Goal: Communication & Community: Answer question/provide support

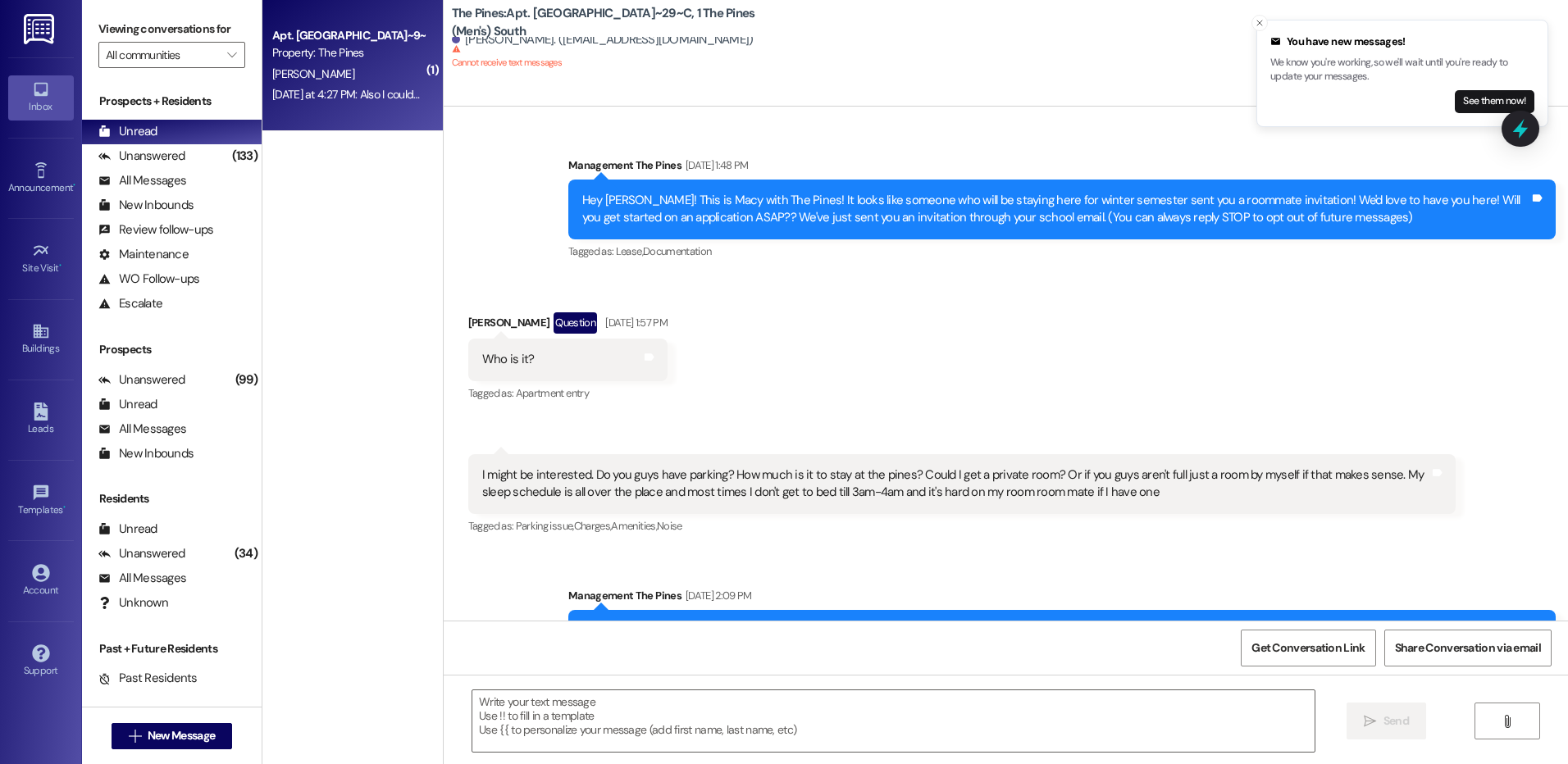
scroll to position [45037, 0]
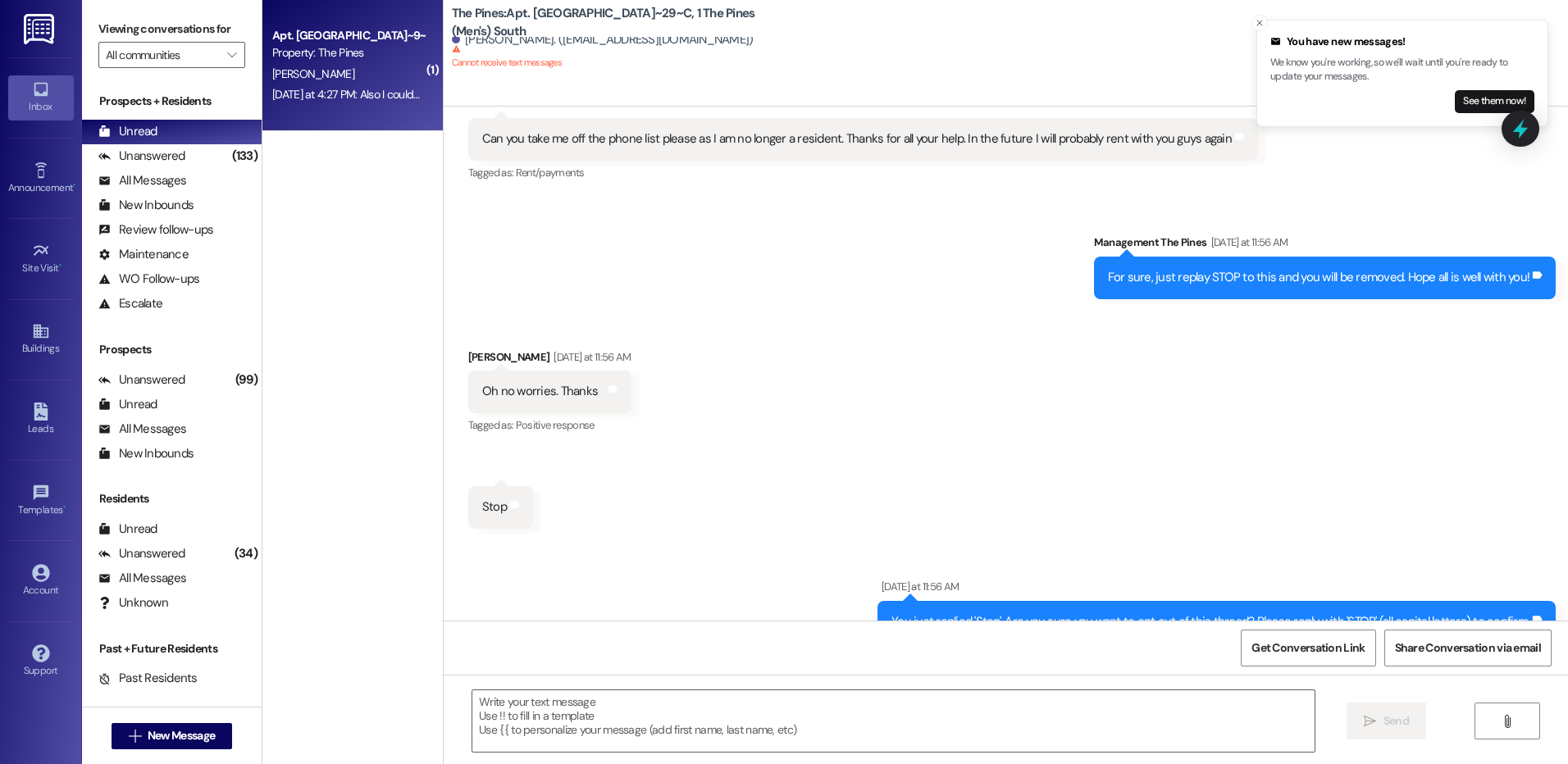
click at [348, 51] on div "Property: The Pines" at bounding box center [348, 52] width 152 height 17
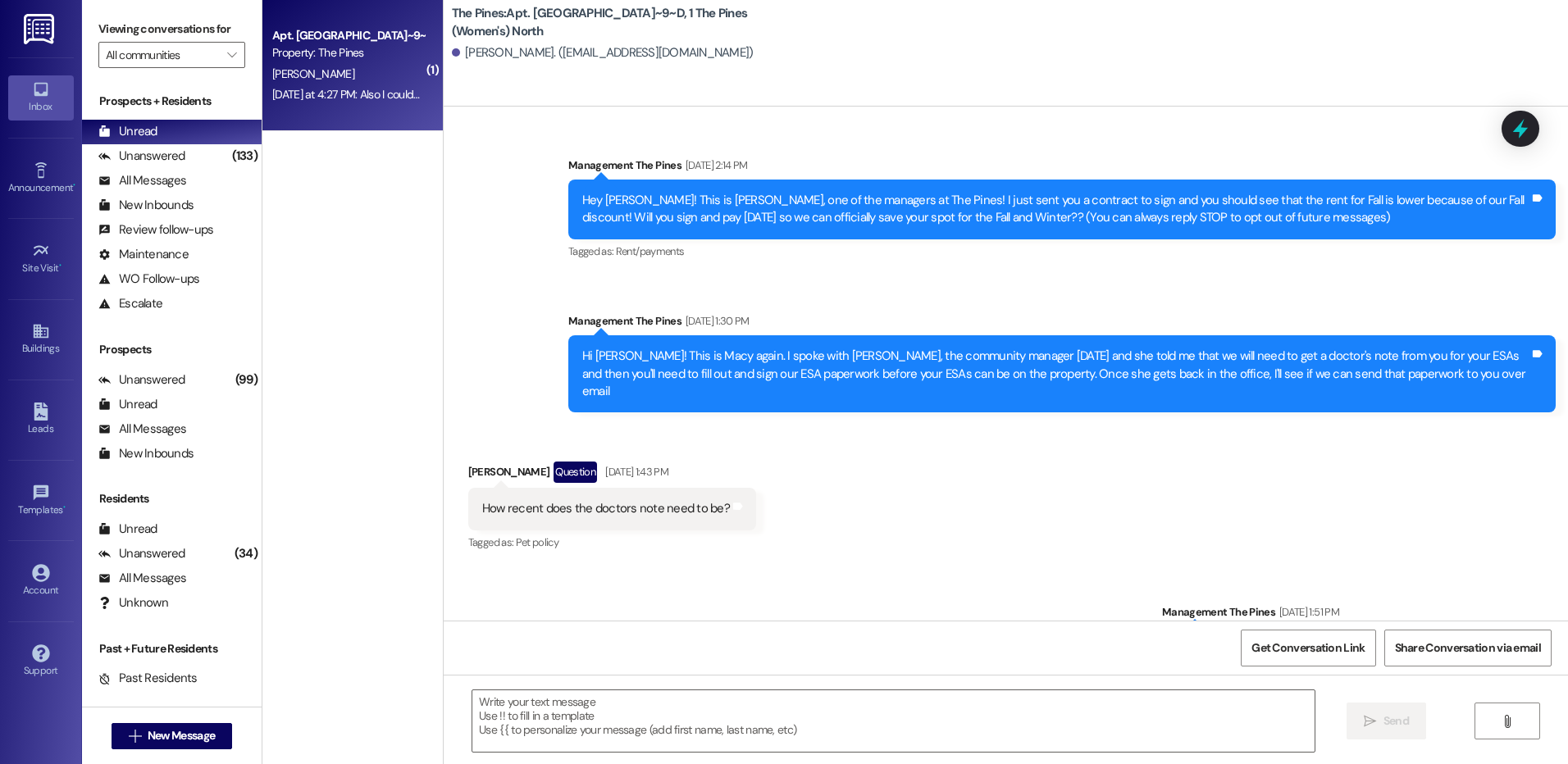
scroll to position [65786, 0]
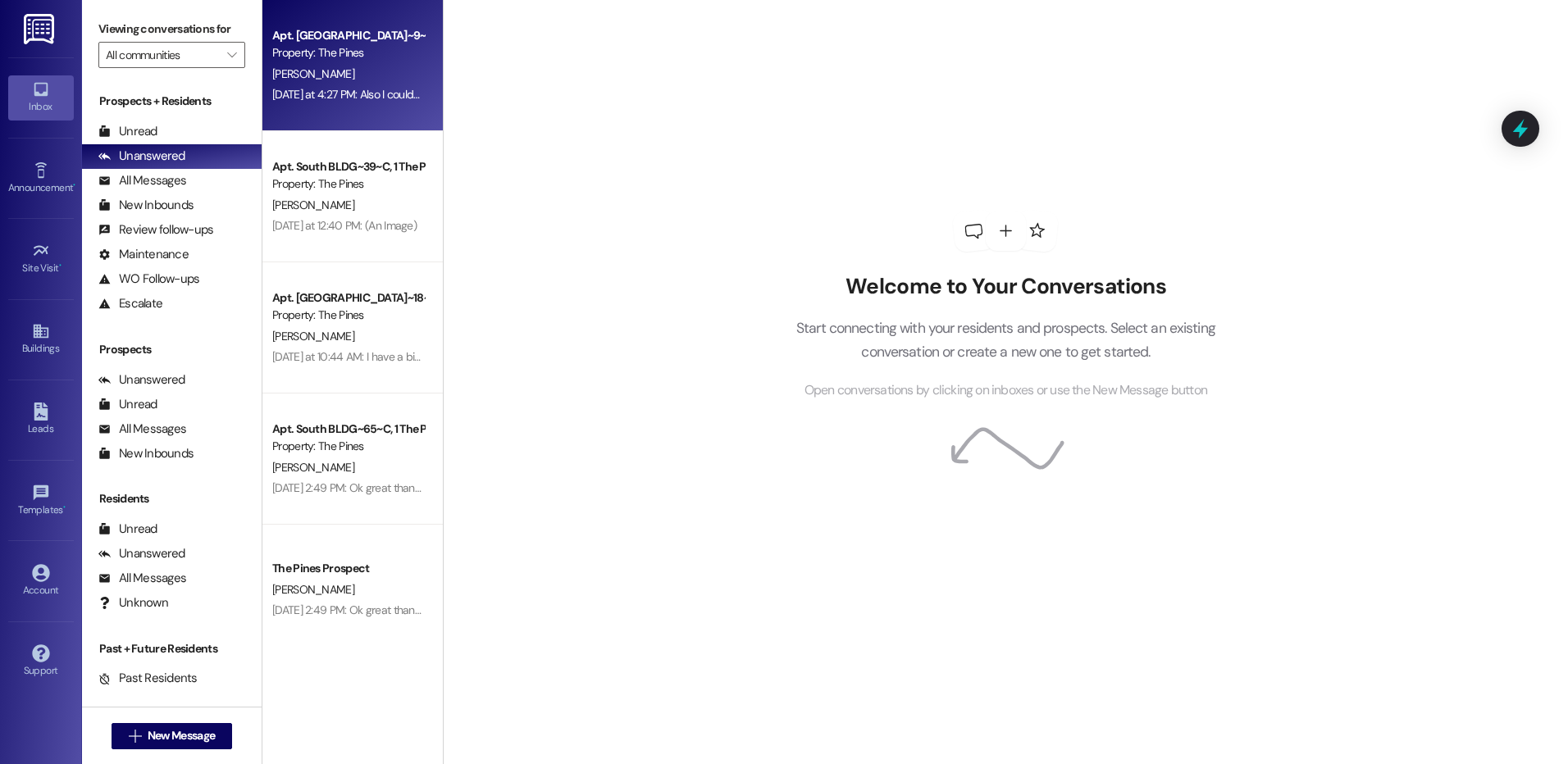
click at [357, 84] on div "[DATE] at 4:27 PM: Also I couldn't help to notice that they are changing the co…" at bounding box center [348, 94] width 155 height 20
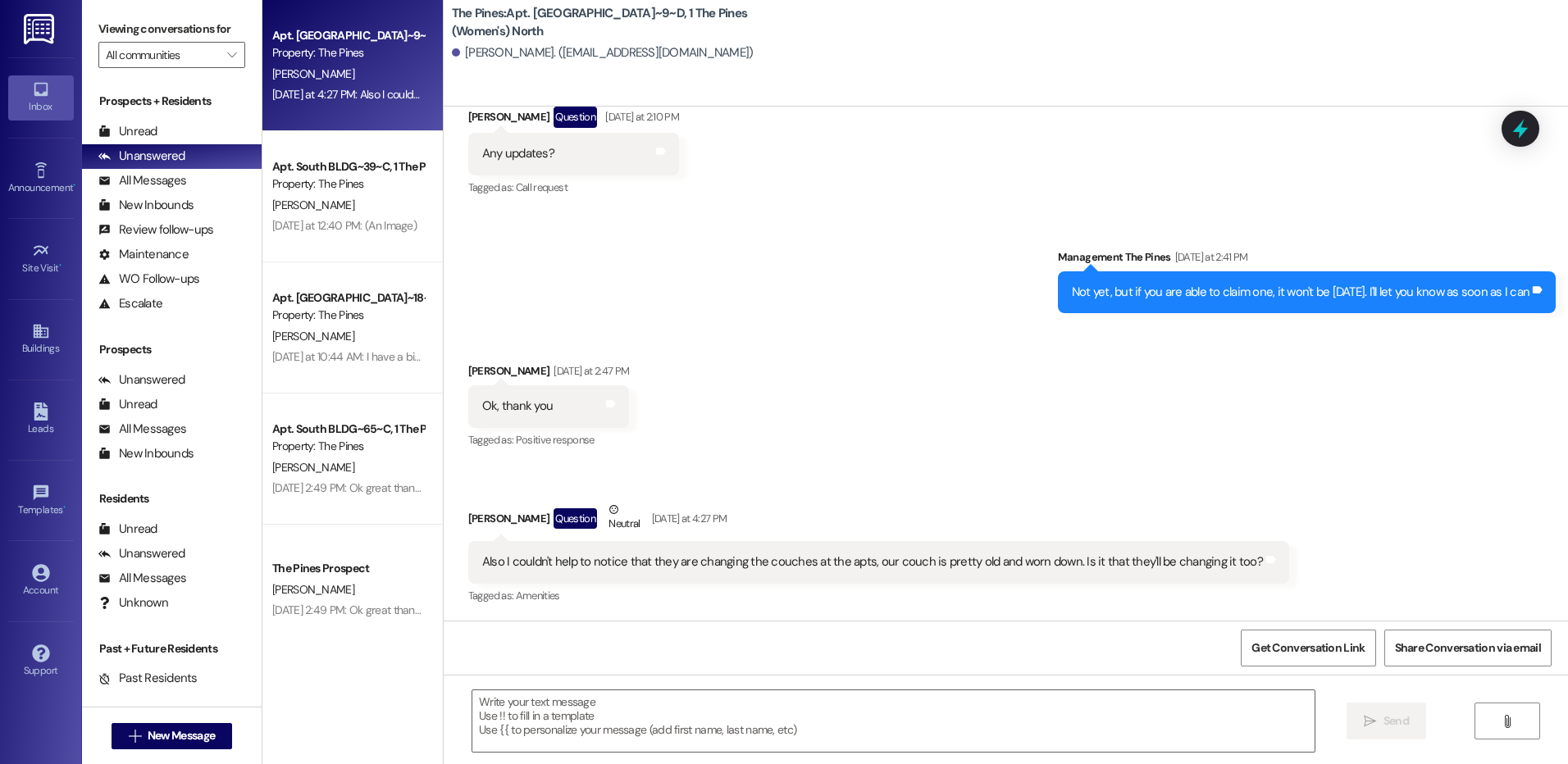
scroll to position [65787, 0]
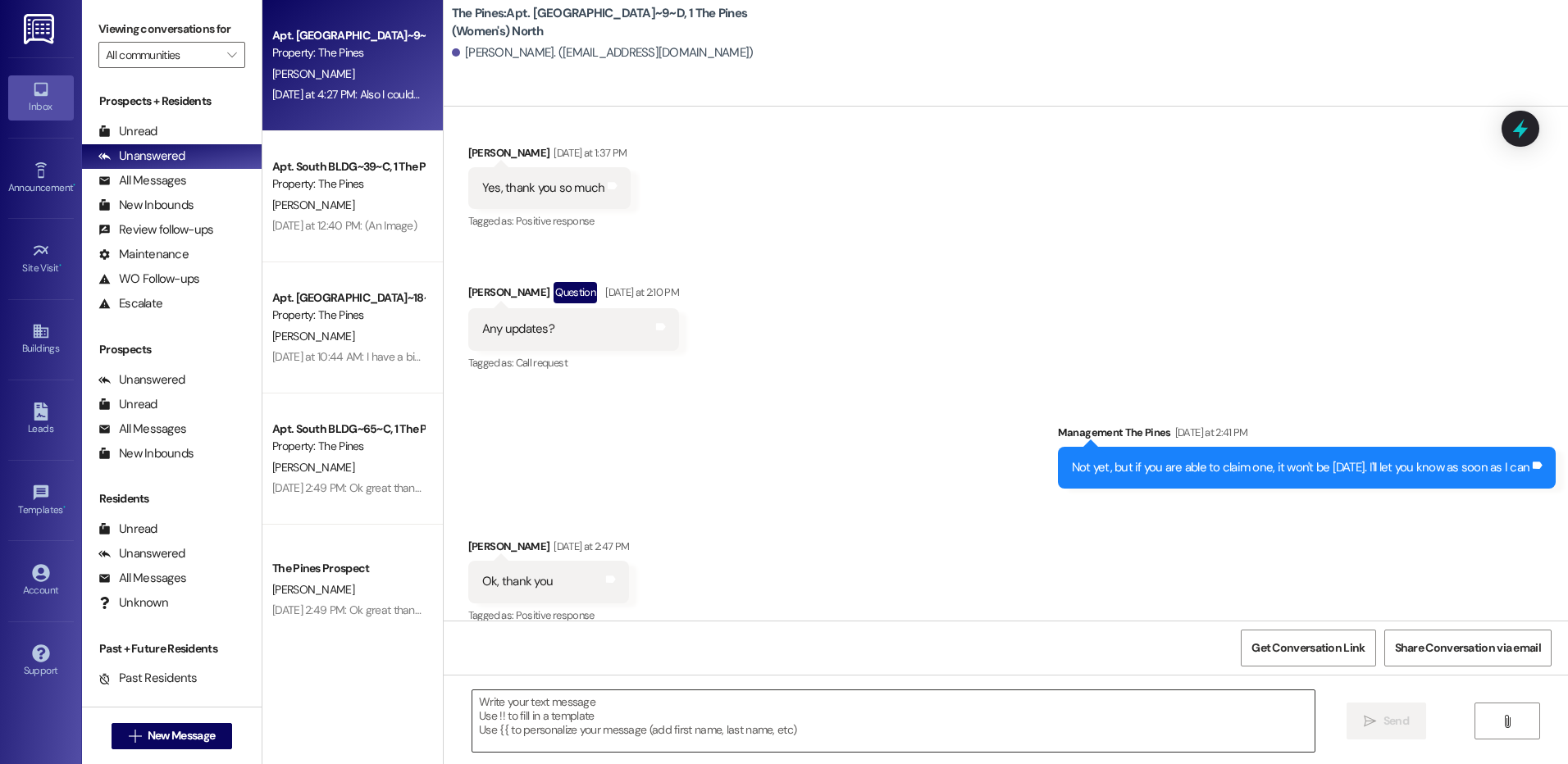
click at [1143, 710] on textarea at bounding box center [893, 721] width 841 height 61
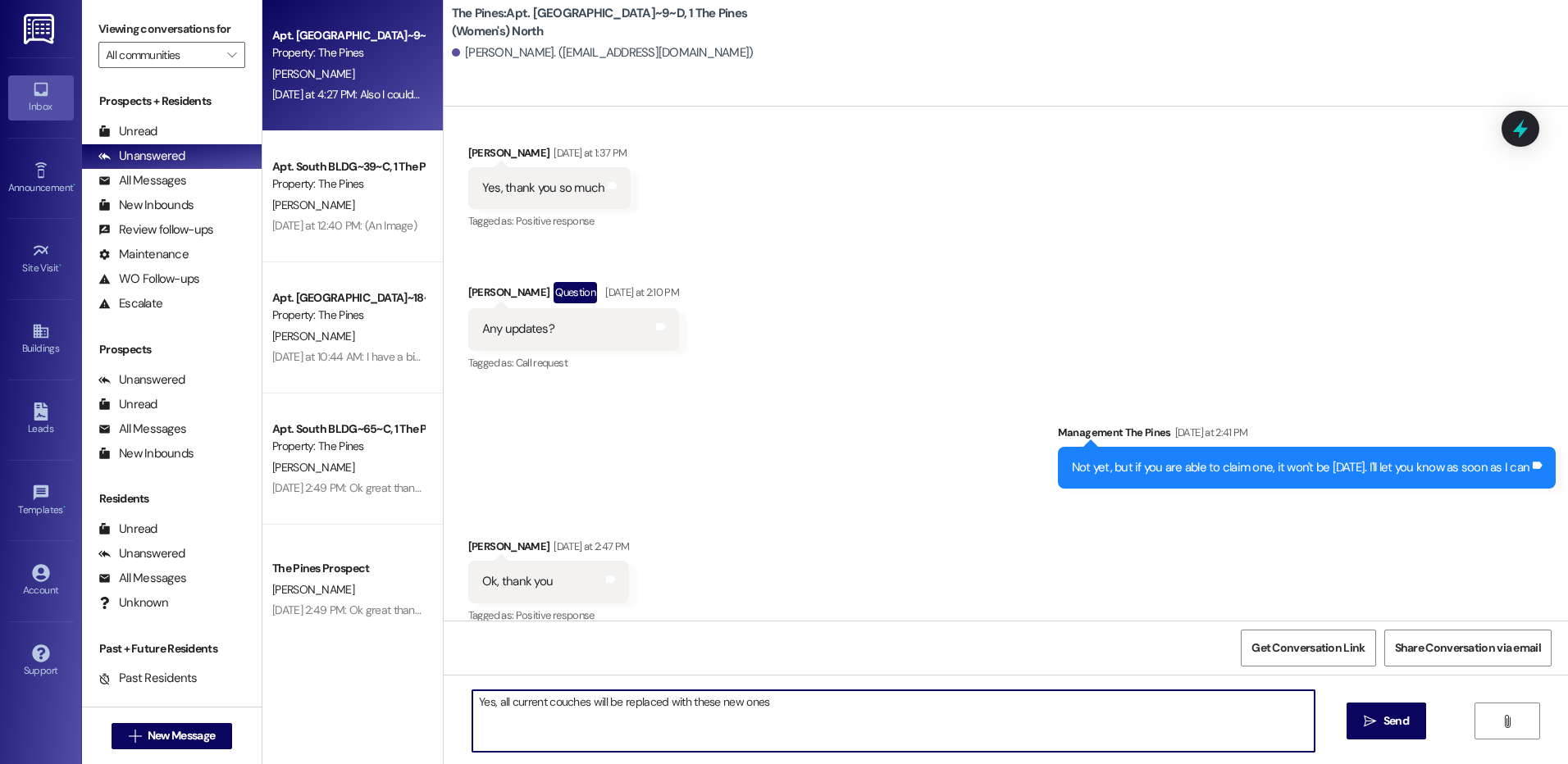
type textarea "Yes, all current couches will be replaced with these new ones!"
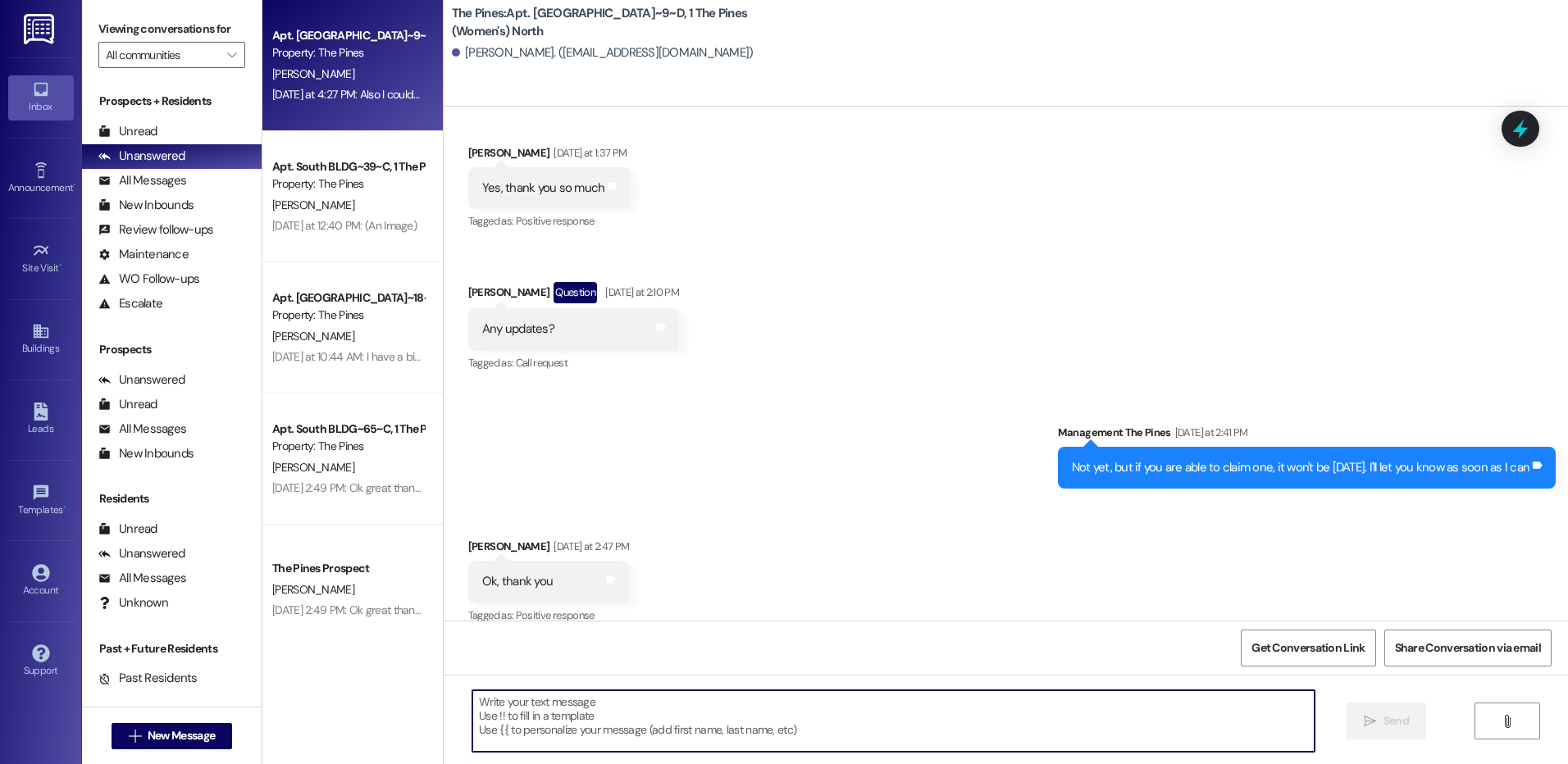
scroll to position [65786, 0]
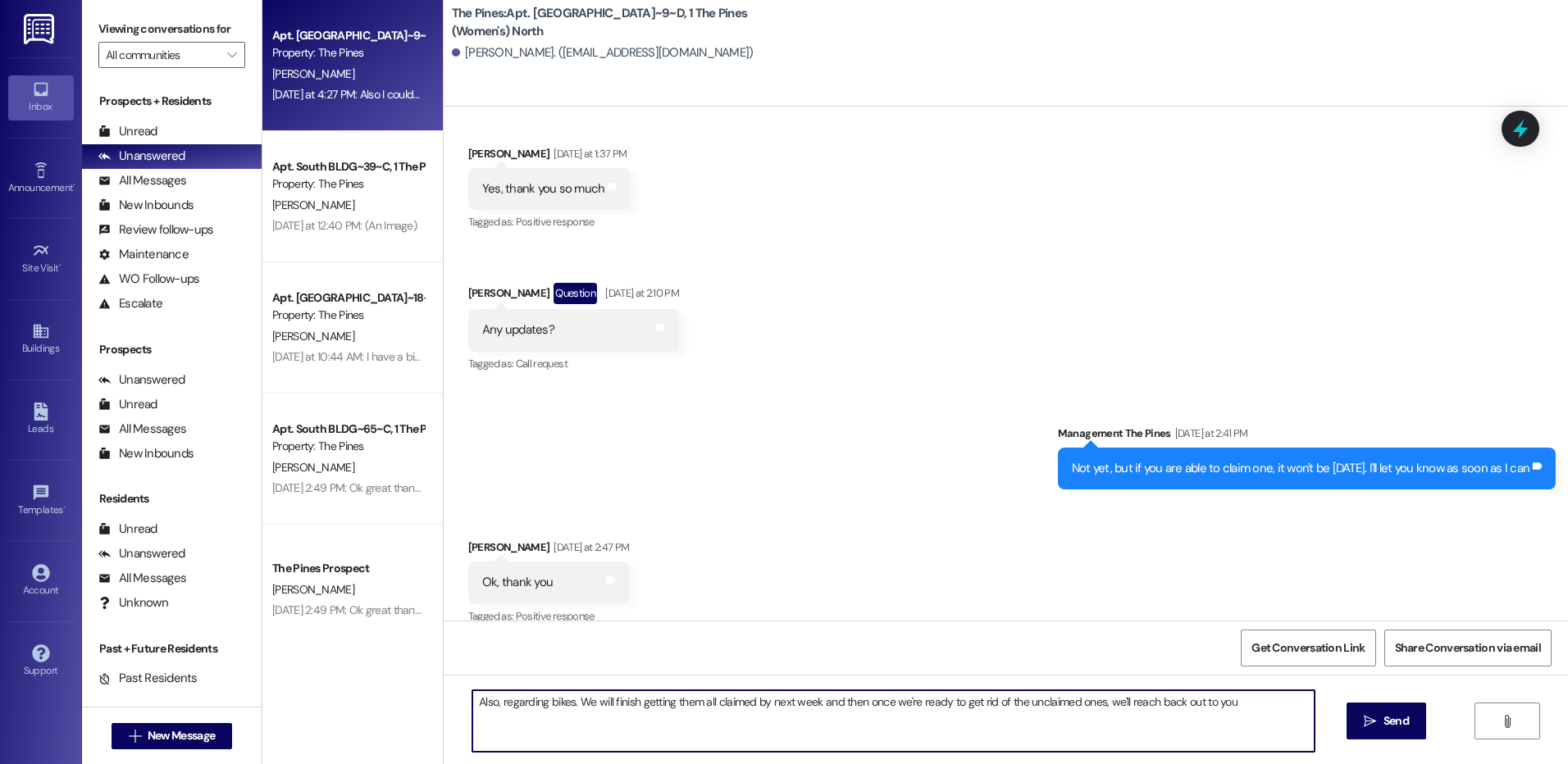
type textarea "Also, regarding bikes. We will finish getting them all claimed by next week and…"
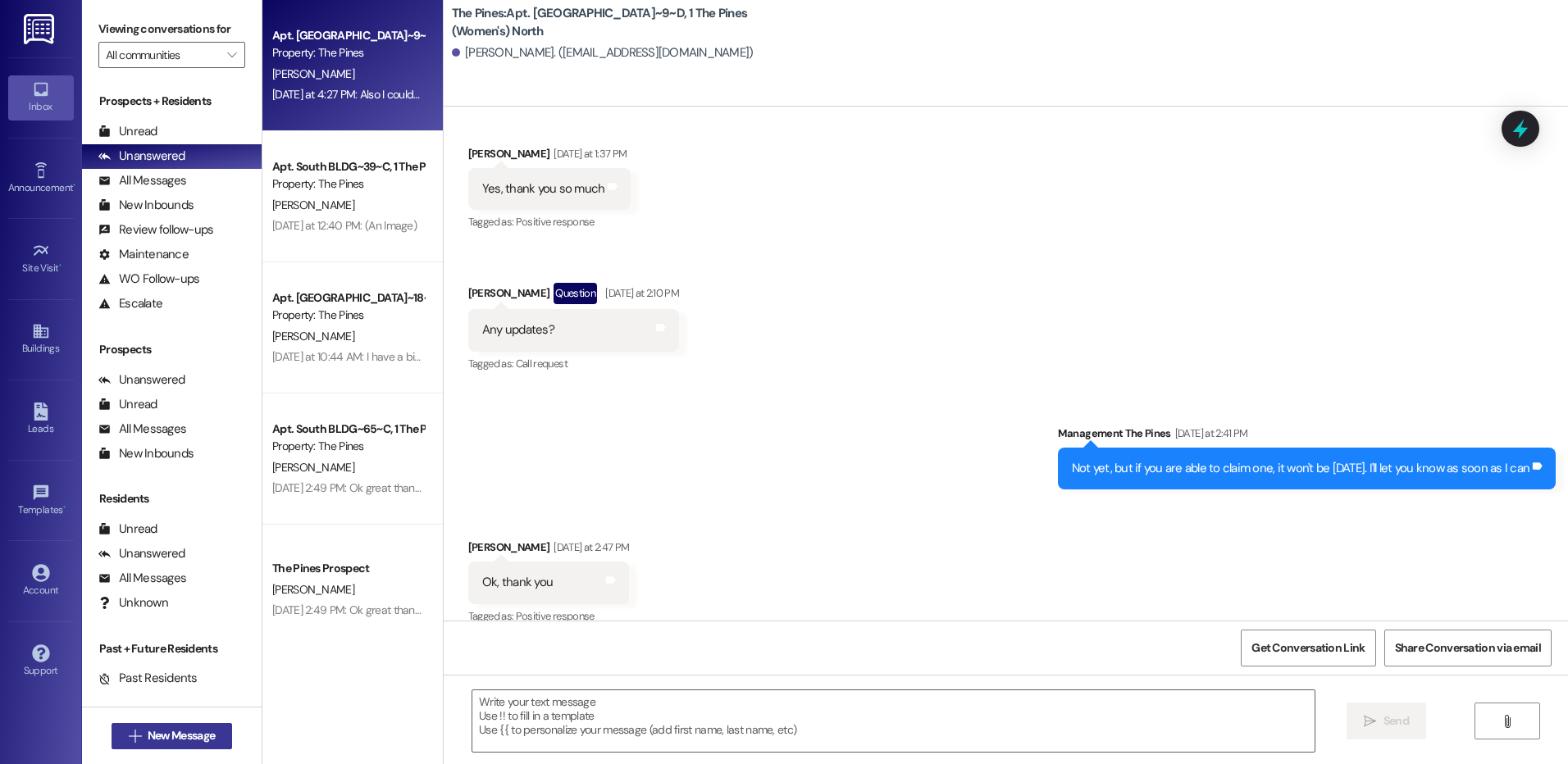
click at [166, 740] on span "New Message" at bounding box center [181, 736] width 67 height 17
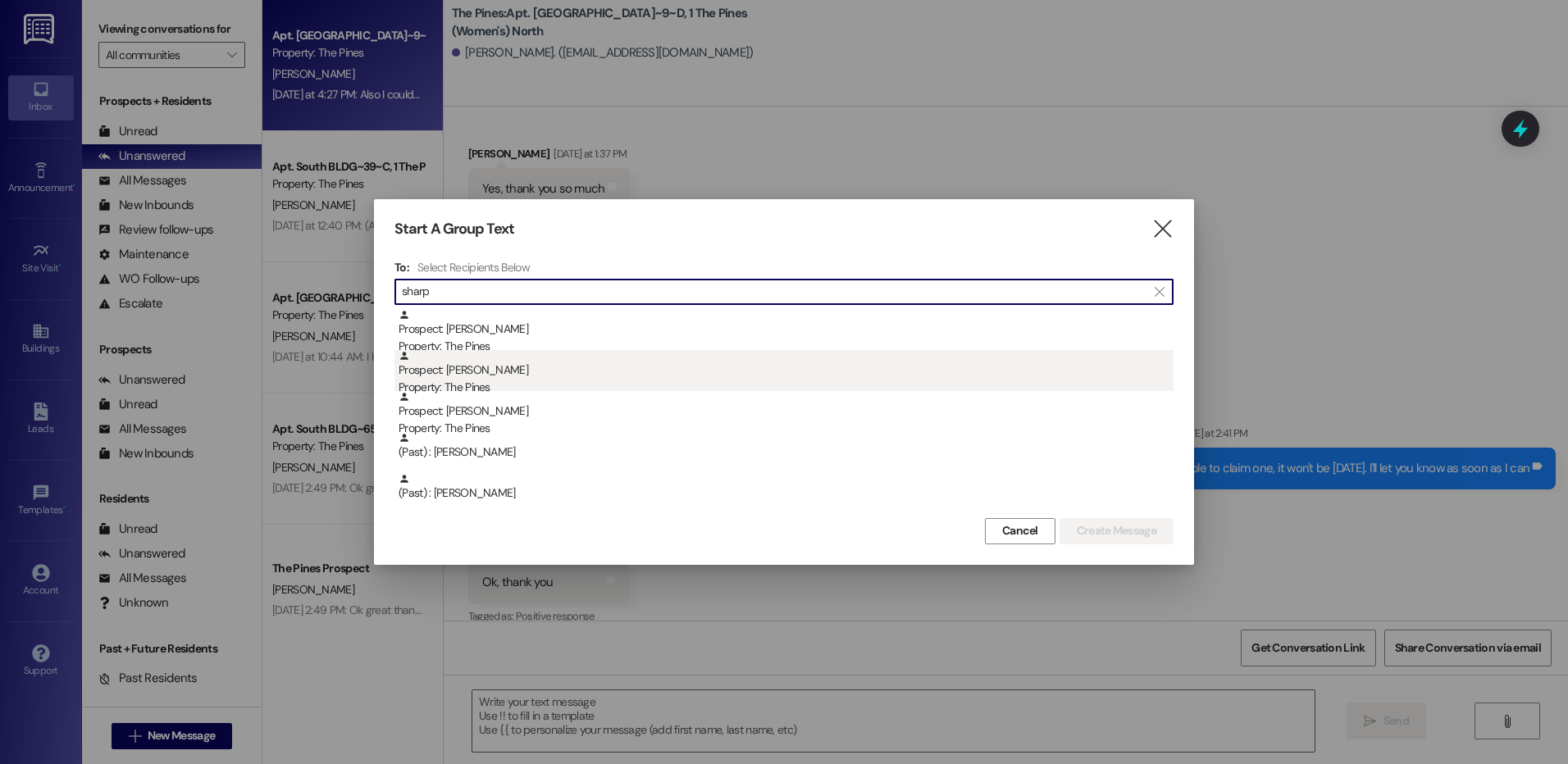
type input "sharp"
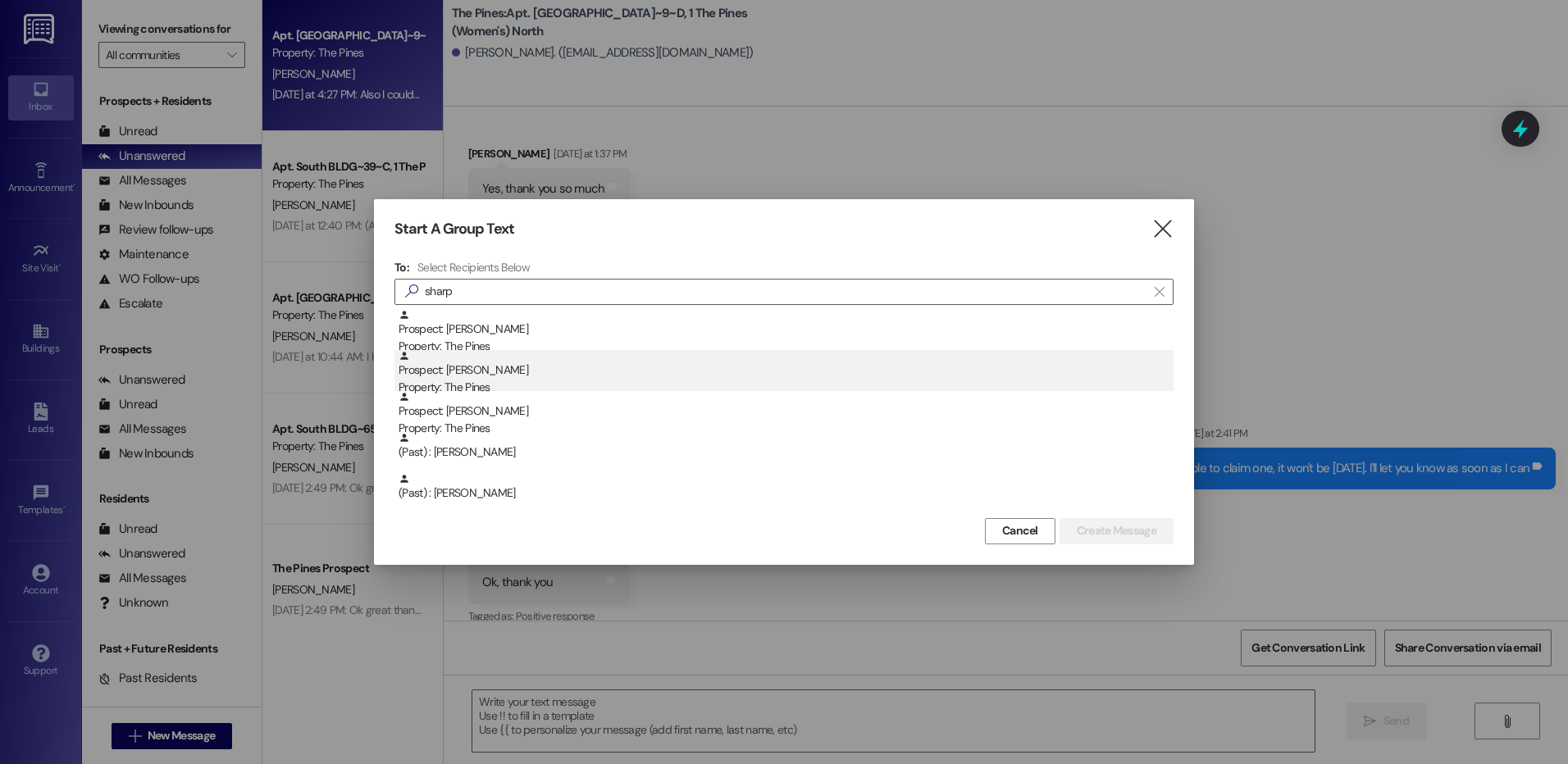
click at [564, 372] on div "Prospect: [PERSON_NAME] Property: The Pines" at bounding box center [785, 374] width 775 height 47
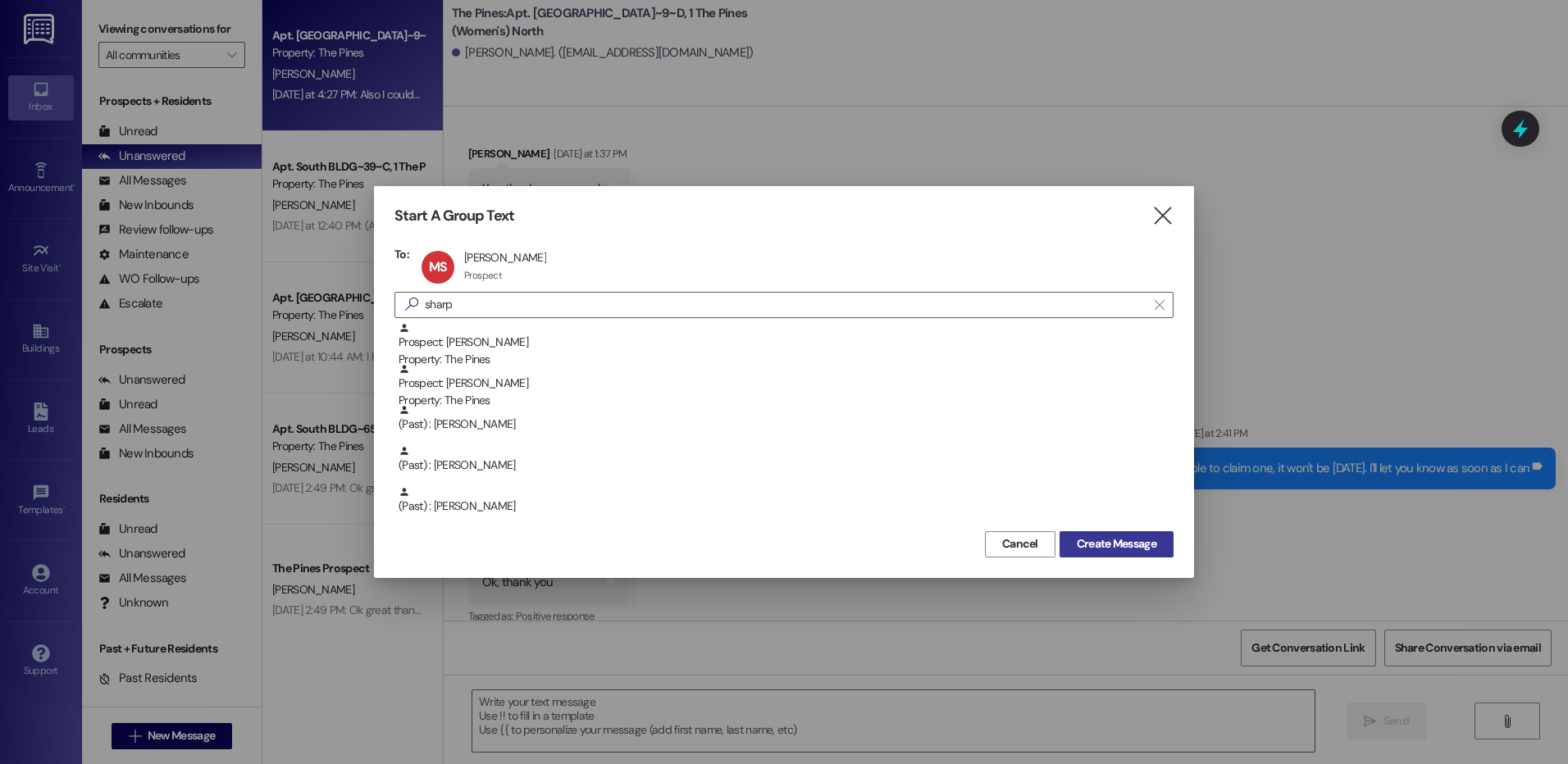
click at [1140, 543] on span "Create Message" at bounding box center [1116, 543] width 80 height 17
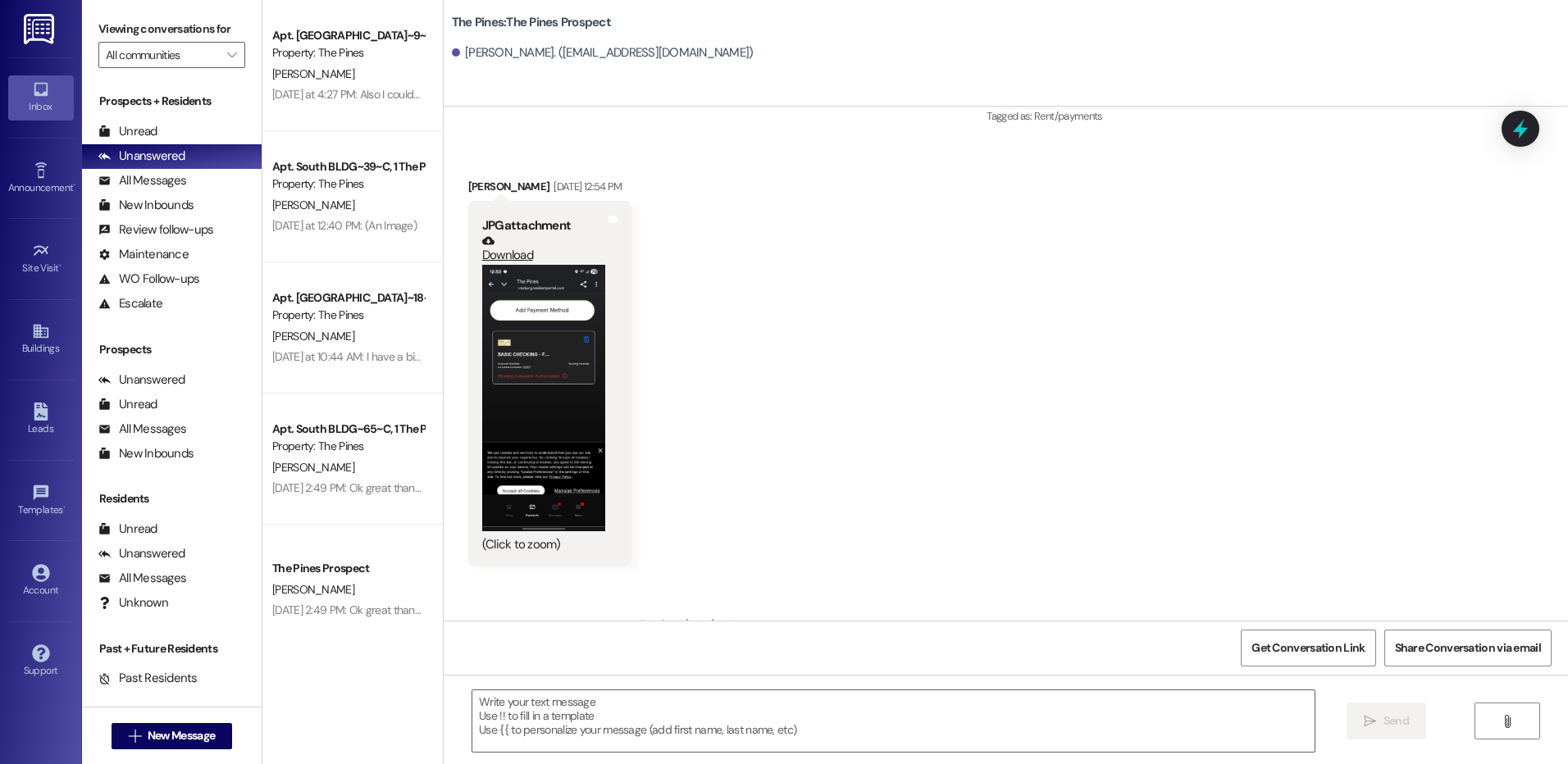
scroll to position [3395, 0]
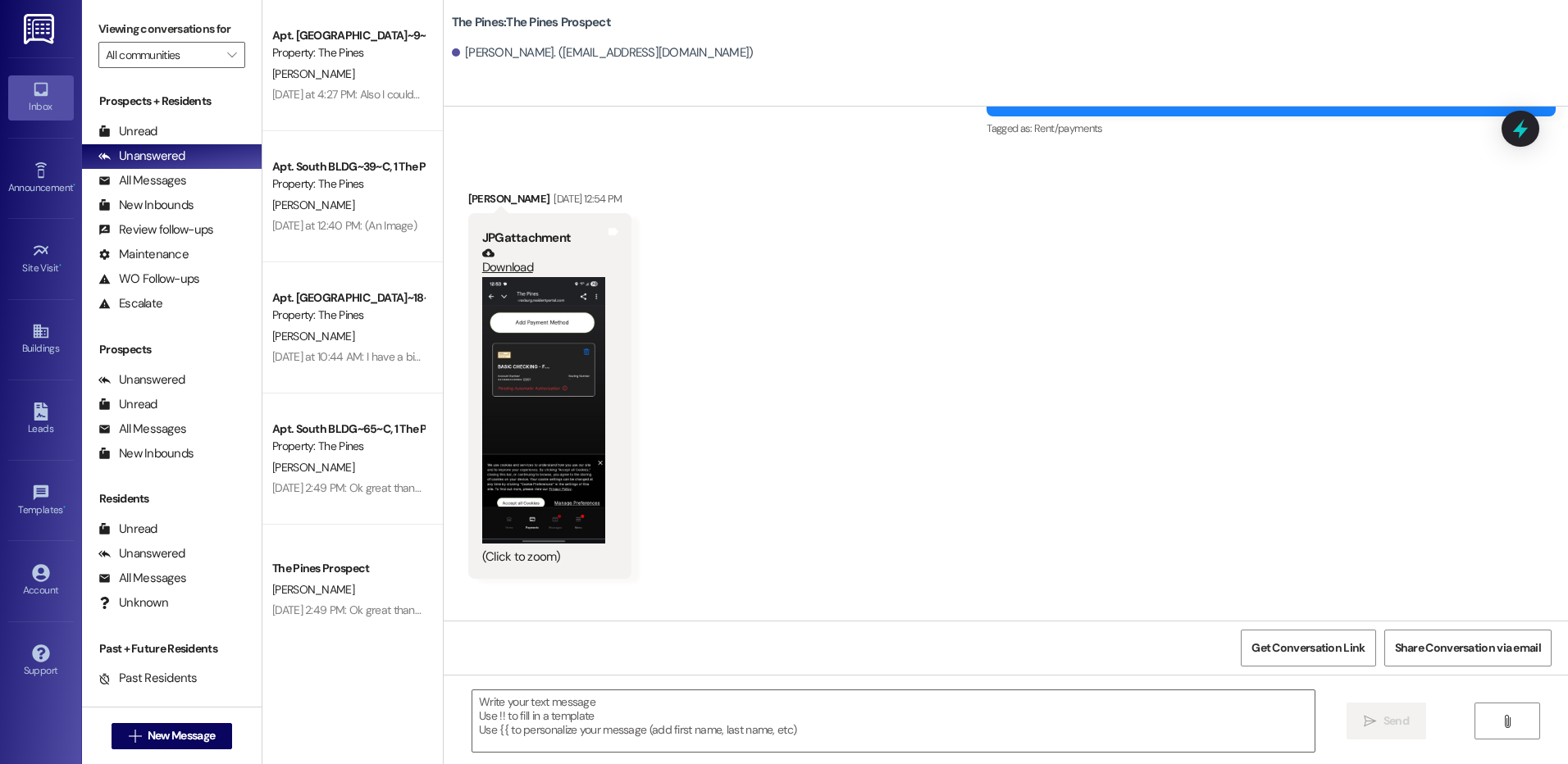
click at [549, 405] on button "Zoom image" at bounding box center [543, 410] width 123 height 266
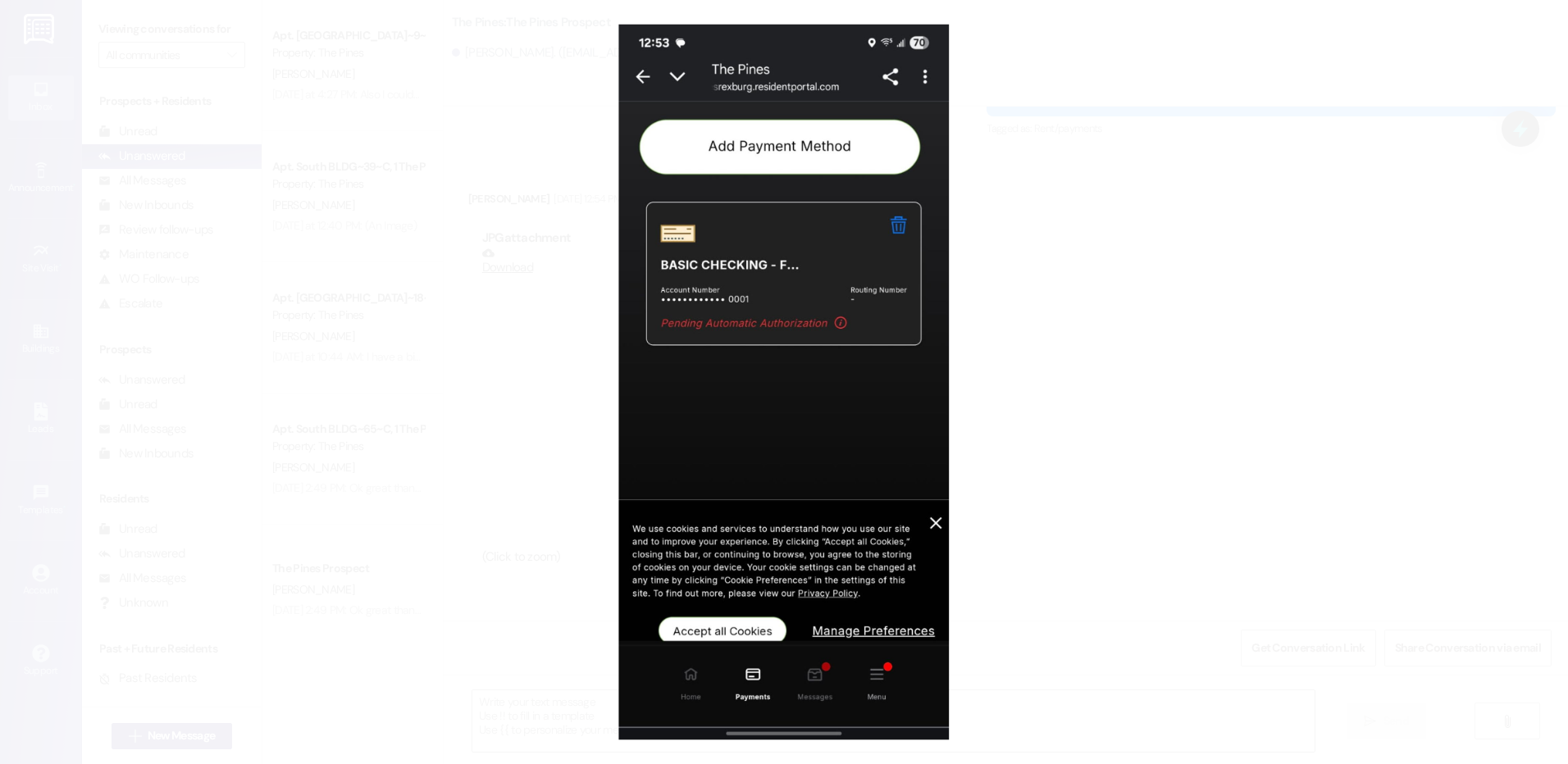
click at [1059, 351] on button "Unzoom image" at bounding box center [784, 382] width 1568 height 764
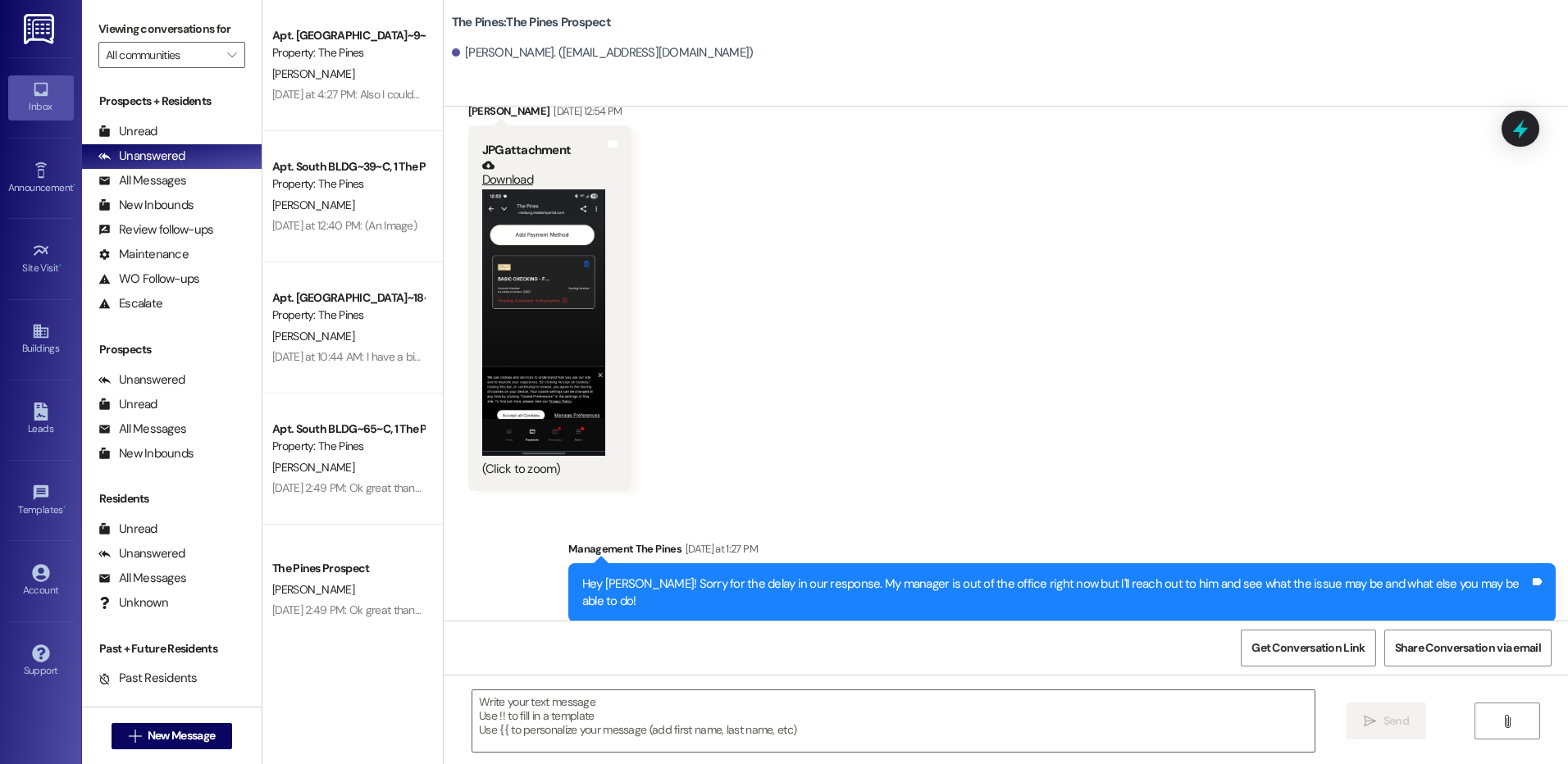
scroll to position [3558, 0]
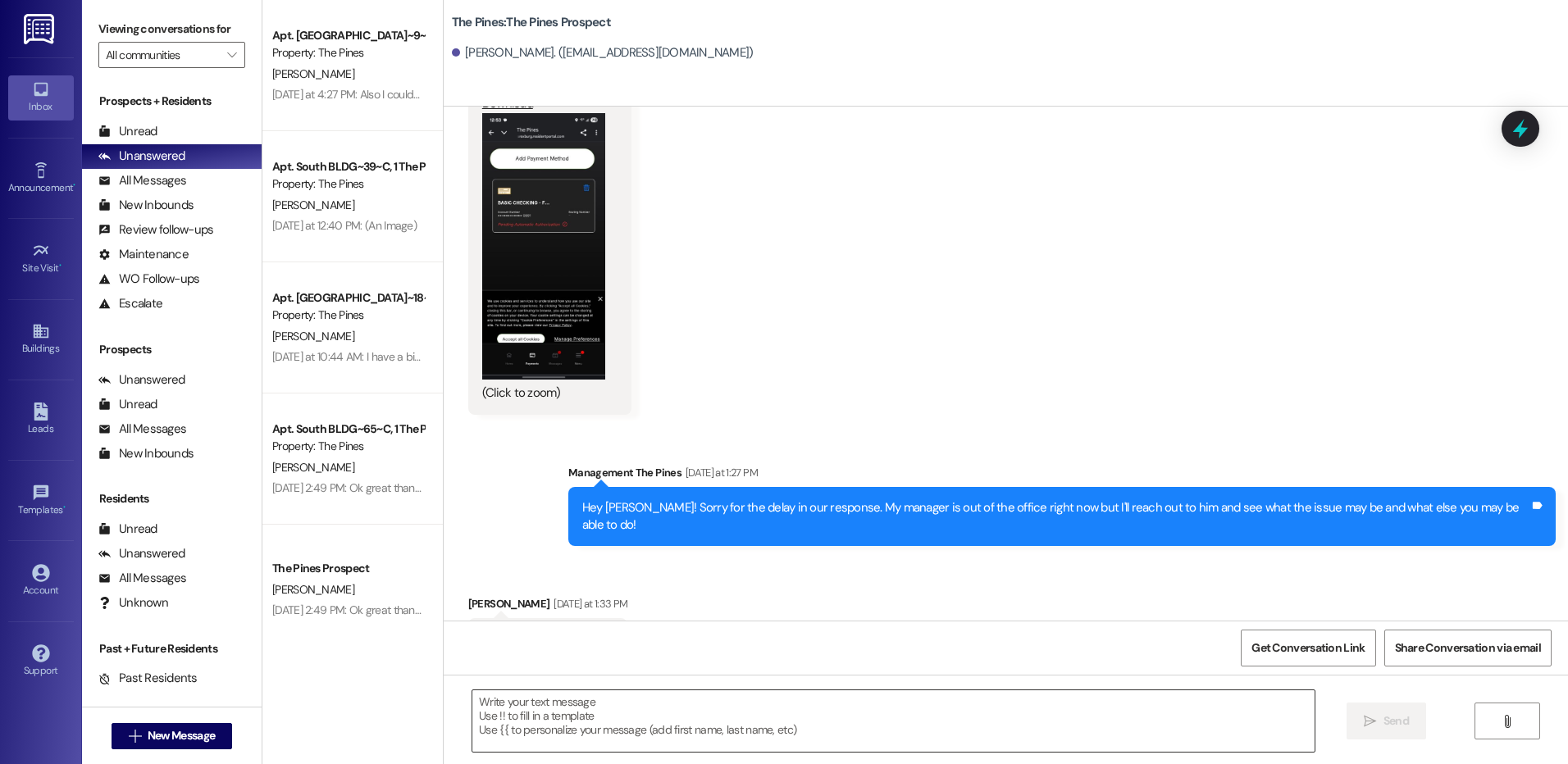
click at [934, 708] on textarea at bounding box center [893, 721] width 841 height 61
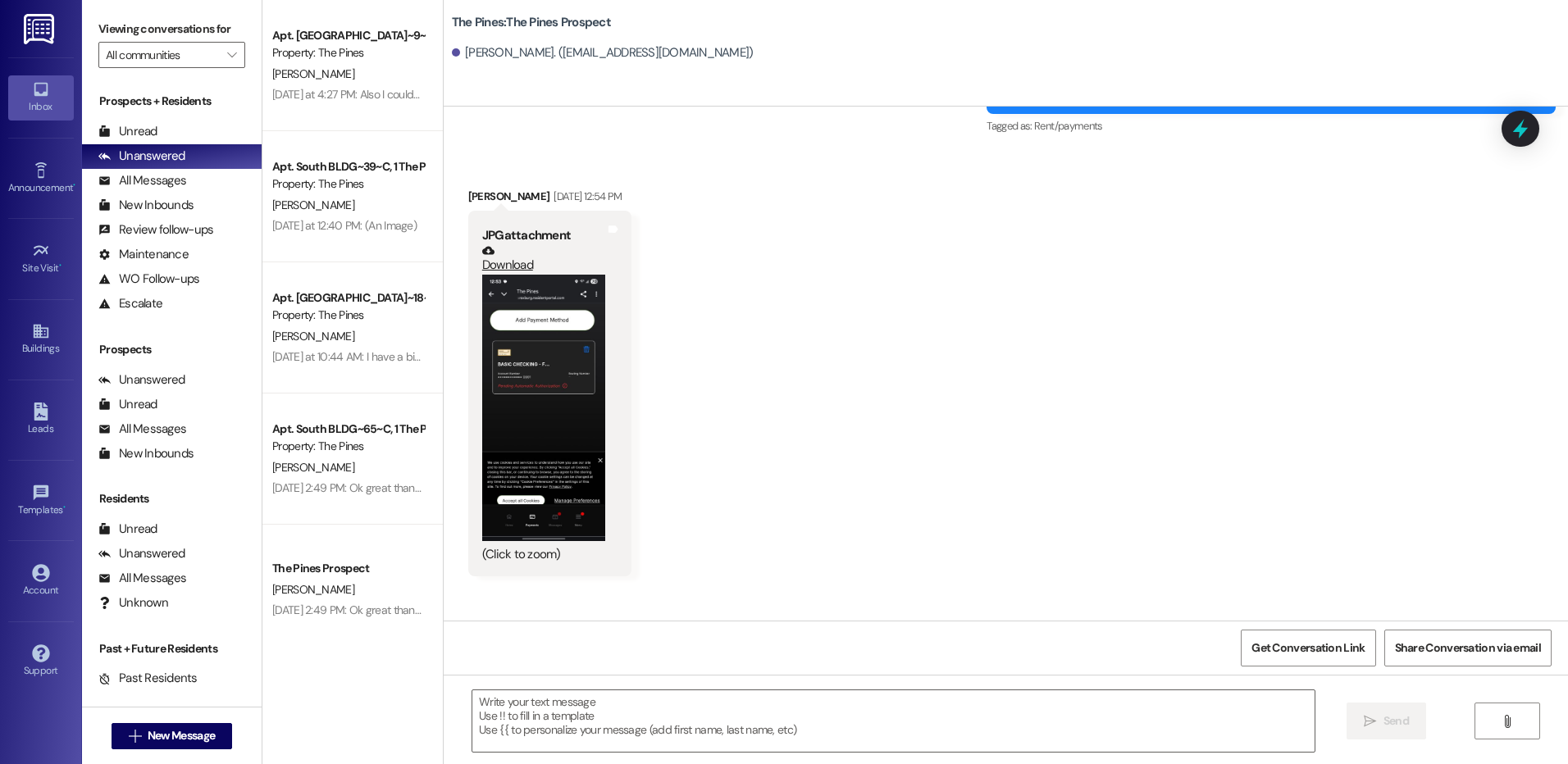
scroll to position [3395, 0]
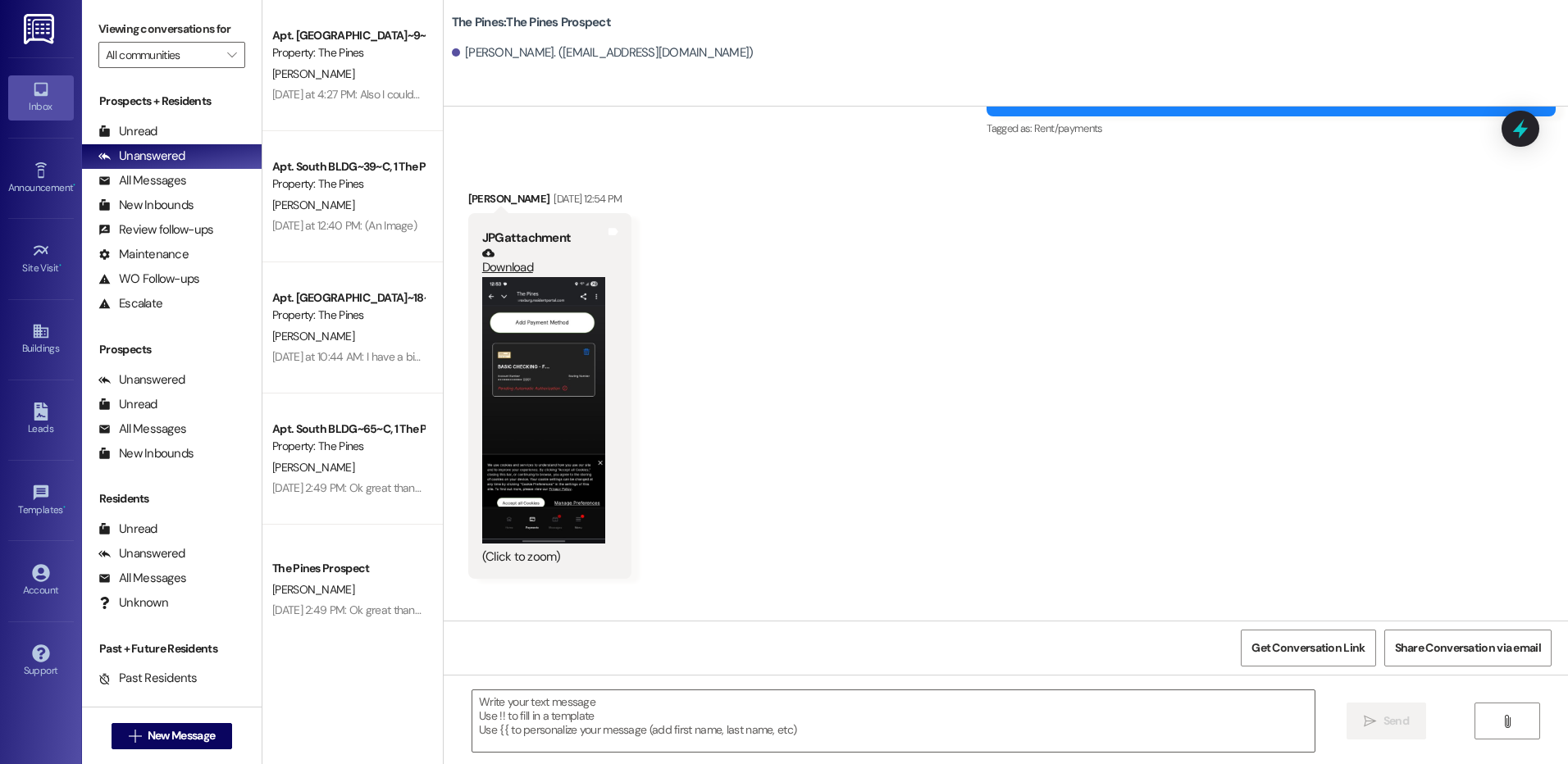
click at [534, 403] on button "Zoom image" at bounding box center [543, 410] width 123 height 266
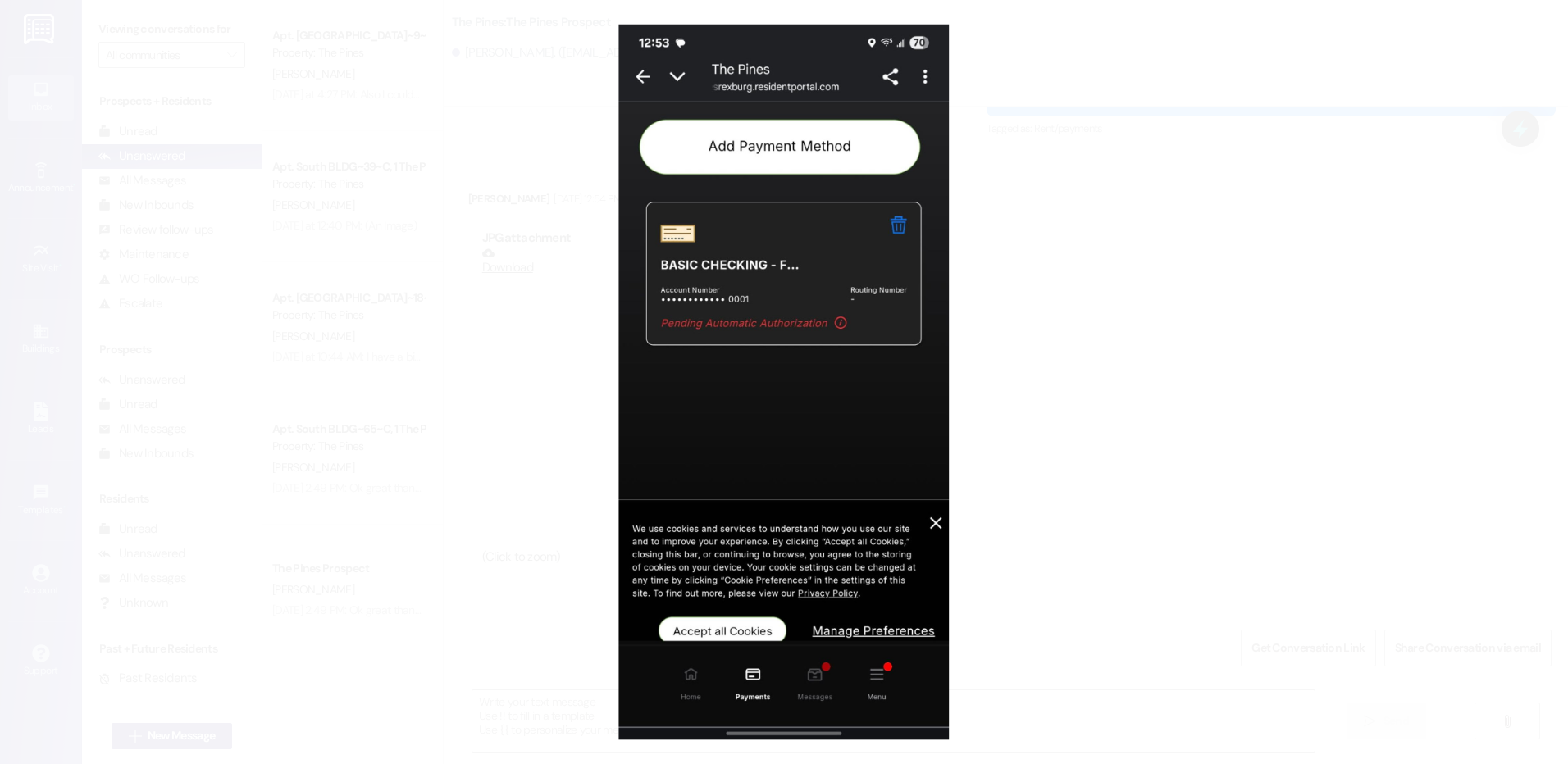
drag, startPoint x: 771, startPoint y: 390, endPoint x: 1169, endPoint y: 361, distance: 399.1
click at [1171, 360] on button "Unzoom image" at bounding box center [784, 382] width 1568 height 764
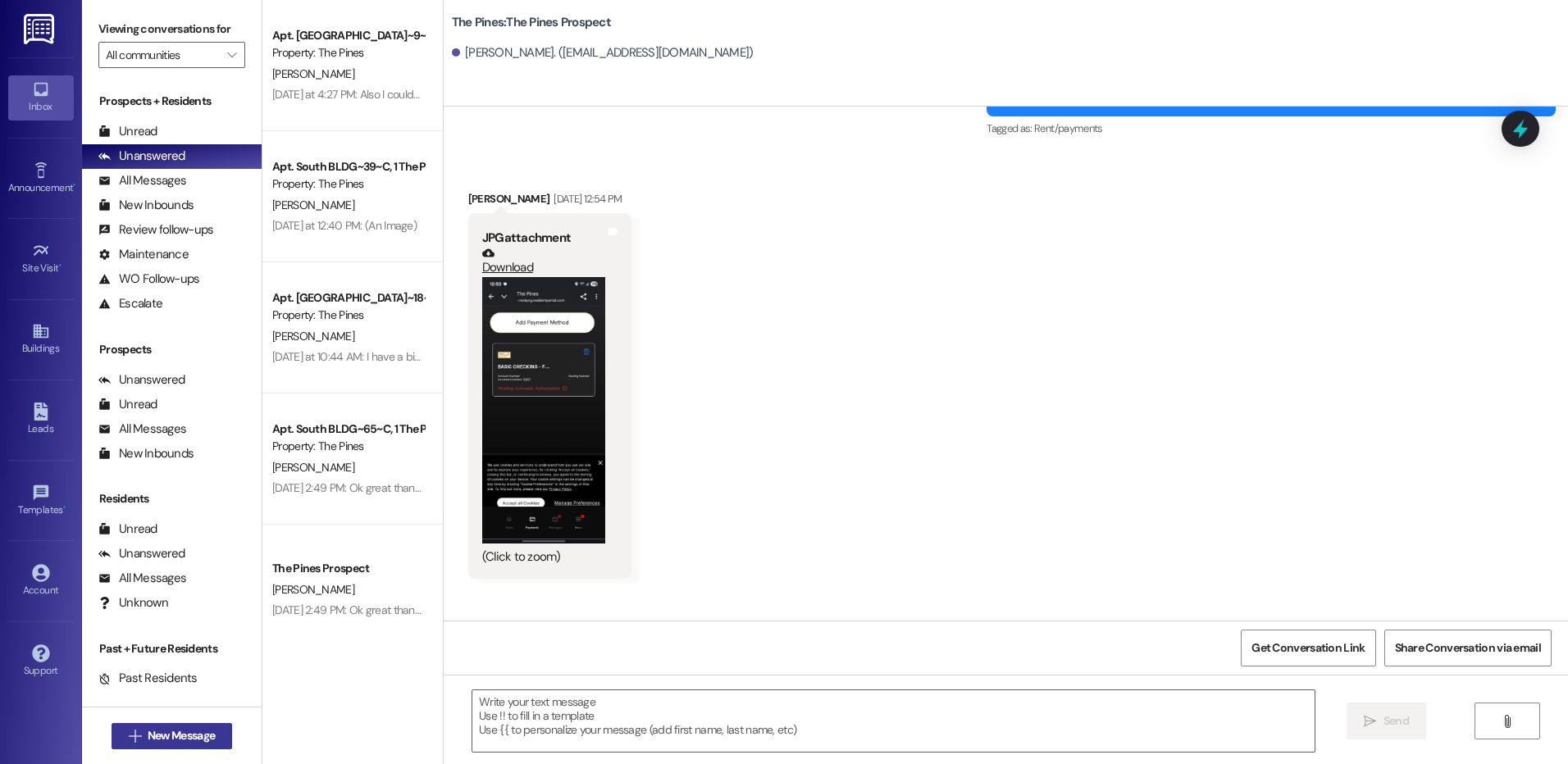
click at [165, 740] on span "New Message" at bounding box center [181, 736] width 67 height 17
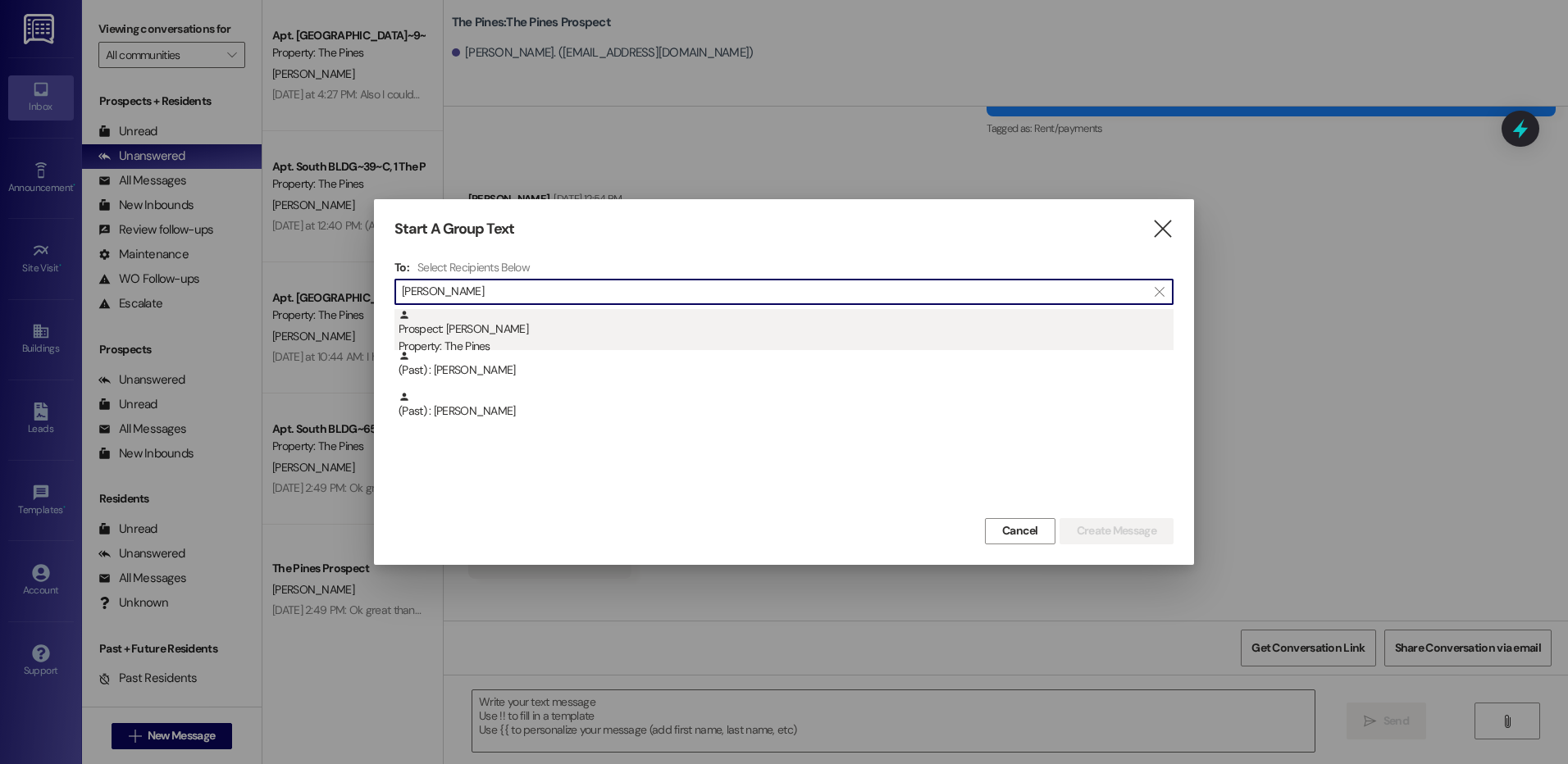
type input "[PERSON_NAME]"
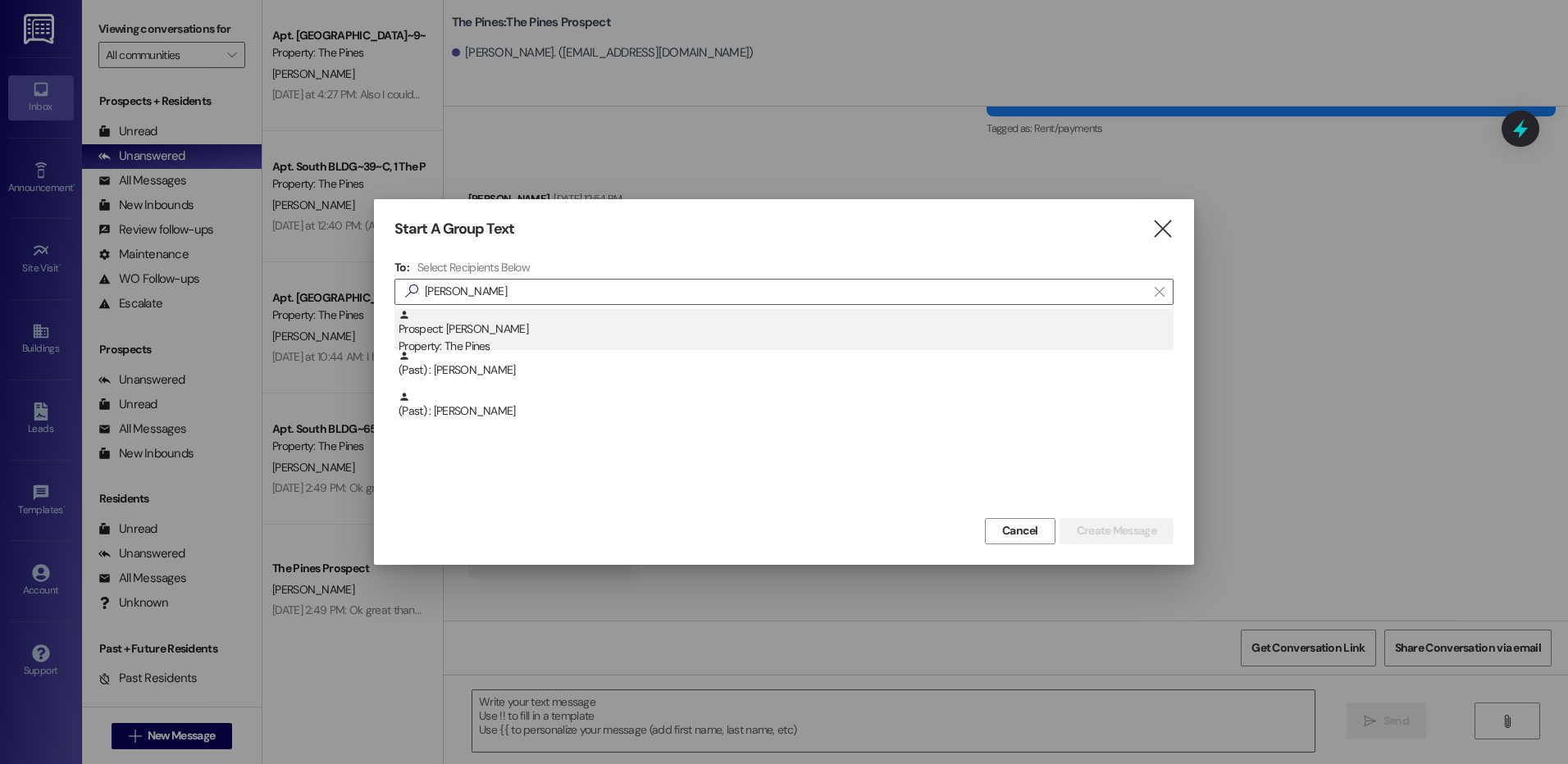
click at [698, 320] on div "Prospect: [PERSON_NAME] Property: The Pines" at bounding box center [785, 332] width 775 height 47
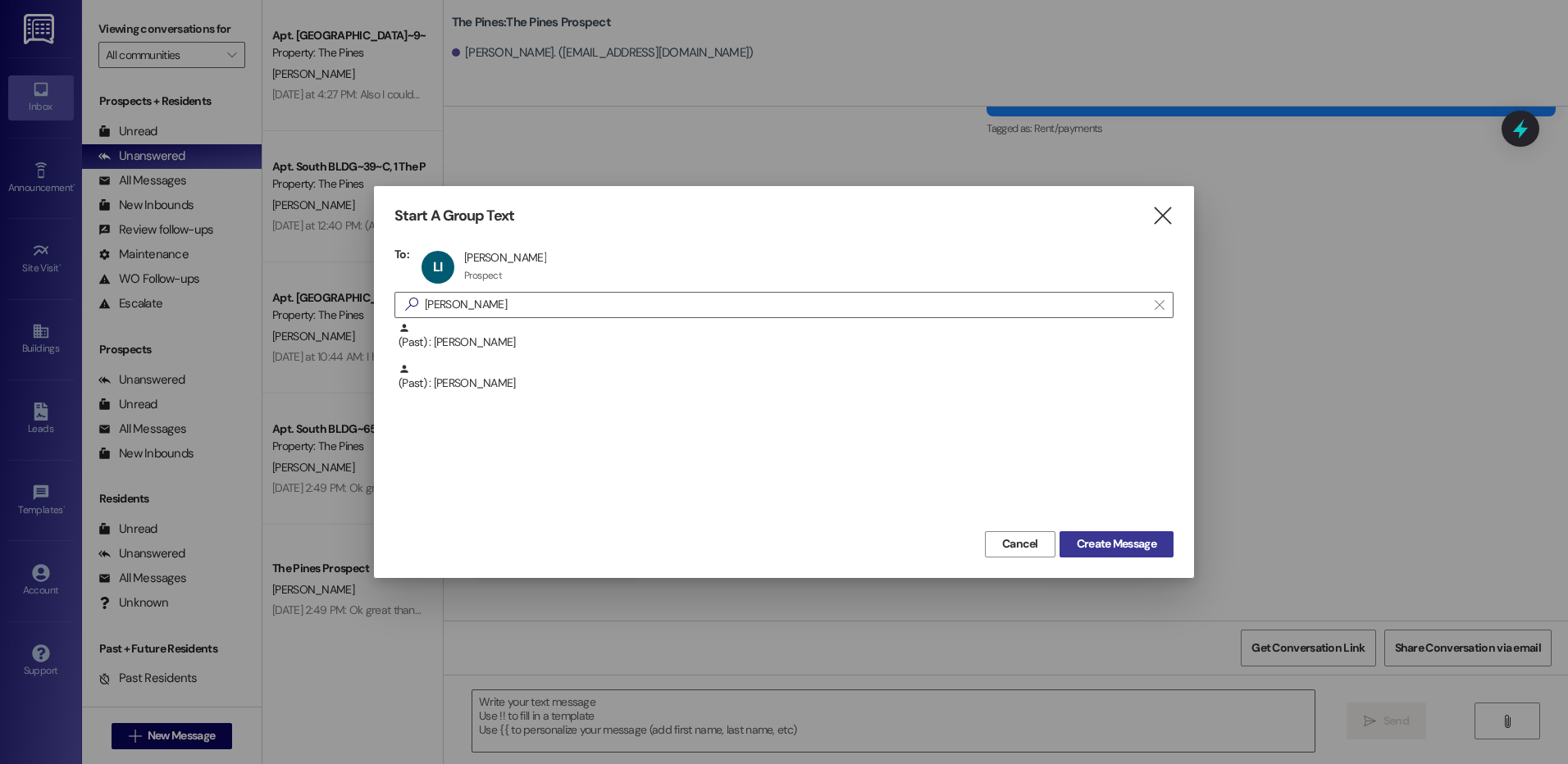
click at [1119, 546] on span "Create Message" at bounding box center [1116, 543] width 80 height 17
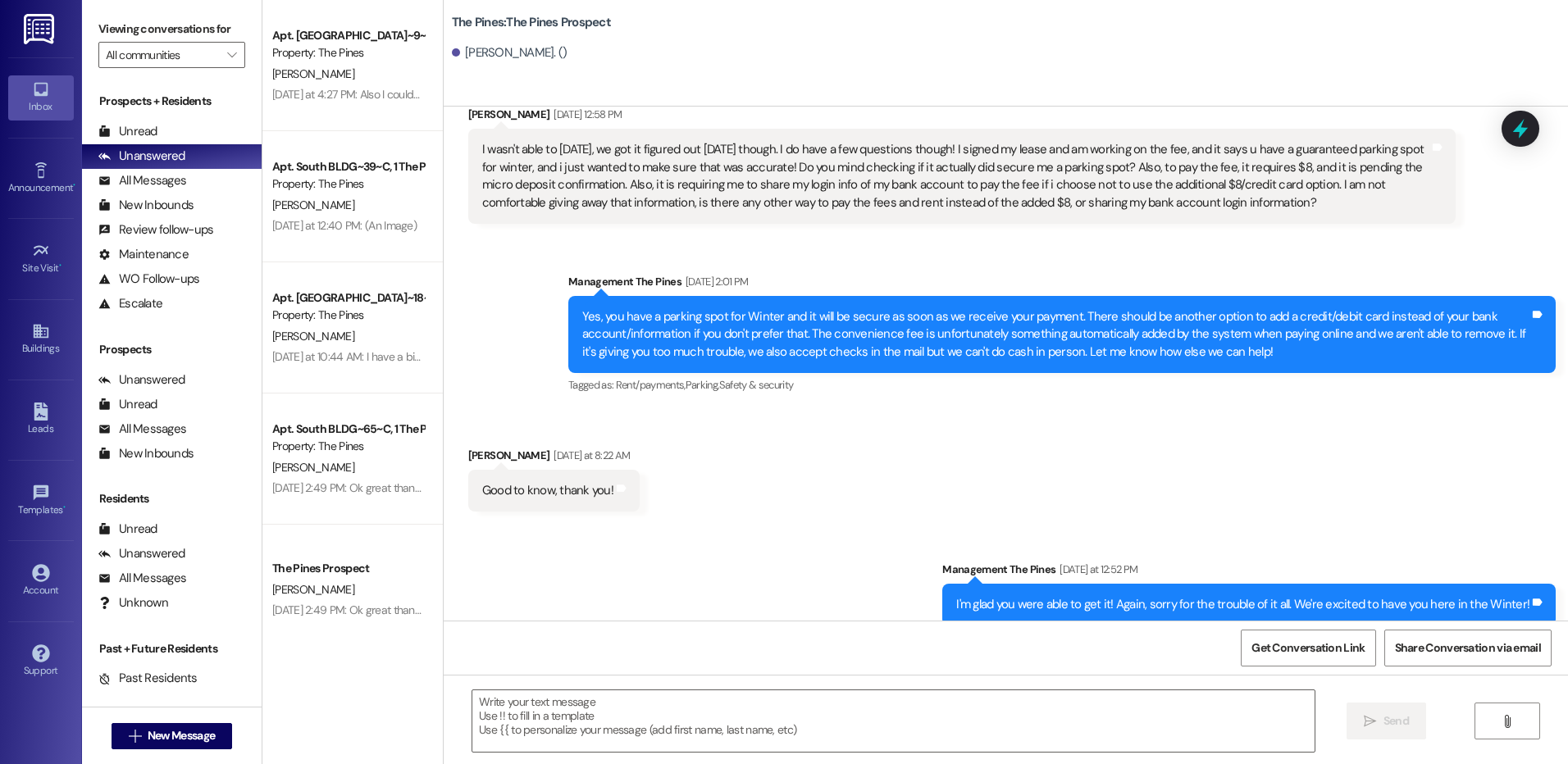
scroll to position [2640, 0]
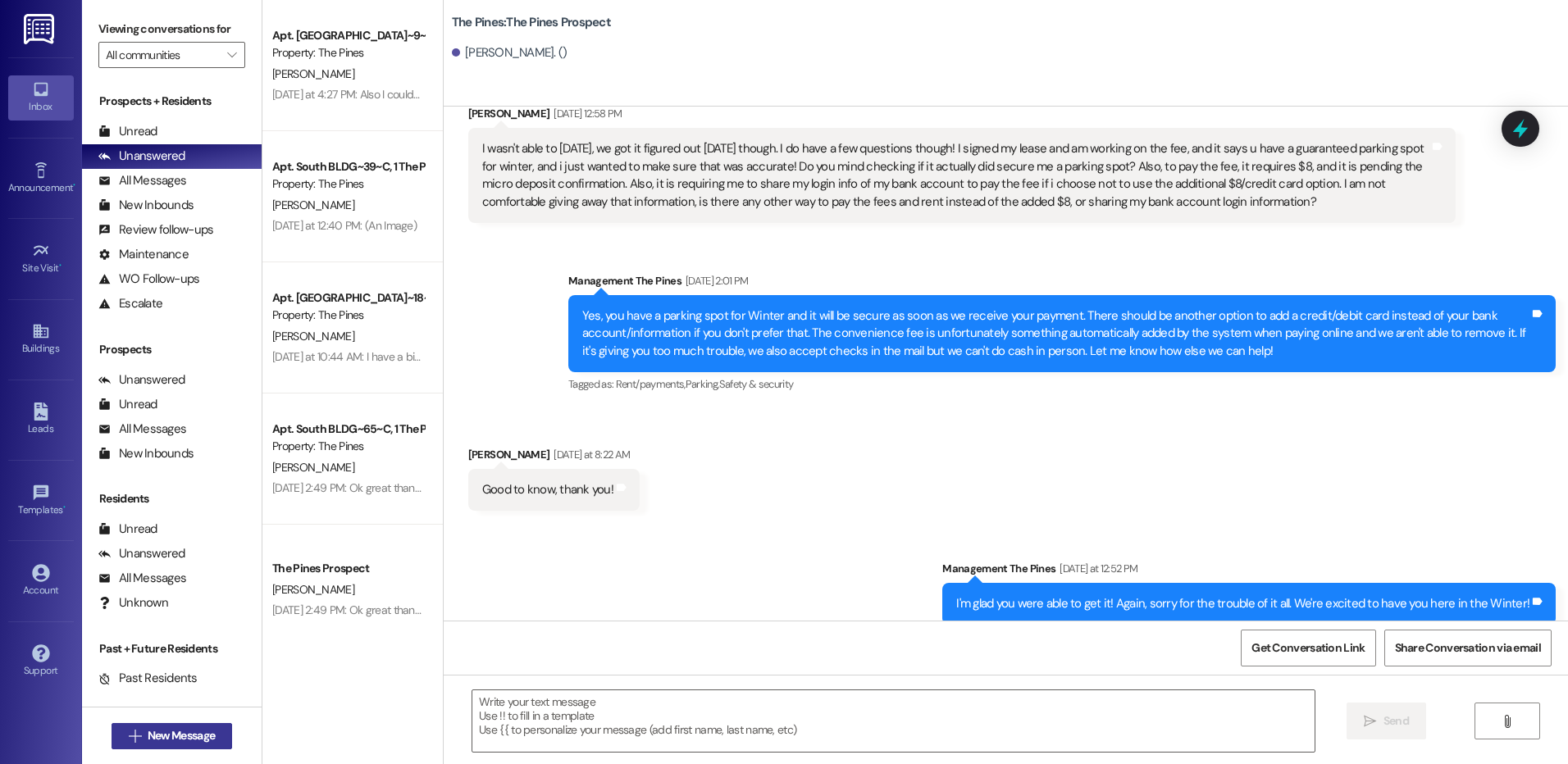
click at [200, 735] on span "New Message" at bounding box center [181, 736] width 67 height 17
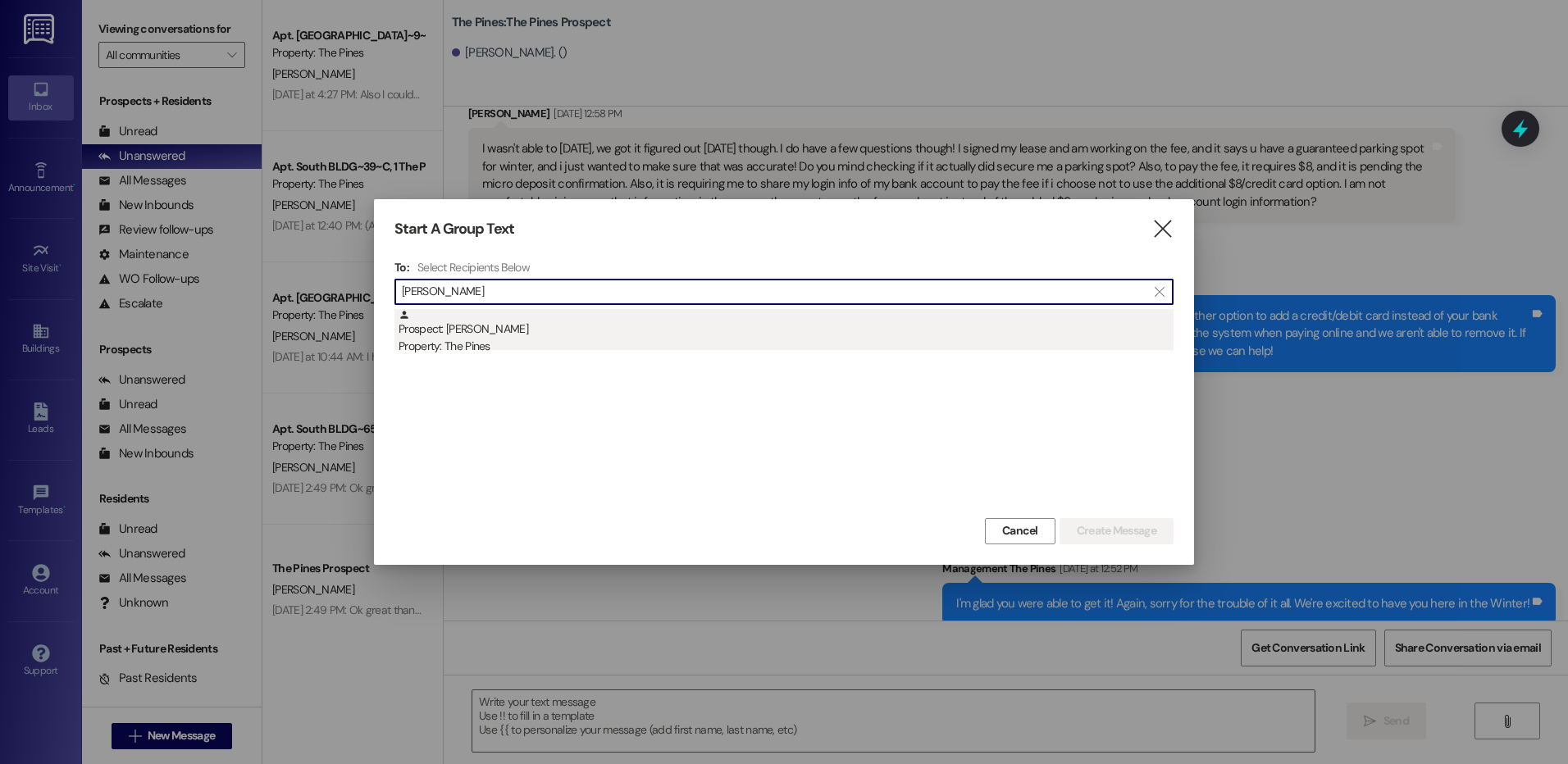
type input "[PERSON_NAME]"
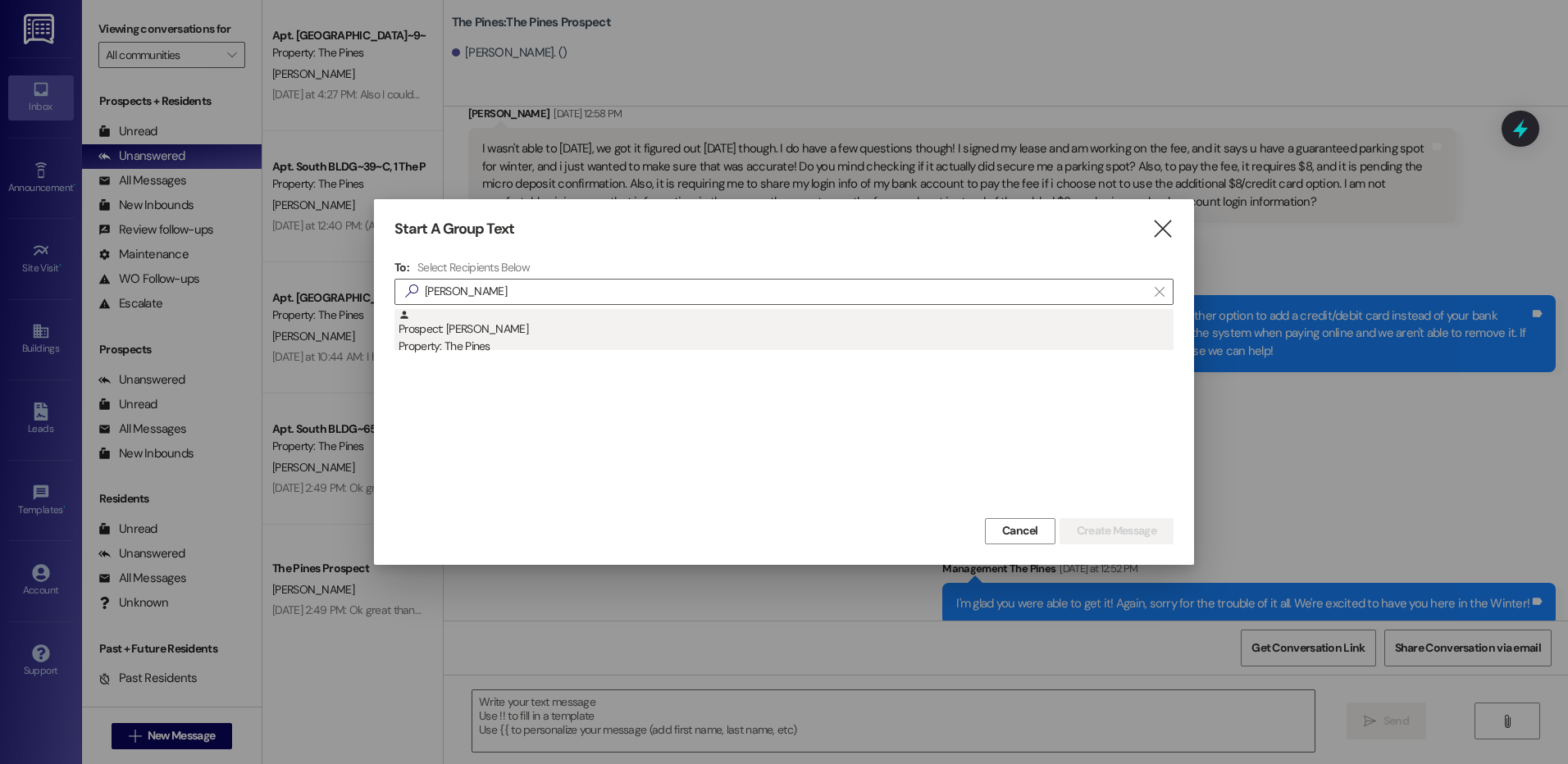
click at [497, 350] on div "Property: The Pines" at bounding box center [785, 346] width 775 height 17
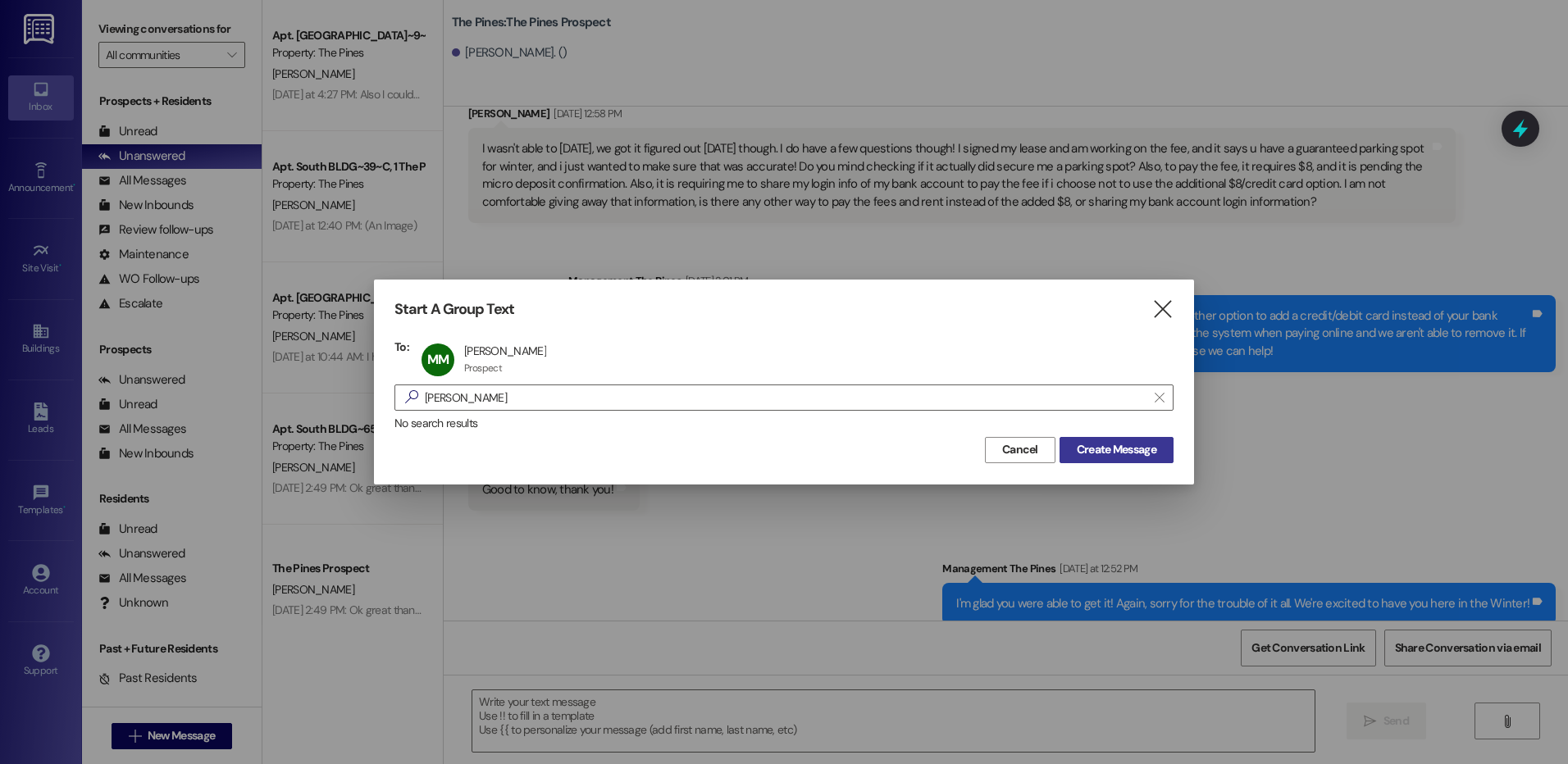
click at [1131, 447] on span "Create Message" at bounding box center [1116, 449] width 80 height 17
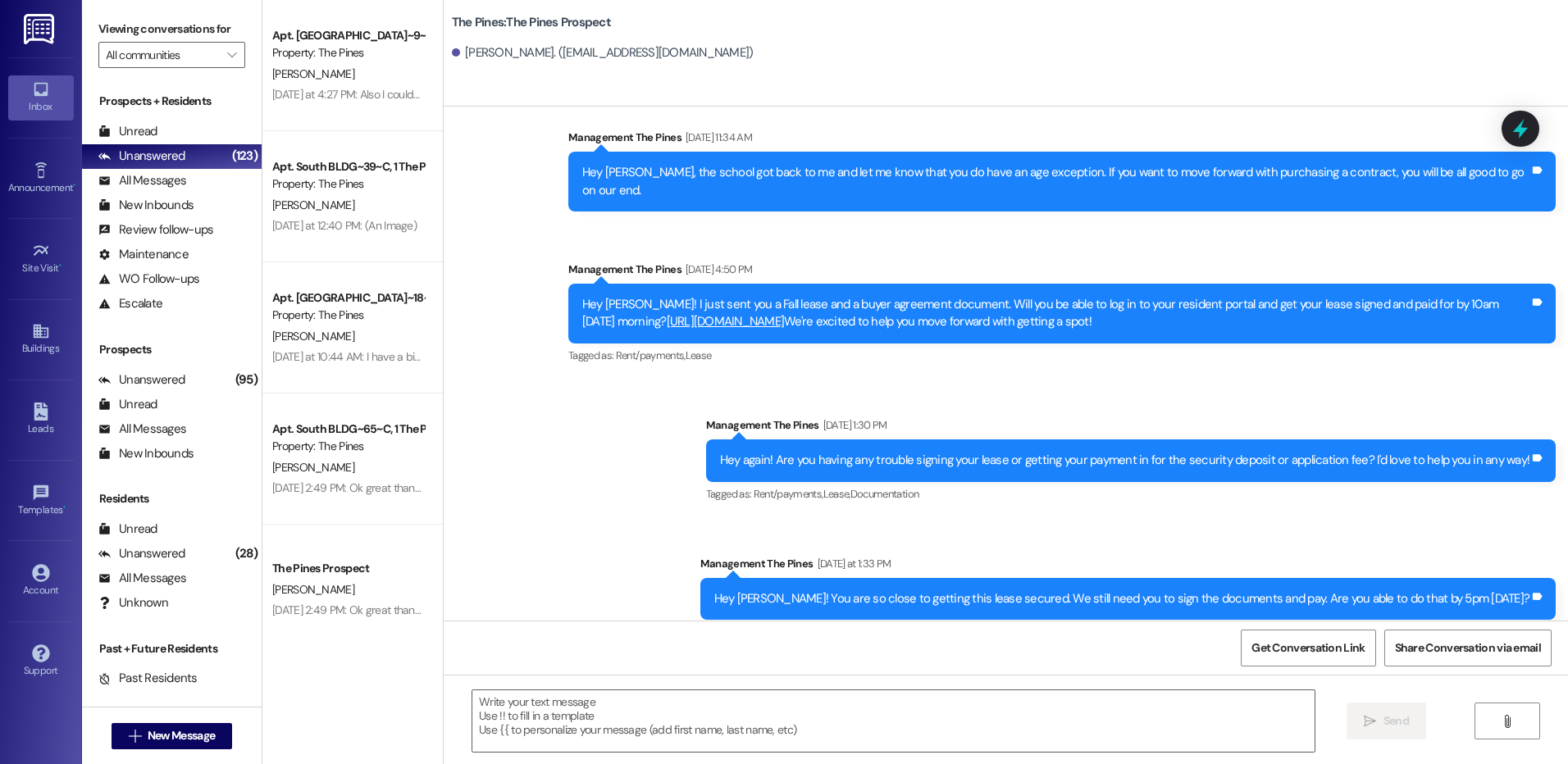
scroll to position [545, 0]
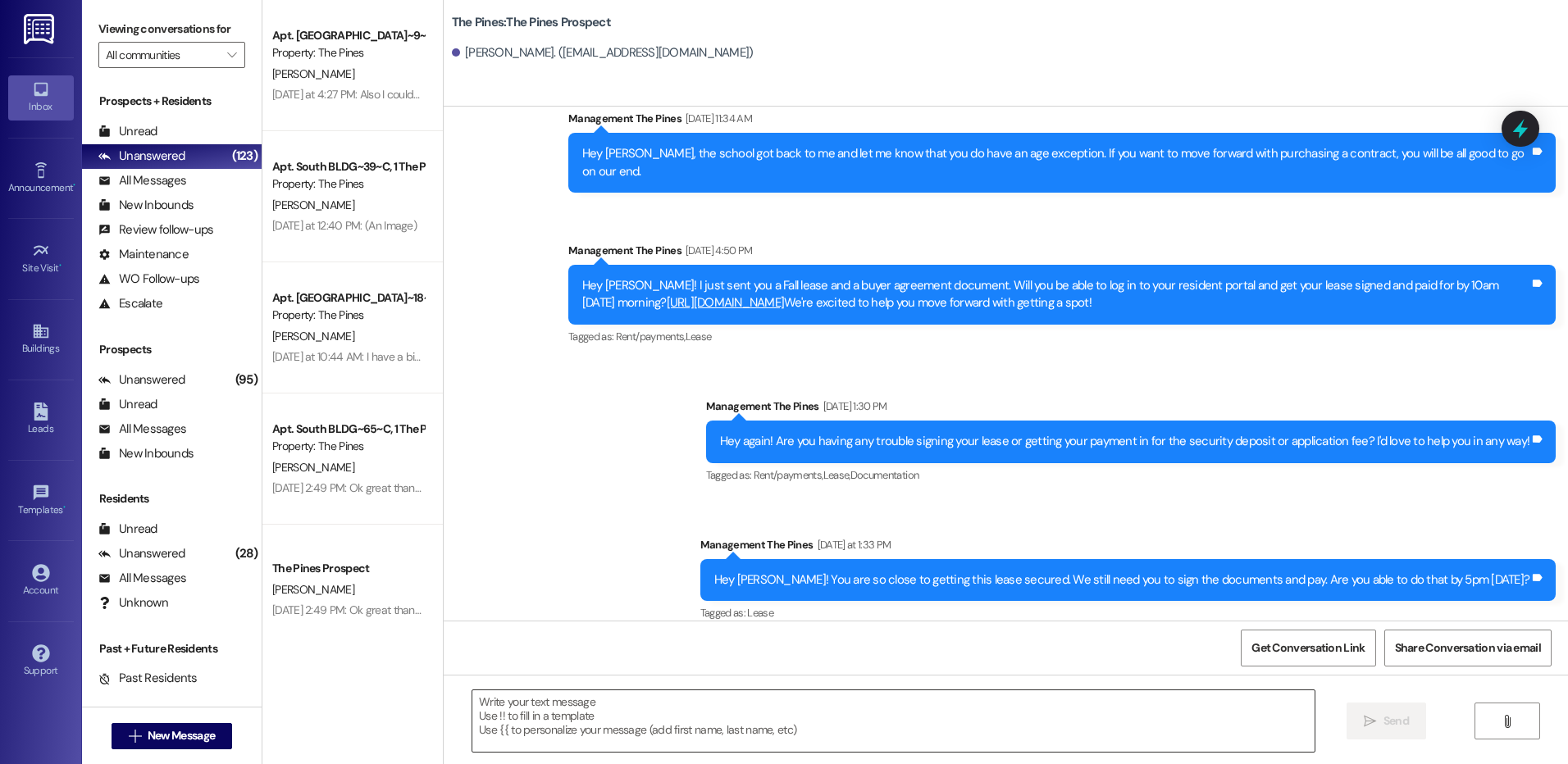
click at [1063, 722] on textarea at bounding box center [893, 721] width 841 height 61
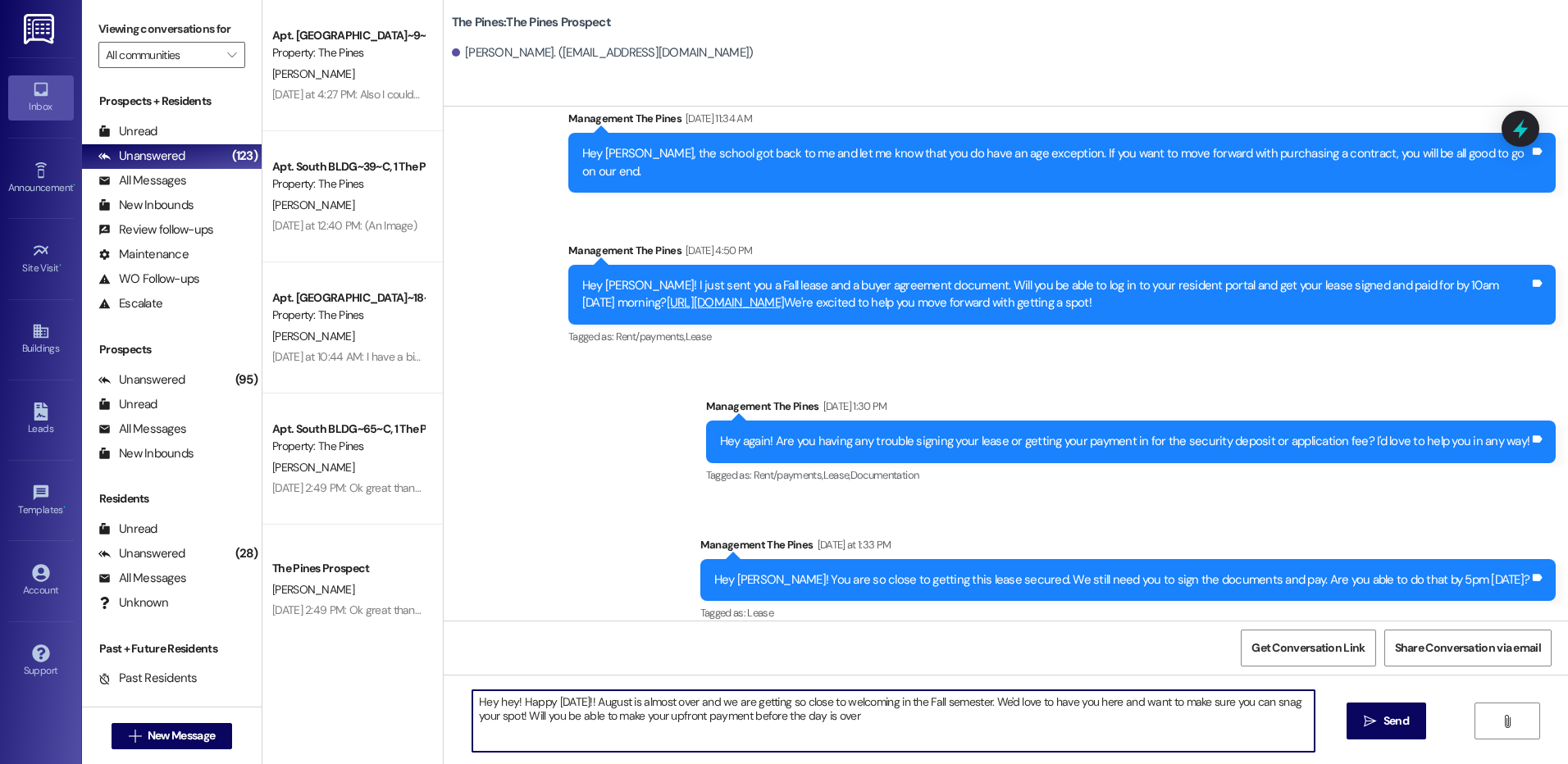
drag, startPoint x: 1260, startPoint y: 706, endPoint x: 1286, endPoint y: 717, distance: 28.2
click at [1286, 717] on textarea "Hey hey! Happy [DATE]!! August is almost over and we are getting so close to we…" at bounding box center [893, 721] width 841 height 61
click at [582, 706] on textarea "Hey hey! Happy [DATE]!! August is almost over and we are getting so close to we…" at bounding box center [893, 721] width 841 height 61
drag, startPoint x: 467, startPoint y: 704, endPoint x: 744, endPoint y: 730, distance: 278.2
click at [744, 730] on textarea "Hey hey! Happy [DATE]!! August is almost over and we are getting so close to we…" at bounding box center [893, 721] width 841 height 61
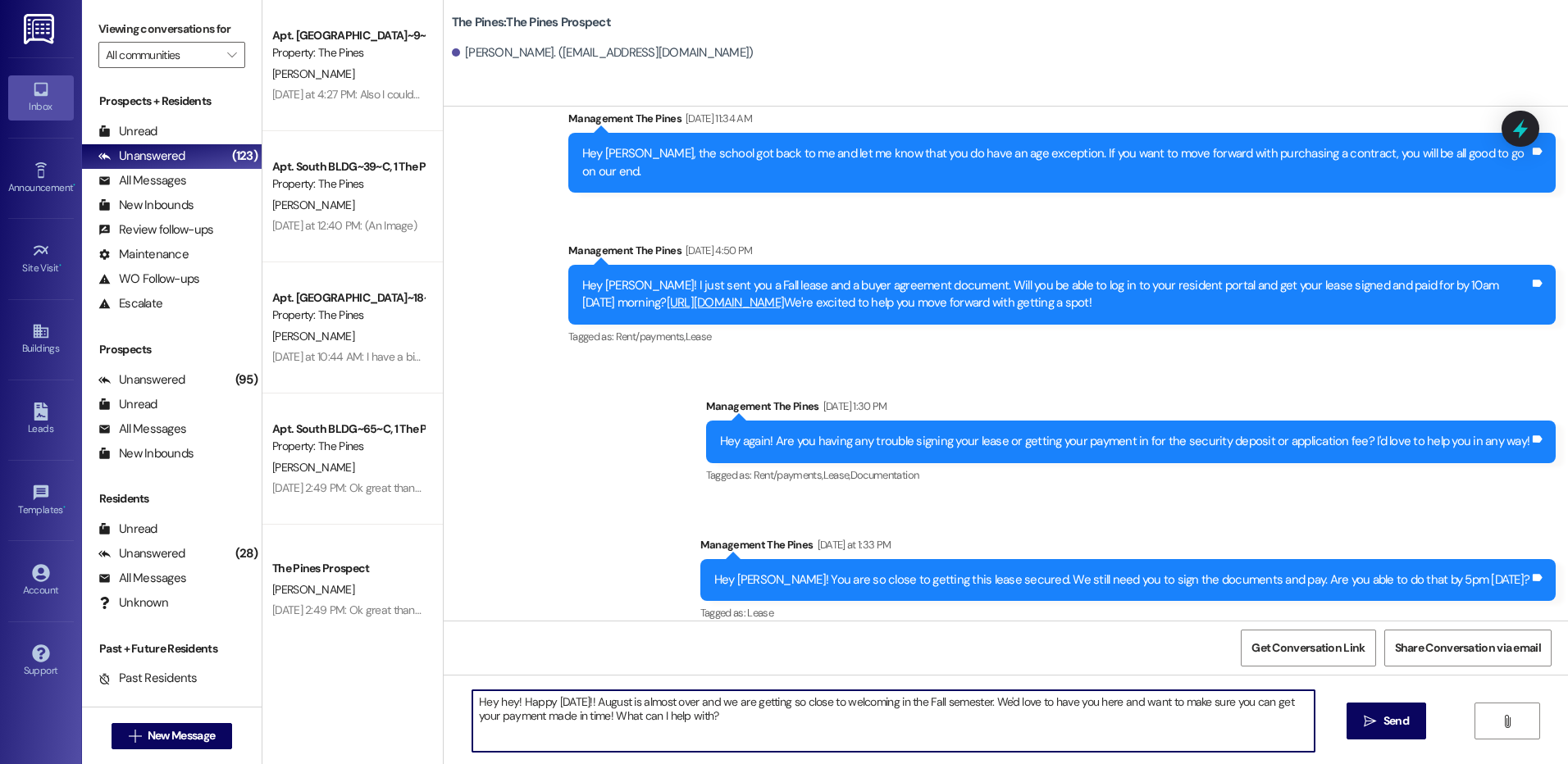
type textarea "Hey hey! Happy [DATE]!! August is almost over and we are getting so close to we…"
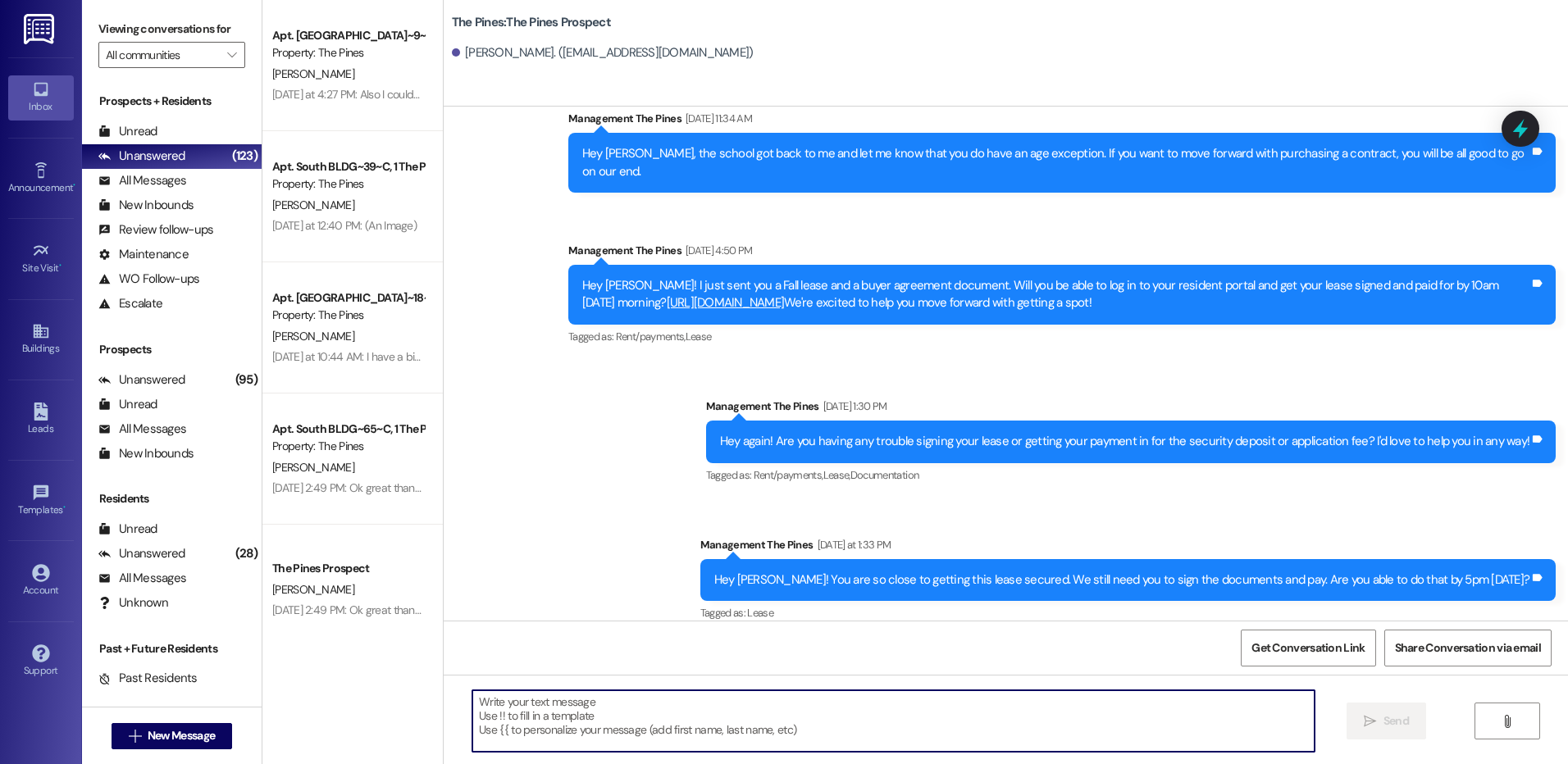
paste textarea "Happy [DATE]!! 🎊 August is wrapping up 🍁 and Fall semester is right around the …"
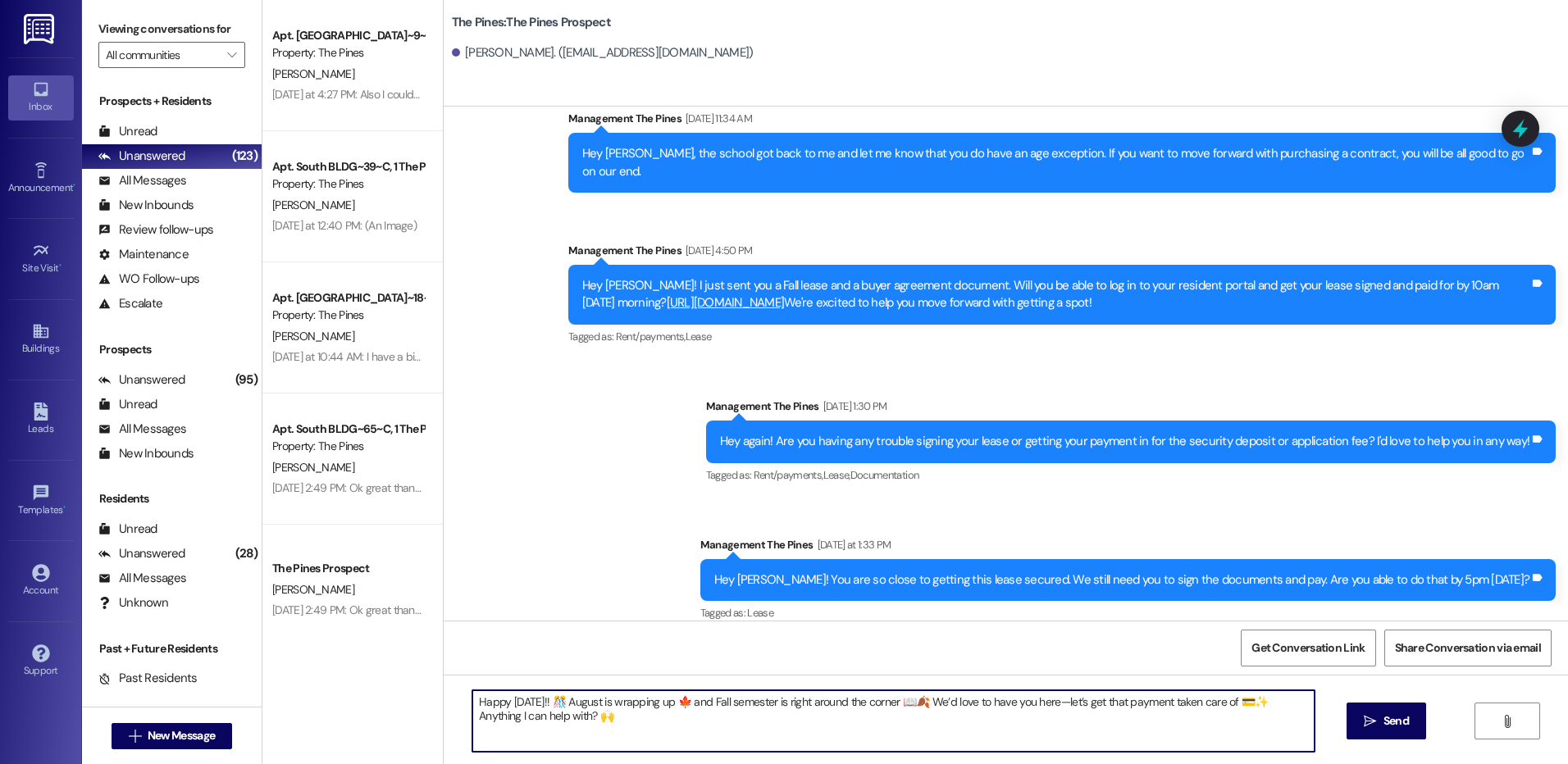
click at [548, 703] on textarea "Happy [DATE]!! 🎊 August is wrapping up 🍁 and Fall semester is right around the …" at bounding box center [893, 721] width 841 height 61
click at [472, 705] on textarea "Happy [DATE]!! August is wrapping up 🍁 and Fall semester is right around the co…" at bounding box center [893, 721] width 841 height 61
click at [709, 701] on textarea "Hey hey ! Happy [DATE]!! August is wrapping up 🍁 and Fall semester is right aro…" at bounding box center [893, 721] width 841 height 61
click at [914, 705] on textarea "Hey hey ! Happy [DATE]!! August is wrapping up and Fall semester is right aroun…" at bounding box center [893, 721] width 841 height 61
click at [912, 703] on textarea "Hey hey ! Happy [DATE]!! August is wrapping up and Fall semester is right aroun…" at bounding box center [893, 721] width 841 height 61
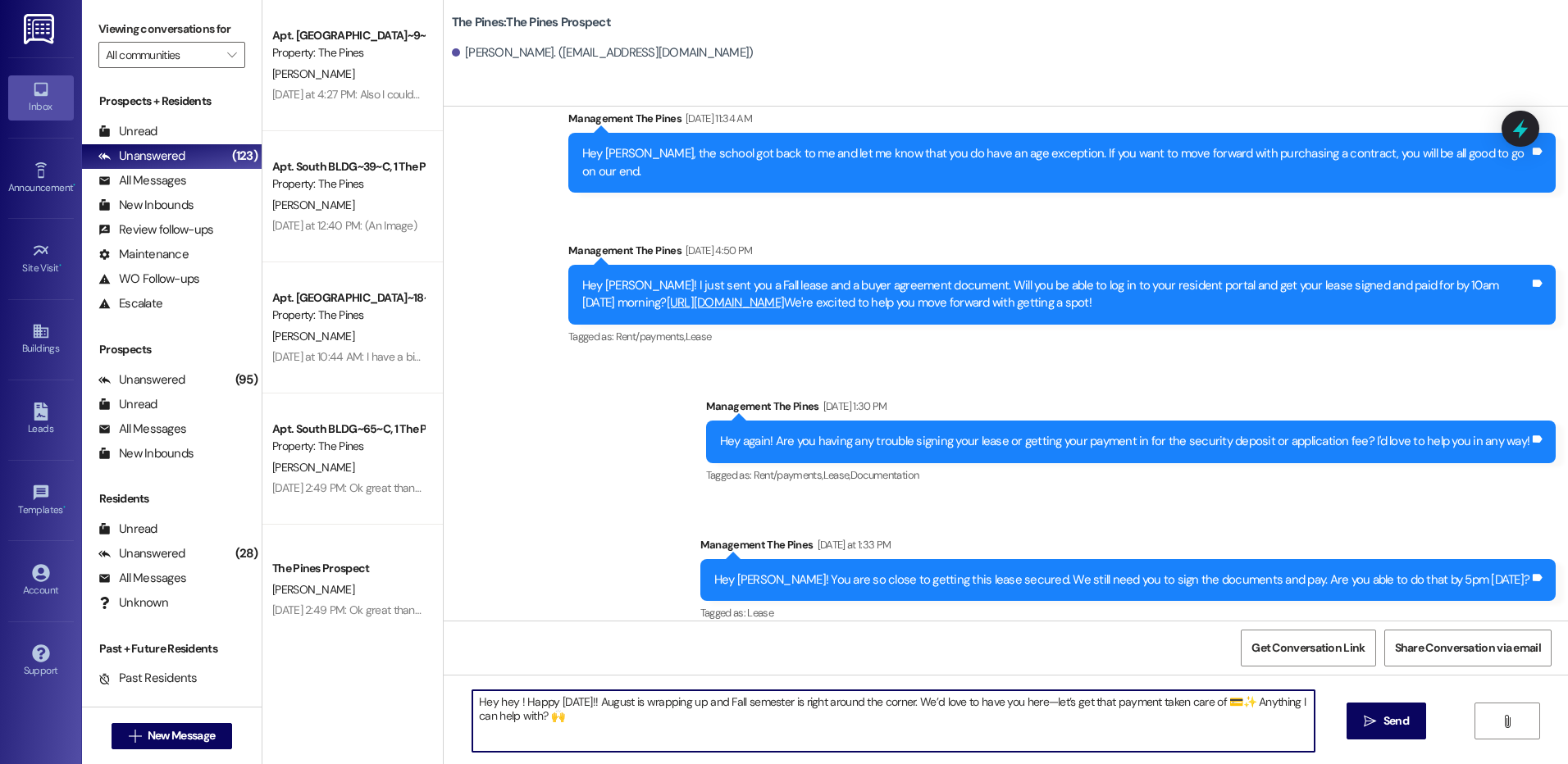
drag, startPoint x: 539, startPoint y: 717, endPoint x: 547, endPoint y: 719, distance: 8.2
click at [547, 719] on textarea "Hey hey ! Happy [DATE]!! August is wrapping up and Fall semester is right aroun…" at bounding box center [893, 721] width 841 height 61
drag, startPoint x: 508, startPoint y: 705, endPoint x: 587, endPoint y: 718, distance: 80.1
click at [587, 718] on textarea "Hey hey ! Happy [DATE]!! August is wrapping up and Fall semester is right aroun…" at bounding box center [893, 721] width 841 height 61
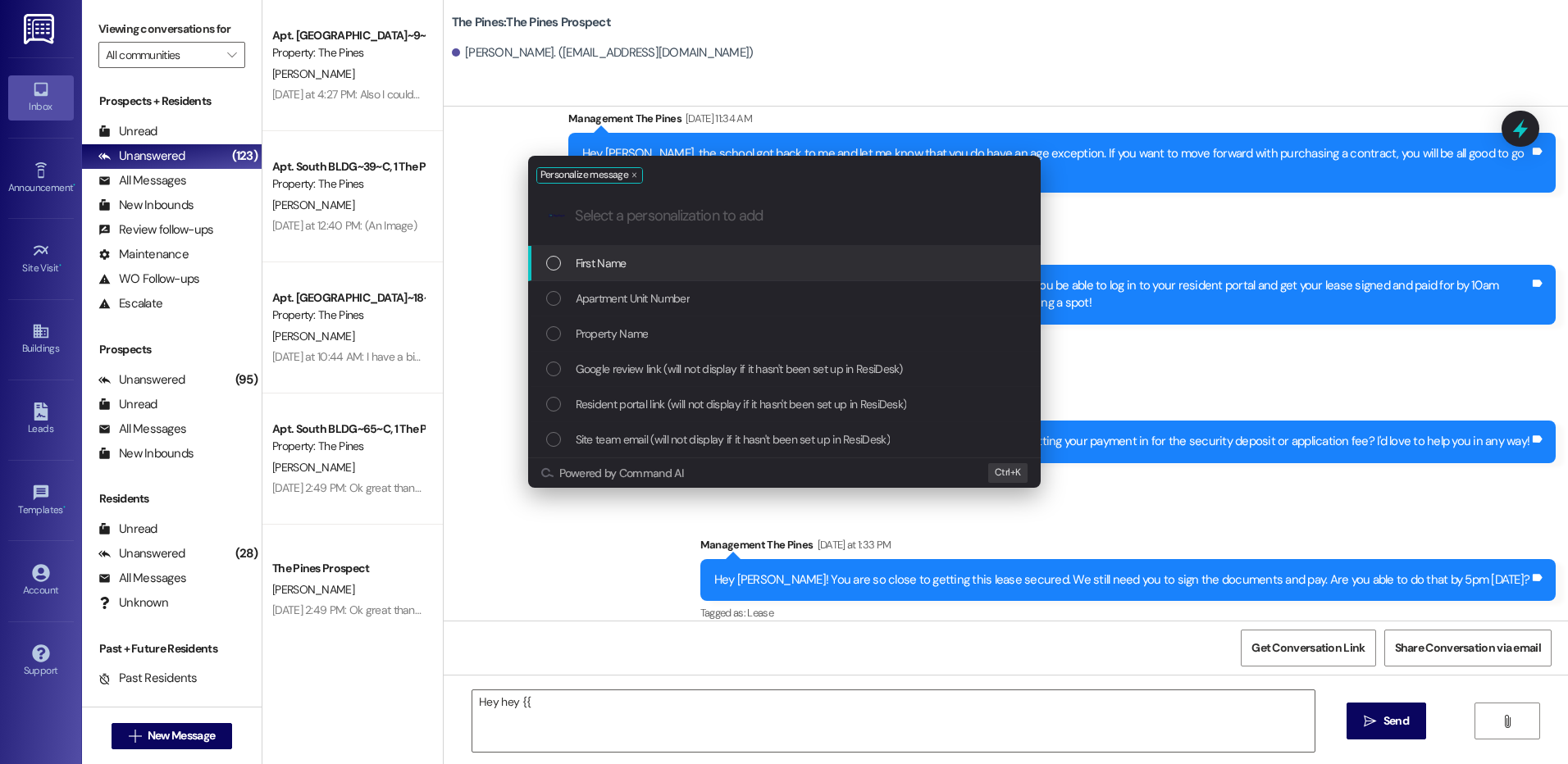
click at [710, 256] on div "First Name" at bounding box center [785, 263] width 480 height 18
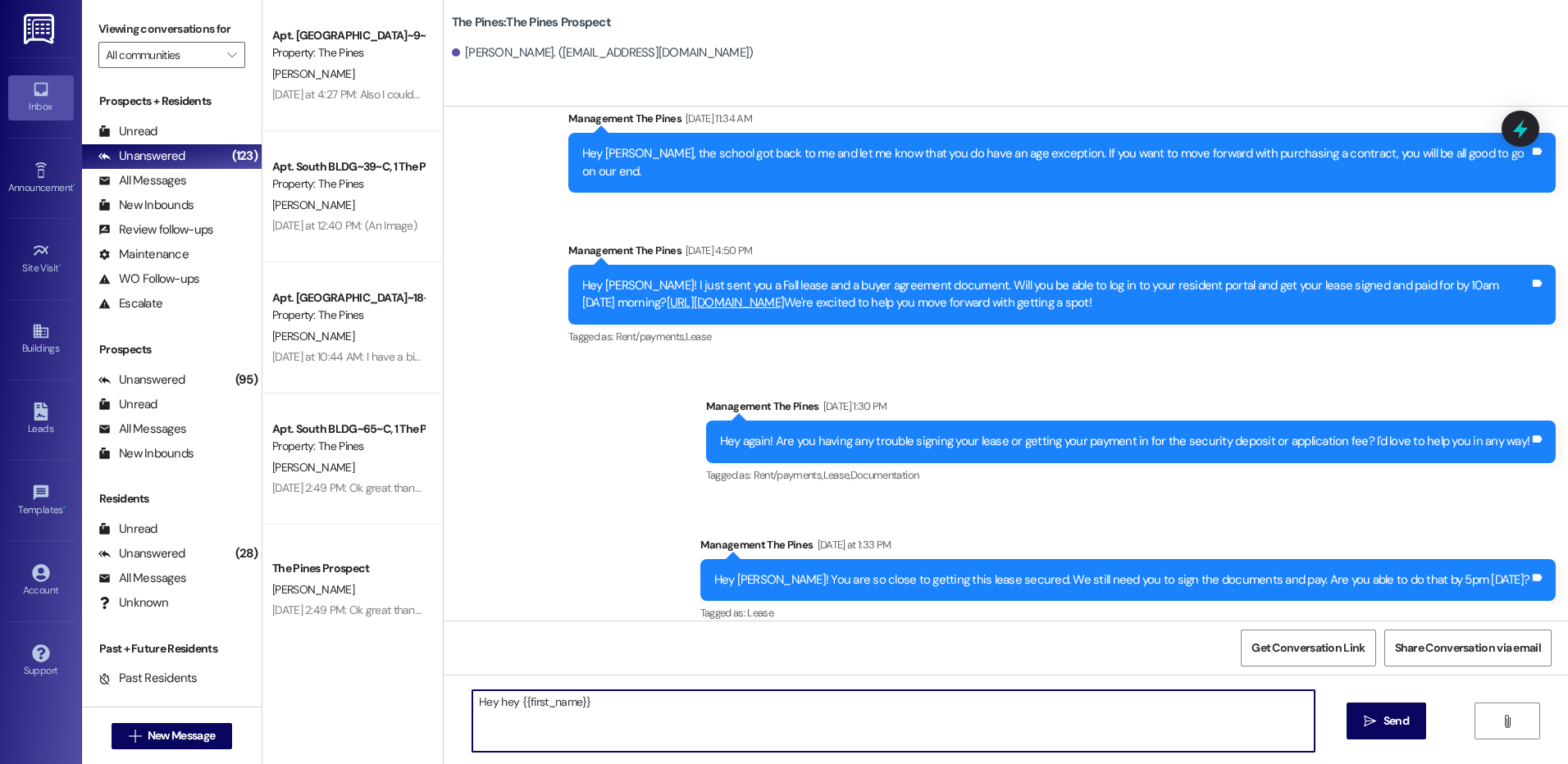
paste textarea "! Happy [DATE]!! August is wrapping up and Fall semester is right around the co…"
type textarea "Hey hey {{first_name}}! Happy [DATE]!! August is wrapping up and Fall semester …"
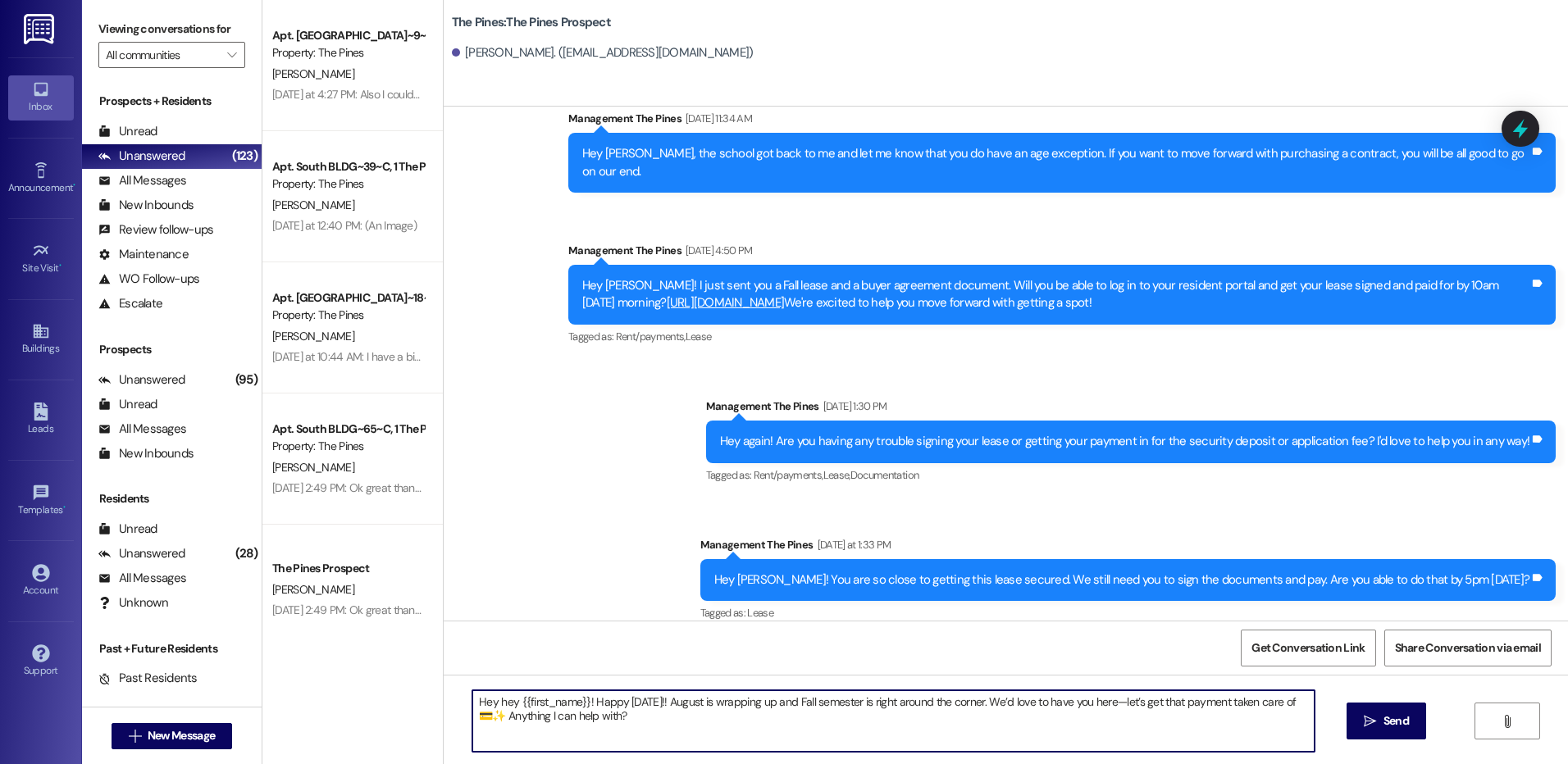
drag, startPoint x: 461, startPoint y: 703, endPoint x: 642, endPoint y: 725, distance: 182.3
click at [642, 725] on textarea "Hey hey {{first_name}}! Happy [DATE]!! August is wrapping up and Fall semester …" at bounding box center [893, 721] width 841 height 61
click at [644, 718] on textarea "Hey hey {{first_name}}! Happy [DATE]!! August is wrapping up and Fall semester …" at bounding box center [893, 721] width 841 height 61
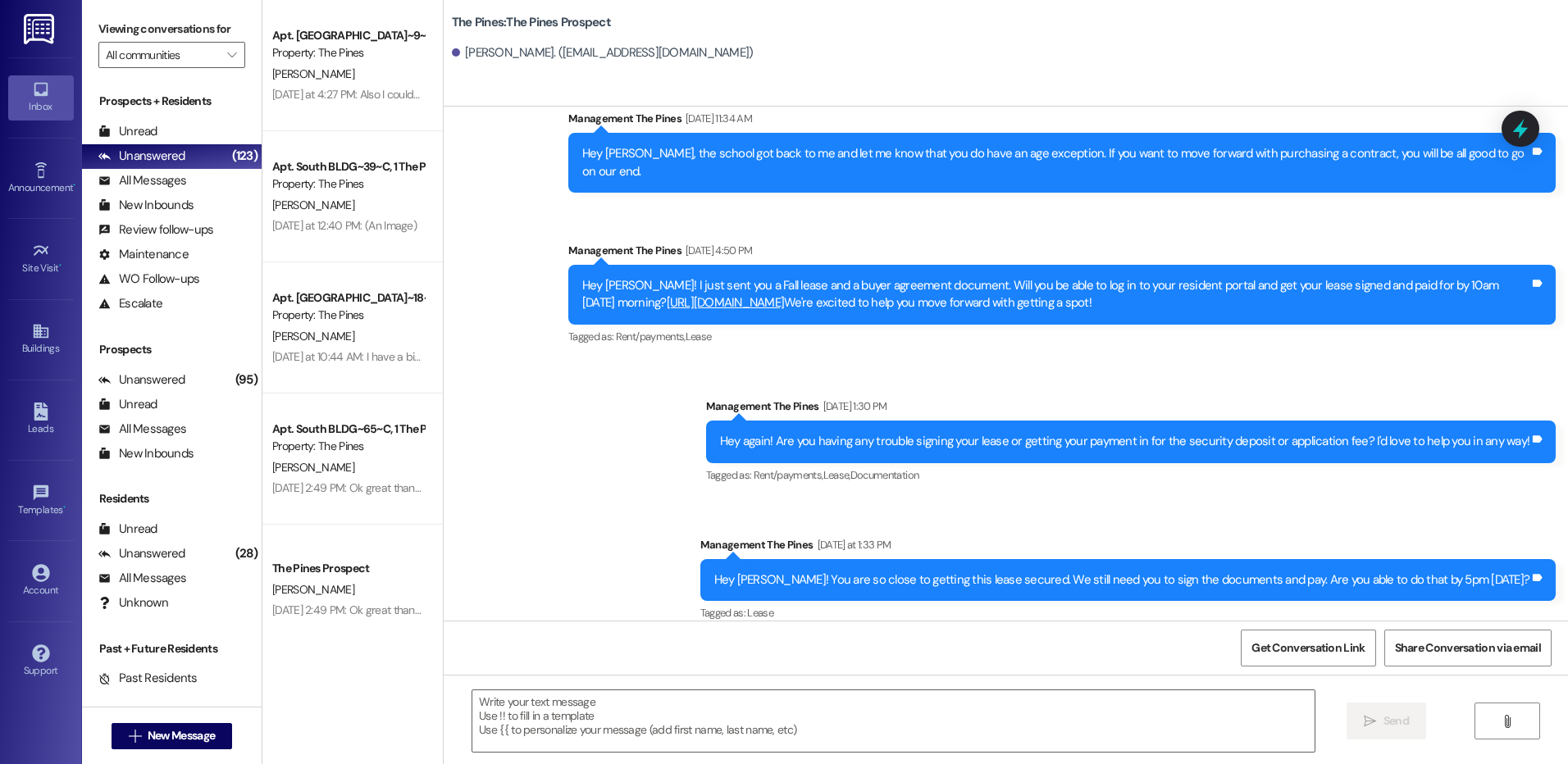
scroll to position [677, 0]
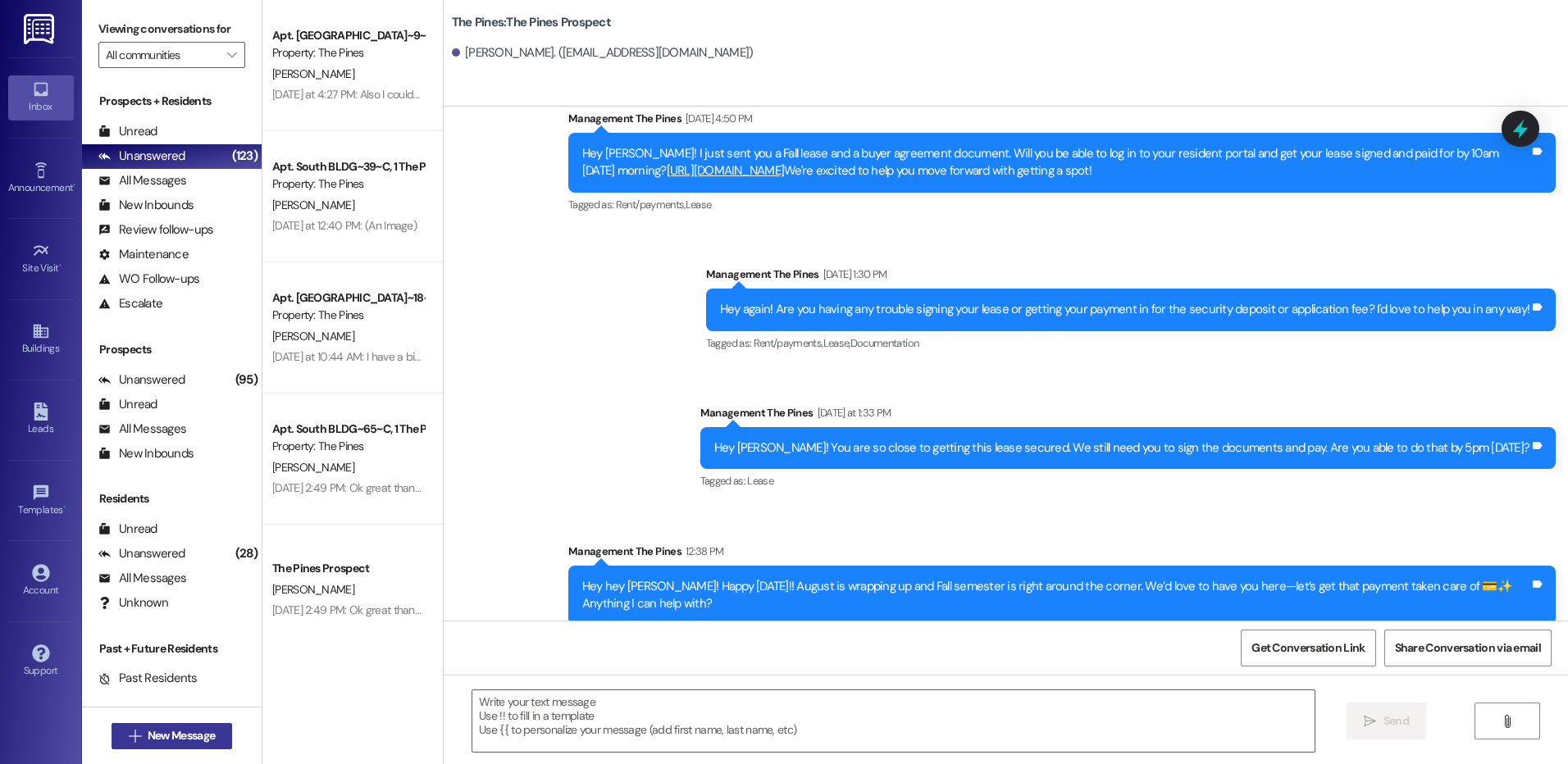
click at [210, 731] on span "New Message" at bounding box center [181, 736] width 67 height 17
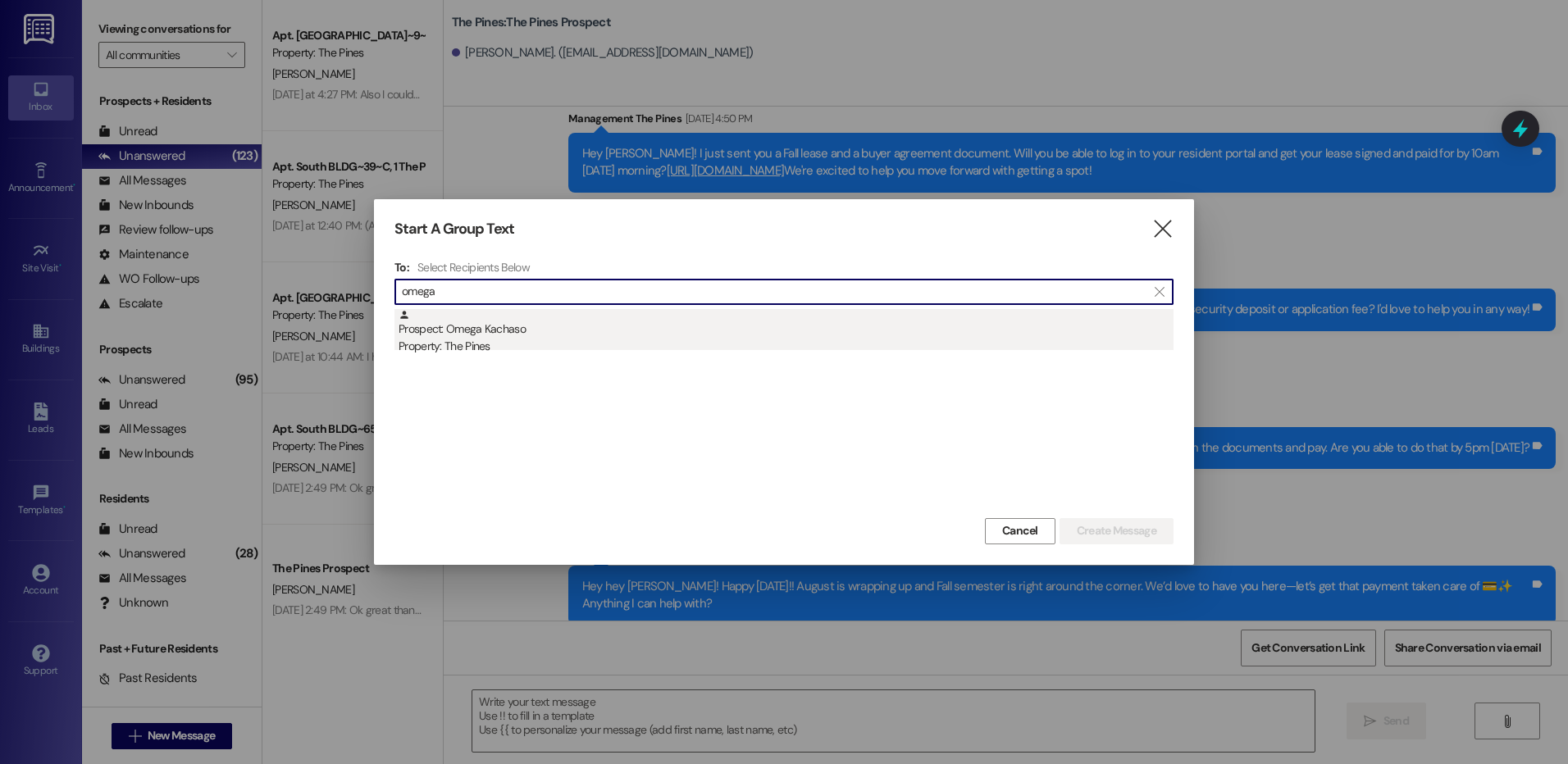
type input "omega"
click at [663, 323] on div "Prospect: Omega Kachaso Property: The Pines" at bounding box center [785, 332] width 775 height 47
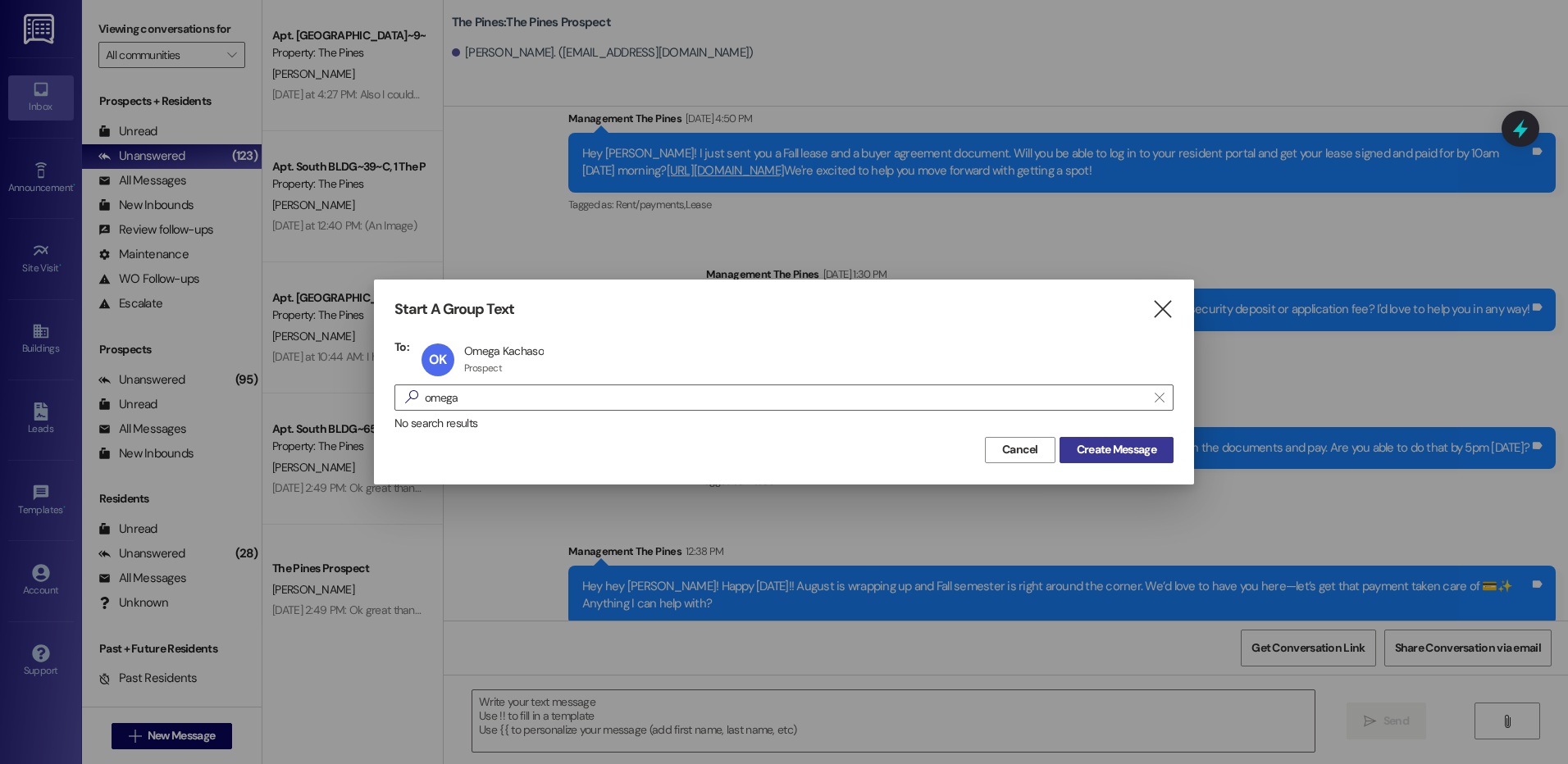
click at [1136, 446] on span "Create Message" at bounding box center [1116, 449] width 80 height 17
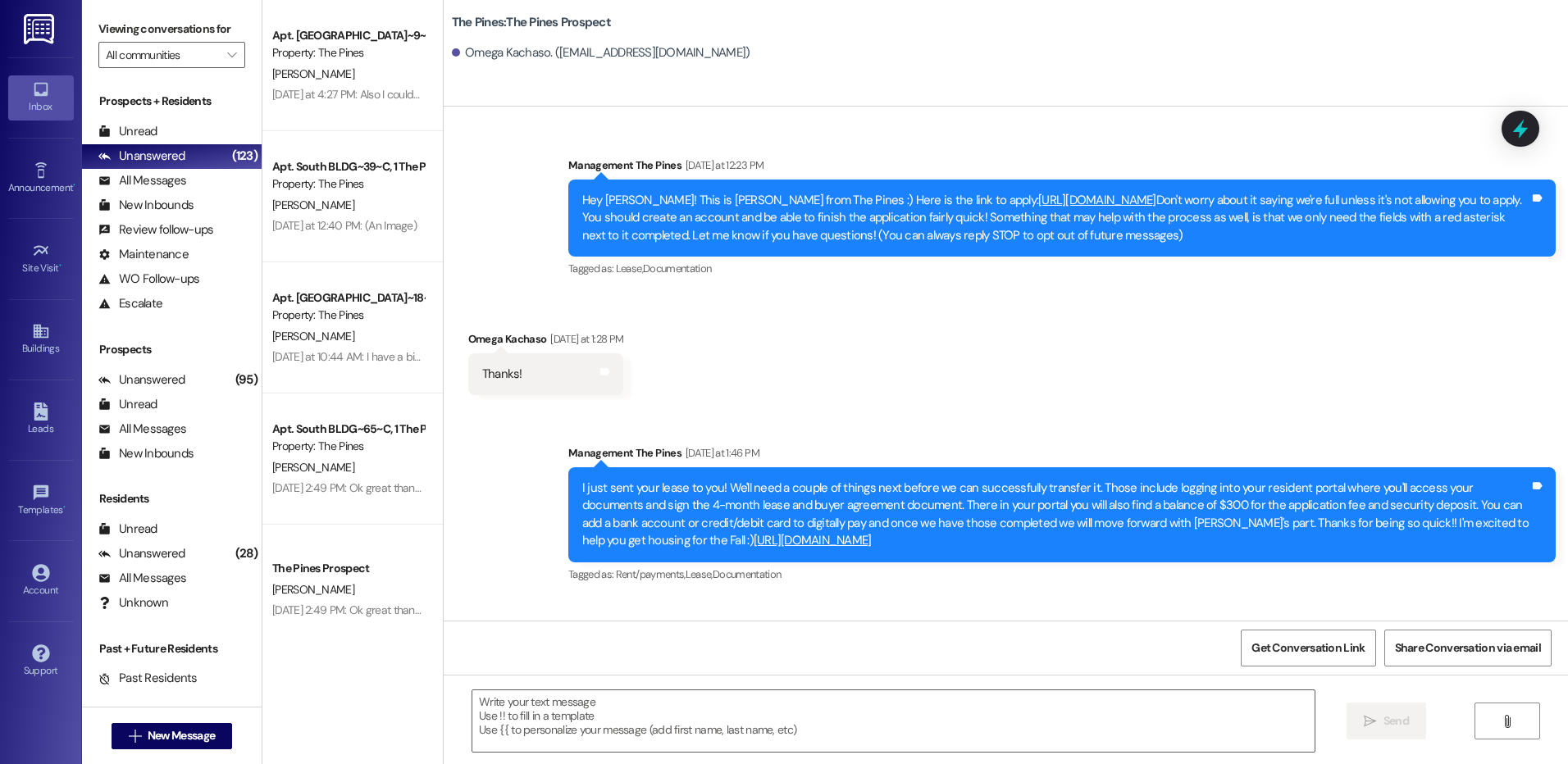
scroll to position [0, 0]
click at [944, 707] on textarea at bounding box center [893, 721] width 841 height 61
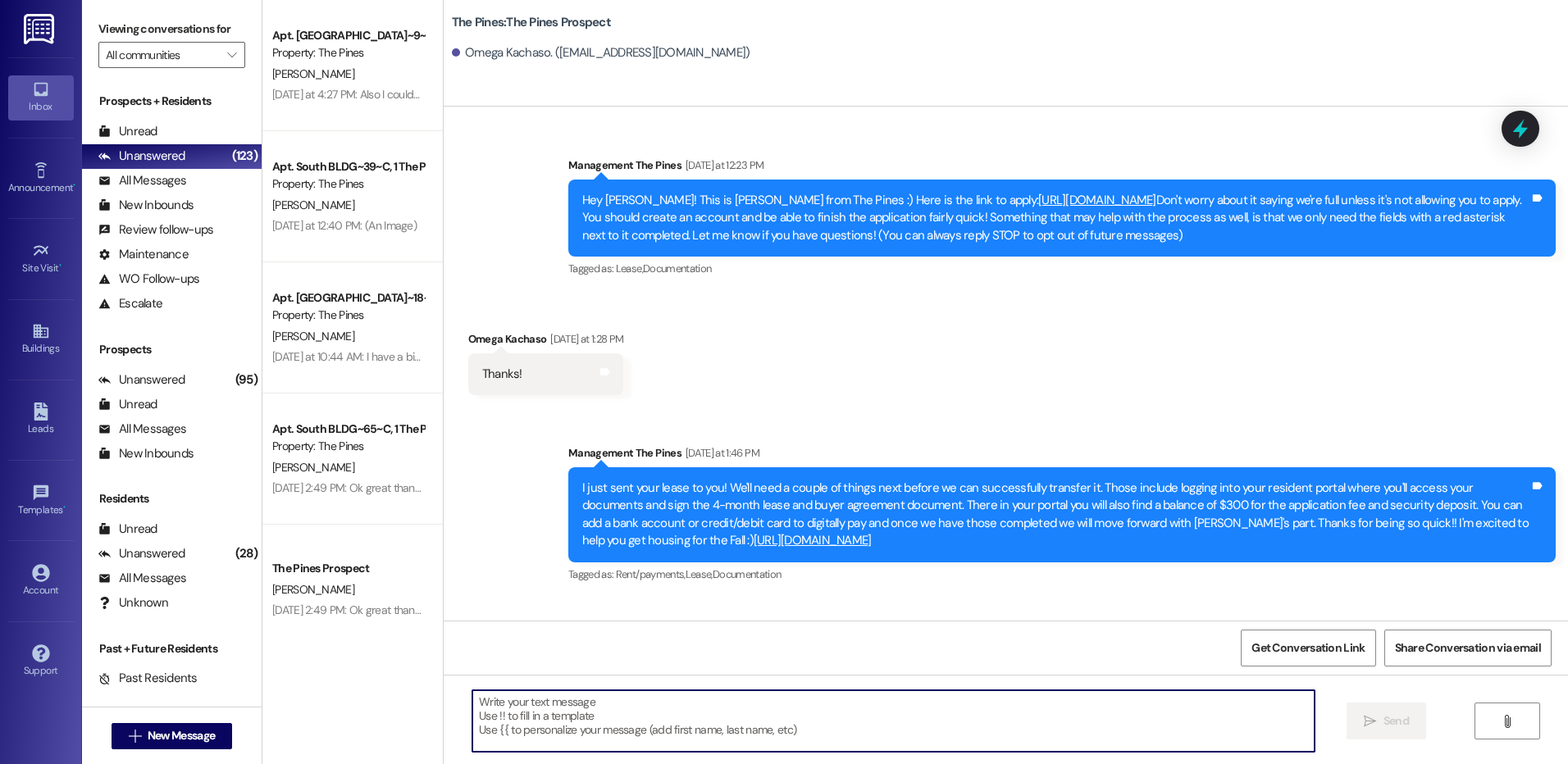
paste textarea "Hey hey {{first_name}}! Happy [DATE]!! August is wrapping up and Fall semester …"
type textarea "Hey hey {{first_name}}! Happy [DATE]!! August is wrapping up and Fall semester …"
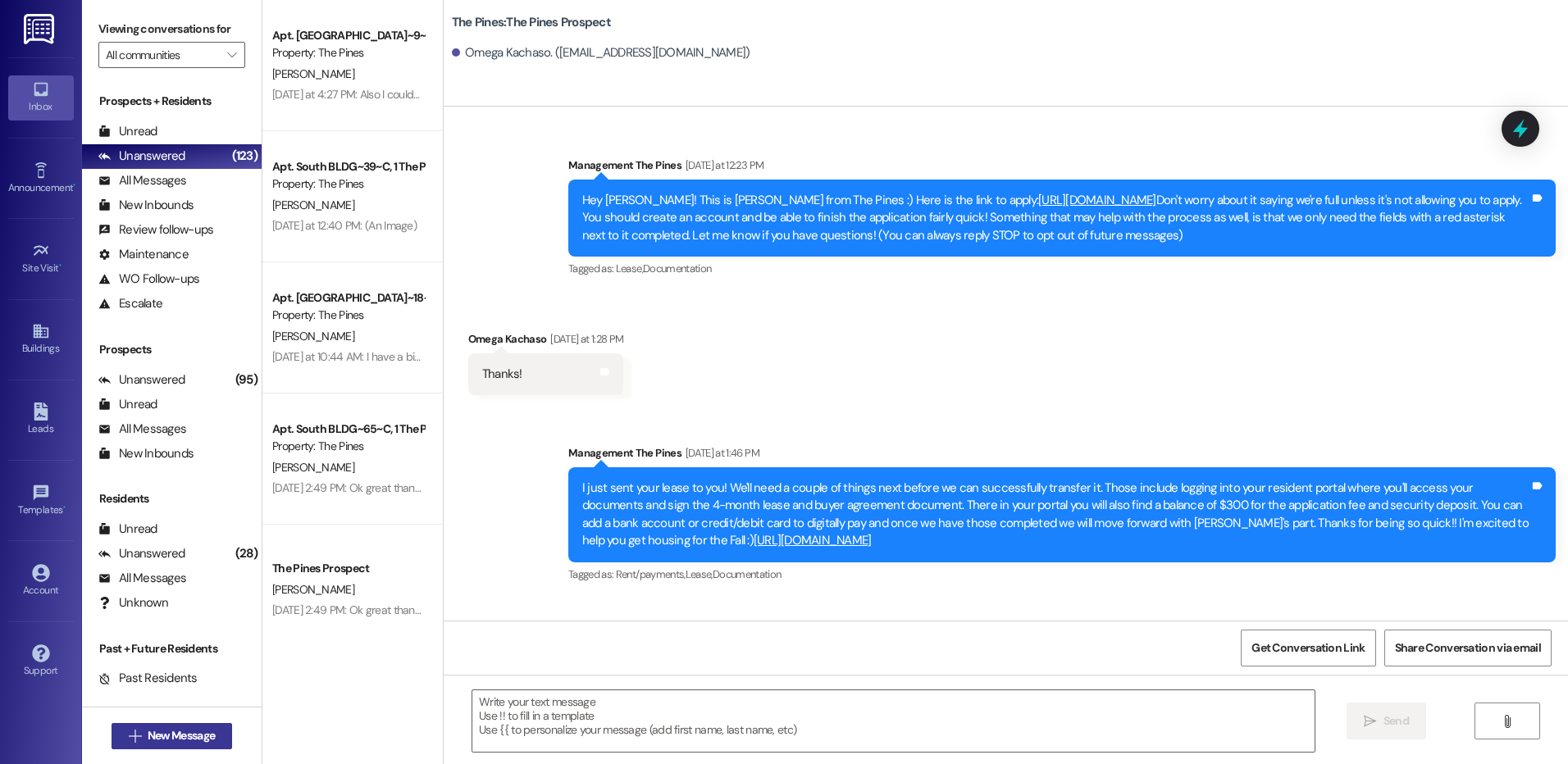
click at [171, 744] on span "New Message" at bounding box center [181, 736] width 67 height 17
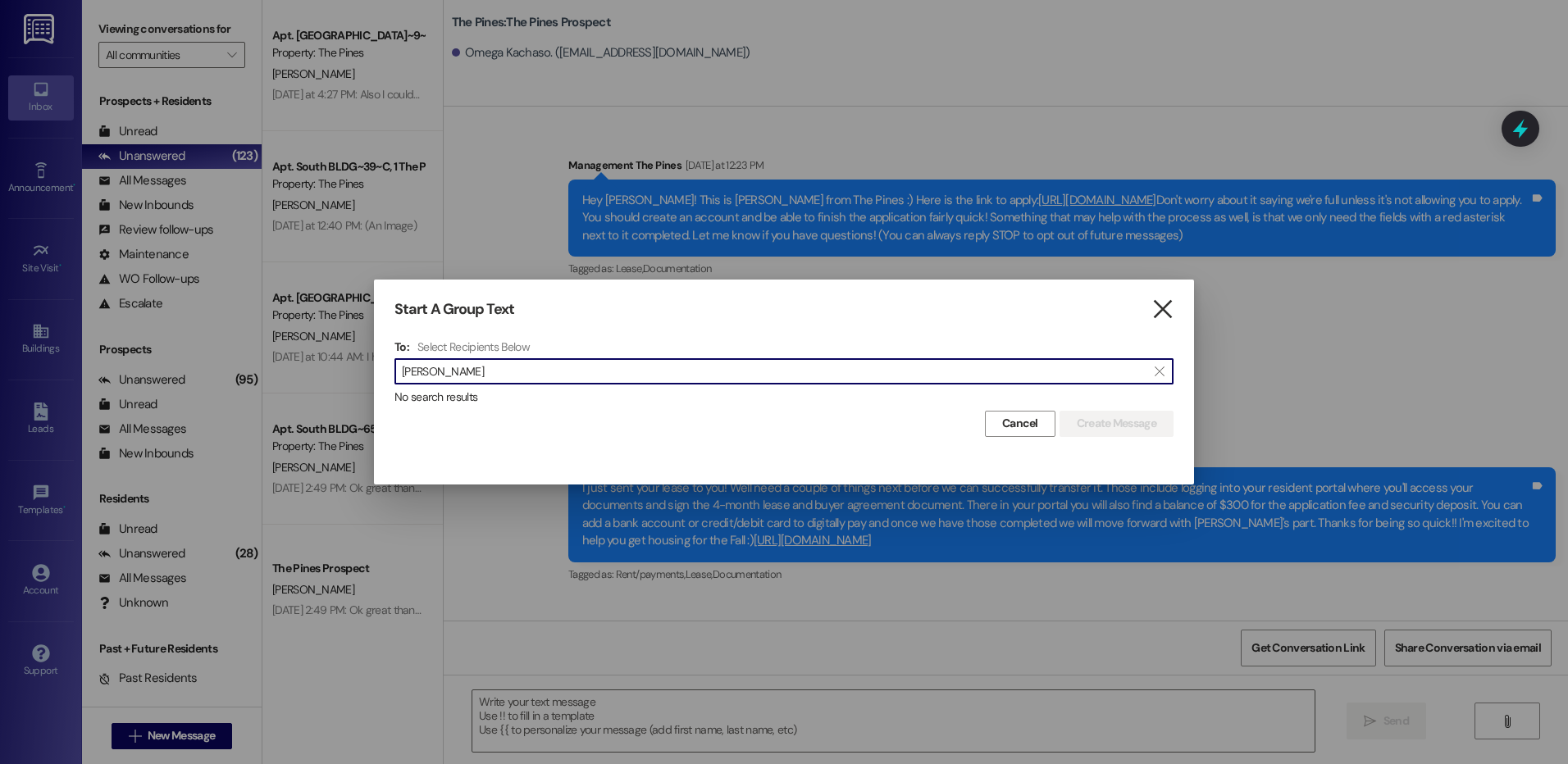
type input "[PERSON_NAME]"
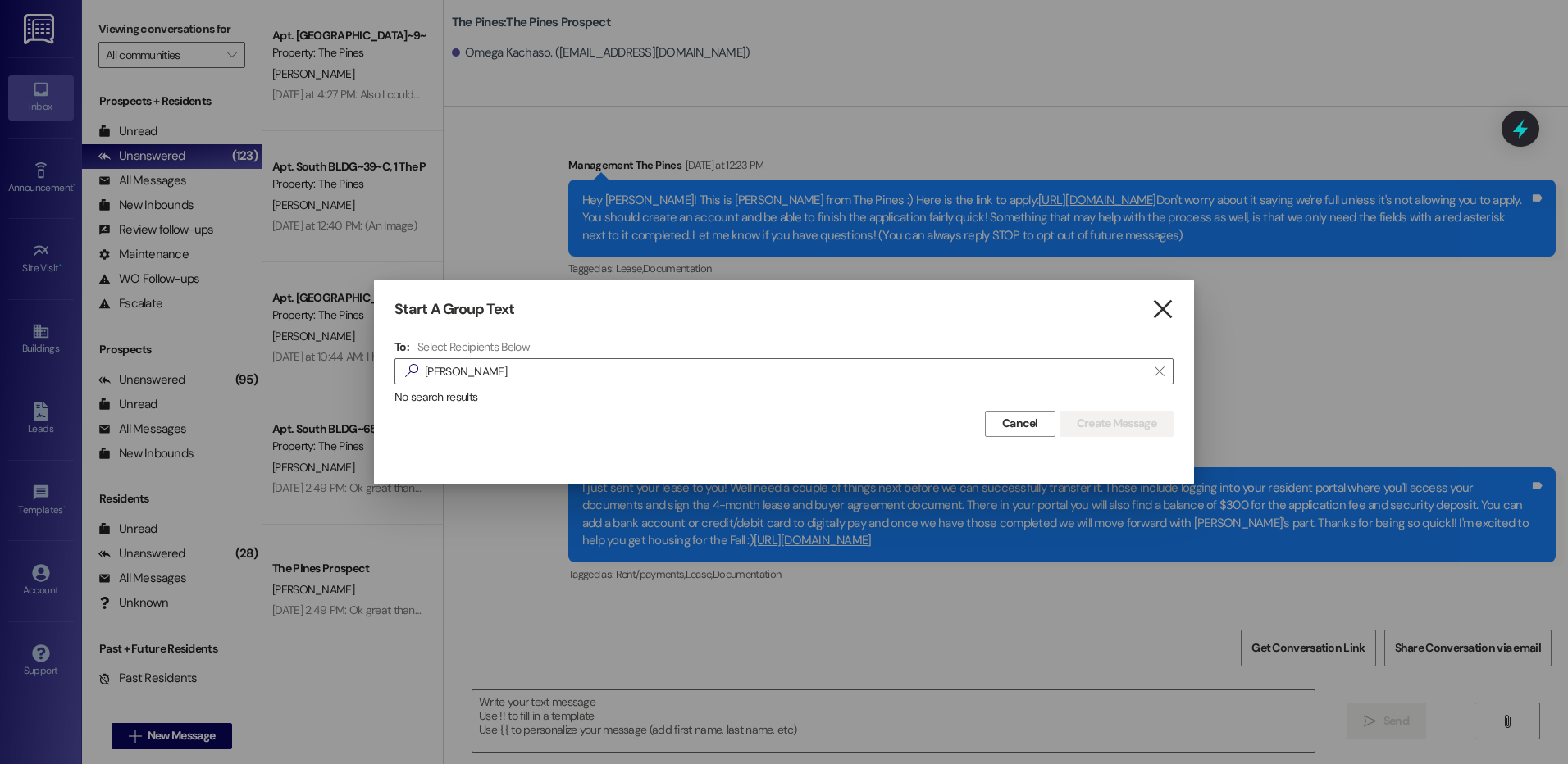
click at [1159, 311] on icon "" at bounding box center [1162, 309] width 22 height 17
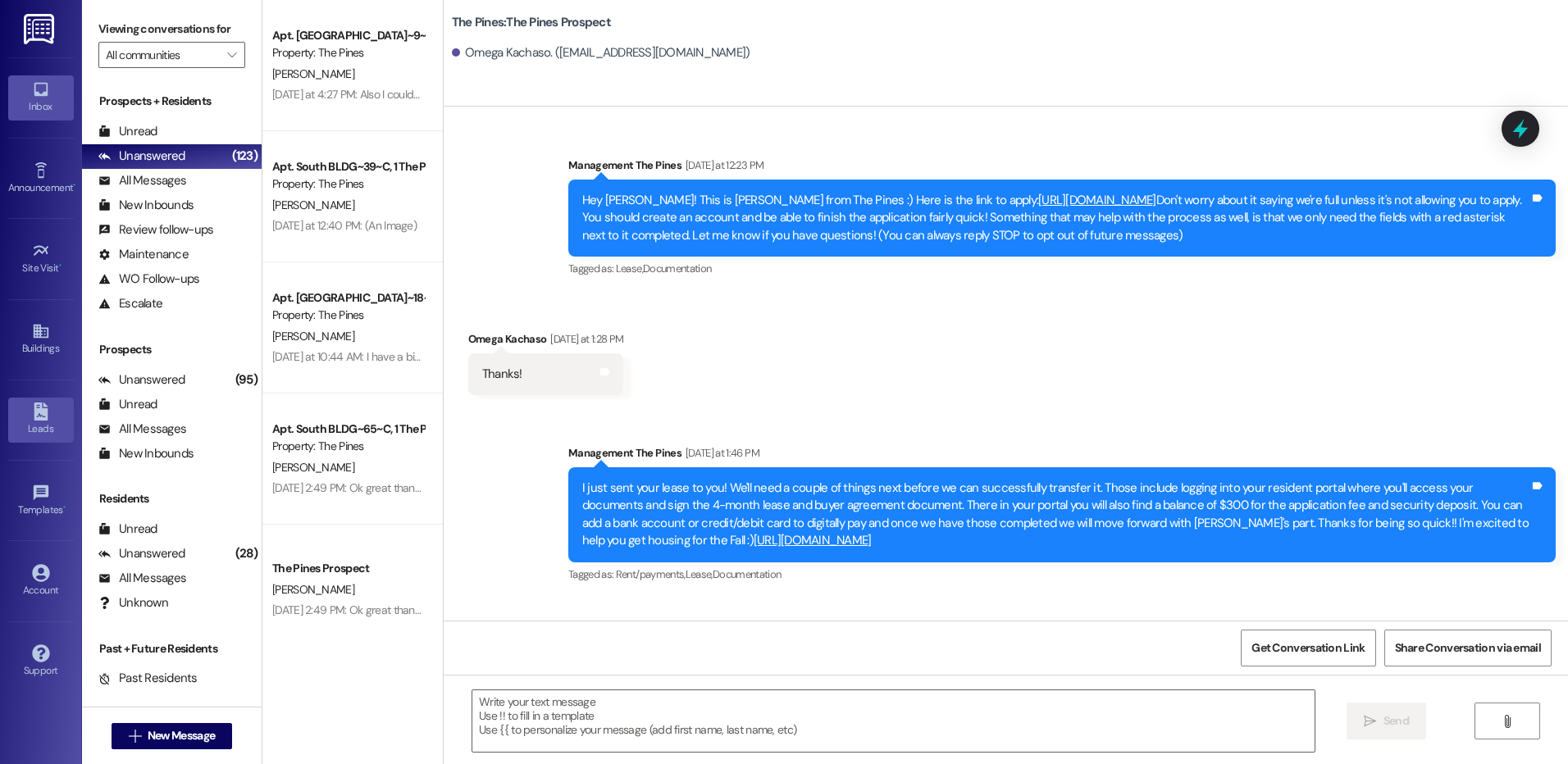
click at [48, 414] on icon at bounding box center [41, 412] width 18 height 18
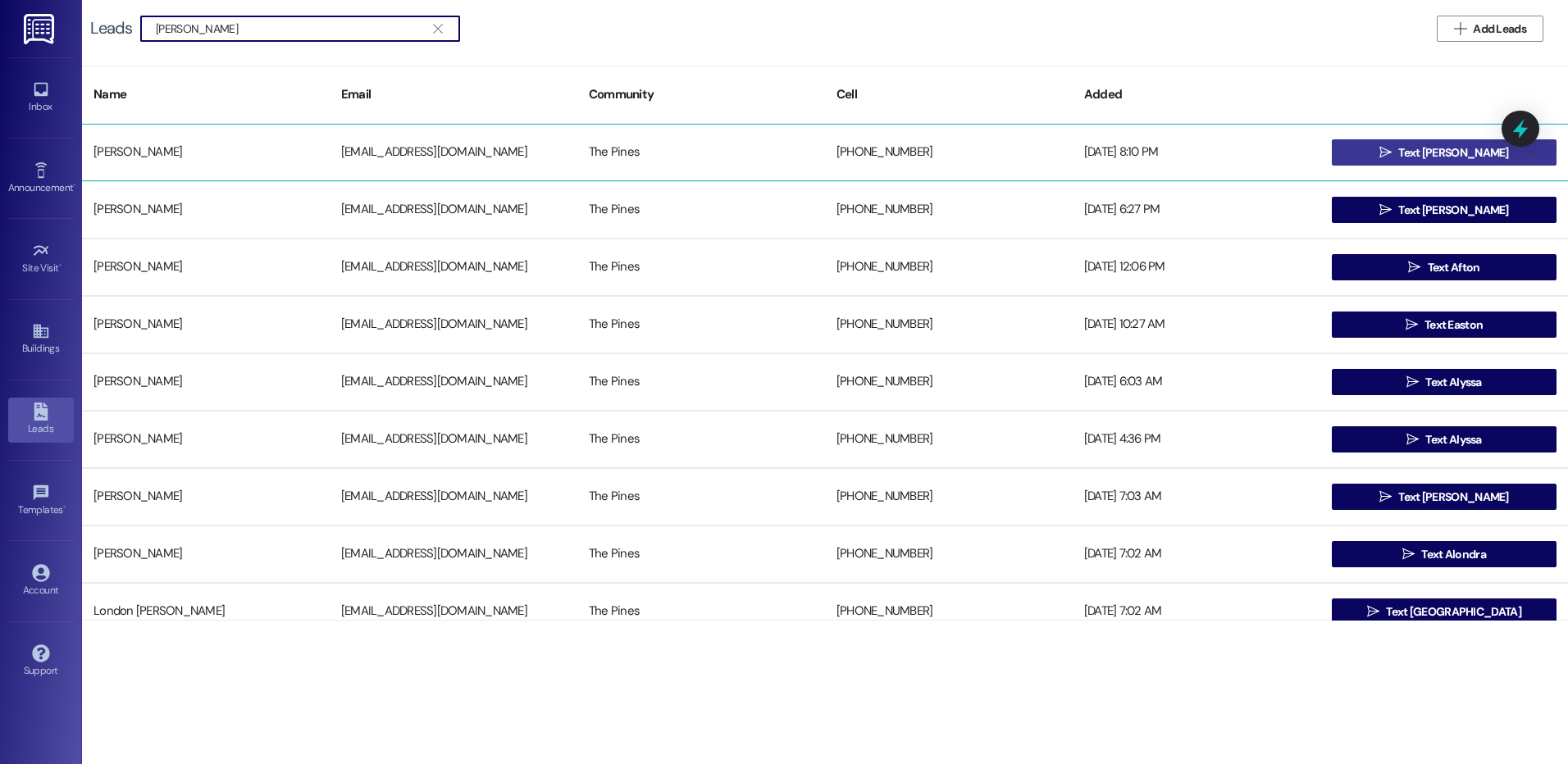
type input "[PERSON_NAME]"
click at [1430, 154] on span "Text [PERSON_NAME]" at bounding box center [1453, 153] width 110 height 17
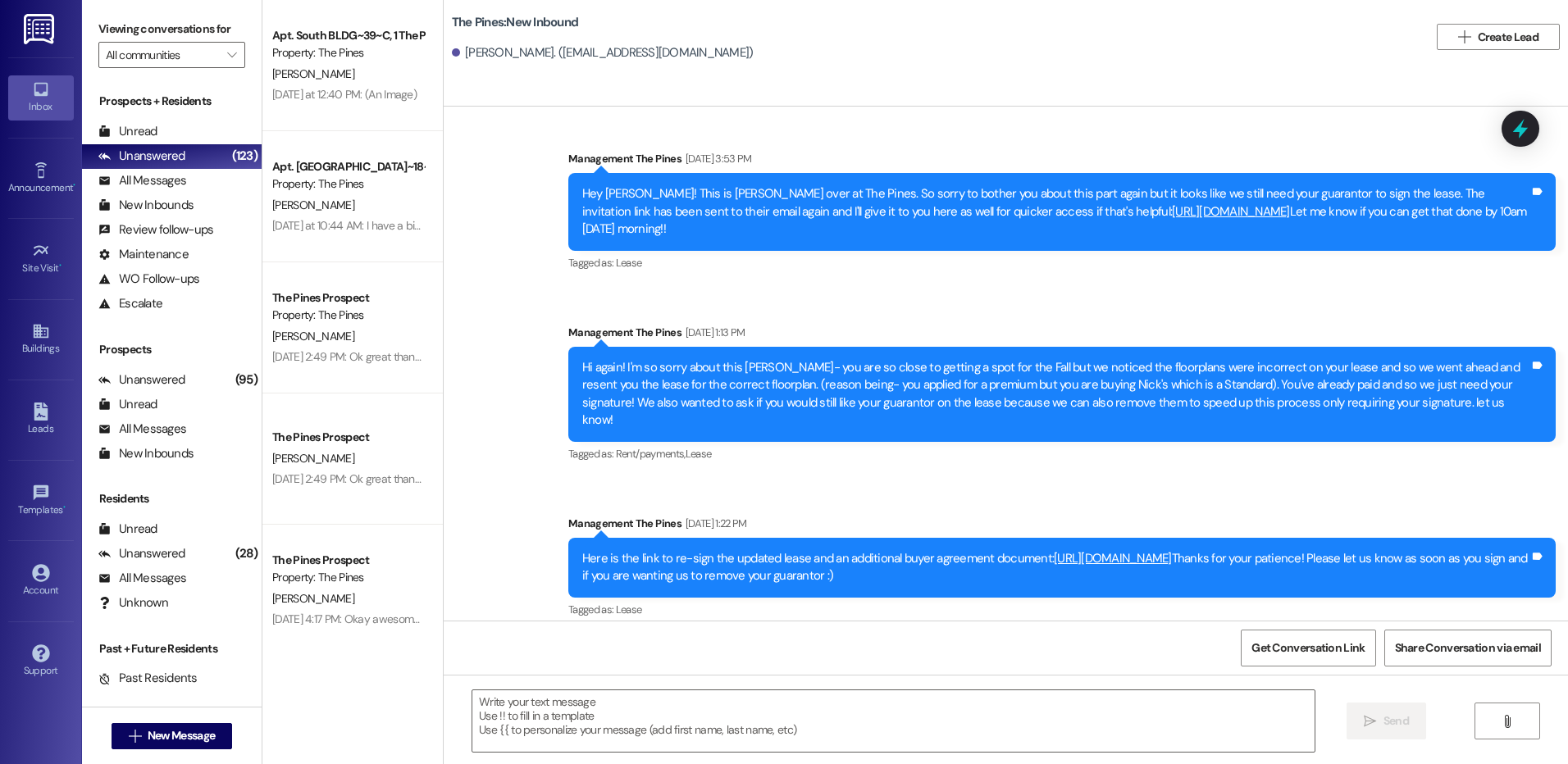
scroll to position [9654, 0]
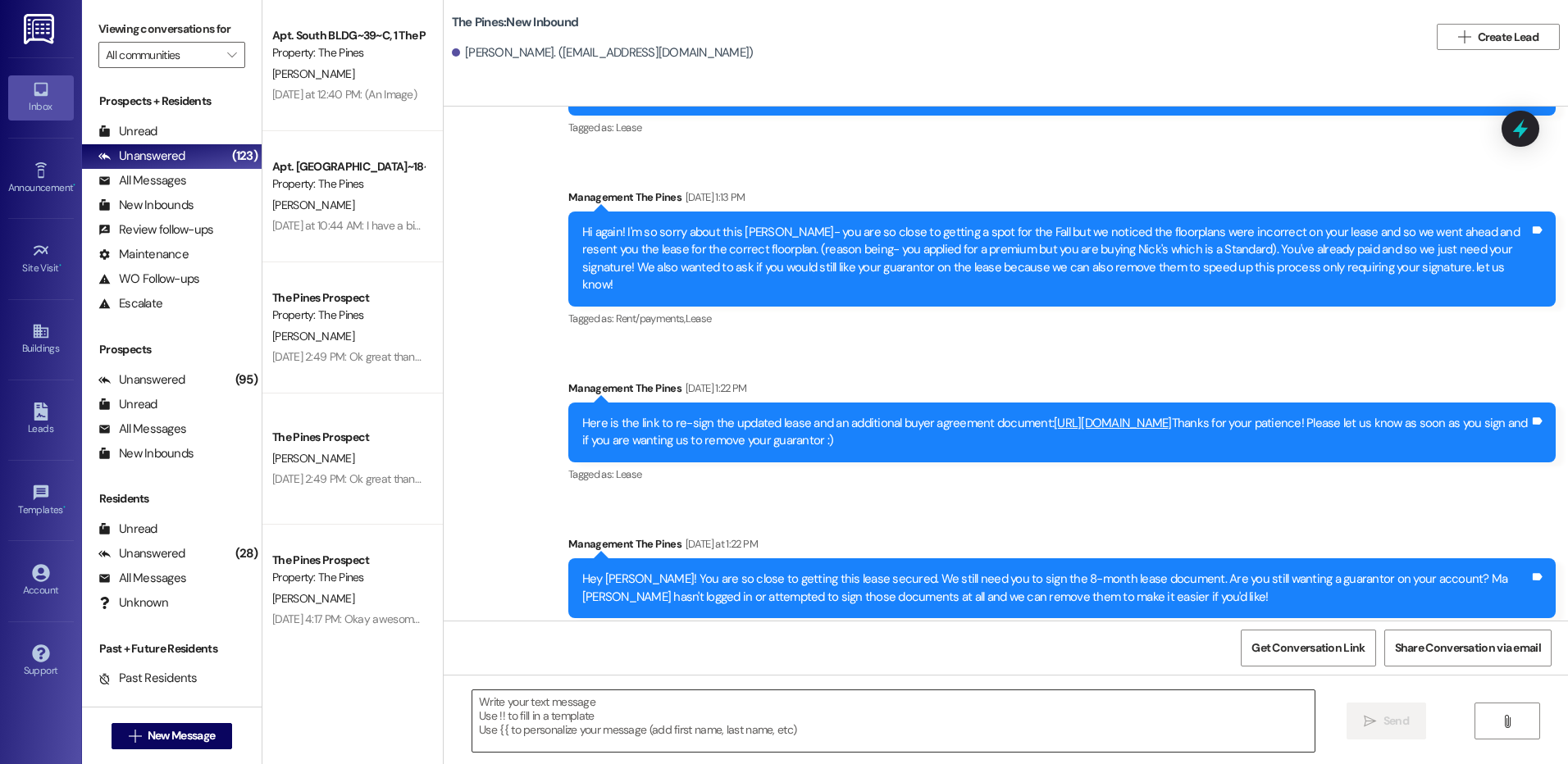
click at [949, 711] on textarea at bounding box center [893, 721] width 841 height 61
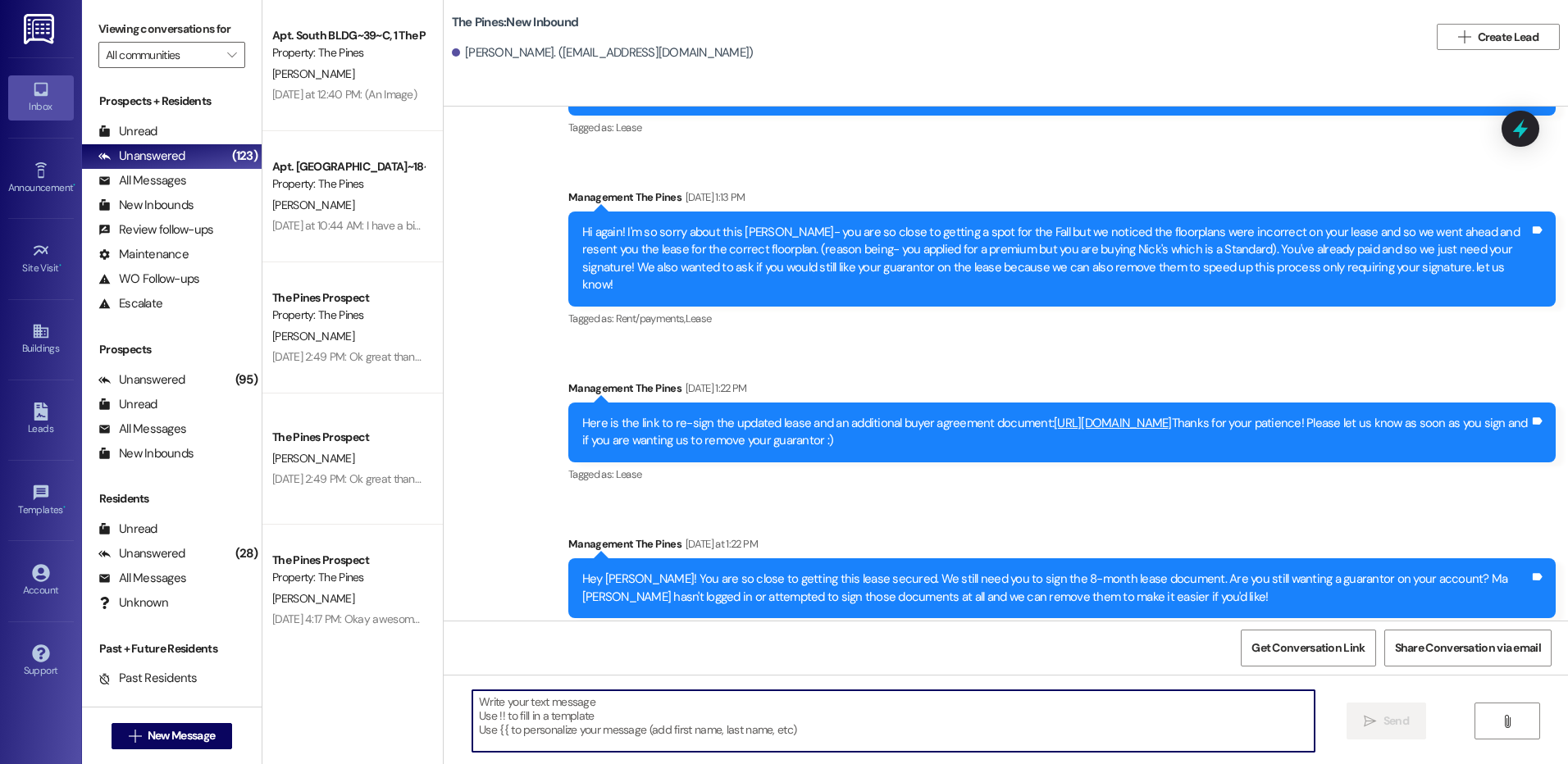
paste textarea "Hey hey {{first_name}}! Happy [DATE]!! August is wrapping up and Fall semester …"
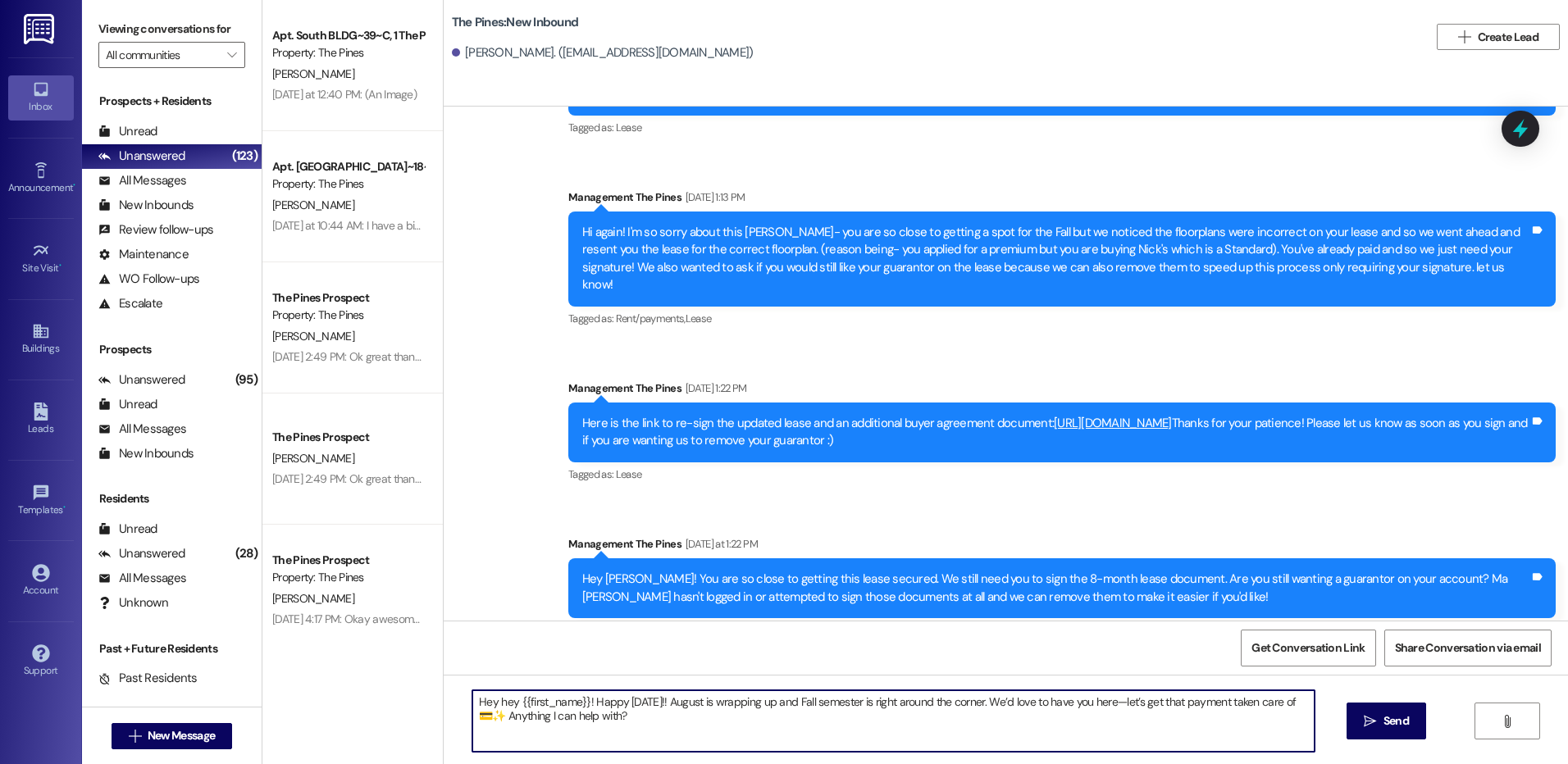
drag, startPoint x: 1170, startPoint y: 710, endPoint x: 1185, endPoint y: 710, distance: 15.0
click at [1185, 710] on textarea "Hey hey {{first_name}}! Happy [DATE]!! August is wrapping up and Fall semester …" at bounding box center [893, 721] width 841 height 61
drag, startPoint x: 1169, startPoint y: 705, endPoint x: 1274, endPoint y: 707, distance: 105.0
click at [1274, 707] on textarea "Hey hey {{first_name}}! Happy [DATE]!! August is wrapping up and Fall semester …" at bounding box center [893, 721] width 841 height 61
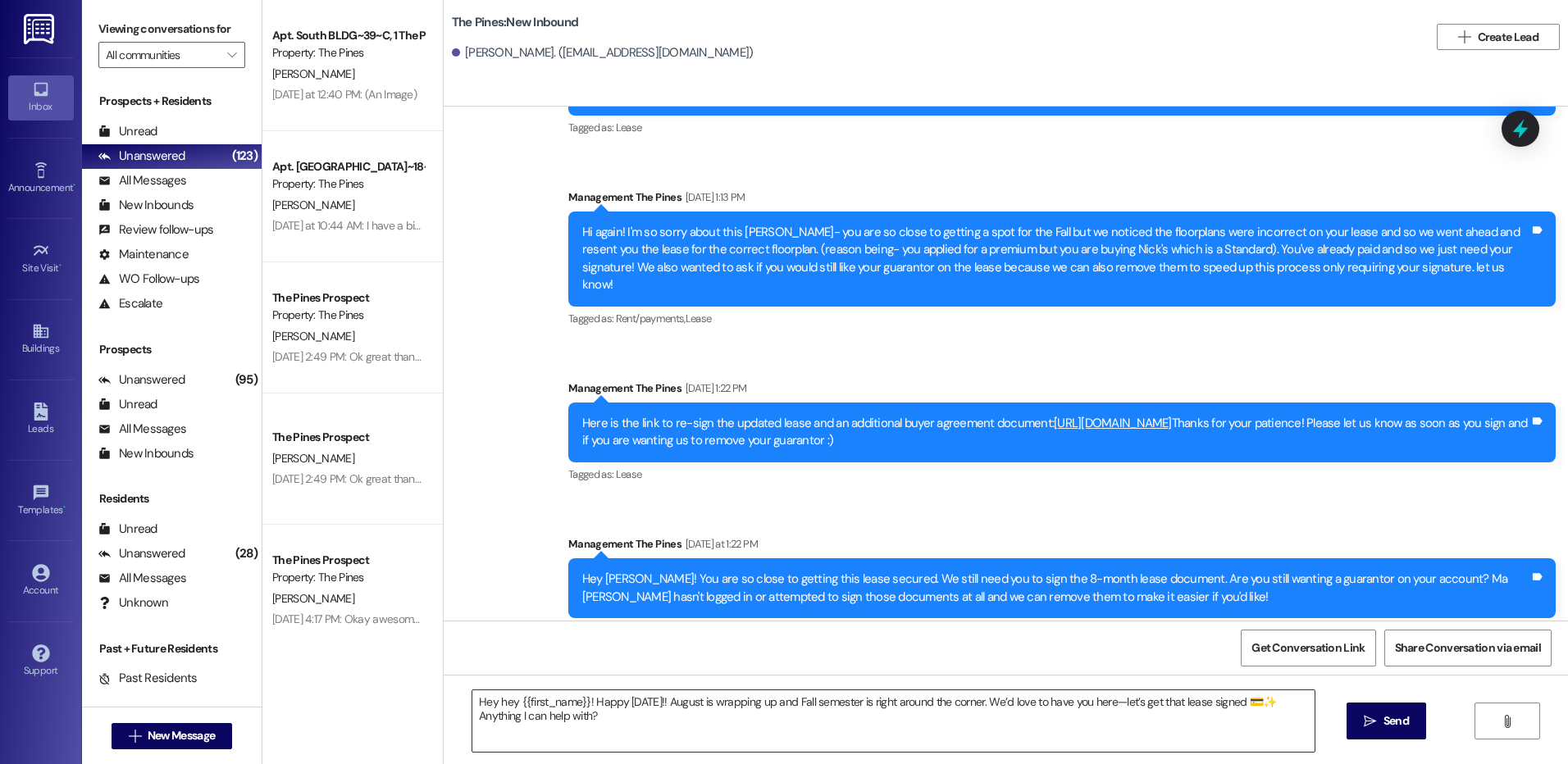
click at [580, 720] on textarea "Hey hey {{first_name}}! Happy [DATE]!! August is wrapping up and Fall semester …" at bounding box center [893, 721] width 841 height 61
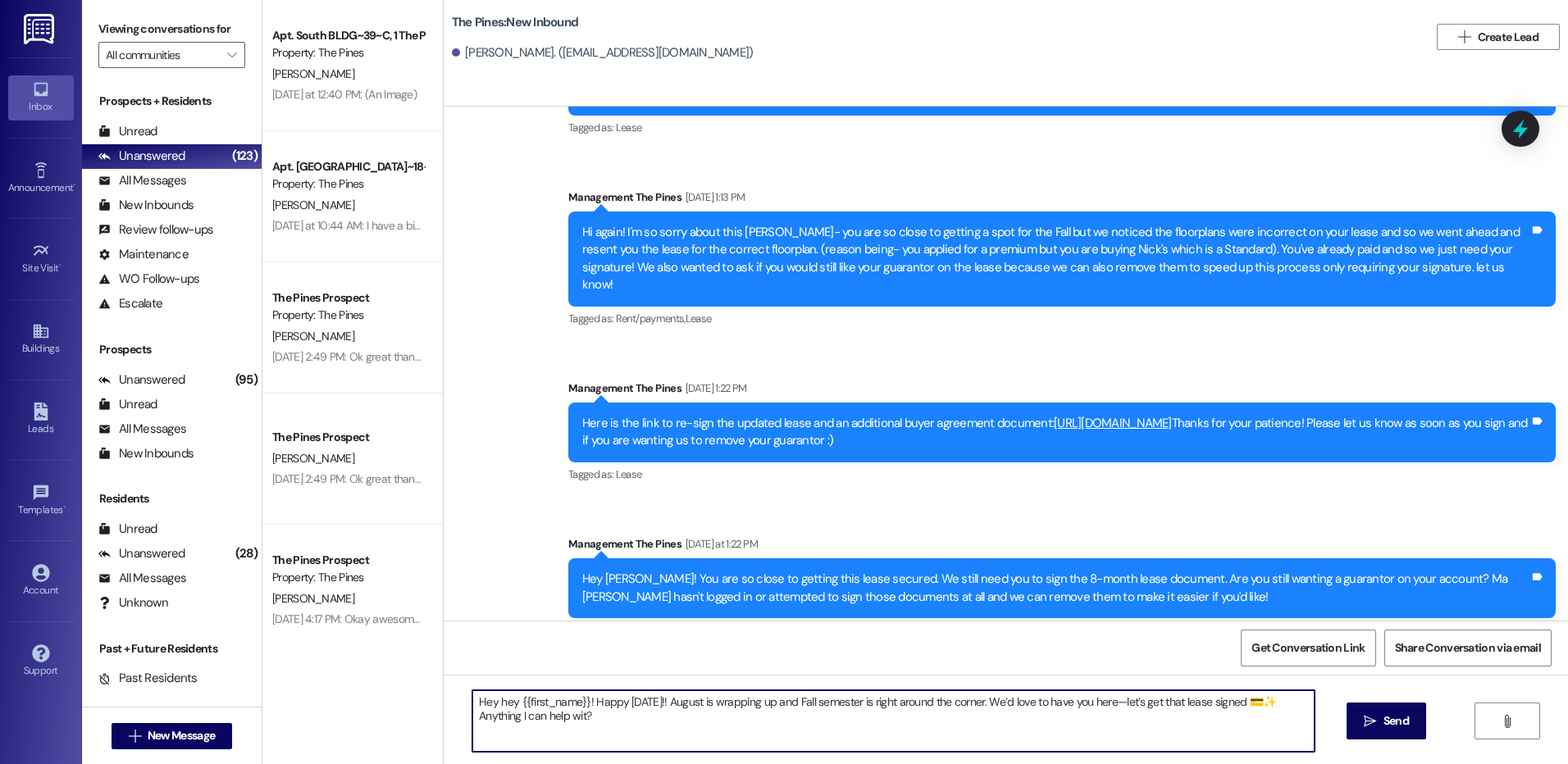
type textarea "Hey hey {{first_name}}! Happy [DATE]!! August is wrapping up and Fall semester …"
drag, startPoint x: 1099, startPoint y: 729, endPoint x: 1031, endPoint y: 725, distance: 68.1
click at [1096, 726] on textarea "Hey hey {{first_name}}! Happy [DATE]!! August is wrapping up and Fall semester …" at bounding box center [893, 721] width 841 height 61
drag, startPoint x: 464, startPoint y: 705, endPoint x: 645, endPoint y: 728, distance: 182.5
click at [645, 728] on textarea "Hey hey {{first_name}}! Happy [DATE]!! August is wrapping up and Fall semester …" at bounding box center [893, 721] width 841 height 61
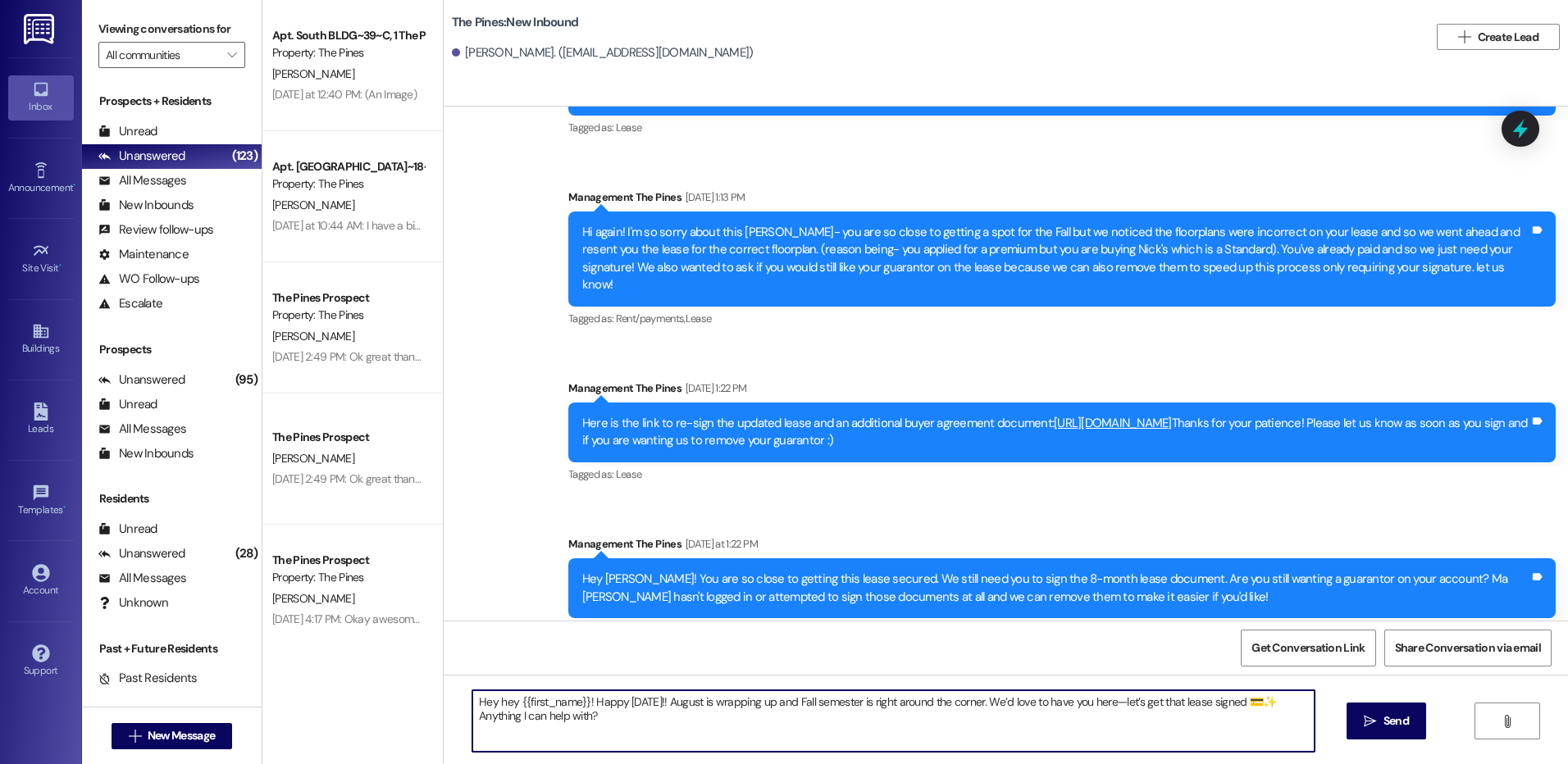
click at [648, 725] on textarea "Hey hey {{first_name}}! Happy [DATE]!! August is wrapping up and Fall semester …" at bounding box center [893, 721] width 841 height 61
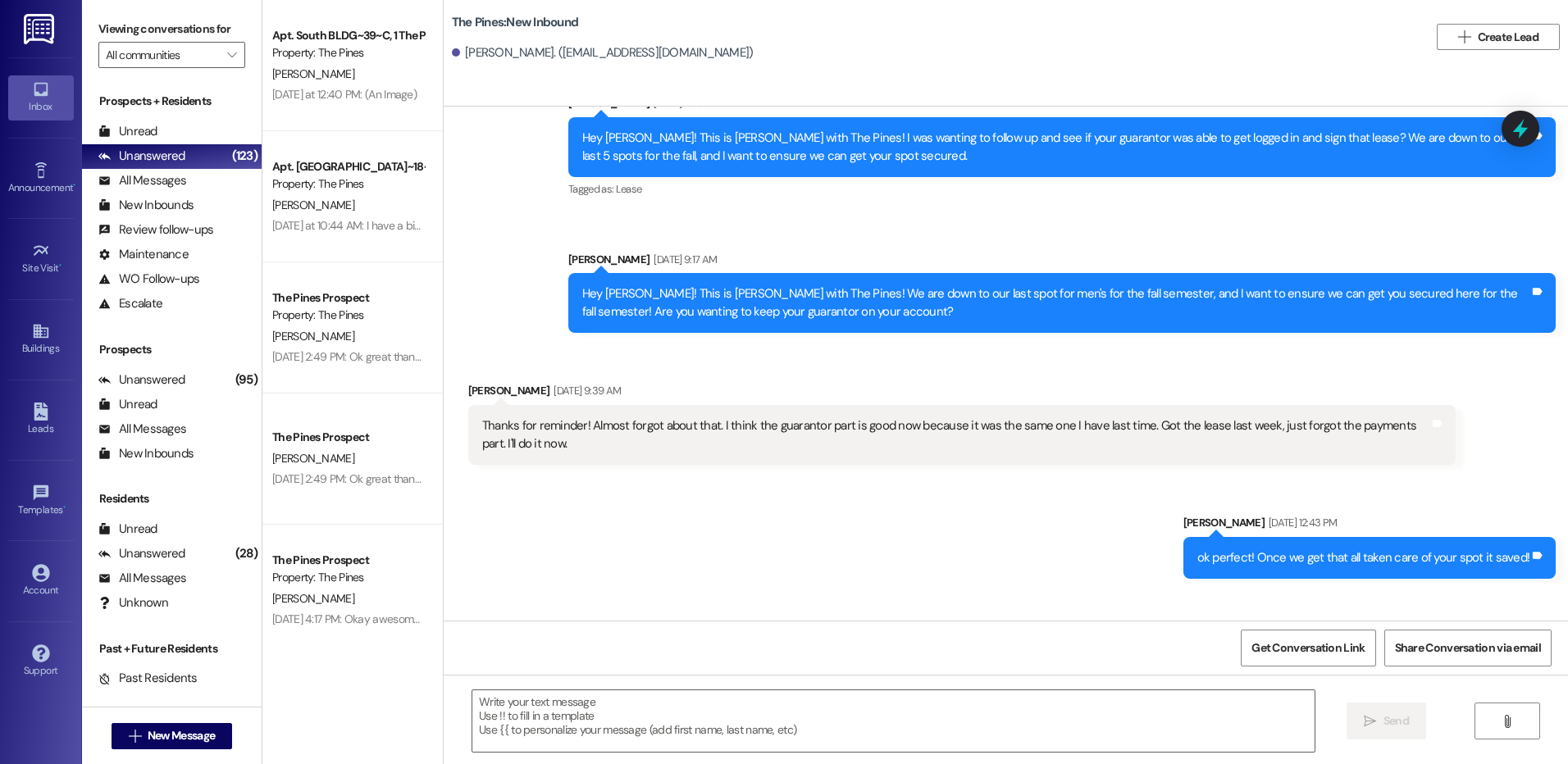
scroll to position [8880, 0]
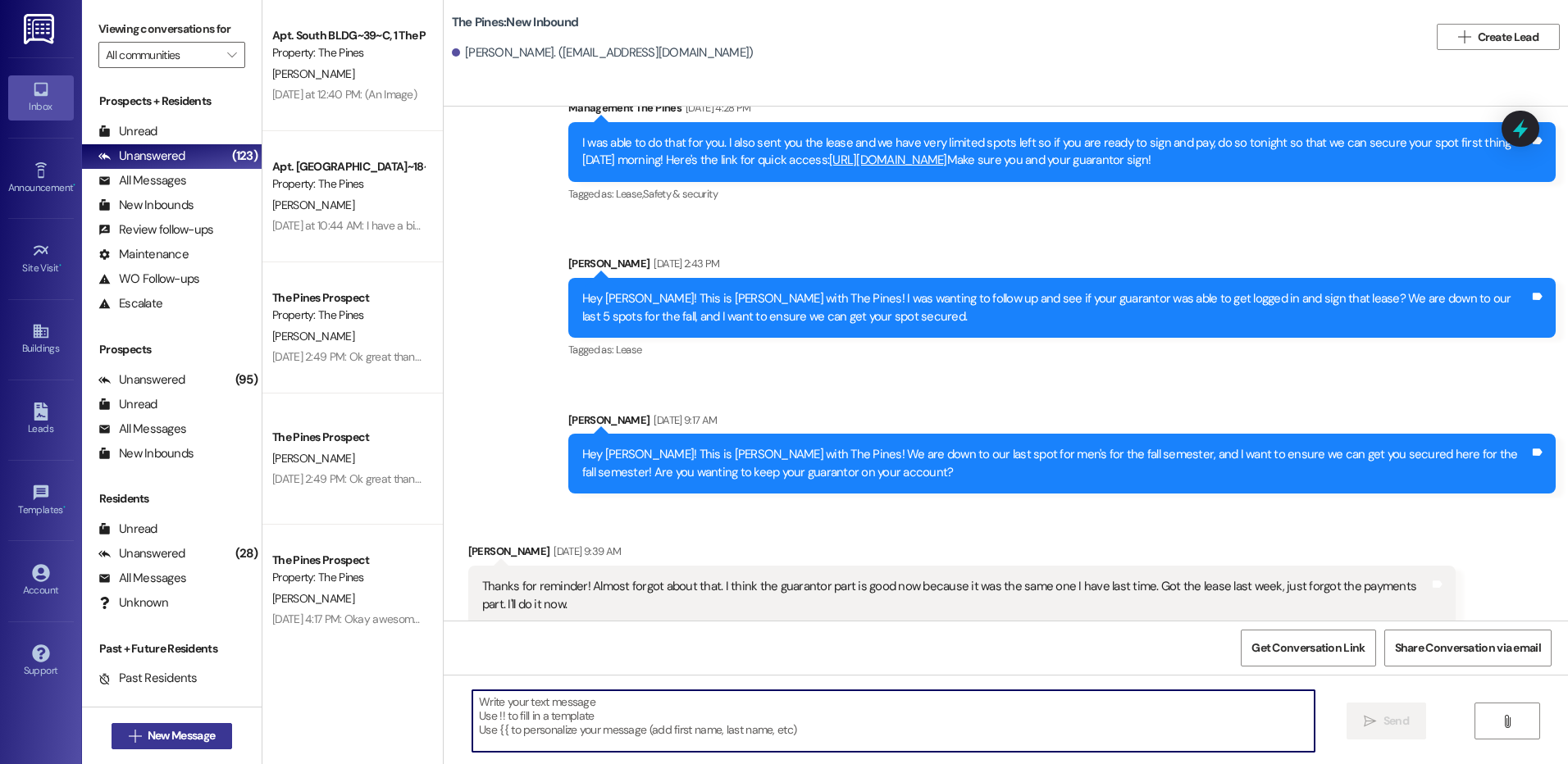
click at [185, 739] on span "New Message" at bounding box center [181, 736] width 67 height 17
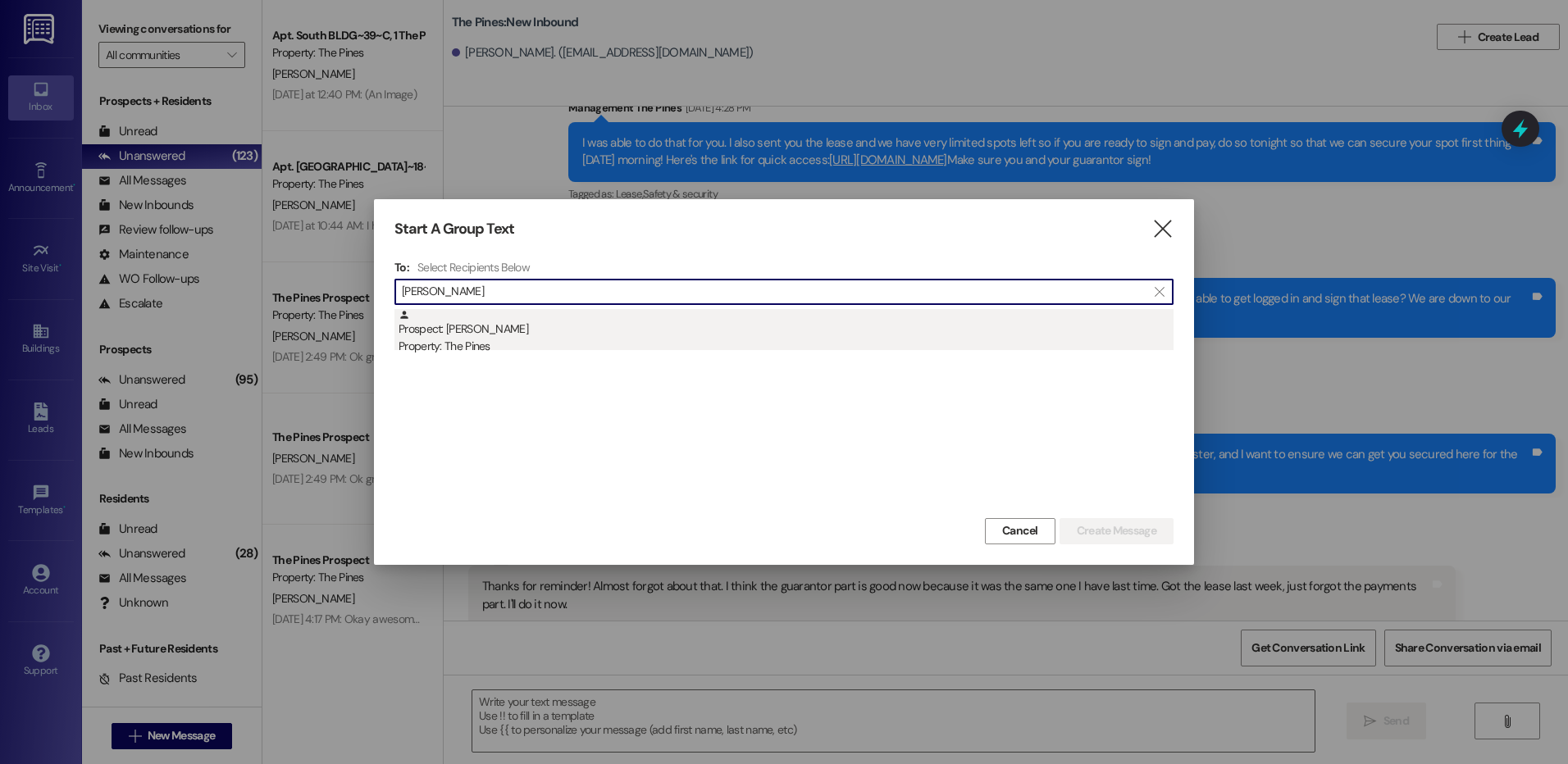
type input "[PERSON_NAME]"
click at [653, 323] on div "Prospect: [PERSON_NAME] Junior Property: The Pines" at bounding box center [785, 332] width 775 height 47
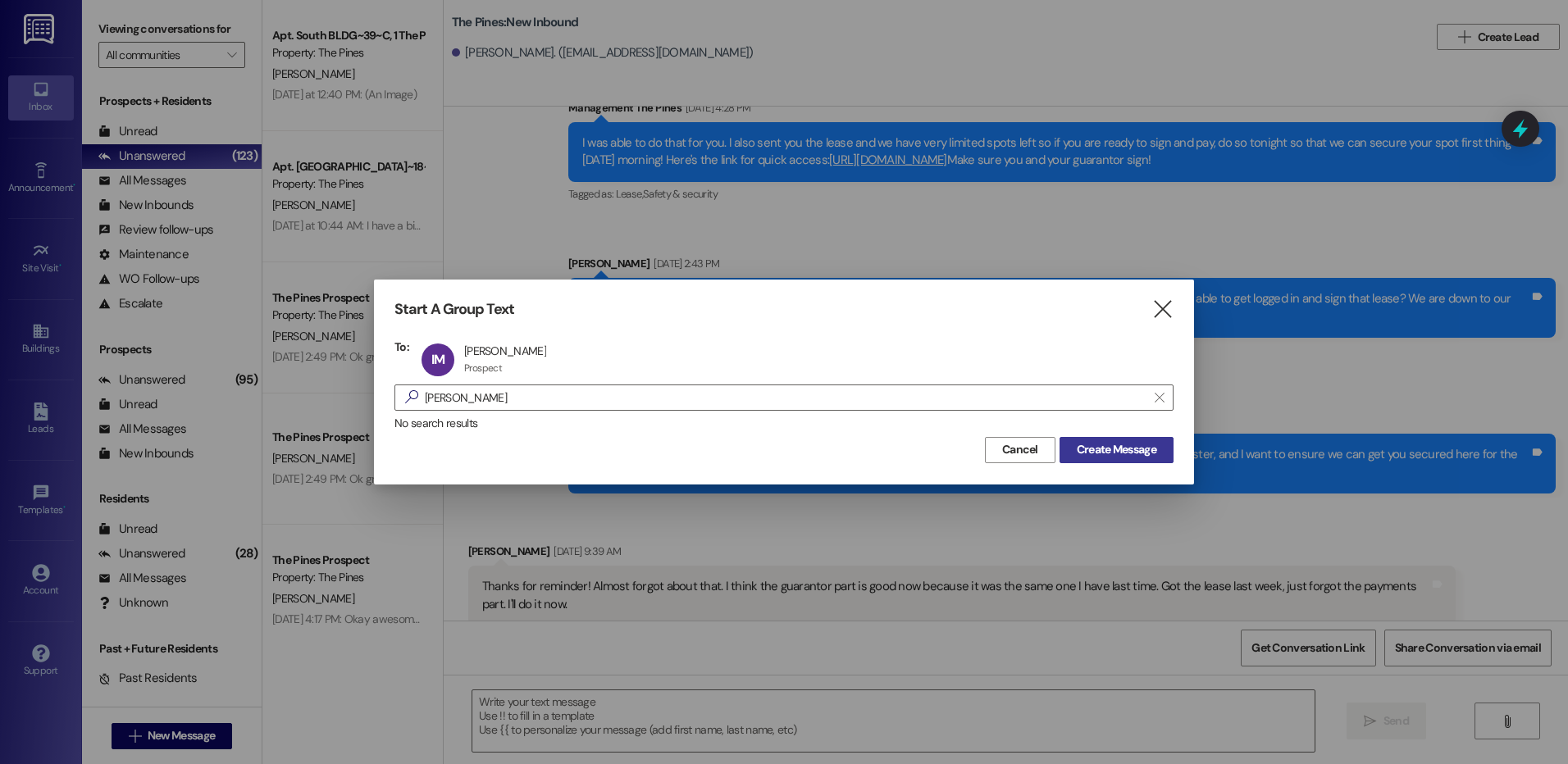
click at [1074, 447] on span "Create Message" at bounding box center [1116, 449] width 86 height 17
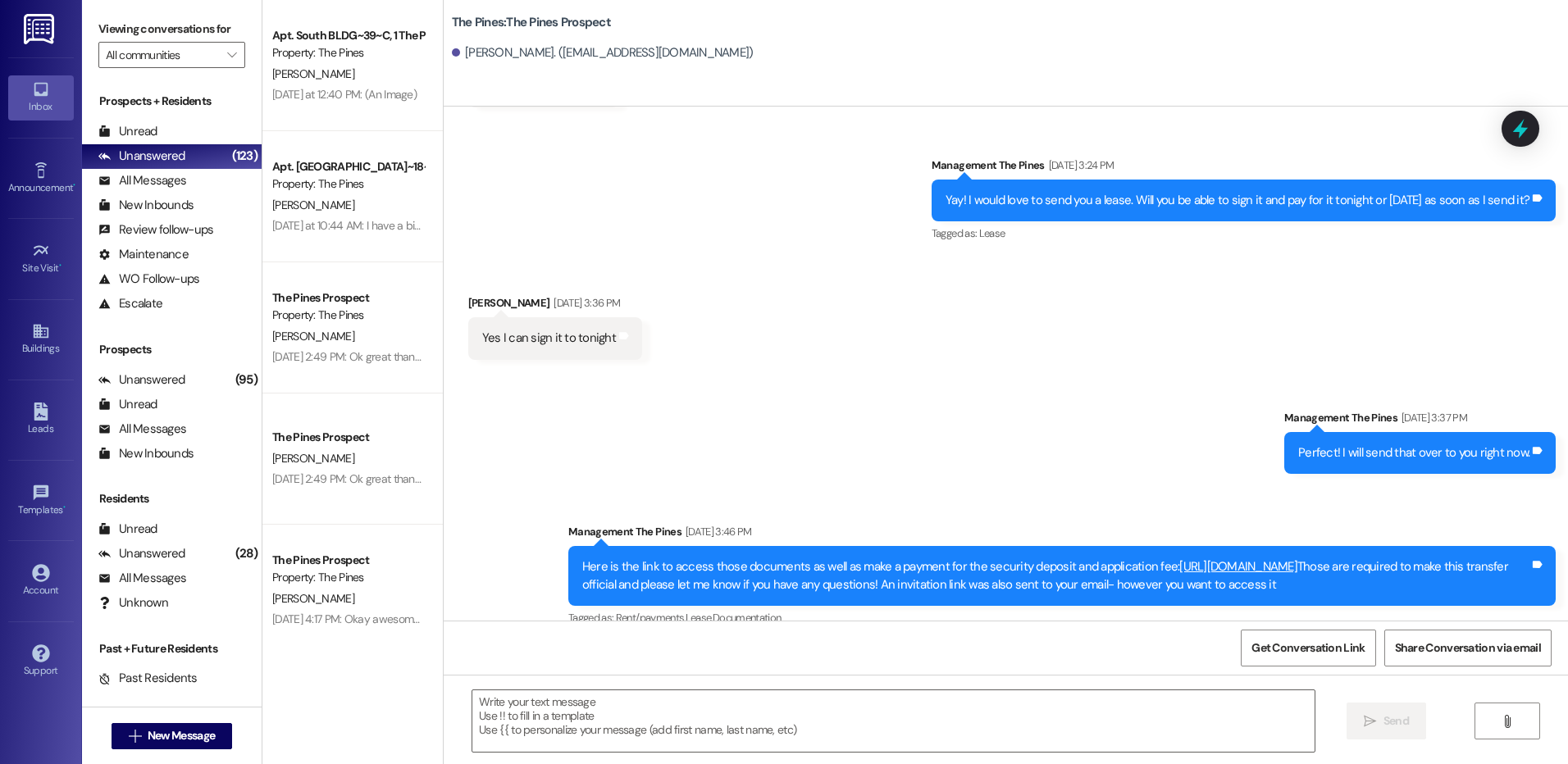
scroll to position [570, 0]
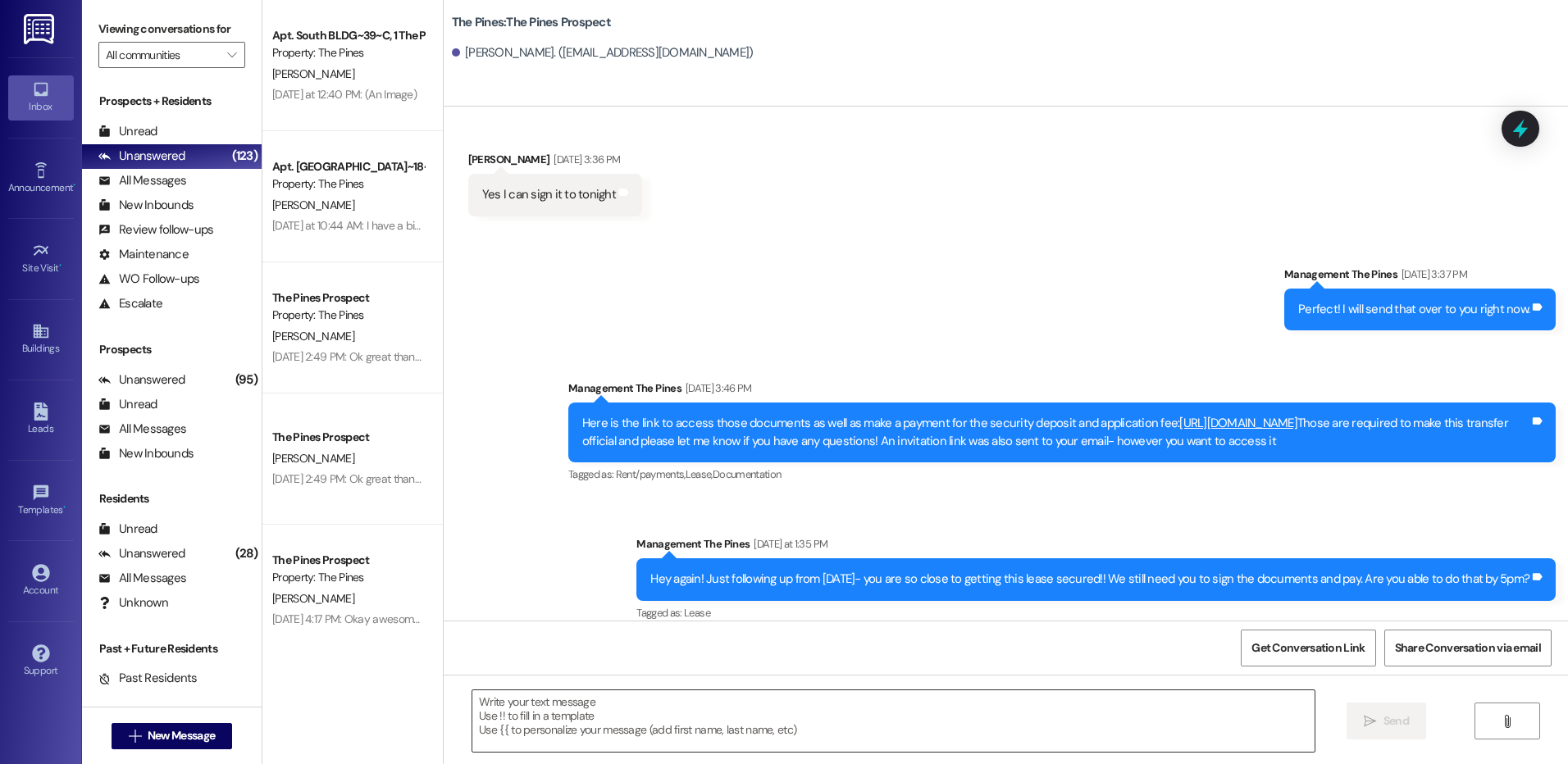
click at [1024, 700] on textarea at bounding box center [893, 721] width 841 height 61
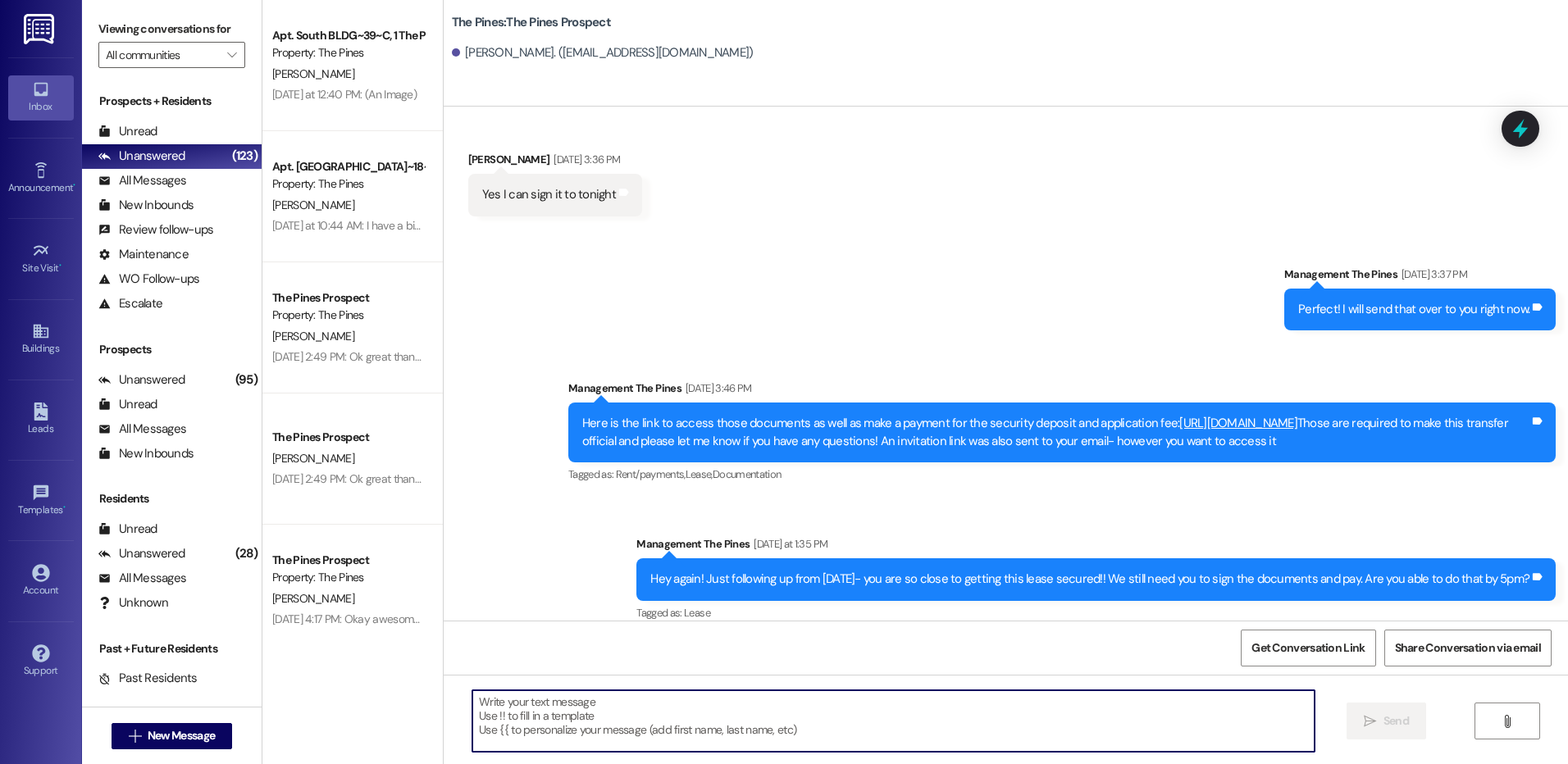
paste textarea "Hey hey [PERSON_NAME]! Happy [DATE]!! August is wrapping up and Fall semester i…"
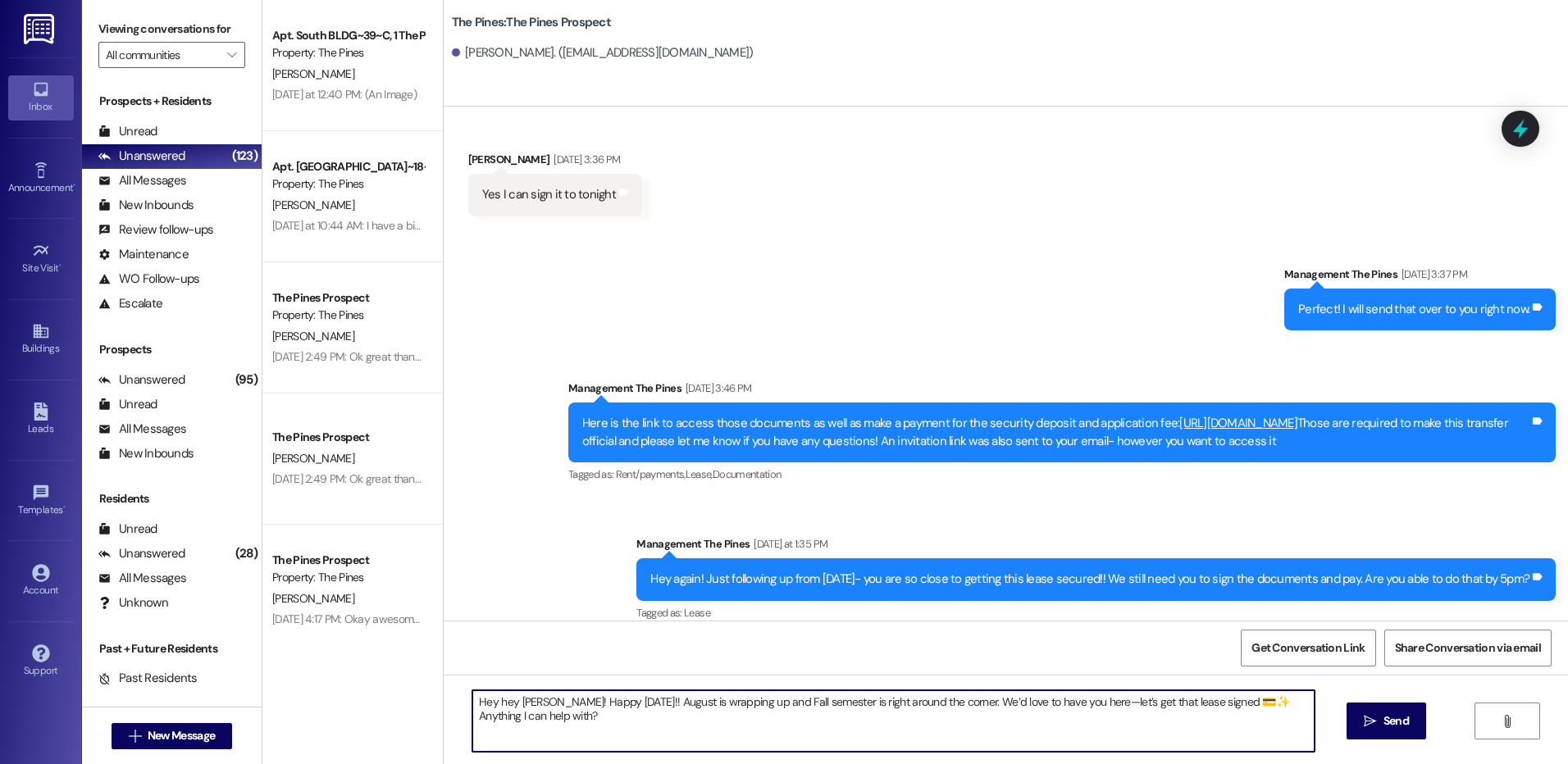
click at [581, 706] on textarea "Hey hey [PERSON_NAME]! Happy [DATE]!! August is wrapping up and Fall semester i…" at bounding box center [893, 721] width 841 height 61
drag, startPoint x: 508, startPoint y: 702, endPoint x: 597, endPoint y: 724, distance: 91.7
click at [597, 724] on textarea "Hey hey ! Happy [DATE]!! August is wrapping up and Fall semester is right aroun…" at bounding box center [893, 721] width 841 height 61
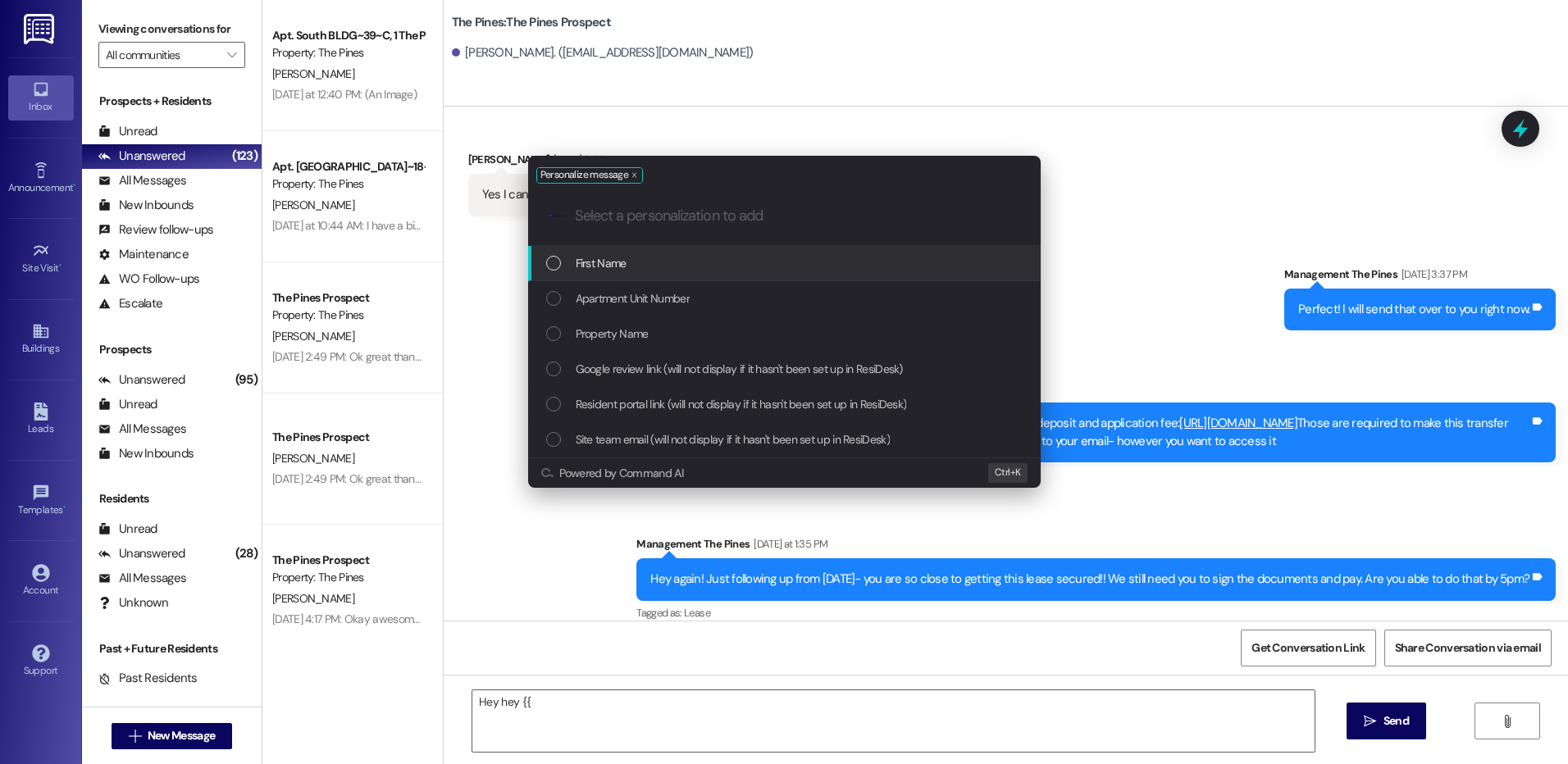
click at [699, 266] on div "First Name" at bounding box center [785, 263] width 480 height 18
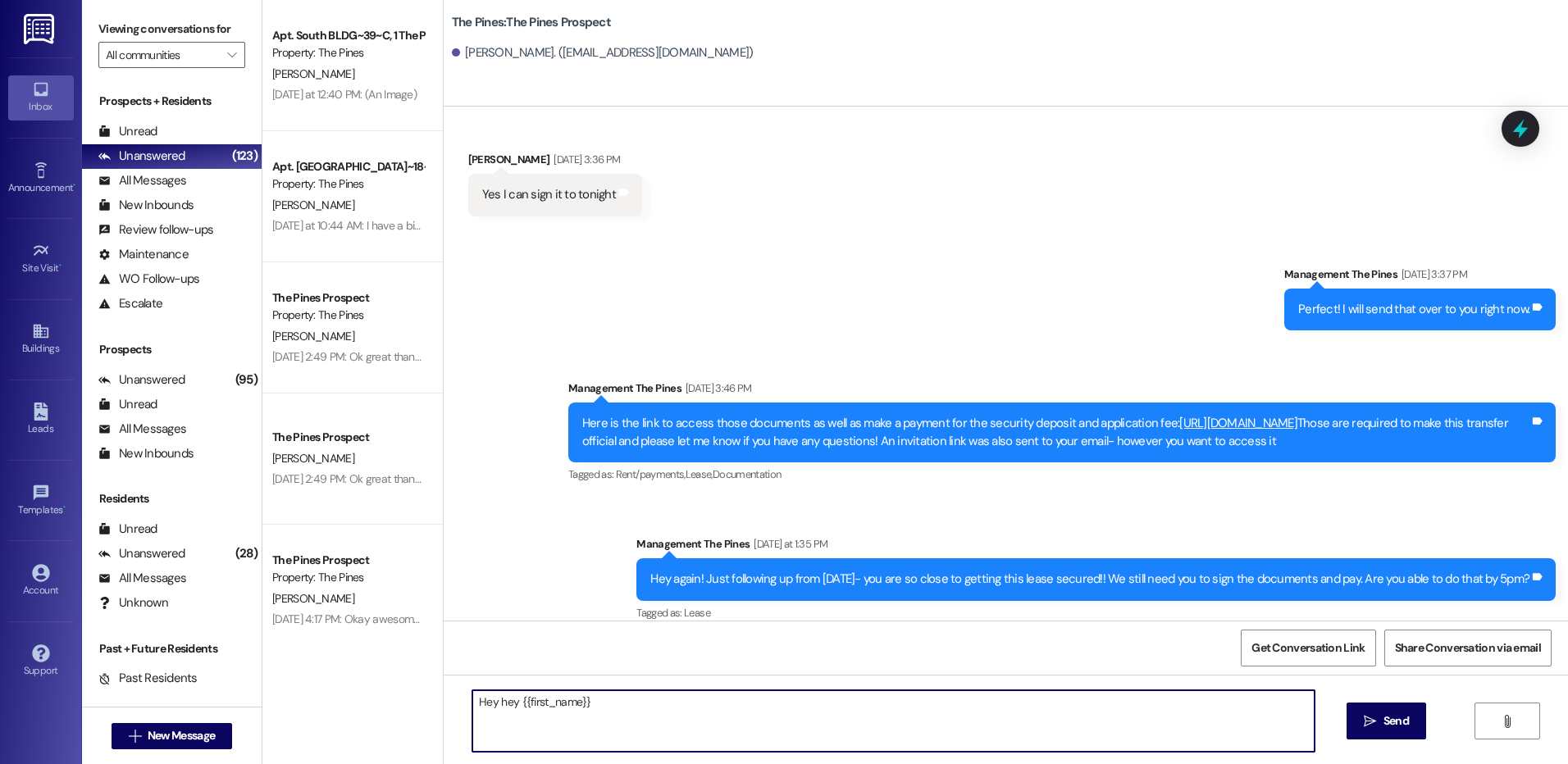
paste textarea "! Happy [DATE]!! August is wrapping up and Fall semester is right around the co…"
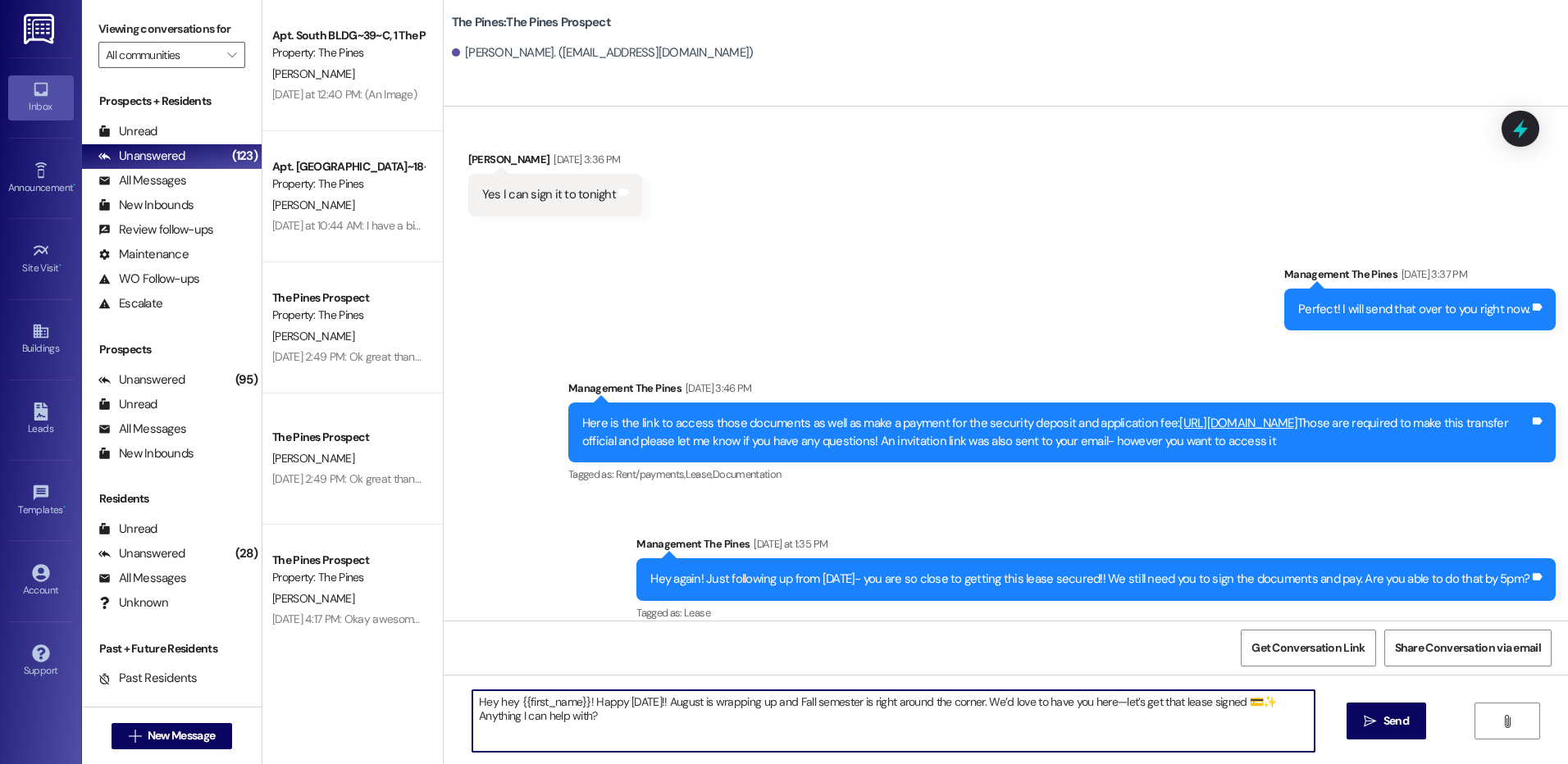
click at [1228, 706] on textarea "Hey hey {{first_name}}! Happy [DATE]!! August is wrapping up and Fall semester …" at bounding box center [893, 721] width 841 height 61
type textarea "Hey hey {{first_name}}! Happy [DATE]!! August is wrapping up and Fall semester …"
drag, startPoint x: 460, startPoint y: 701, endPoint x: 698, endPoint y: 743, distance: 241.7
click at [698, 743] on textarea "Hey hey {{first_name}}! Happy [DATE]!! August is wrapping up and Fall semester …" at bounding box center [893, 721] width 841 height 61
click at [638, 716] on textarea "Hey hey {{first_name}}! Happy [DATE]!! August is wrapping up and Fall semester …" at bounding box center [893, 721] width 841 height 61
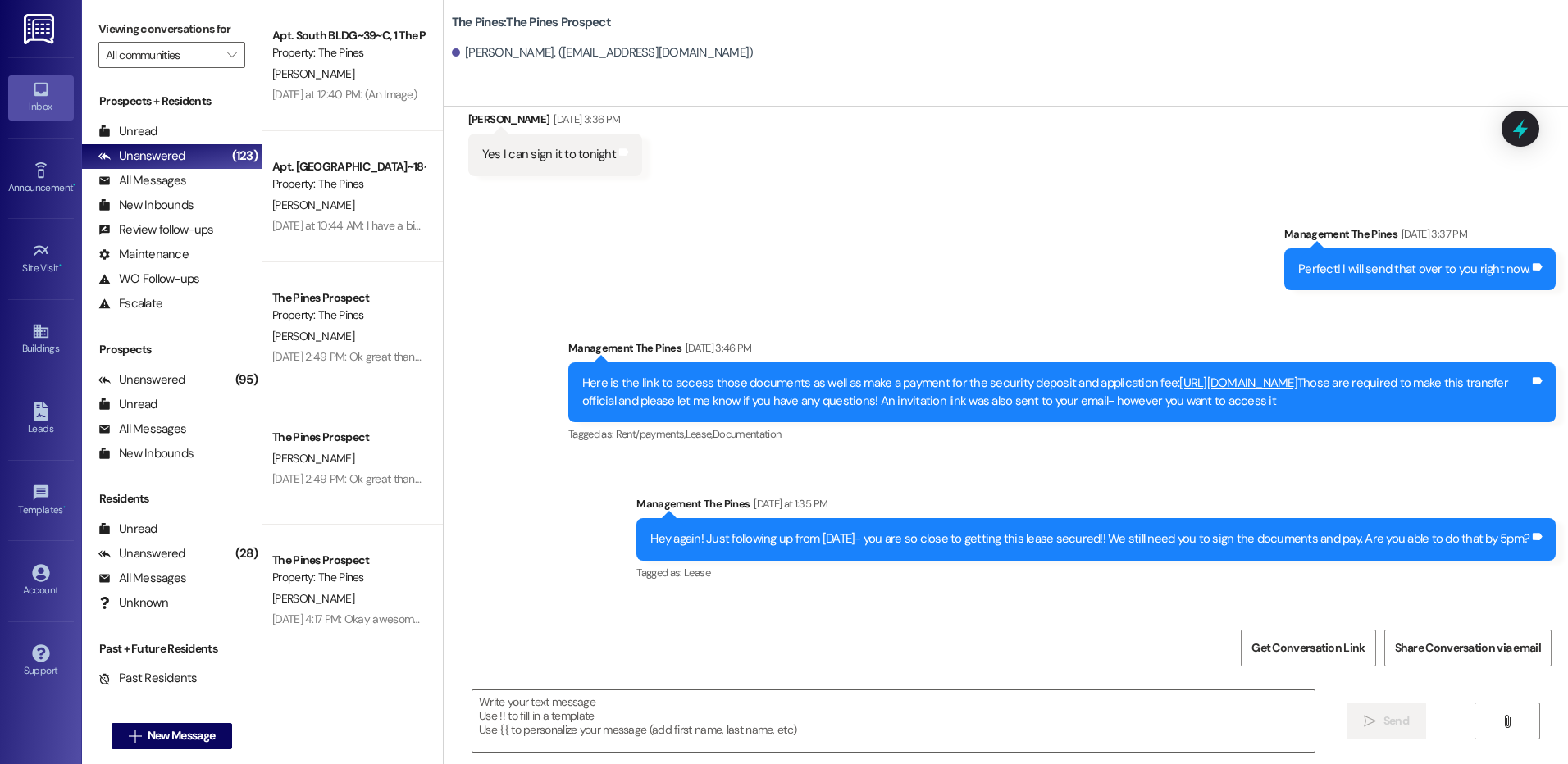
scroll to position [701, 0]
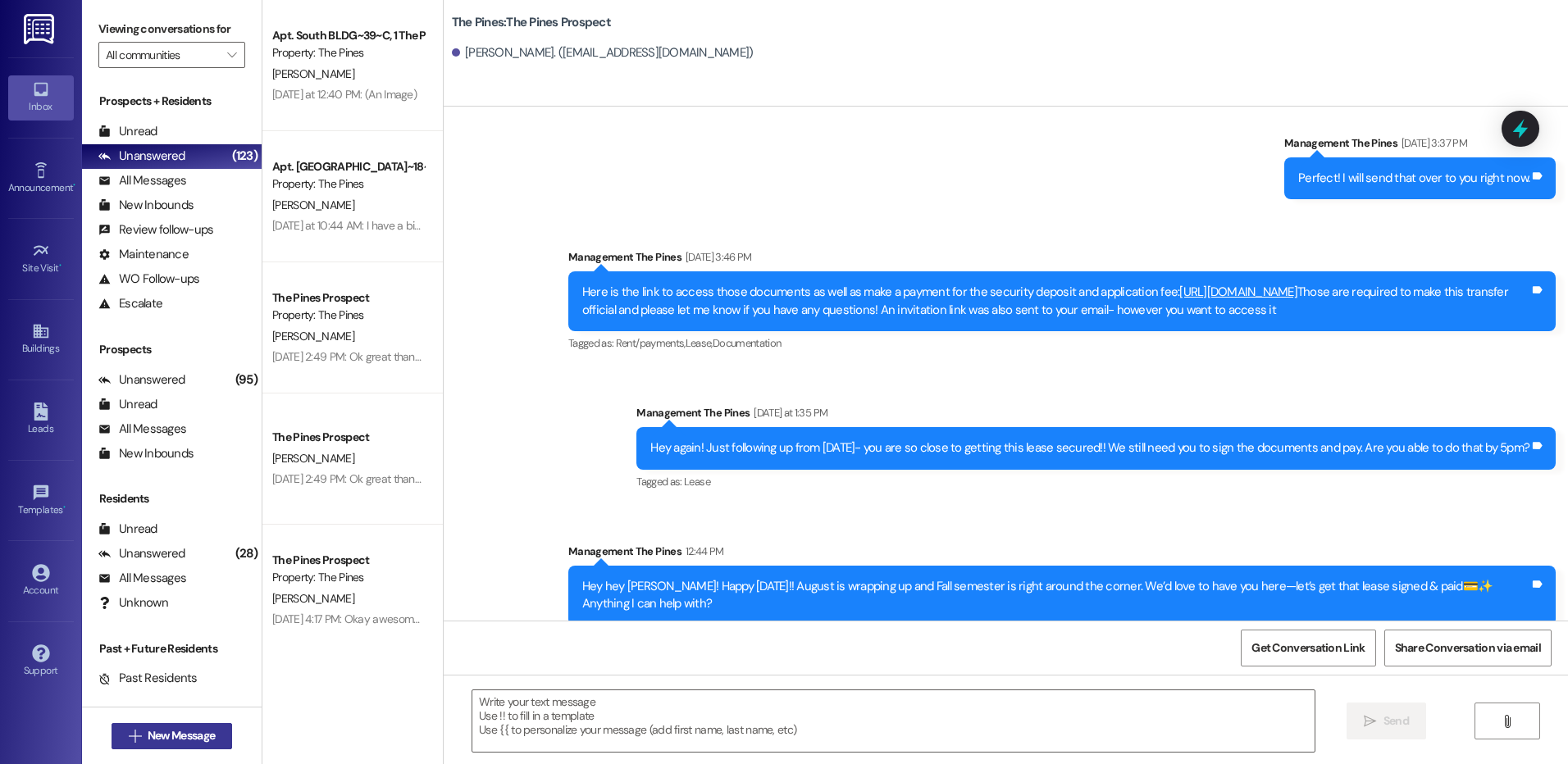
click at [176, 735] on span "New Message" at bounding box center [181, 736] width 67 height 17
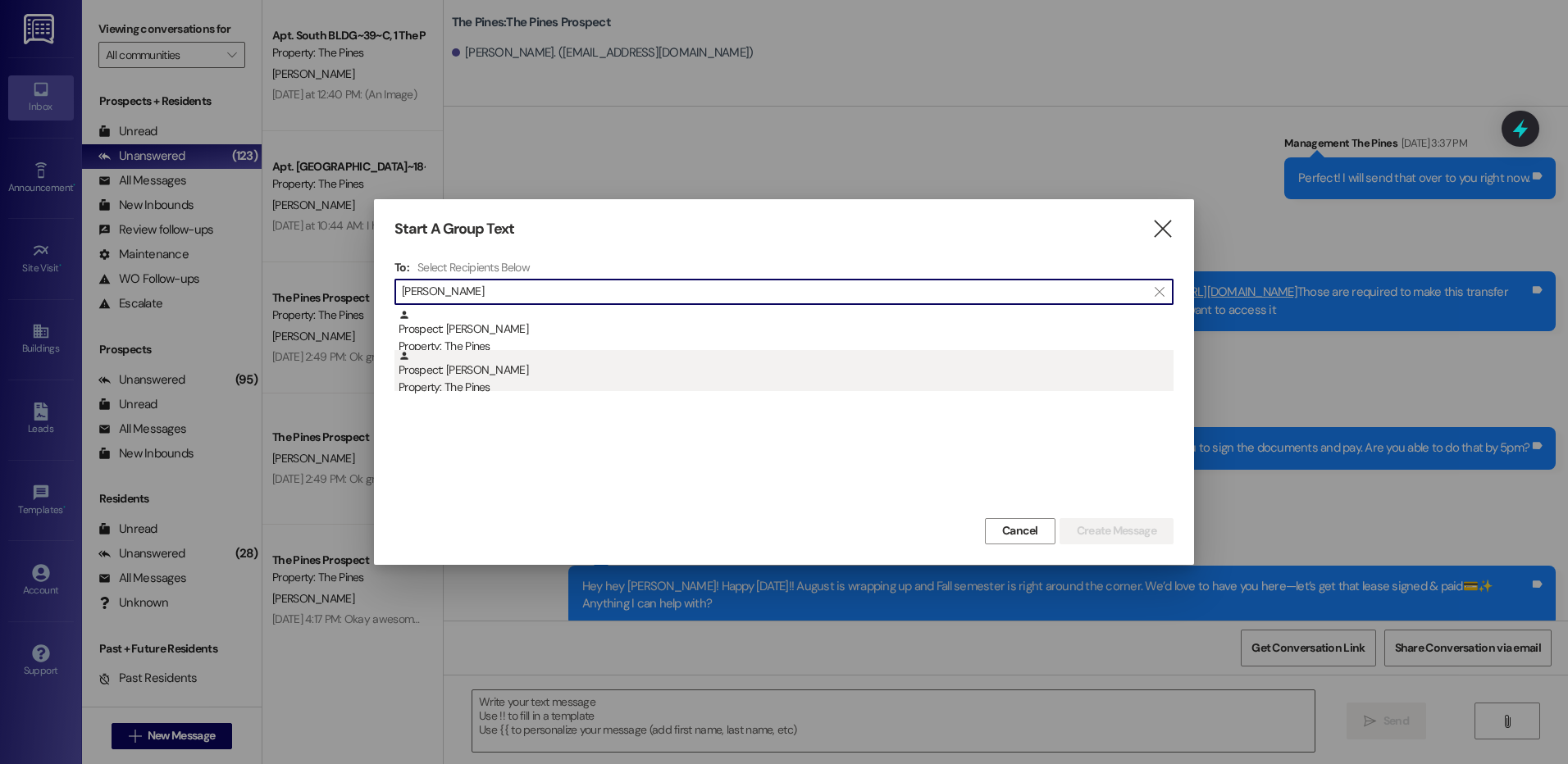
type input "[PERSON_NAME]"
click at [611, 362] on div "Prospect: [PERSON_NAME] Property: The Pines" at bounding box center [785, 374] width 775 height 47
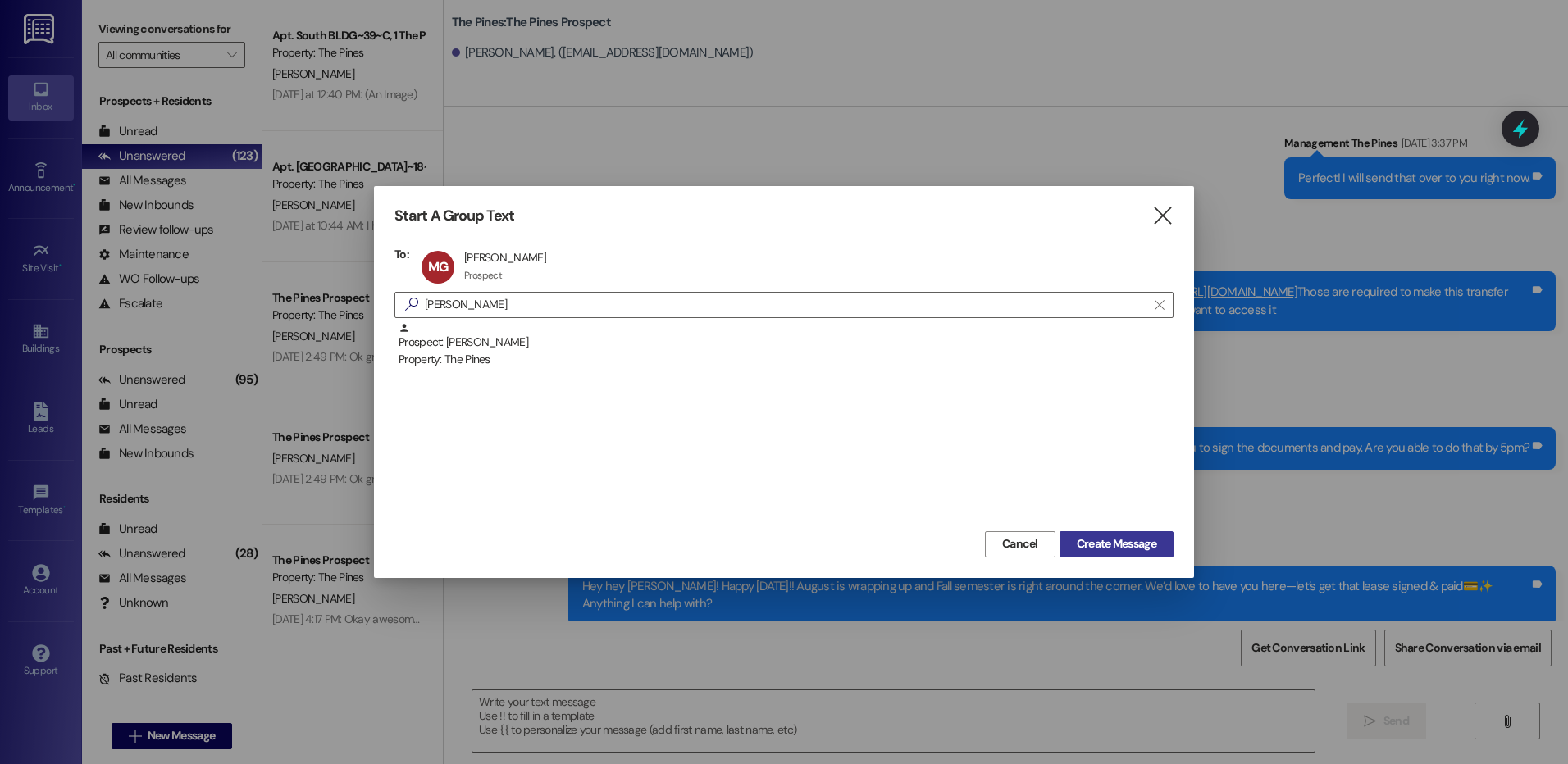
click at [1124, 545] on span "Create Message" at bounding box center [1116, 543] width 80 height 17
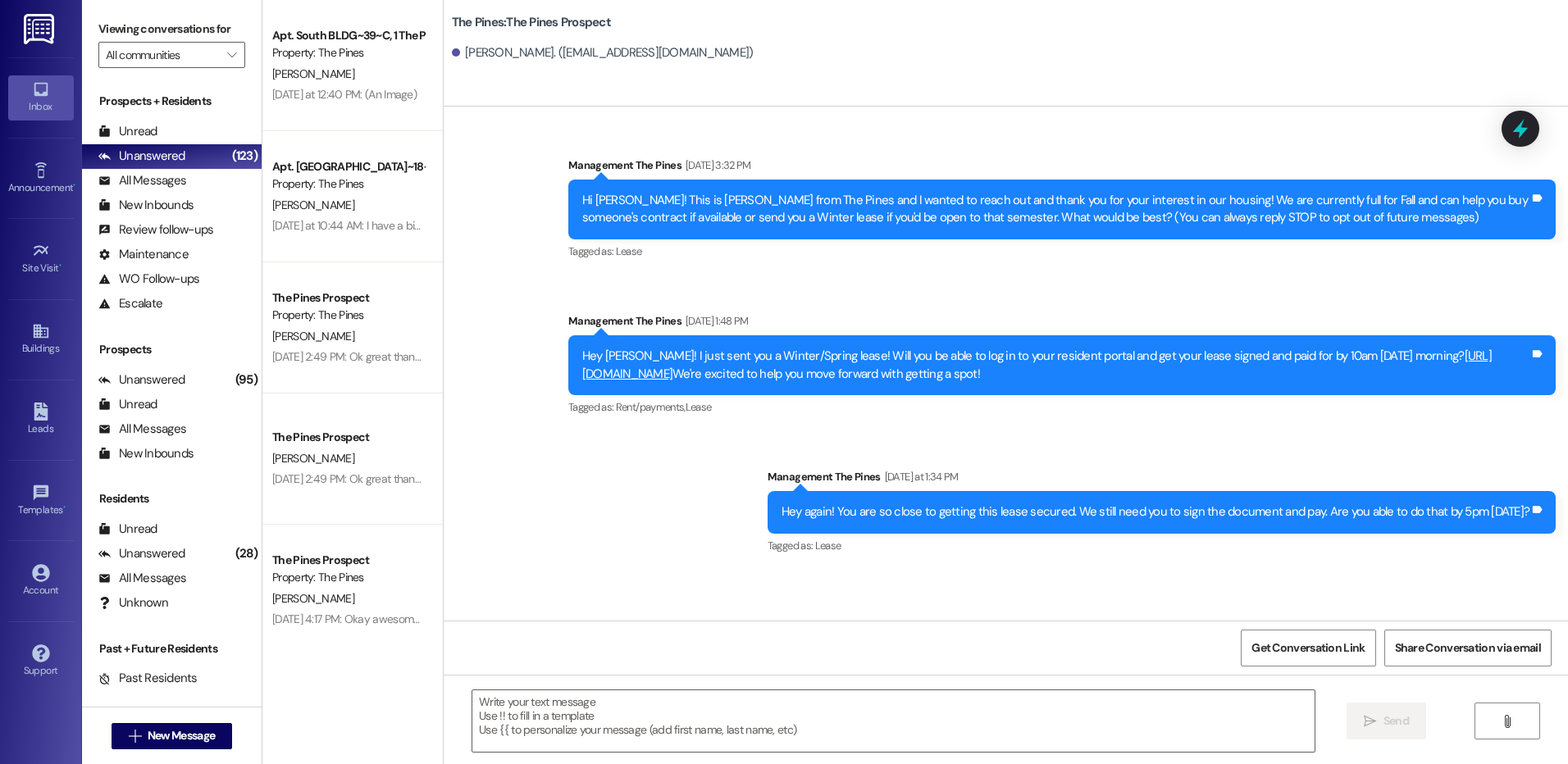
scroll to position [0, 0]
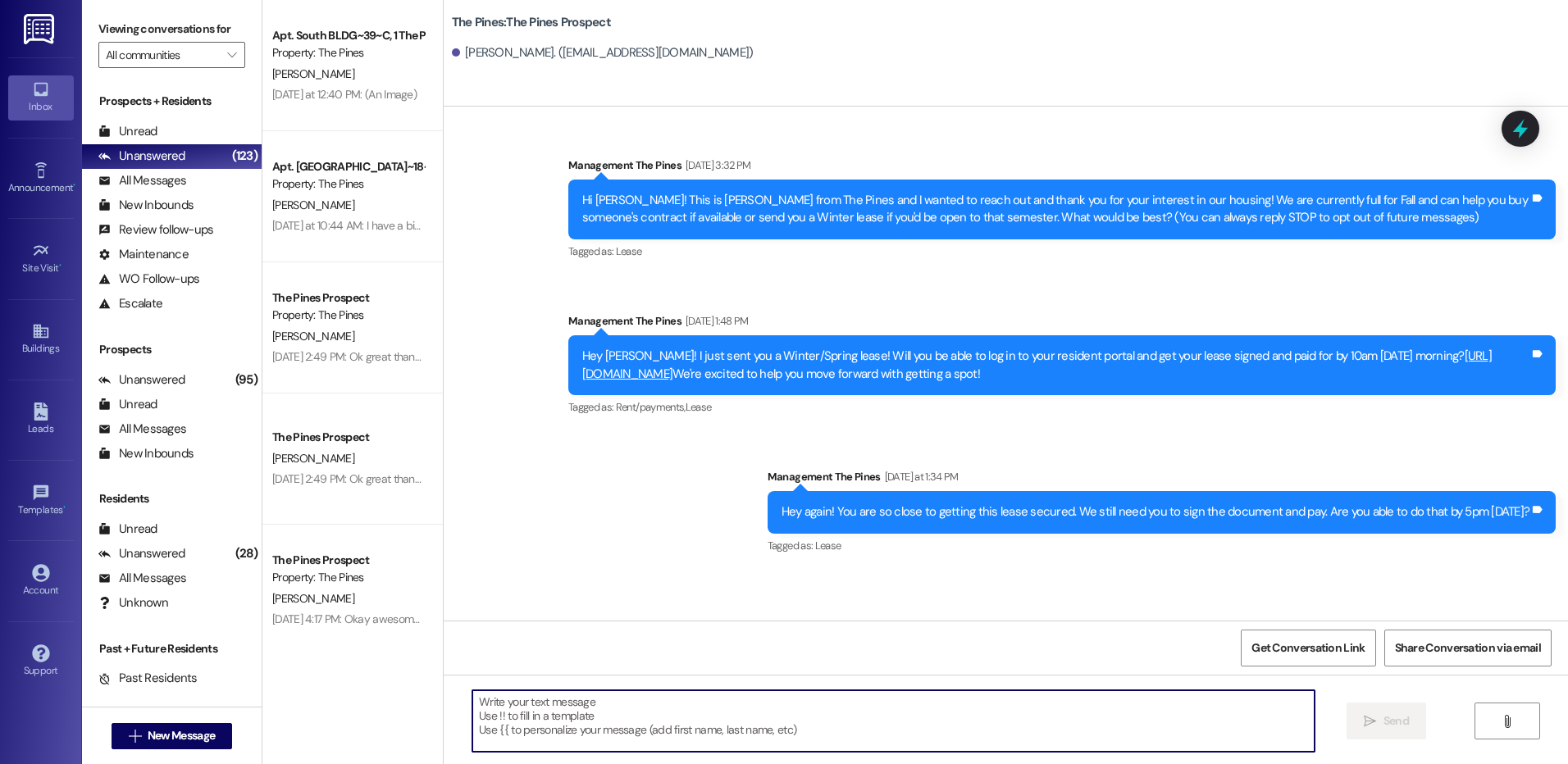
click at [954, 711] on textarea at bounding box center [893, 721] width 841 height 61
paste textarea "Hey hey {{first_name}}! Happy [DATE]!! August is wrapping up and Fall semester …"
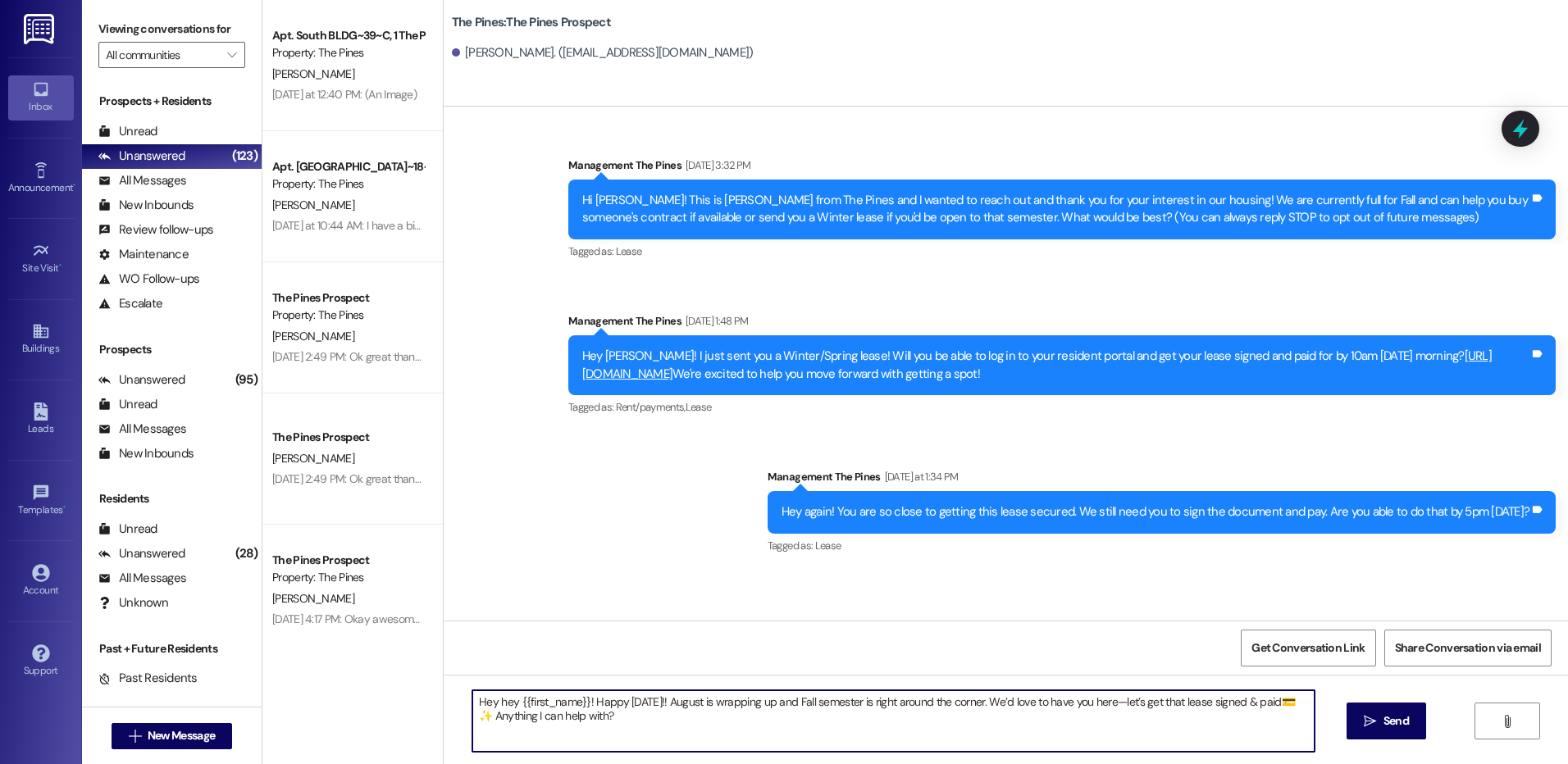
click at [654, 705] on textarea "Hey hey {{first_name}}! Happy [DATE]!! August is wrapping up and Fall semester …" at bounding box center [893, 721] width 841 height 61
drag, startPoint x: 1060, startPoint y: 706, endPoint x: 557, endPoint y: 720, distance: 503.2
click at [557, 719] on textarea "Hey hey {{first_name}}! Happy [DATE]!! Before you know it, Fall will be wrappin…" at bounding box center [893, 721] width 841 height 61
type textarea "Hey hey {{first_name}}! Happy [DATE]!! Before you know it, Fall will be wrappin…"
drag, startPoint x: 462, startPoint y: 699, endPoint x: 735, endPoint y: 711, distance: 273.3
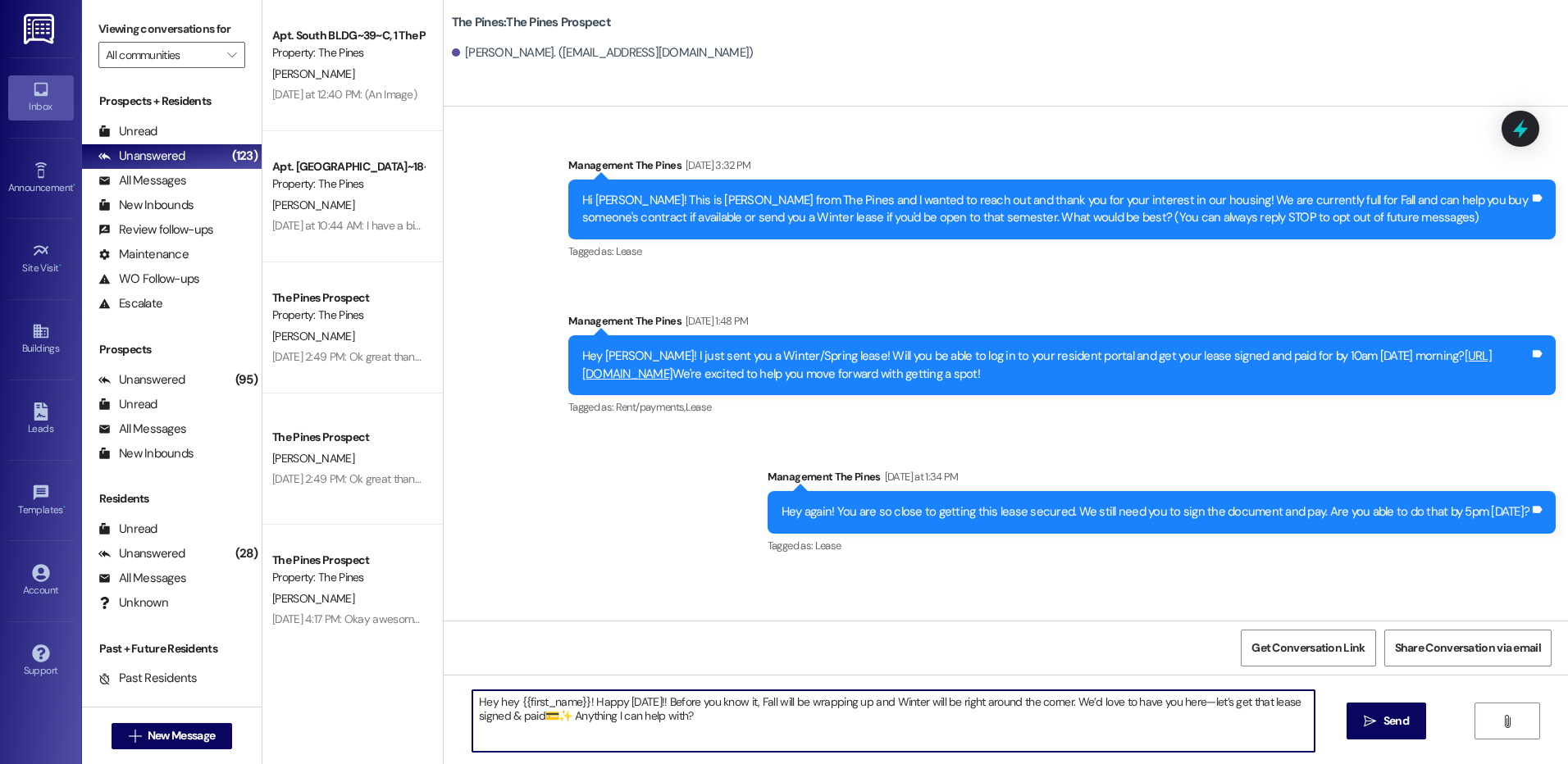
click at [735, 711] on textarea "Hey hey {{first_name}}! Happy [DATE]!! Before you know it, Fall will be wrappin…" at bounding box center [893, 721] width 841 height 61
click at [723, 719] on textarea "Hey hey {{first_name}}! Happy [DATE]!! Before you know it, Fall will be wrappin…" at bounding box center [893, 721] width 841 height 61
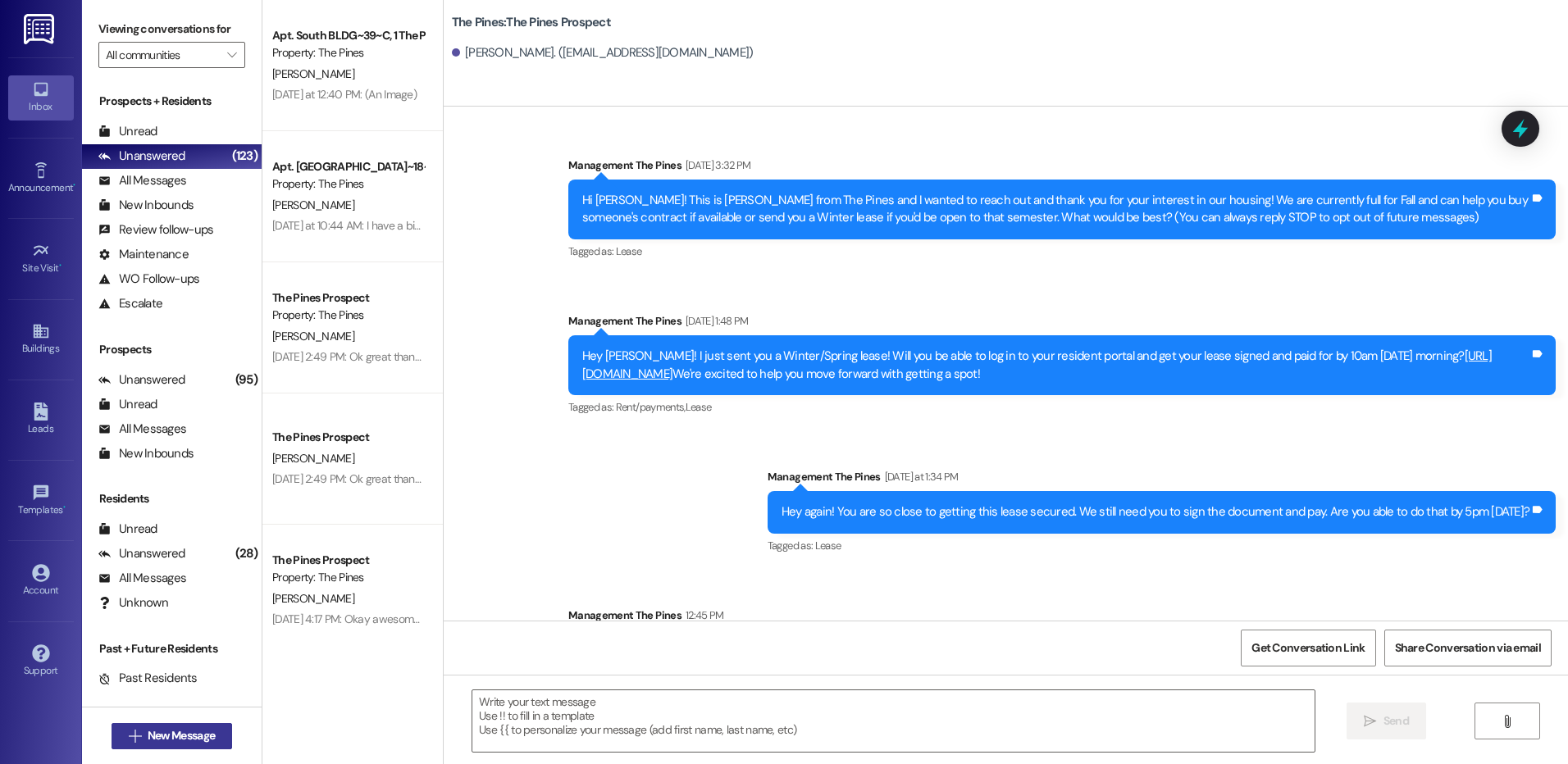
click at [180, 737] on span "New Message" at bounding box center [181, 736] width 67 height 17
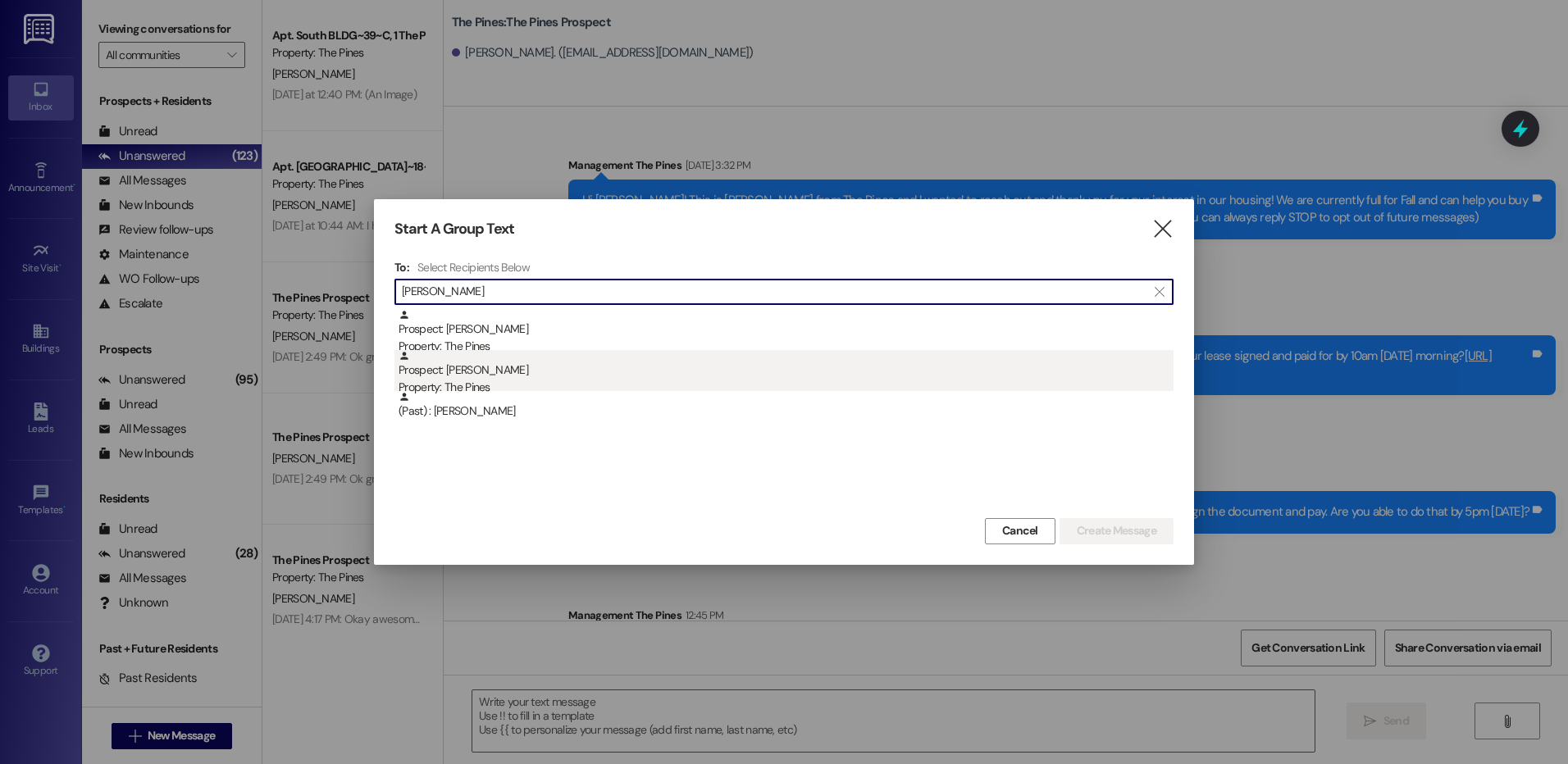
type input "[PERSON_NAME]"
click at [511, 377] on div "Prospect: [PERSON_NAME] Property: The Pines" at bounding box center [785, 374] width 775 height 47
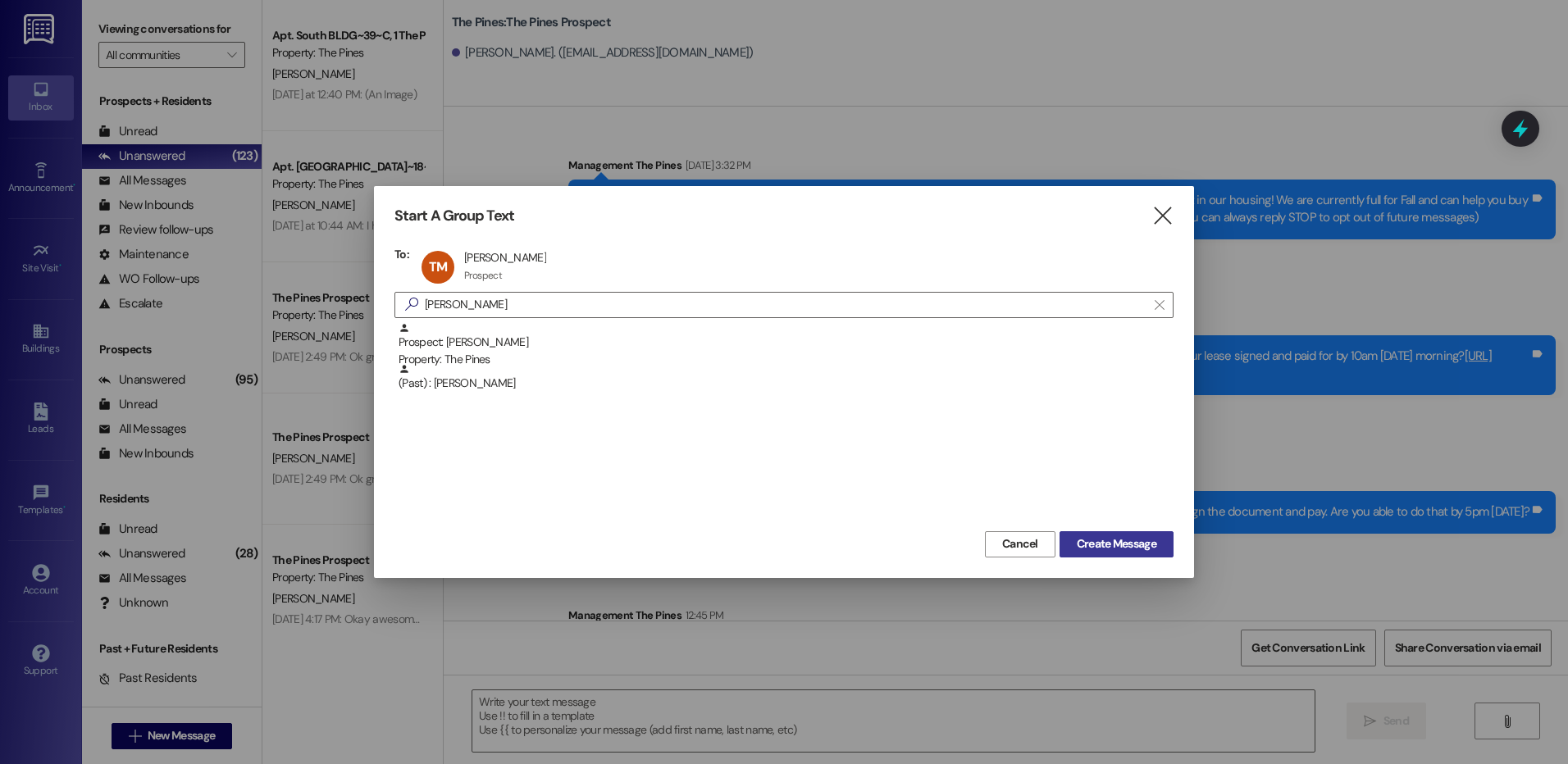
click at [1136, 547] on span "Create Message" at bounding box center [1116, 543] width 80 height 17
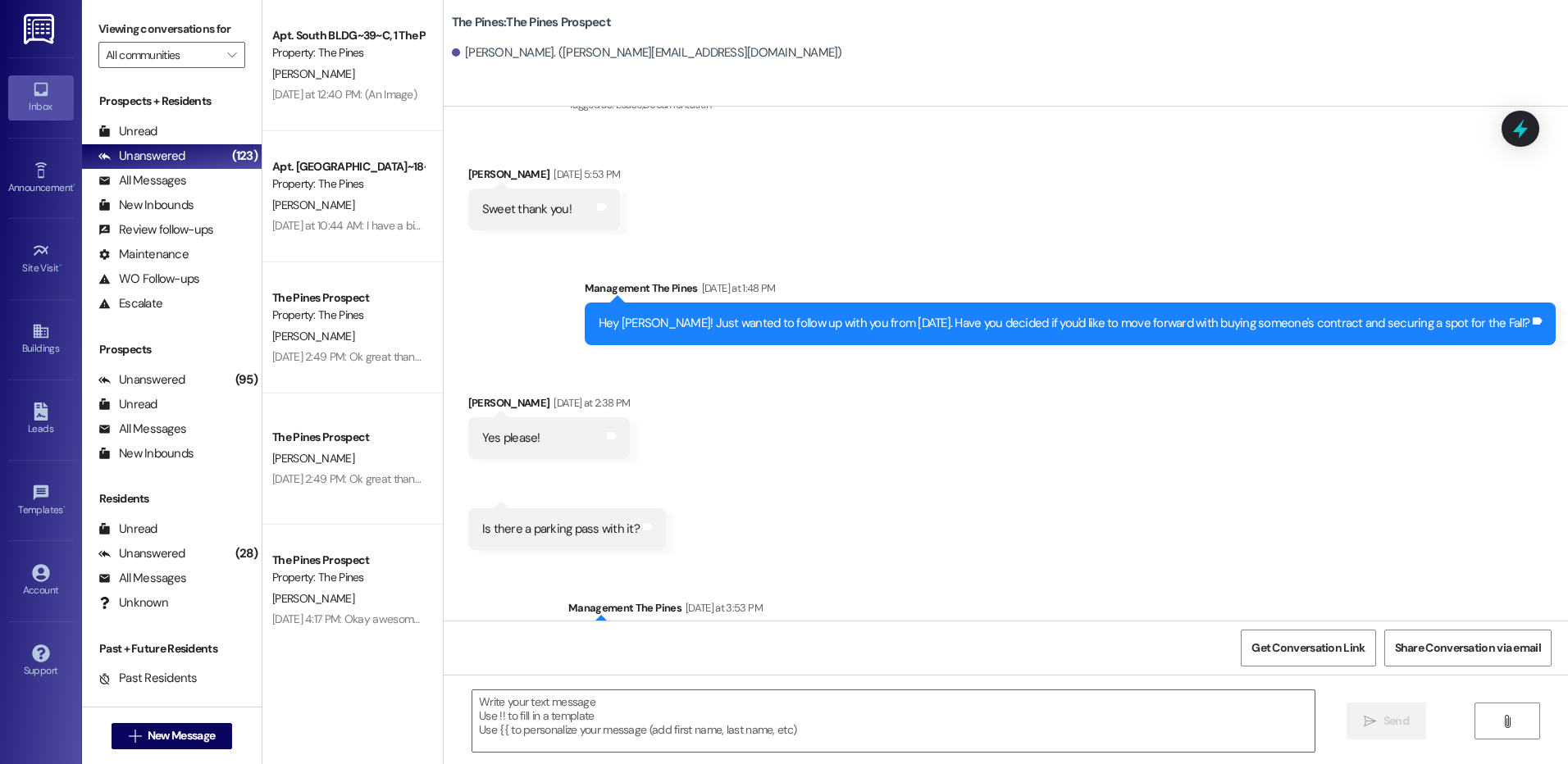
scroll to position [1526, 0]
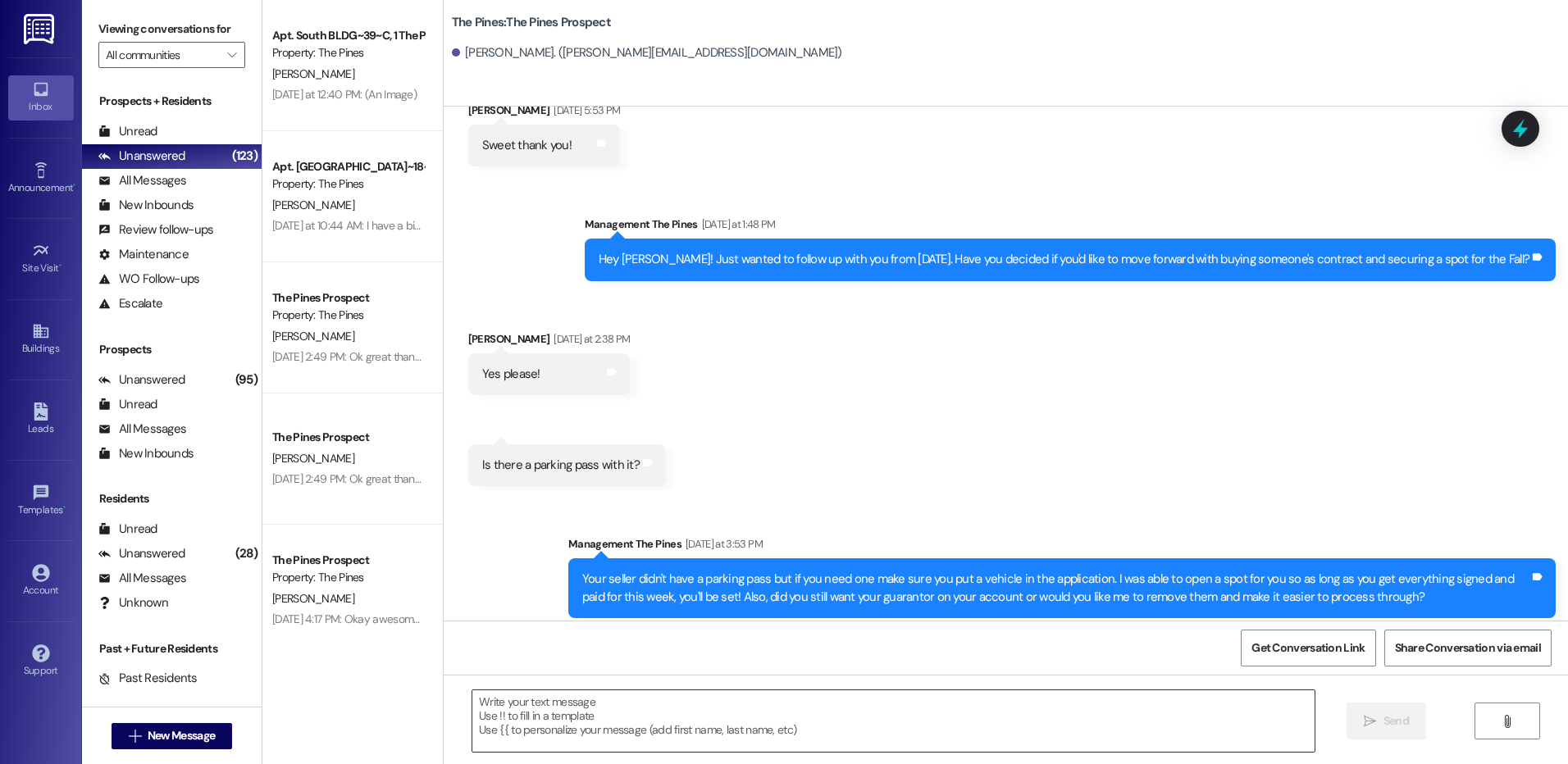
click at [944, 719] on textarea at bounding box center [893, 721] width 841 height 61
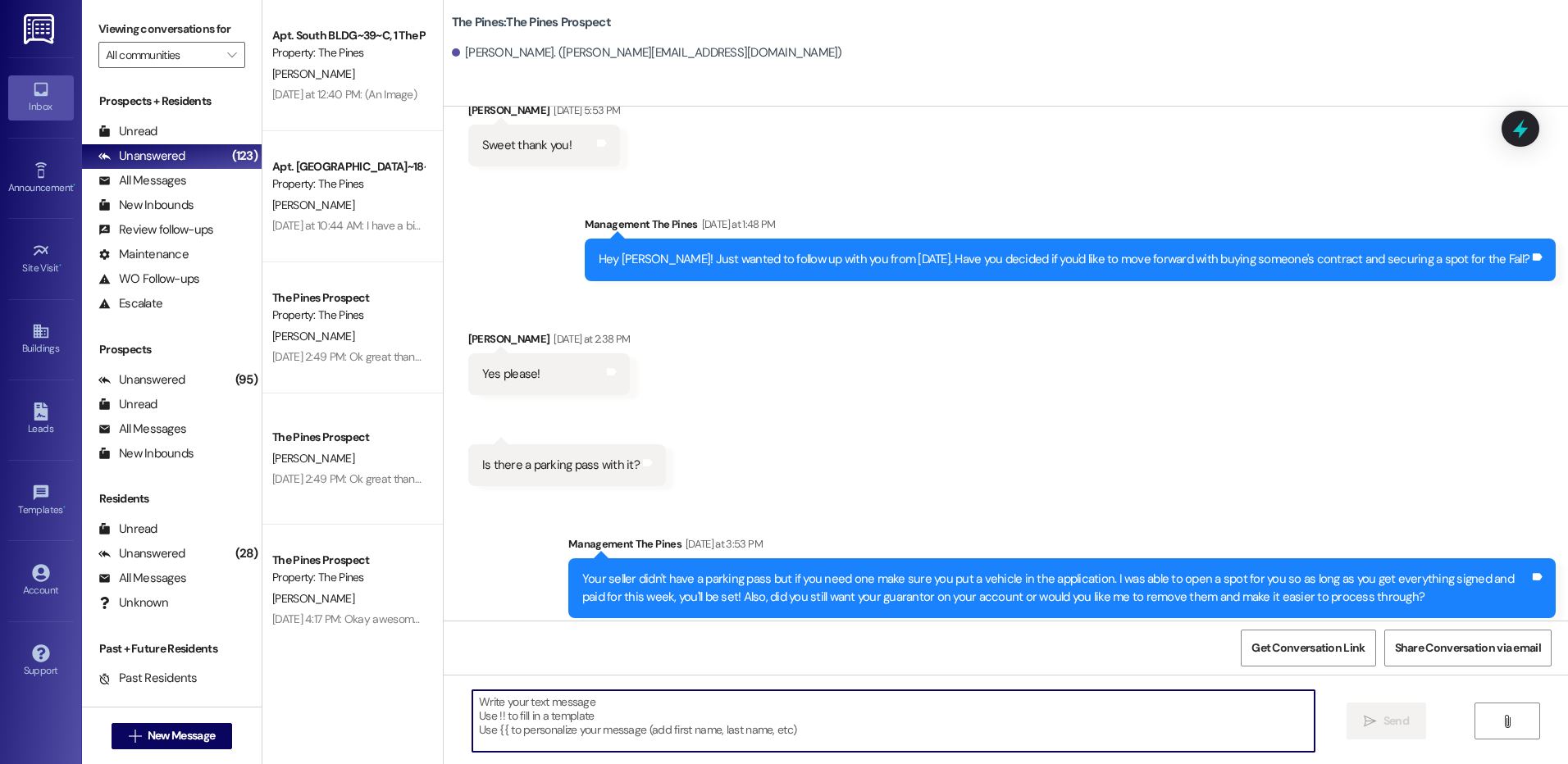
paste textarea "Hey hey {{first_name}}! Happy [DATE]!! Before you know it, Fall will be wrappin…"
type textarea "Hey hey {{first_name}}! Happy [DATE]!! Before you know it, Fall will be wrappin…"
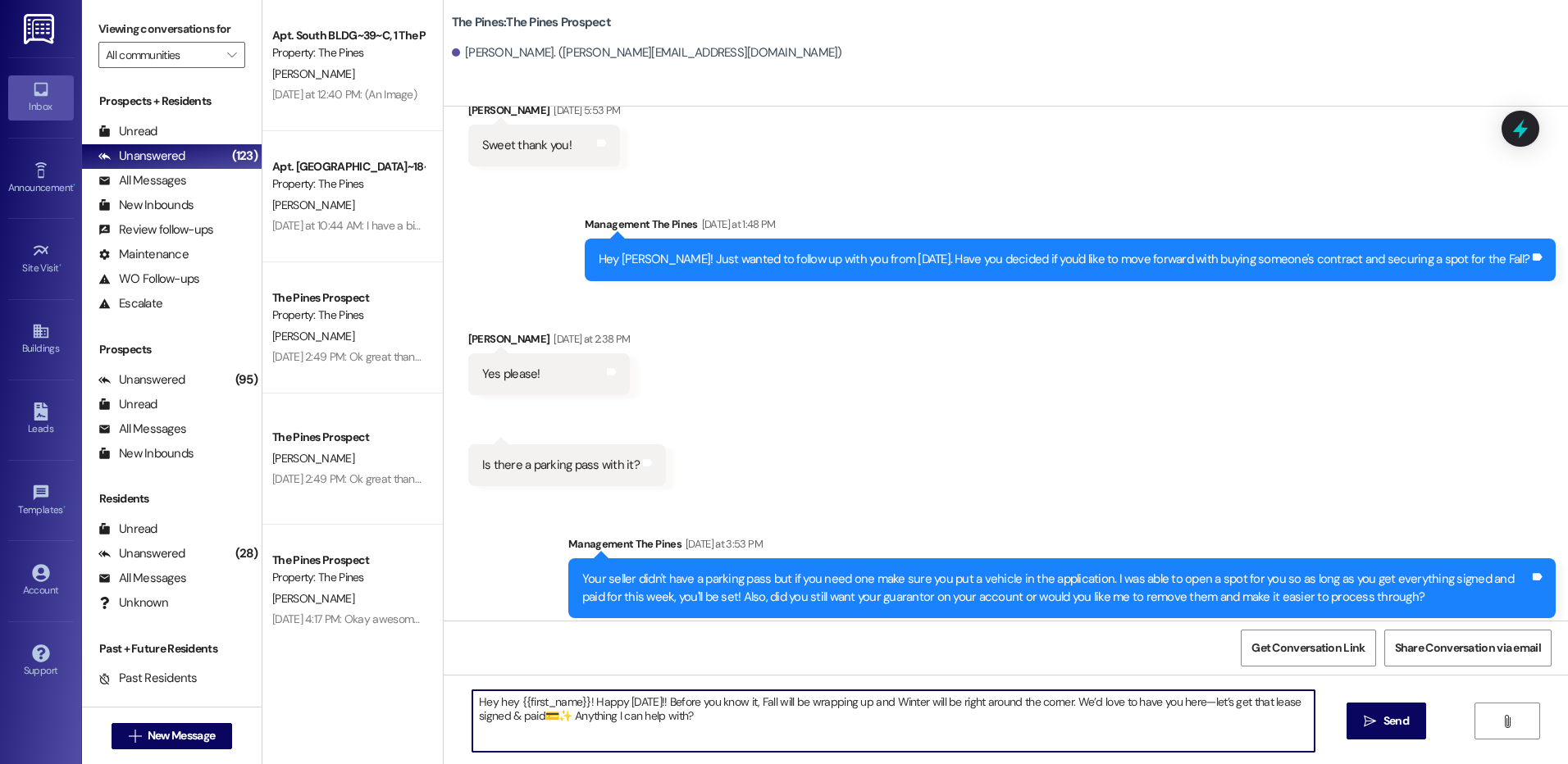
drag, startPoint x: 465, startPoint y: 704, endPoint x: 777, endPoint y: 731, distance: 313.2
click at [777, 732] on textarea "Hey hey {{first_name}}! Happy [DATE]!! Before you know it, Fall will be wrappin…" at bounding box center [893, 721] width 841 height 61
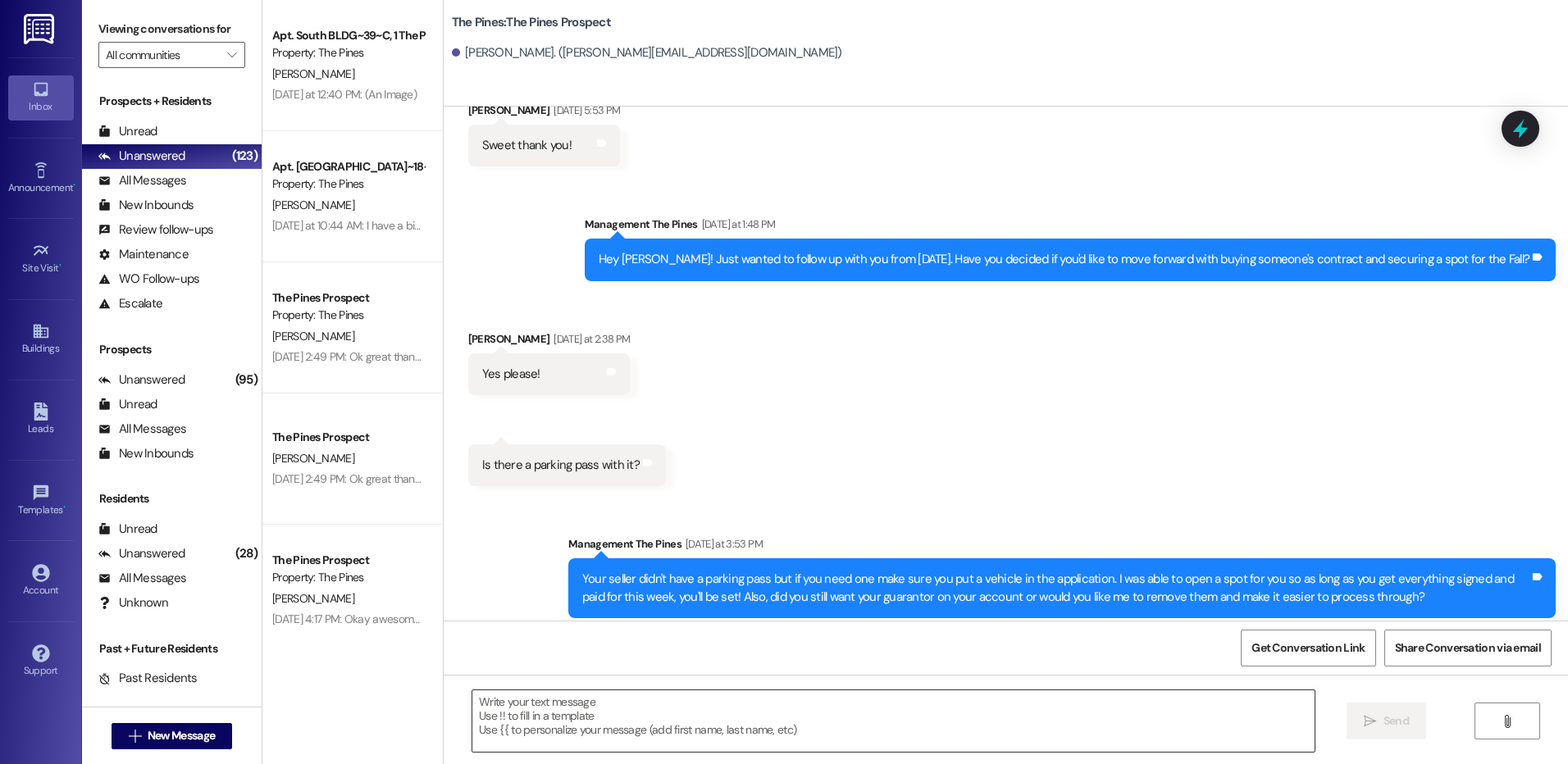
click at [741, 714] on textarea at bounding box center [893, 721] width 841 height 61
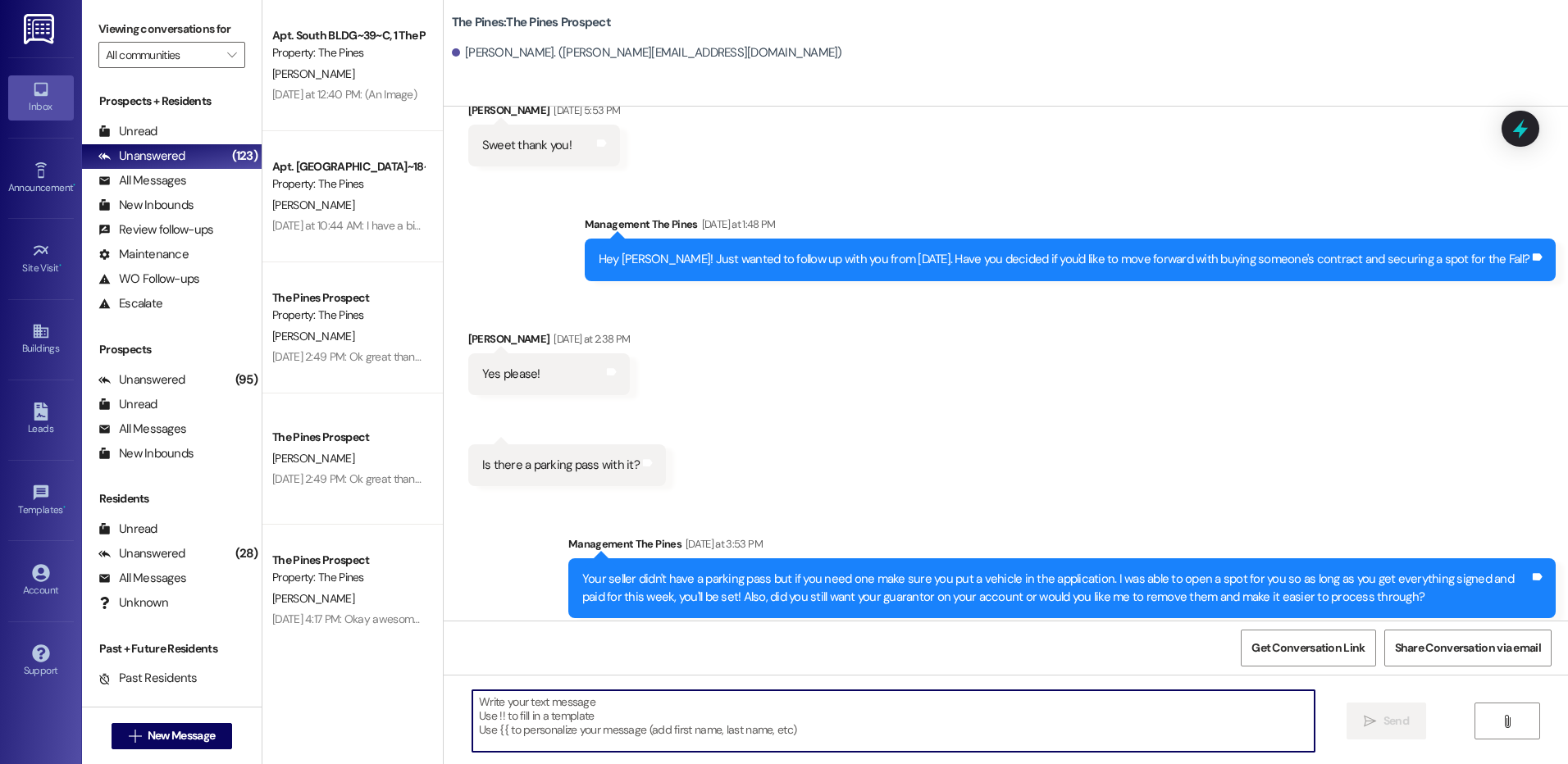
paste textarea "Hey hey {{first_name}}! Happy [DATE]!! August is wrapping up and Fall semester …"
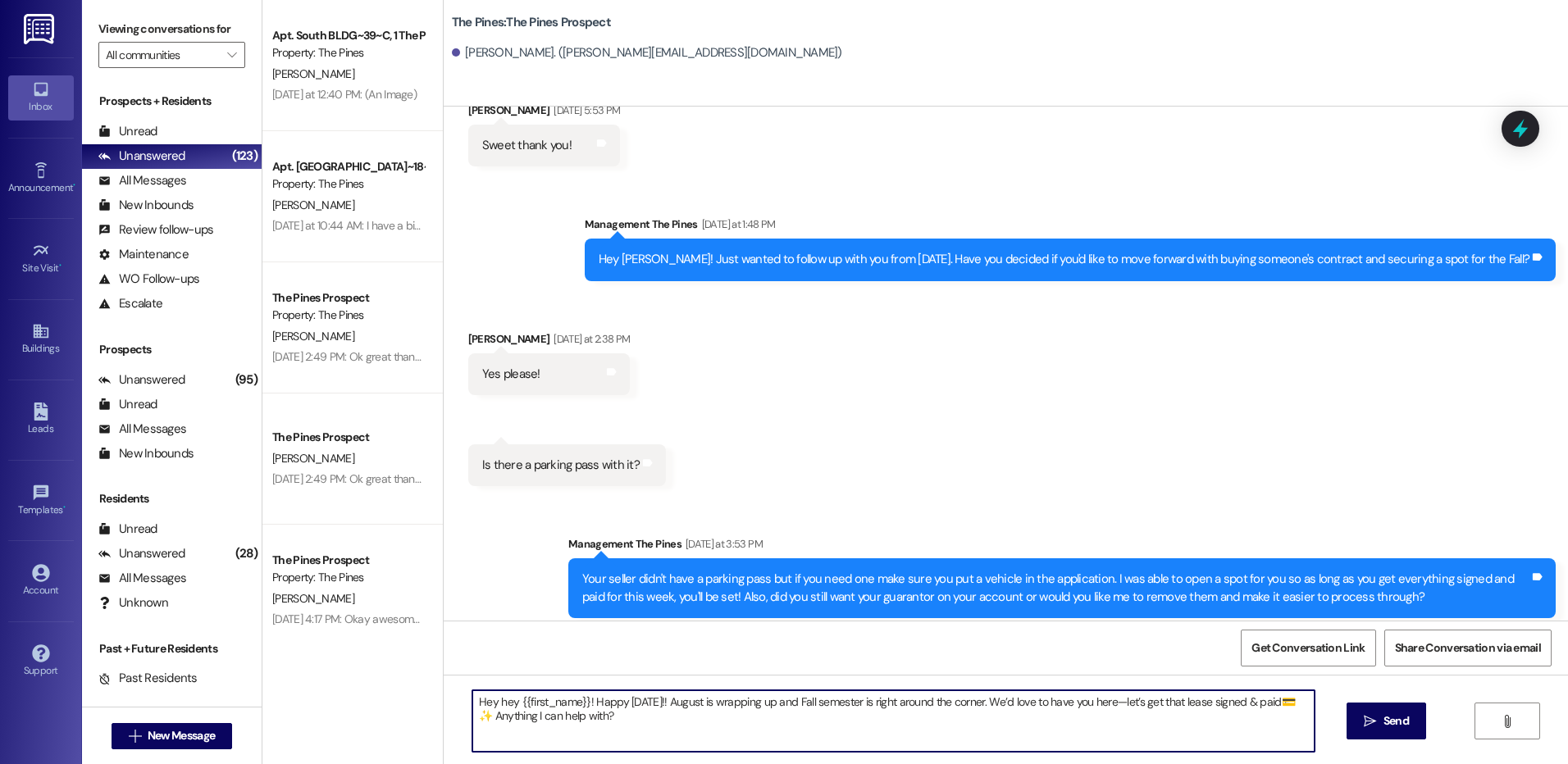
drag, startPoint x: 1169, startPoint y: 707, endPoint x: 1273, endPoint y: 707, distance: 104.0
click at [1273, 707] on textarea "Hey hey {{first_name}}! Happy [DATE]!! August is wrapping up and Fall semester …" at bounding box center [893, 721] width 841 height 61
click at [922, 719] on textarea "Hey hey {{first_name}}! Happy [DATE]!! August is wrapping up and Fall semester …" at bounding box center [893, 721] width 841 height 61
drag, startPoint x: 463, startPoint y: 698, endPoint x: 619, endPoint y: 713, distance: 156.7
click at [619, 713] on textarea "Hey hey {{first_name}}! Happy [DATE]!! August is wrapping up and Fall semester …" at bounding box center [893, 721] width 841 height 61
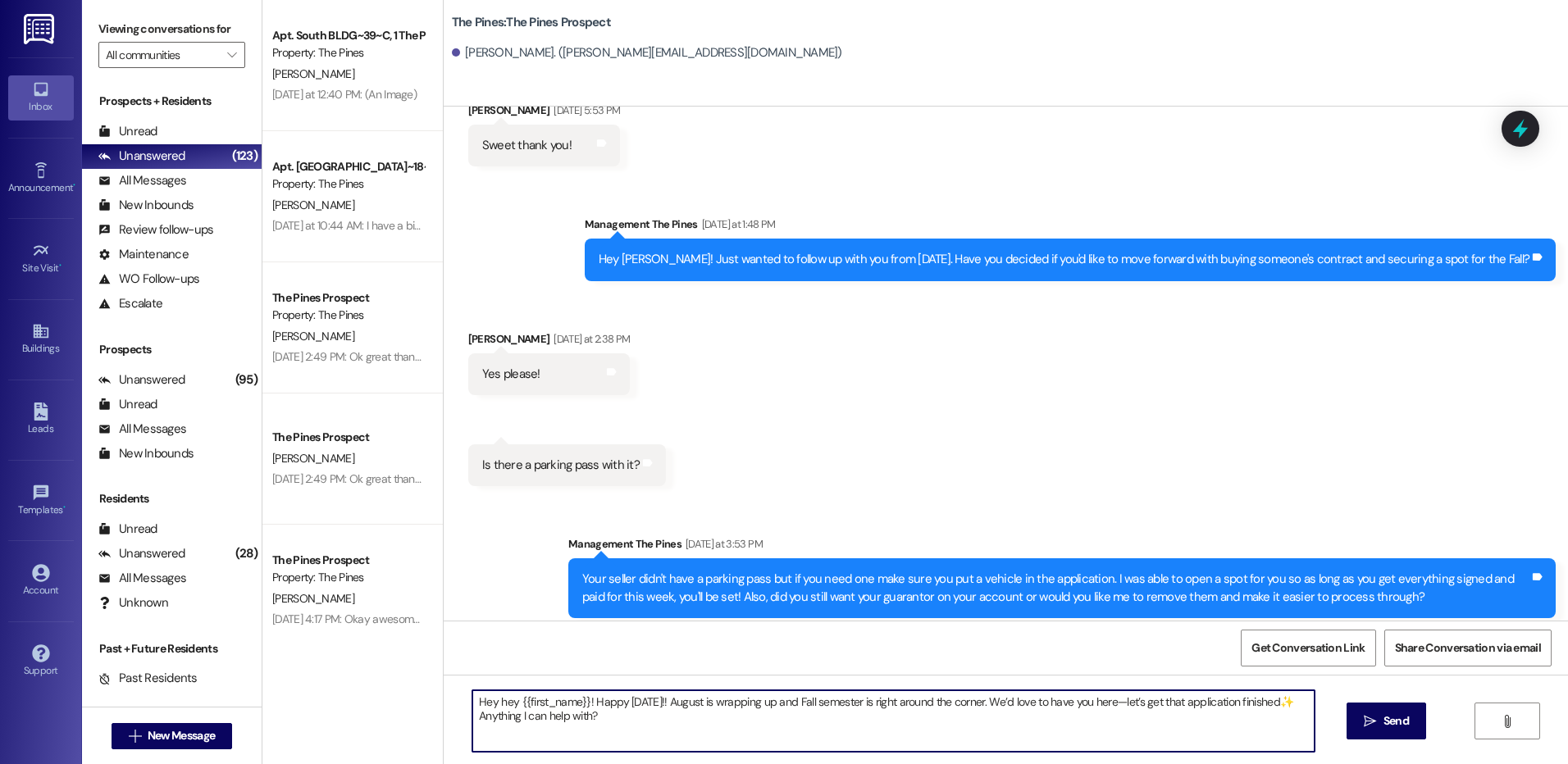
click at [611, 718] on textarea "Hey hey {{first_name}}! Happy [DATE]!! August is wrapping up and Fall semester …" at bounding box center [893, 721] width 841 height 61
type textarea "Hey hey {{first_name}}! Happy [DATE]!! August is wrapping up and Fall semester …"
drag, startPoint x: 461, startPoint y: 704, endPoint x: 661, endPoint y: 716, distance: 200.4
click at [661, 716] on textarea "Hey hey {{first_name}}! Happy [DATE]!! August is wrapping up and Fall semester …" at bounding box center [893, 721] width 841 height 61
click at [652, 715] on textarea "Hey hey {{first_name}}! Happy [DATE]!! August is wrapping up and Fall semester …" at bounding box center [893, 721] width 841 height 61
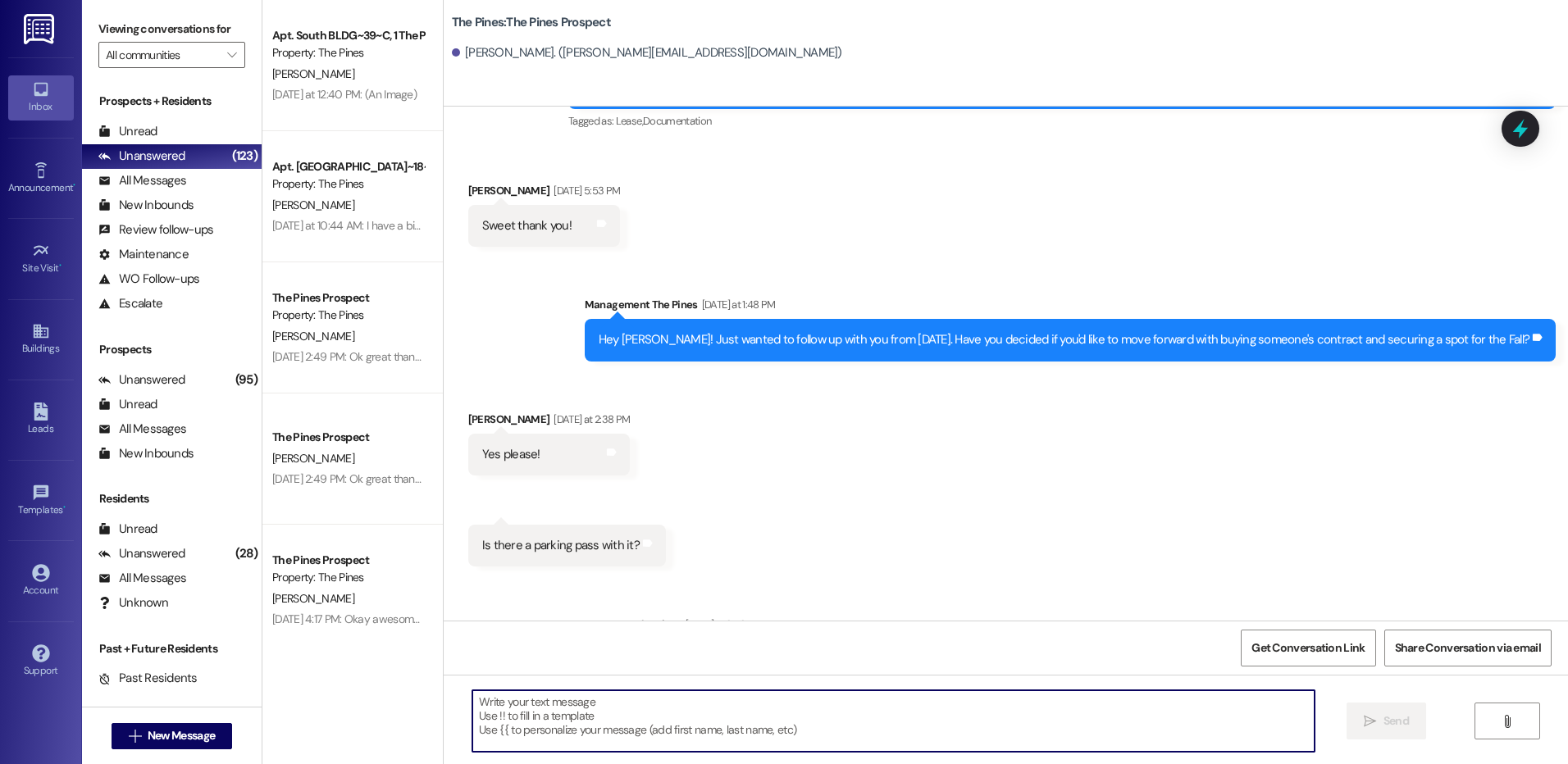
scroll to position [1369, 0]
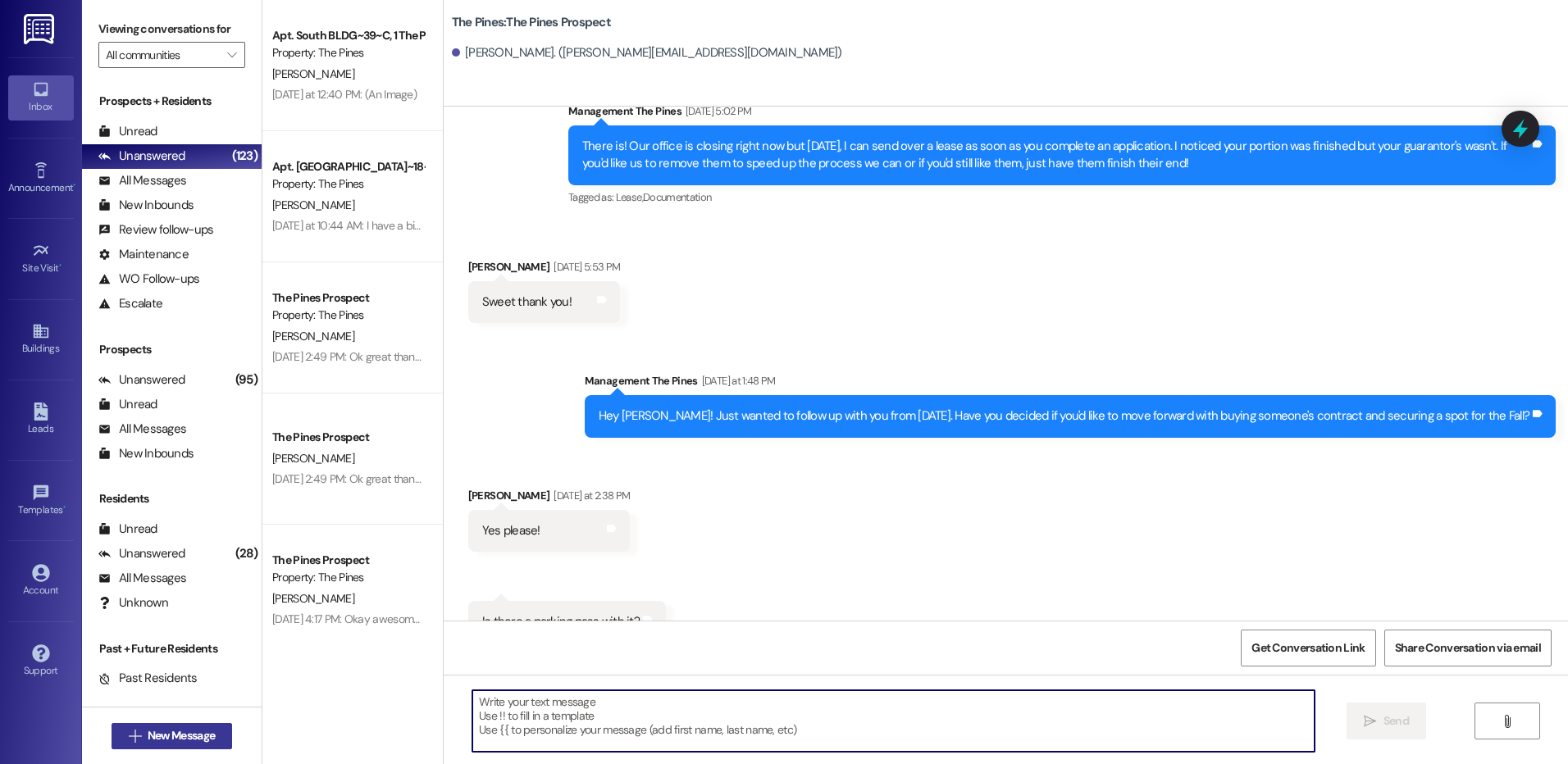
click at [178, 736] on span "New Message" at bounding box center [181, 736] width 67 height 17
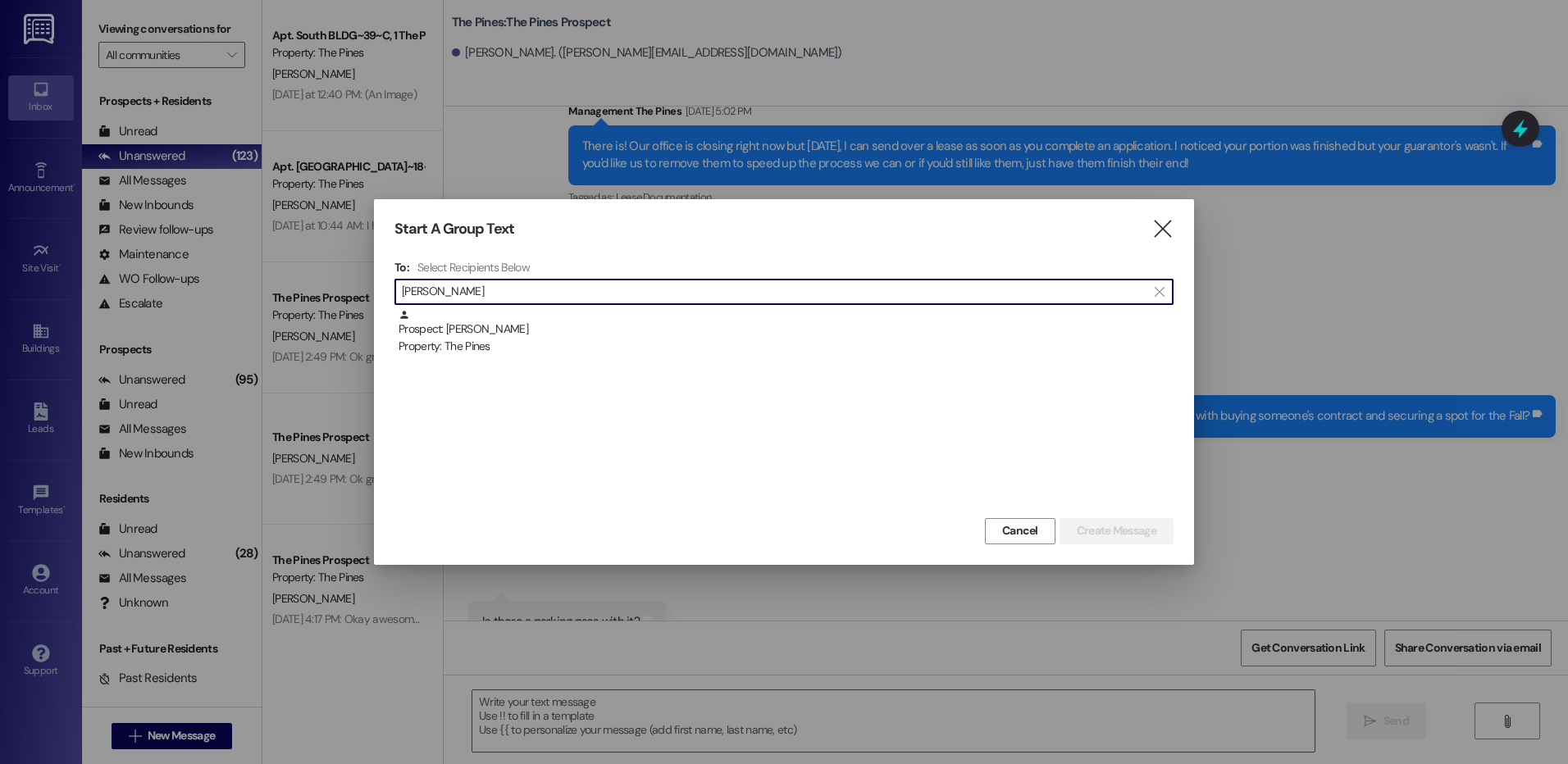
type input "[PERSON_NAME]"
click at [570, 342] on div "Property: The Pines" at bounding box center [785, 346] width 775 height 17
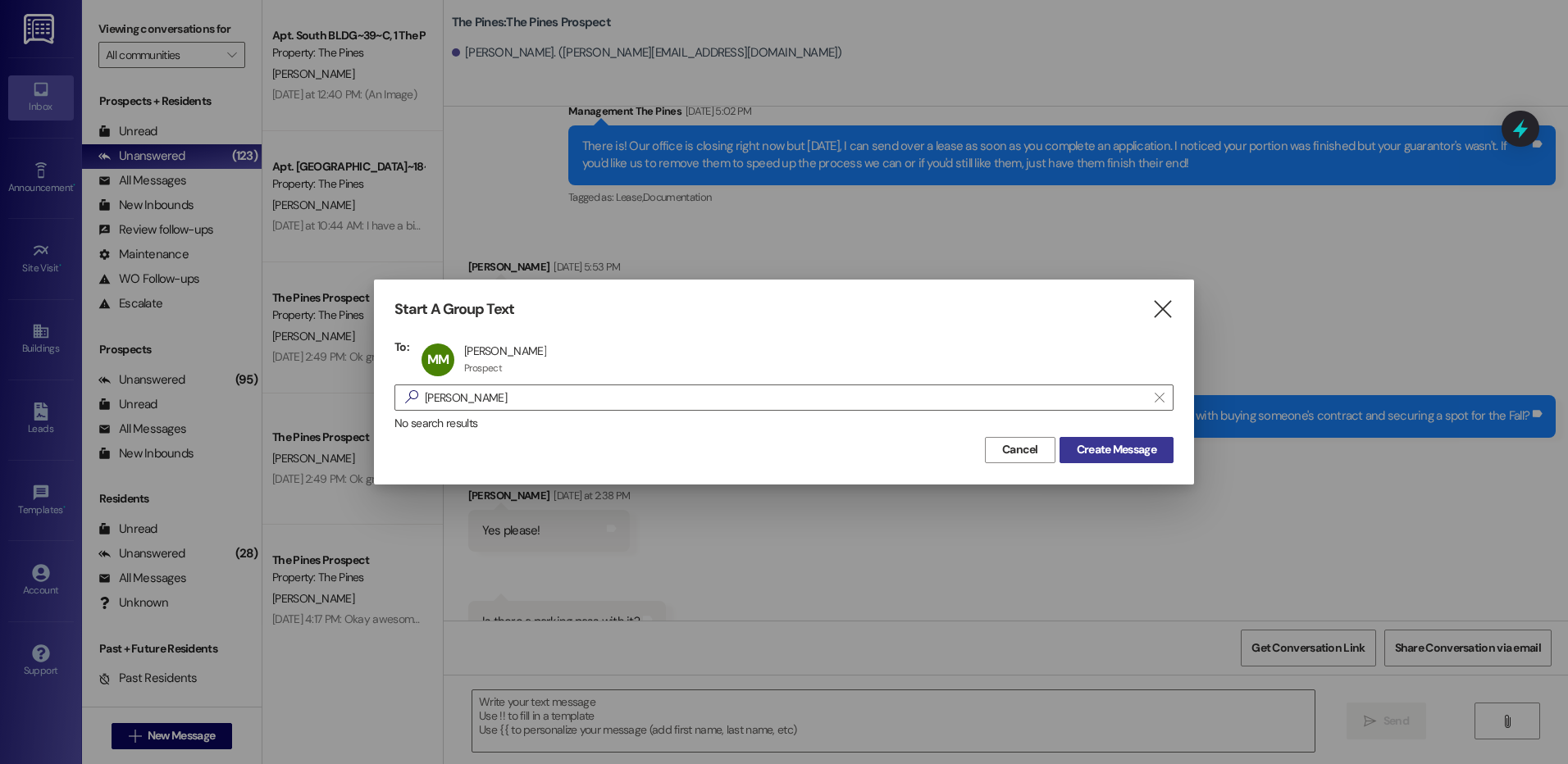
click at [1107, 454] on span "Create Message" at bounding box center [1116, 449] width 80 height 17
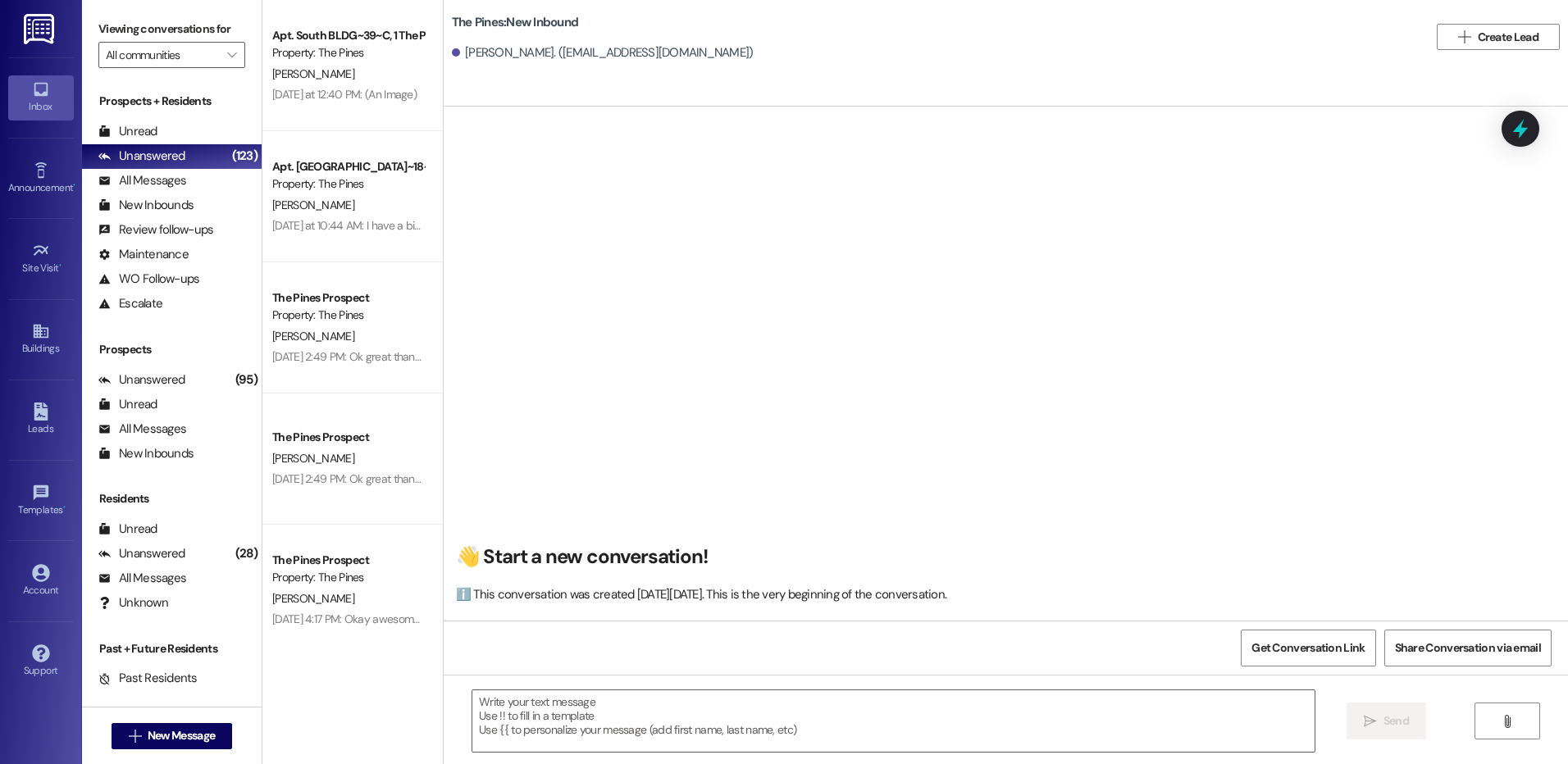
scroll to position [1, 0]
click at [700, 719] on textarea at bounding box center [893, 721] width 841 height 61
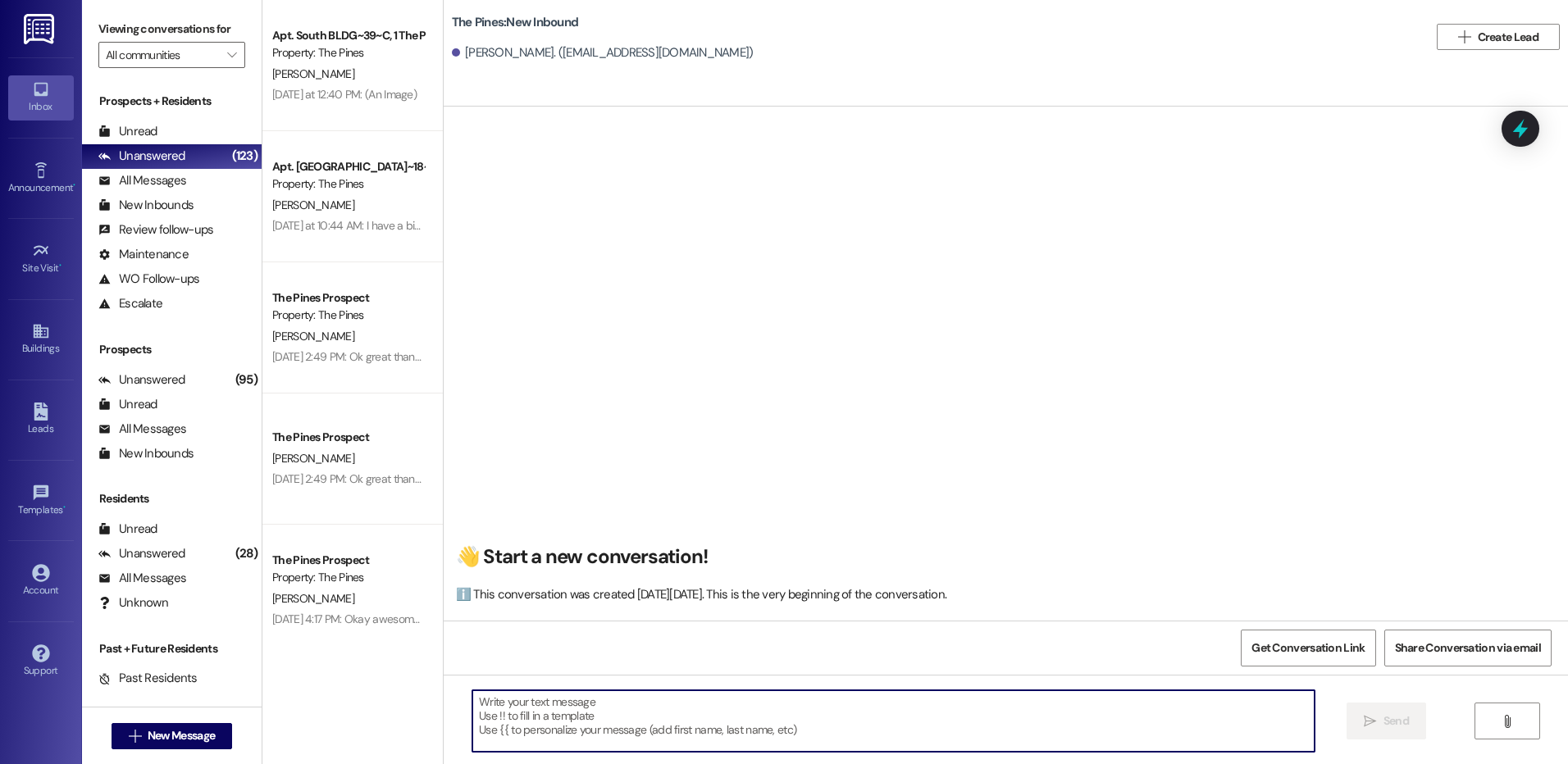
paste textarea "Hi {{first_name}}! This is [PERSON_NAME] from The Pines and I wanted to reach o…"
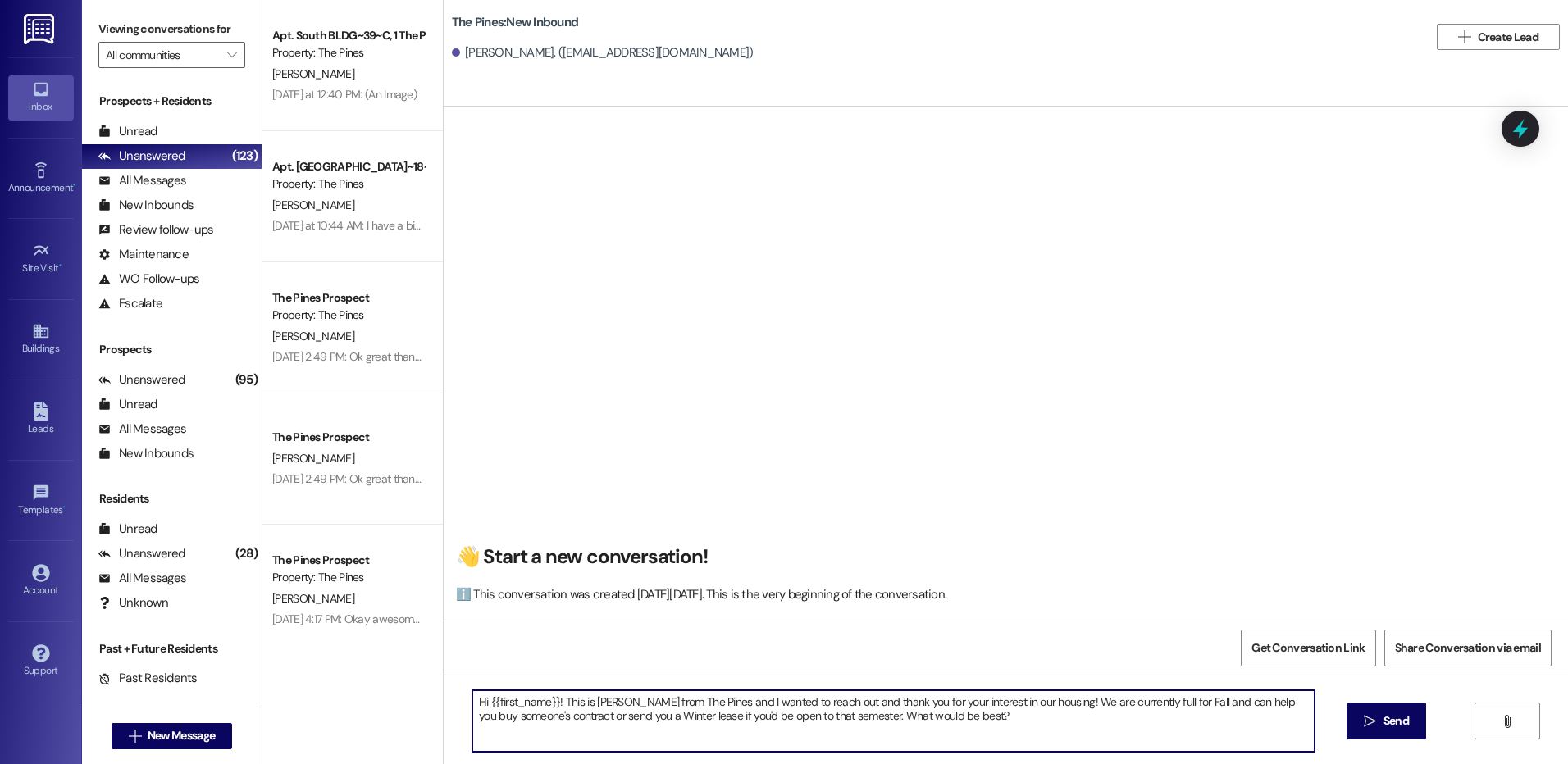
drag, startPoint x: 1202, startPoint y: 705, endPoint x: 564, endPoint y: 749, distance: 639.5
click at [564, 749] on textarea "Hi {{first_name}}! This is [PERSON_NAME] from The Pines and I wanted to reach o…" at bounding box center [893, 721] width 841 height 61
click at [737, 721] on textarea "Hi {{first_name}}! This is [PERSON_NAME] from The Pines and I wanted to reach o…" at bounding box center [893, 721] width 841 height 61
click at [1139, 718] on textarea "Hi {{first_name}}! This is [PERSON_NAME] from The Pines and I wanted to reach o…" at bounding box center [893, 721] width 841 height 61
drag, startPoint x: 463, startPoint y: 703, endPoint x: 1162, endPoint y: 714, distance: 699.1
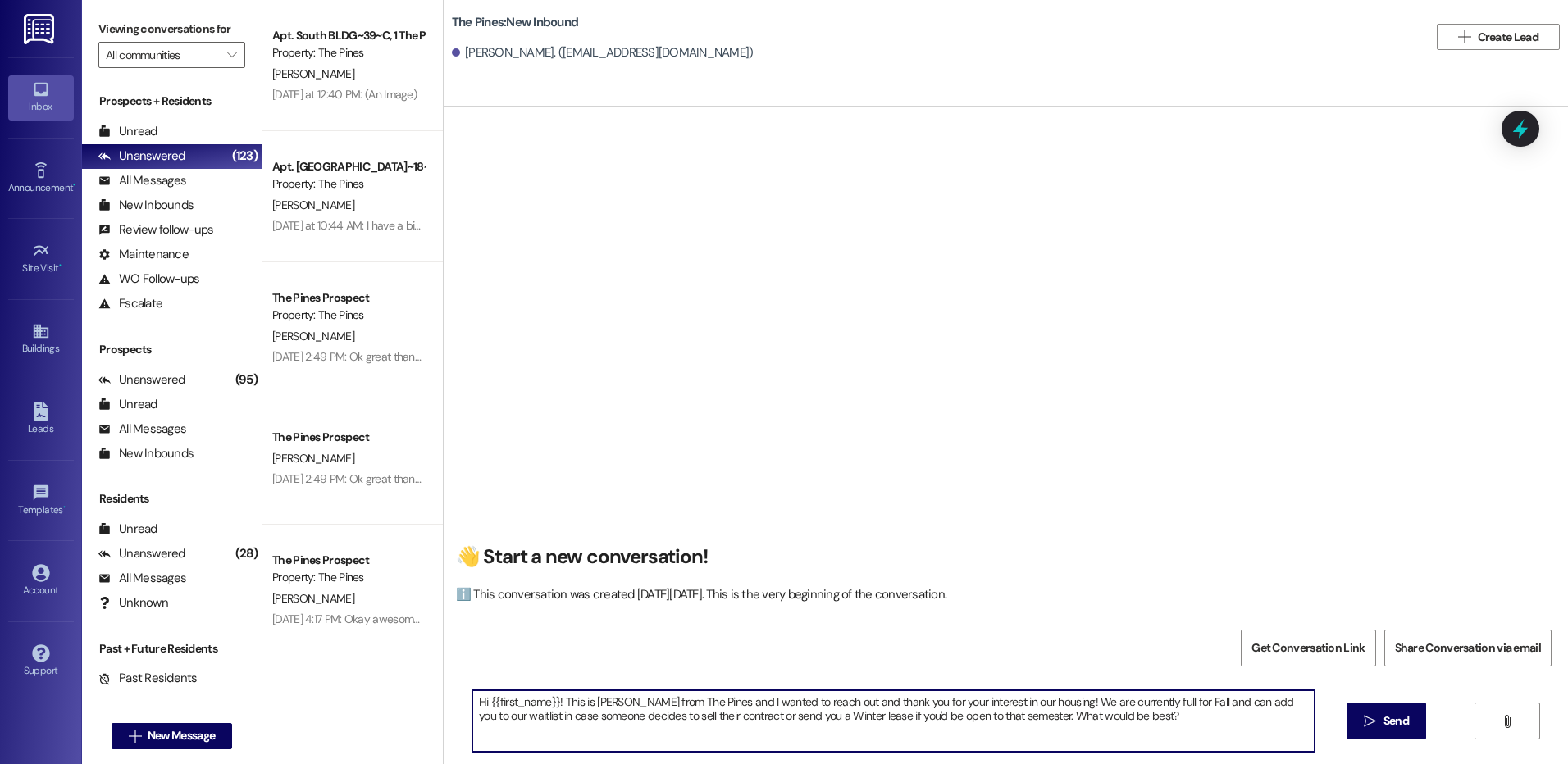
click at [1162, 714] on textarea "Hi {{first_name}}! This is [PERSON_NAME] from The Pines and I wanted to reach o…" at bounding box center [893, 721] width 841 height 61
type textarea "Hi {{first_name}}! This is [PERSON_NAME] from The Pines and I wanted to reach o…"
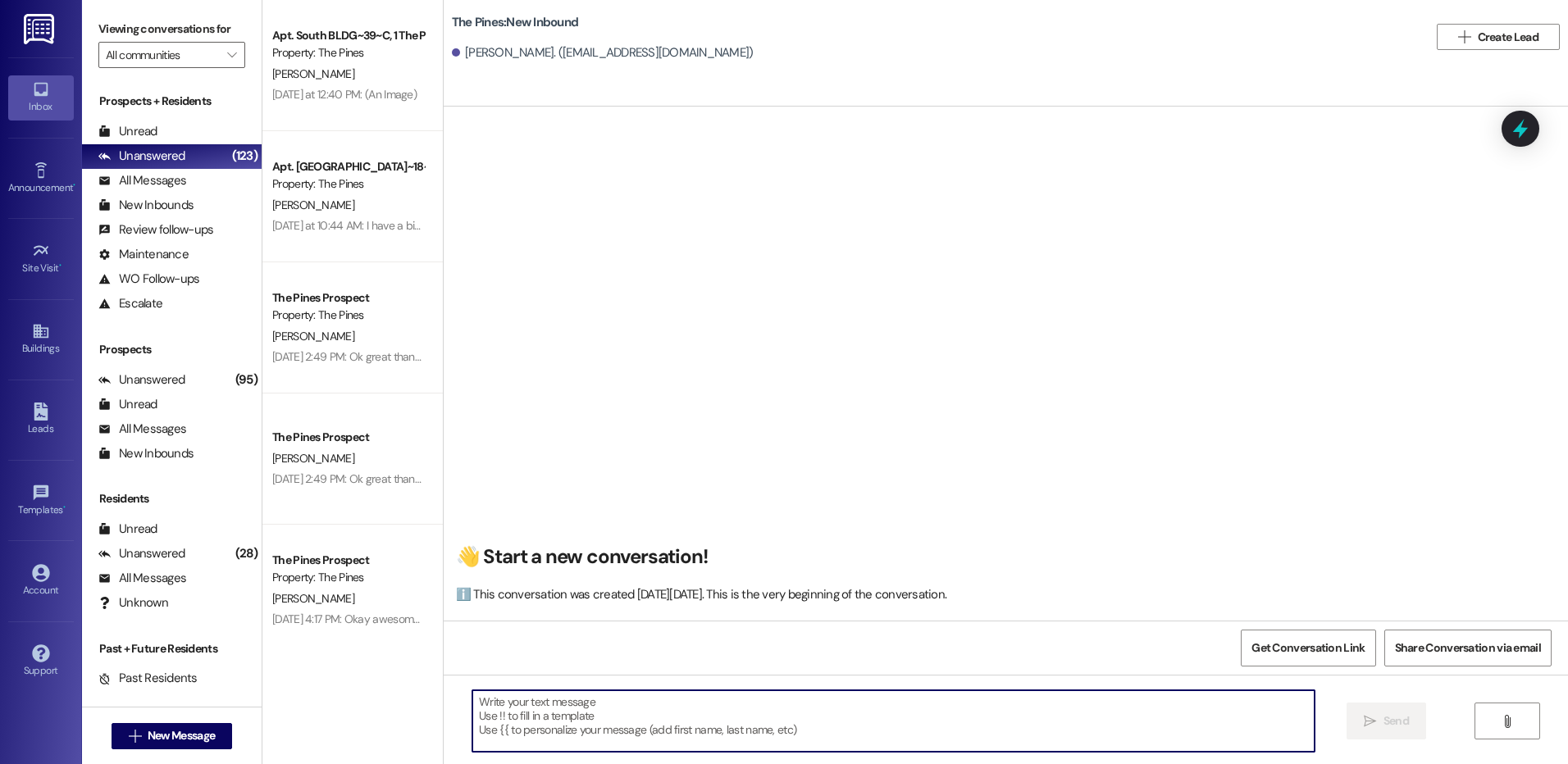
paste textarea "Hi {{first_name}}! and I wanted to reach out and thank you for your interest in…"
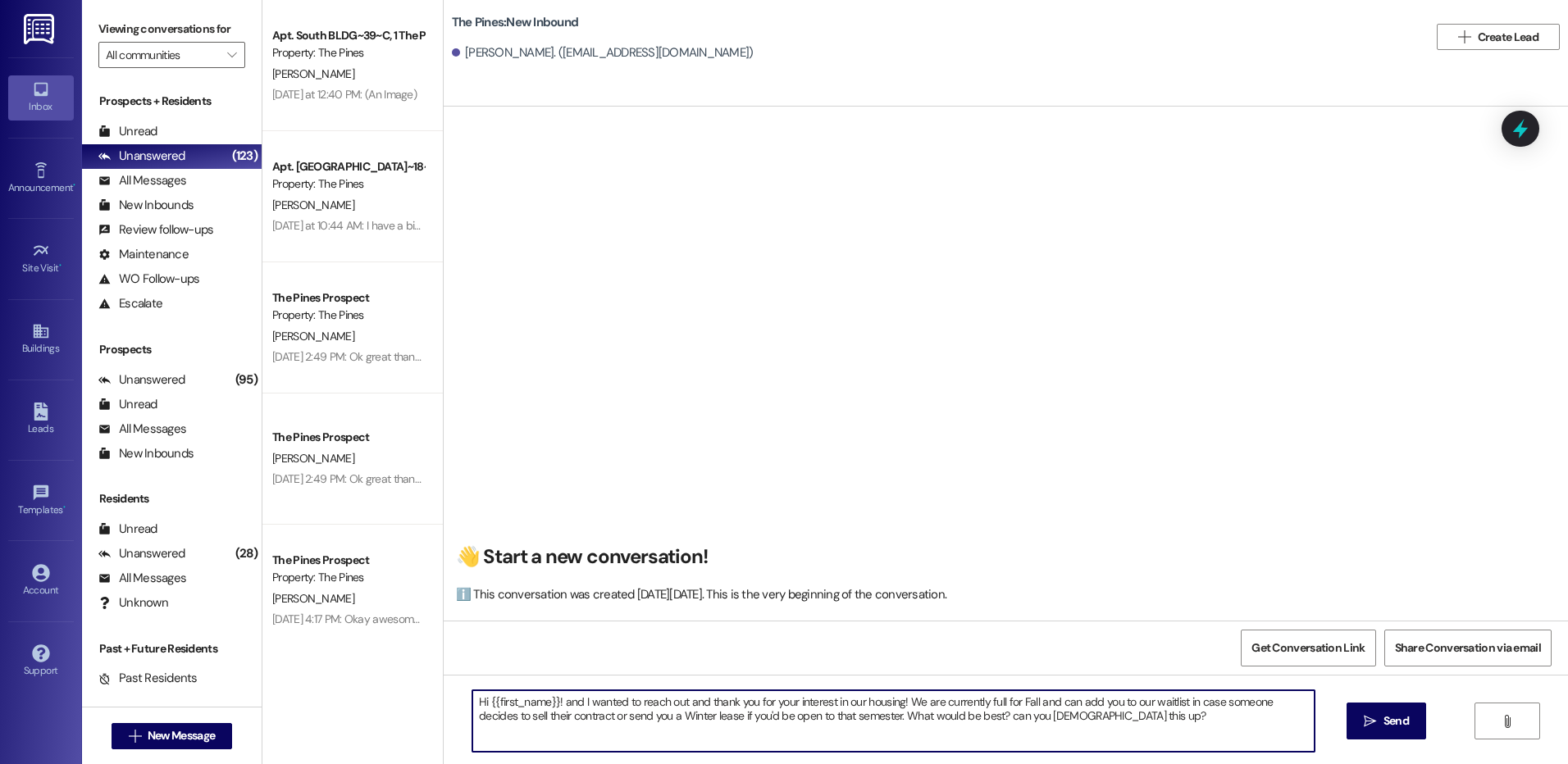
click at [480, 722] on textarea "Hi {{first_name}}! and I wanted to reach out and thank you for your interest in…" at bounding box center [893, 721] width 841 height 61
click at [1277, 705] on textarea "Hi {{first_name}}! and I wanted to reach out and thank you for your interest in…" at bounding box center [893, 721] width 841 height 61
drag, startPoint x: 525, startPoint y: 720, endPoint x: 575, endPoint y: 731, distance: 51.2
click at [575, 731] on textarea "Hi {{first_name}}! and I wanted to reach out and thank you for your interest in…" at bounding box center [893, 721] width 841 height 61
drag, startPoint x: 738, startPoint y: 721, endPoint x: 777, endPoint y: 729, distance: 39.8
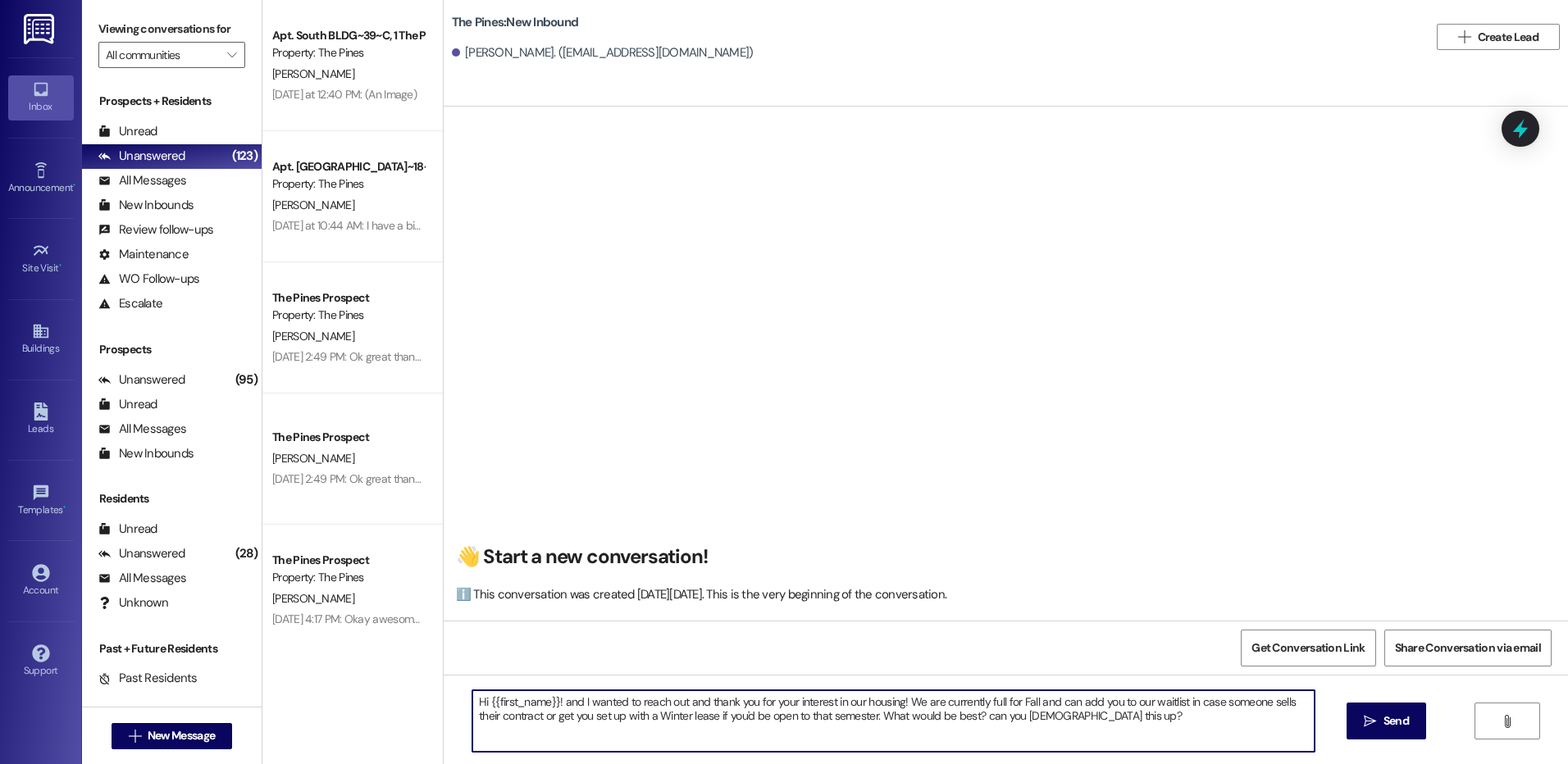
click at [777, 729] on textarea "Hi {{first_name}}! and I wanted to reach out and thank you for your interest in…" at bounding box center [893, 721] width 841 height 61
drag, startPoint x: 885, startPoint y: 718, endPoint x: 1080, endPoint y: 731, distance: 195.4
click at [1080, 731] on textarea "Hi {{first_name}}! and I wanted to reach out and thank you for your interest in…" at bounding box center [893, 721] width 841 height 61
click at [1079, 731] on textarea "Hi {{first_name}}! and I wanted to reach out and thank you for your interest in…" at bounding box center [893, 721] width 841 height 61
paste textarea "😊"
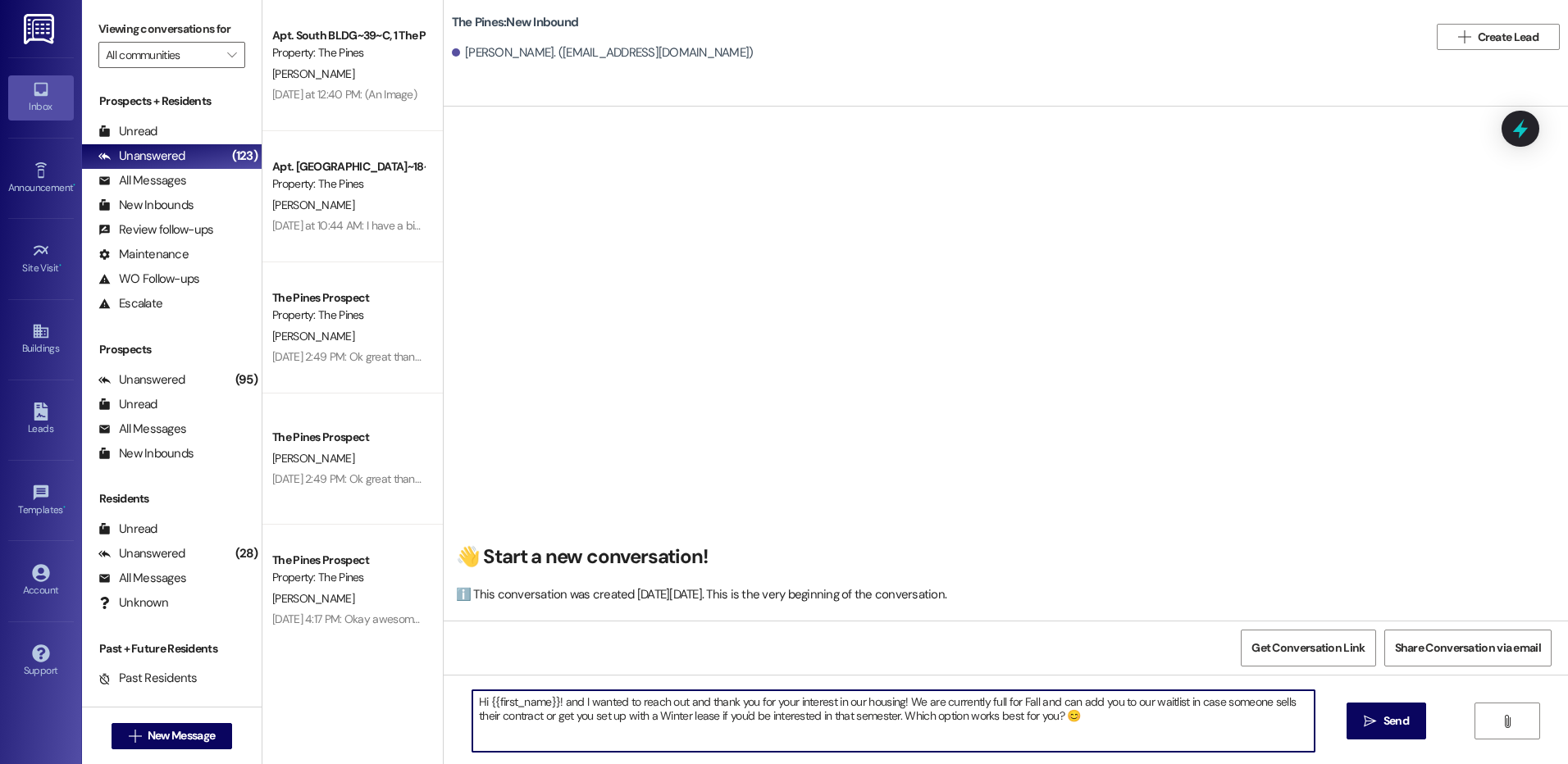
click at [554, 704] on textarea "Hi {{first_name}}! and I wanted to reach out and thank you for your interest in…" at bounding box center [893, 721] width 841 height 61
type textarea "Hi {{first_name}}! This is [PERSON_NAME] from The Pines and I wanted to reach o…"
drag, startPoint x: 464, startPoint y: 703, endPoint x: 1211, endPoint y: 737, distance: 747.8
click at [1211, 737] on textarea "Hi {{first_name}}! This is [PERSON_NAME] from The Pines and I wanted to reach o…" at bounding box center [893, 721] width 841 height 61
click at [1217, 713] on textarea "Hi {{first_name}}! This is [PERSON_NAME] from The Pines and I wanted to reach o…" at bounding box center [893, 721] width 841 height 61
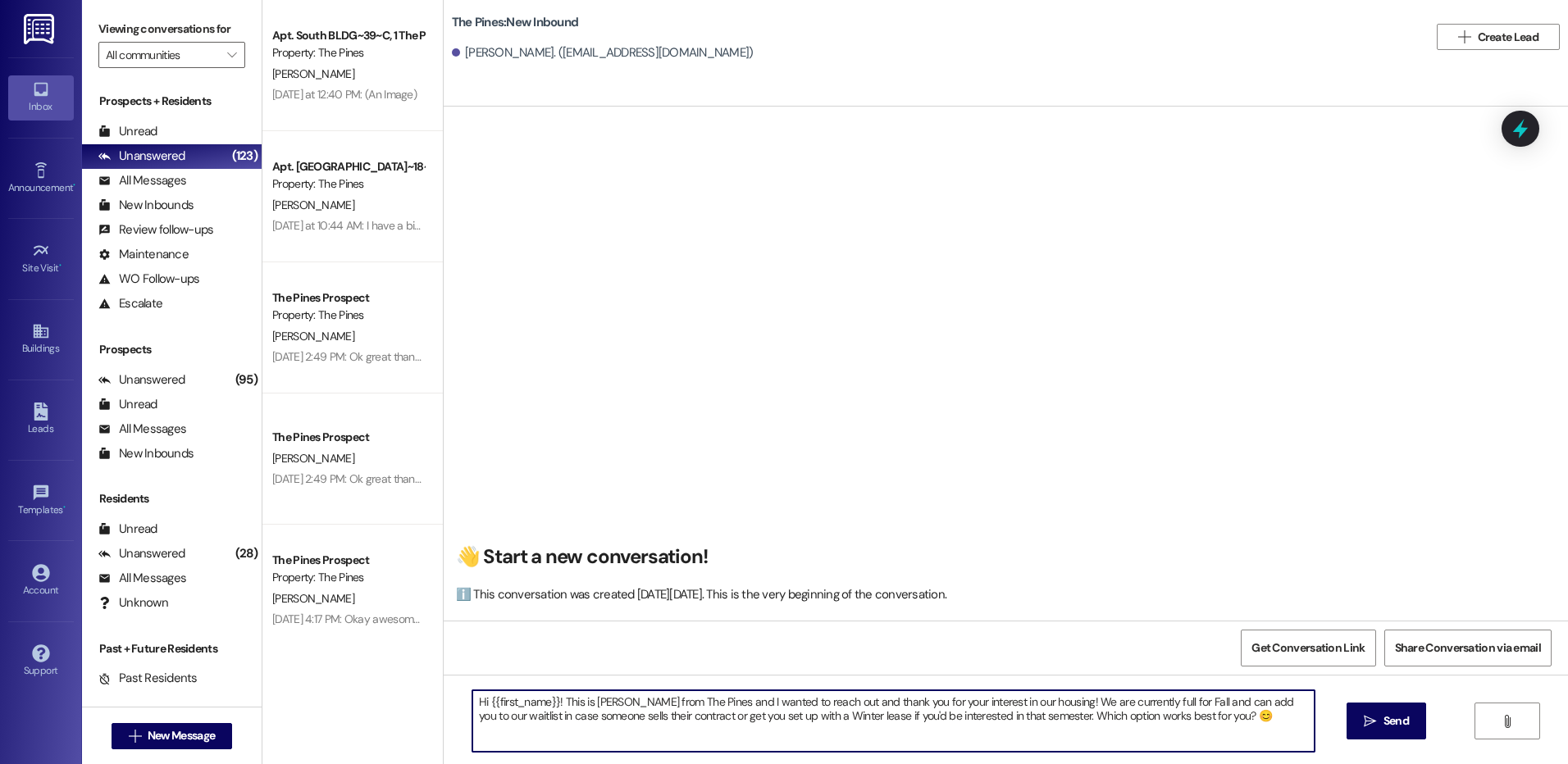
click at [1226, 721] on textarea "Hi {{first_name}}! This is [PERSON_NAME] from The Pines and I wanted to reach o…" at bounding box center [893, 721] width 841 height 61
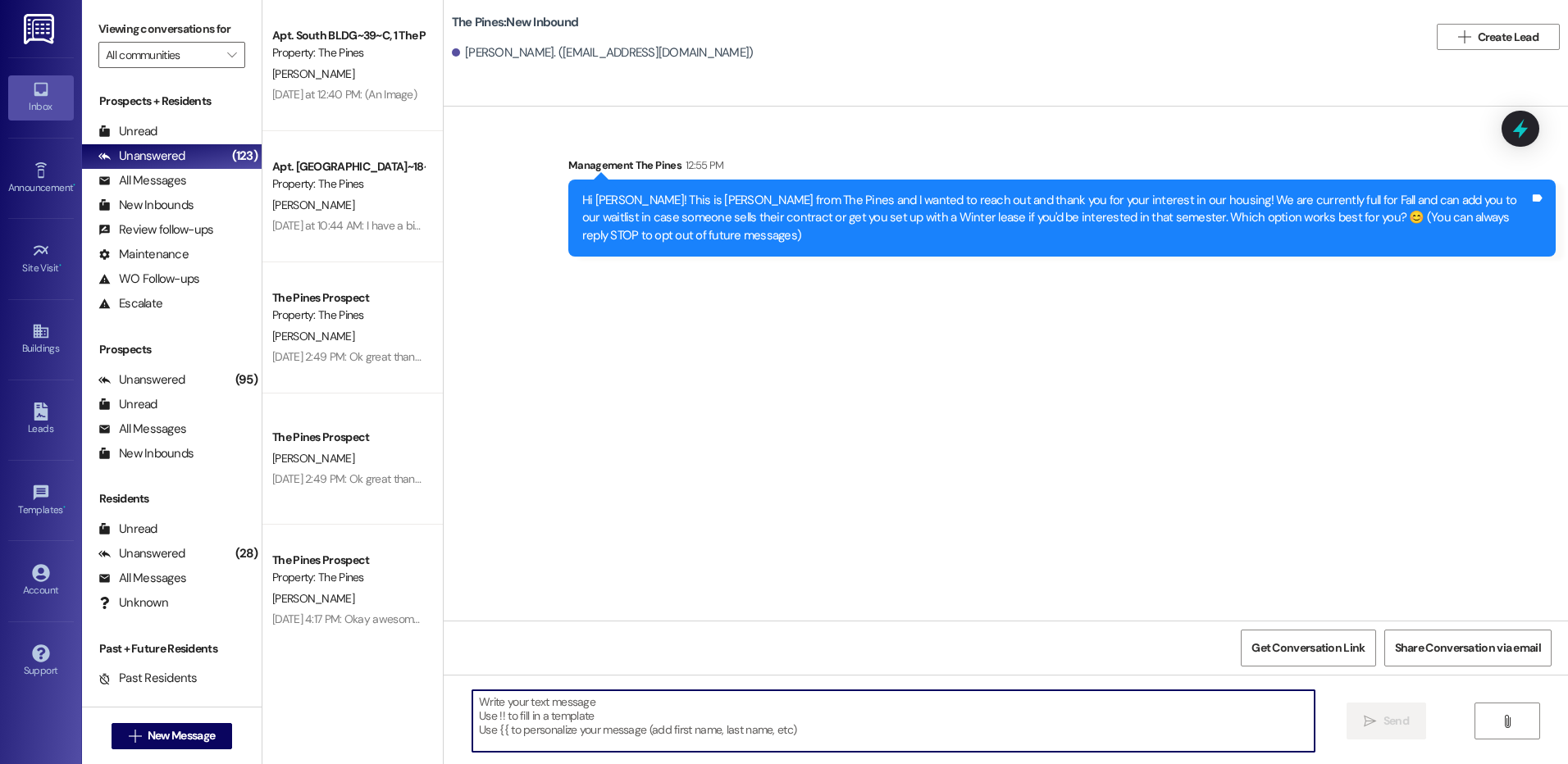
scroll to position [0, 0]
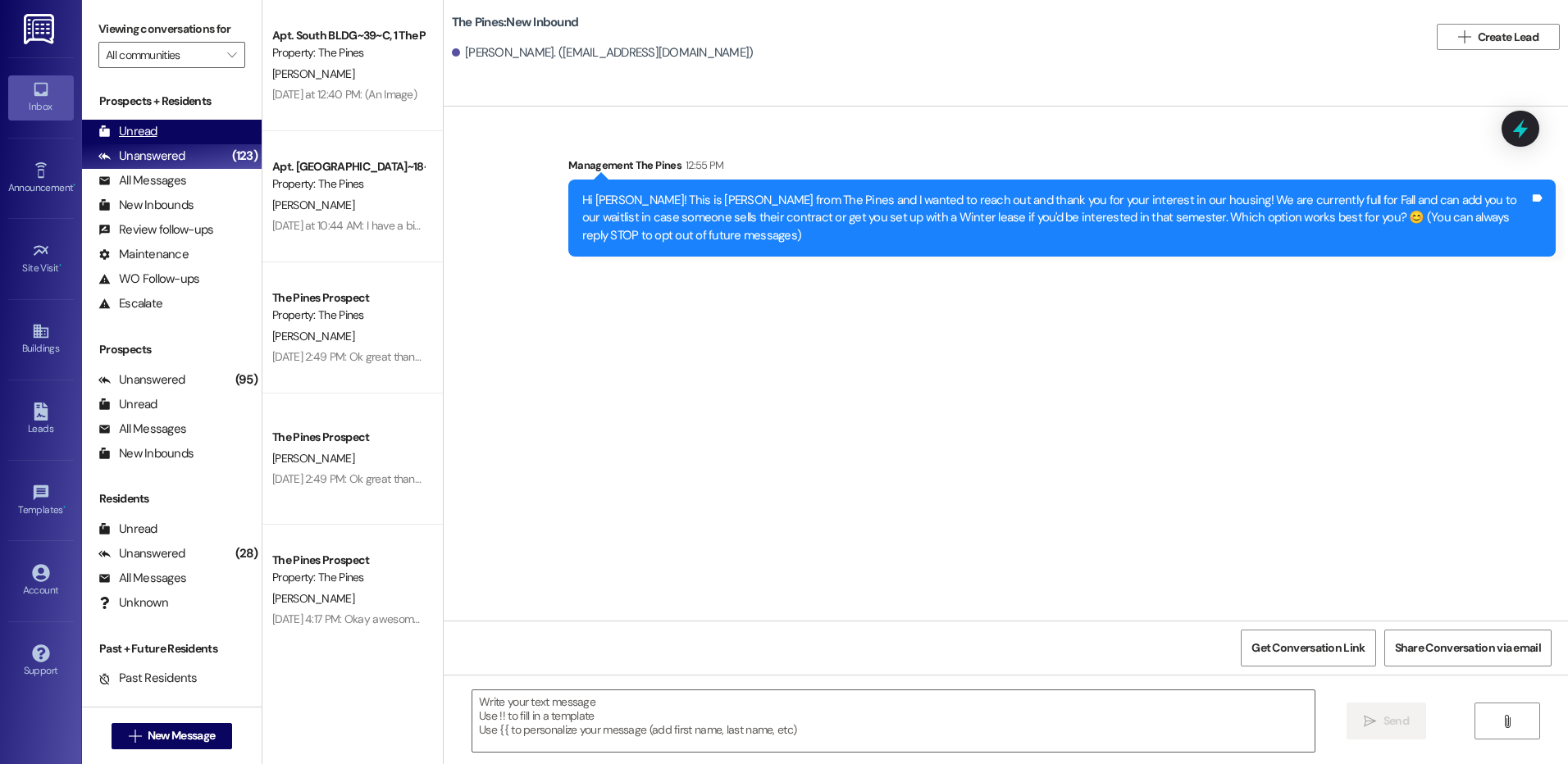
click at [138, 130] on div "Unread" at bounding box center [128, 131] width 59 height 17
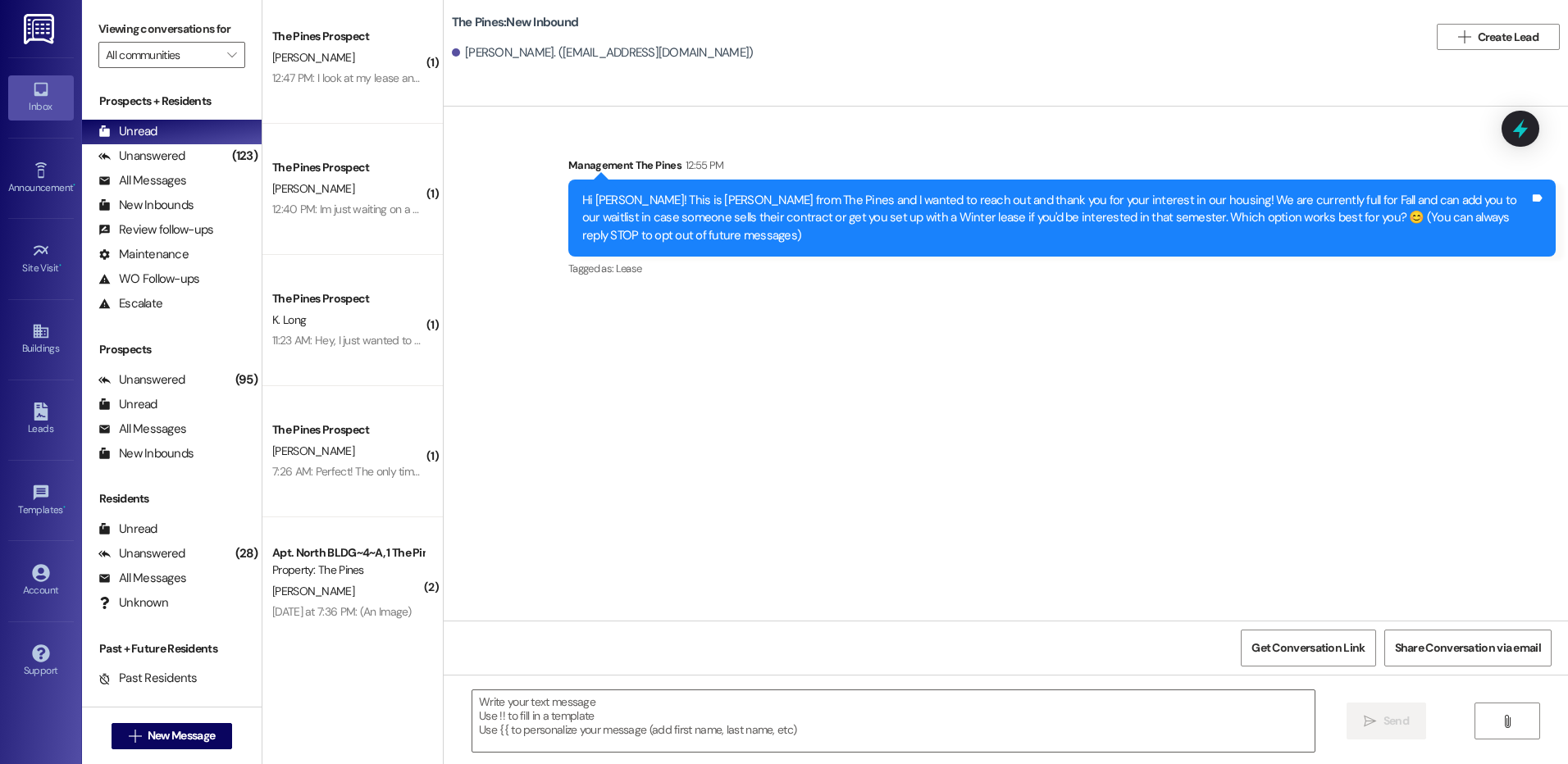
scroll to position [8, 0]
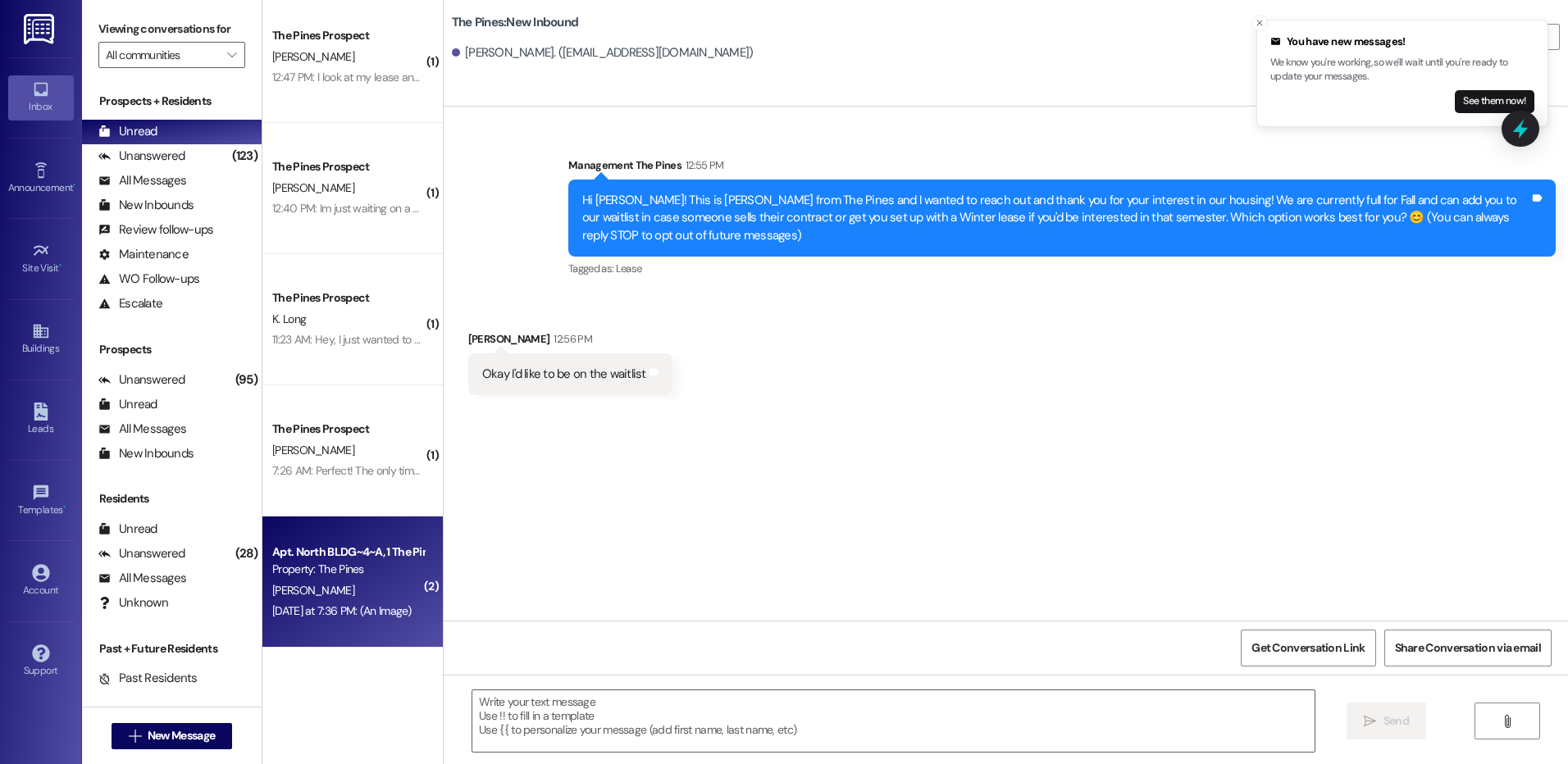
click at [351, 560] on div "Apt. North BLDG~4~A, 1 The Pines (Women's) North" at bounding box center [348, 552] width 152 height 17
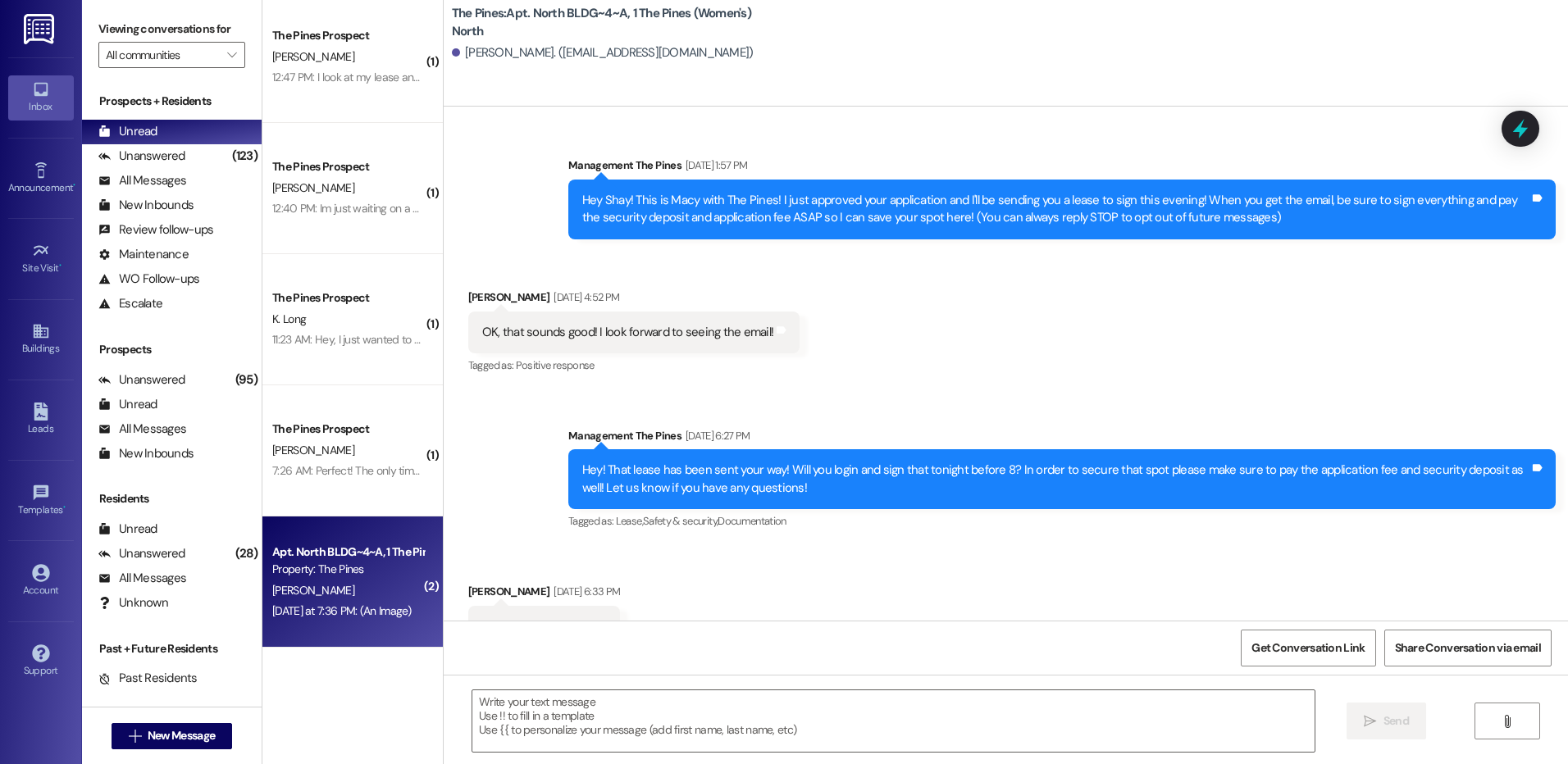
scroll to position [42297, 0]
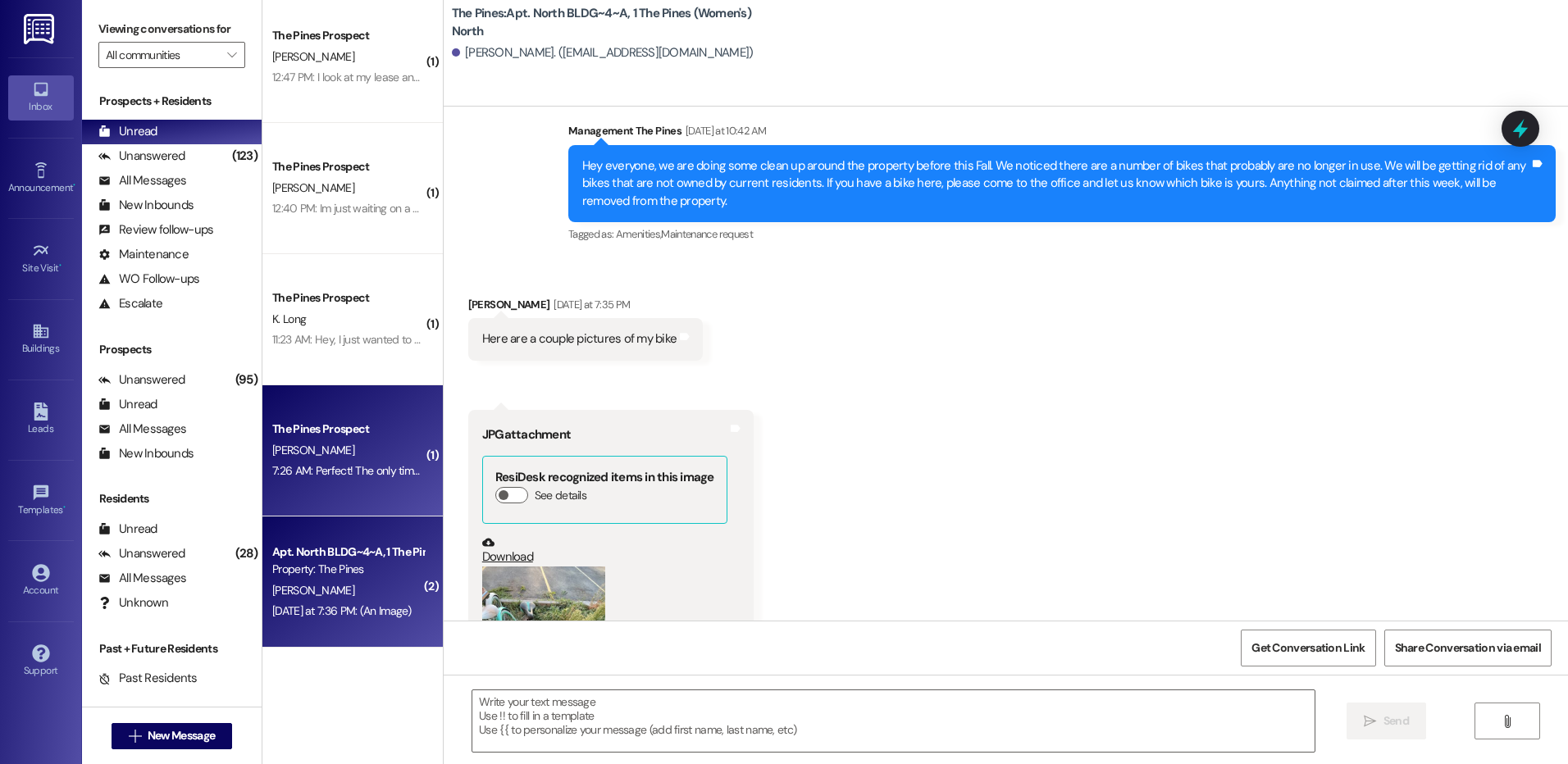
click at [329, 437] on div "The Pines Prospect" at bounding box center [348, 429] width 152 height 17
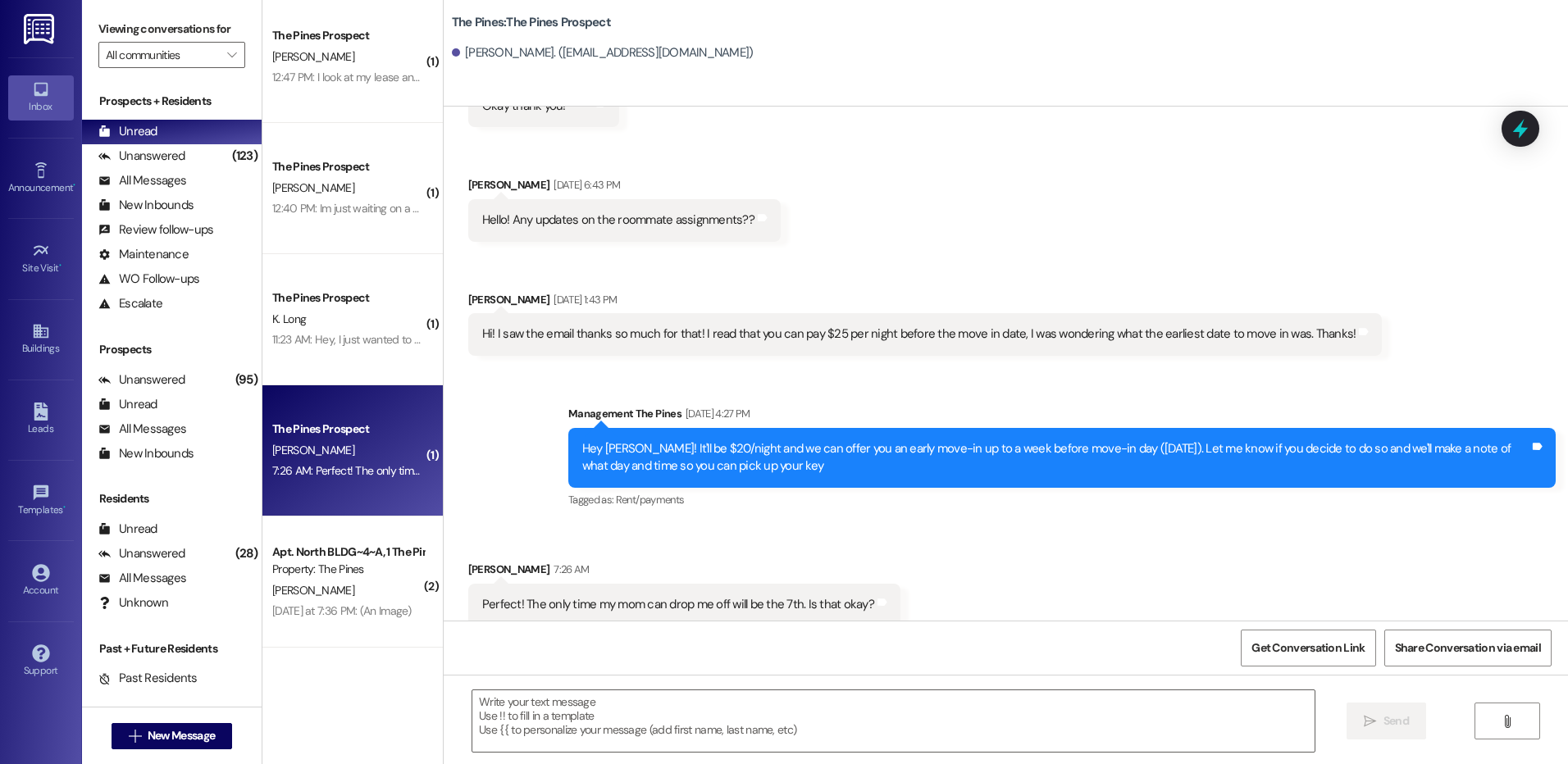
scroll to position [3351, 0]
click at [768, 705] on textarea at bounding box center [893, 721] width 841 height 61
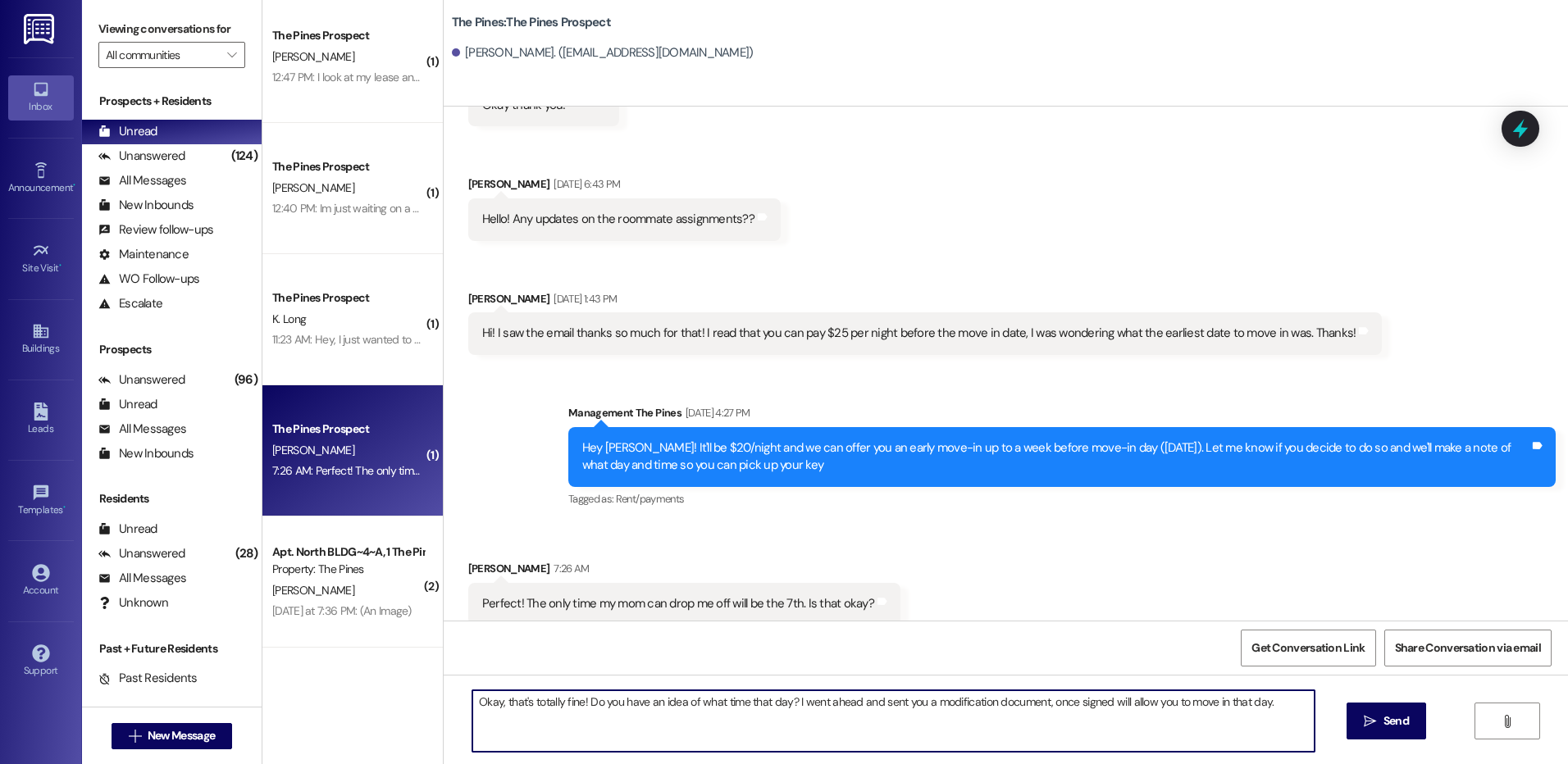
drag, startPoint x: 579, startPoint y: 707, endPoint x: 783, endPoint y: 713, distance: 204.1
click at [783, 713] on textarea "Okay, that's totally fine! Do you have an idea of what time that day? I went ah…" at bounding box center [893, 721] width 841 height 61
click at [1076, 705] on textarea "Okay, that's totally fine! I went ahead and sent you a modification document, o…" at bounding box center [893, 721] width 841 height 61
paste textarea "Do you have an idea of what time that day?"
click at [1200, 707] on textarea "Okay, that's totally fine! I went ahead and sent you a modification document, o…" at bounding box center [893, 721] width 841 height 61
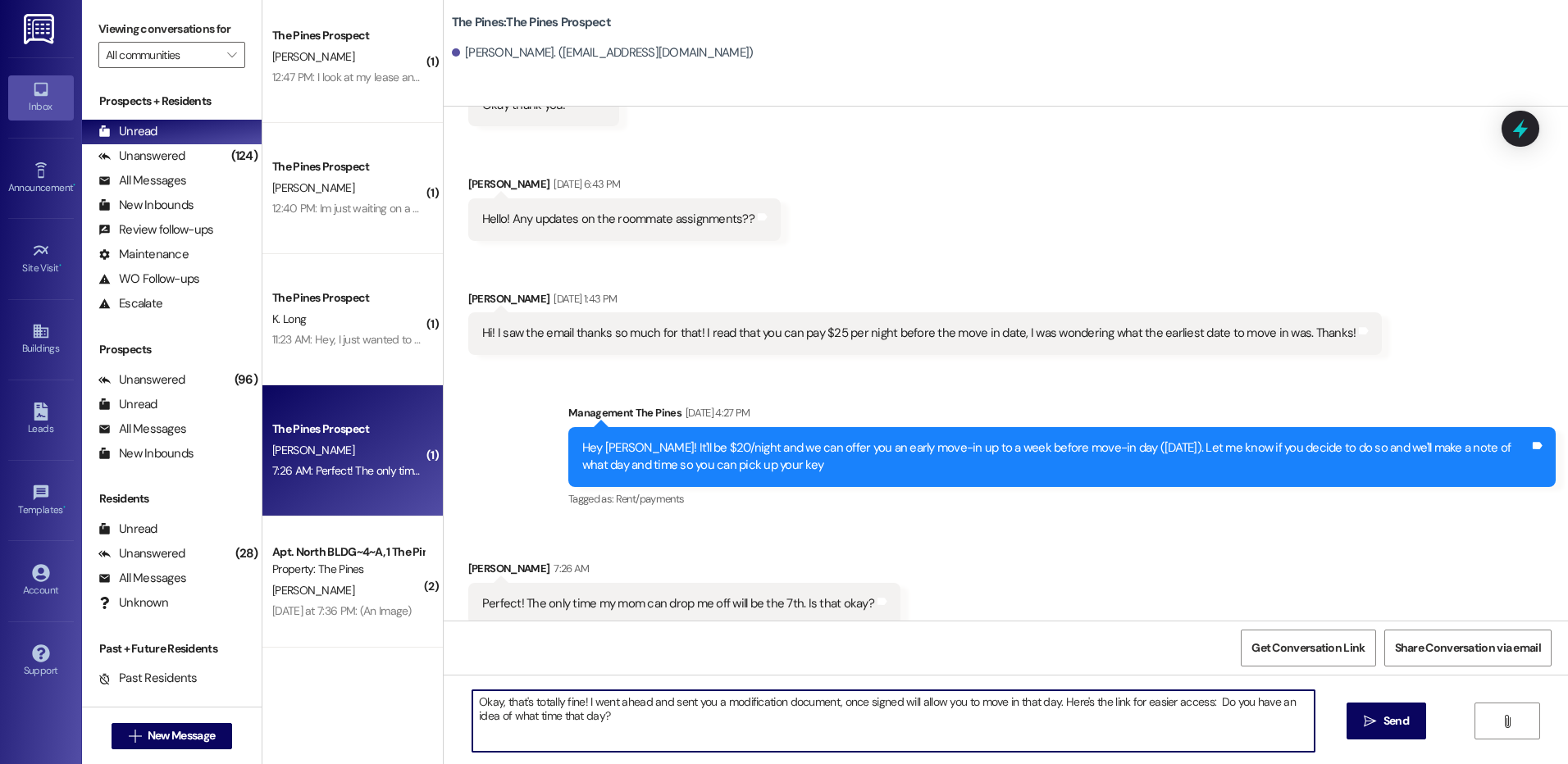
paste textarea "[URL][DOMAIN_NAME]"
click at [839, 721] on textarea "Okay, that's totally fine! I went ahead and sent you a modification document, o…" at bounding box center [893, 721] width 841 height 61
click at [1009, 707] on textarea "Okay, that's totally fine! I went ahead and sent you a modification document, o…" at bounding box center [893, 721] width 841 height 61
drag, startPoint x: 1008, startPoint y: 705, endPoint x: 1044, endPoint y: 708, distance: 36.1
click at [1044, 708] on textarea "Okay, that's totally fine! I went ahead and sent you a modification document, o…" at bounding box center [893, 721] width 841 height 61
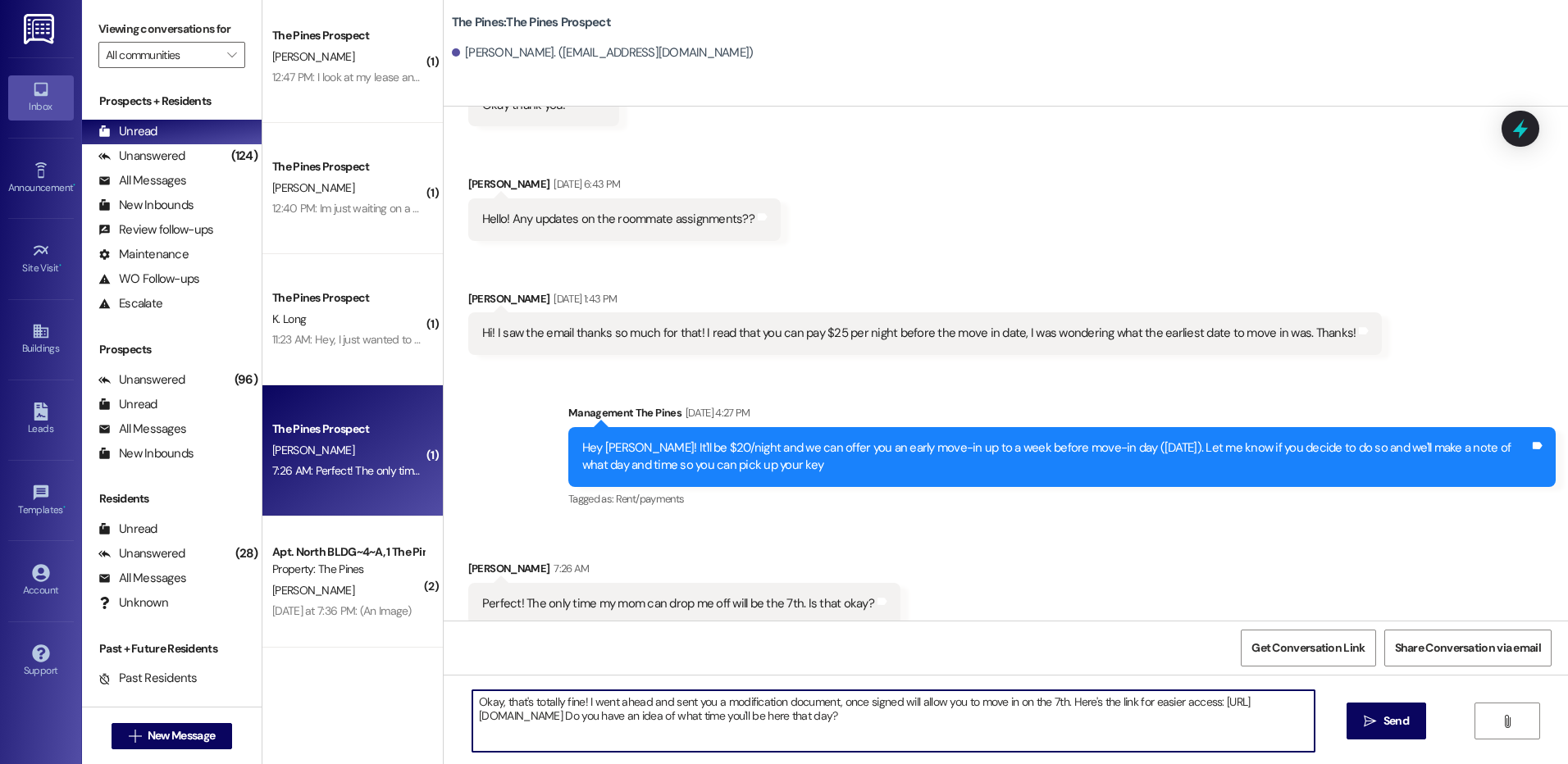
click at [1005, 720] on textarea "Okay, that's totally fine! I went ahead and sent you a modification document, o…" at bounding box center [893, 721] width 841 height 61
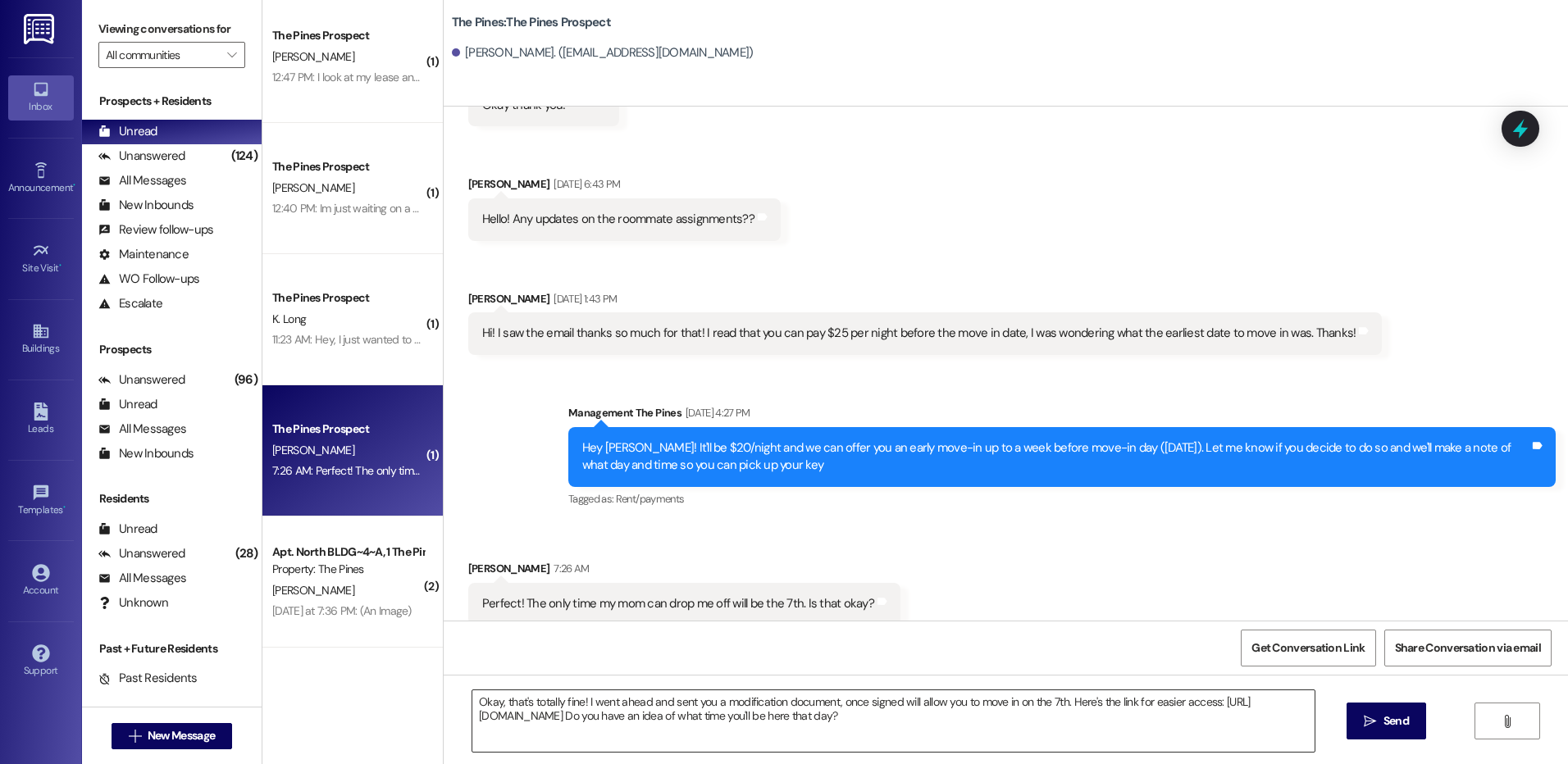
click at [1012, 721] on textarea "Okay, that's totally fine! I went ahead and sent you a modification document, o…" at bounding box center [893, 721] width 841 height 61
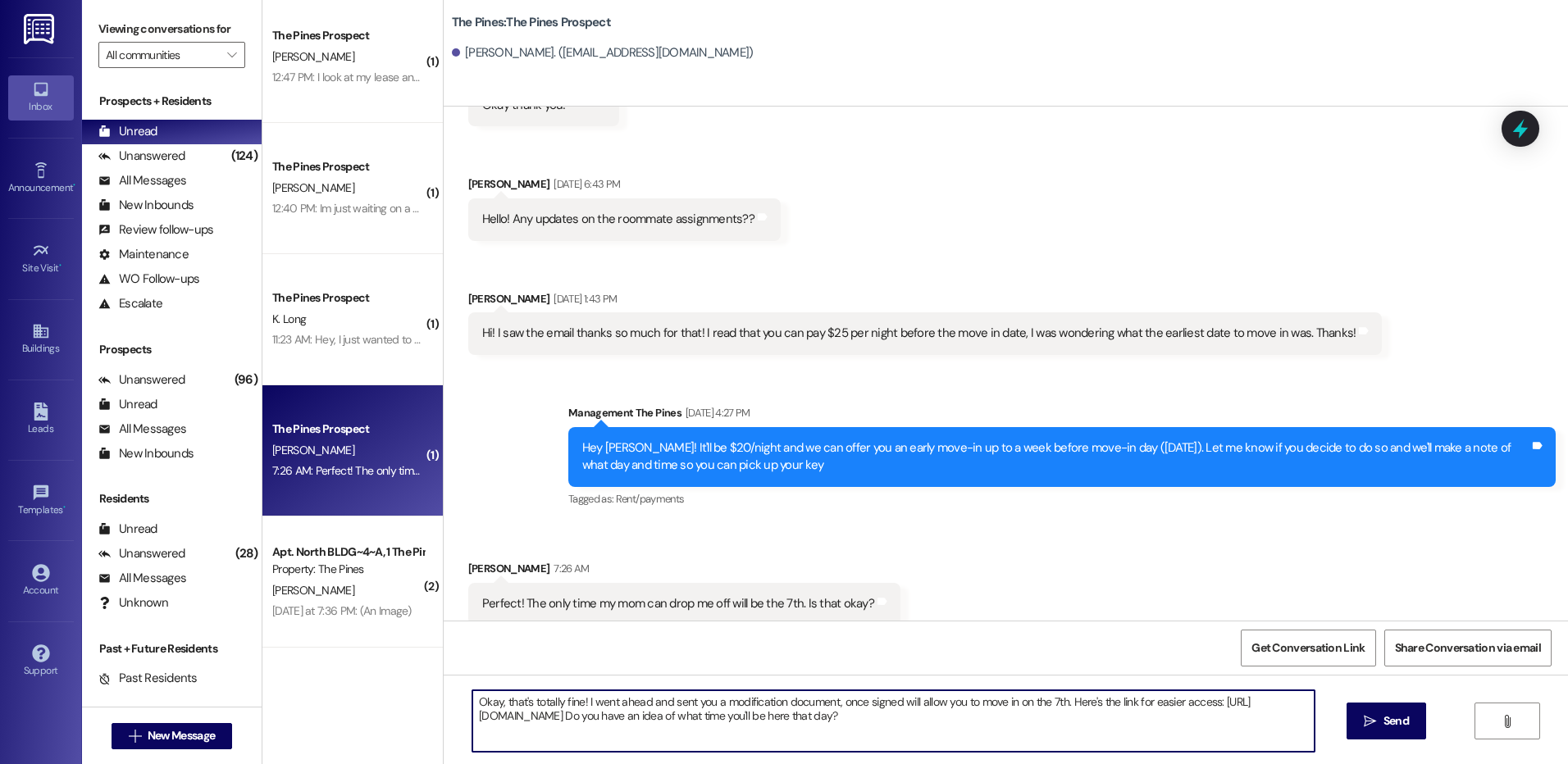
click at [1060, 706] on textarea "Okay, that's totally fine! I went ahead and sent you a modification document, o…" at bounding box center [893, 721] width 841 height 61
click at [893, 706] on textarea "Okay, that's totally fine! I went ahead and sent you a modification document, o…" at bounding box center [893, 721] width 841 height 61
click at [1025, 725] on textarea "Okay, that's totally fine! I went ahead and sent you a modification document, o…" at bounding box center [893, 721] width 841 height 61
type textarea "Okay, that's totally fine! I went ahead and sent you a modification document, o…"
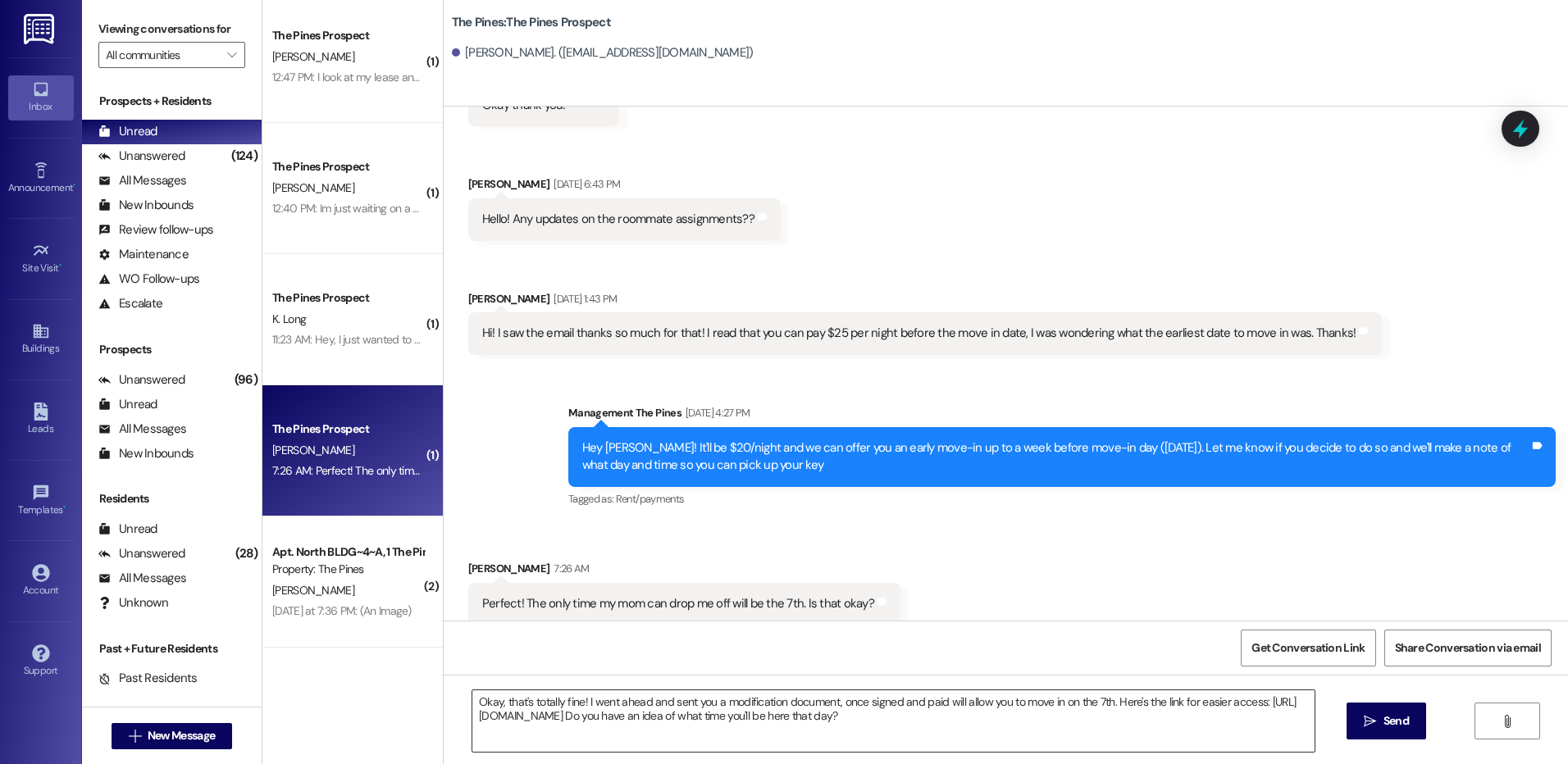
click at [1036, 721] on textarea "Okay, that's totally fine! I went ahead and sent you a modification document, o…" at bounding box center [893, 721] width 841 height 61
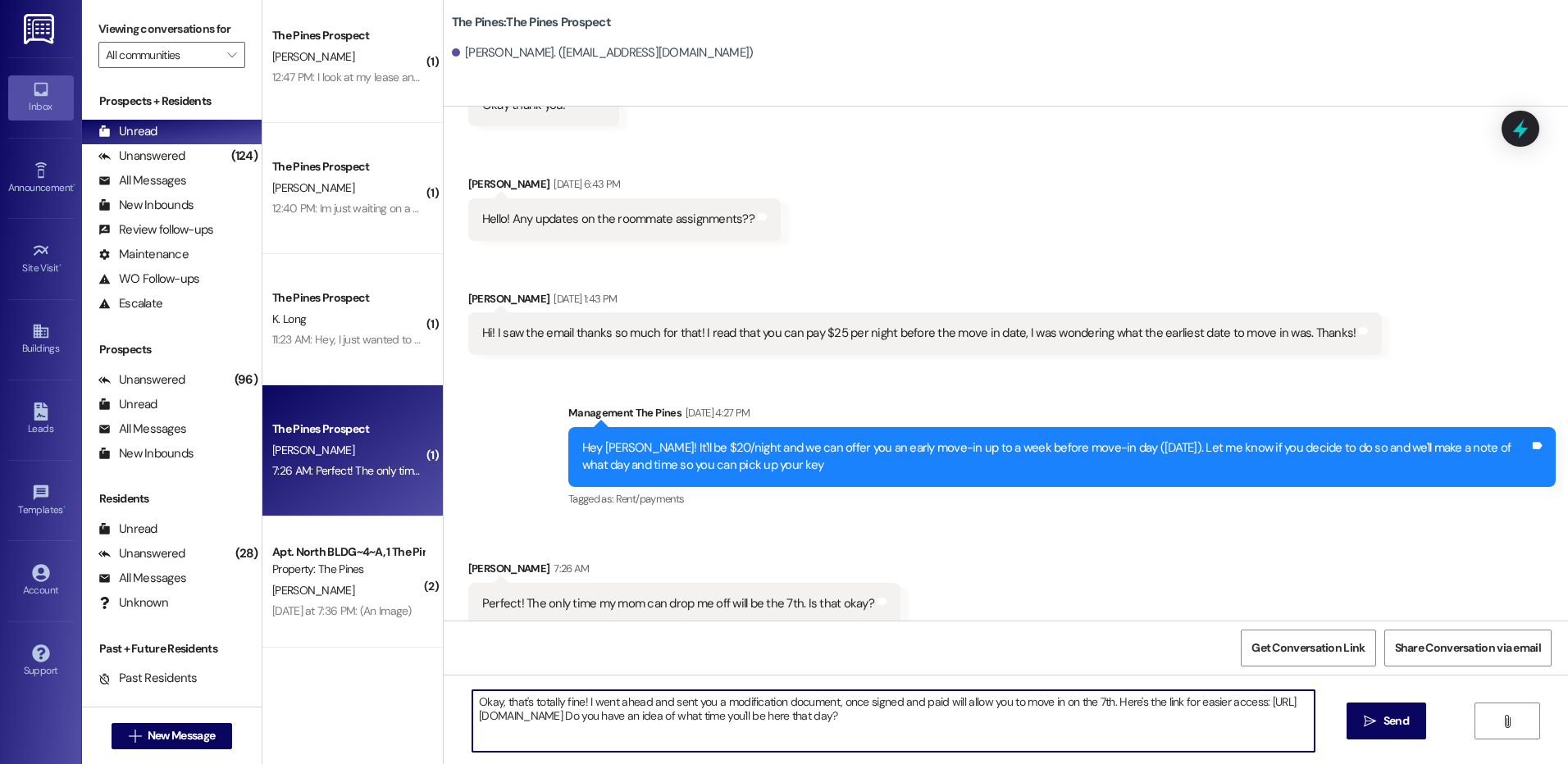
click at [1016, 718] on textarea "Okay, that's totally fine! I went ahead and sent you a modification document, o…" at bounding box center [893, 721] width 841 height 61
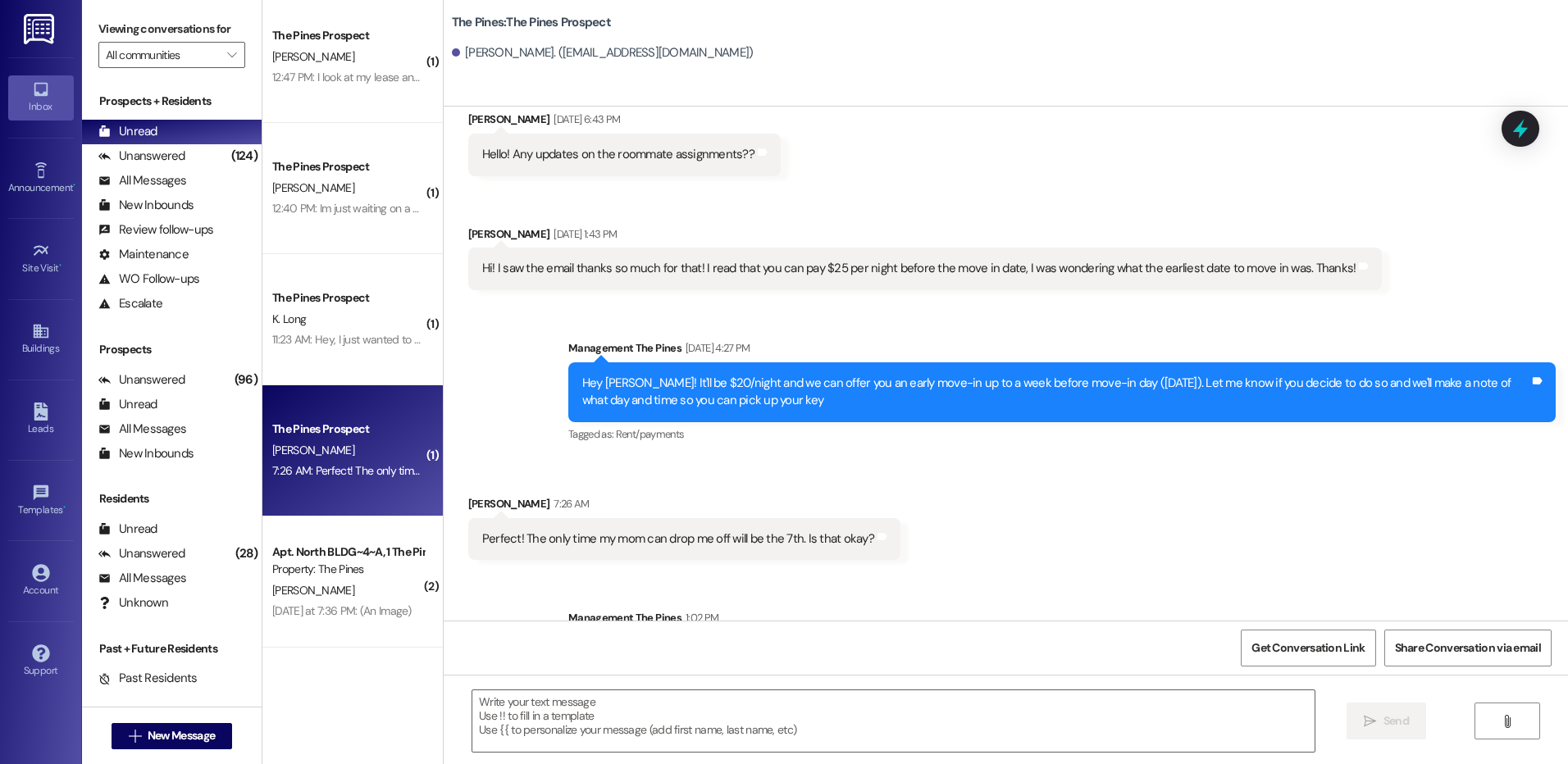
scroll to position [3482, 0]
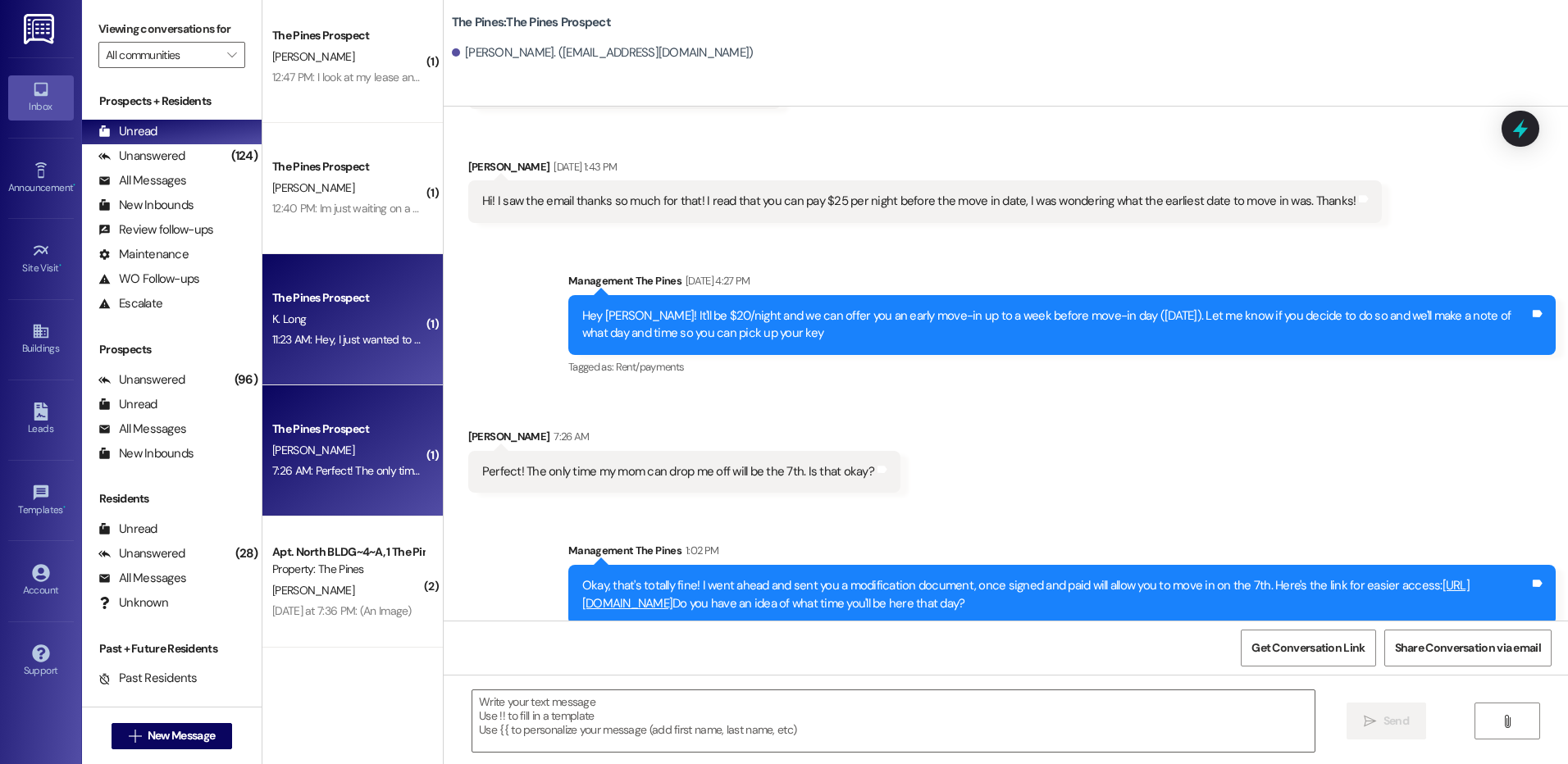
click at [354, 311] on div "K. Long" at bounding box center [348, 319] width 155 height 20
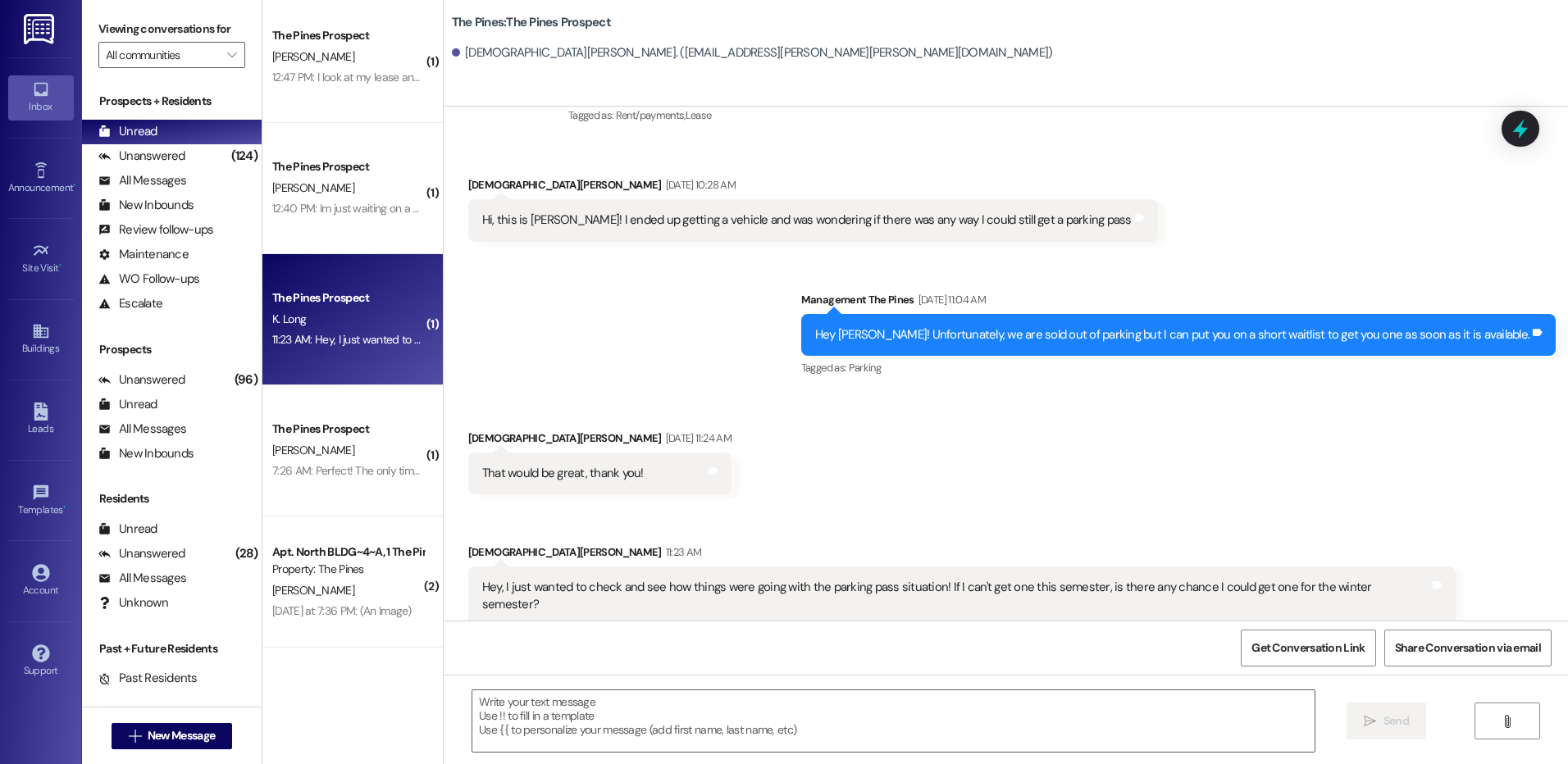
scroll to position [548, 0]
click at [1097, 719] on textarea at bounding box center [893, 721] width 841 height 61
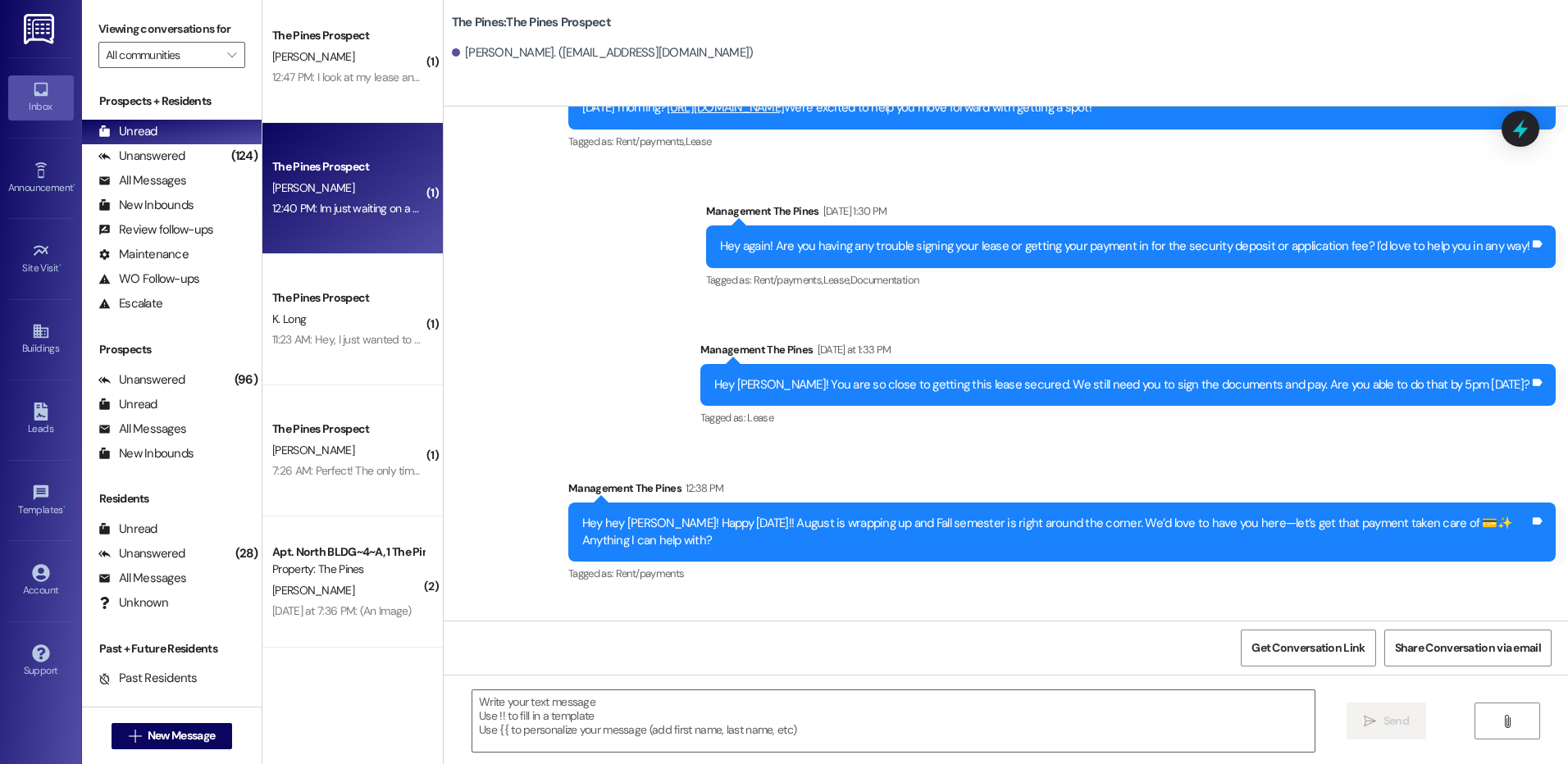
scroll to position [815, 0]
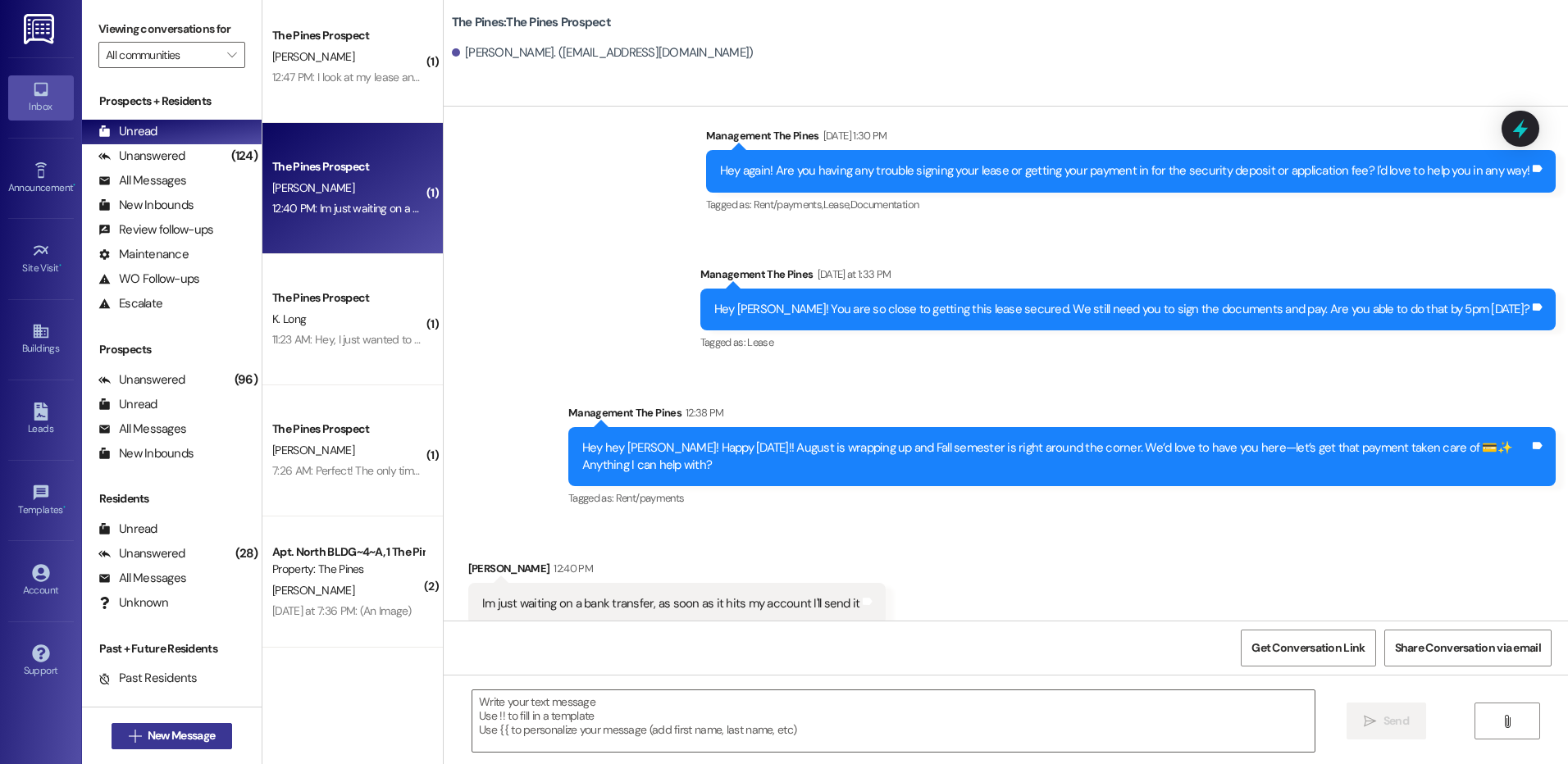
click at [162, 740] on span "New Message" at bounding box center [181, 736] width 67 height 17
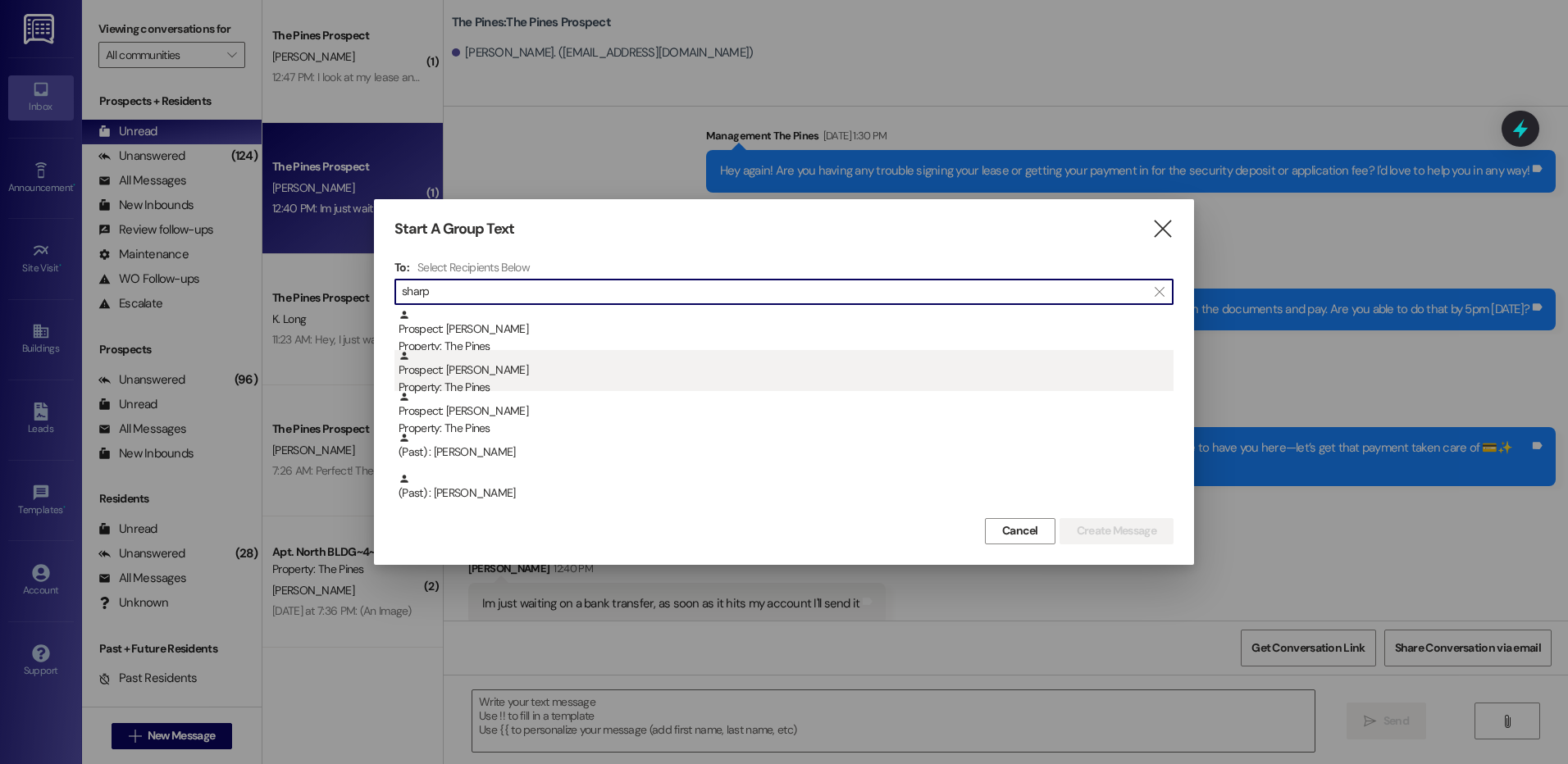
type input "sharp"
click at [642, 364] on div "Prospect: [PERSON_NAME] Property: The Pines" at bounding box center [785, 374] width 775 height 47
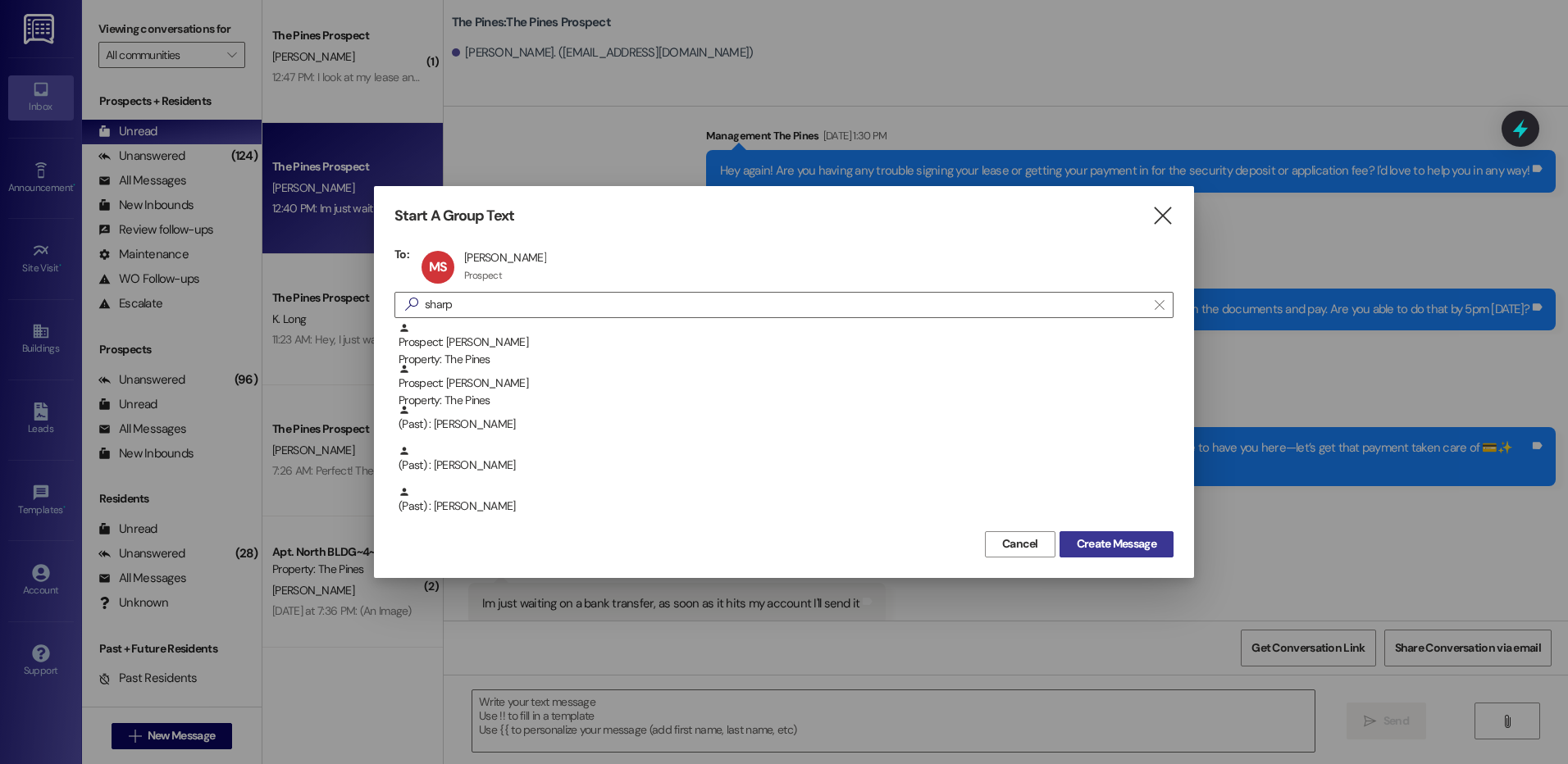
click at [1110, 539] on span "Create Message" at bounding box center [1116, 543] width 80 height 17
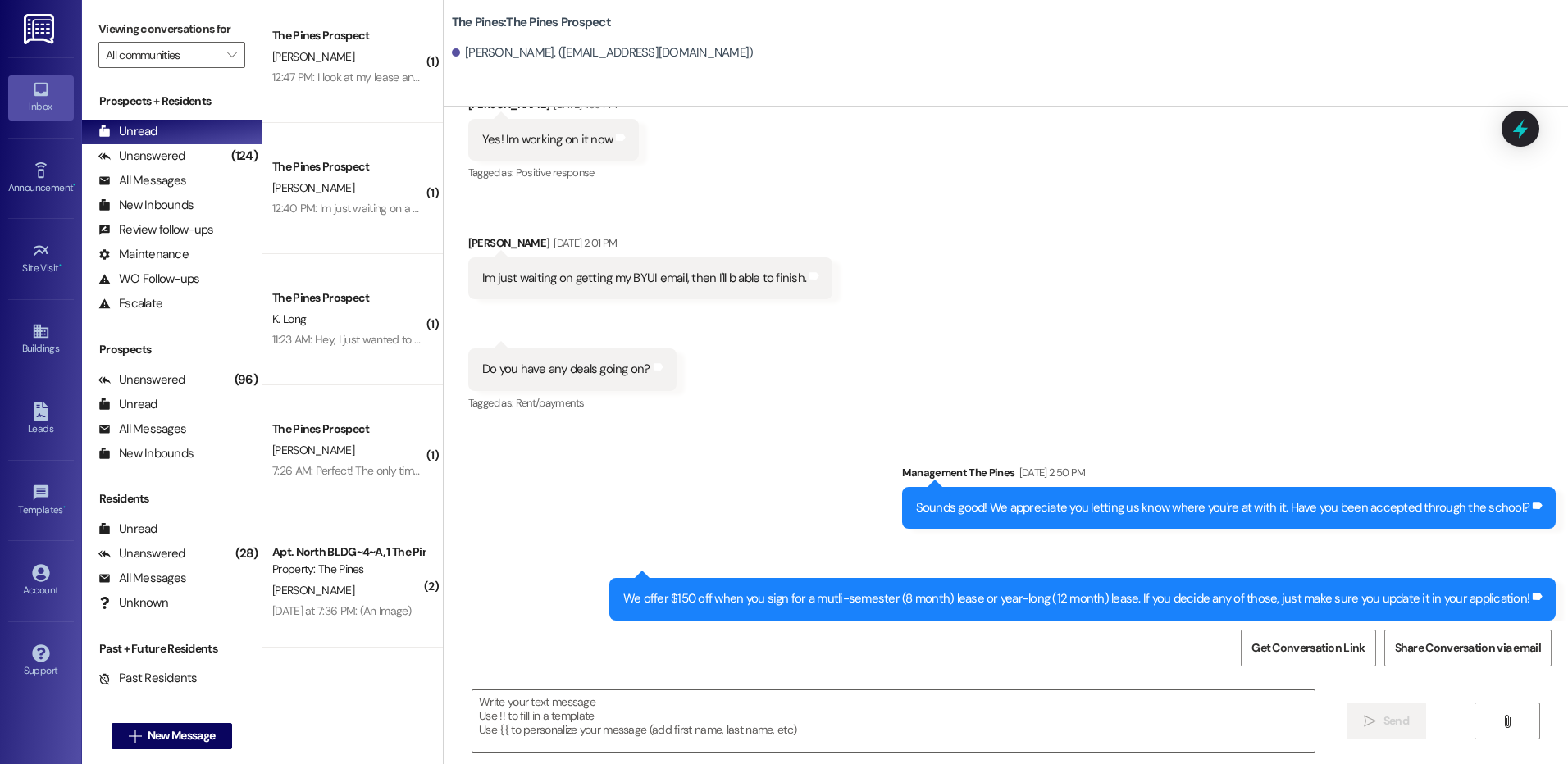
scroll to position [3558, 0]
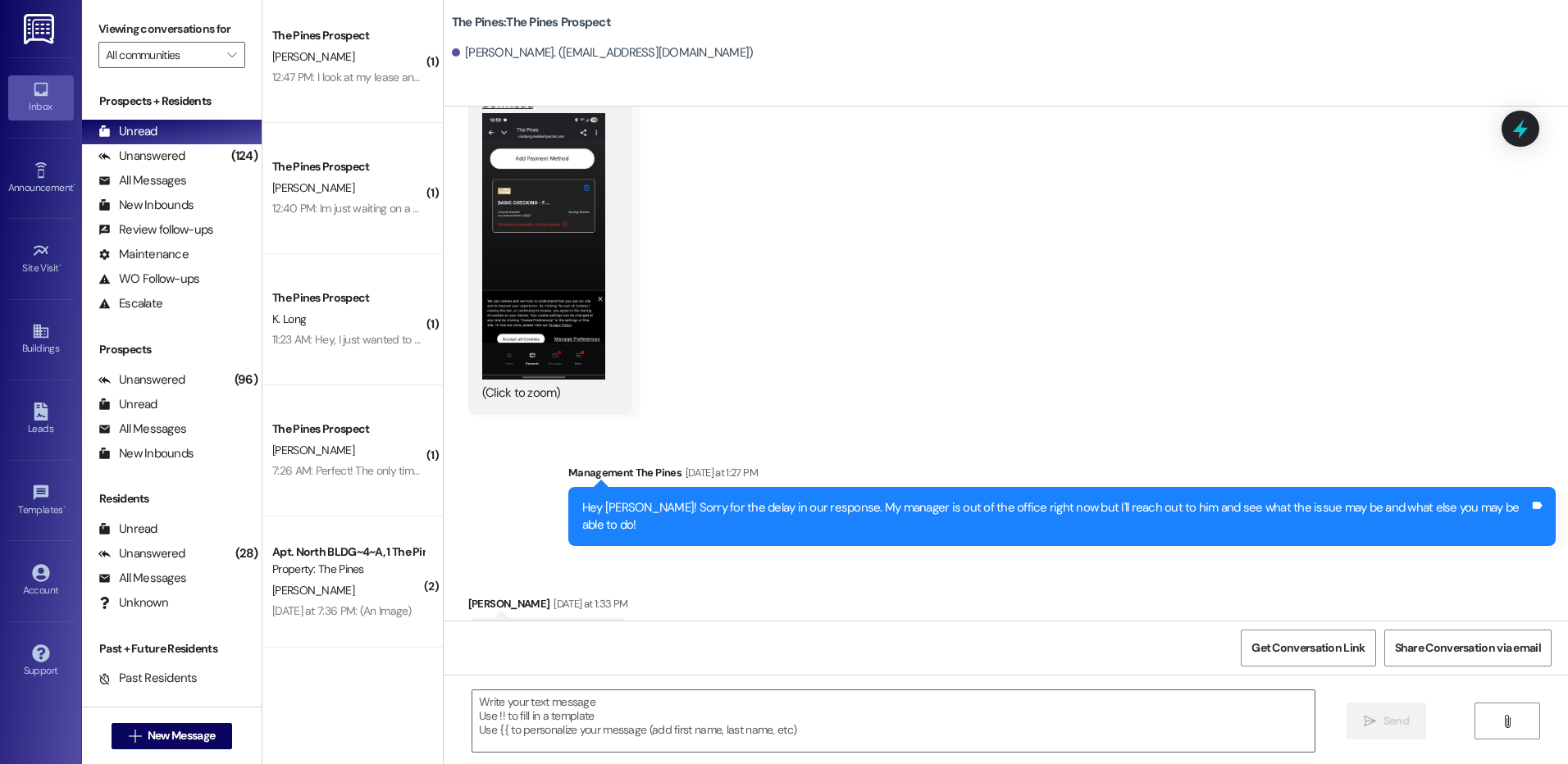
click at [502, 227] on button "Zoom image" at bounding box center [543, 247] width 123 height 266
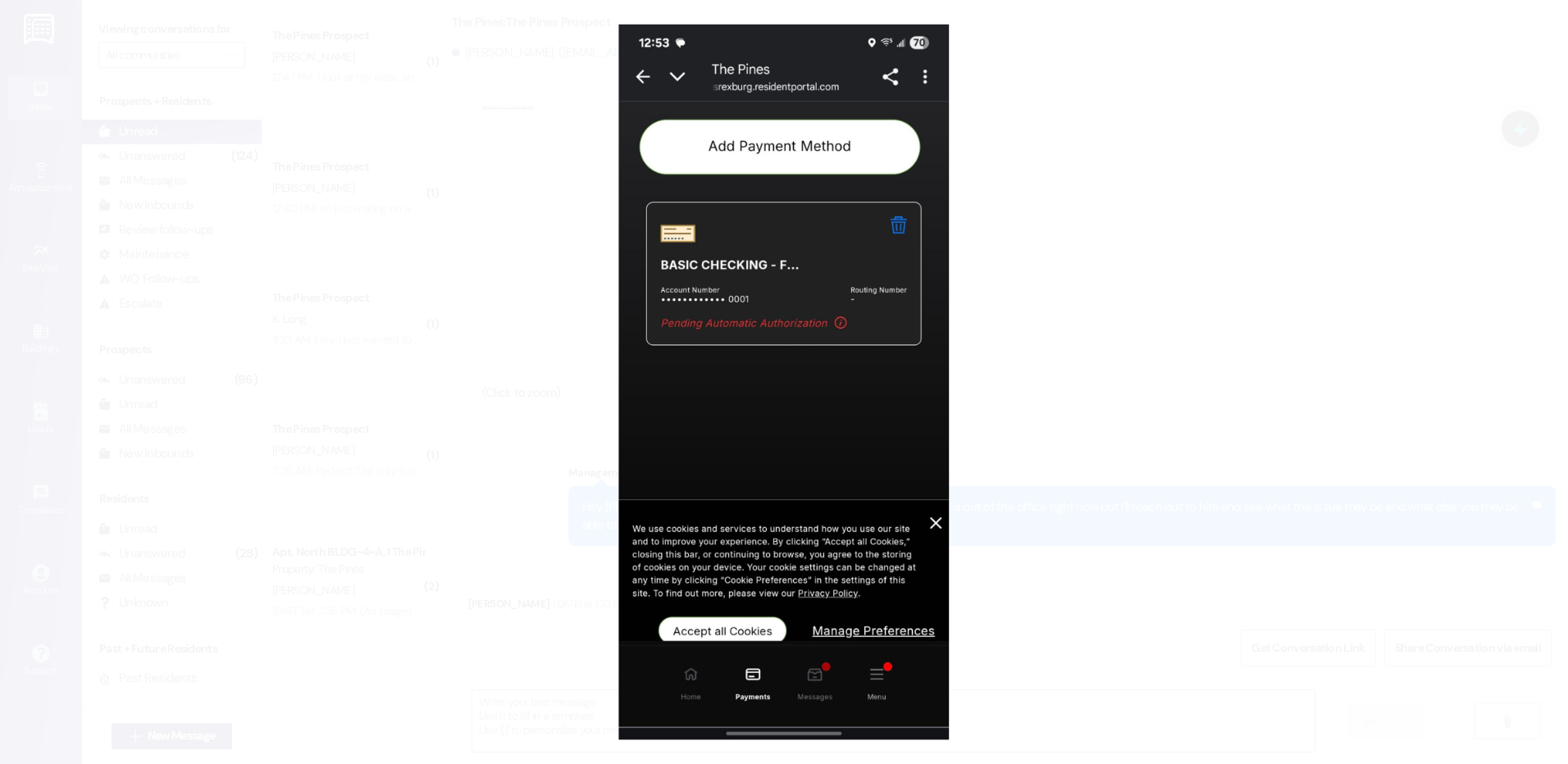
click at [1034, 362] on button "Unzoom image" at bounding box center [784, 382] width 1568 height 764
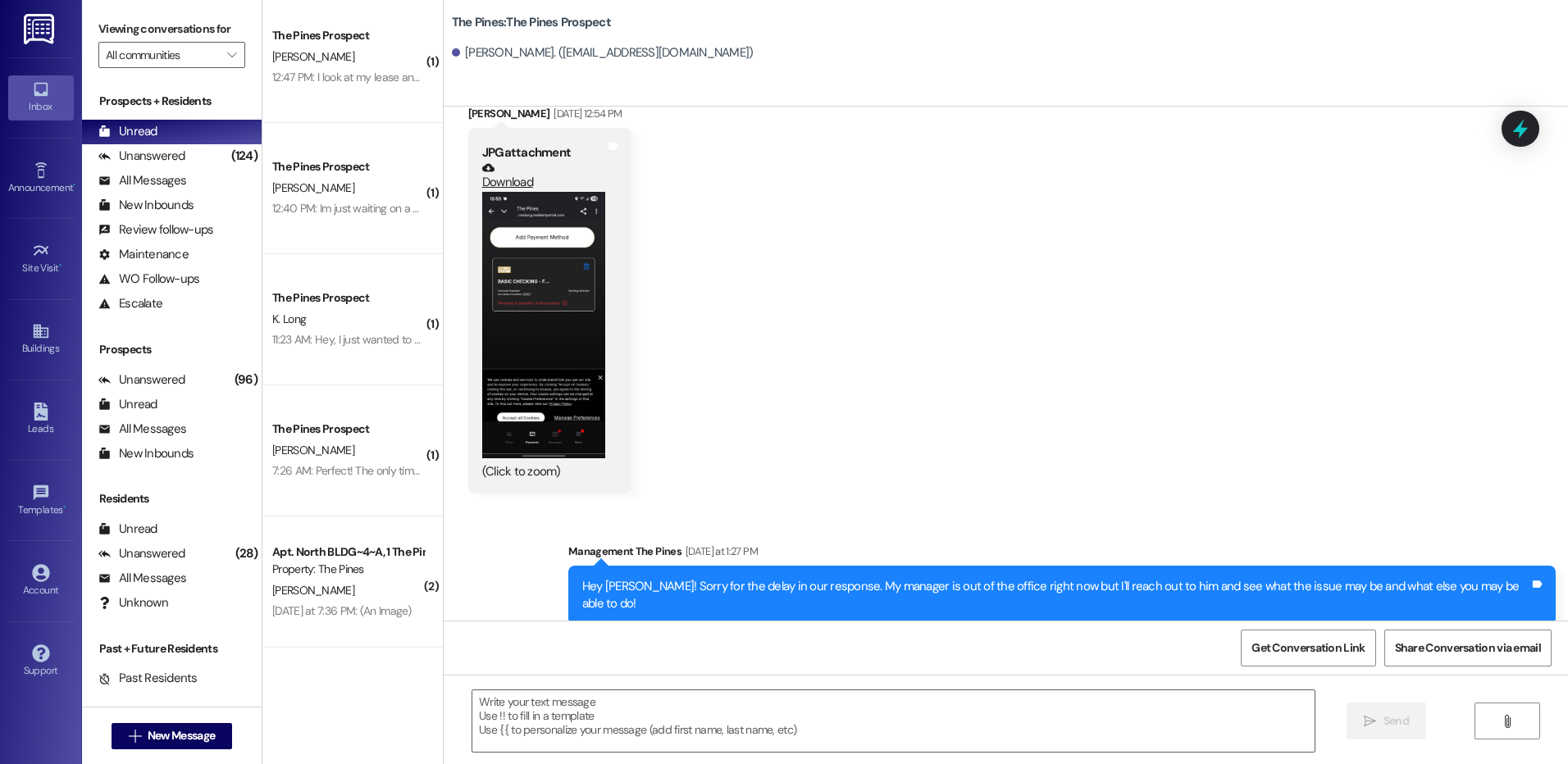
scroll to position [3395, 0]
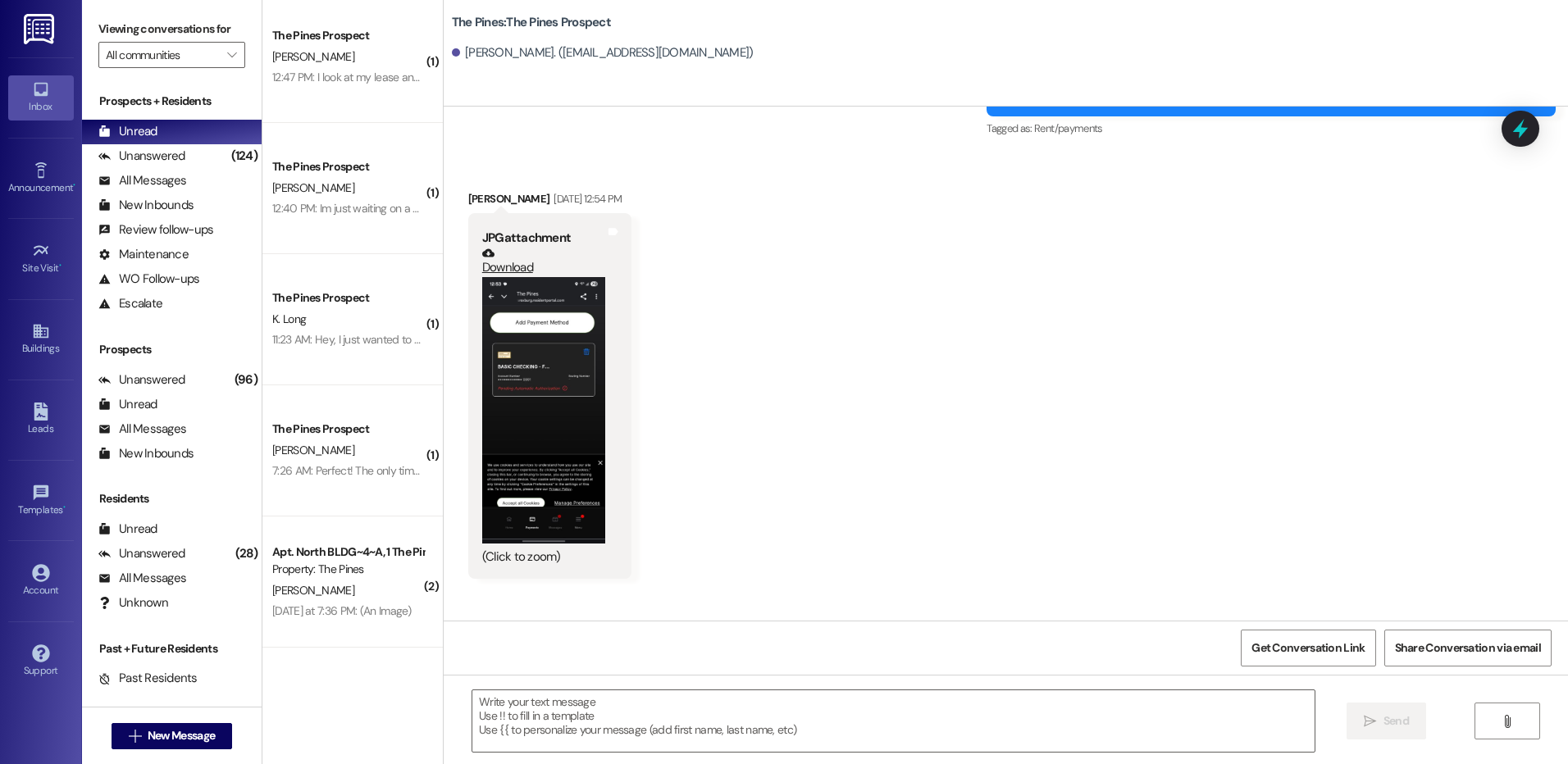
click at [545, 406] on button "Zoom image" at bounding box center [543, 410] width 123 height 266
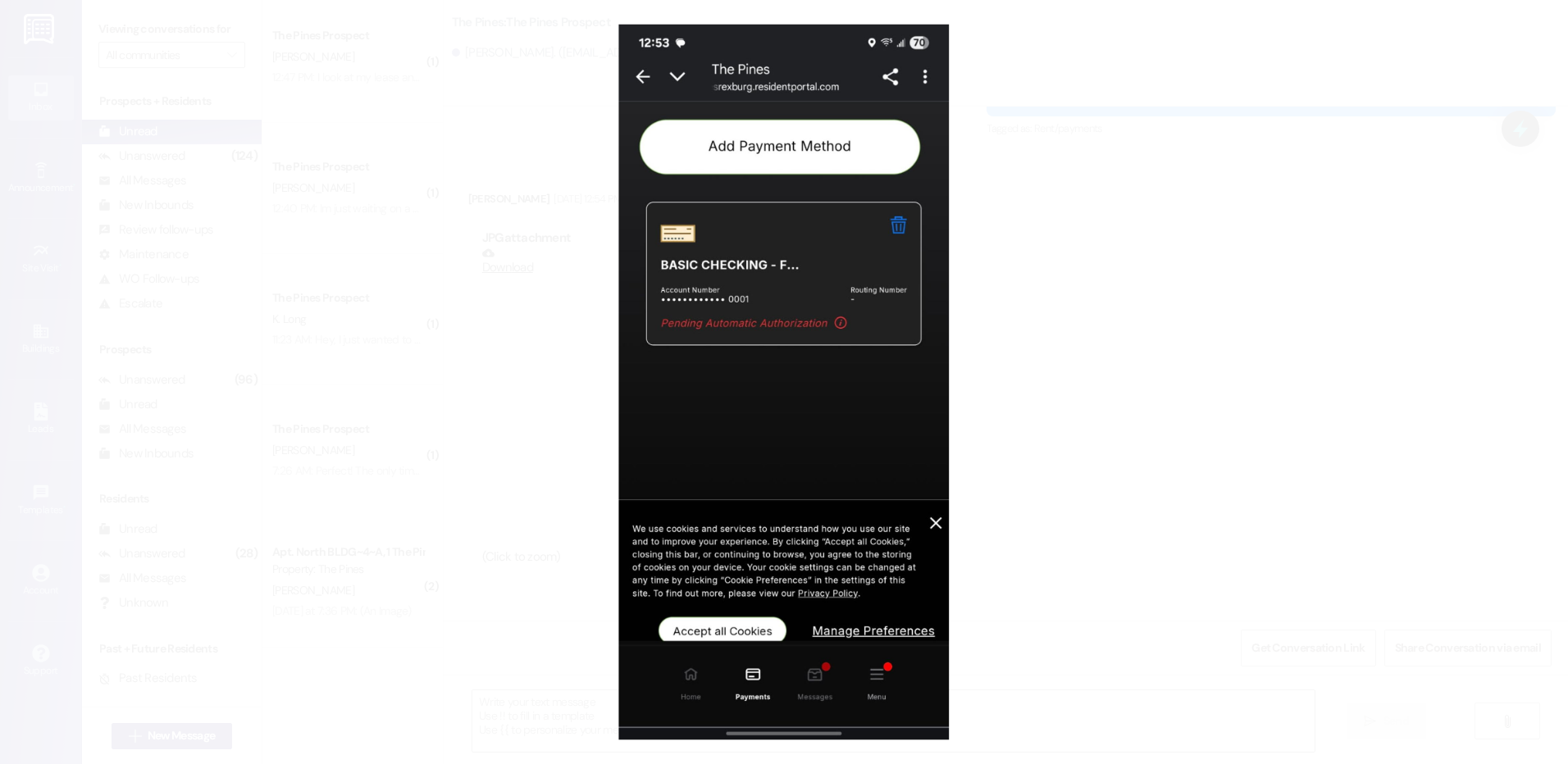
drag, startPoint x: 855, startPoint y: 337, endPoint x: 1043, endPoint y: 243, distance: 210.2
click at [1043, 243] on button "Unzoom image" at bounding box center [784, 382] width 1568 height 764
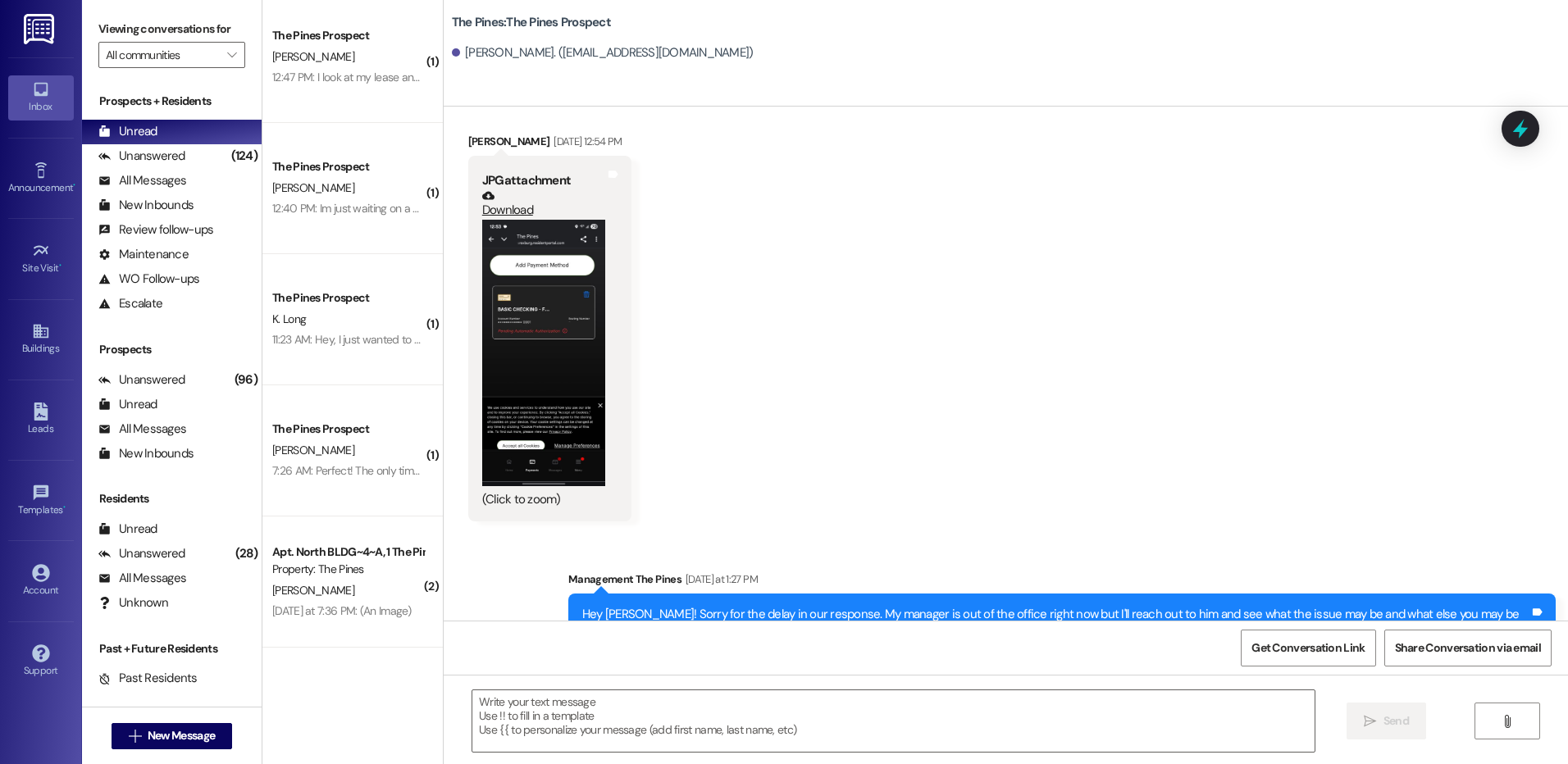
scroll to position [3558, 0]
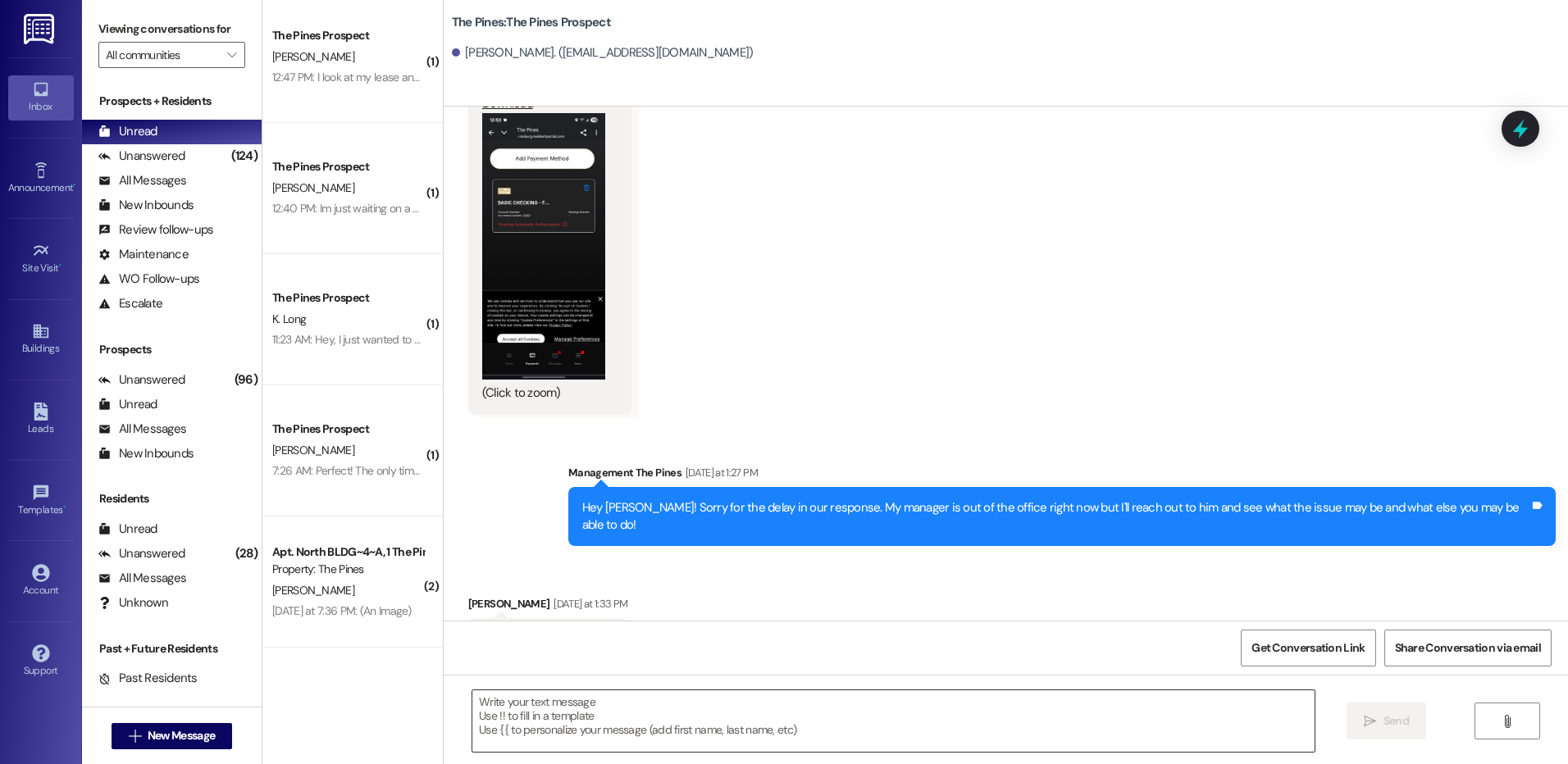
click at [1082, 704] on textarea at bounding box center [893, 721] width 841 height 61
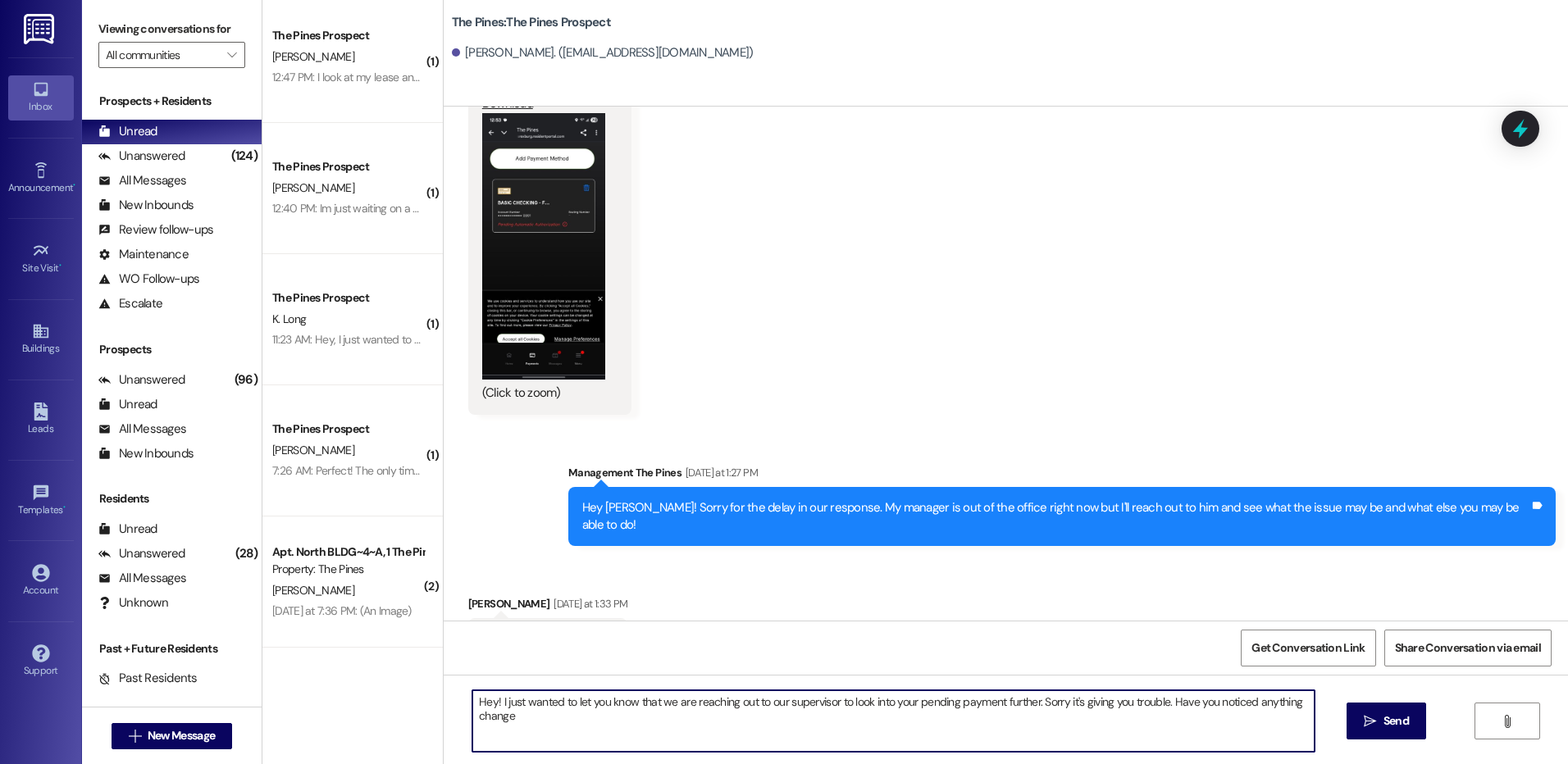
type textarea "Hey! I just wanted to let you know that we are reaching out to our supervisor t…"
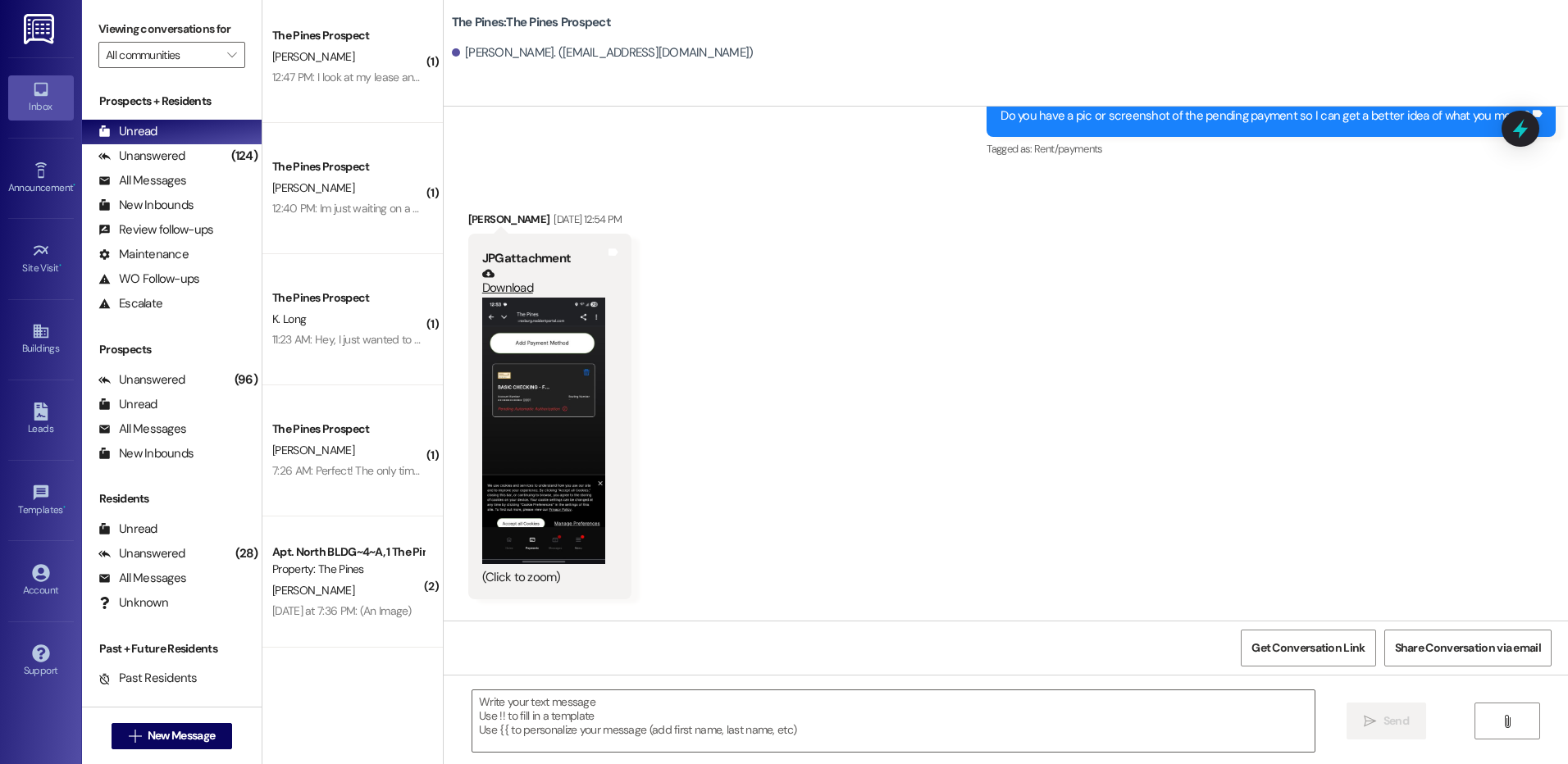
scroll to position [3345, 0]
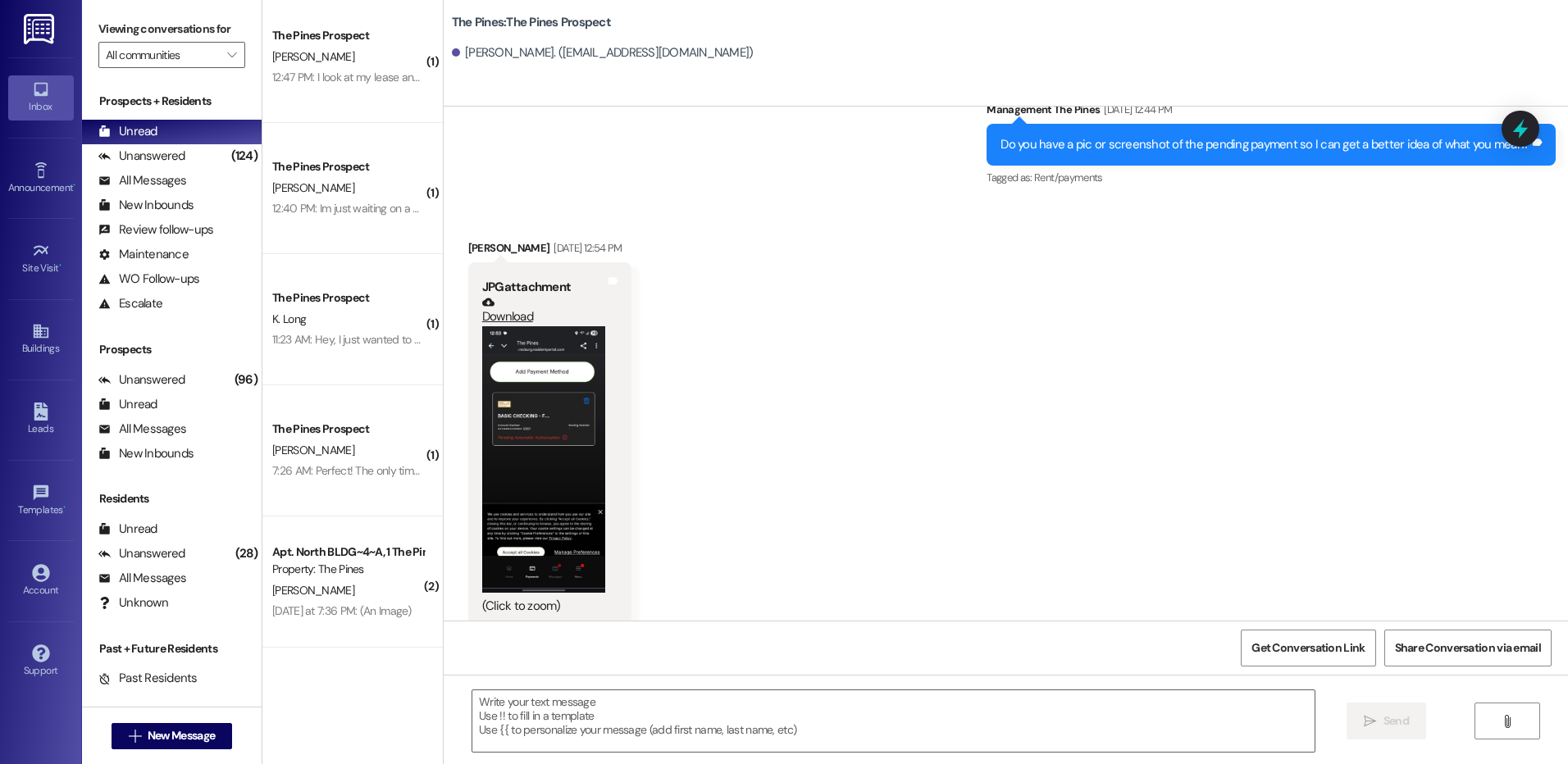
drag, startPoint x: 541, startPoint y: 422, endPoint x: 965, endPoint y: 254, distance: 456.1
click at [965, 254] on div "Received via SMS [PERSON_NAME] [DATE] 12:54 PM JPG attachment Download (Click t…" at bounding box center [1005, 421] width 1124 height 437
click at [502, 296] on link "Download" at bounding box center [543, 311] width 123 height 28
click at [540, 366] on button "Zoom image" at bounding box center [543, 460] width 123 height 266
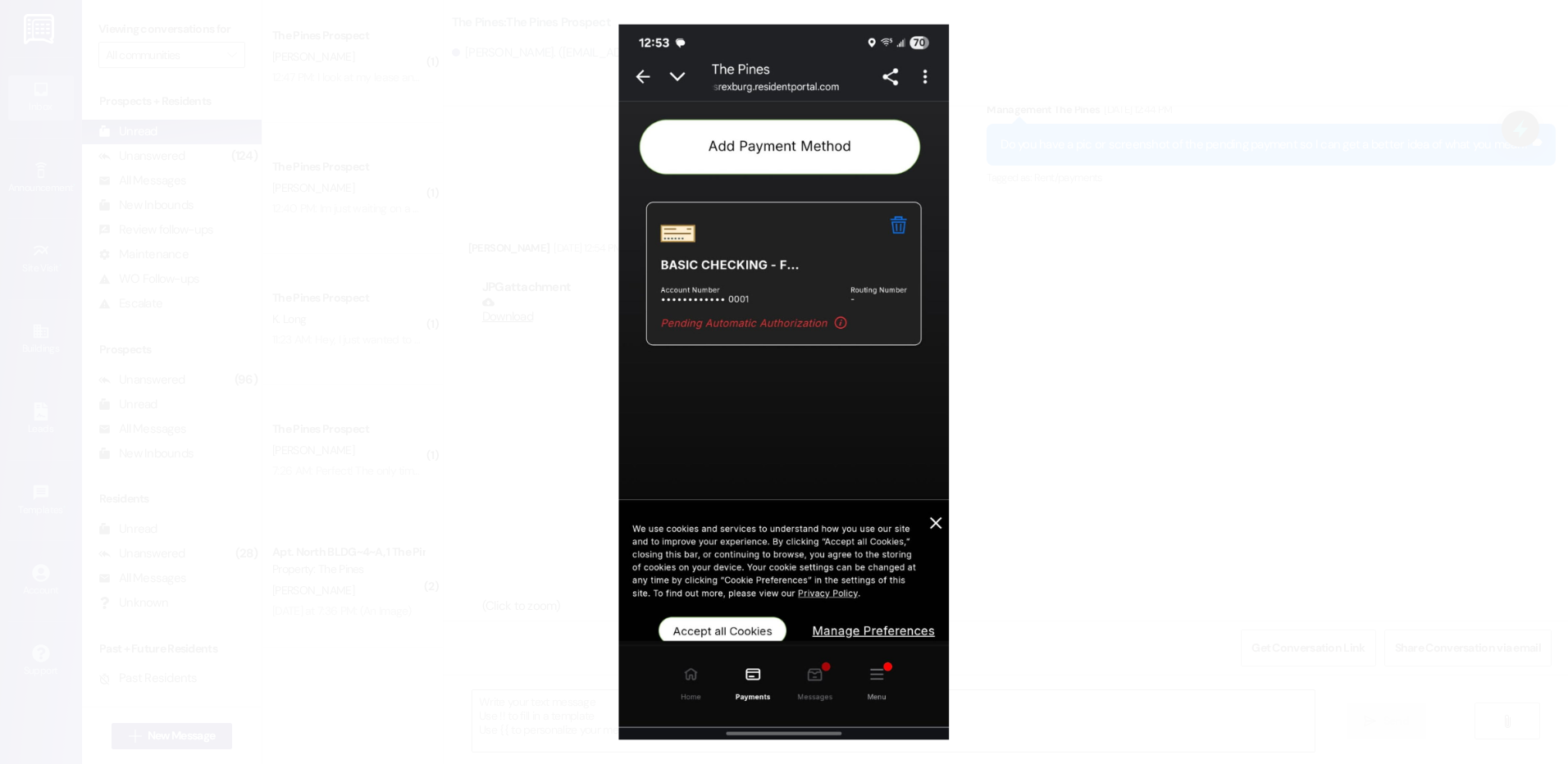
click at [1115, 118] on button "Unzoom image" at bounding box center [784, 382] width 1568 height 764
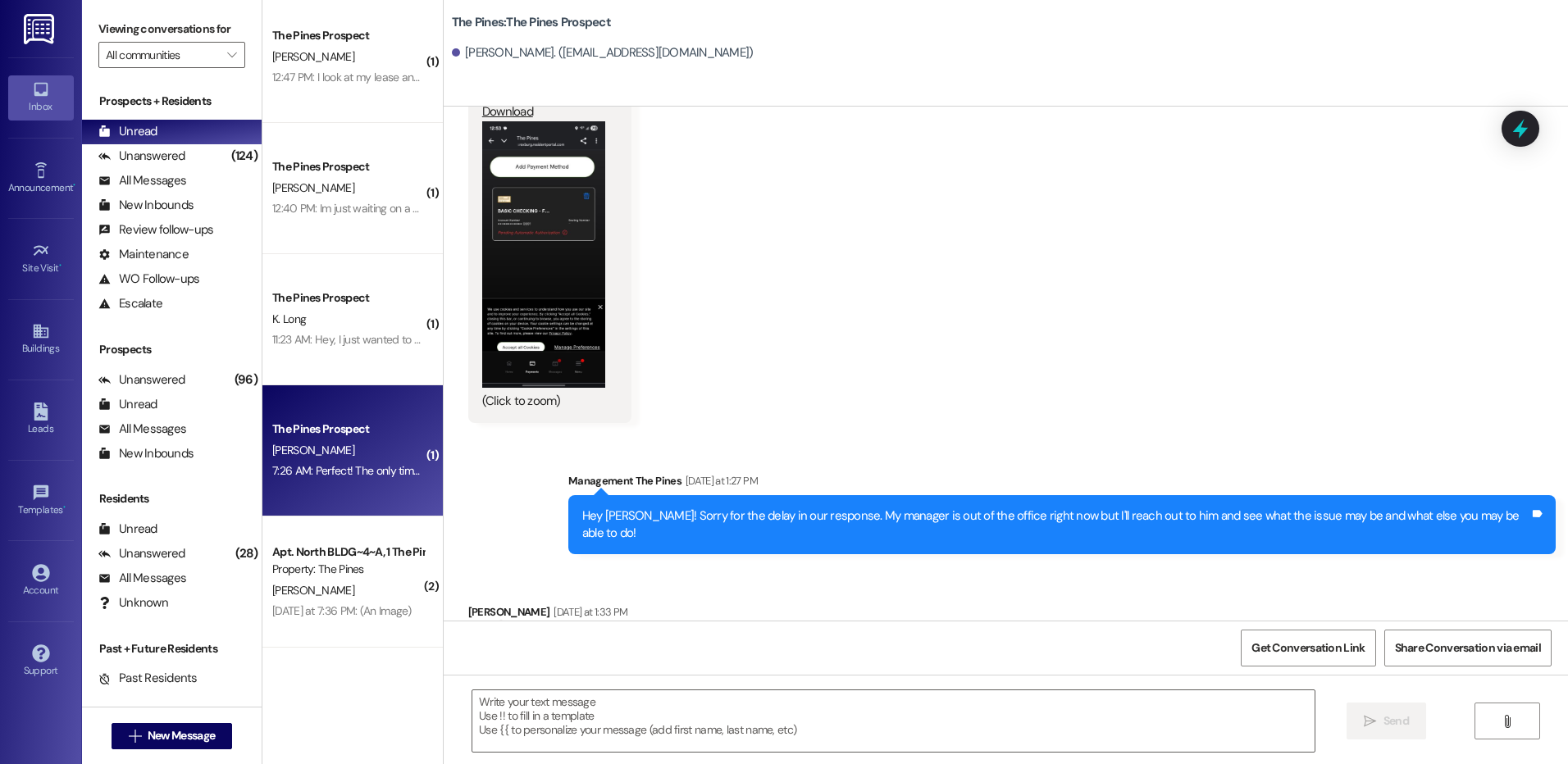
scroll to position [3674, 0]
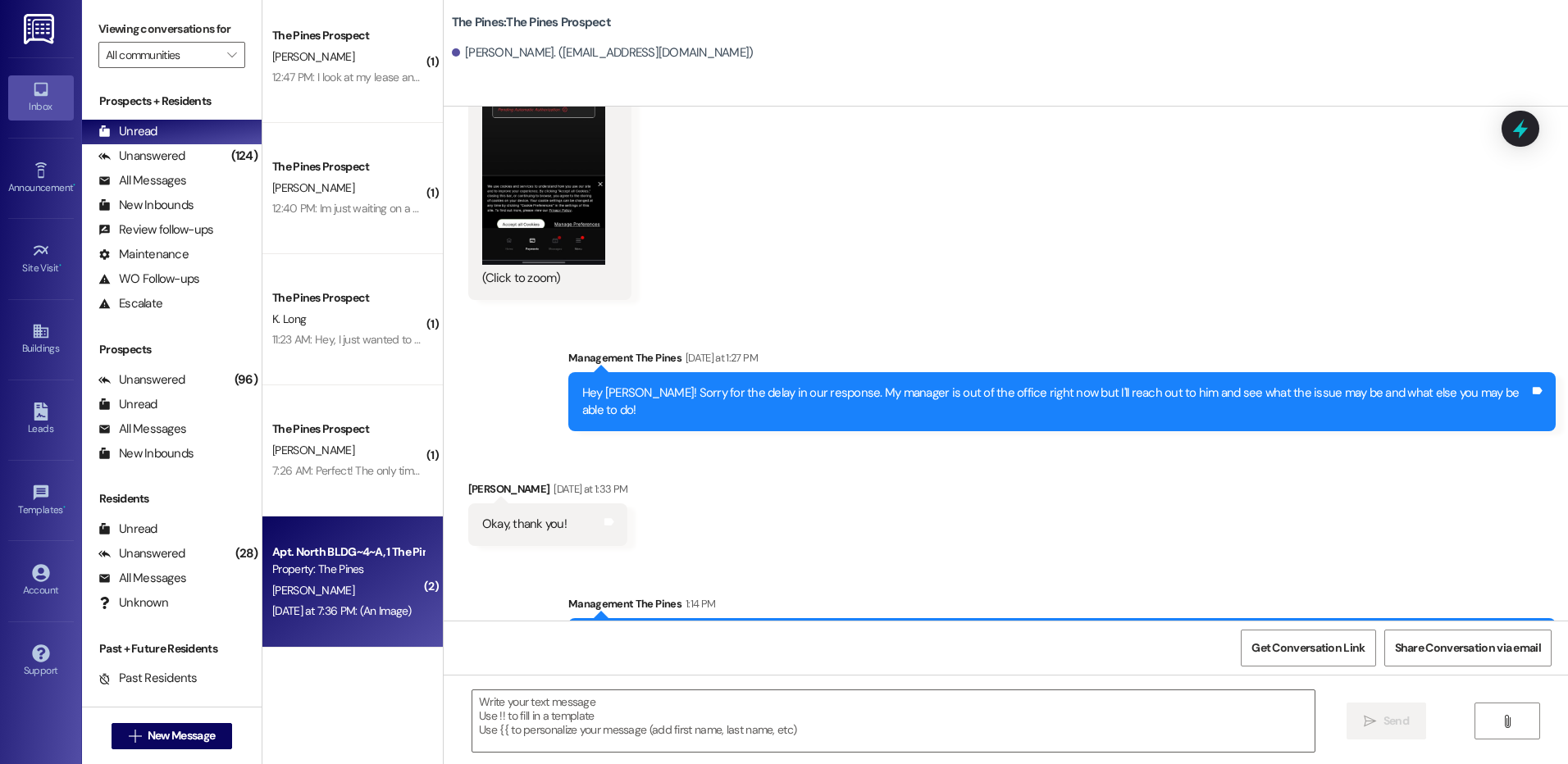
click at [338, 578] on div "Property: The Pines" at bounding box center [348, 569] width 152 height 17
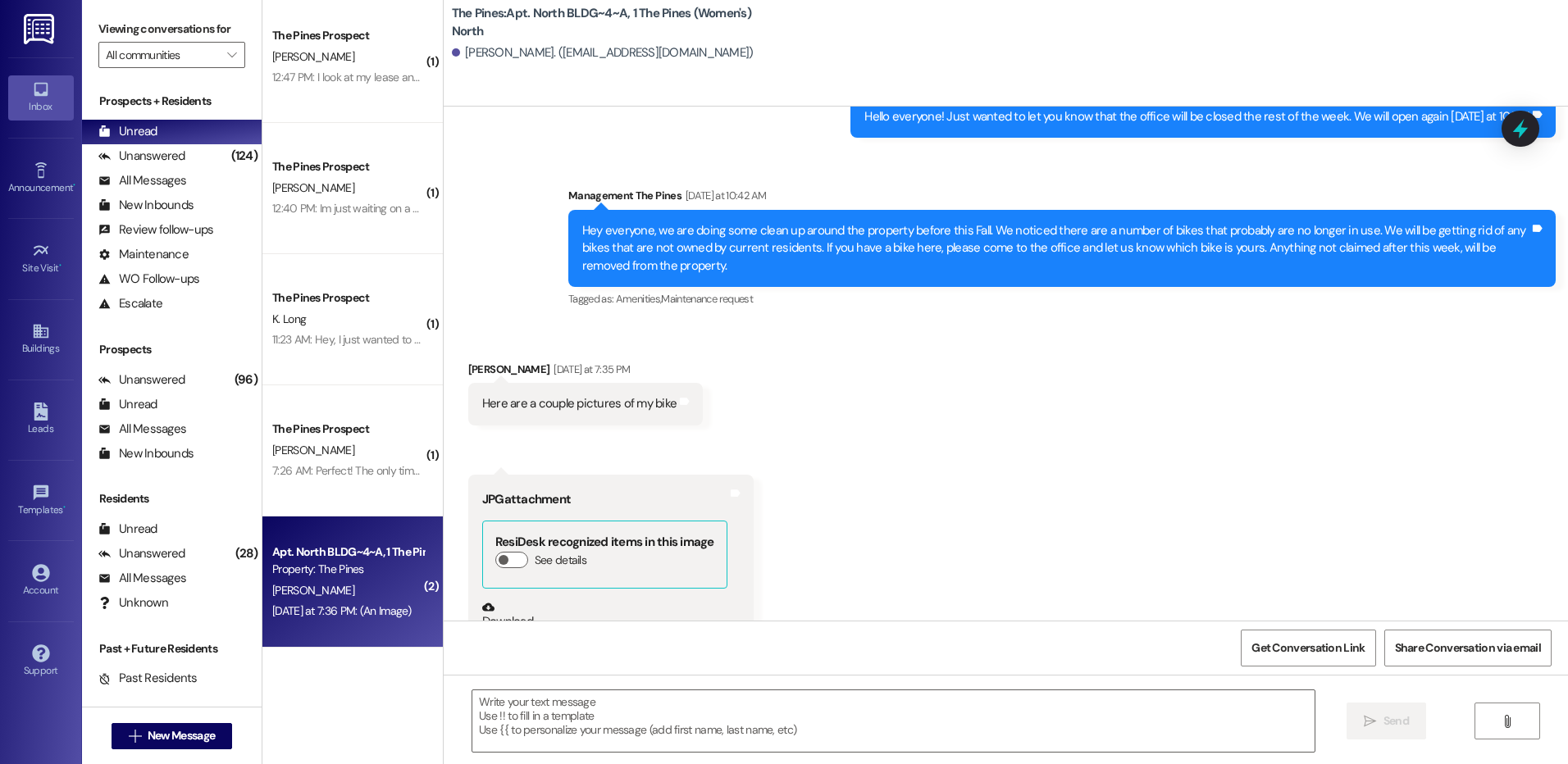
scroll to position [42297, 0]
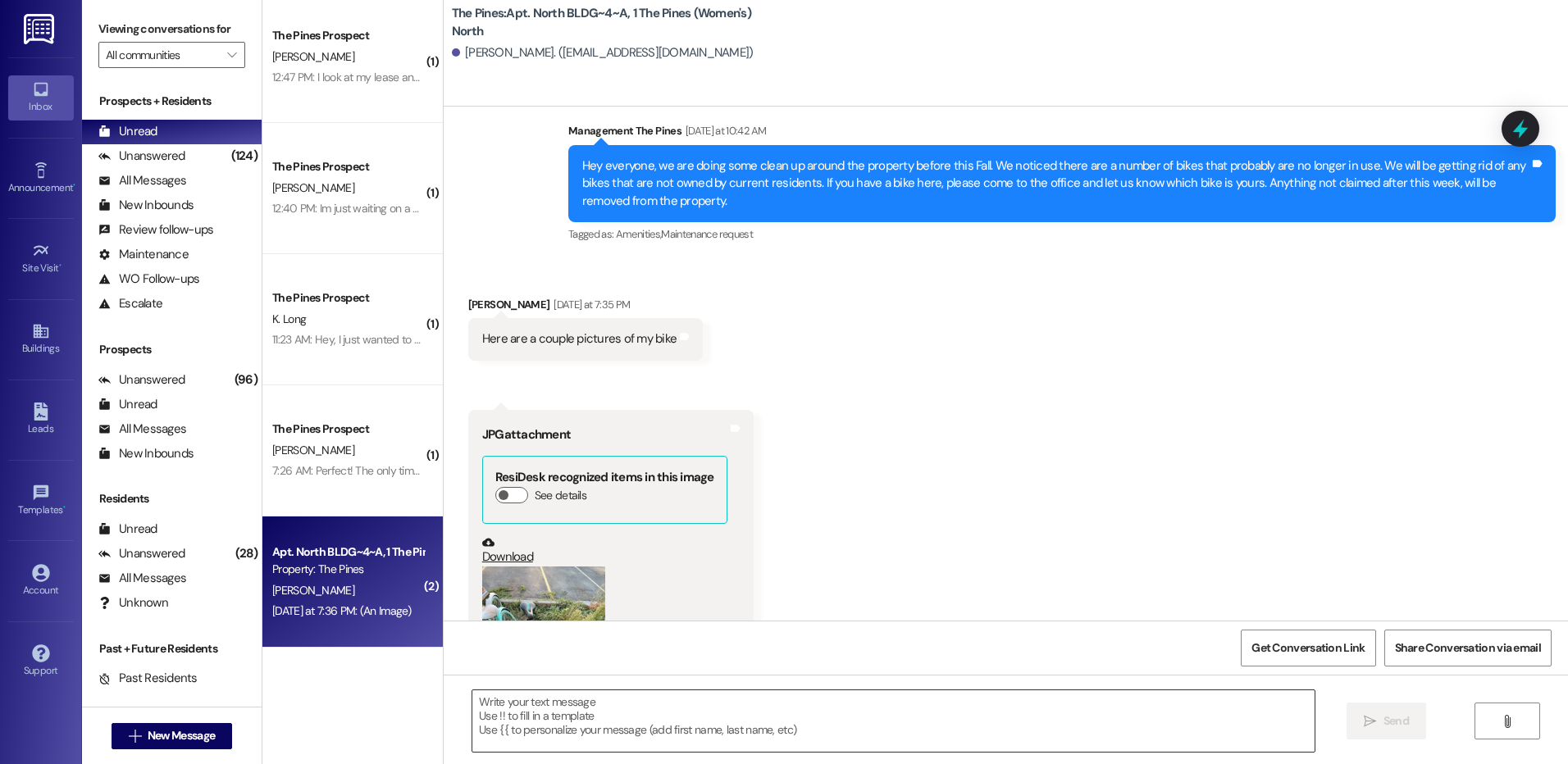
click at [834, 703] on textarea at bounding box center [893, 721] width 841 height 61
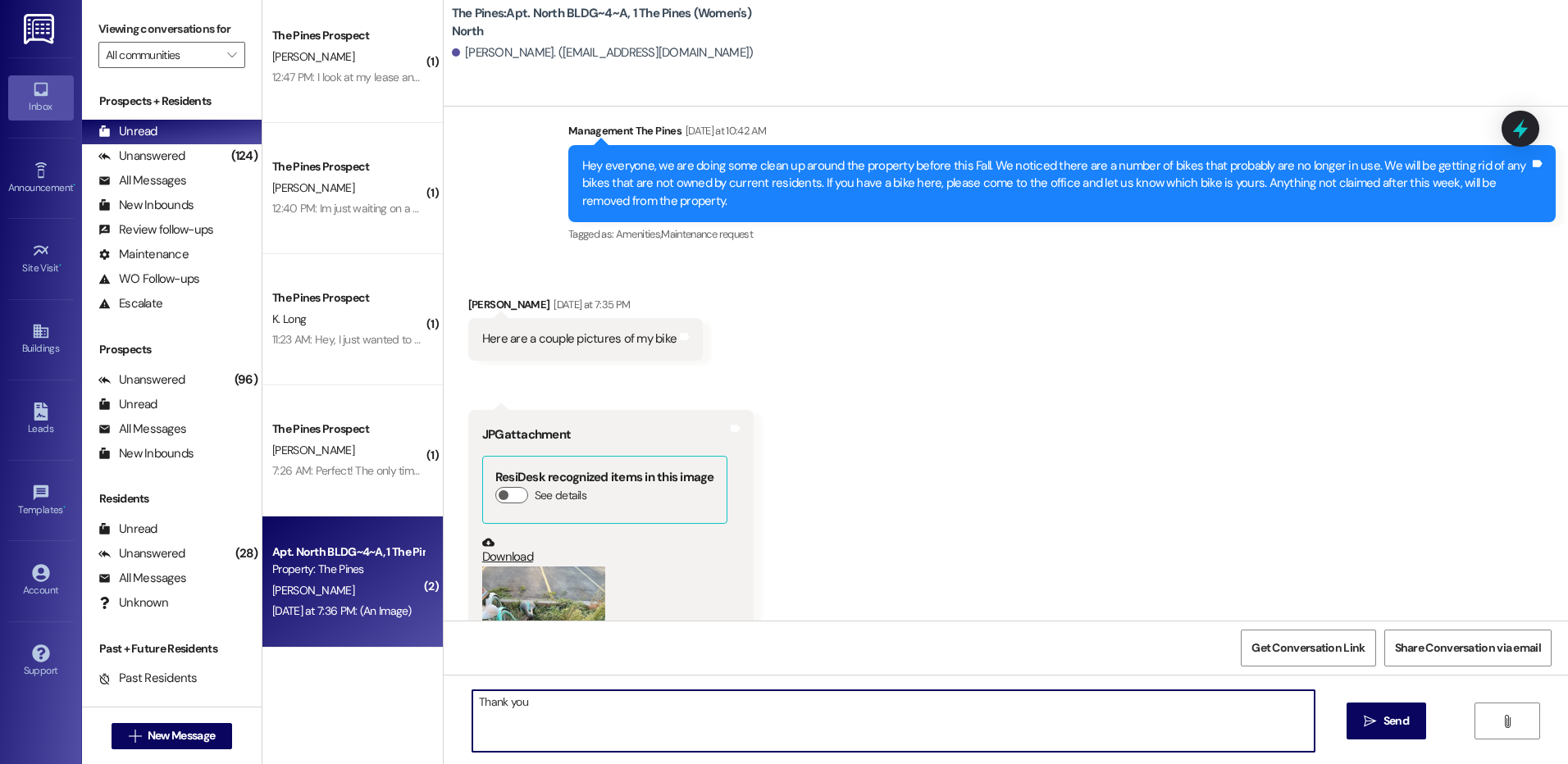
type textarea "Thank you!"
click at [536, 567] on button "Zoom image" at bounding box center [543, 649] width 123 height 164
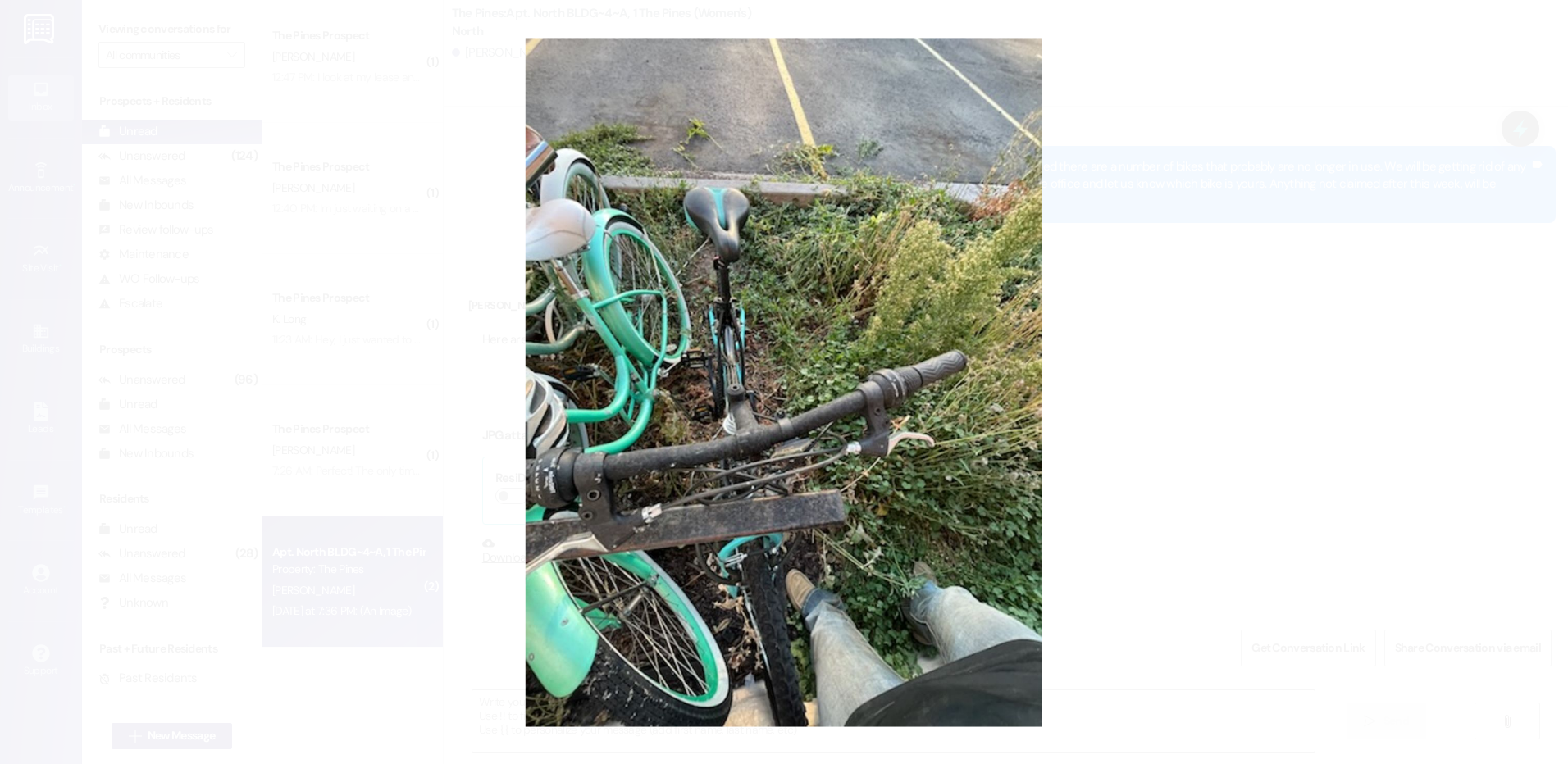
click at [1178, 277] on button "Unzoom image" at bounding box center [784, 382] width 1568 height 764
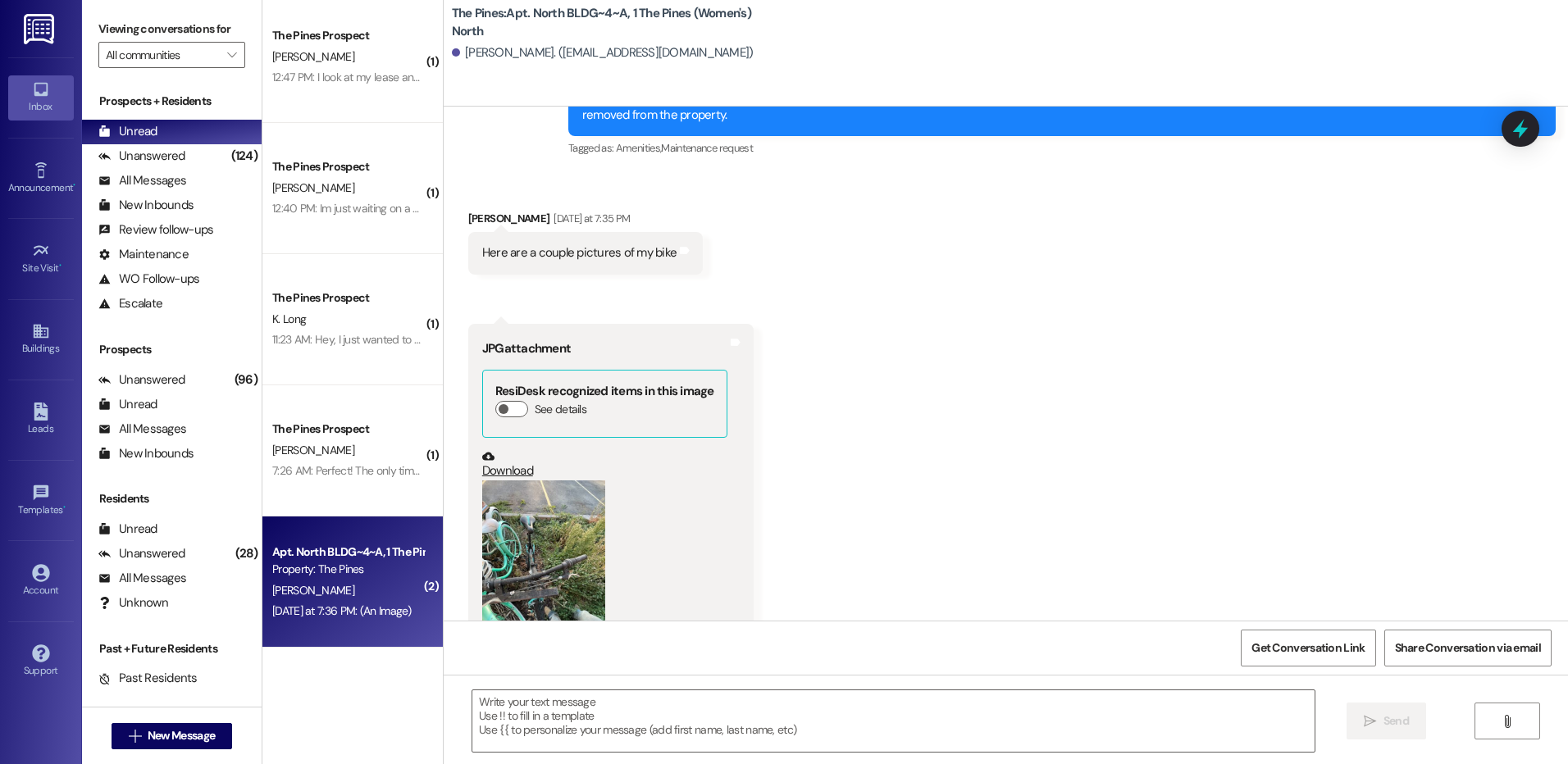
scroll to position [42410, 0]
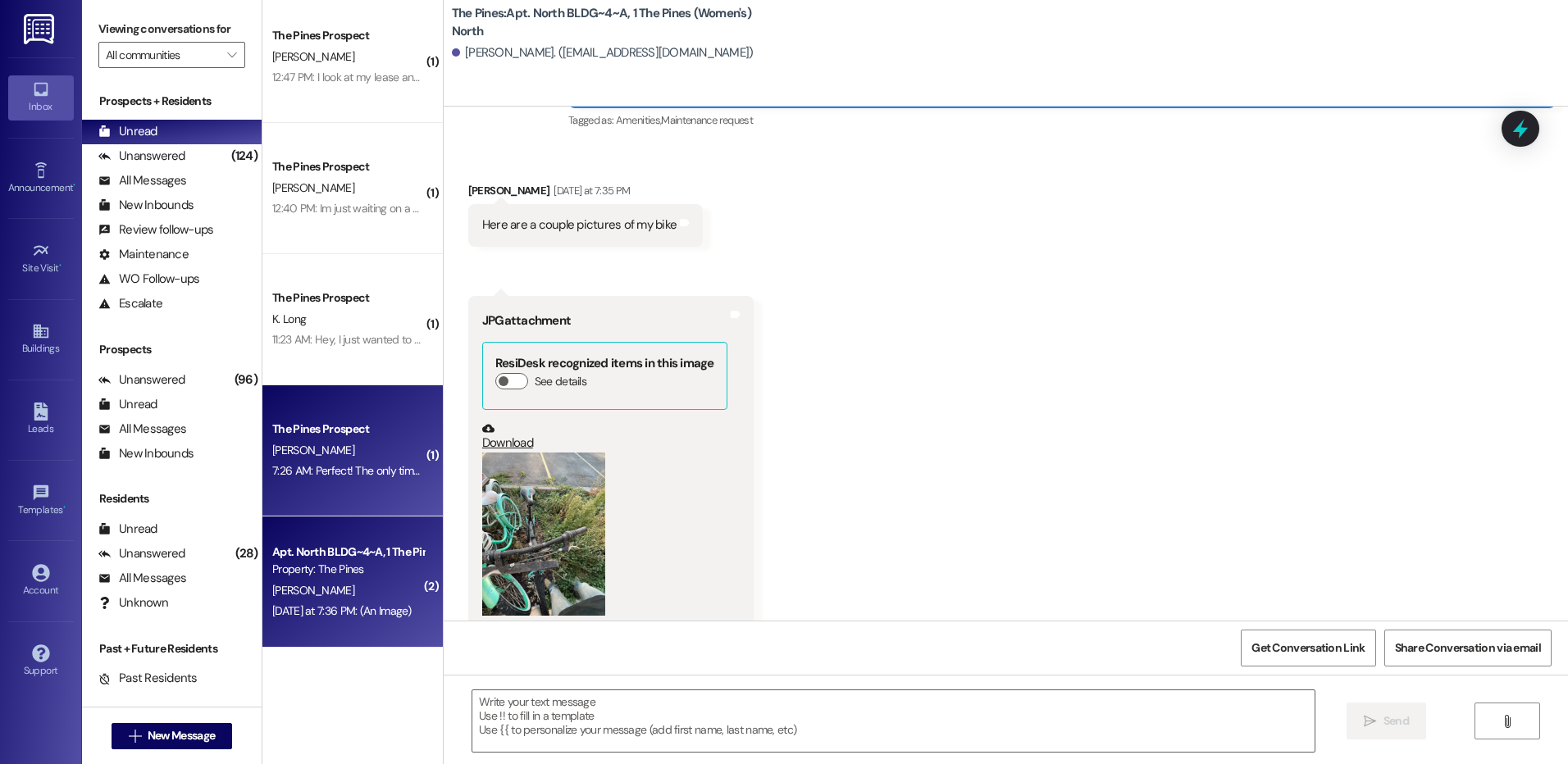
click at [354, 446] on div "[PERSON_NAME]" at bounding box center [348, 450] width 155 height 20
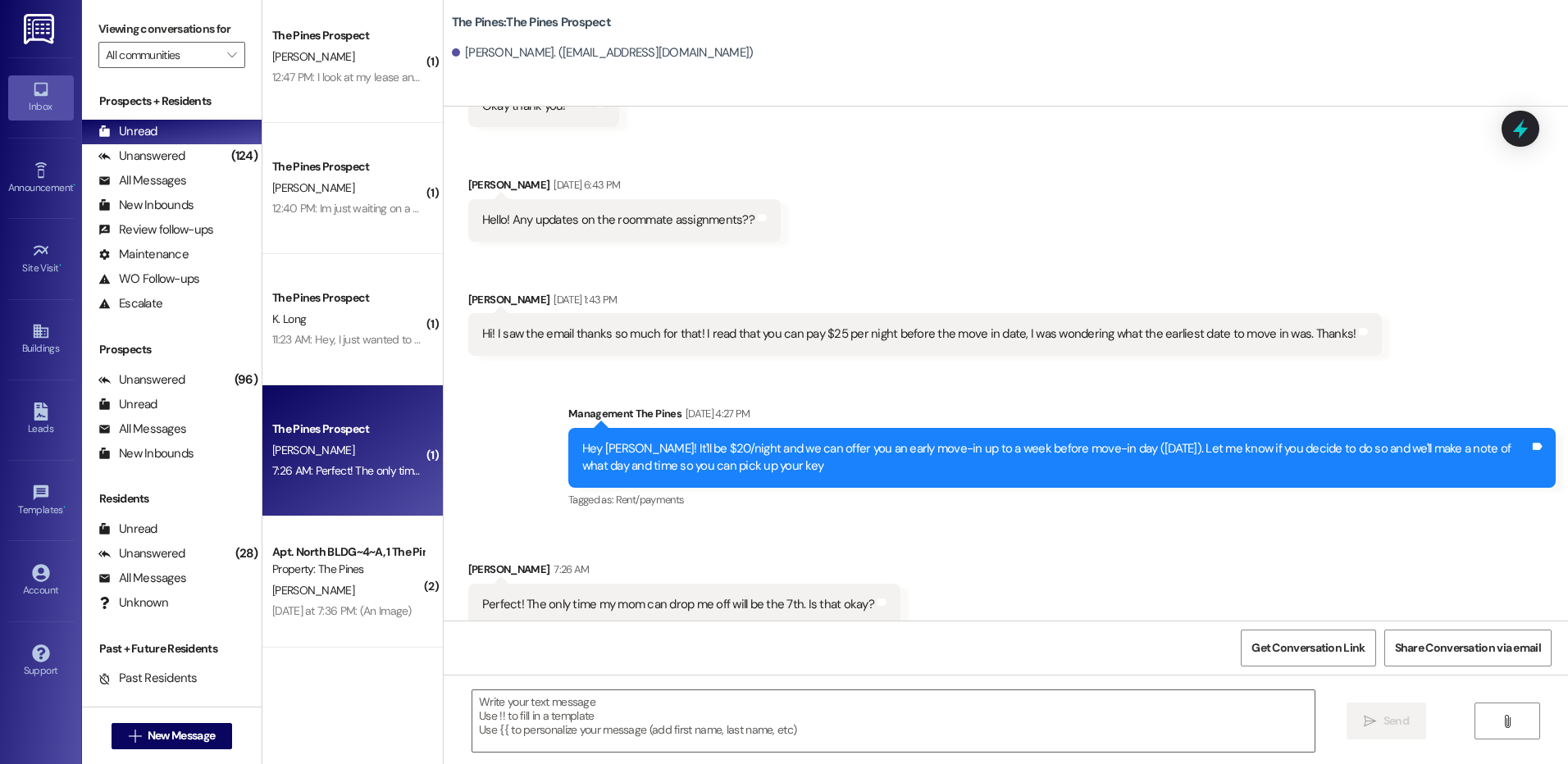
scroll to position [3506, 0]
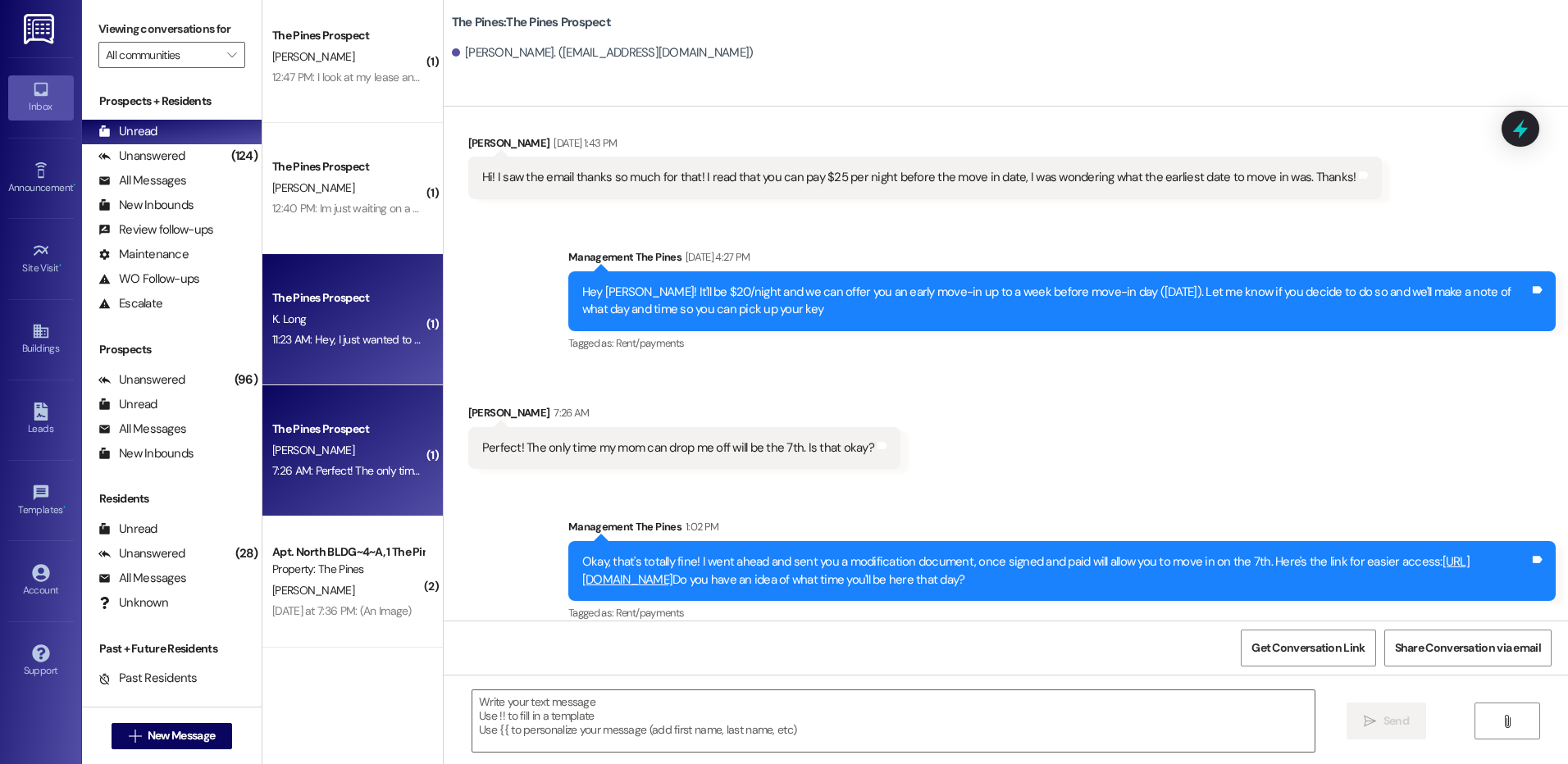
click at [352, 280] on div "The Pines Prospect K. Long 11:23 AM: Hey, I just wanted to check and see how th…" at bounding box center [352, 319] width 180 height 131
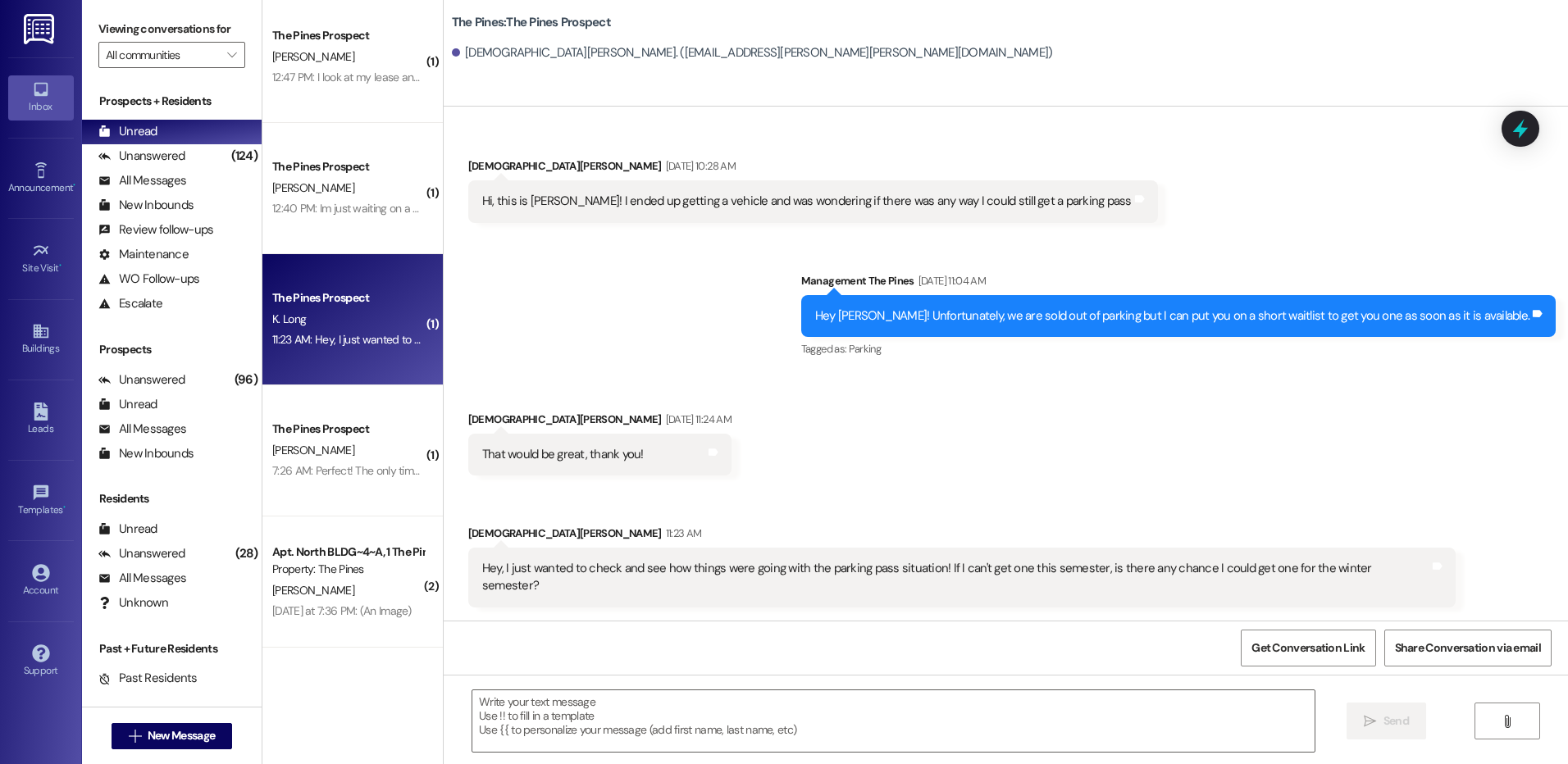
scroll to position [548, 0]
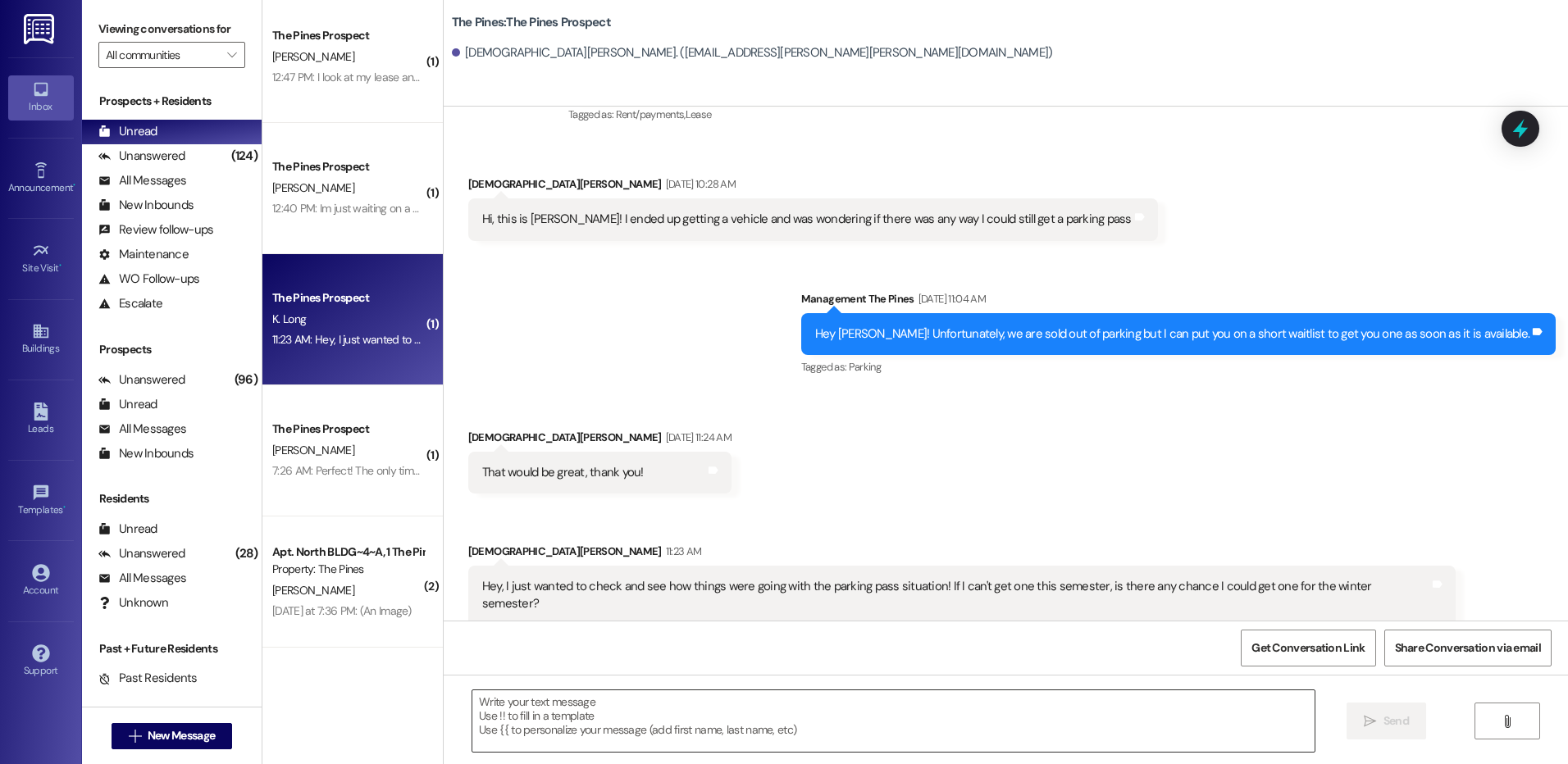
click at [1023, 718] on textarea at bounding box center [893, 721] width 841 height 61
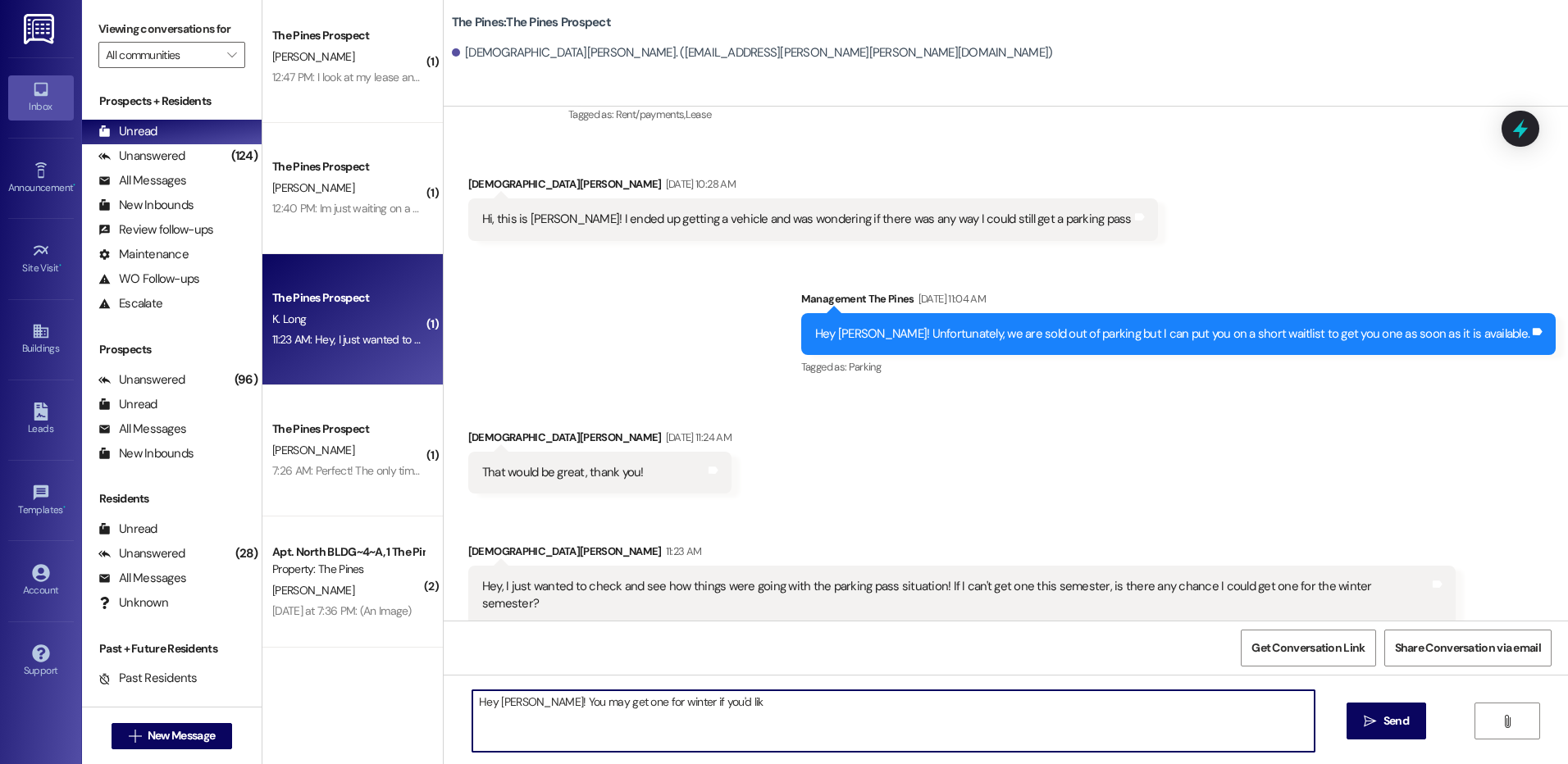
type textarea "Hey [PERSON_NAME]! You may get one for winter if you'd like"
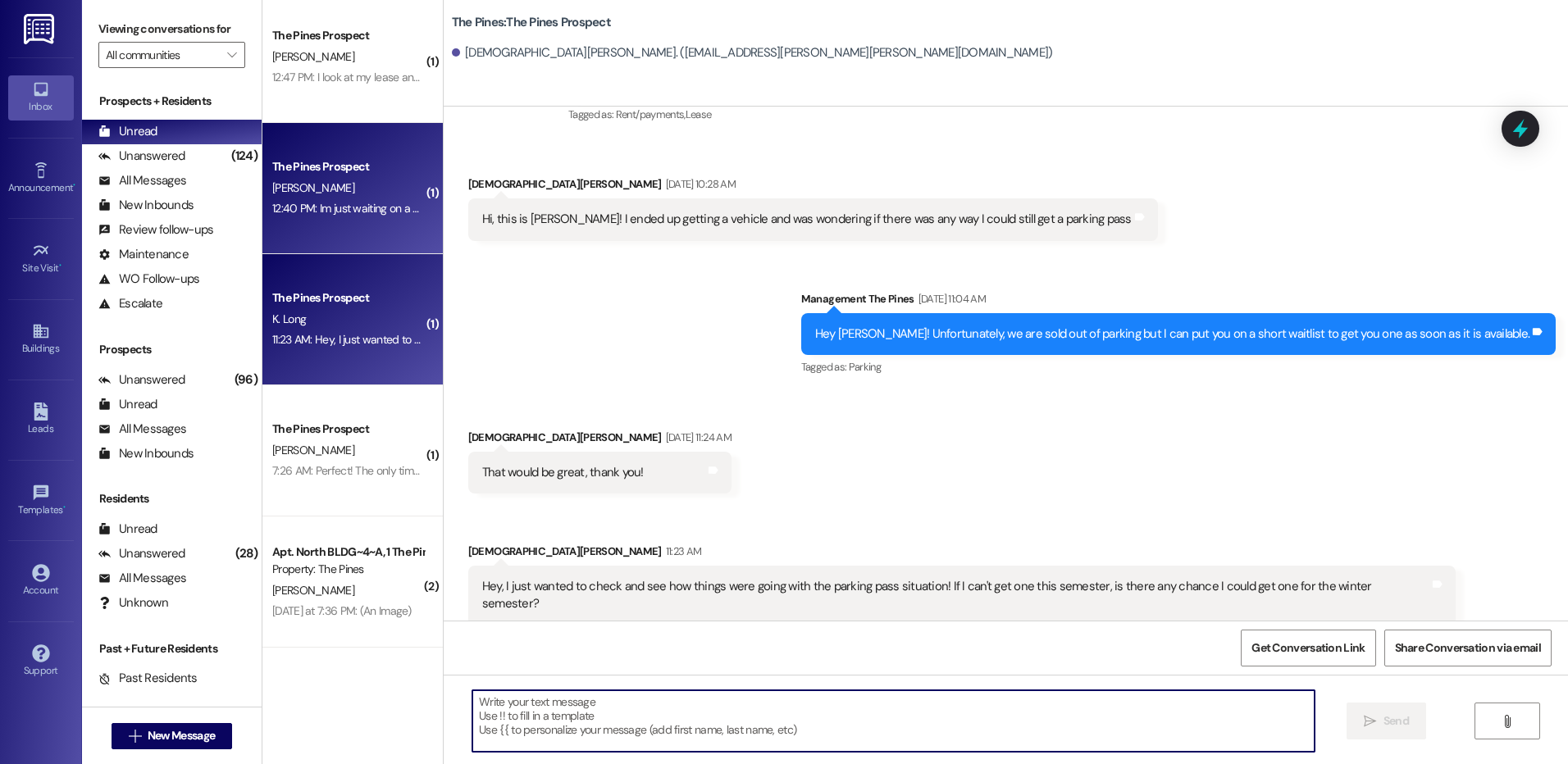
click at [357, 210] on div "12:40 PM: Im just waiting on a bank transfer, as soon as it hits my account I'l…" at bounding box center [468, 208] width 391 height 15
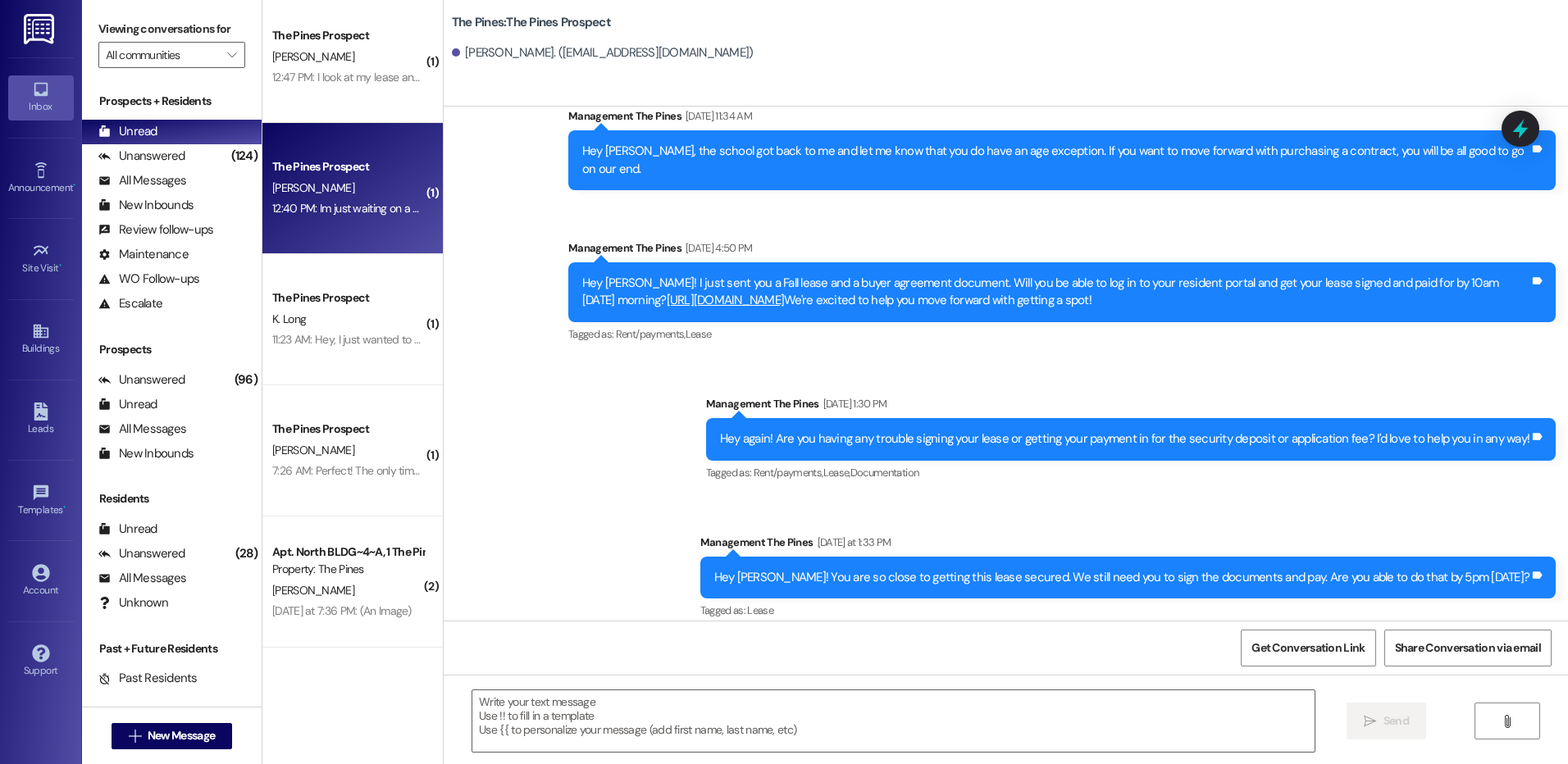
scroll to position [815, 0]
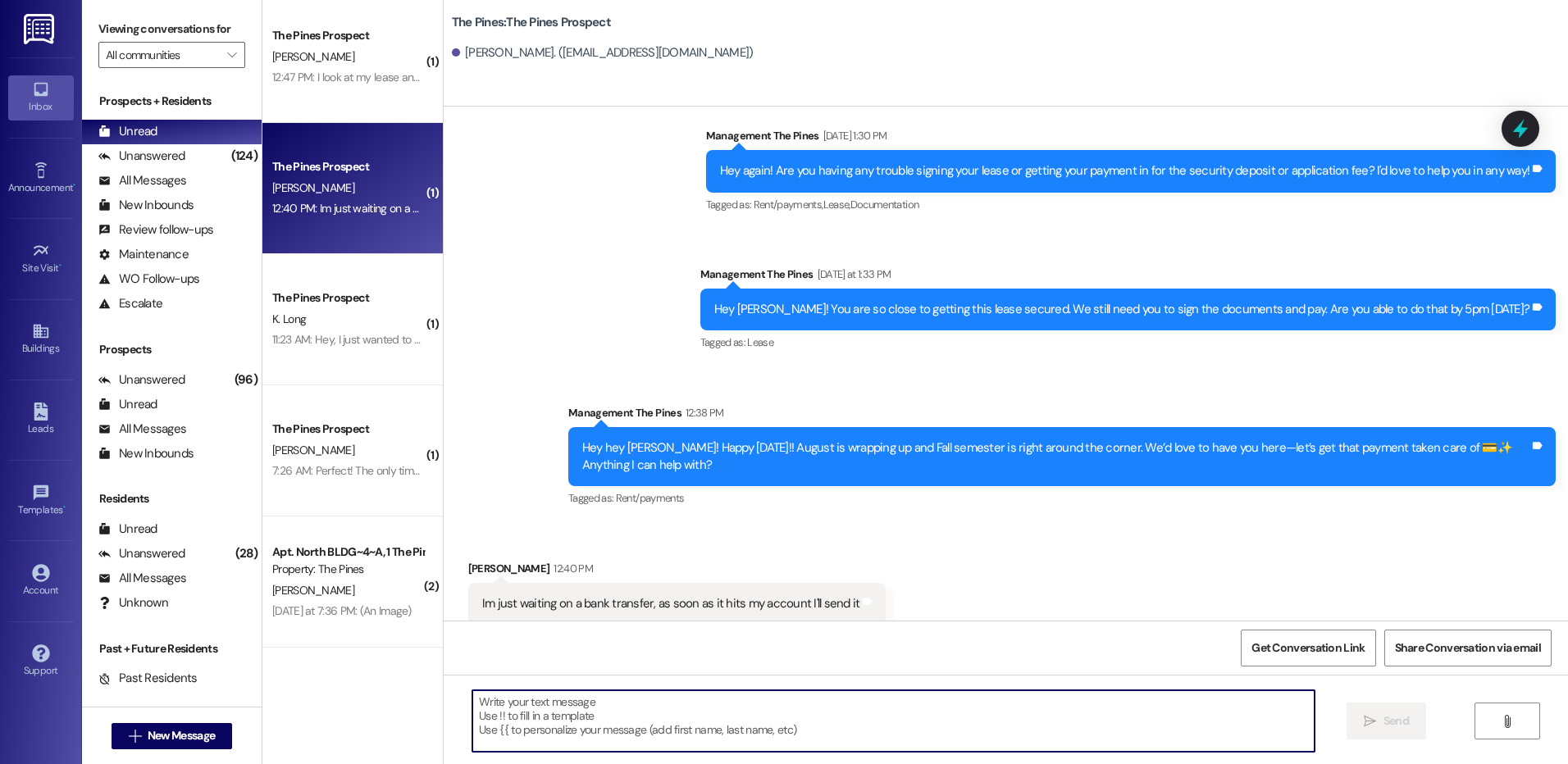
click at [892, 707] on textarea at bounding box center [893, 721] width 841 height 61
type textarea "Sounds great! I appreciate the update"
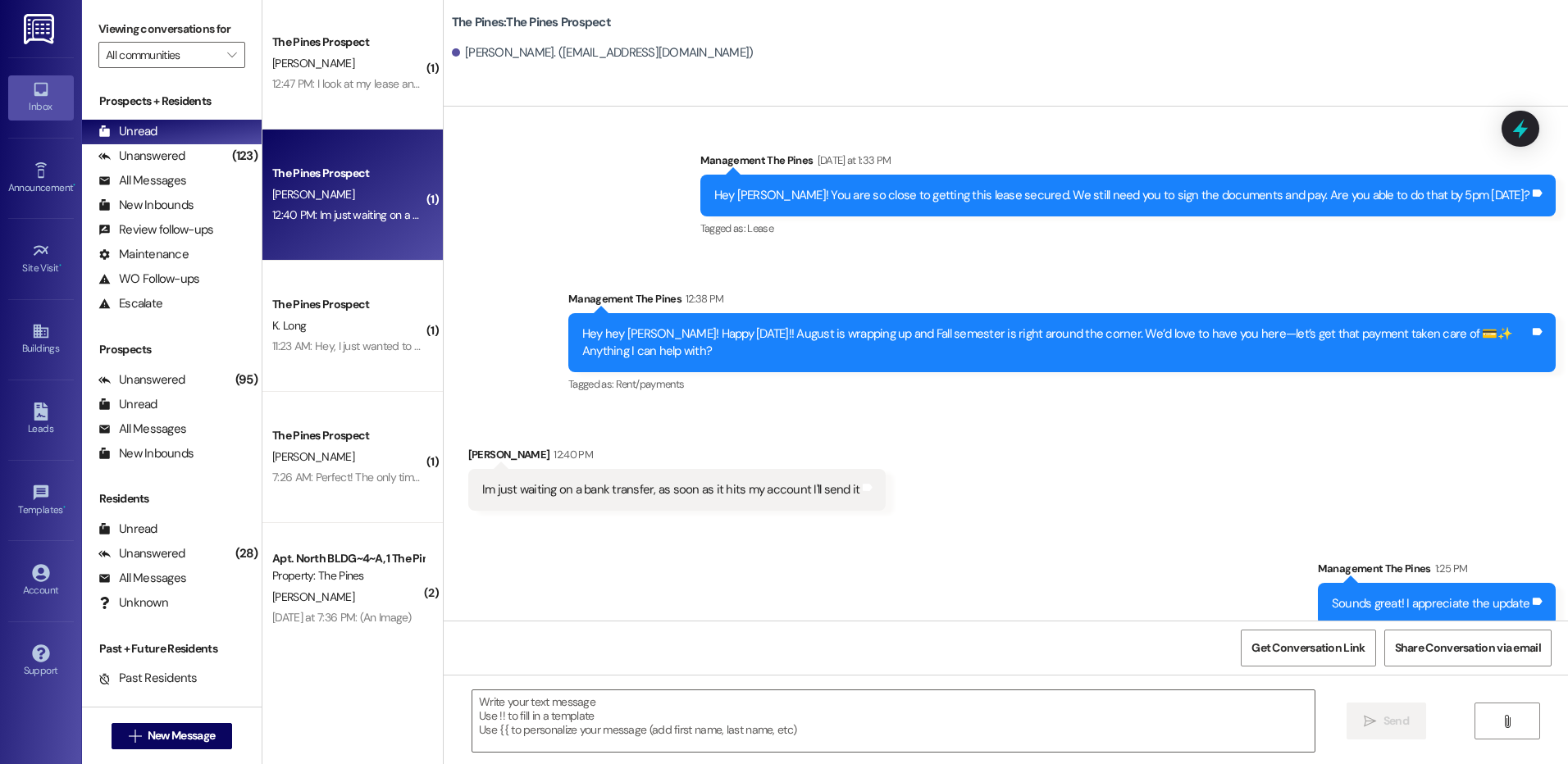
scroll to position [0, 0]
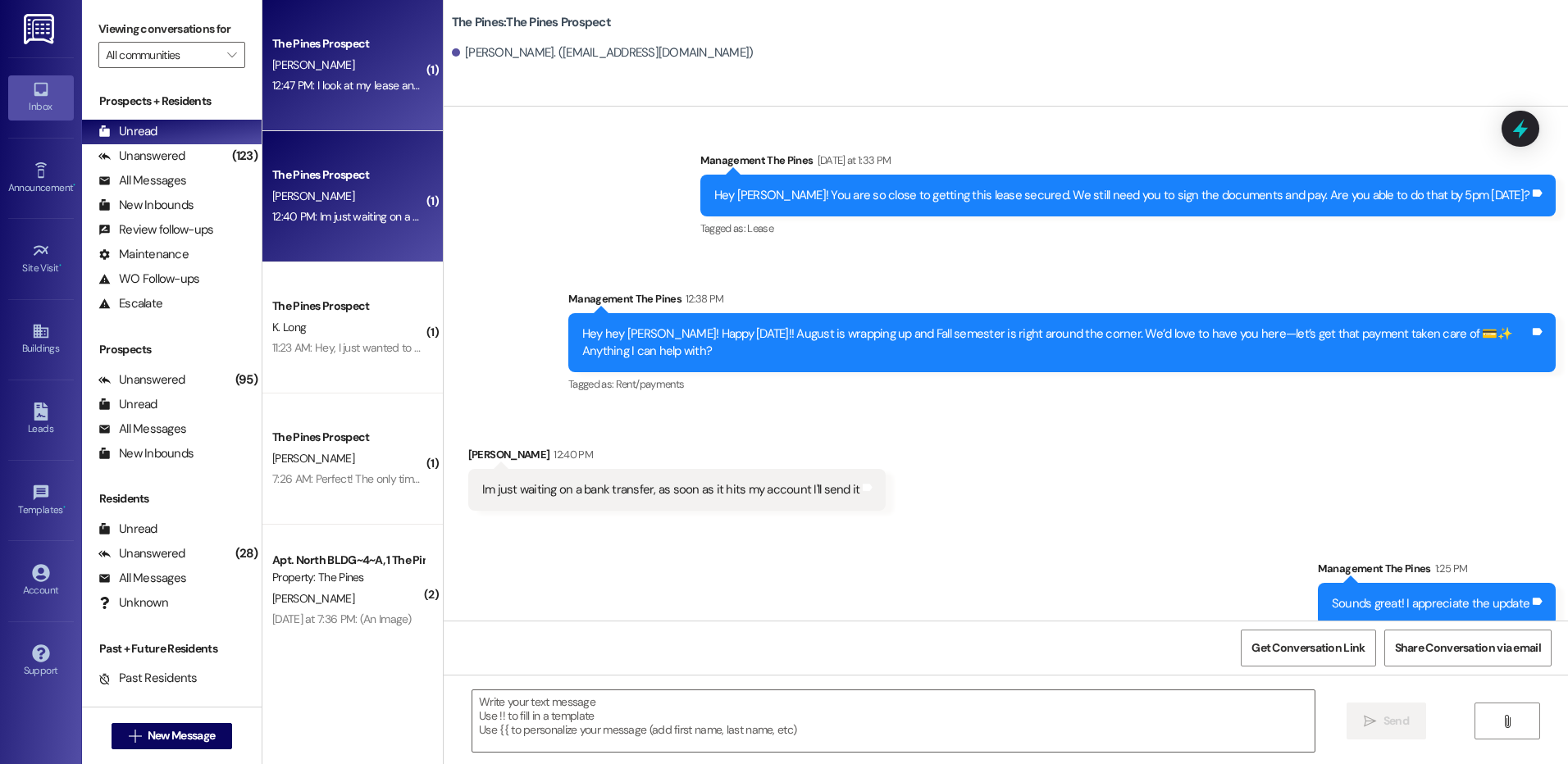
click at [323, 97] on div "The Pines Prospect [PERSON_NAME] 12:47 PM: I look at my lease and it's said par…" at bounding box center [352, 66] width 180 height 131
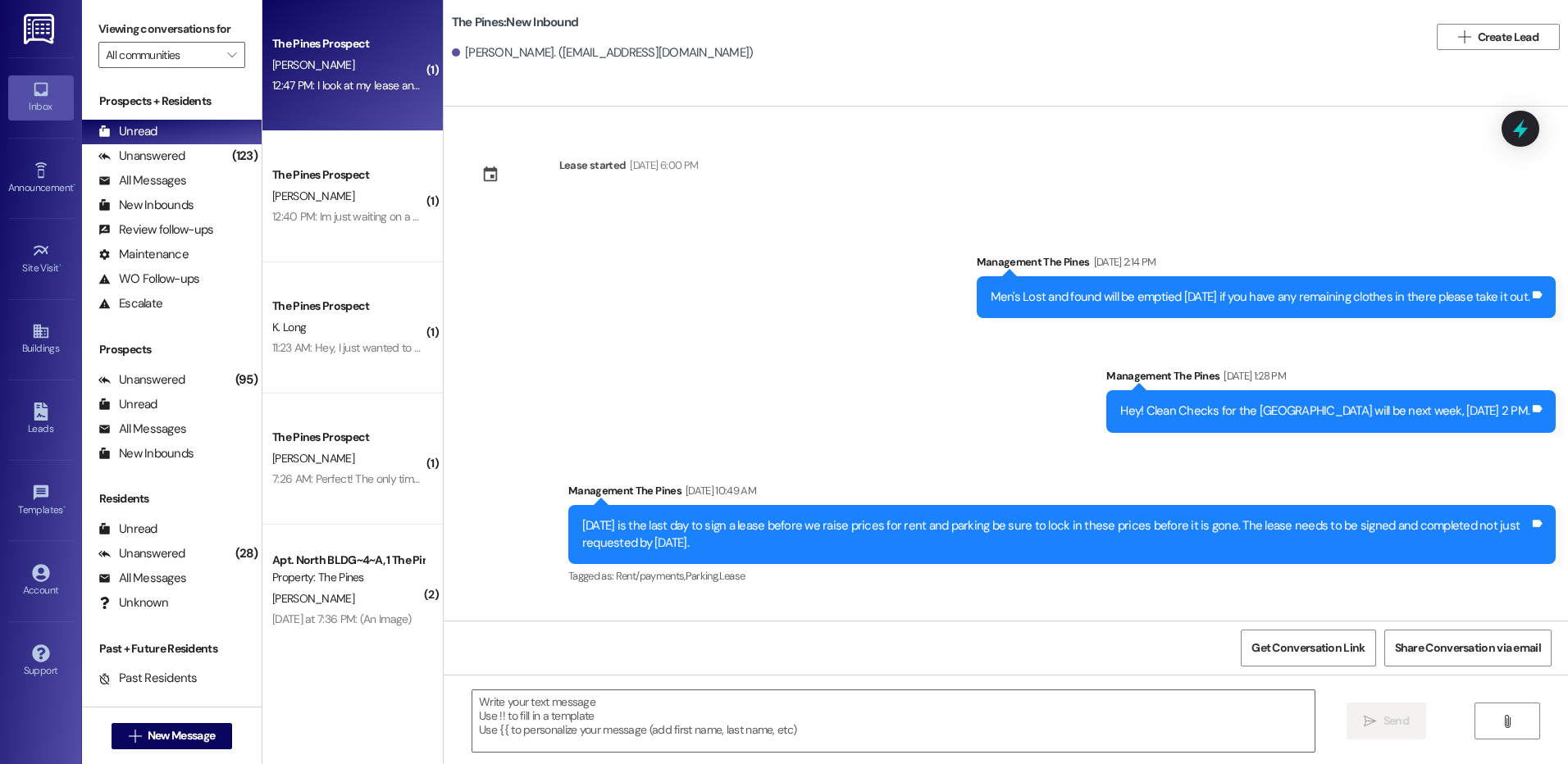
scroll to position [9924, 0]
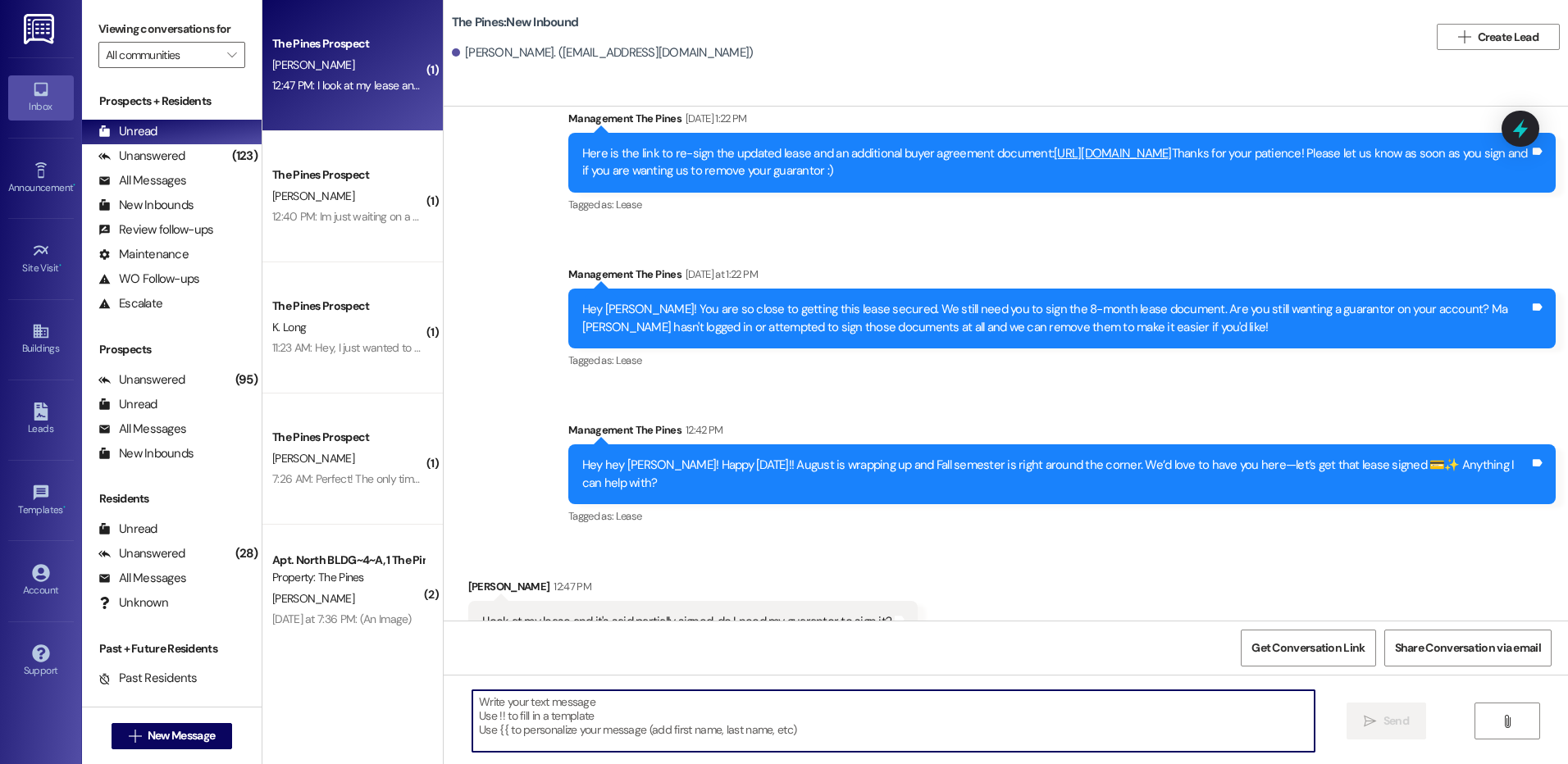
click at [882, 705] on textarea at bounding box center [893, 721] width 841 height 61
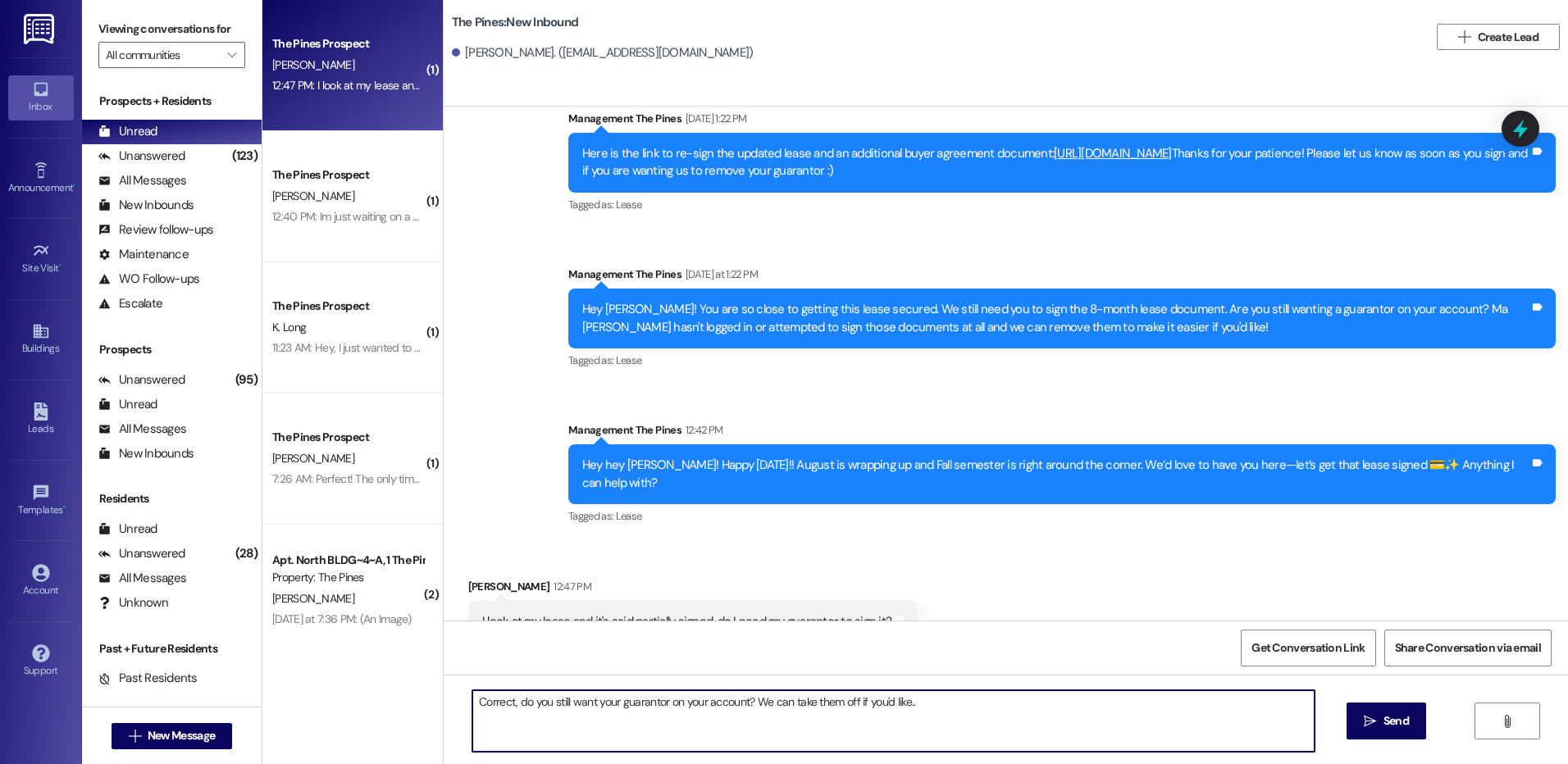
type textarea "Correct, do you still want your guarantor on your account? We can take them off…"
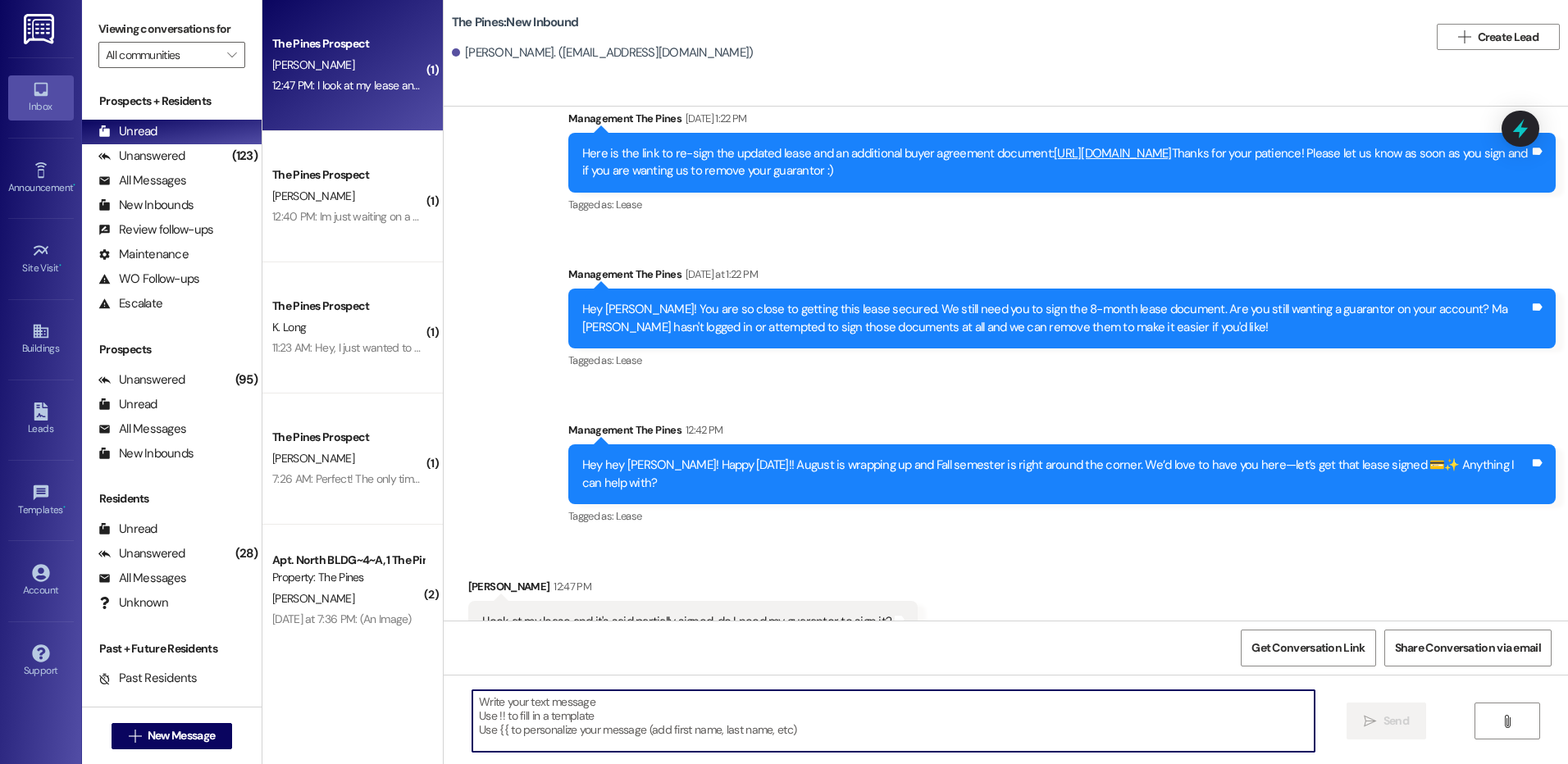
scroll to position [9923, 0]
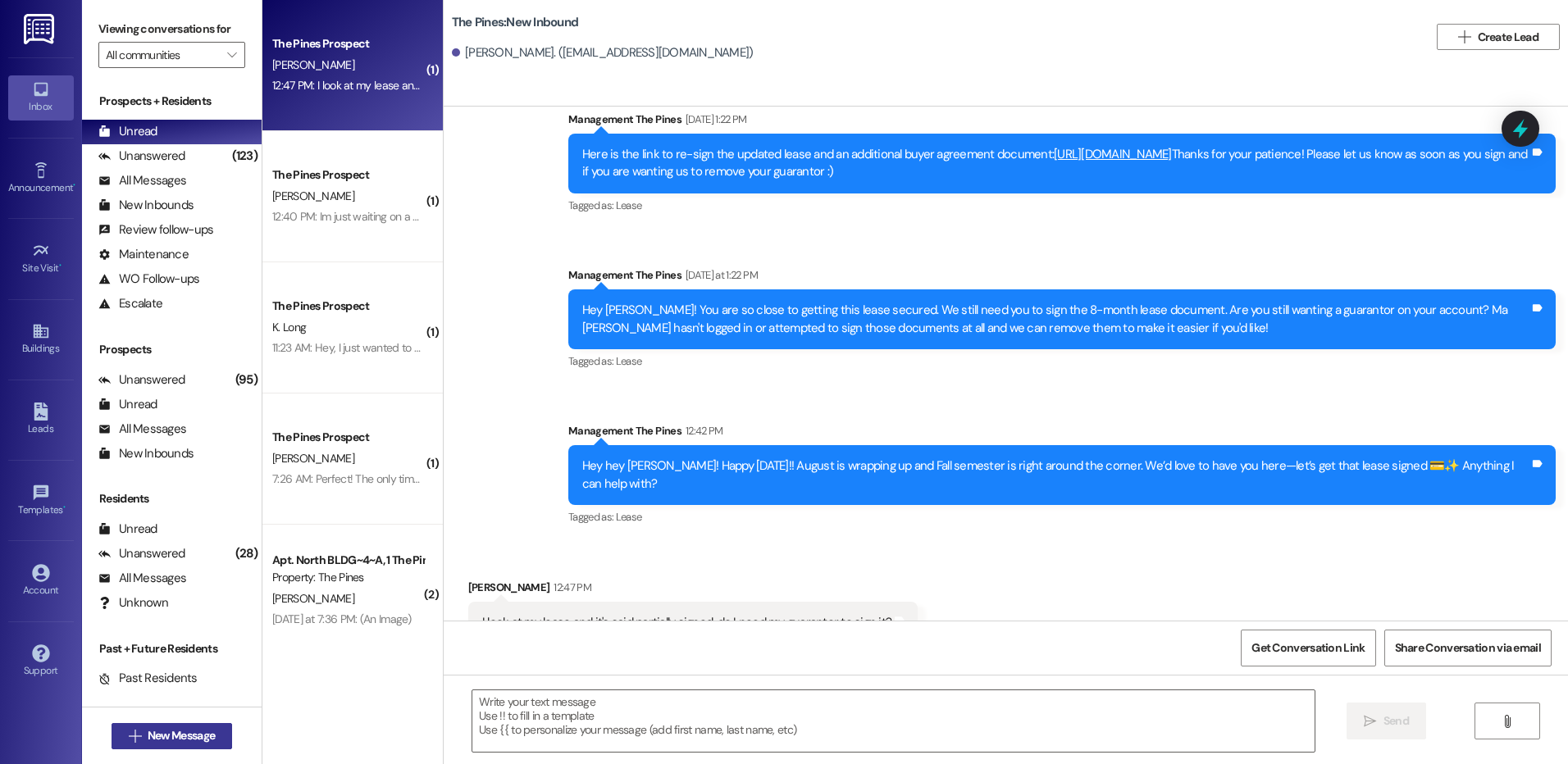
click at [201, 740] on span "New Message" at bounding box center [181, 736] width 67 height 17
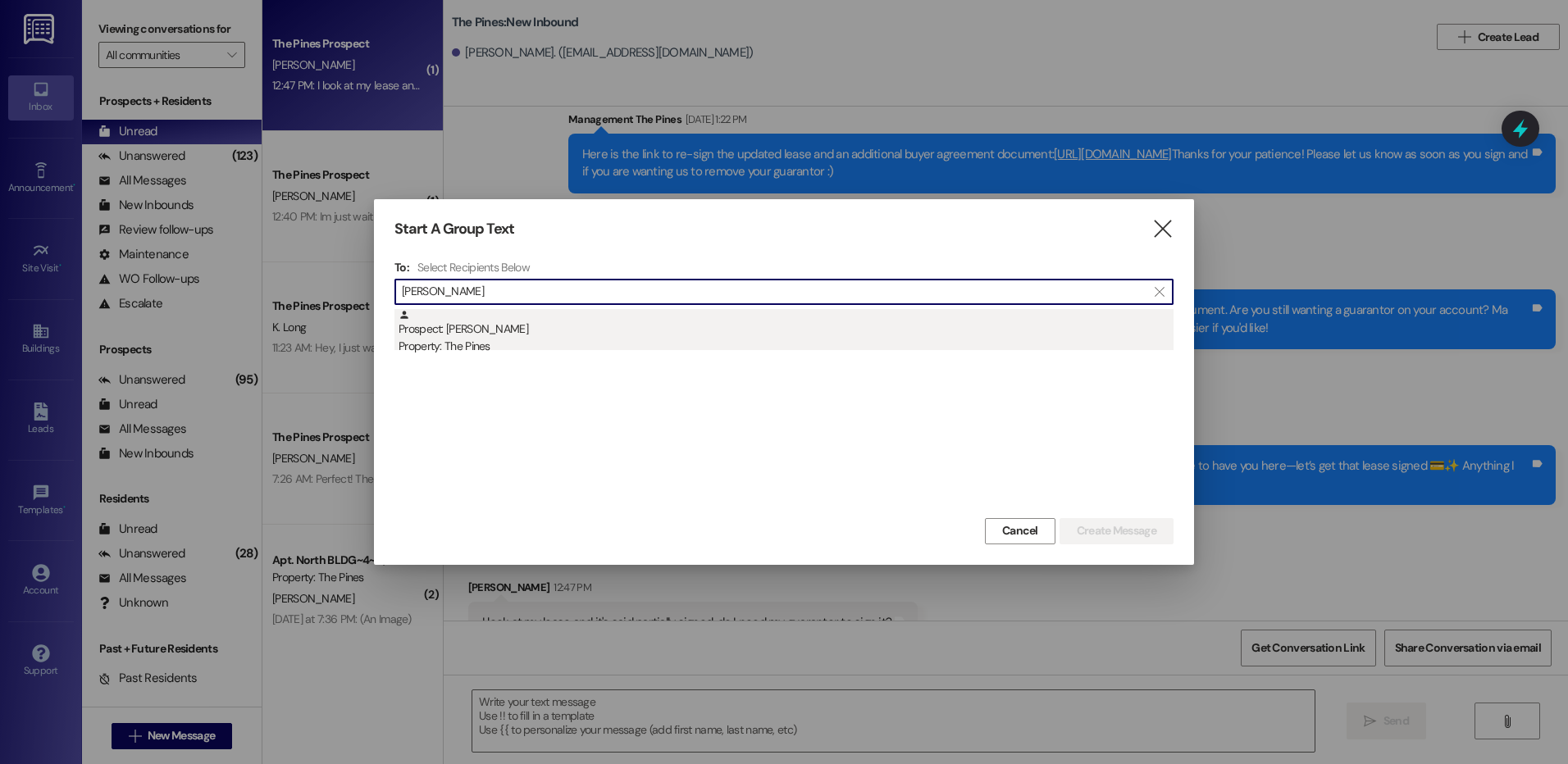
type input "[PERSON_NAME]"
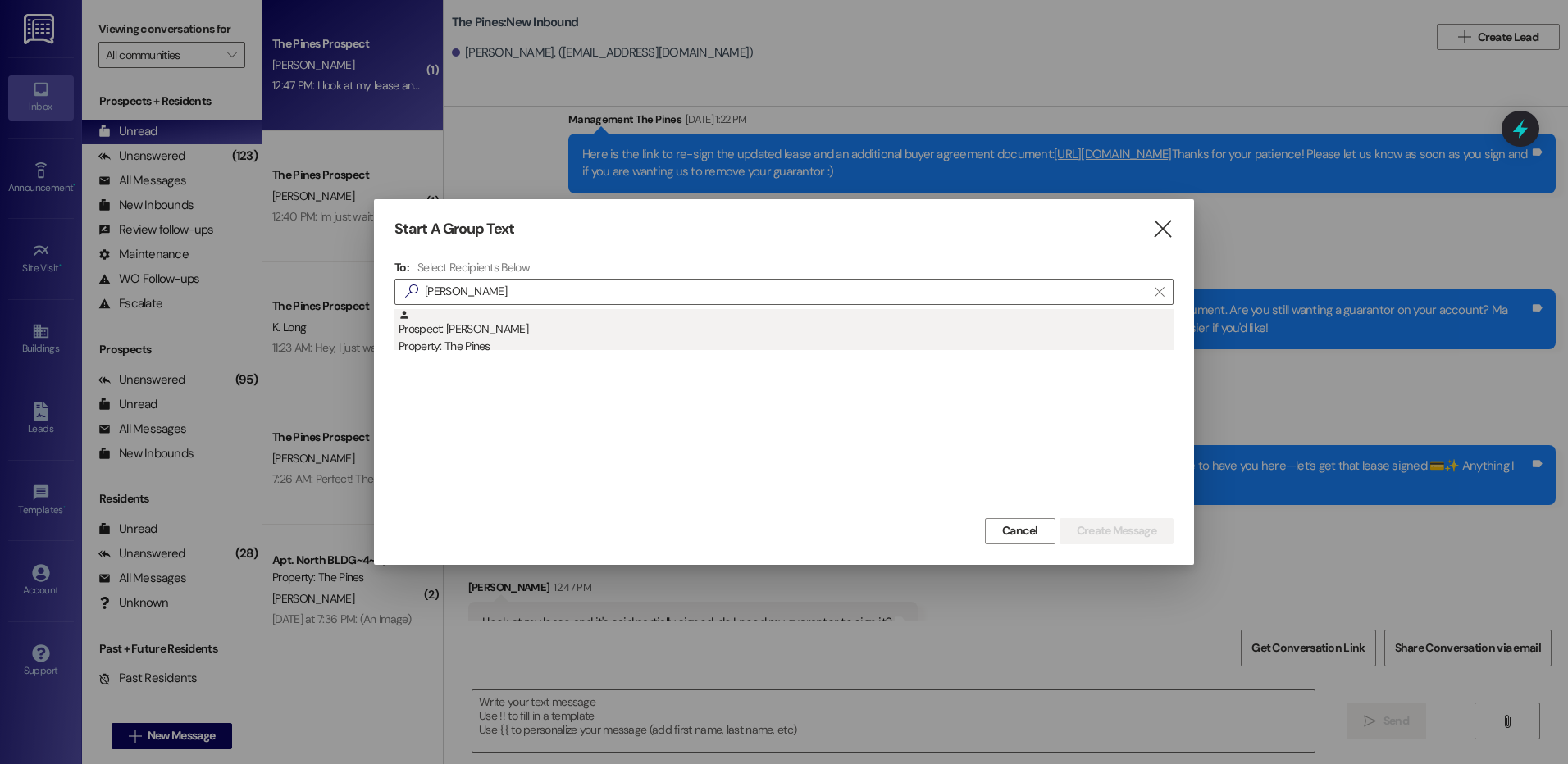
click at [524, 311] on div "Prospect: [PERSON_NAME] Property: The Pines" at bounding box center [785, 332] width 775 height 47
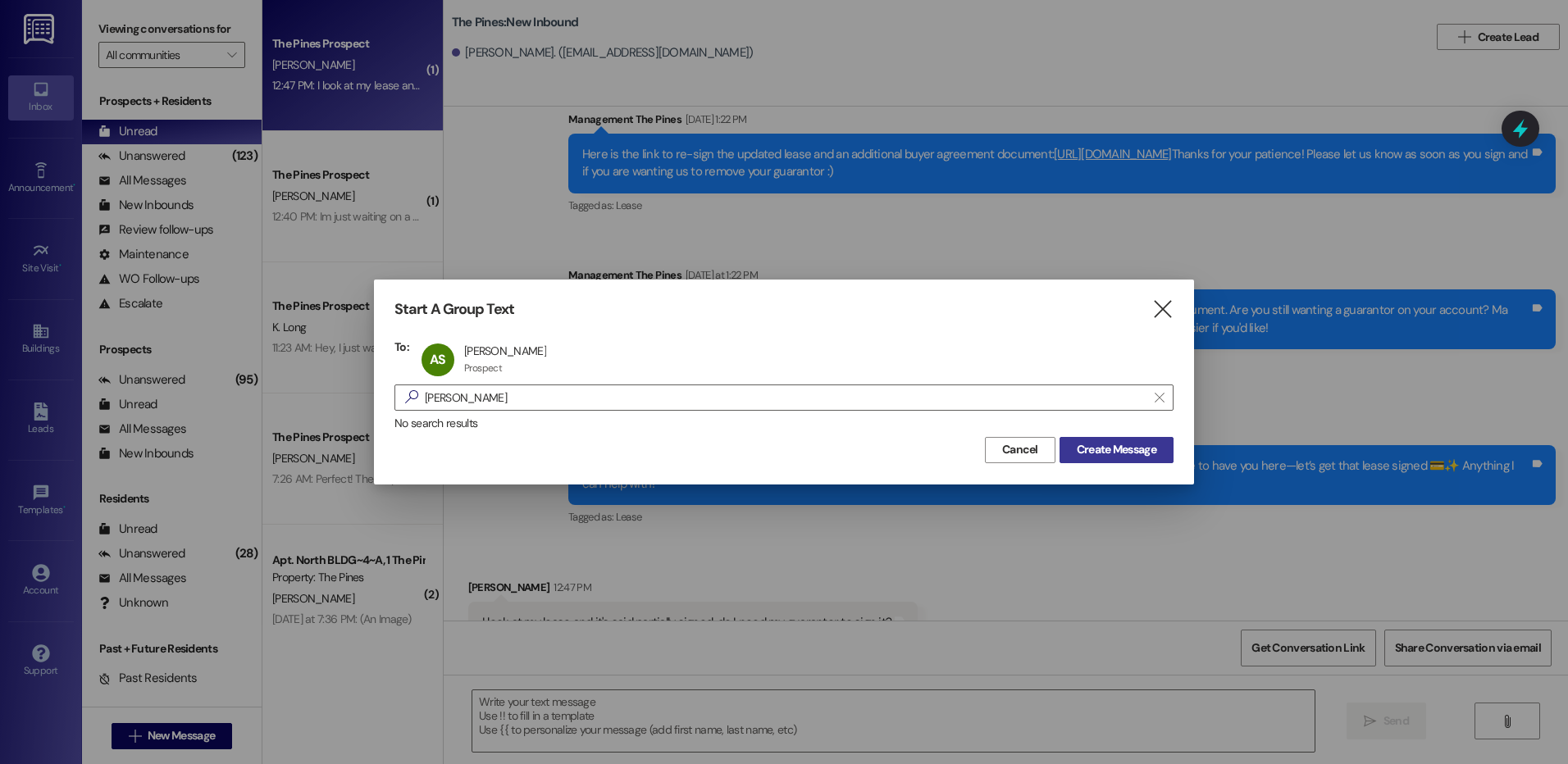
click at [1109, 453] on span "Create Message" at bounding box center [1116, 449] width 80 height 17
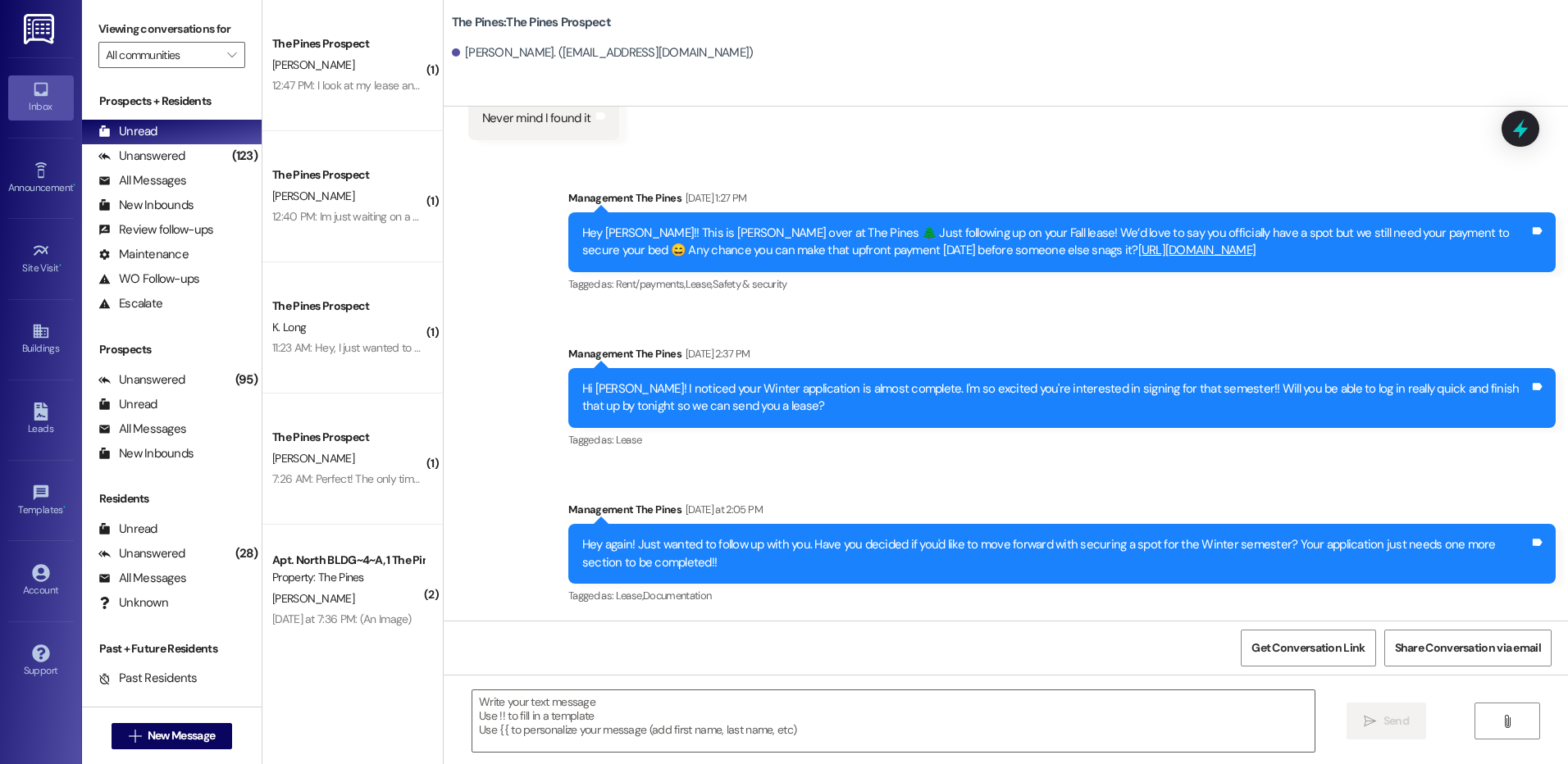
scroll to position [695, 0]
click at [1060, 705] on textarea at bounding box center [893, 721] width 841 height 61
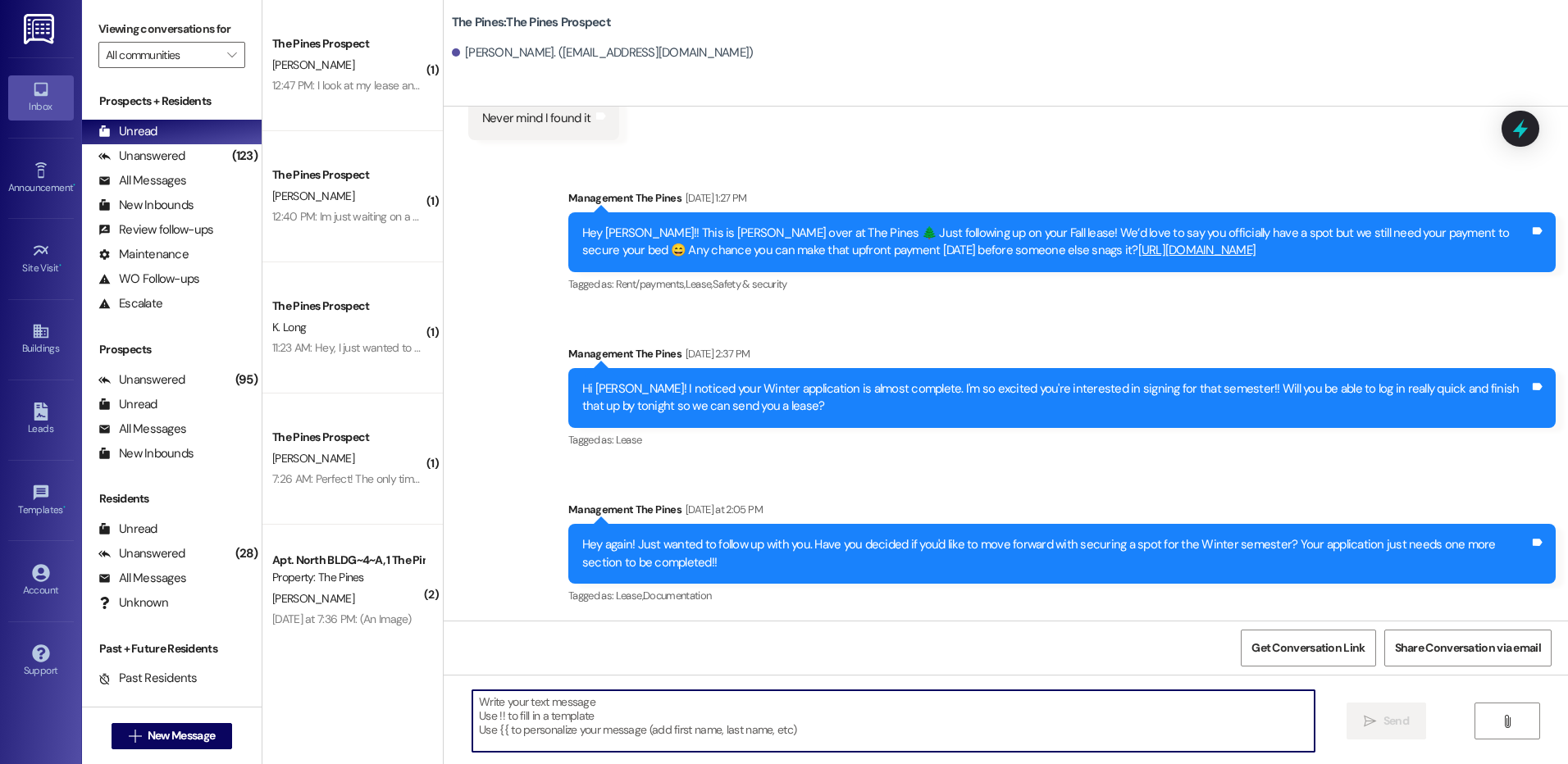
paste textarea "Hey hey {{first_name}}! Happy [DATE]!! Before you know it, Fall will be wrappin…"
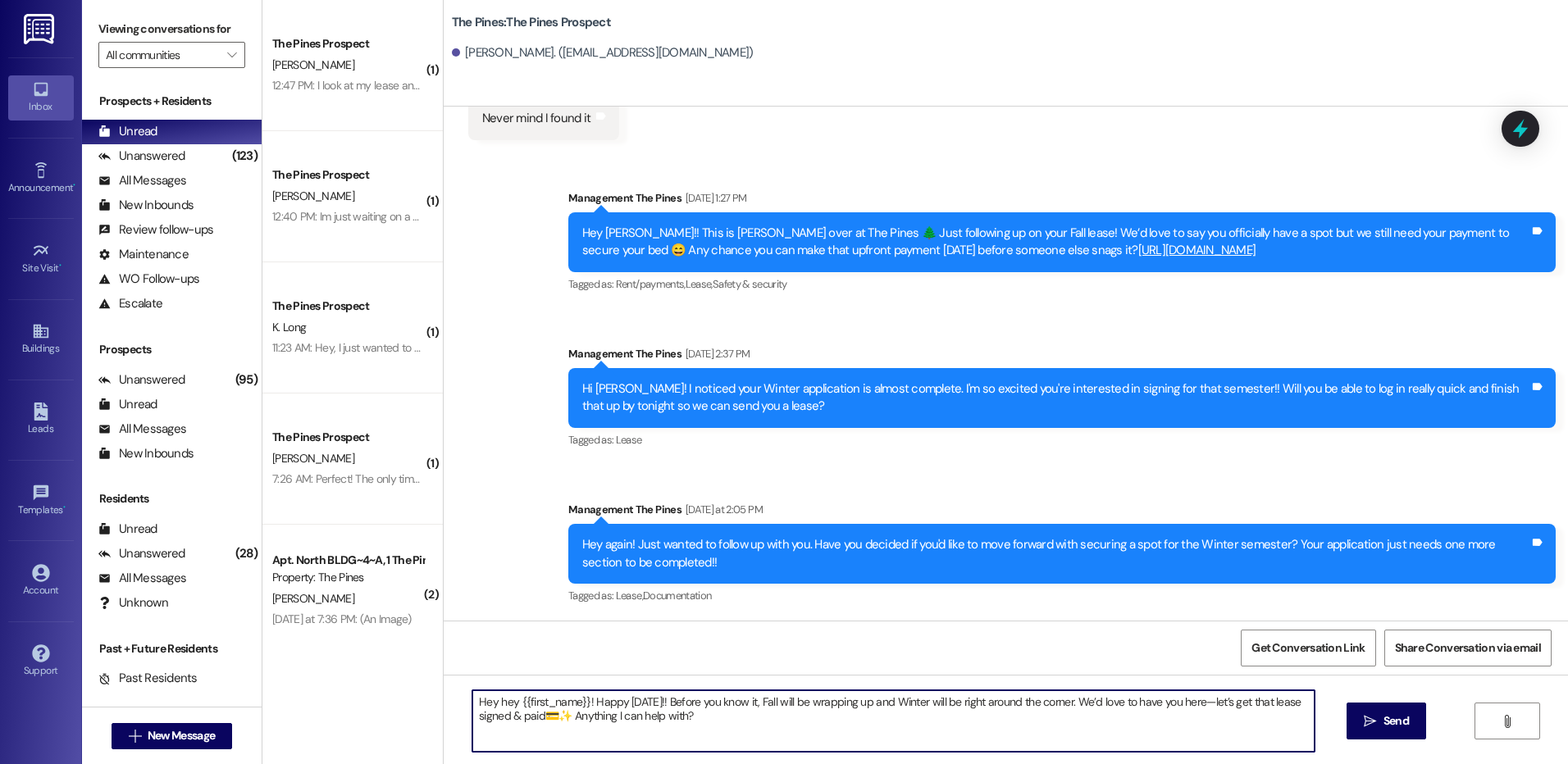
drag, startPoint x: 1255, startPoint y: 705, endPoint x: 548, endPoint y: 731, distance: 707.5
click at [548, 731] on textarea "Hey hey {{first_name}}! Happy [DATE]!! Before you know it, Fall will be wrappin…" at bounding box center [893, 721] width 841 height 61
drag, startPoint x: 466, startPoint y: 704, endPoint x: 803, endPoint y: 738, distance: 338.7
click at [803, 738] on textarea "Hey hey {{first_name}}! Happy [DATE]!! Before you know it, Fall will be wrappin…" at bounding box center [893, 721] width 841 height 61
click at [763, 719] on textarea "Hey hey {{first_name}}! Happy [DATE]!! Before you know it, Fall will be wrappin…" at bounding box center [893, 721] width 841 height 61
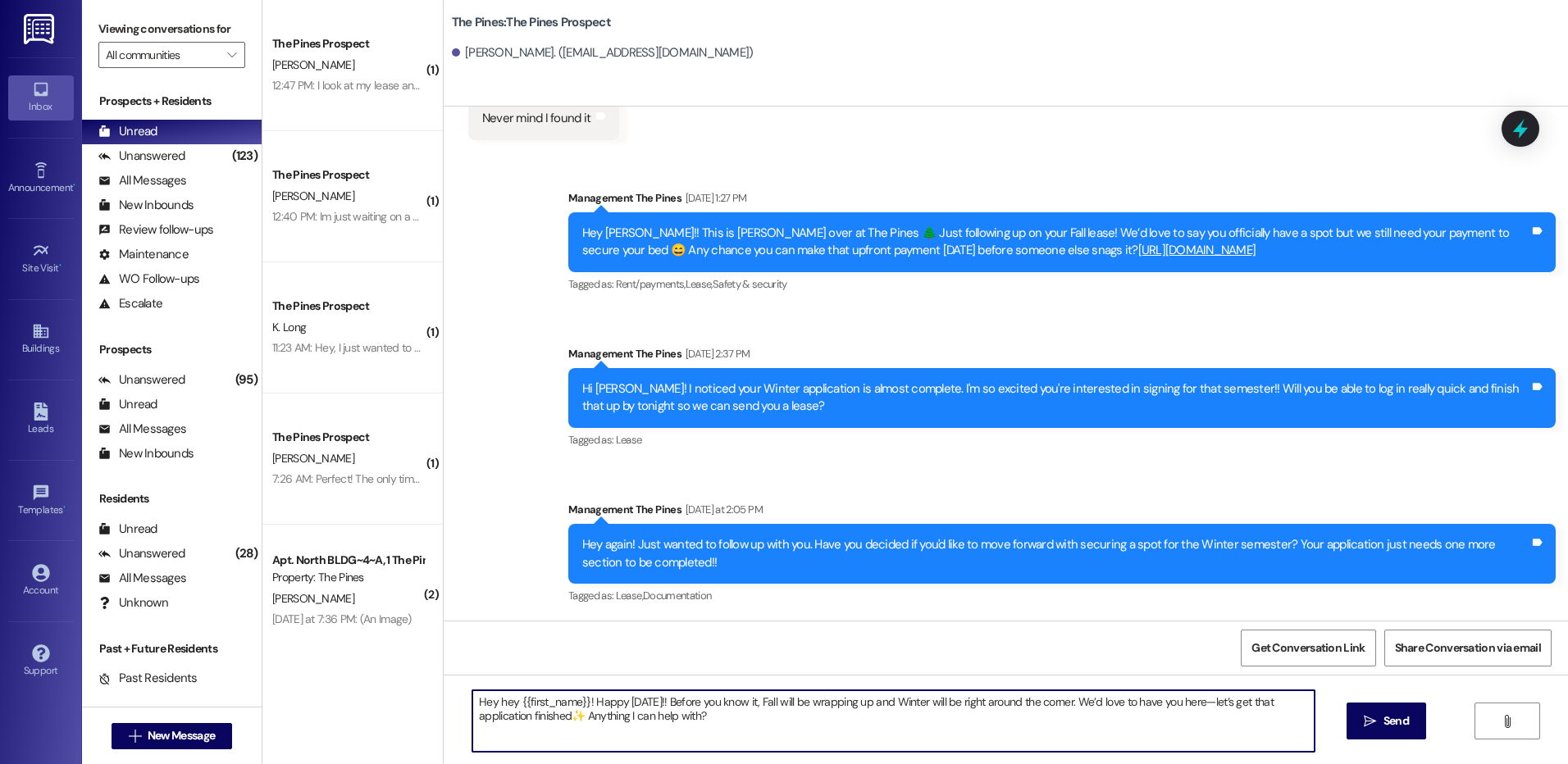
type textarea "Hey hey {{first_name}}! Happy [DATE]!! Before you know it, Fall will be wrappin…"
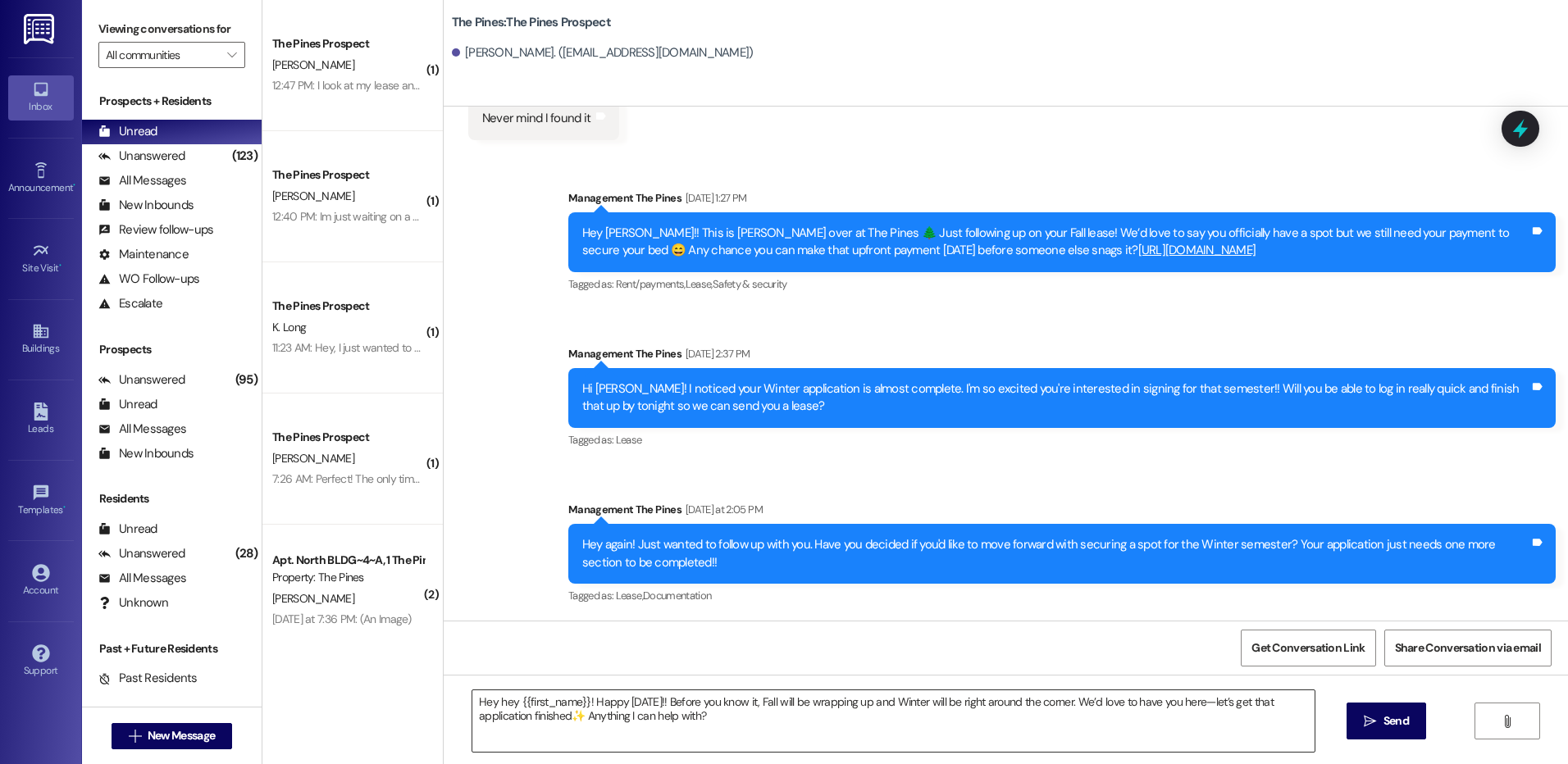
click at [1218, 725] on textarea "Hey hey {{first_name}}! Happy [DATE]!! Before you know it, Fall will be wrappin…" at bounding box center [893, 721] width 841 height 61
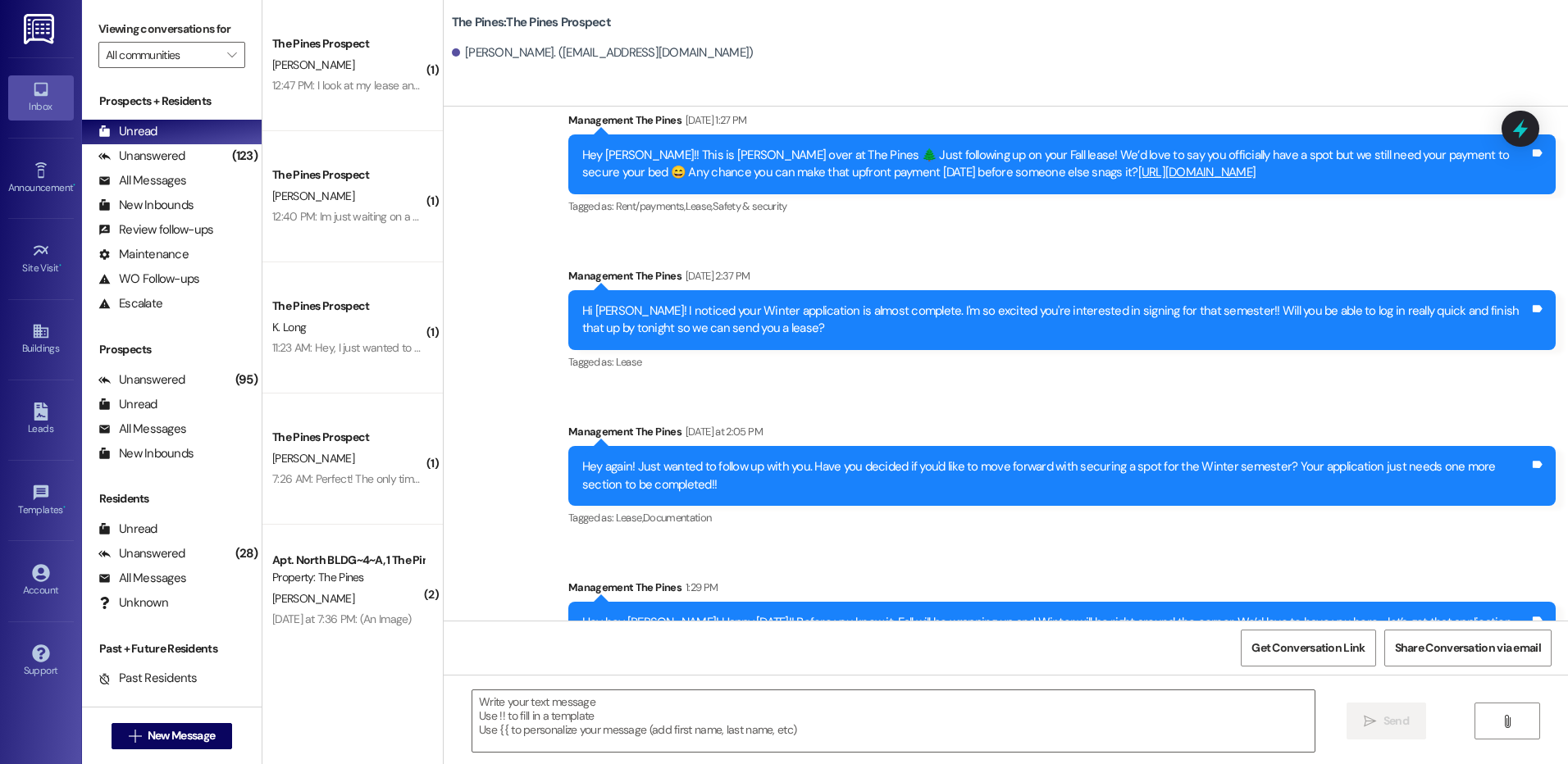
scroll to position [826, 0]
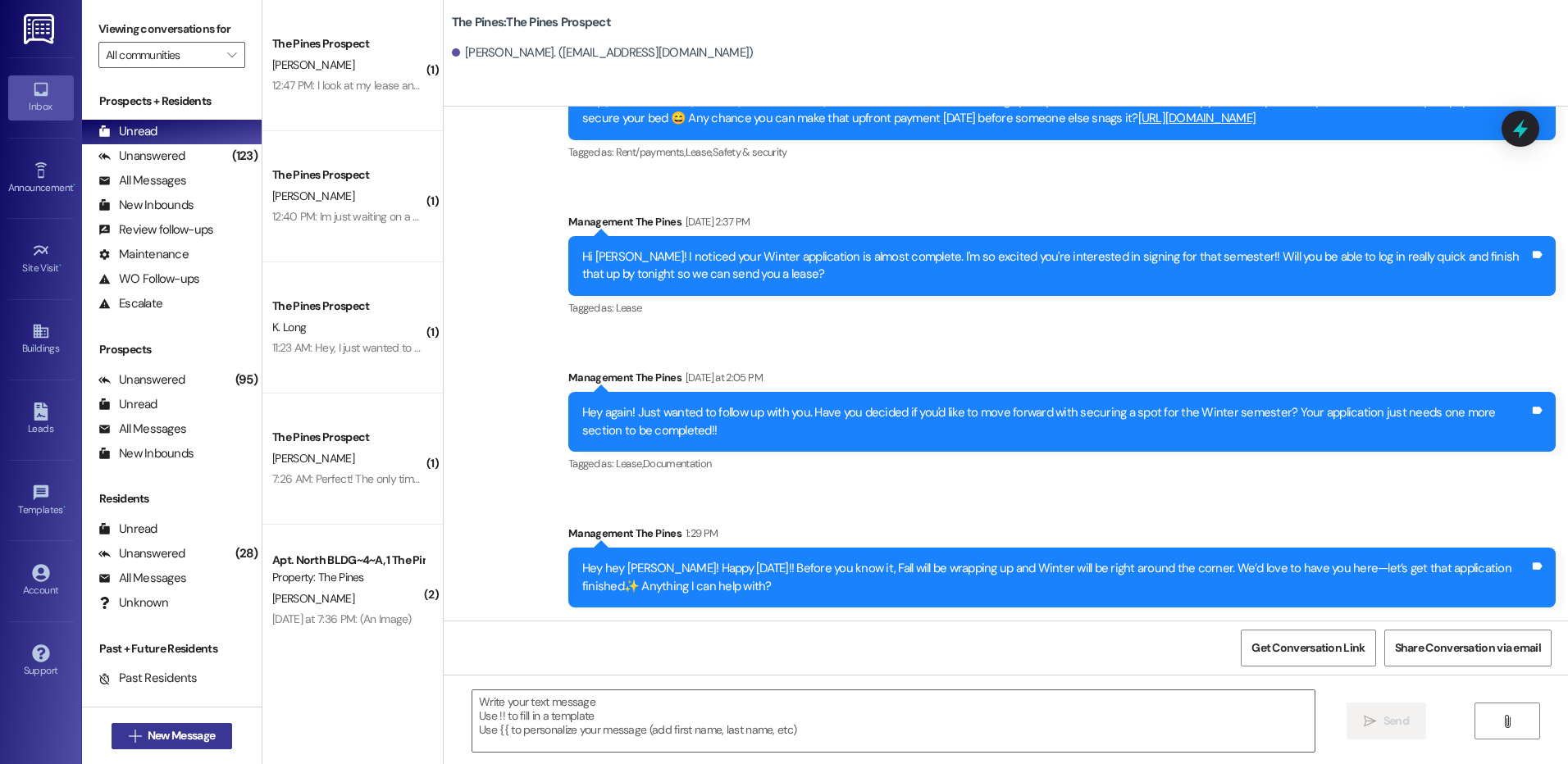
click at [189, 742] on span "New Message" at bounding box center [181, 736] width 67 height 17
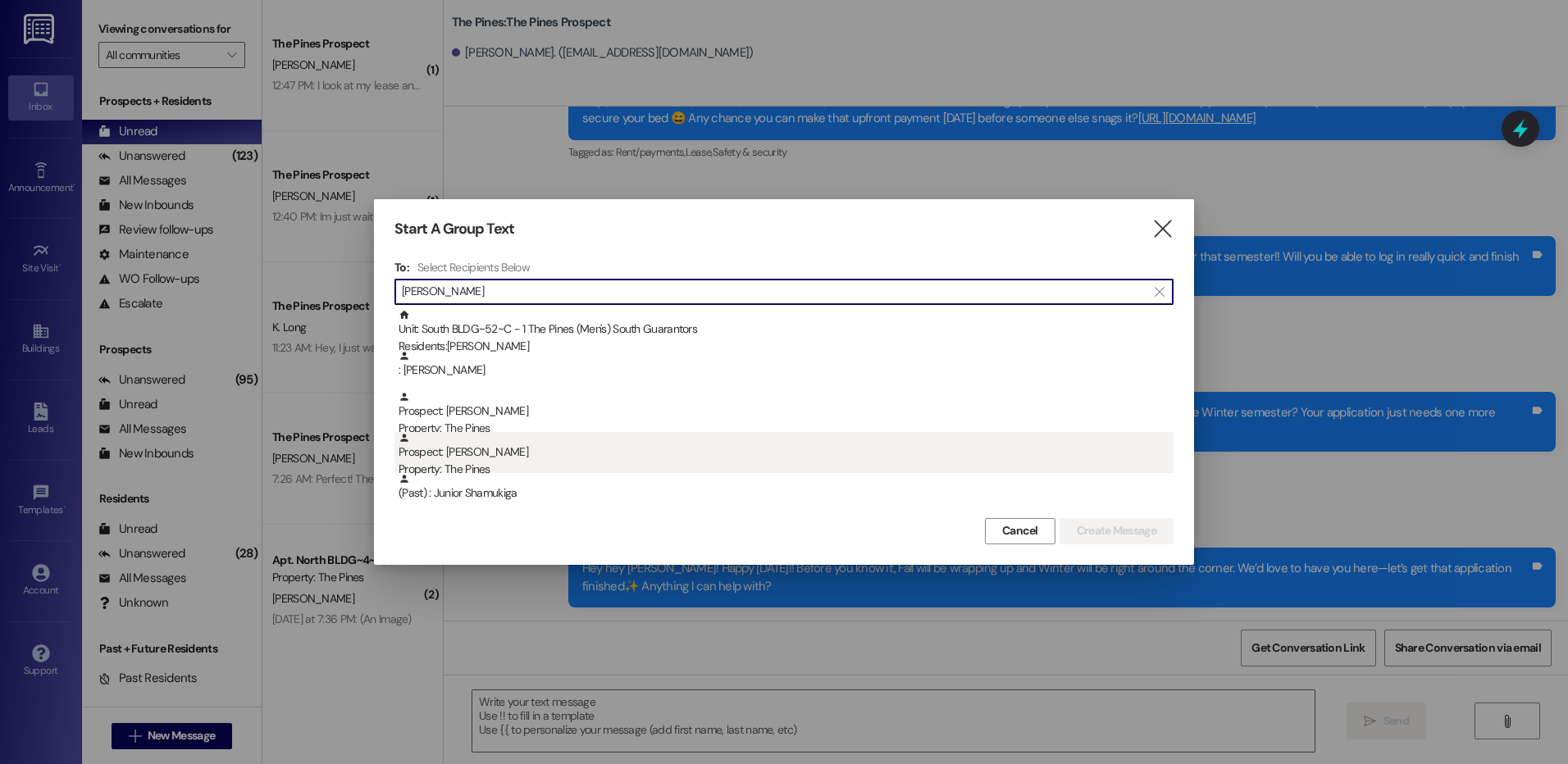
type input "[PERSON_NAME]"
click at [538, 461] on div "Property: The Pines" at bounding box center [785, 469] width 775 height 17
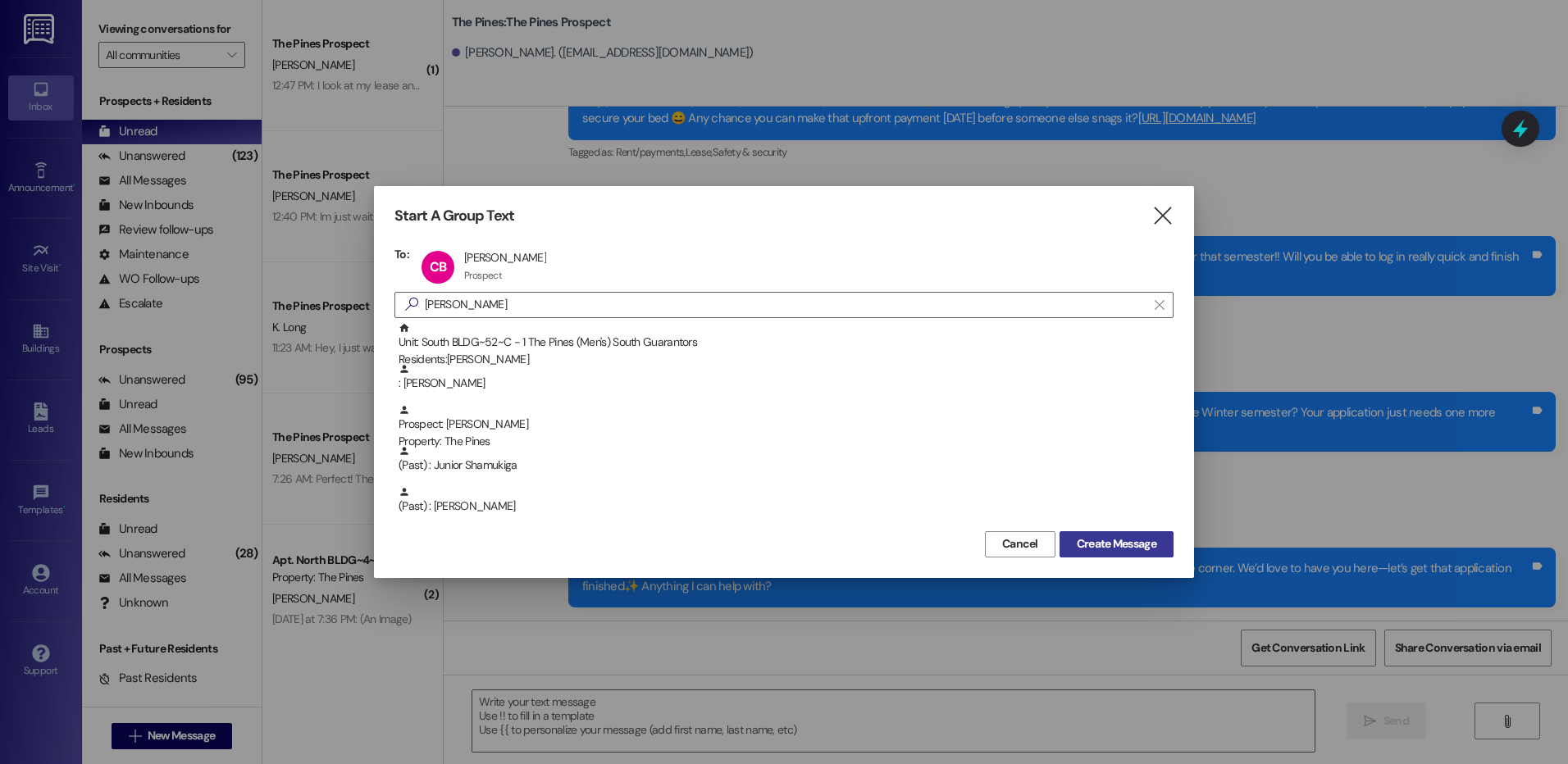
click at [1115, 538] on span "Create Message" at bounding box center [1116, 543] width 80 height 17
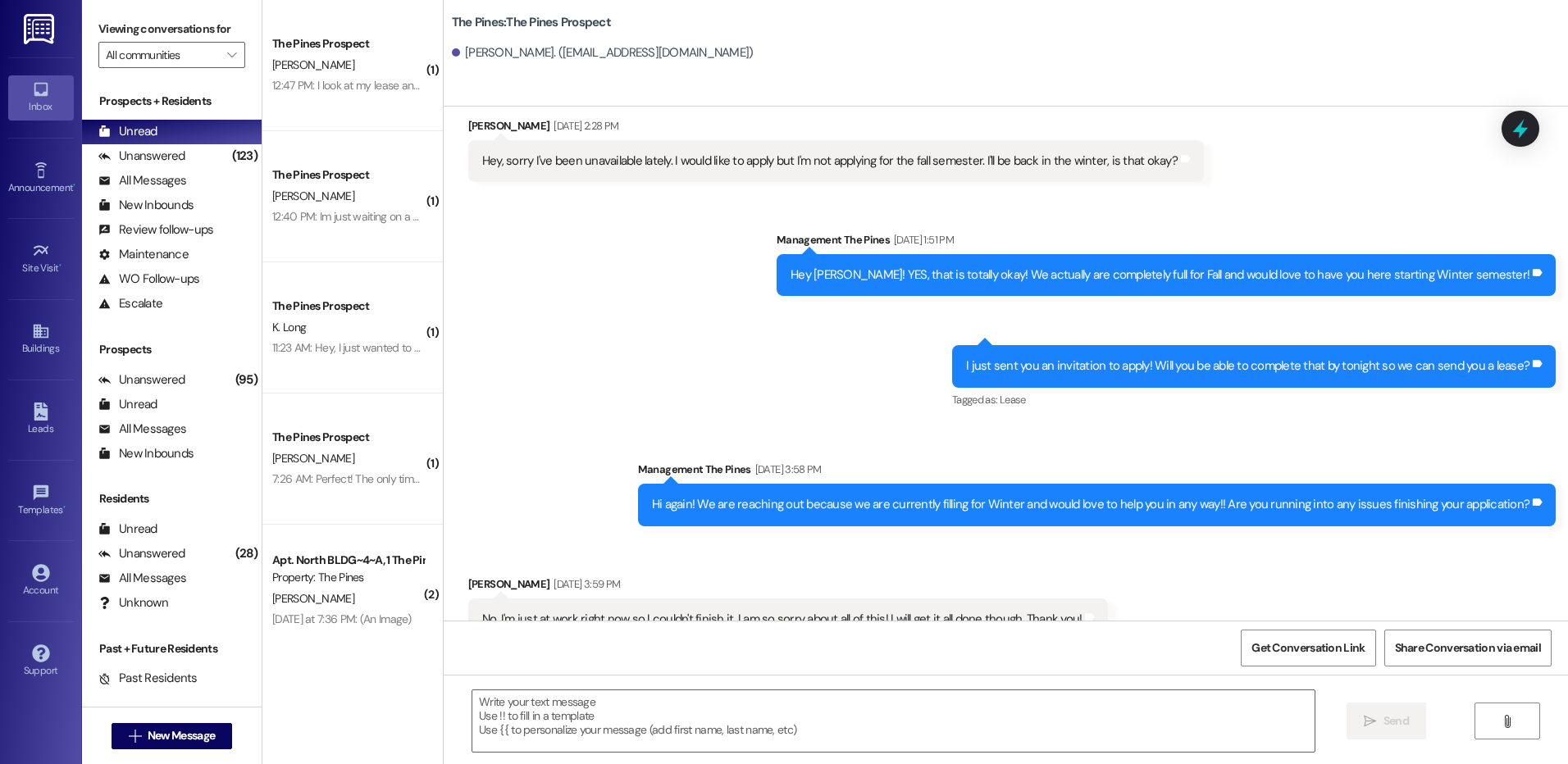
scroll to position [984, 0]
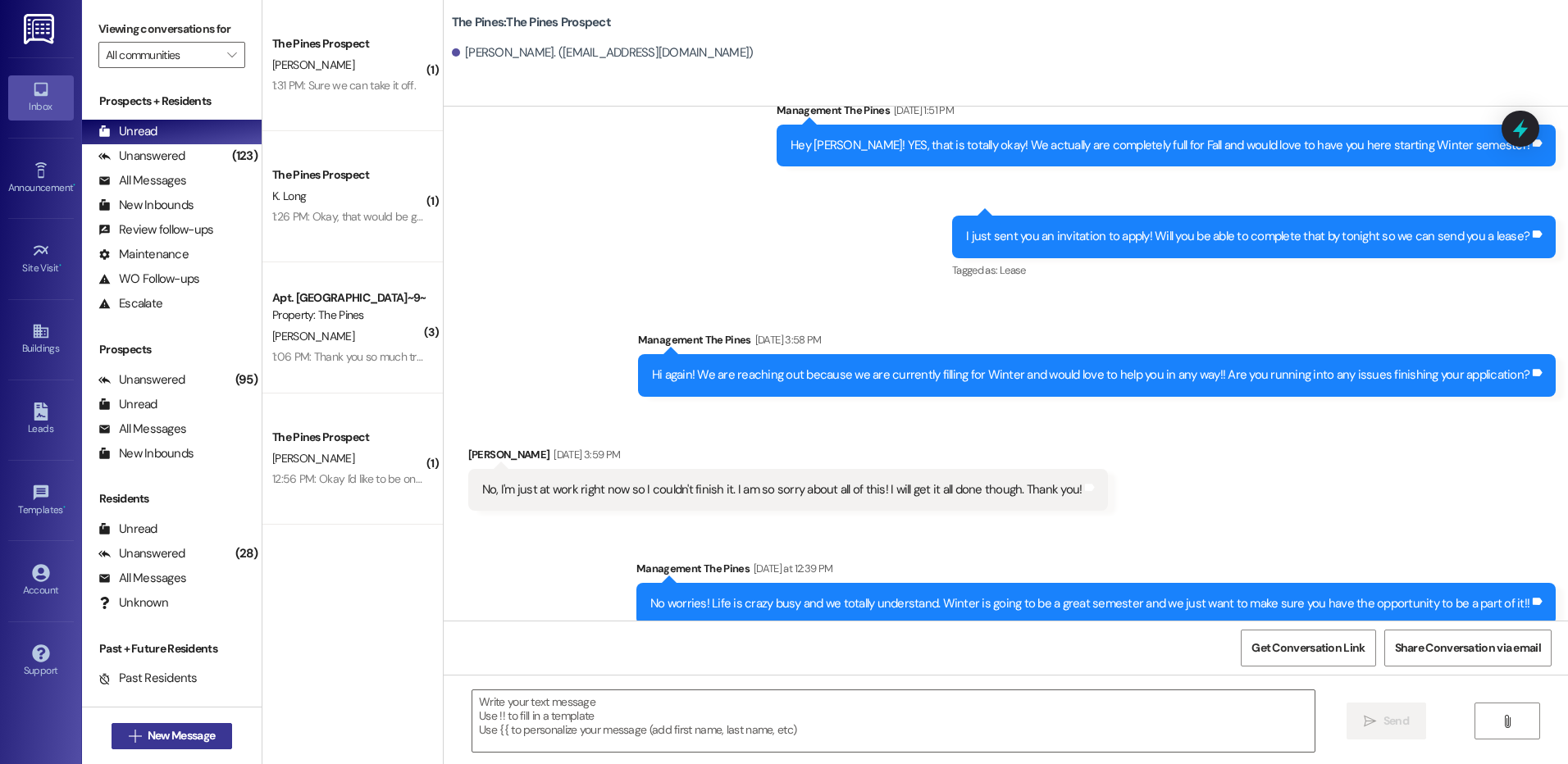
click at [189, 736] on span "New Message" at bounding box center [181, 736] width 67 height 17
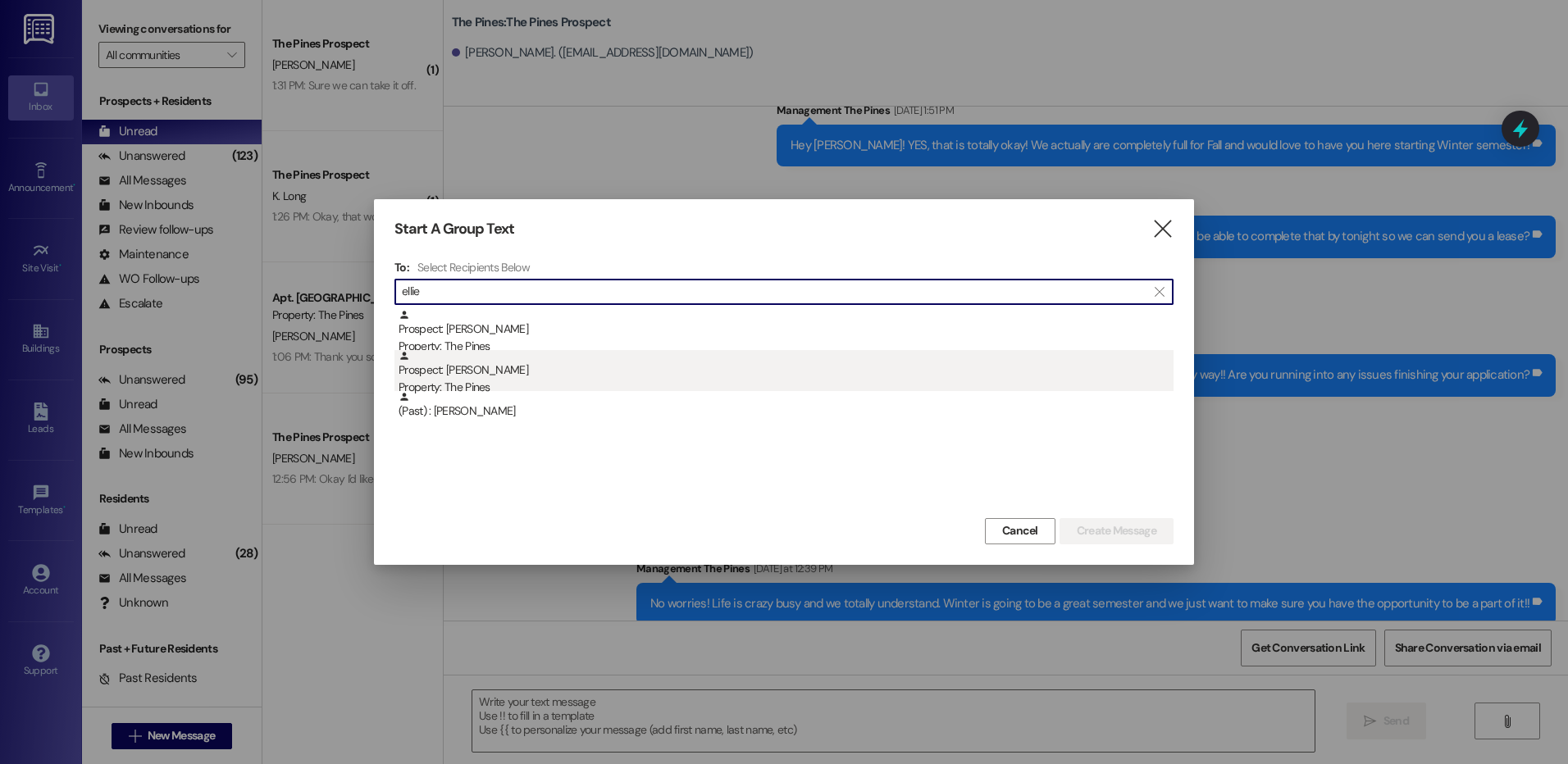
type input "ellie"
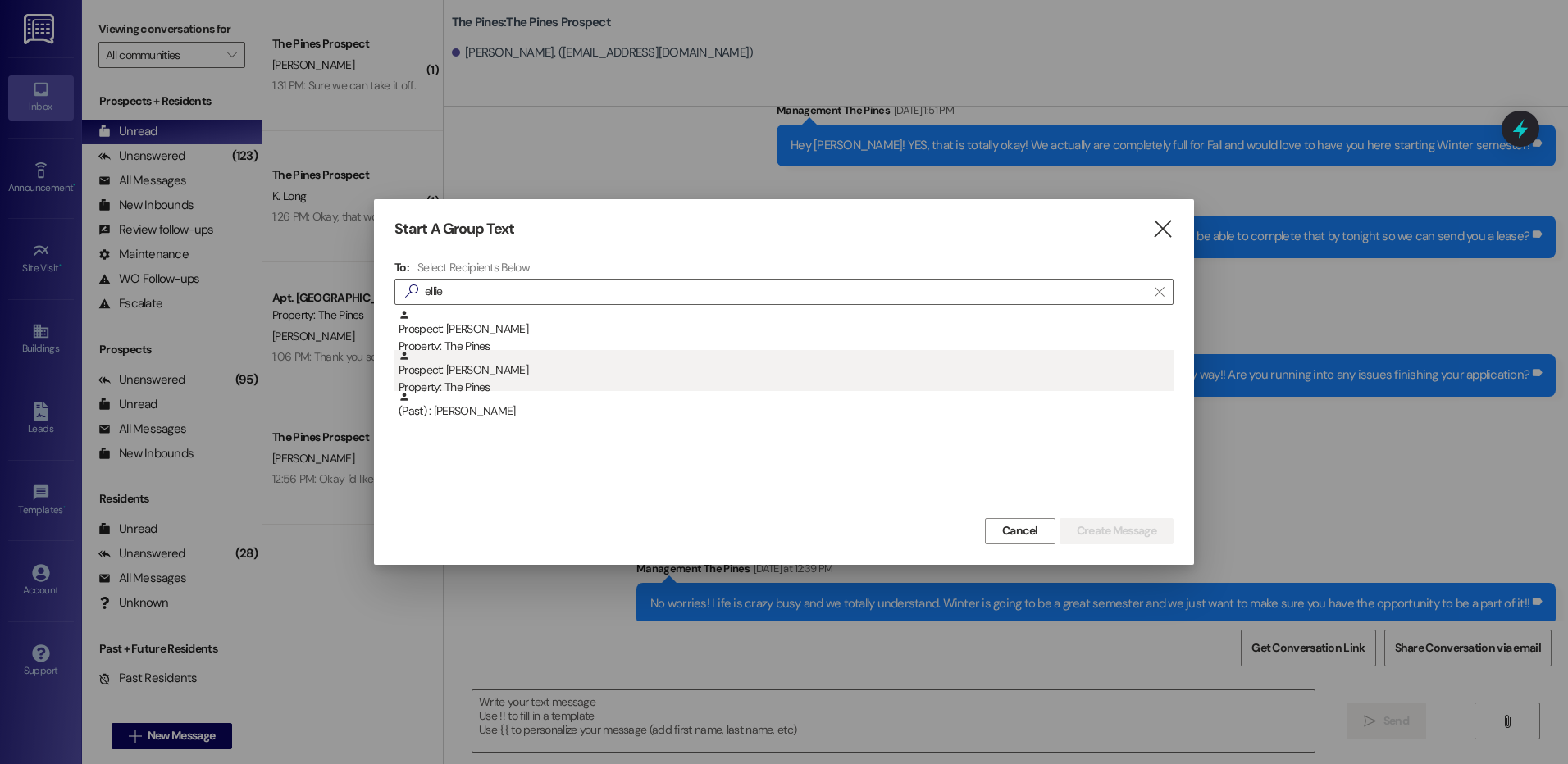
click at [588, 375] on div "Prospect: [PERSON_NAME] Property: The Pines" at bounding box center [785, 374] width 775 height 47
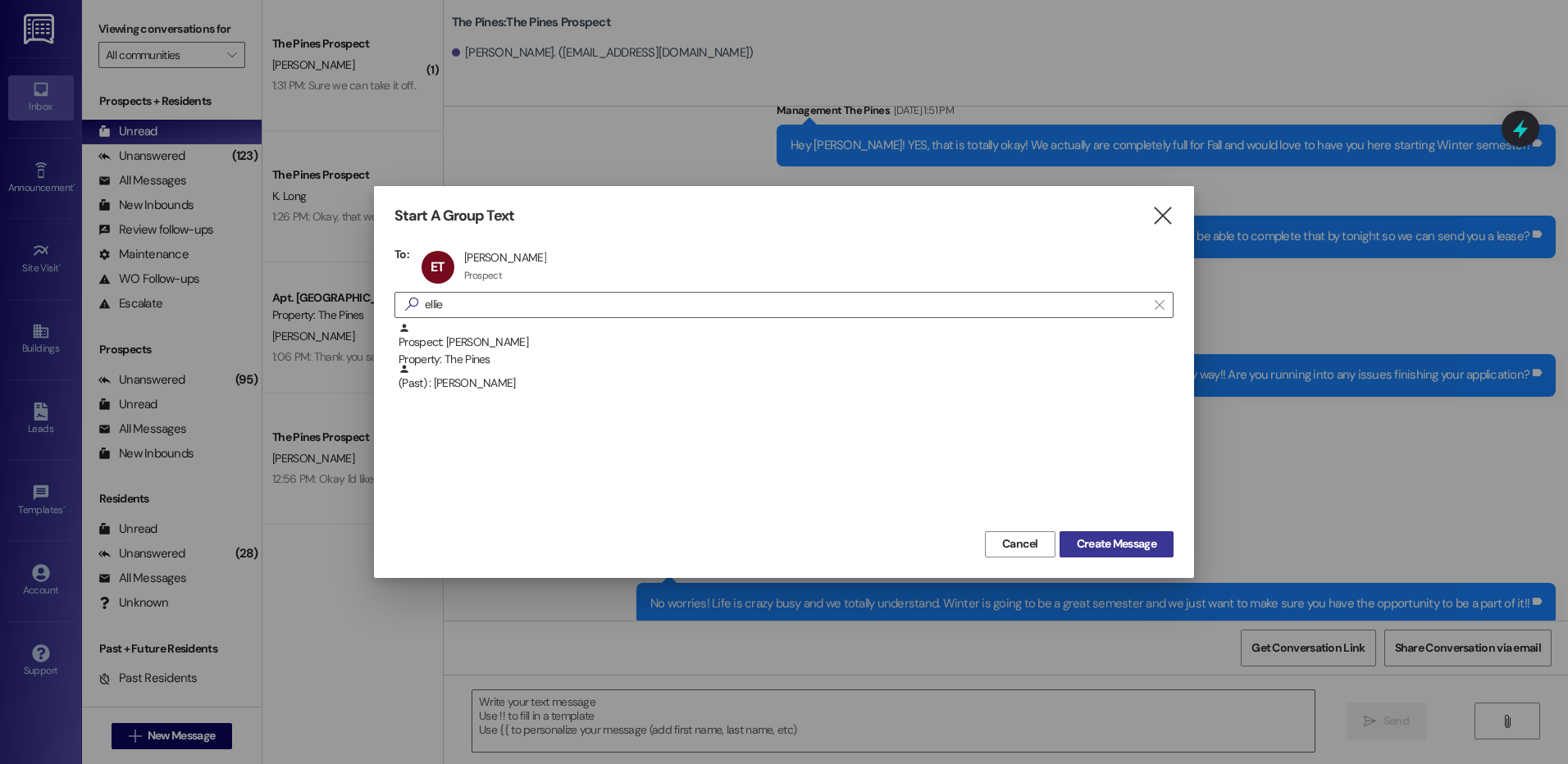
click at [1107, 547] on span "Create Message" at bounding box center [1116, 543] width 80 height 17
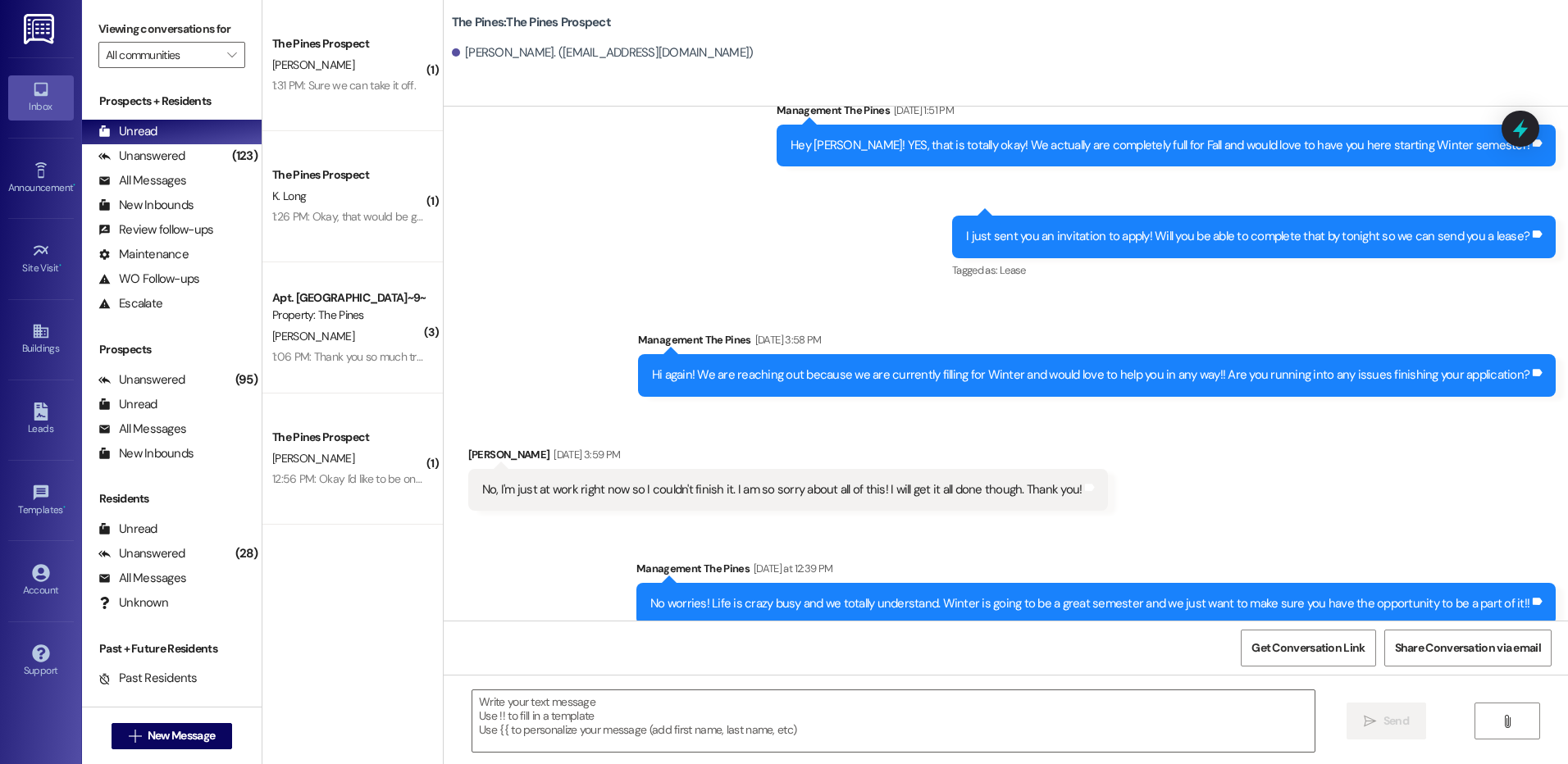
scroll to position [0, 0]
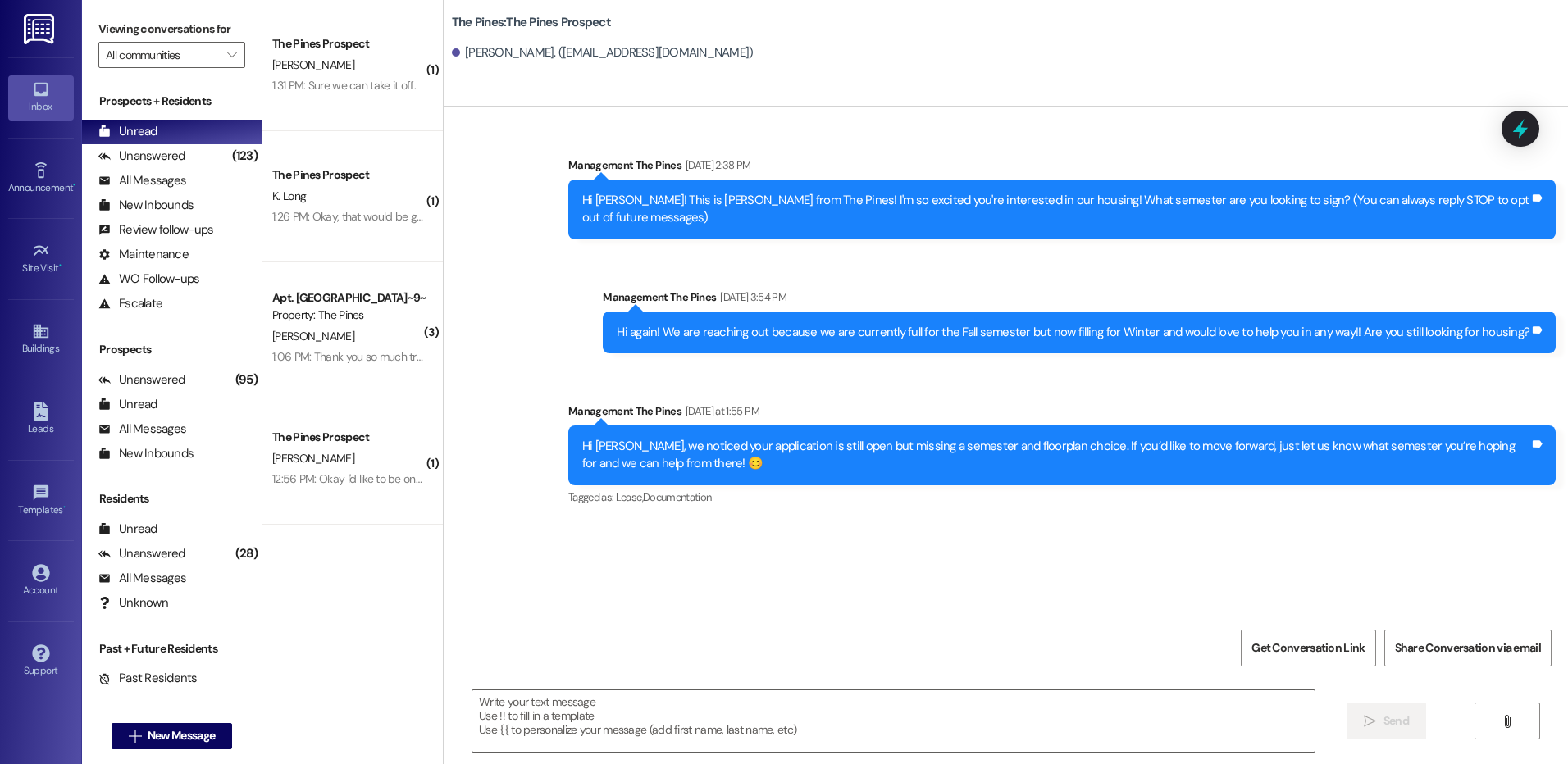
click at [1167, 529] on div "Sent via SMS Management The Pines [DATE] 2:38 PM Hi [PERSON_NAME]! This is [PER…" at bounding box center [1005, 363] width 1124 height 514
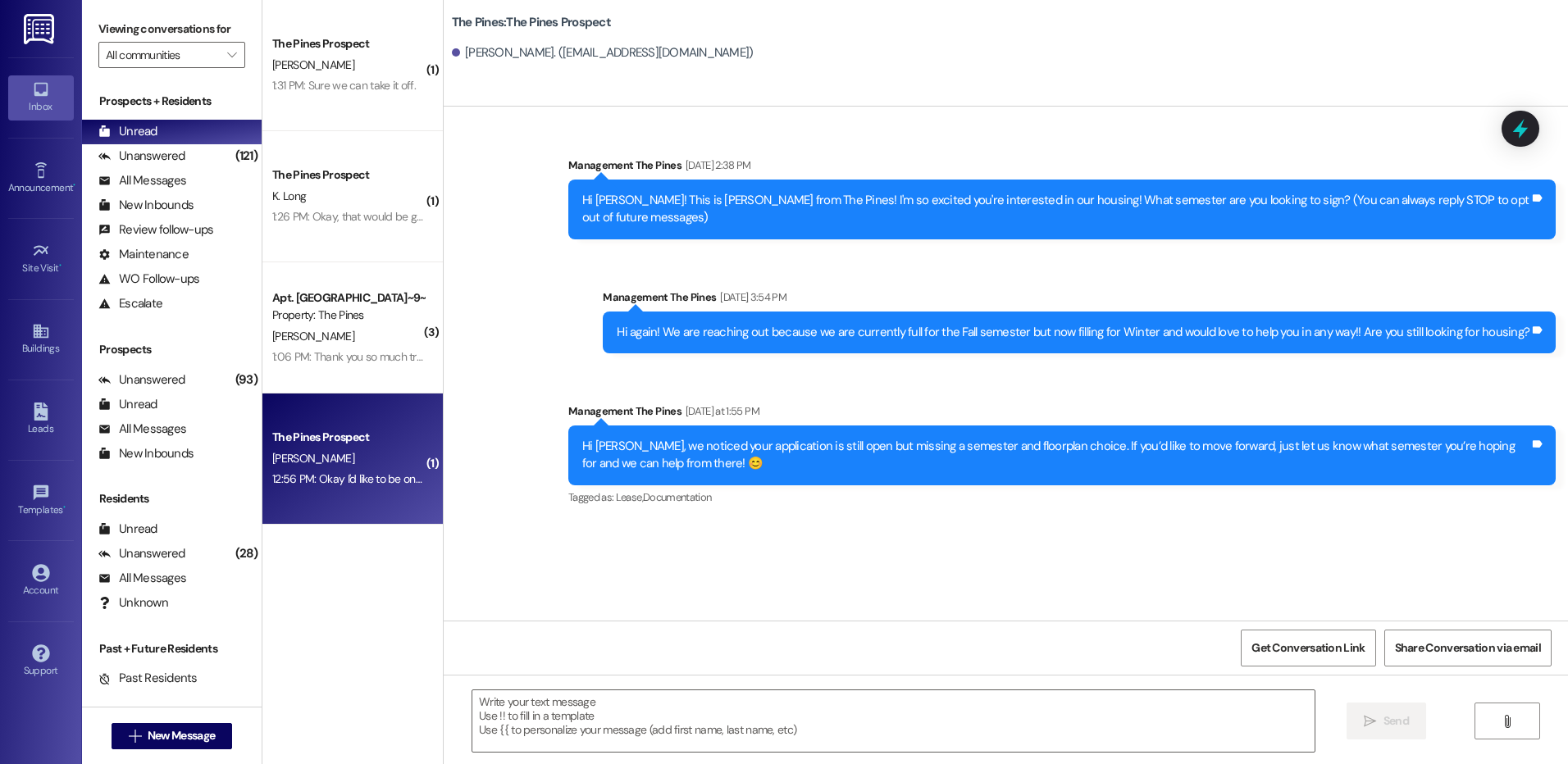
click at [367, 452] on div "[PERSON_NAME]" at bounding box center [348, 458] width 155 height 20
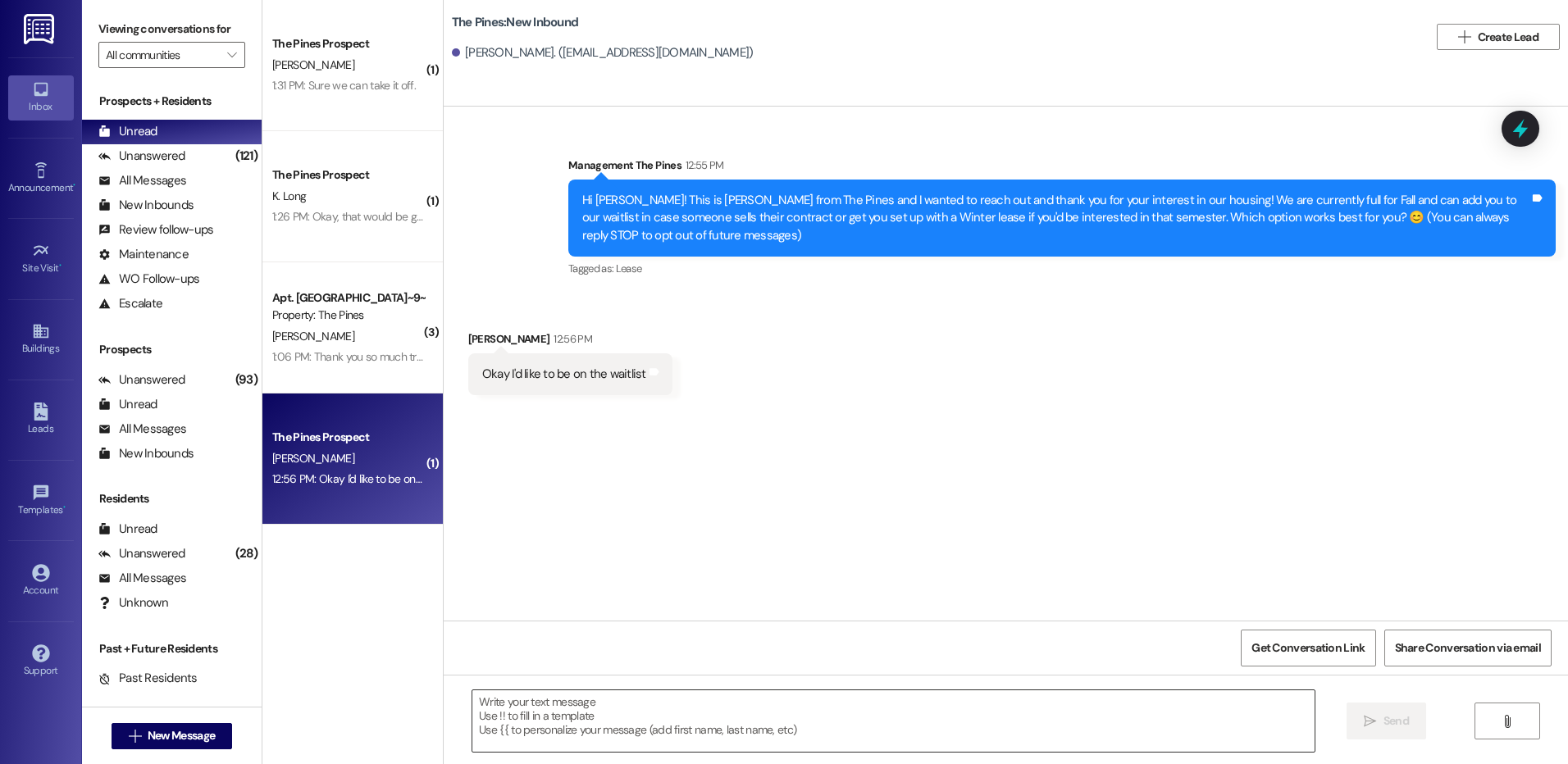
click at [833, 697] on textarea at bounding box center [893, 721] width 841 height 61
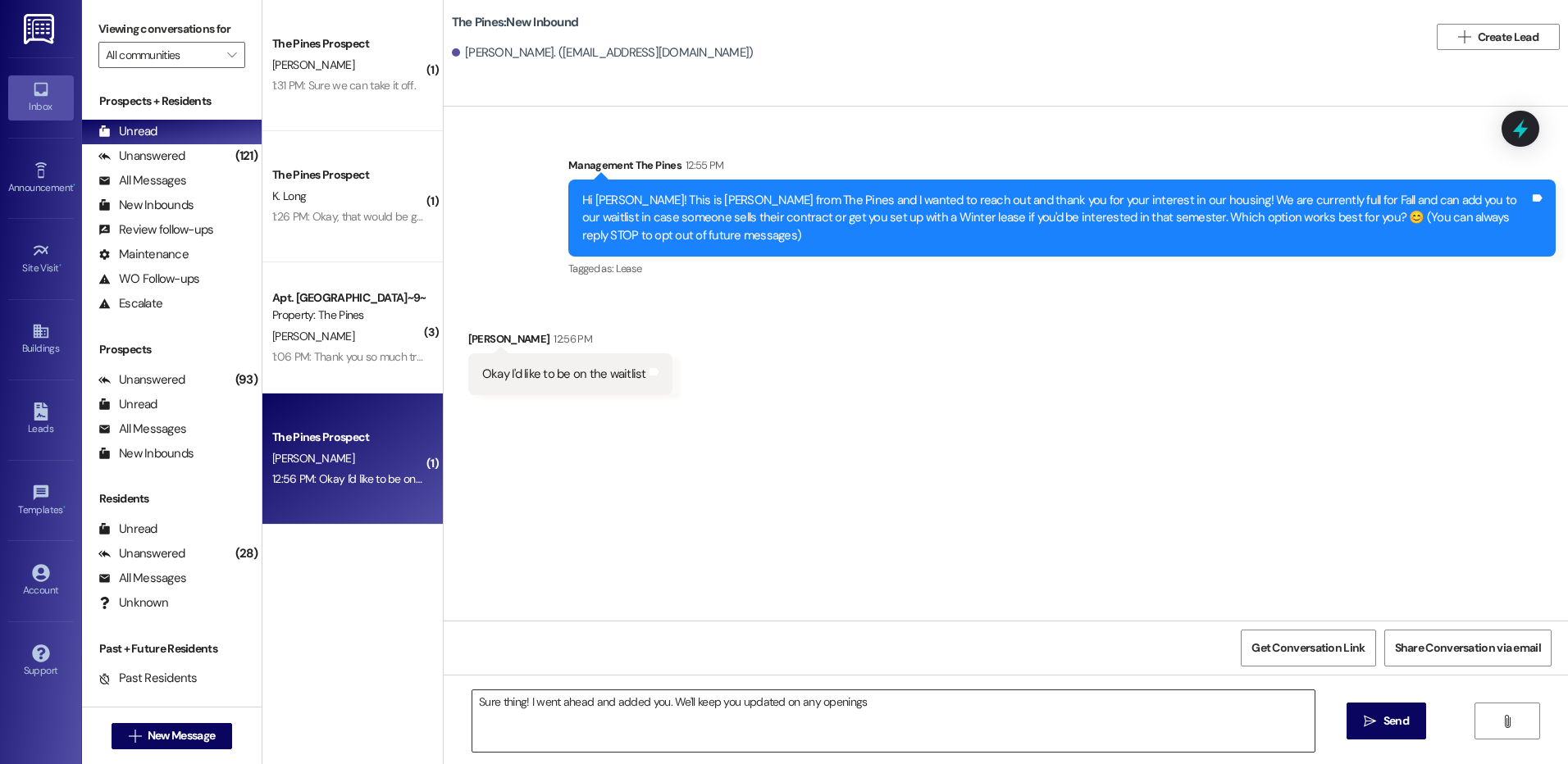
click at [1002, 703] on textarea "Sure thing! I went ahead and added you. We'll keep you updated on any openings" at bounding box center [893, 721] width 841 height 61
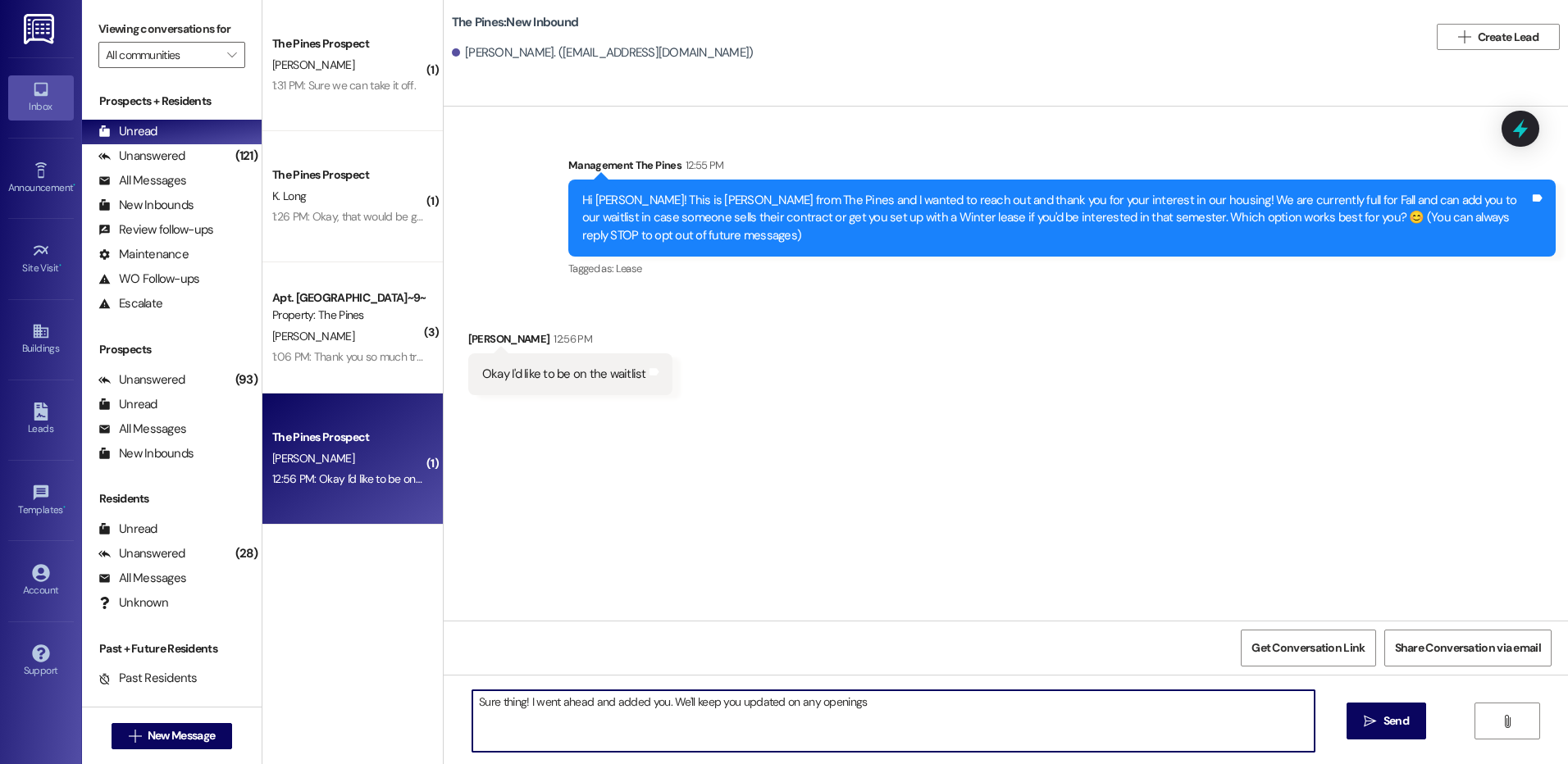
type textarea "Sure thing! I went ahead and added you. We'll keep you updated on any openings!"
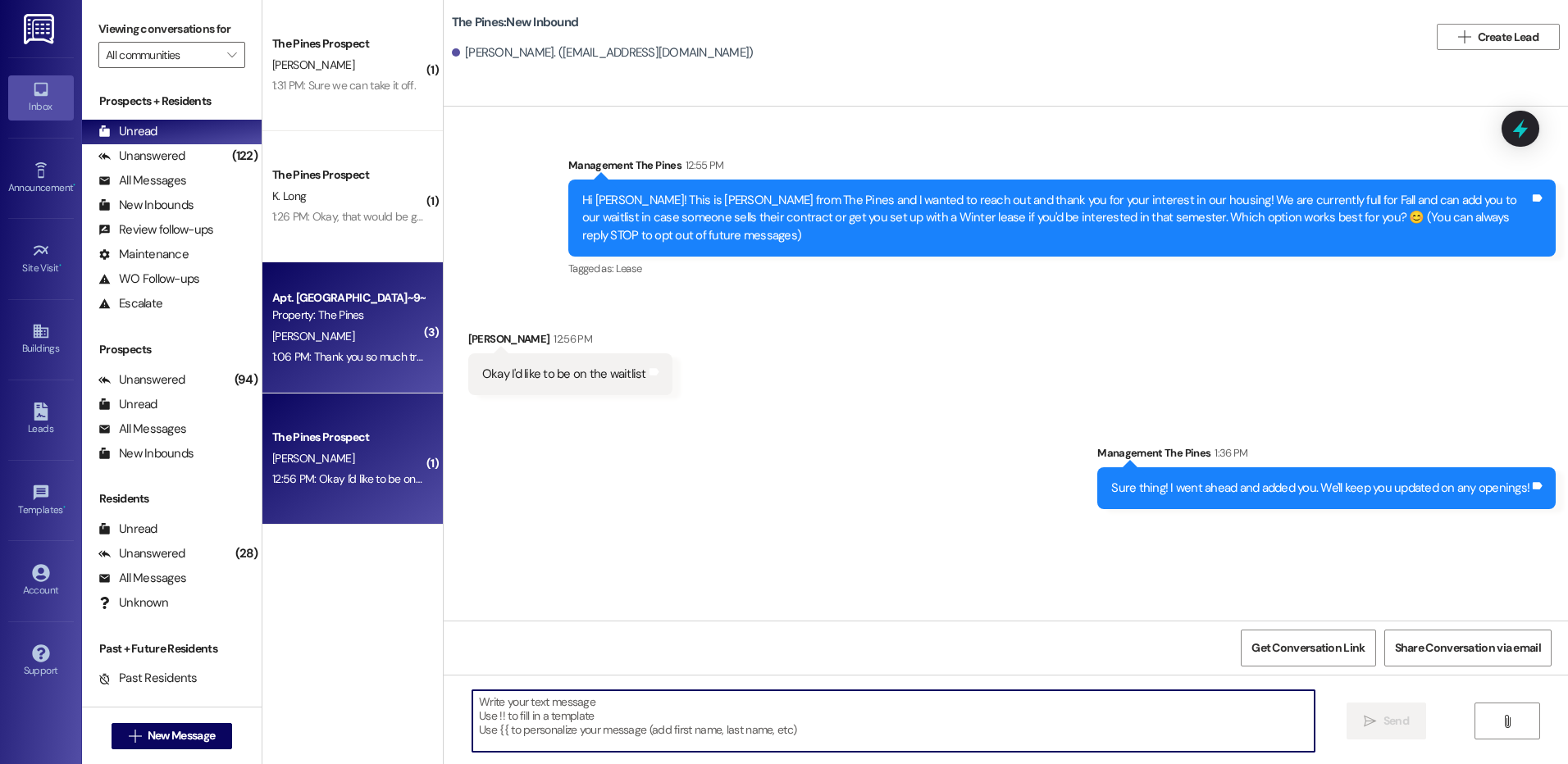
click at [323, 324] on div "Apt. [GEOGRAPHIC_DATA]~9~D, 1 The Pines (Women's) North Property: The Pines" at bounding box center [348, 306] width 155 height 38
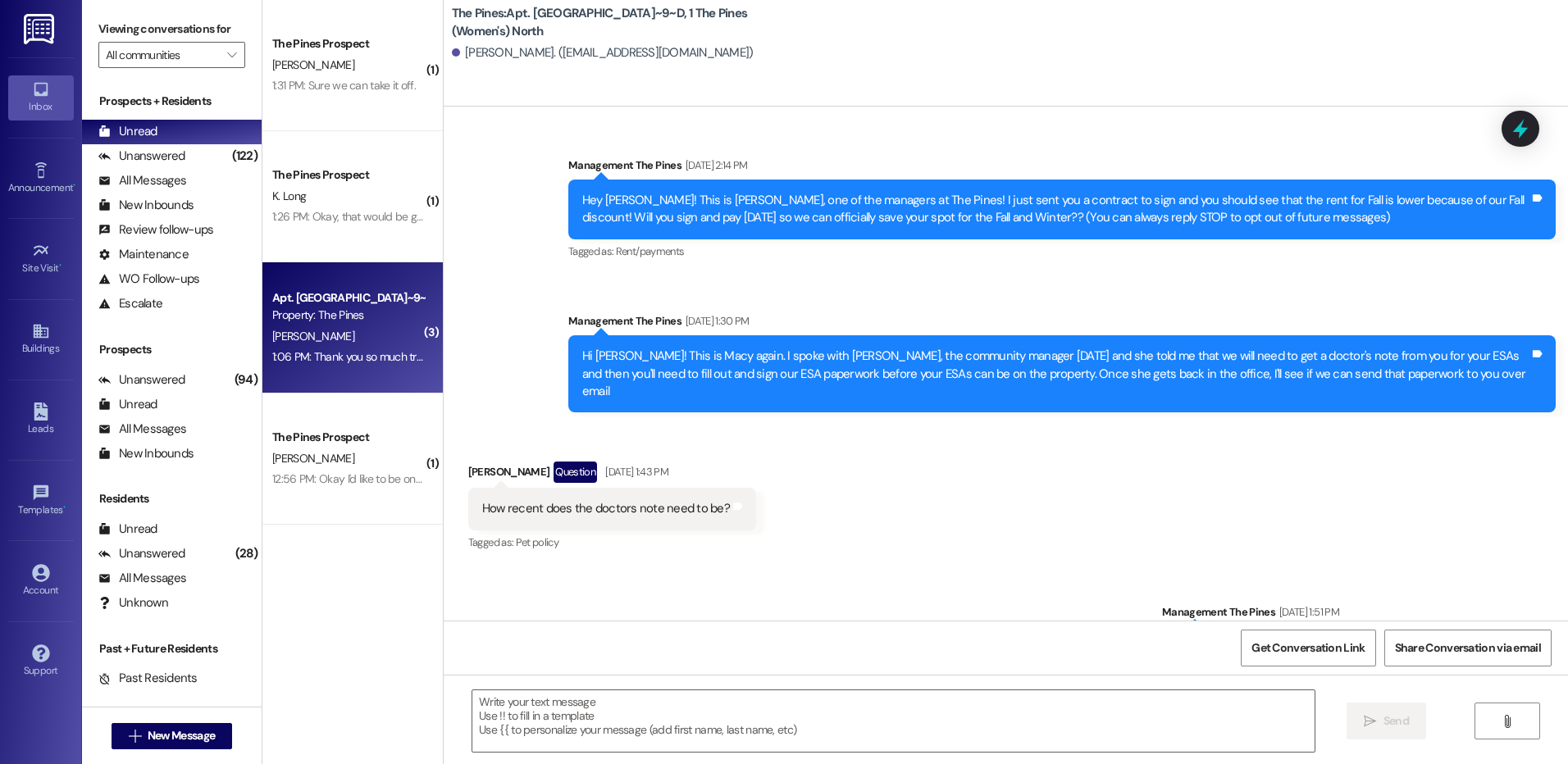
scroll to position [66378, 0]
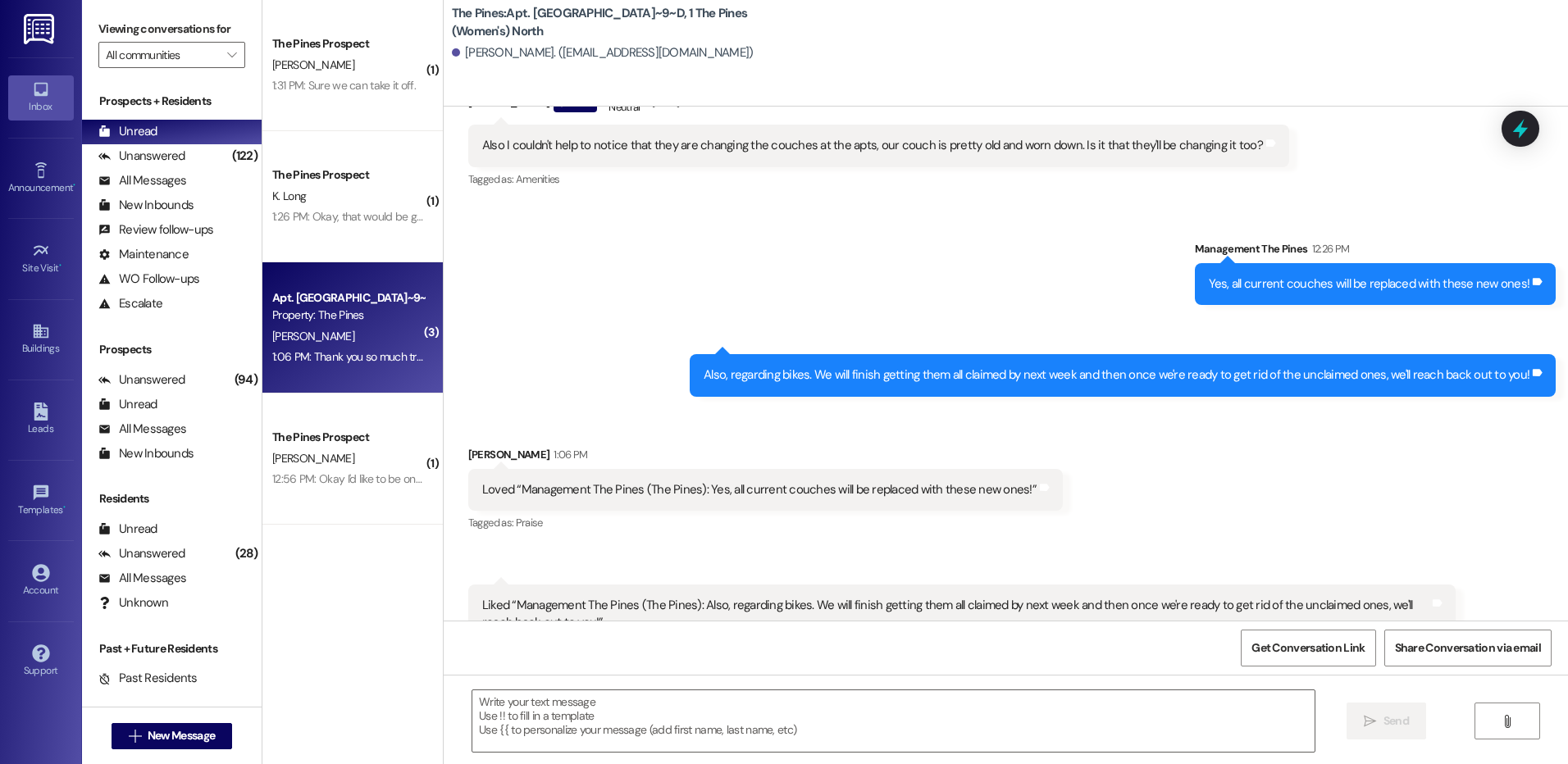
drag, startPoint x: 354, startPoint y: 217, endPoint x: 437, endPoint y: 255, distance: 91.3
click at [353, 217] on div "1:26 PM: Okay, that would be great! I would like one for the winter. 1:26 PM: O…" at bounding box center [426, 217] width 307 height 15
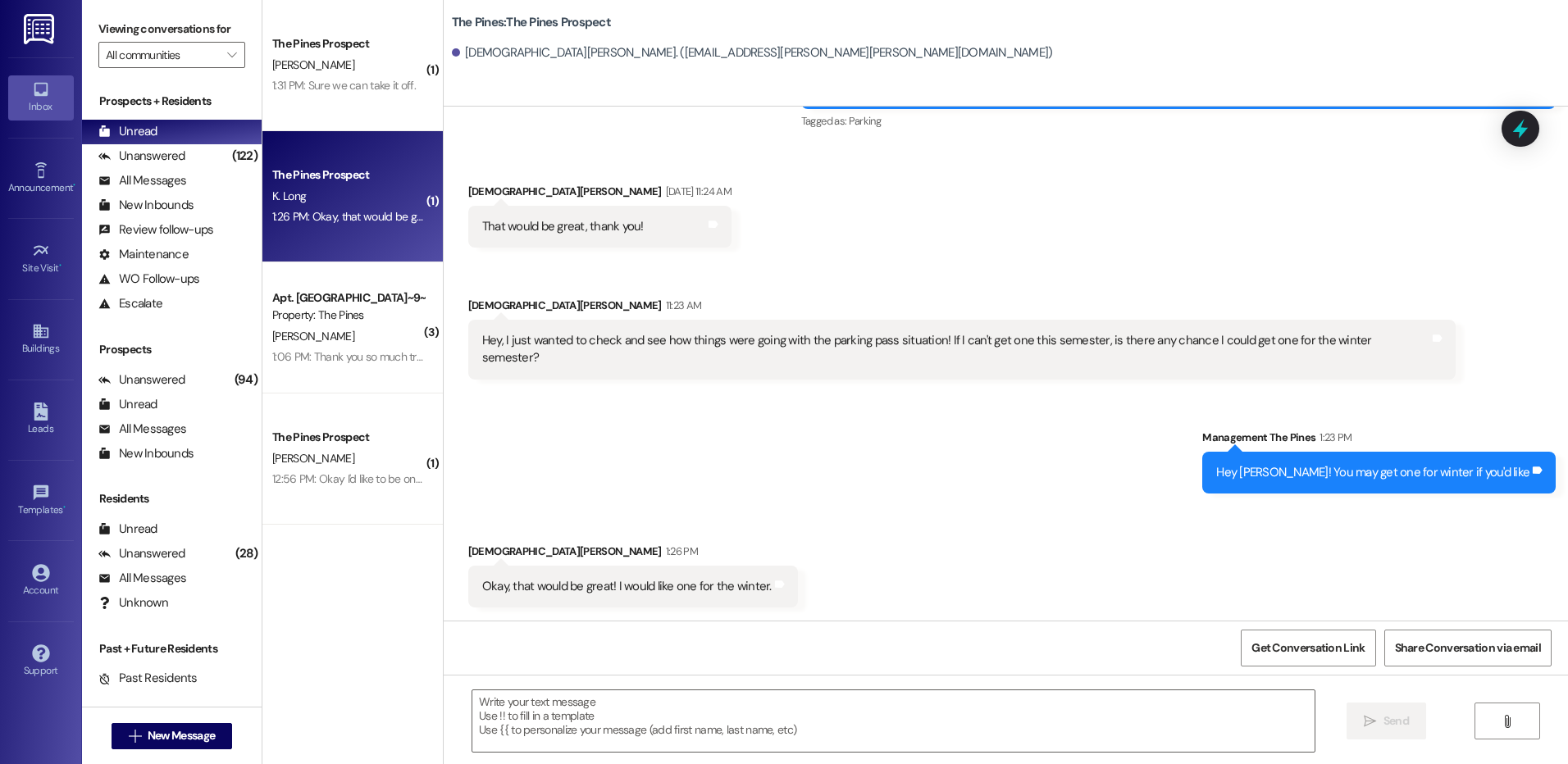
scroll to position [777, 0]
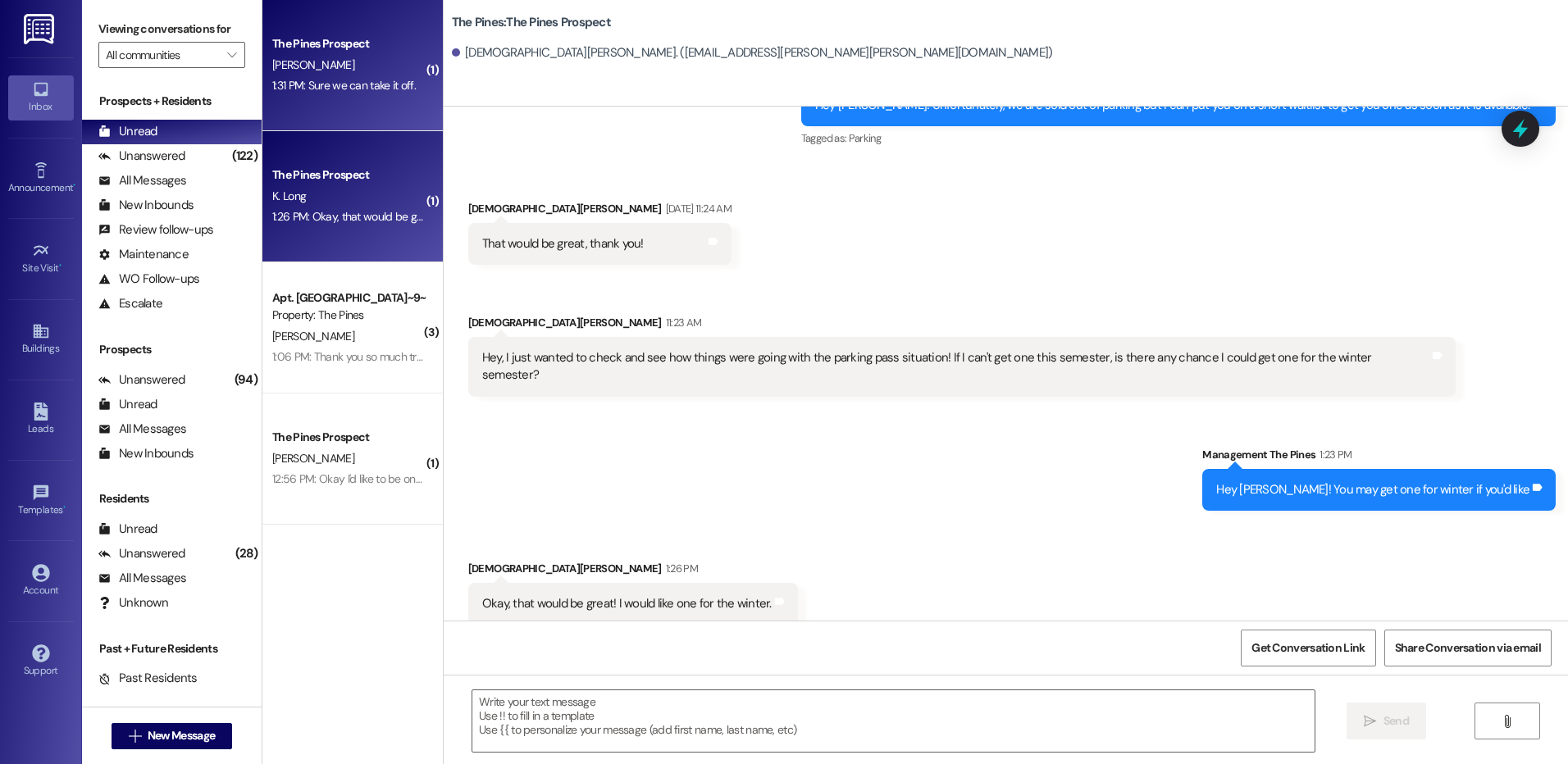
click at [351, 106] on div "The Pines Prospect [PERSON_NAME] 1:31 PM: Sure we can take it off. 1:31 PM: Sur…" at bounding box center [352, 66] width 180 height 131
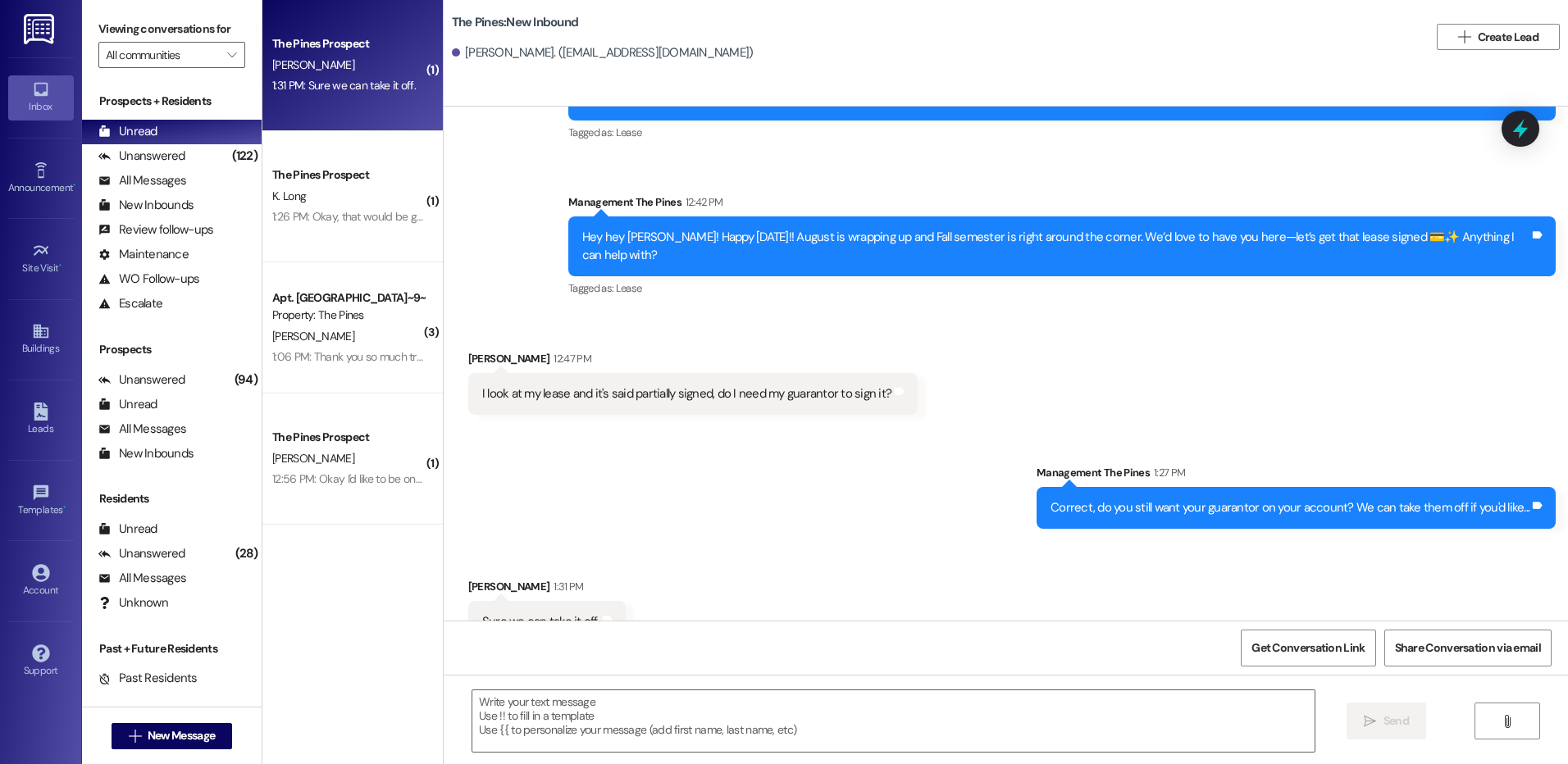
scroll to position [10152, 0]
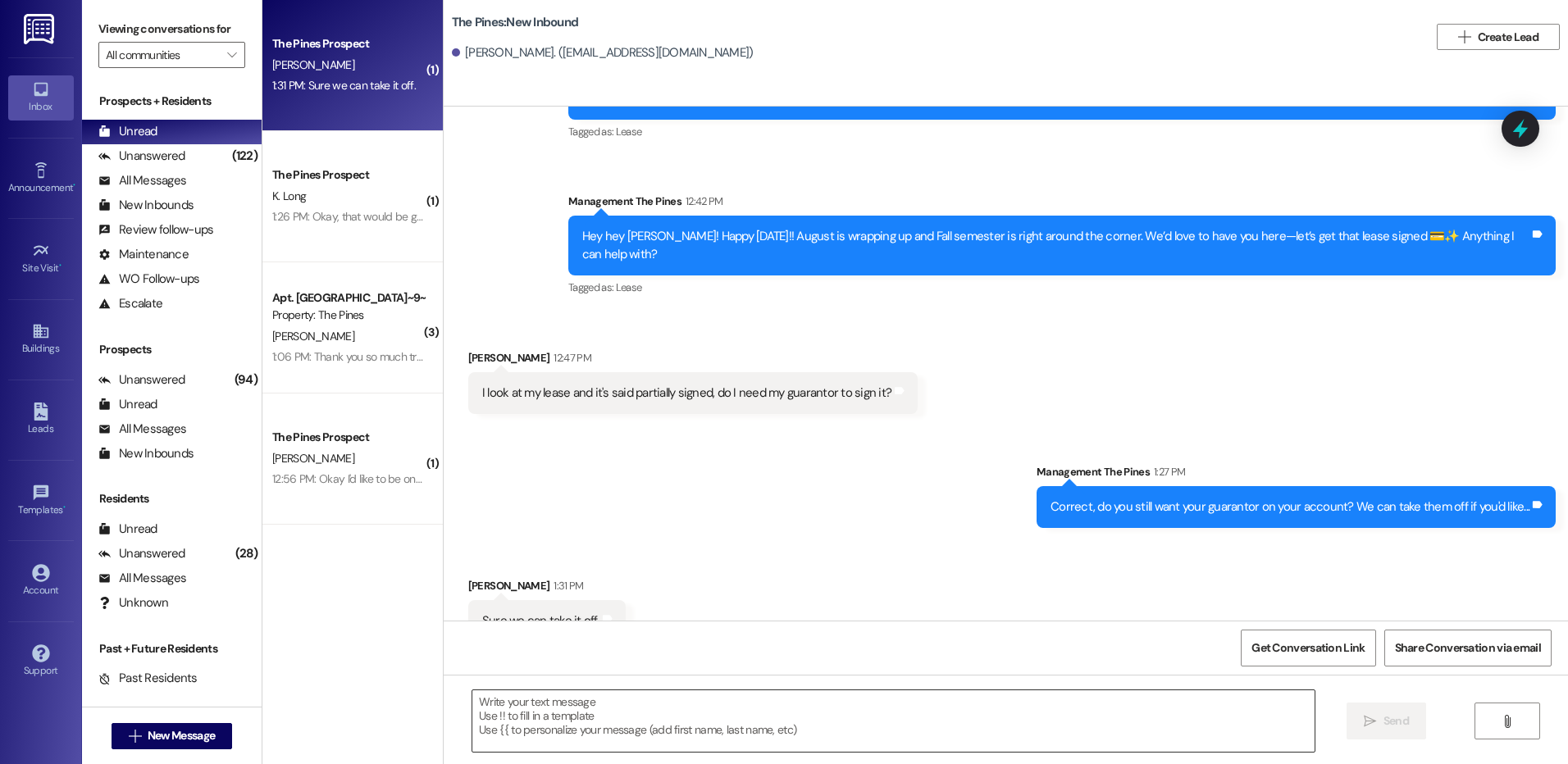
click at [806, 697] on textarea at bounding box center [893, 721] width 841 height 61
click at [885, 705] on textarea at bounding box center [893, 721] width 841 height 61
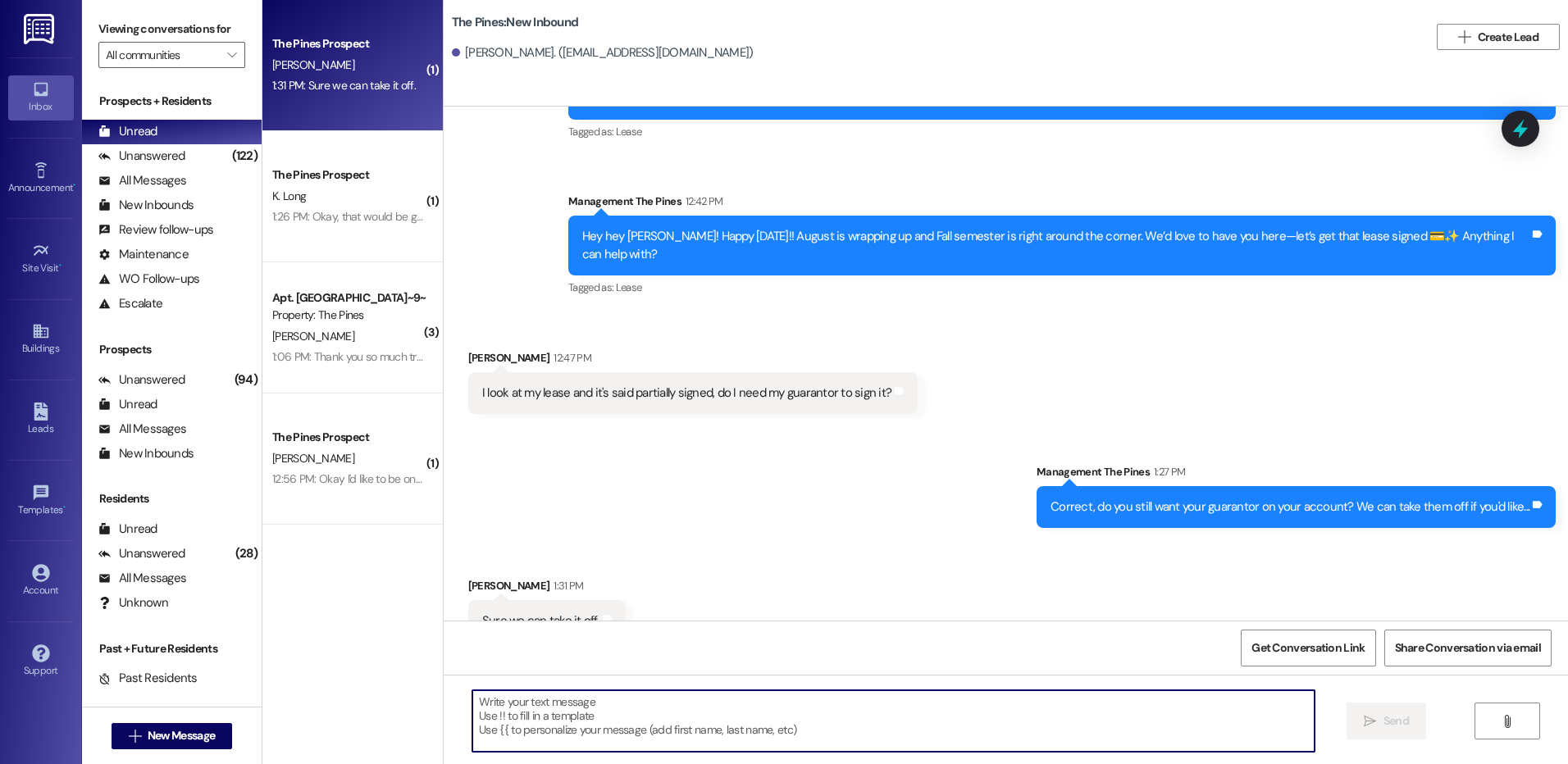
type textarea "H"
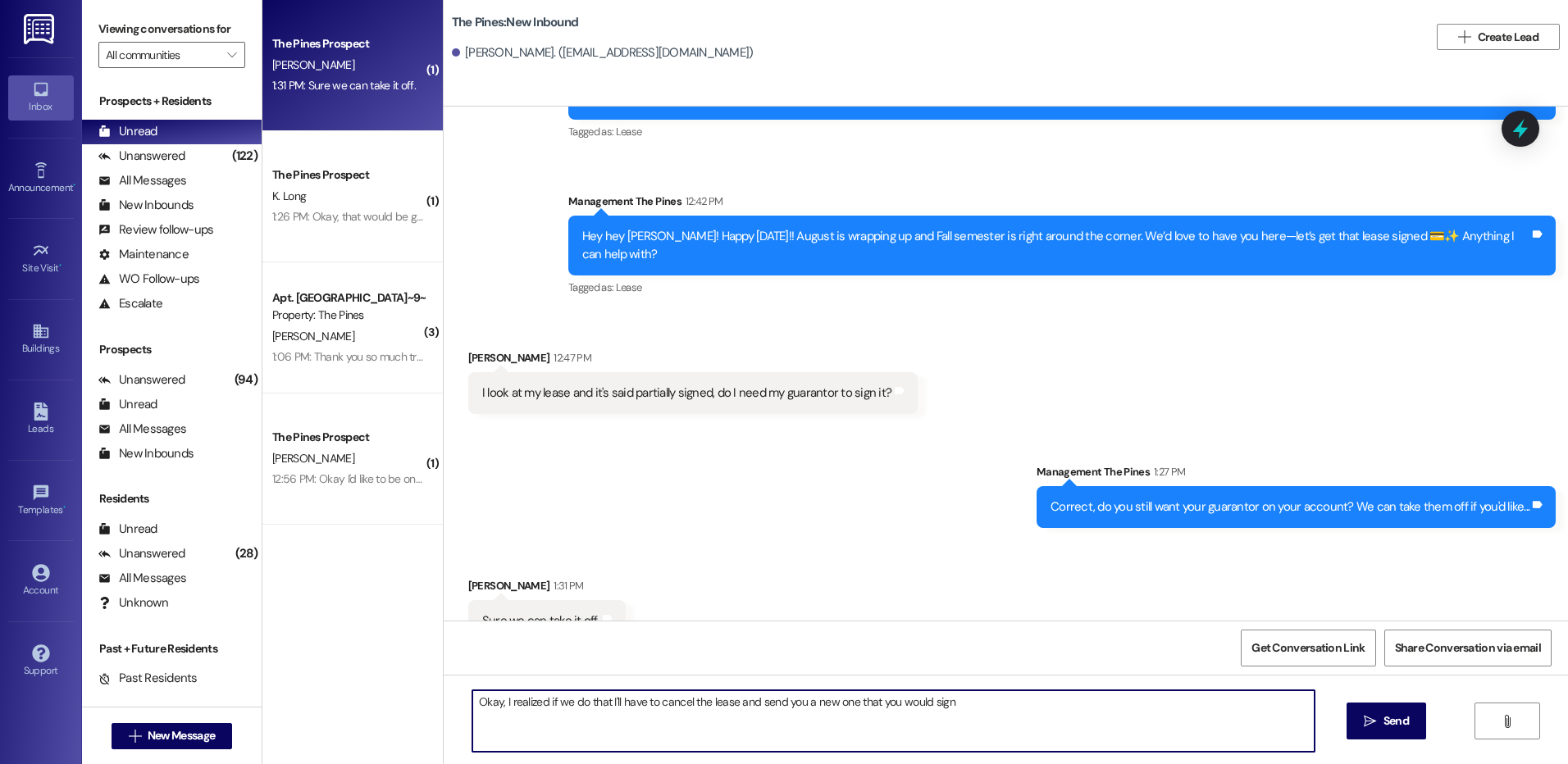
paste textarea "😂"
drag, startPoint x: 957, startPoint y: 706, endPoint x: 1221, endPoint y: 711, distance: 264.0
click at [1221, 711] on textarea "Okay, I realized if we do that I'll have to cancel the lease and send you a new…" at bounding box center [893, 721] width 841 height 61
type textarea "Okay, I realized if we do that I'll have to cancel the lease and send you a new…"
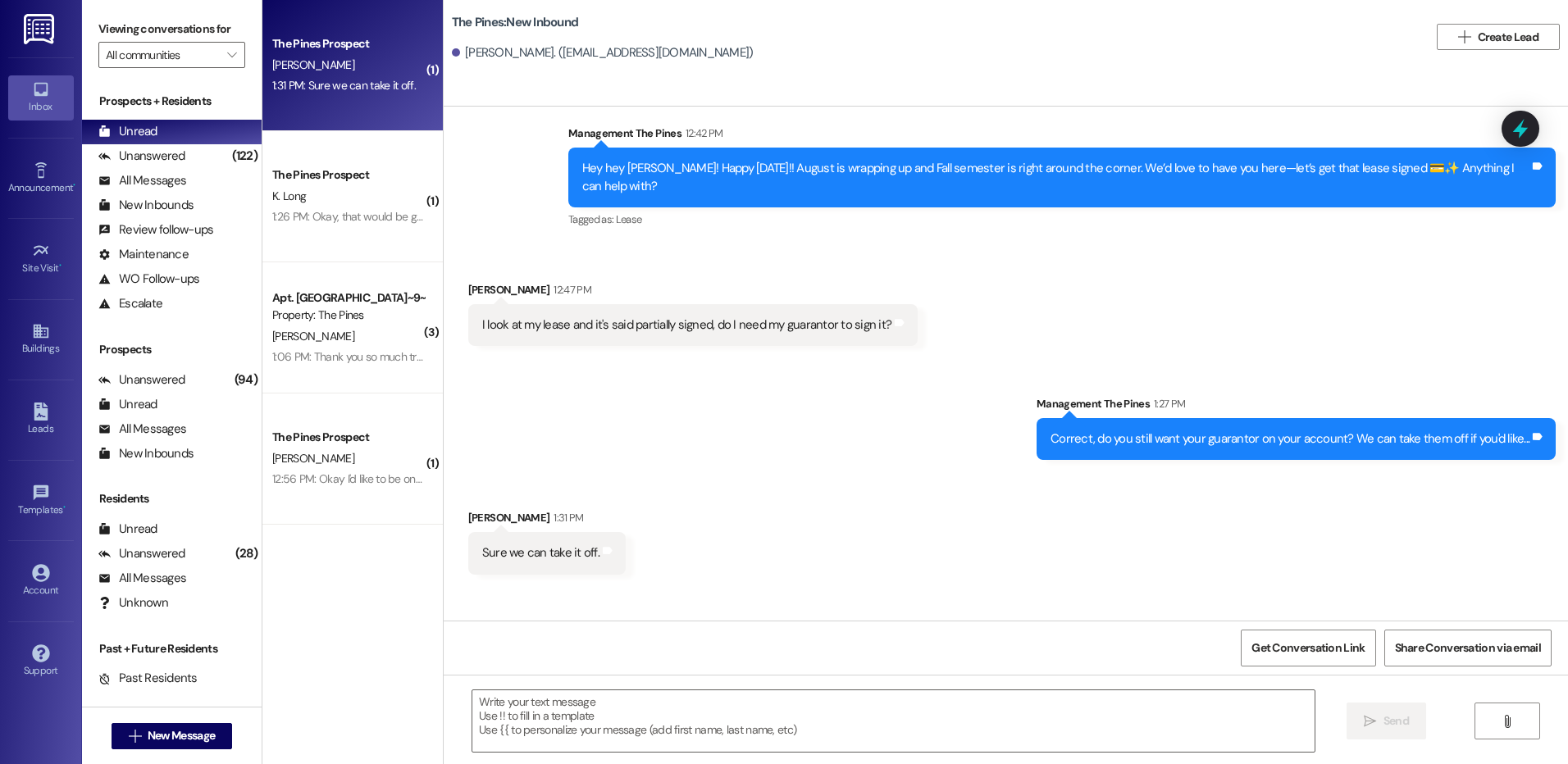
scroll to position [10284, 0]
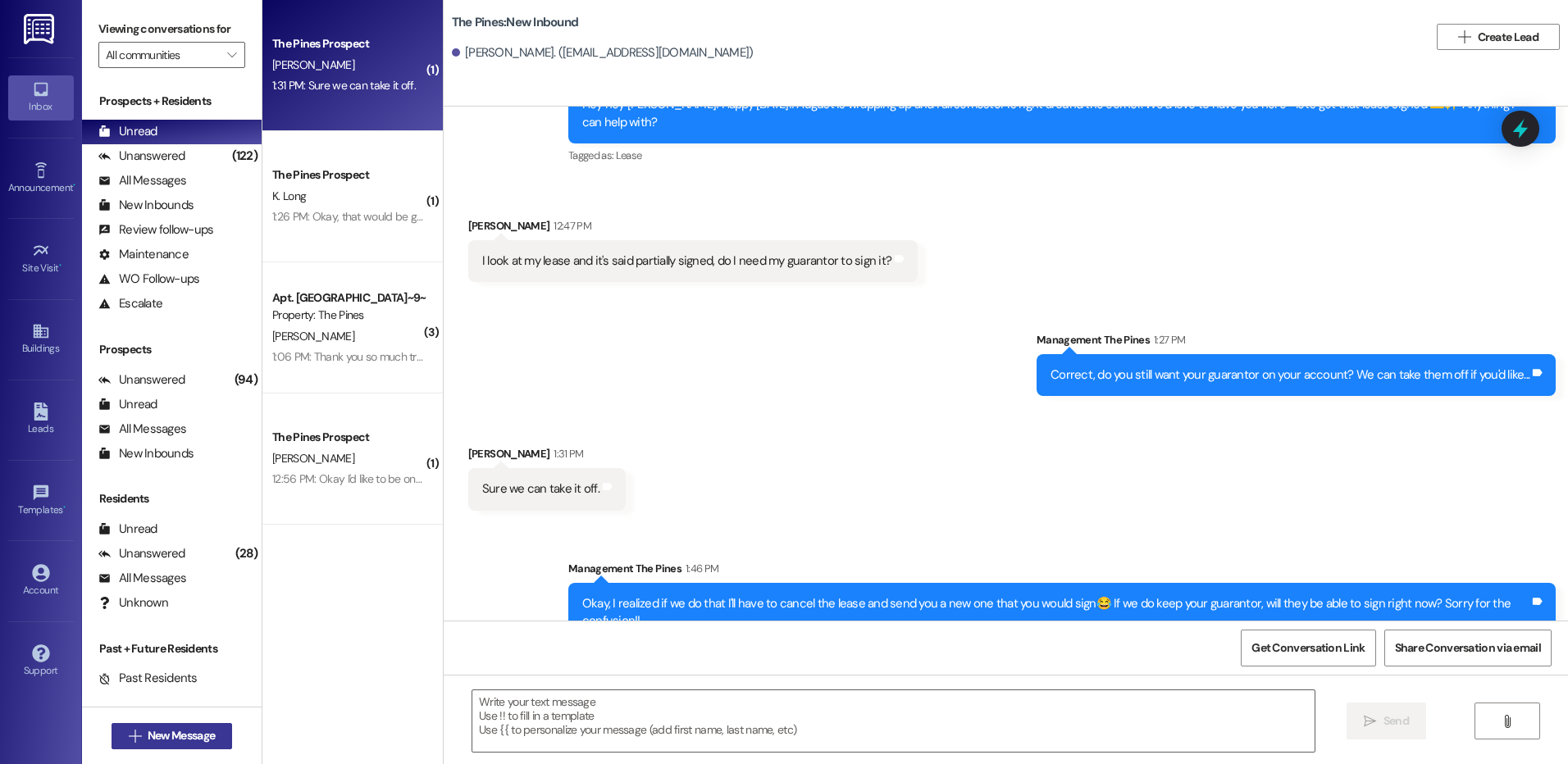
click at [175, 738] on span "New Message" at bounding box center [181, 736] width 67 height 17
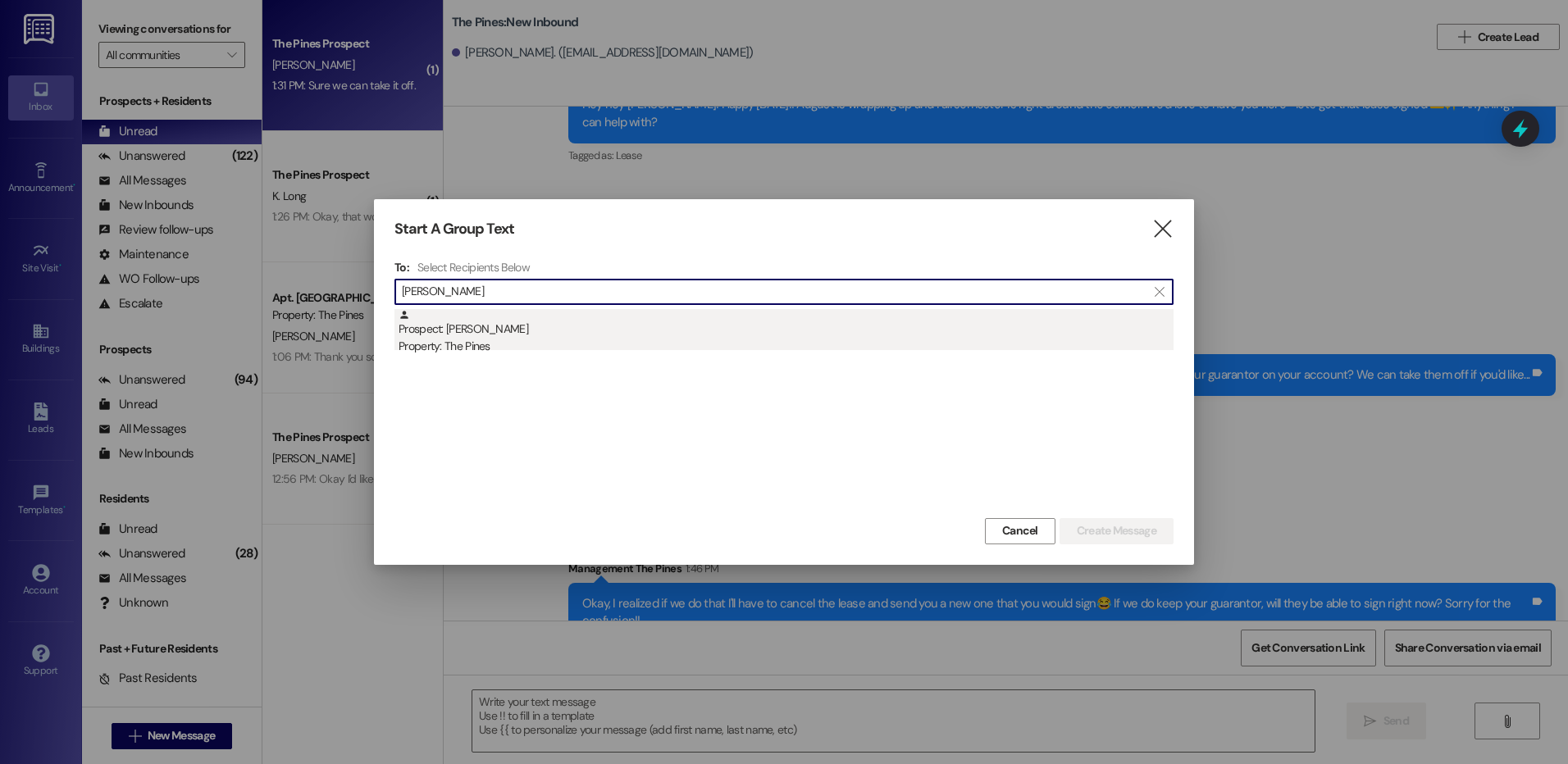
type input "[PERSON_NAME]"
click at [543, 319] on div "Prospect: [PERSON_NAME] Property: The Pines" at bounding box center [785, 332] width 775 height 47
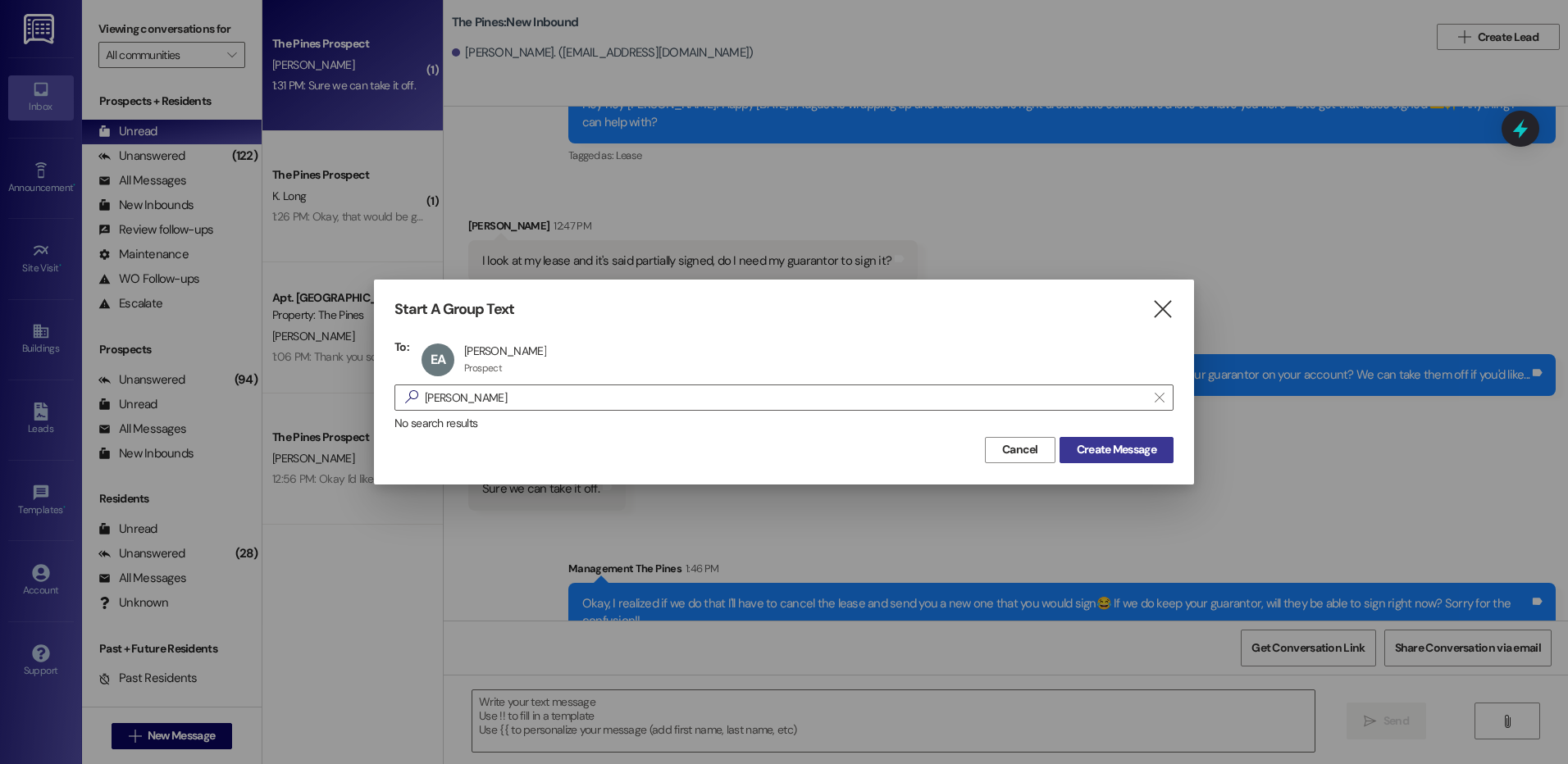
click at [1115, 451] on span "Create Message" at bounding box center [1116, 449] width 80 height 17
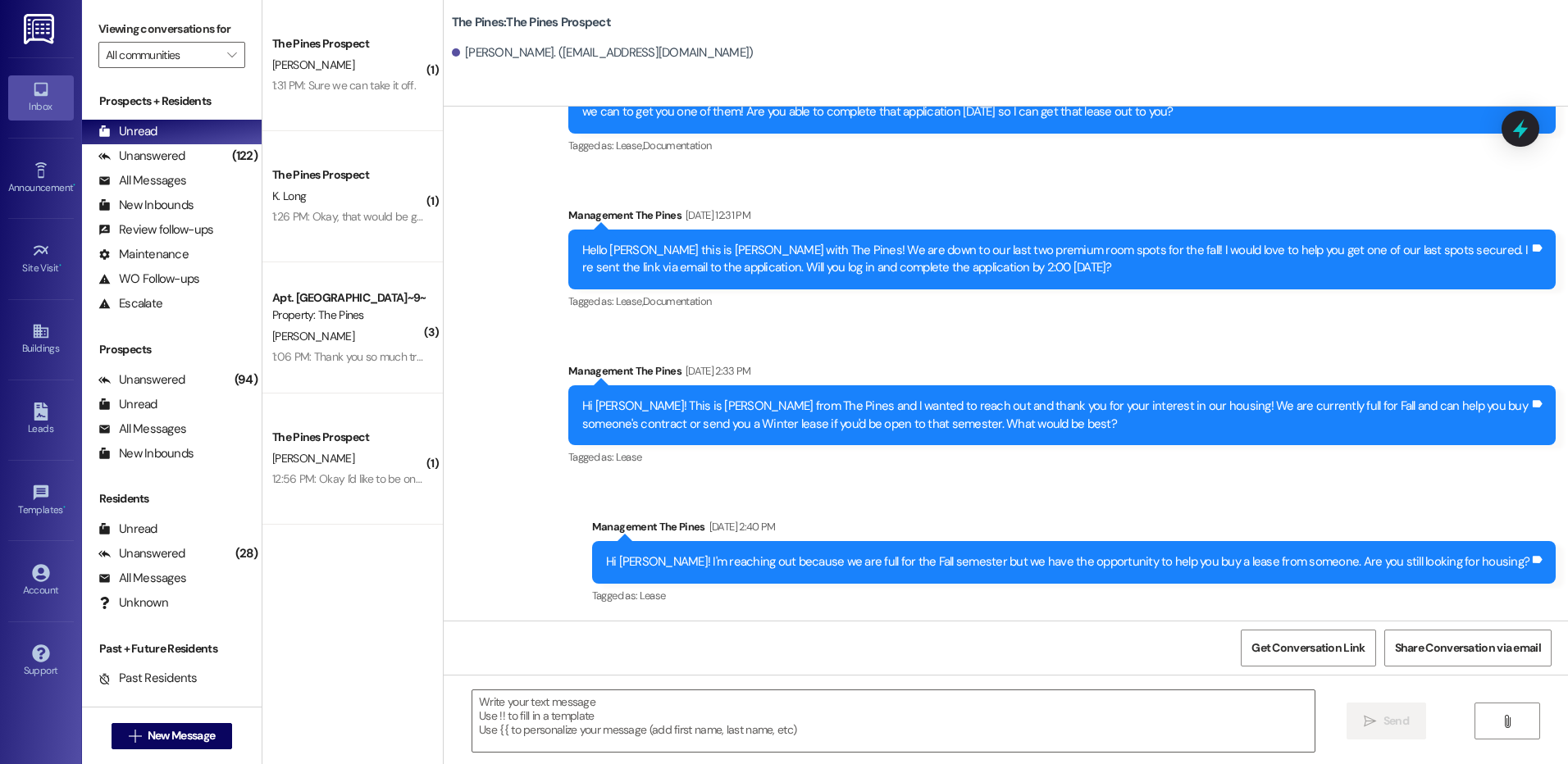
scroll to position [418, 0]
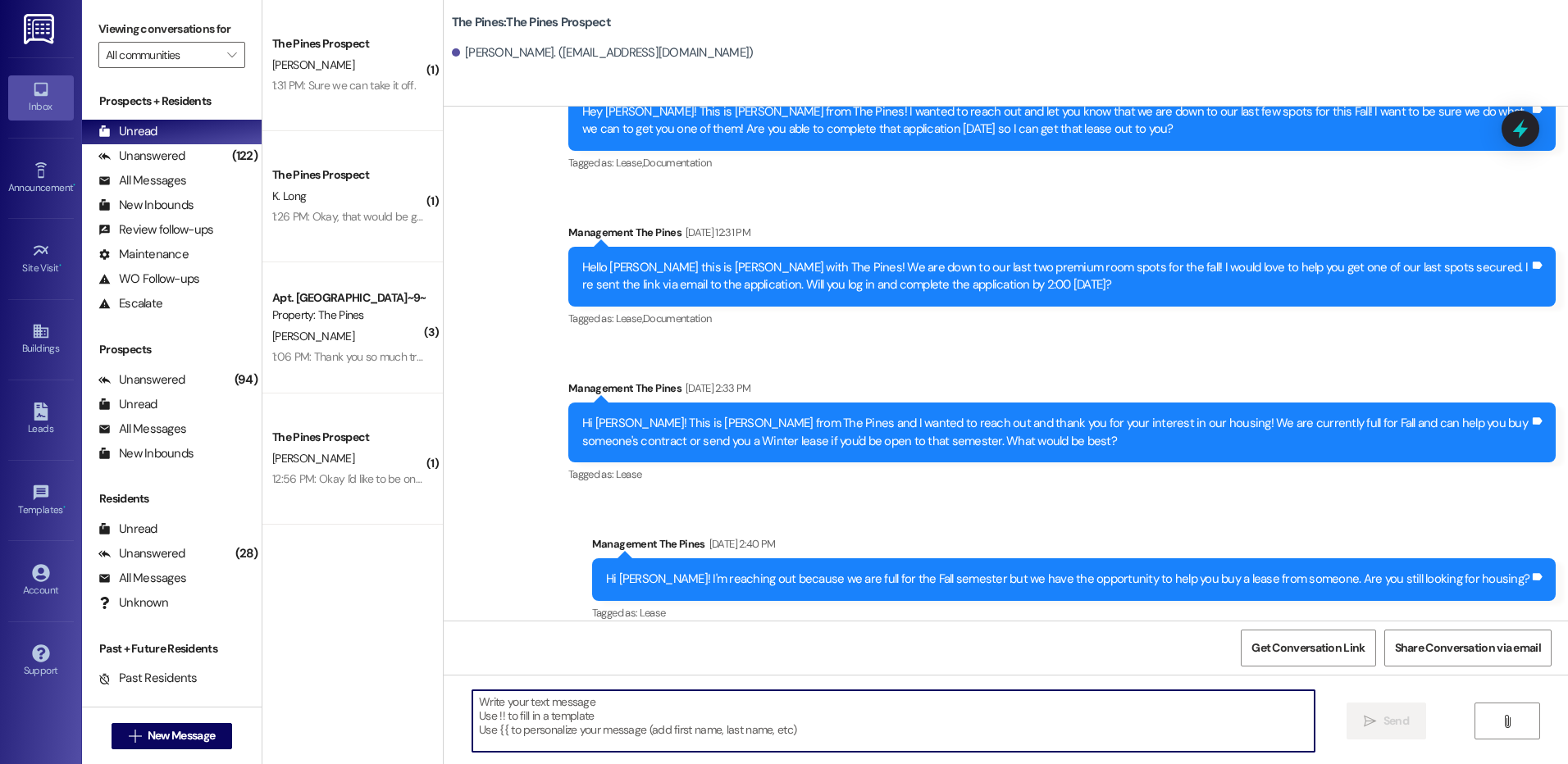
click at [652, 707] on textarea at bounding box center [893, 721] width 841 height 61
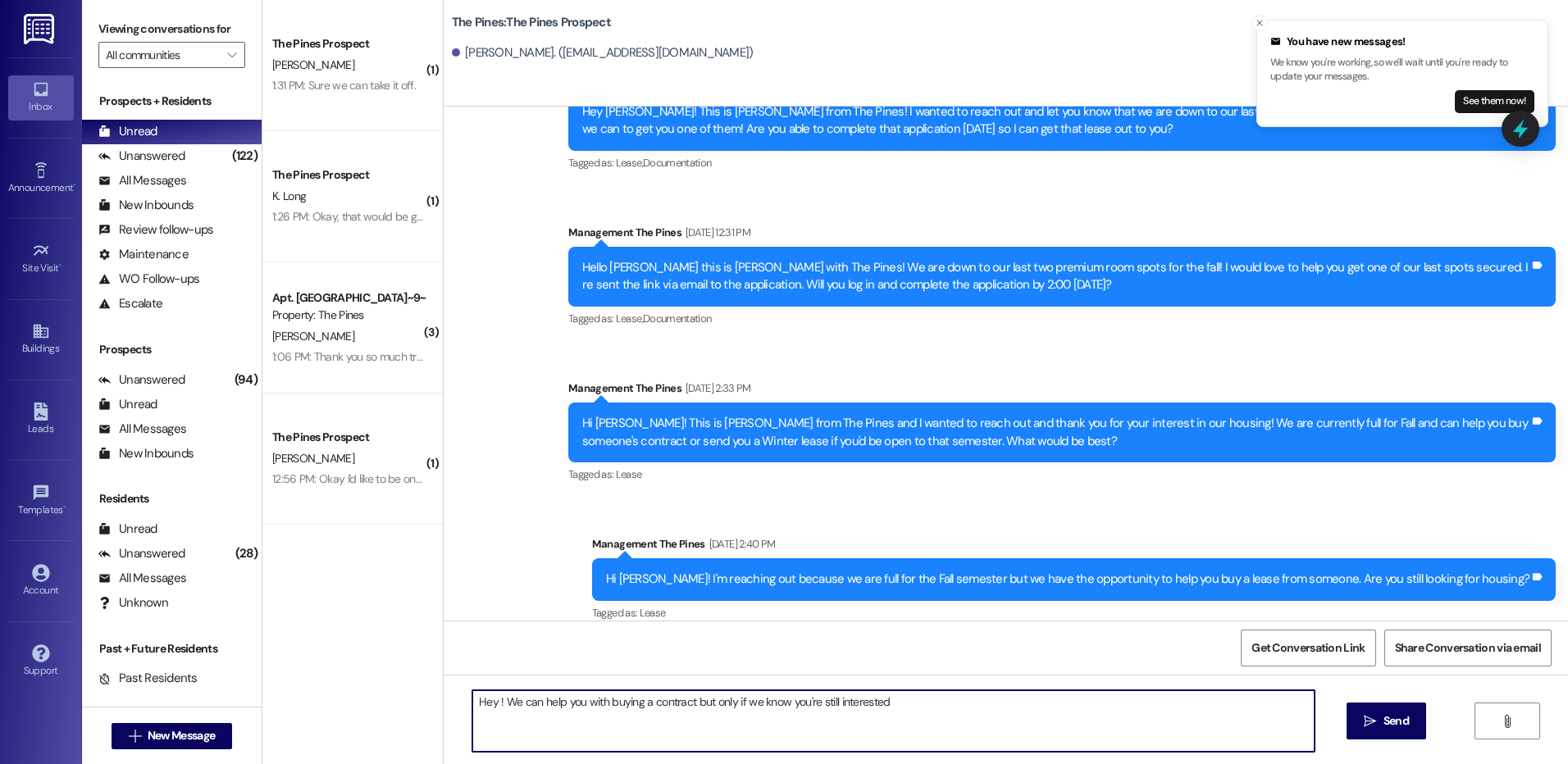
drag, startPoint x: 463, startPoint y: 701, endPoint x: 1014, endPoint y: 676, distance: 551.6
click at [1014, 676] on div "Hey ! We can help you with buying a contract but only if we know you're still i…" at bounding box center [1005, 736] width 1124 height 123
type textarea "Hey ! We can help you with buying a contract but only if we know you're still i…"
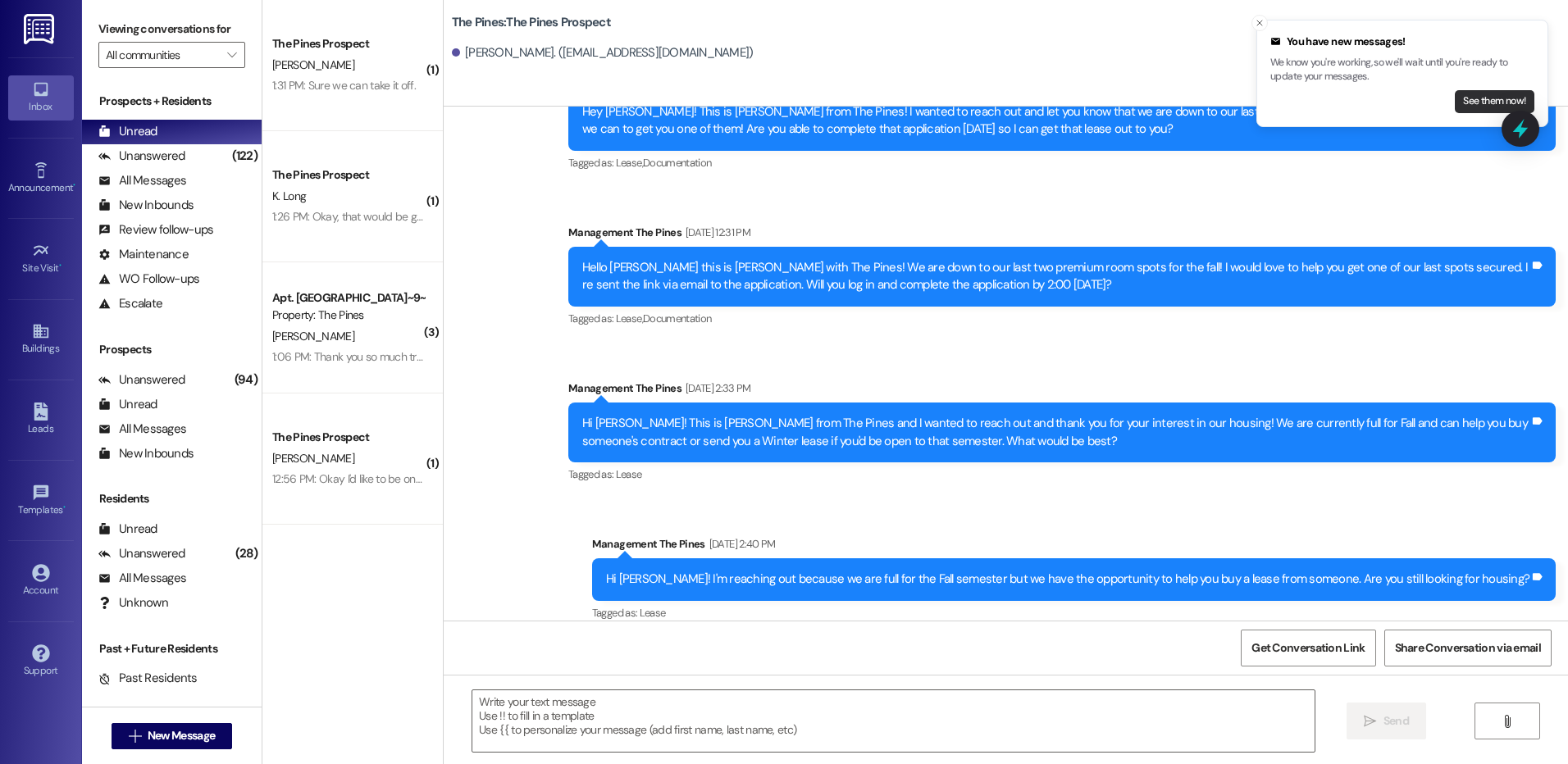
click at [1477, 102] on button "See them now!" at bounding box center [1494, 102] width 80 height 23
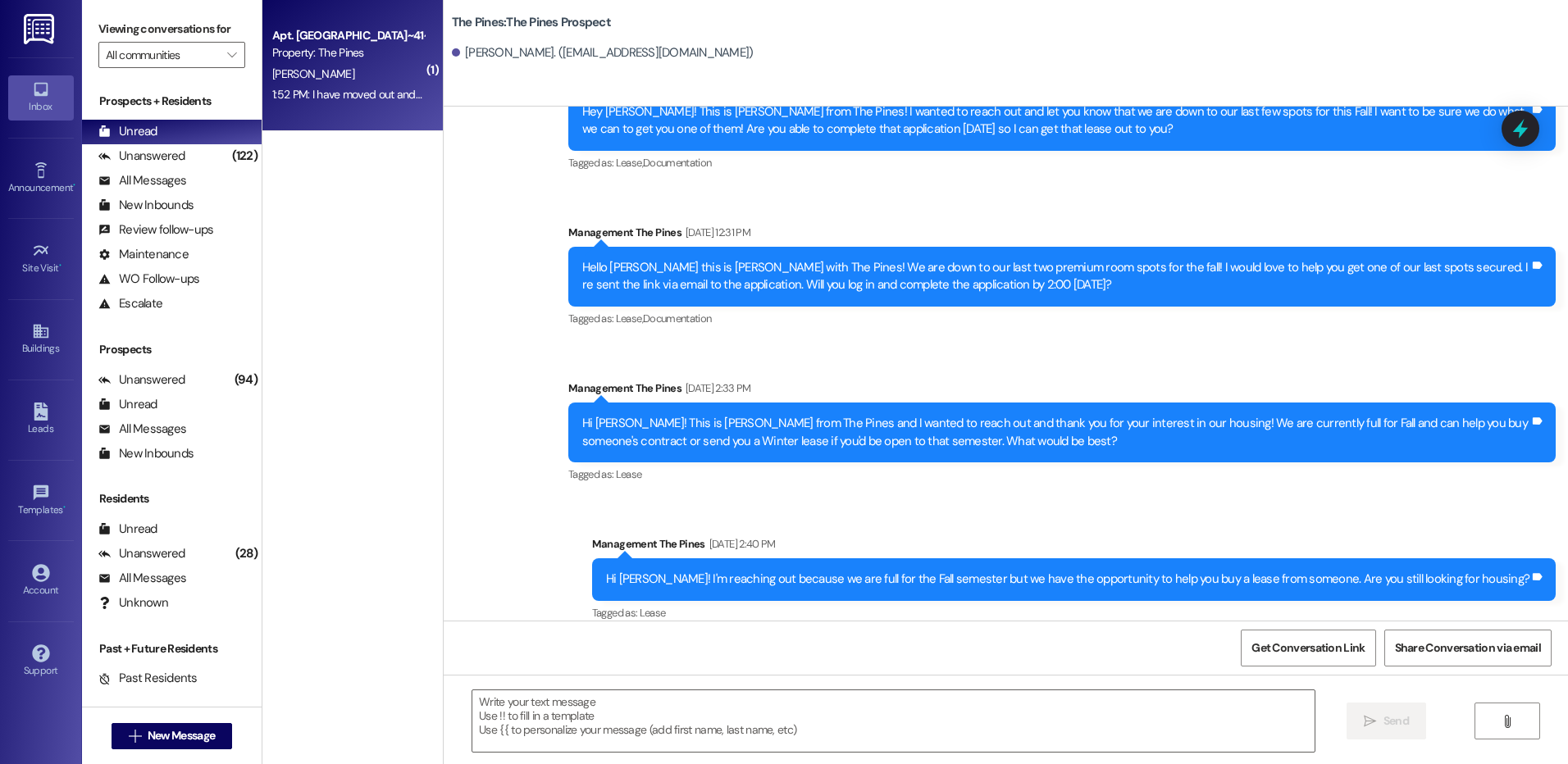
click at [343, 69] on div "[PERSON_NAME]" at bounding box center [348, 74] width 155 height 20
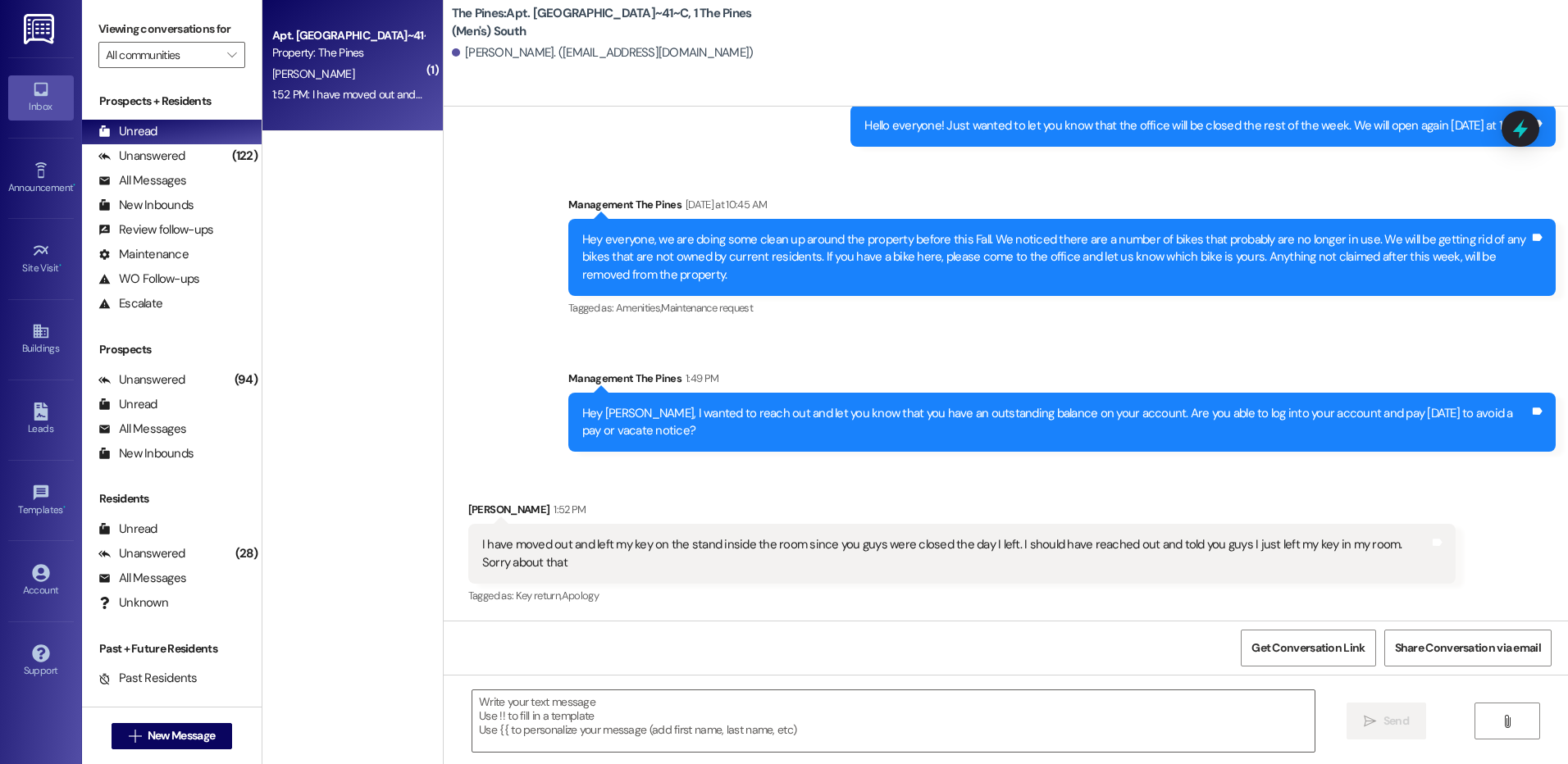
scroll to position [311, 0]
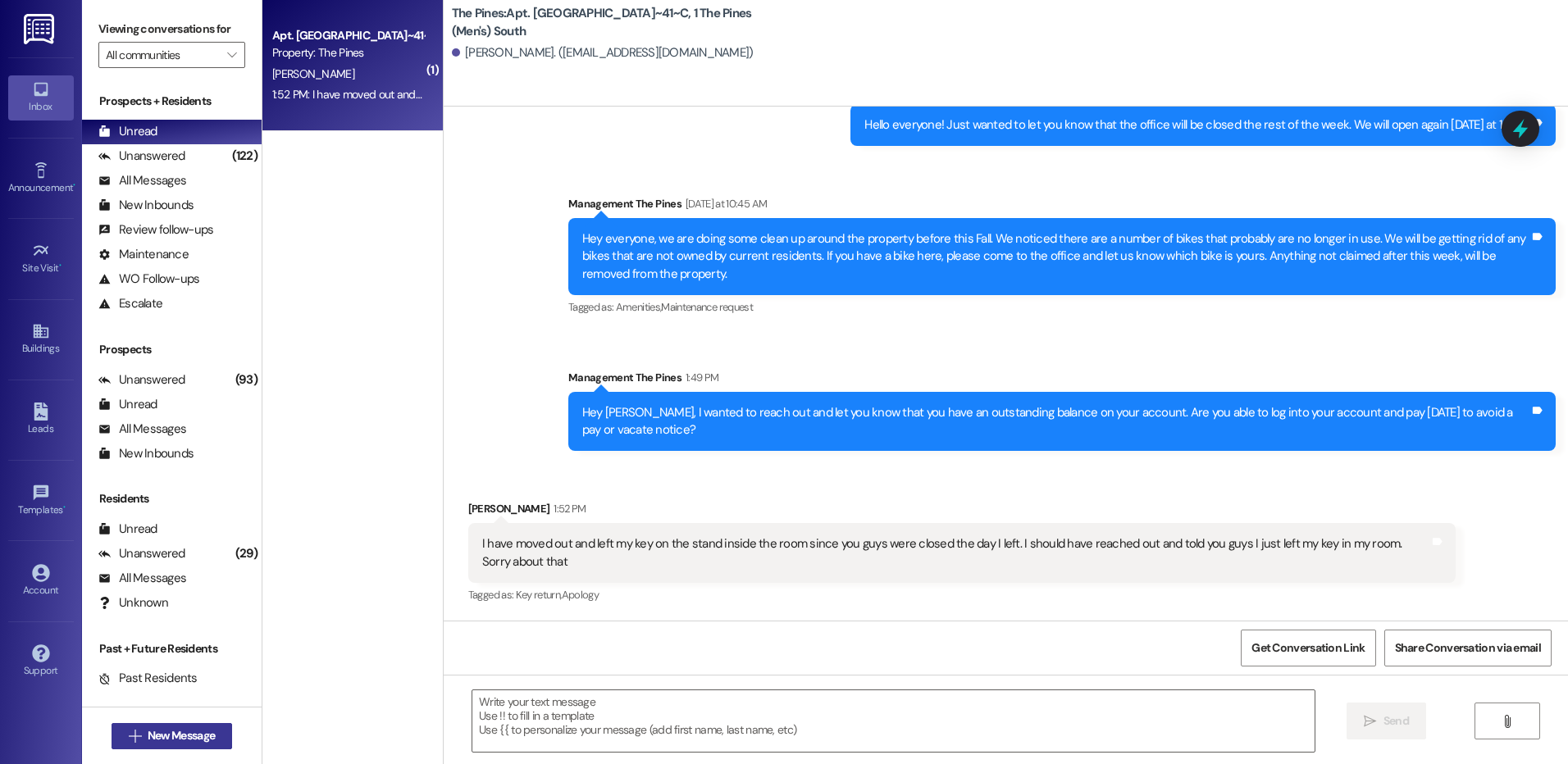
click at [185, 728] on span "New Message" at bounding box center [181, 736] width 67 height 17
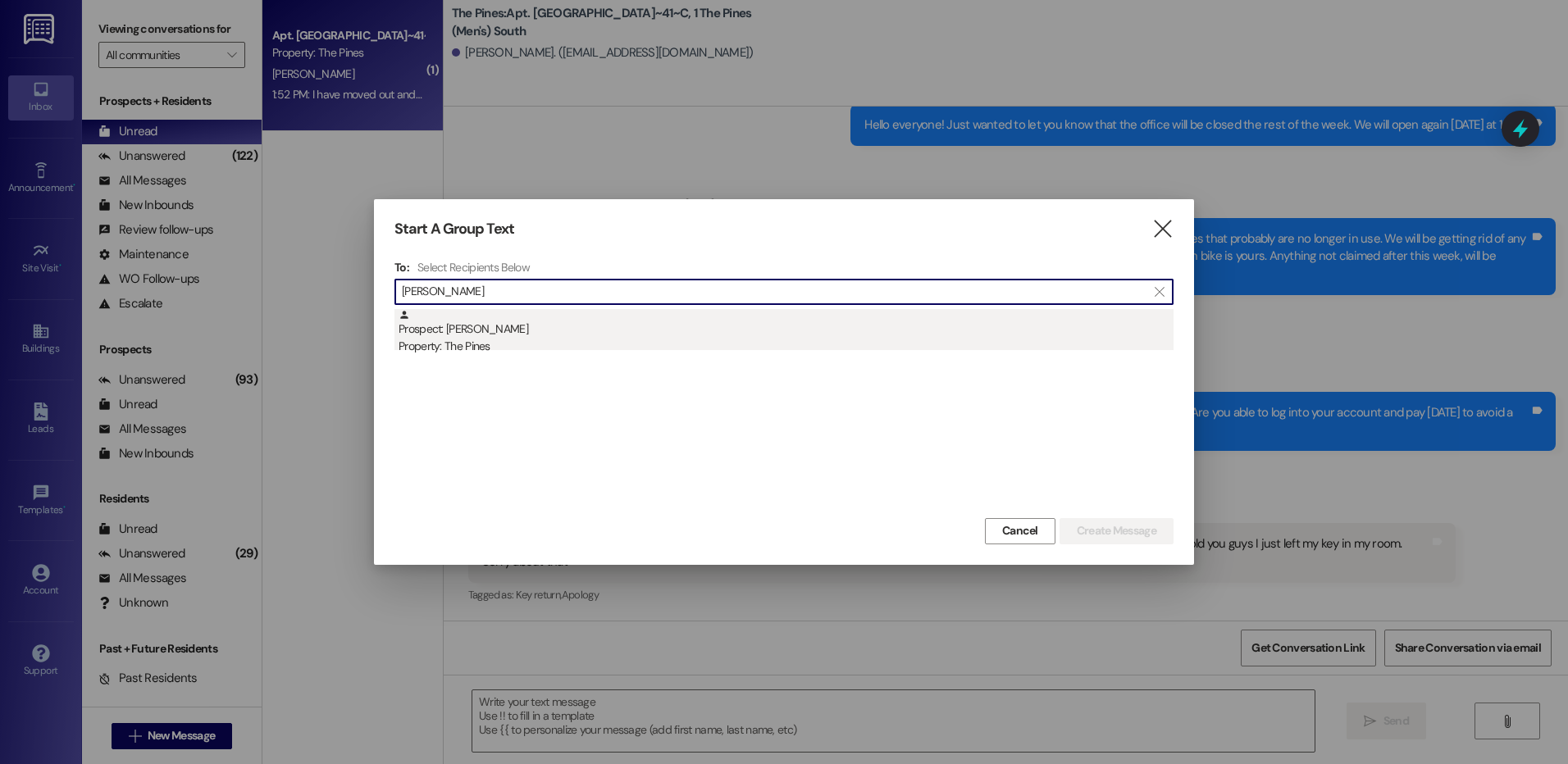
type input "[PERSON_NAME]"
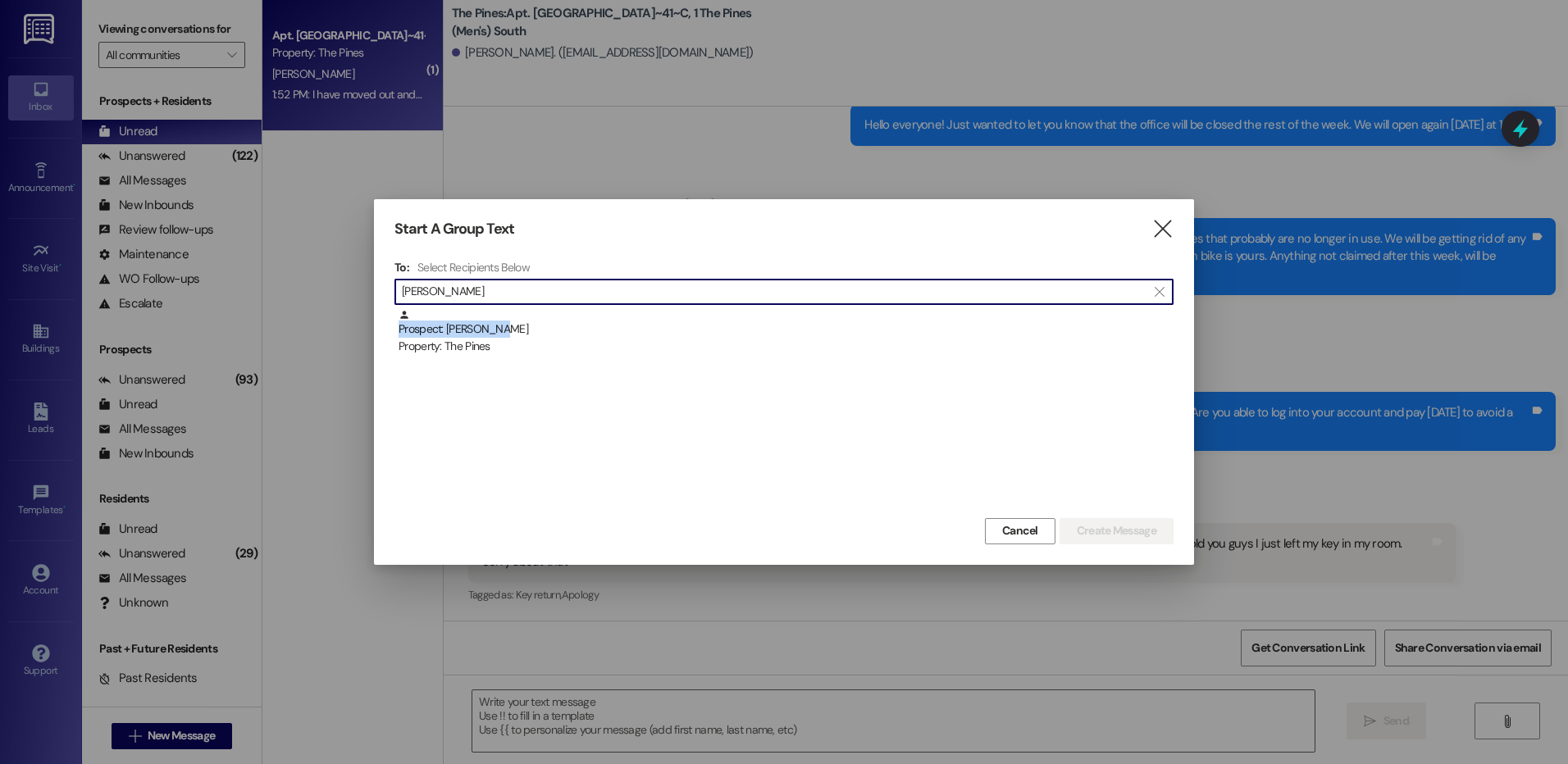
click at [500, 320] on div "Prospect: [PERSON_NAME] Property: The Pines" at bounding box center [785, 332] width 775 height 47
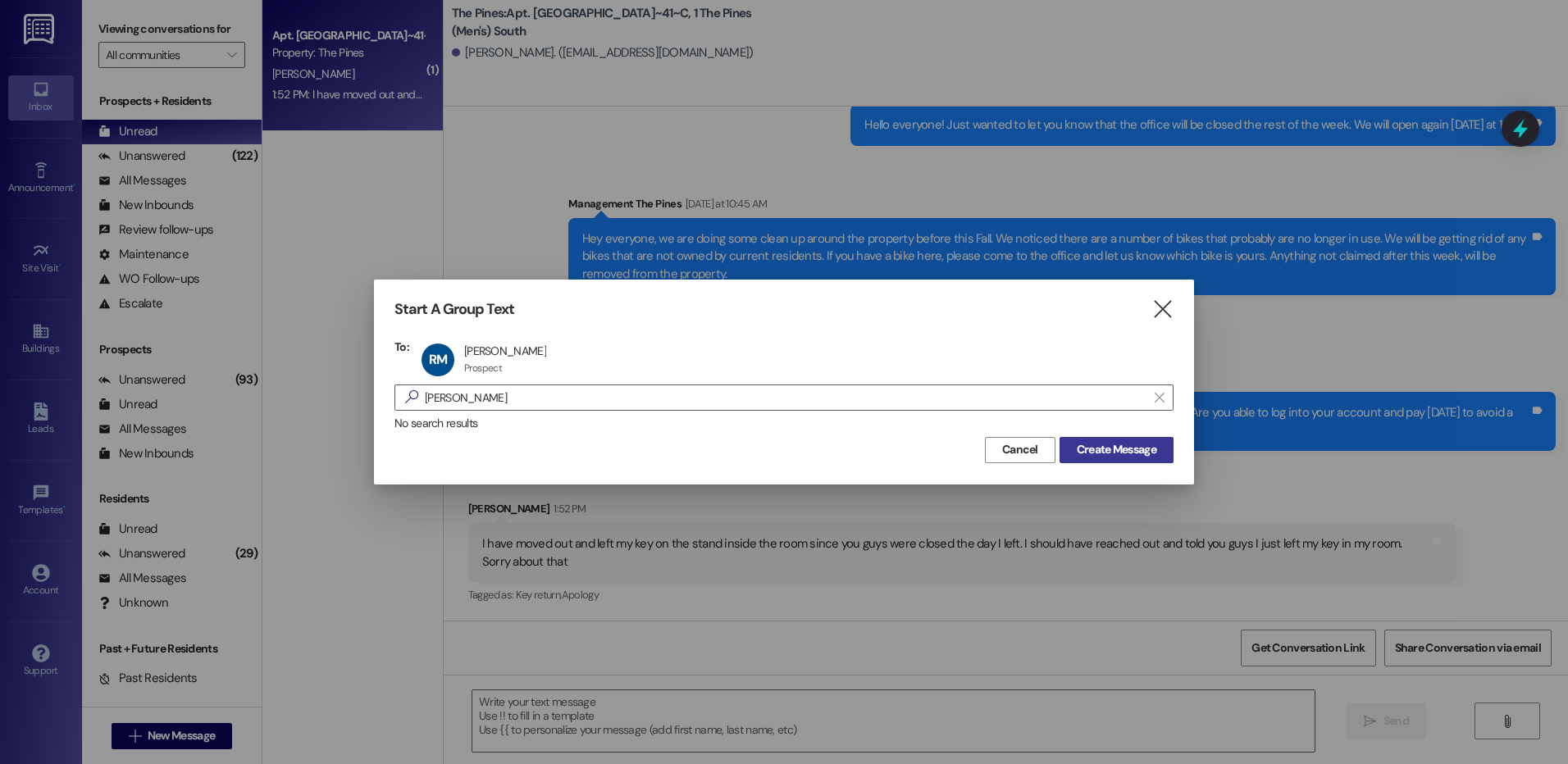
click at [1098, 452] on span "Create Message" at bounding box center [1116, 449] width 80 height 17
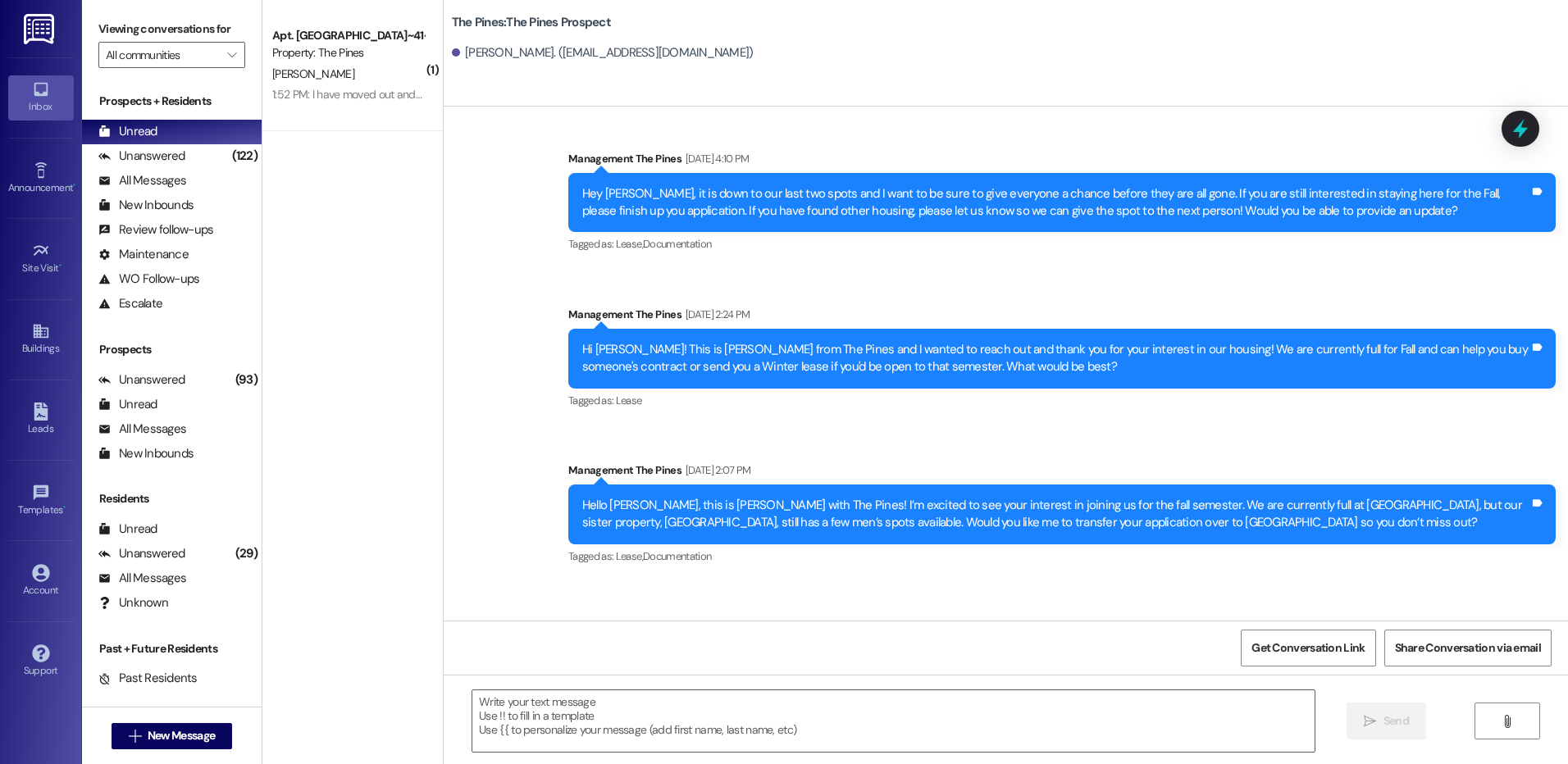
scroll to position [976, 0]
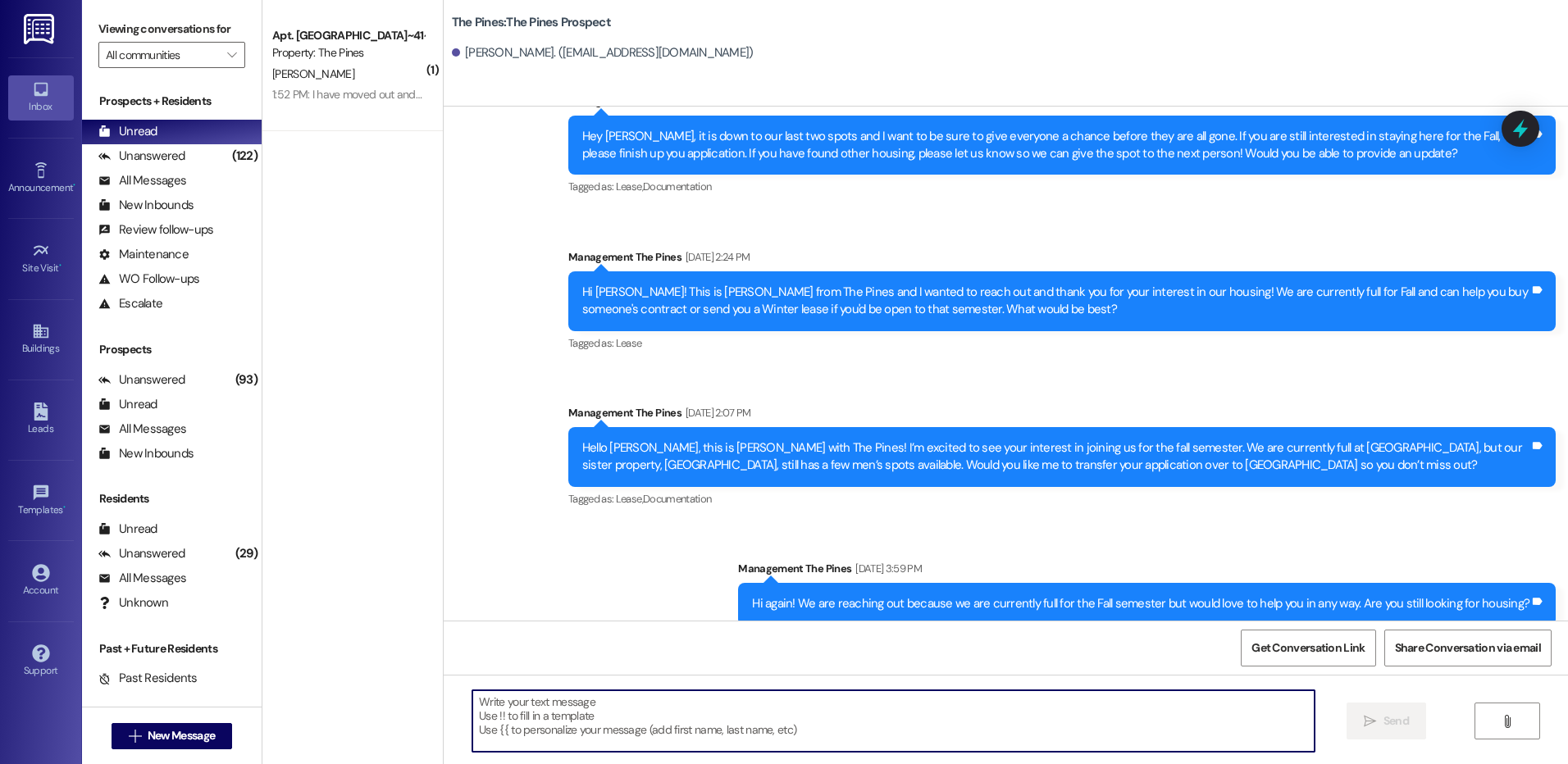
click at [990, 730] on textarea at bounding box center [893, 721] width 841 height 61
paste textarea "Hey ! We can help you with buying a contract but only if we know you're still i…"
type textarea "H"
paste textarea "Hey {{first_name}}! 👋 We’d love to help you with buying a contract, but we just…"
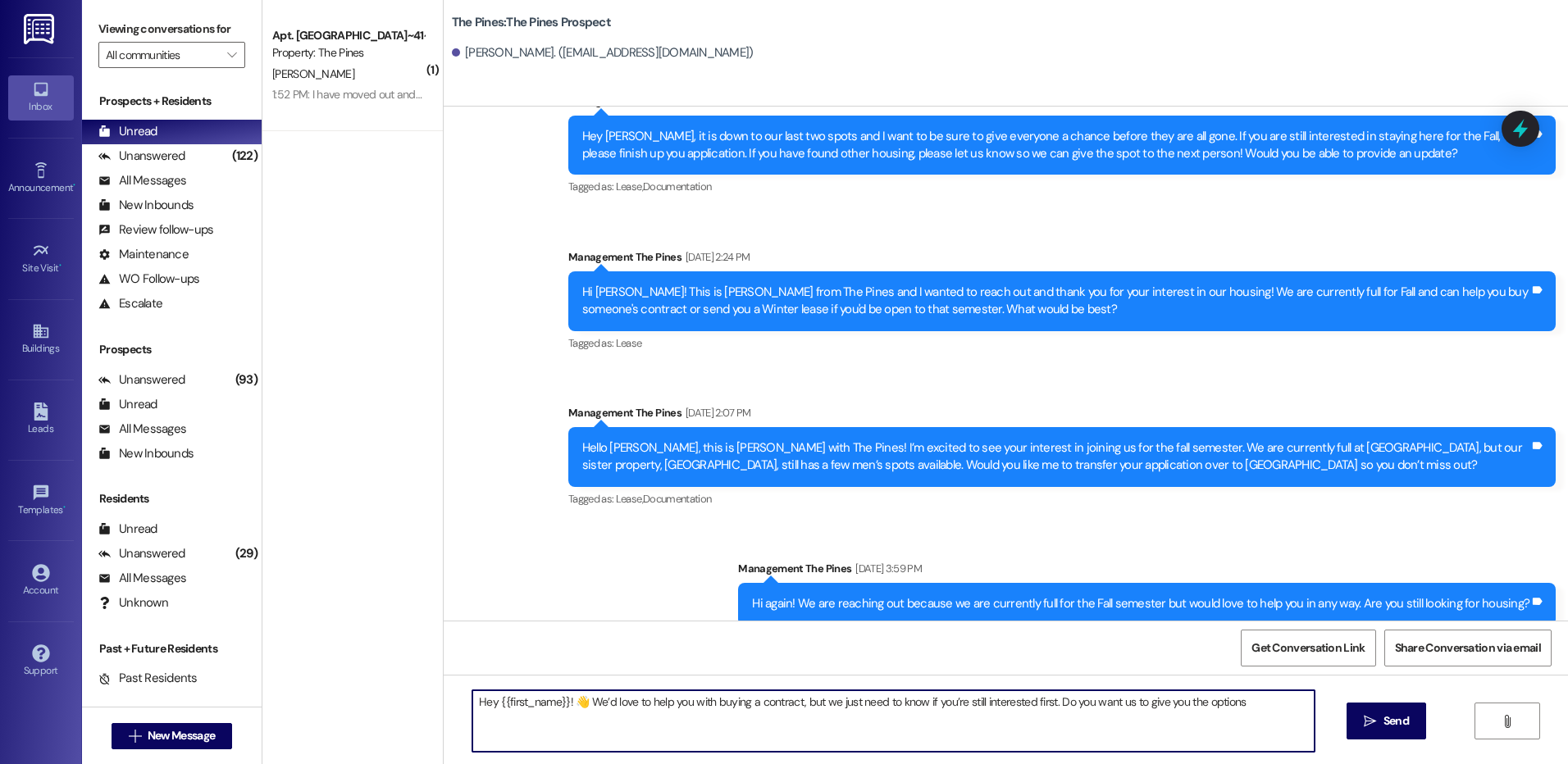
type textarea "Hey {{first_name}}! 👋 We’d love to help you with buying a contract, but we just…"
drag, startPoint x: 476, startPoint y: 707, endPoint x: 1290, endPoint y: 734, distance: 814.4
click at [1290, 734] on textarea "Hey {{first_name}}! 👋 We’d love to help you with buying a contract, but we just…" at bounding box center [893, 721] width 841 height 61
click at [1275, 713] on textarea "Hey {{first_name}}! 👋 We’d love to help you with buying a contract, but we just…" at bounding box center [893, 721] width 841 height 61
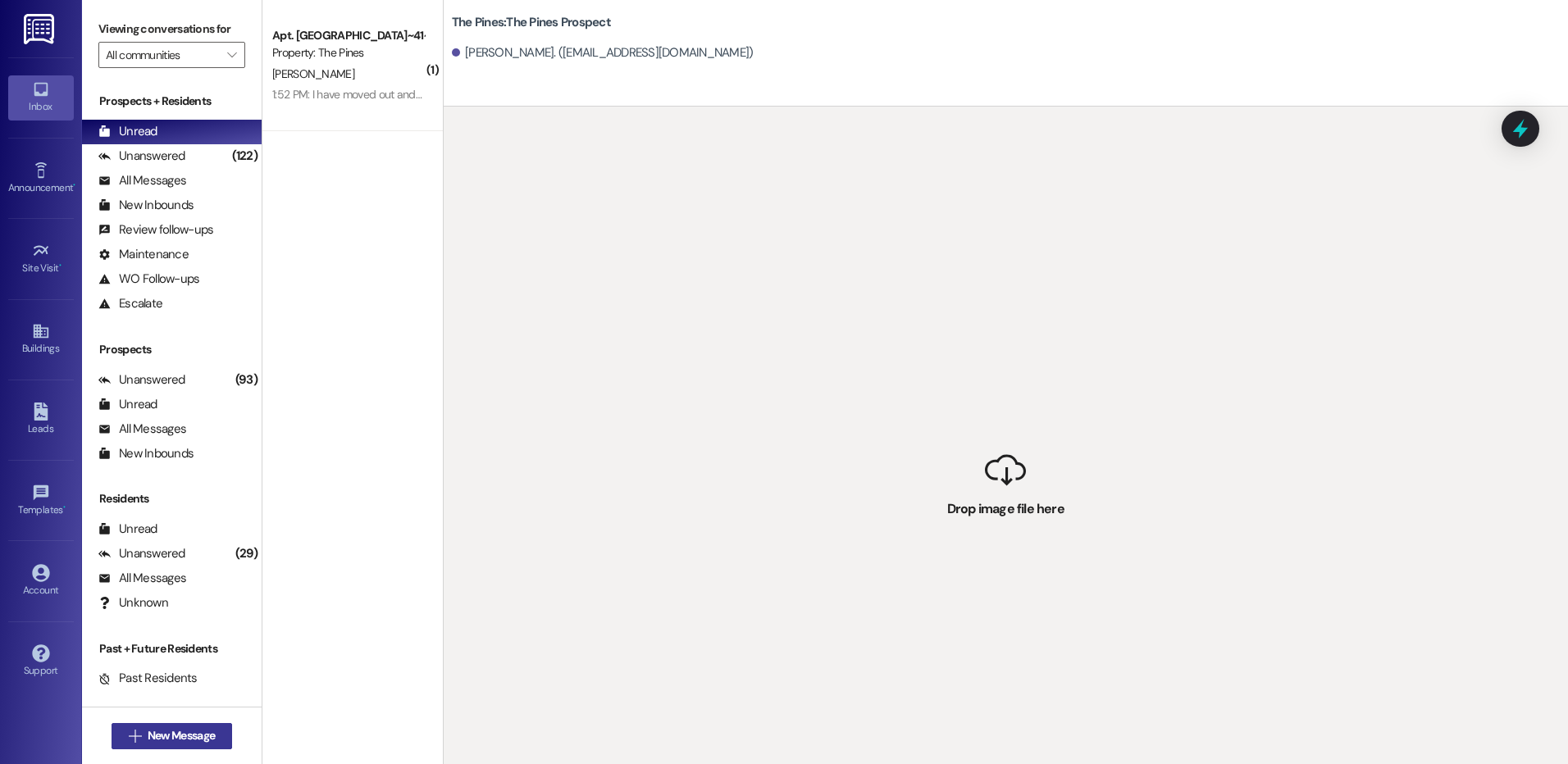
click at [198, 743] on span "New Message" at bounding box center [181, 736] width 67 height 17
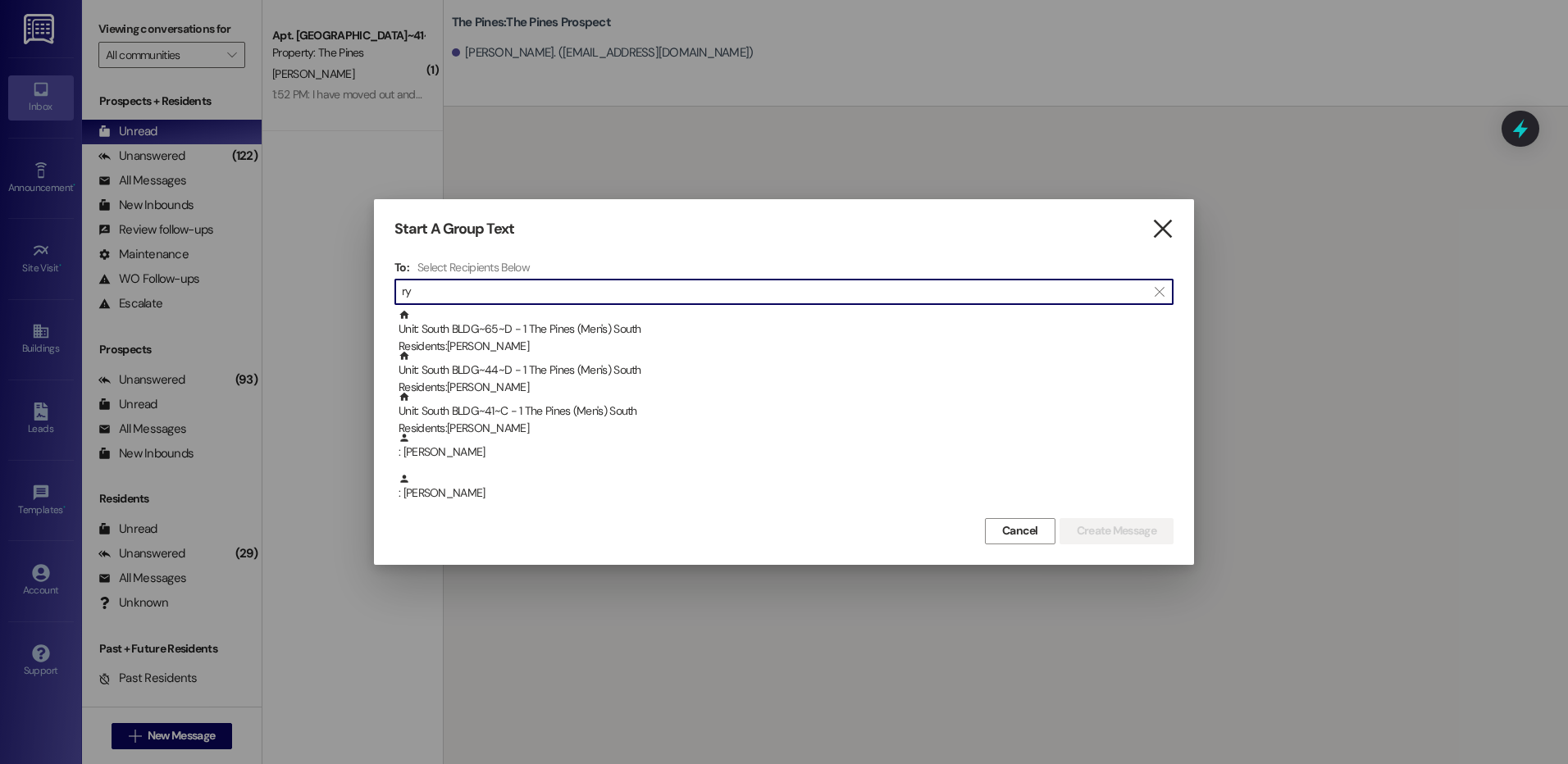
type input "ry"
click at [1169, 231] on icon "" at bounding box center [1162, 229] width 22 height 17
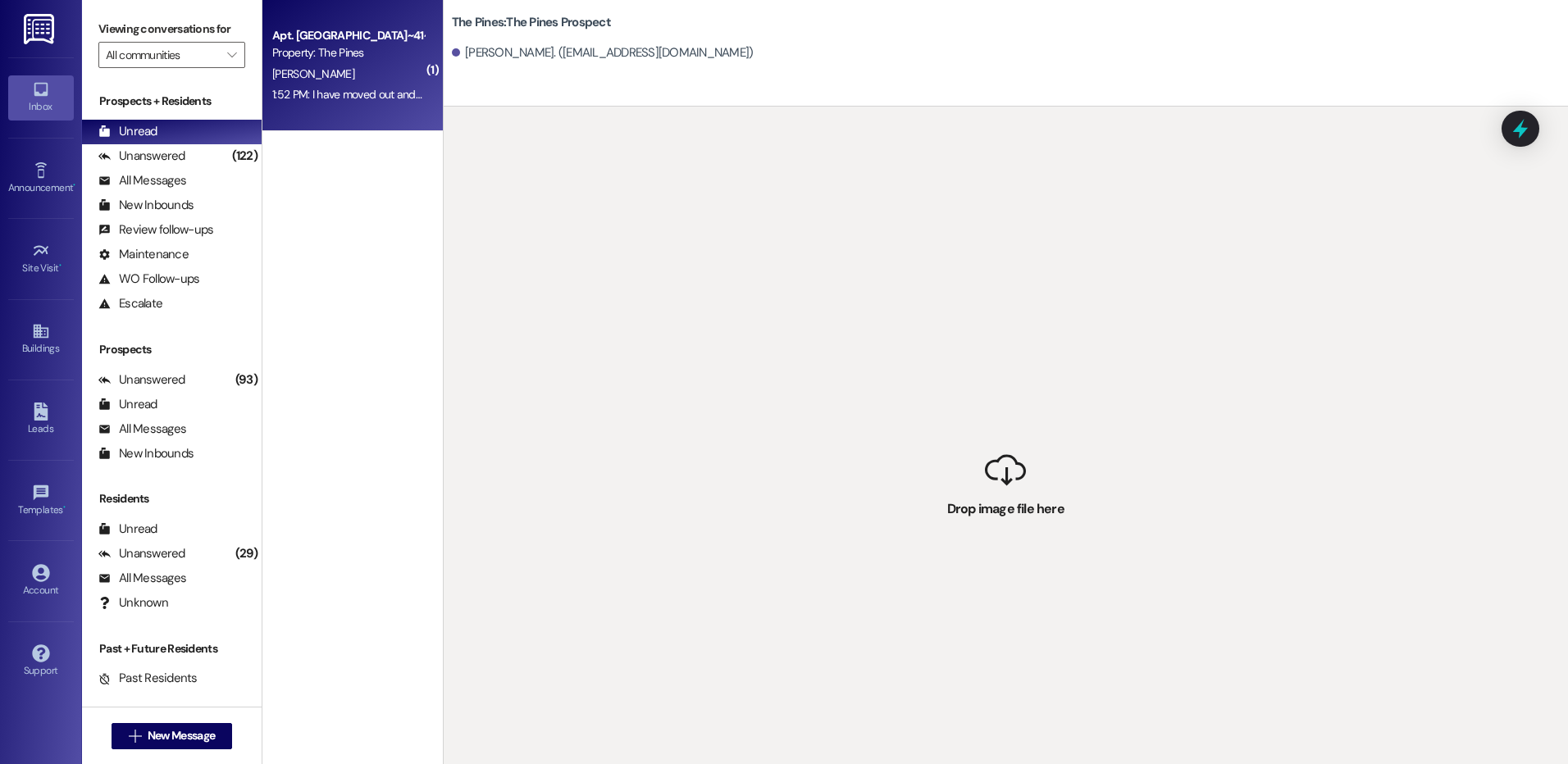
click at [323, 69] on div "[PERSON_NAME]" at bounding box center [348, 74] width 155 height 20
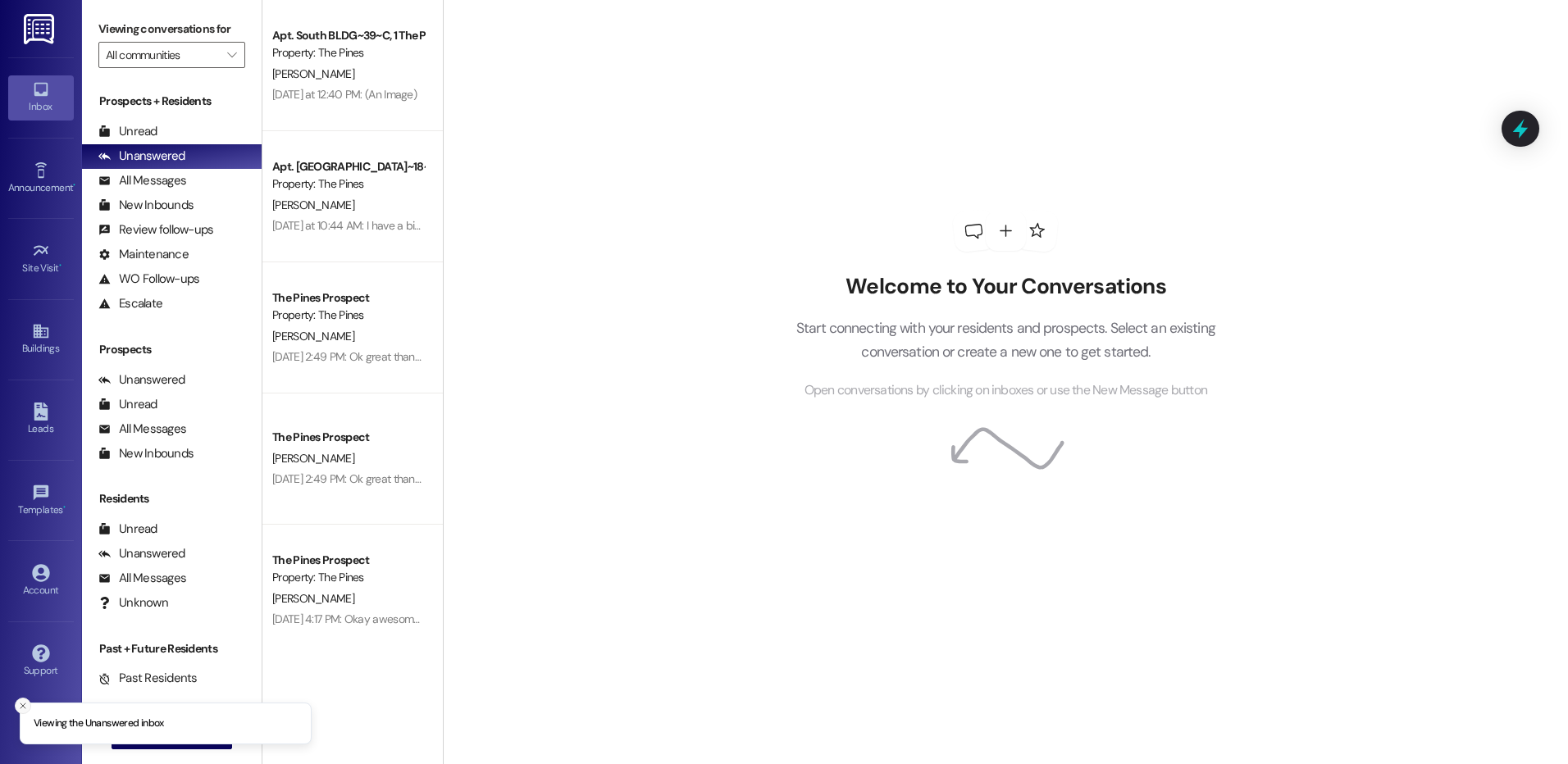
click at [17, 706] on button "Close toast" at bounding box center [23, 705] width 16 height 16
click at [183, 737] on span "New Message" at bounding box center [181, 736] width 67 height 17
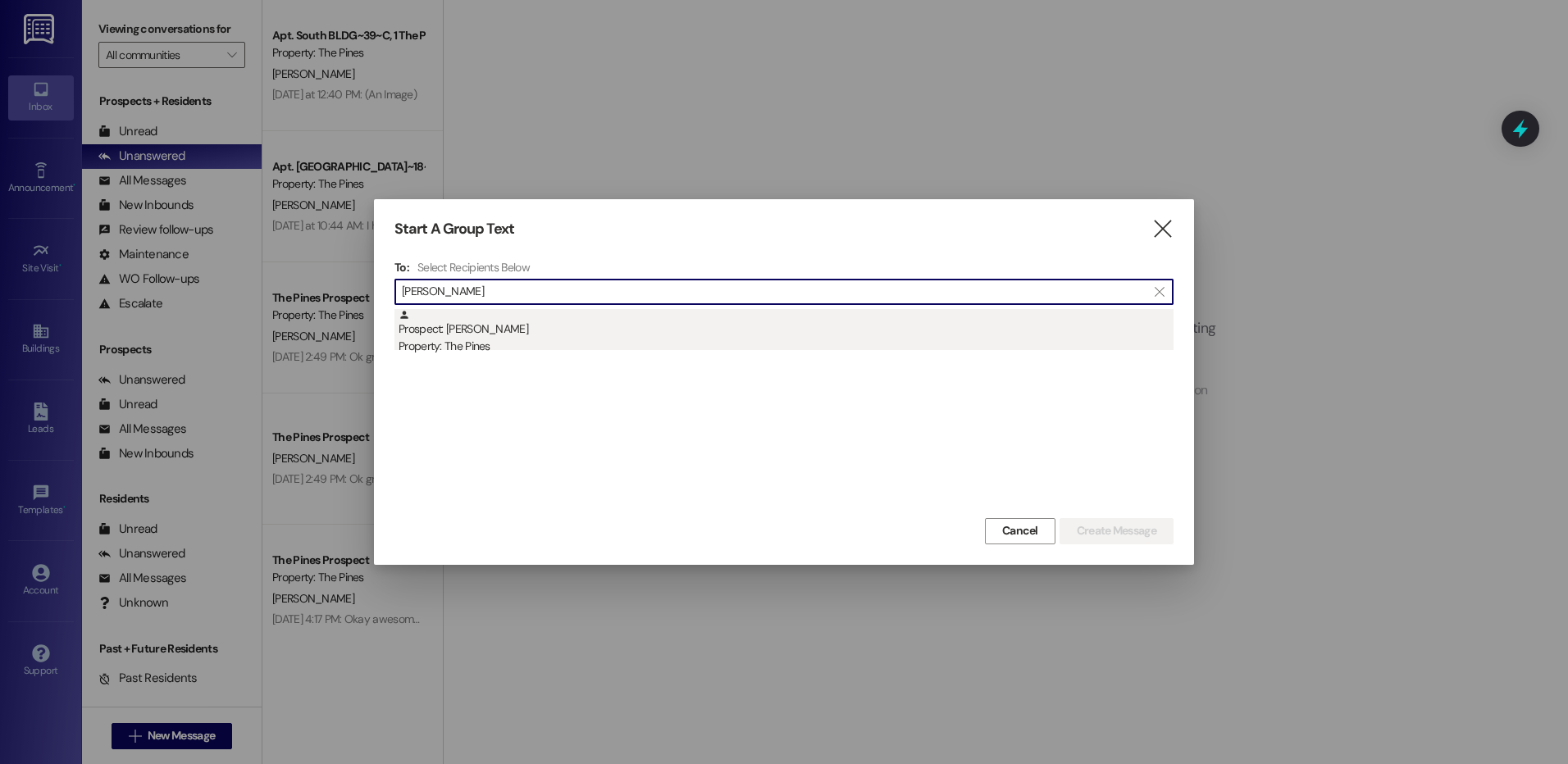
type input "ryan mars"
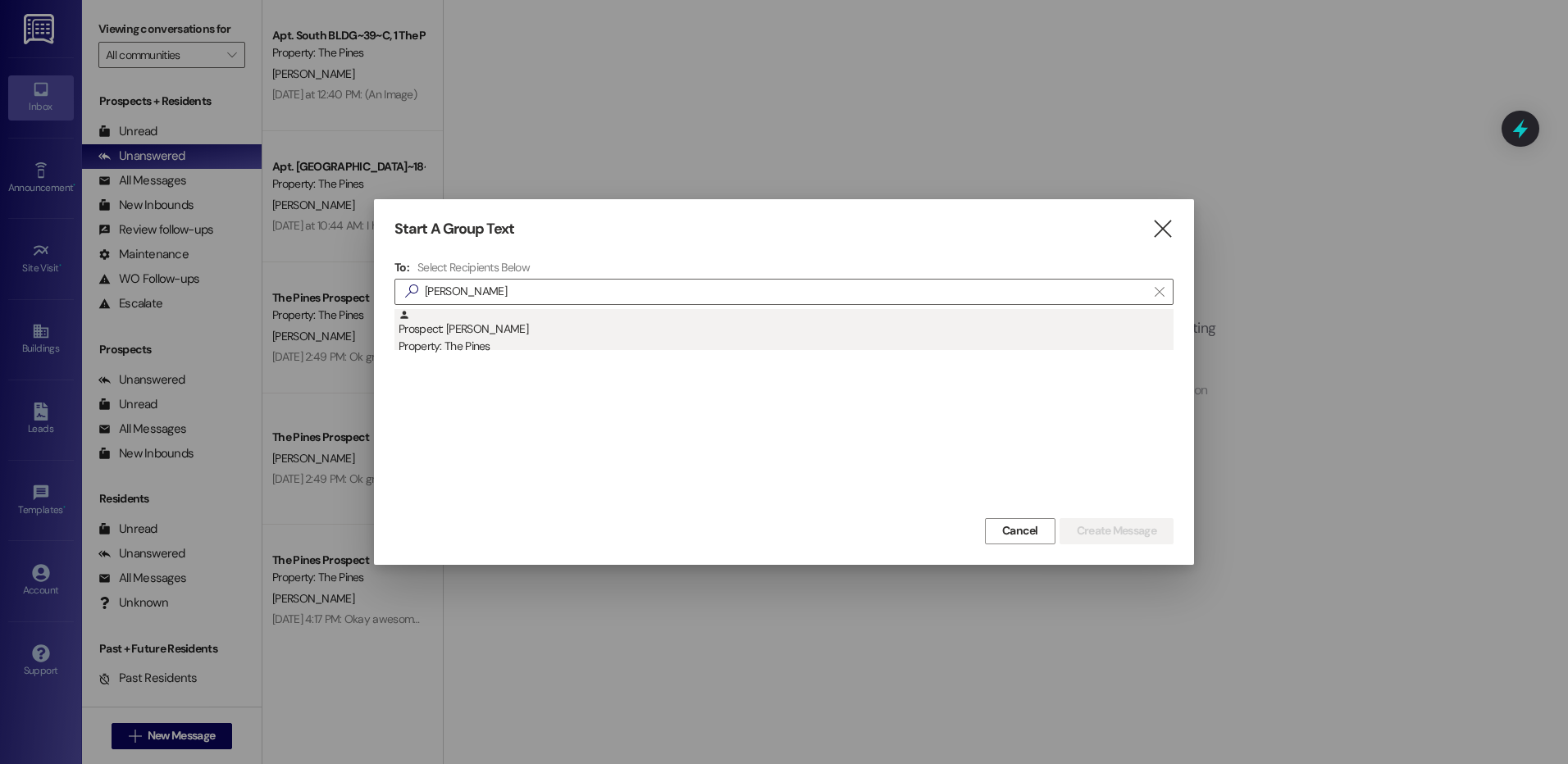
click at [736, 314] on div "Prospect: Ryan Marshall Property: The Pines" at bounding box center [785, 332] width 775 height 47
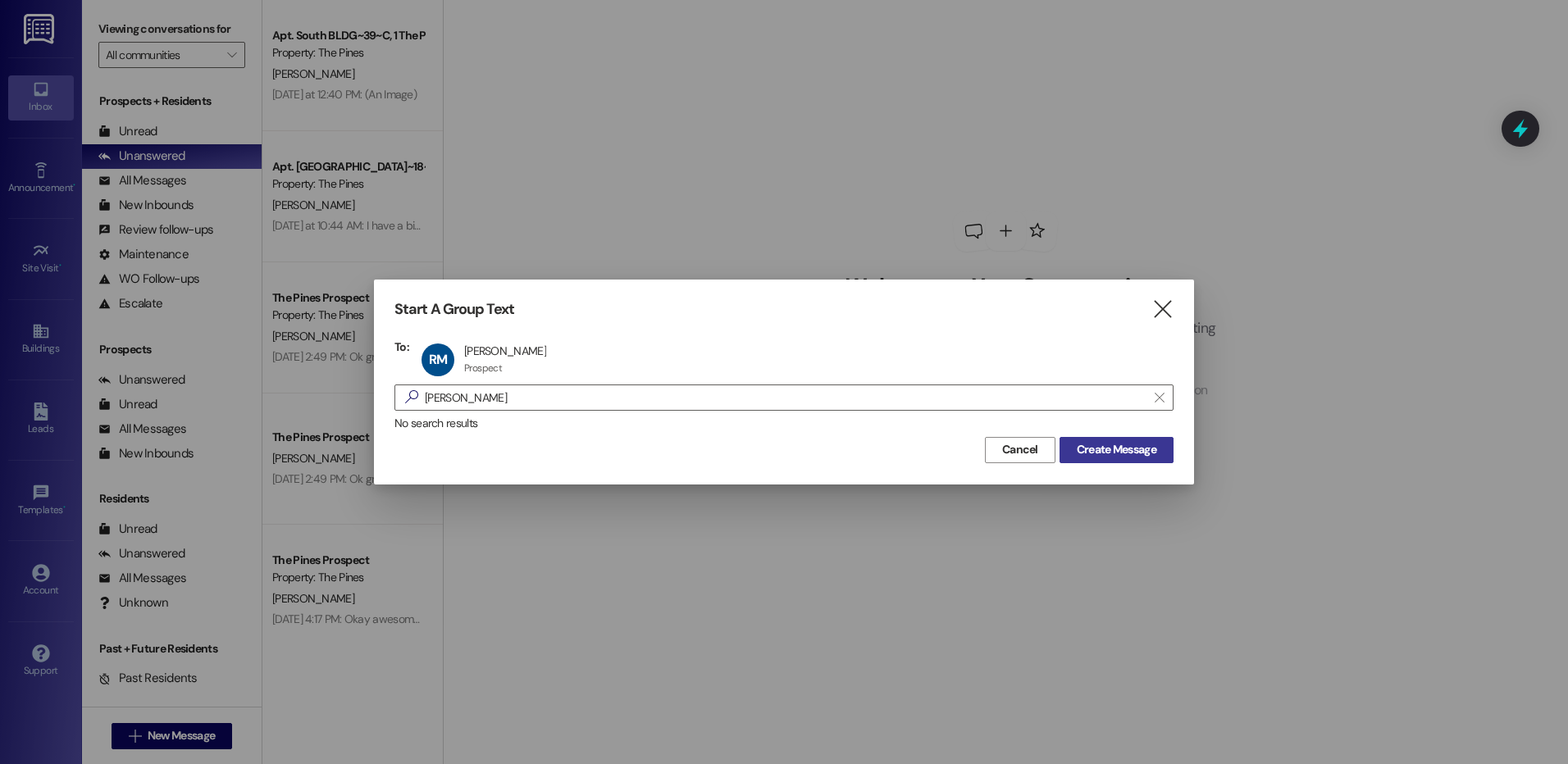
click at [1097, 452] on span "Create Message" at bounding box center [1116, 449] width 80 height 17
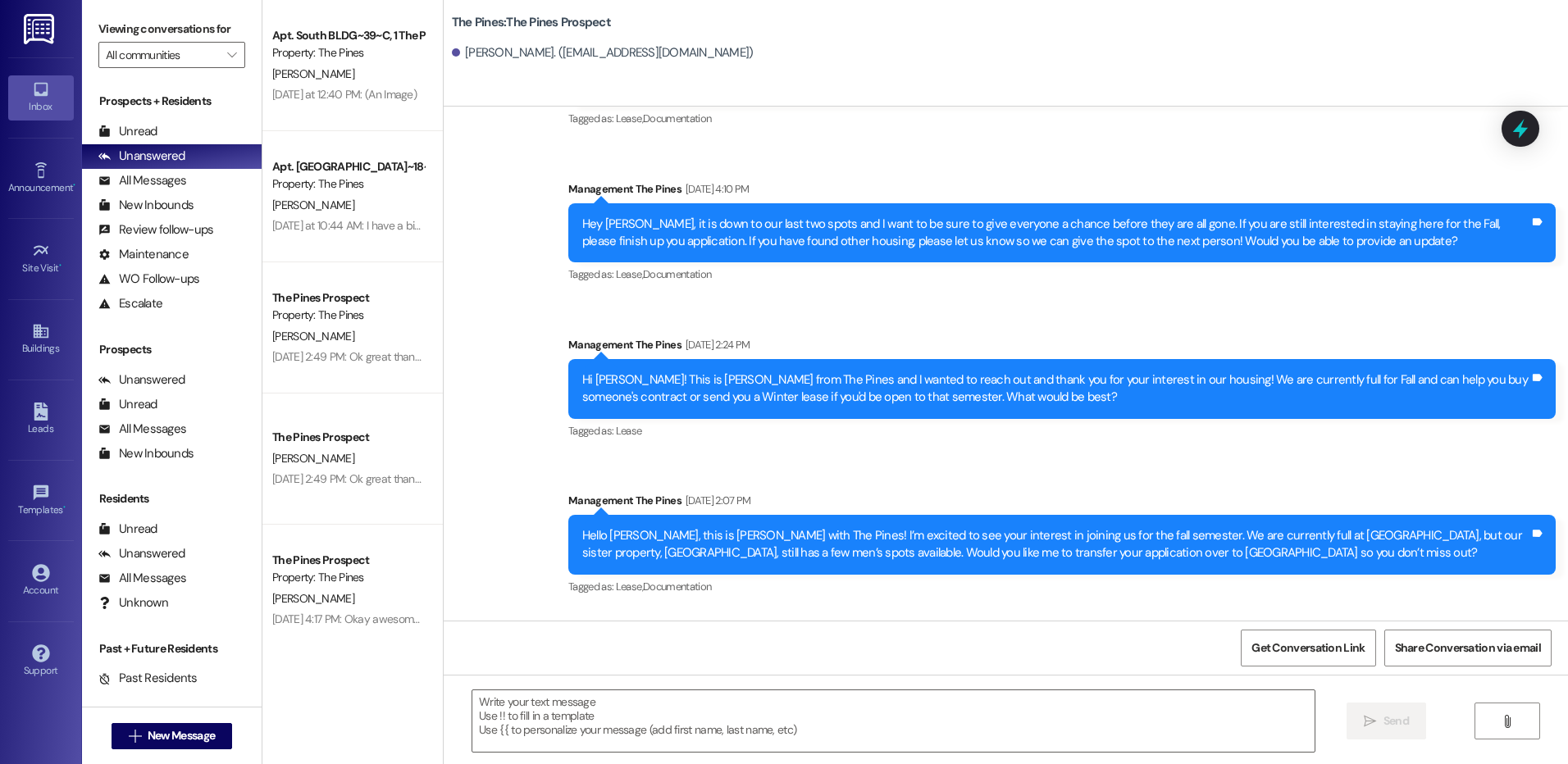
scroll to position [976, 0]
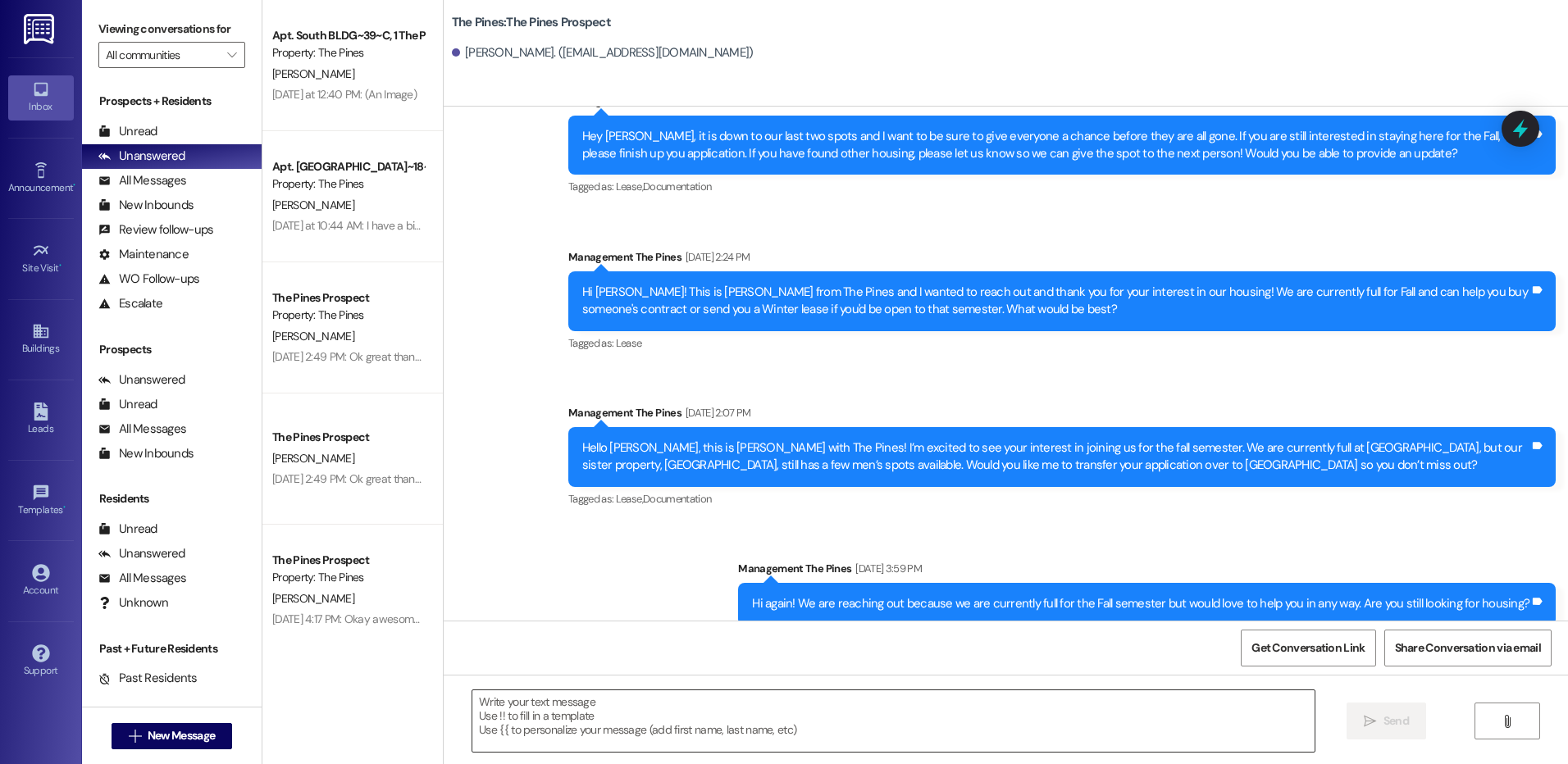
click at [1026, 718] on textarea at bounding box center [893, 721] width 841 height 61
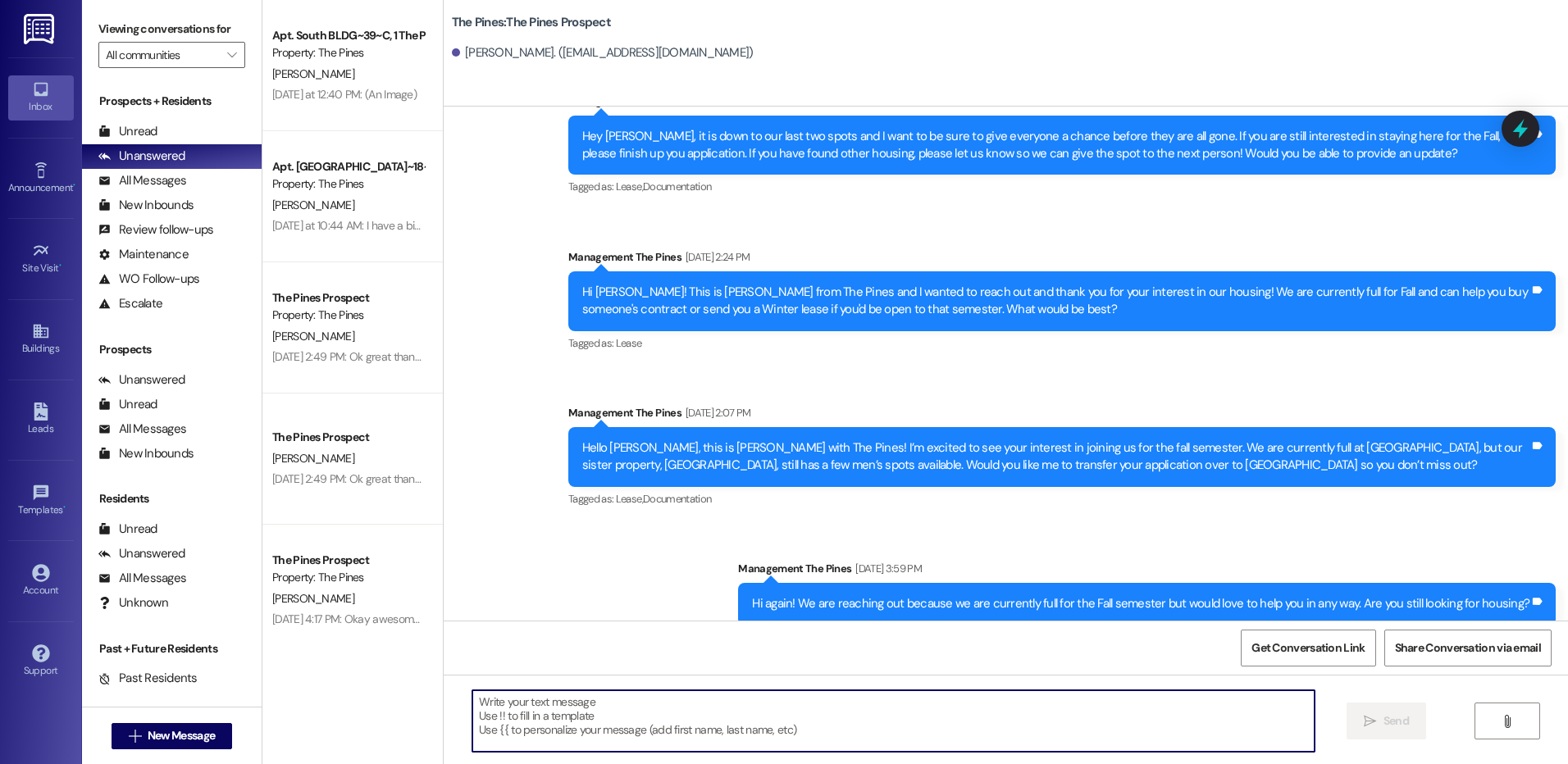
paste textarea "Hey {{first_name}}! 👋 We’d love to help you with buying a contract, but we just…"
type textarea "Hey {{first_name}}! 👋 We’d love to help you with buying a contract, but we just…"
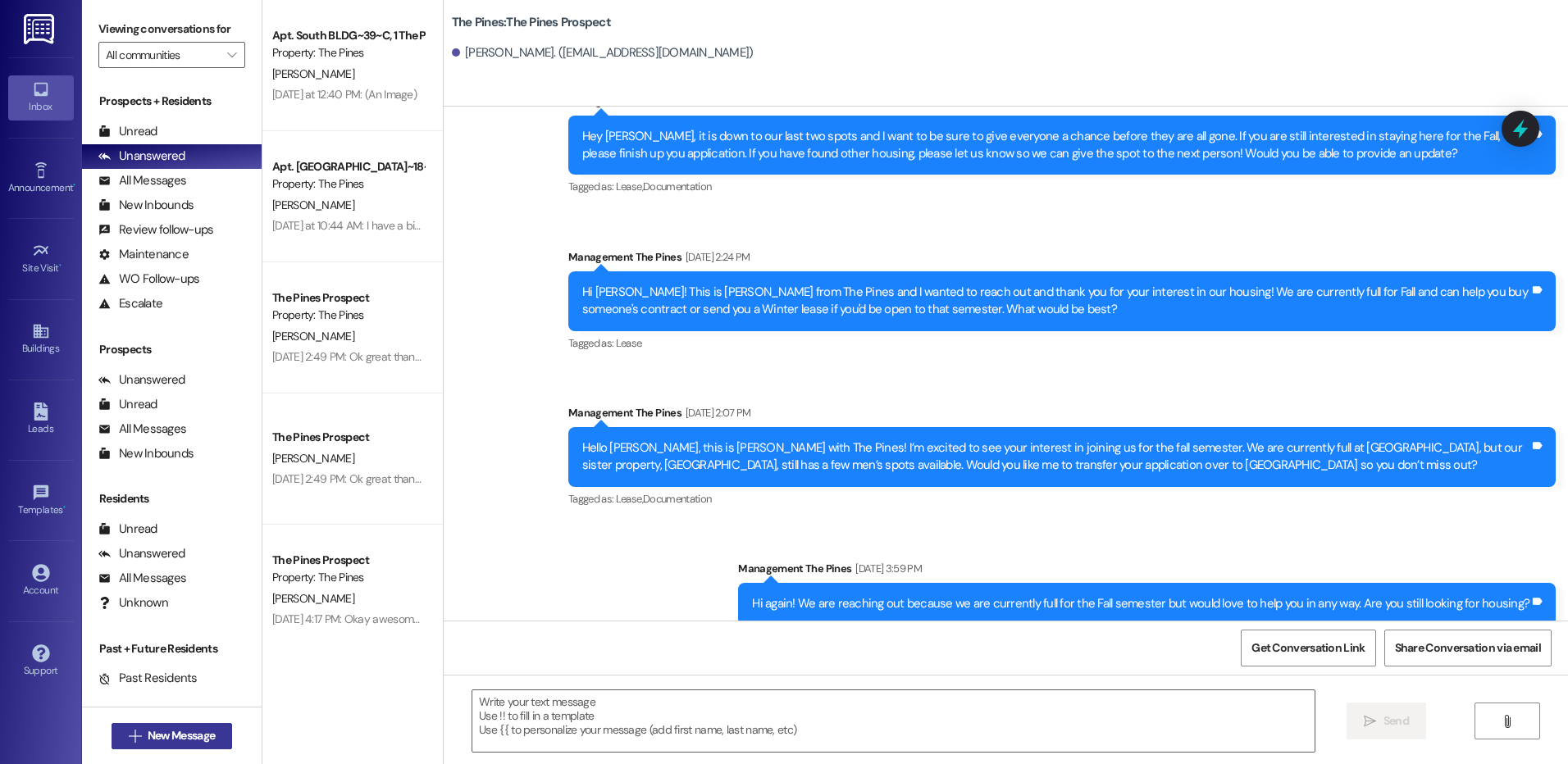
click at [197, 736] on span "New Message" at bounding box center [181, 736] width 67 height 17
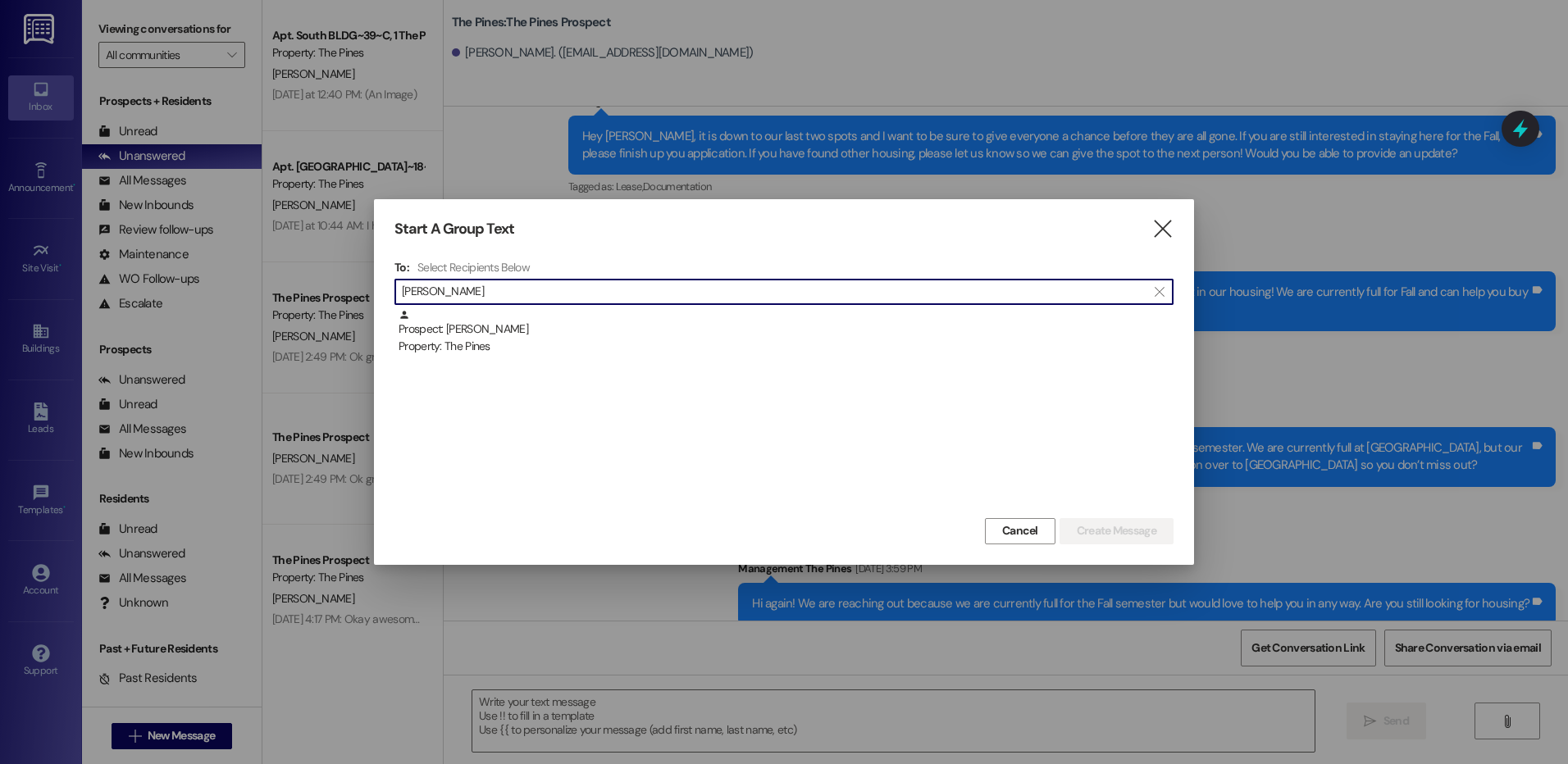
type input "eduardo"
click at [558, 319] on div "Prospect: Eduardo Araujo Property: The Pines" at bounding box center [785, 332] width 775 height 47
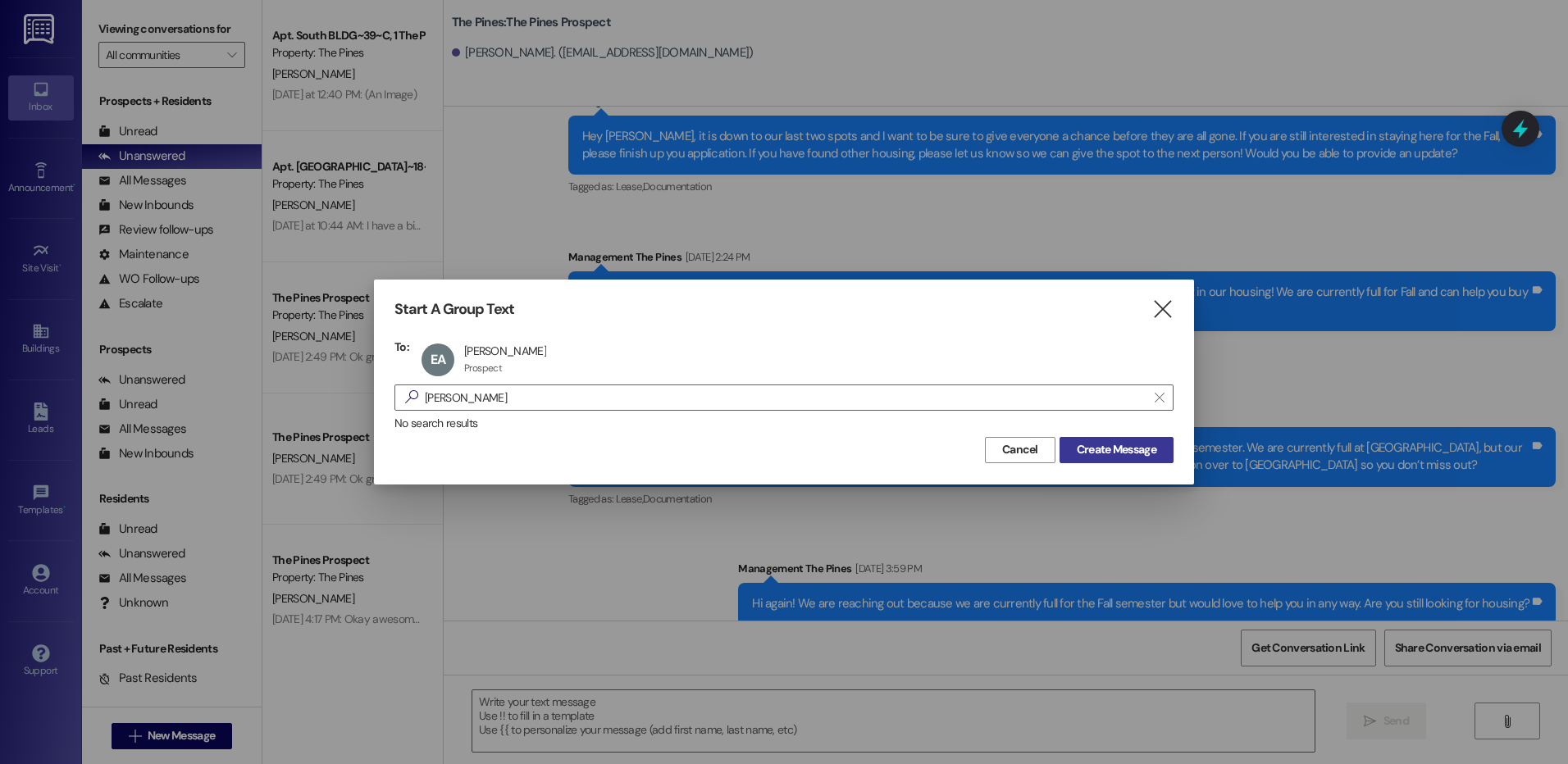
click at [1129, 453] on span "Create Message" at bounding box center [1116, 449] width 80 height 17
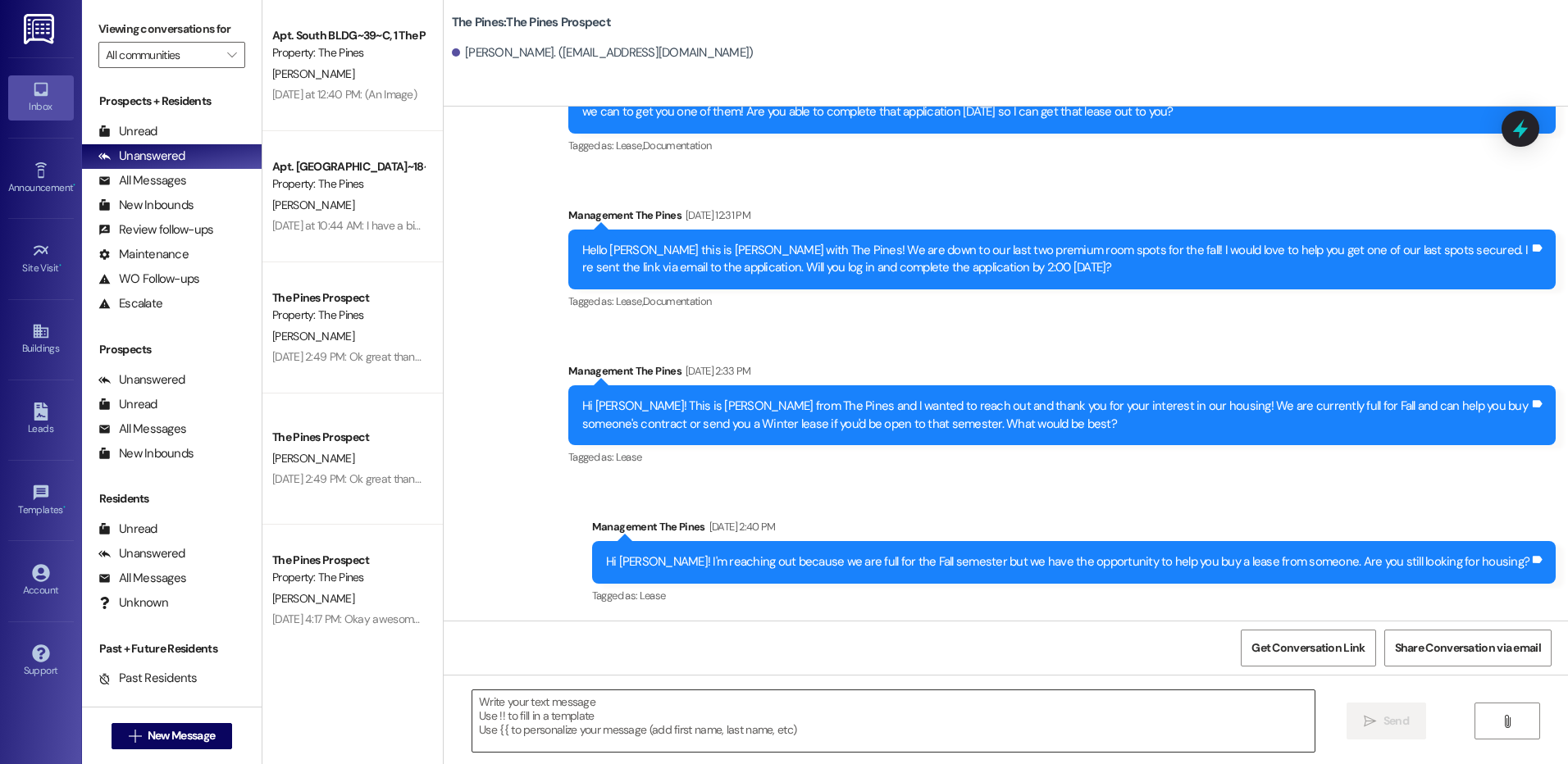
scroll to position [418, 0]
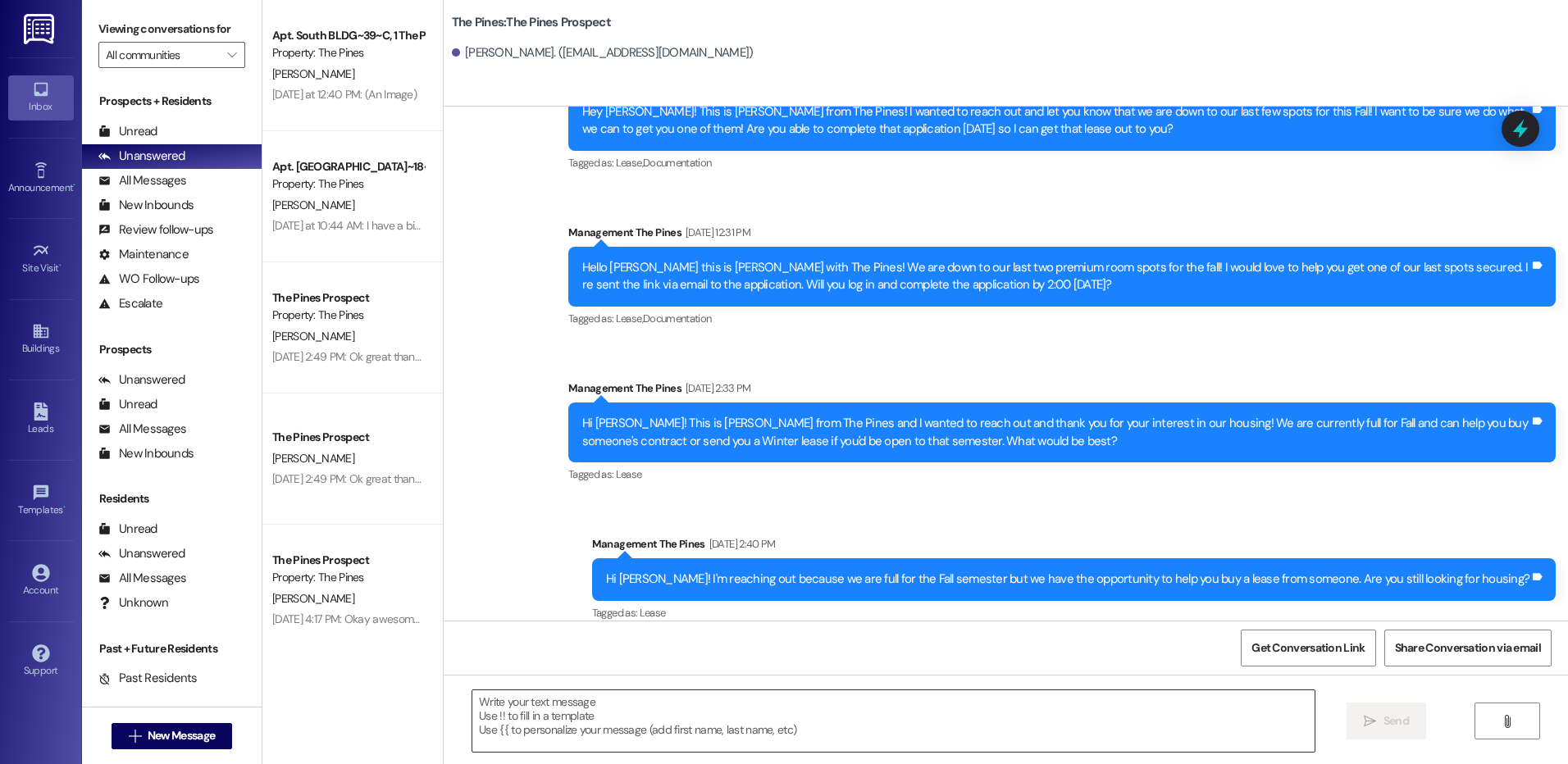
click at [1013, 724] on textarea at bounding box center [893, 721] width 841 height 61
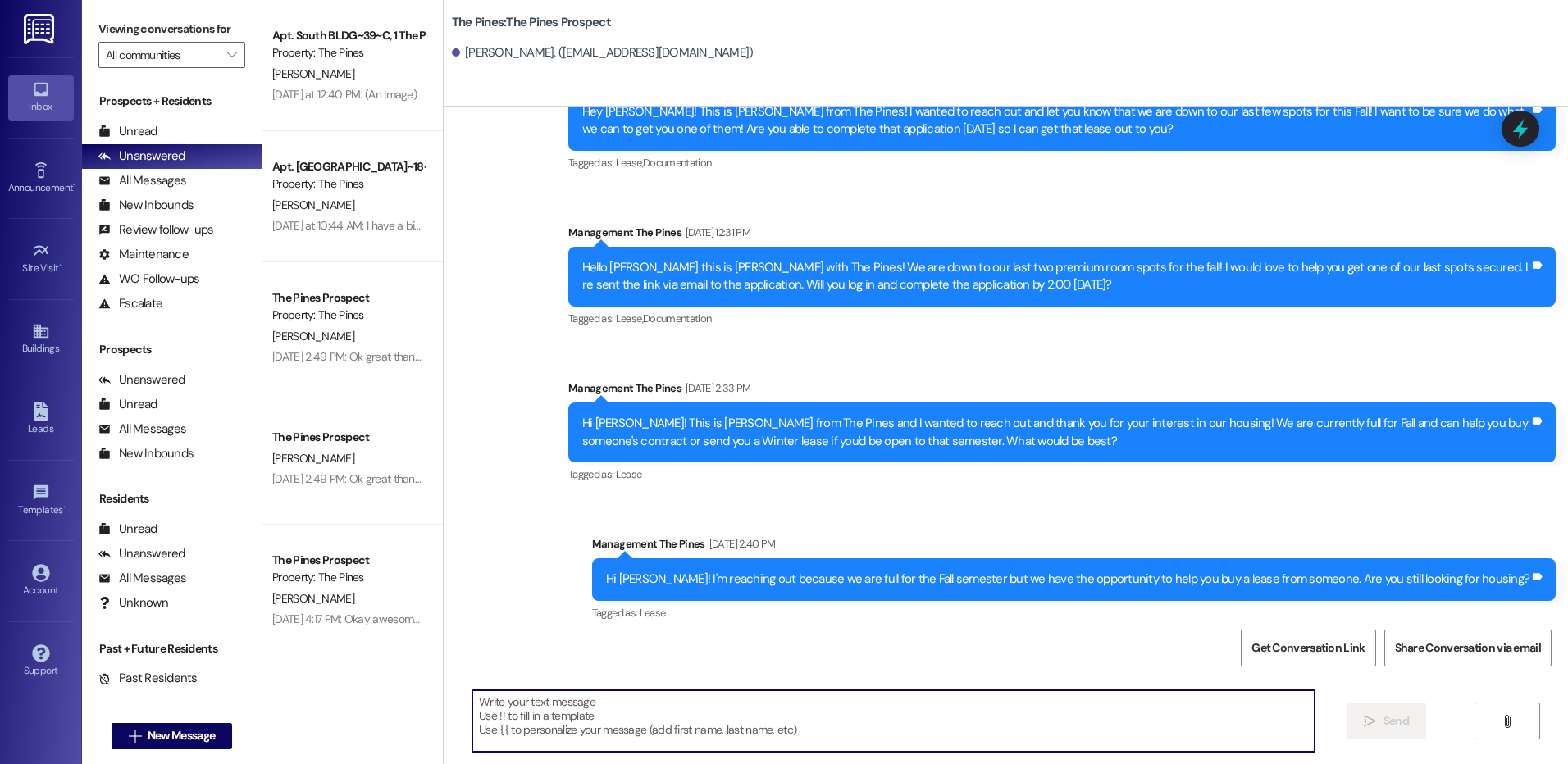
paste textarea "Hey {{first_name}}! 👋 We’d love to help you with buying a contract, but we just…"
type textarea "Hey {{first_name}}! 👋 We’d love to help you with buying a contract, but we just…"
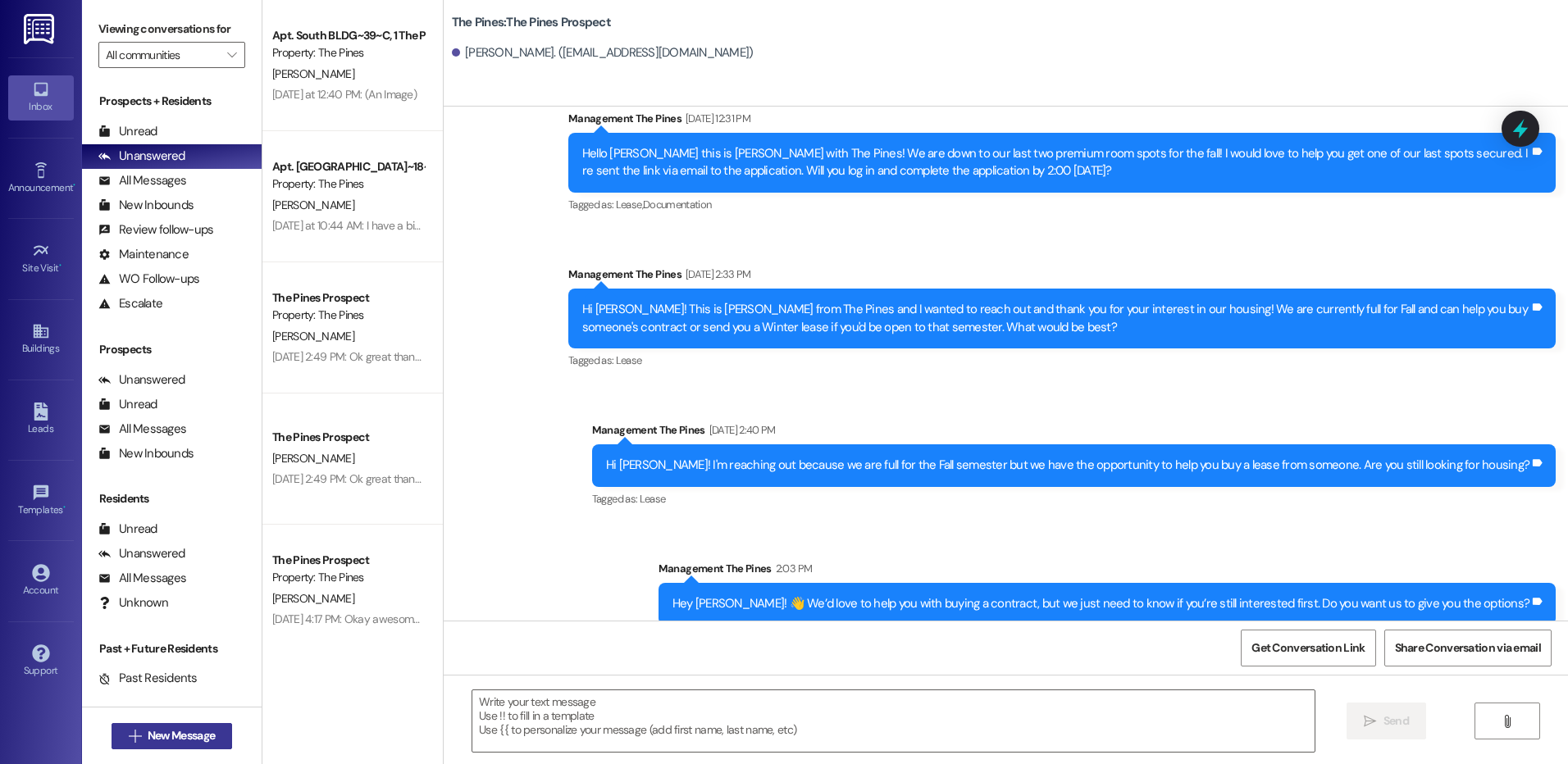
click at [206, 746] on button " New Message" at bounding box center [172, 736] width 122 height 27
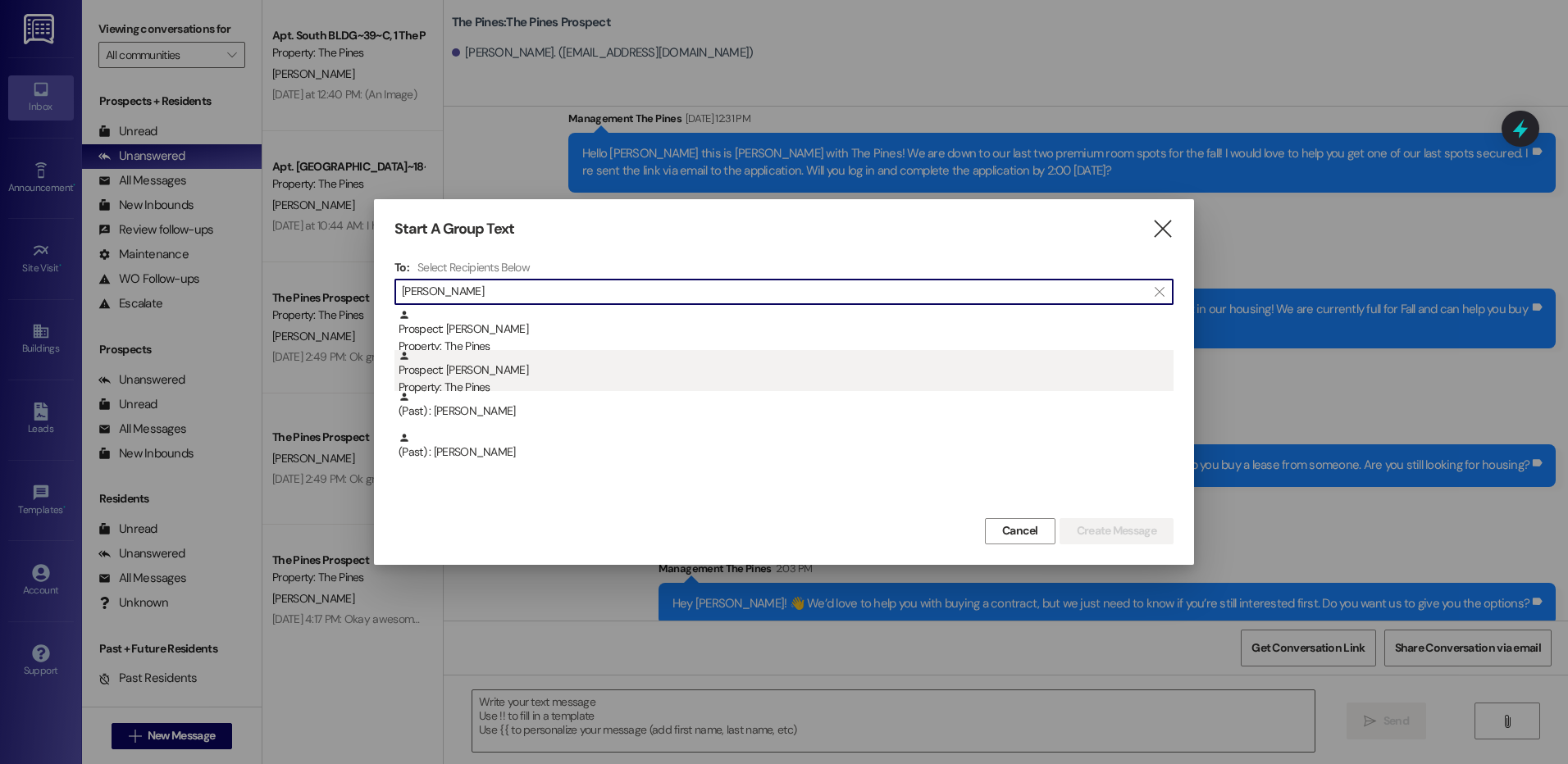
type input "dillon"
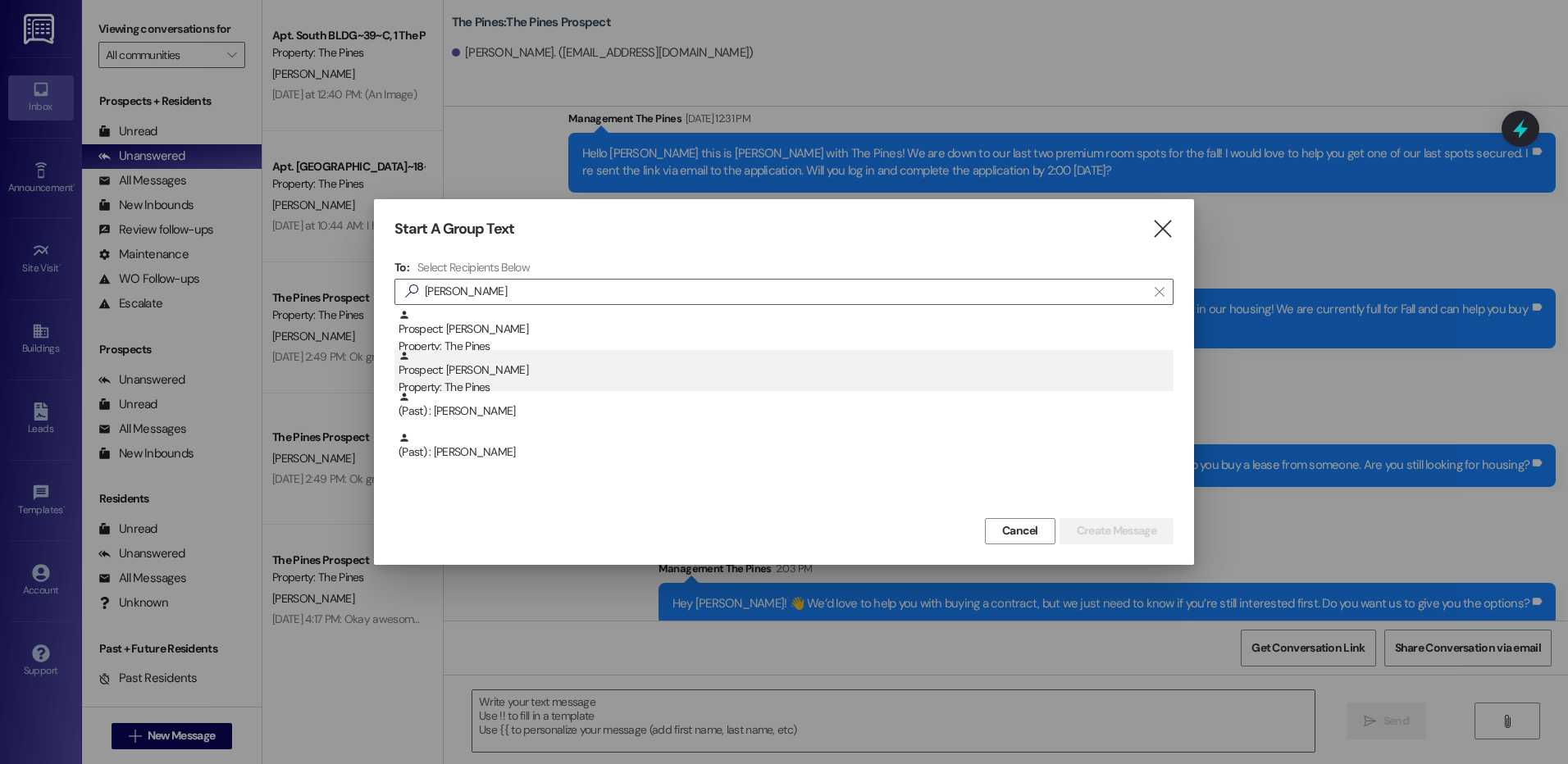
click at [589, 375] on div "Prospect: Dillon Carlile Property: The Pines" at bounding box center [785, 374] width 775 height 47
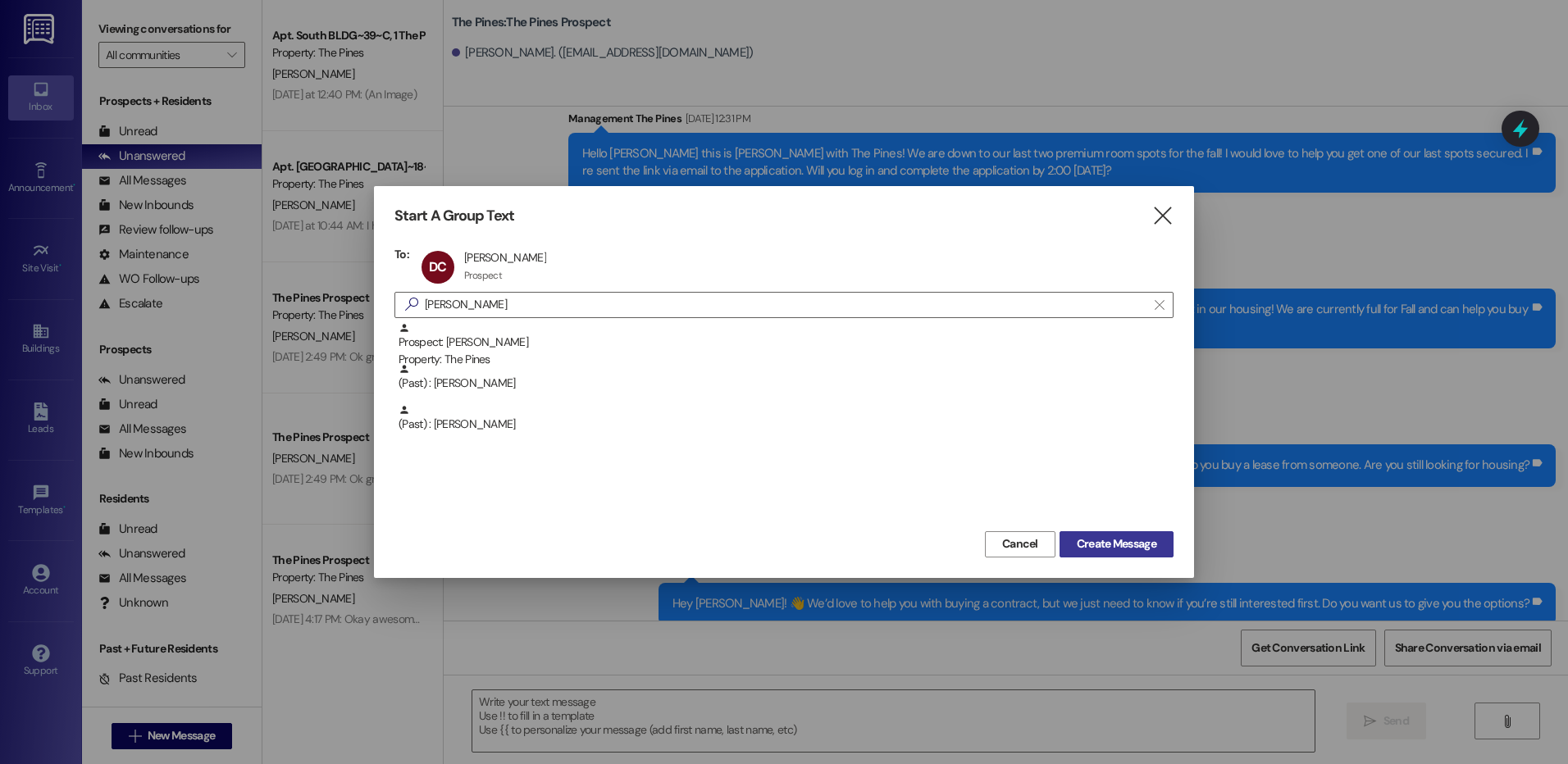
click at [1132, 551] on span "Create Message" at bounding box center [1116, 543] width 80 height 17
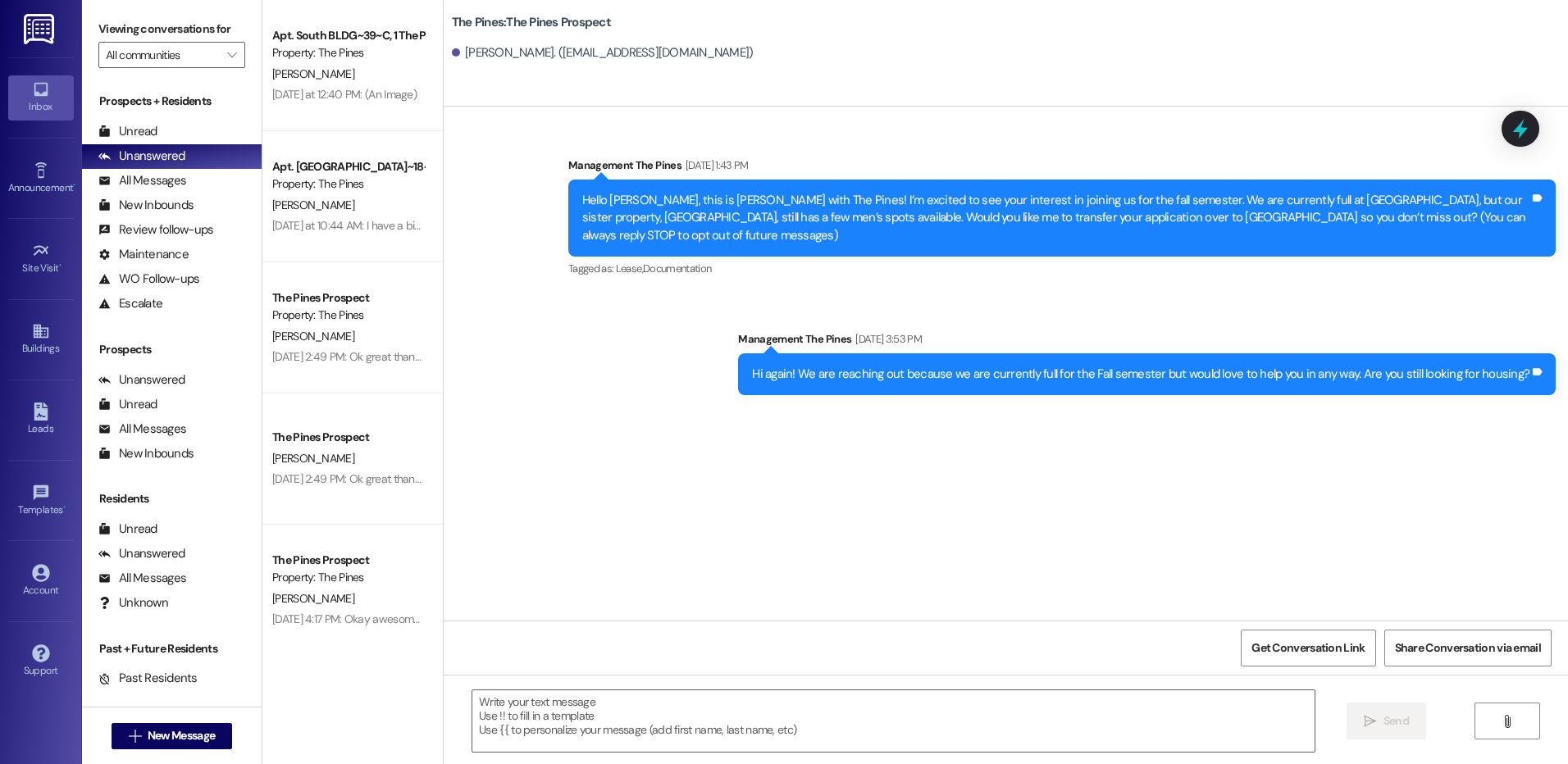
scroll to position [0, 0]
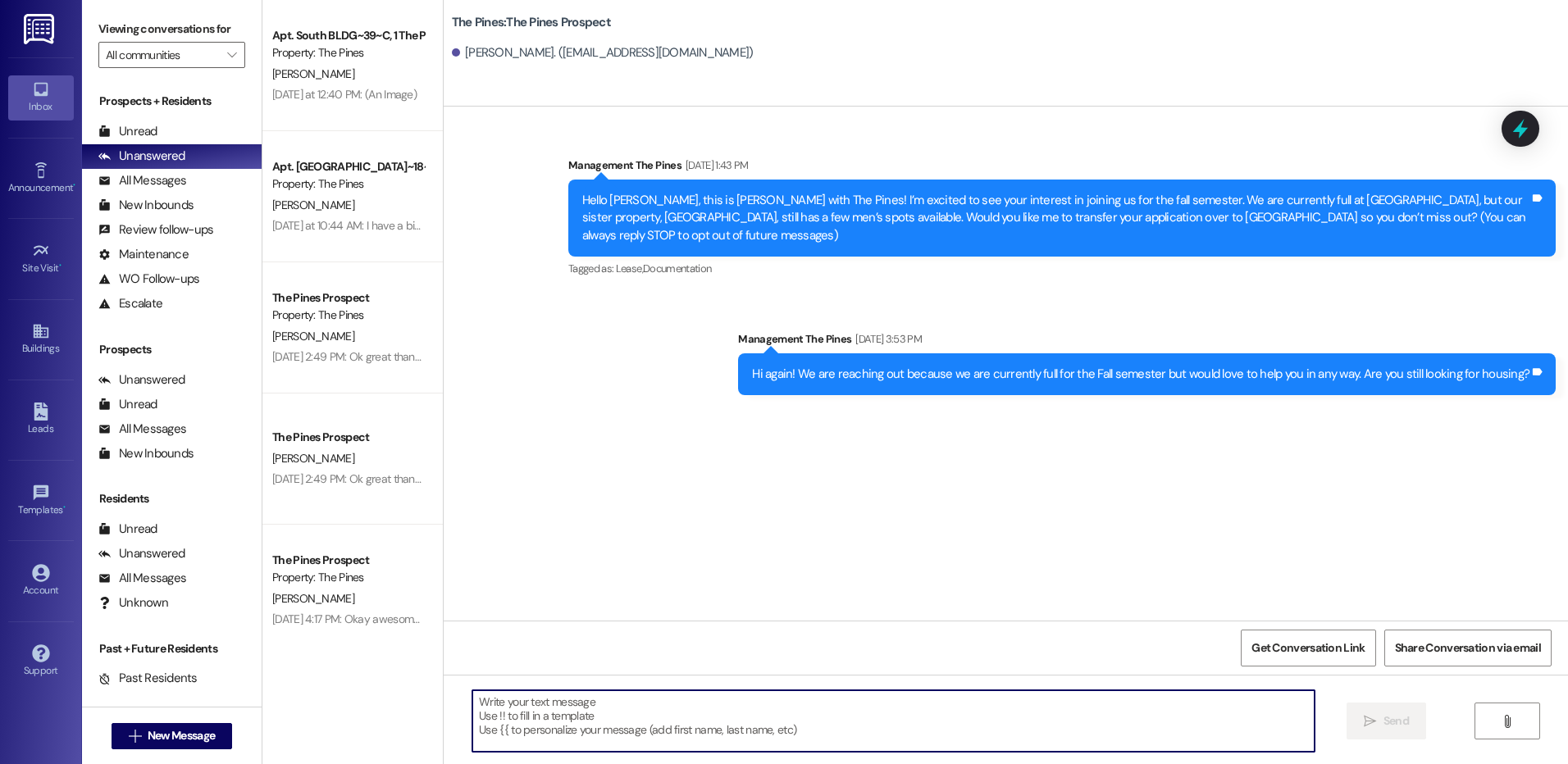
click at [904, 721] on textarea at bounding box center [893, 721] width 841 height 61
paste textarea "Hi {{first_name}}! This is [PERSON_NAME] from The Pines and I wanted to reach o…"
type textarea "Hi {{first_name}}! This is [PERSON_NAME] from The Pines and I wanted to reach o…"
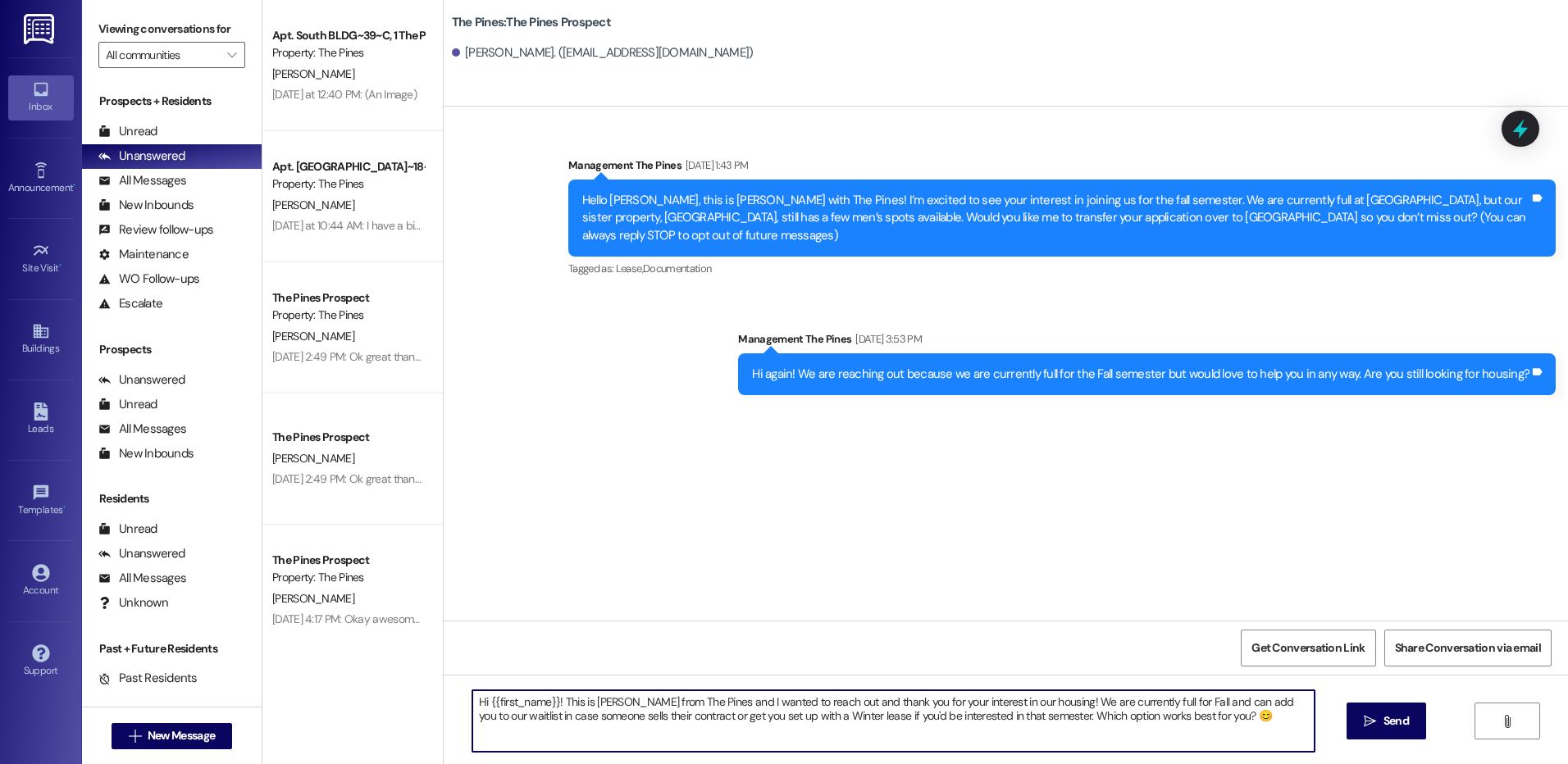
drag, startPoint x: 463, startPoint y: 702, endPoint x: 1243, endPoint y: 732, distance: 780.6
click at [1243, 732] on textarea "Hi {{first_name}}! This is [PERSON_NAME] from The Pines and I wanted to reach o…" at bounding box center [893, 721] width 841 height 61
click at [1230, 727] on textarea "Hi {{first_name}}! This is [PERSON_NAME] from The Pines and I wanted to reach o…" at bounding box center [893, 721] width 841 height 61
click at [1212, 718] on textarea "Hi {{first_name}}! This is [PERSON_NAME] from The Pines and I wanted to reach o…" at bounding box center [893, 721] width 841 height 61
click at [1217, 721] on textarea "Hi {{first_name}}! This is [PERSON_NAME] from The Pines and I wanted to reach o…" at bounding box center [893, 721] width 841 height 61
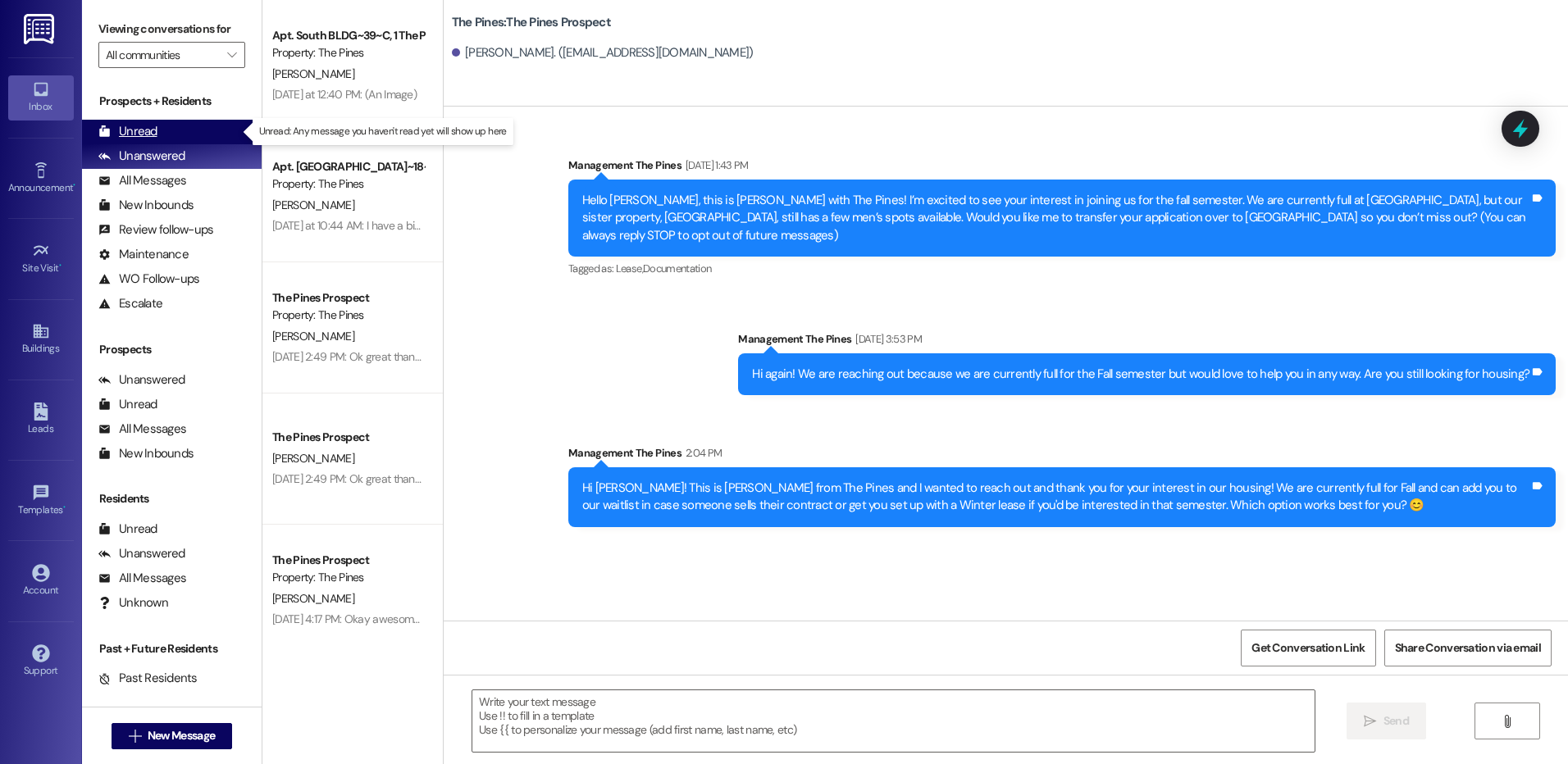
click at [134, 128] on div "Unread" at bounding box center [128, 131] width 59 height 17
